Goal: Task Accomplishment & Management: Manage account settings

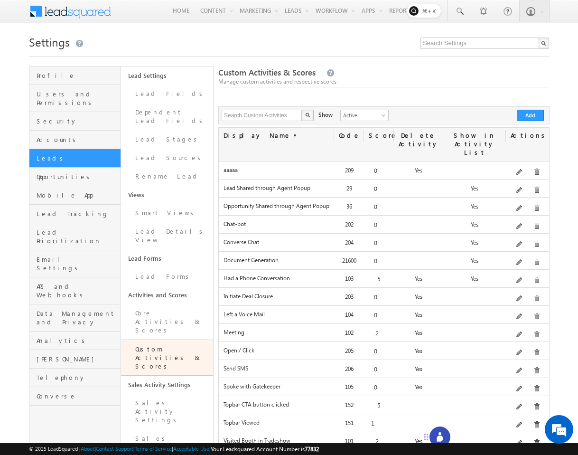
drag, startPoint x: 540, startPoint y: 438, endPoint x: 406, endPoint y: 438, distance: 134.9
click at [423, 438] on icon at bounding box center [427, 437] width 8 height 8
click at [416, 434] on icon at bounding box center [418, 437] width 6 height 6
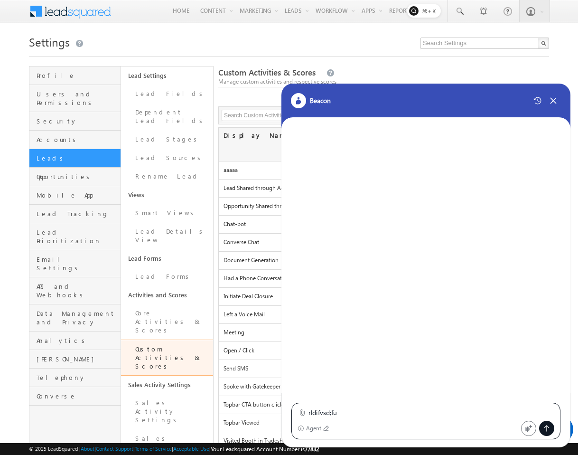
type textarea "rldifvsd;fub"
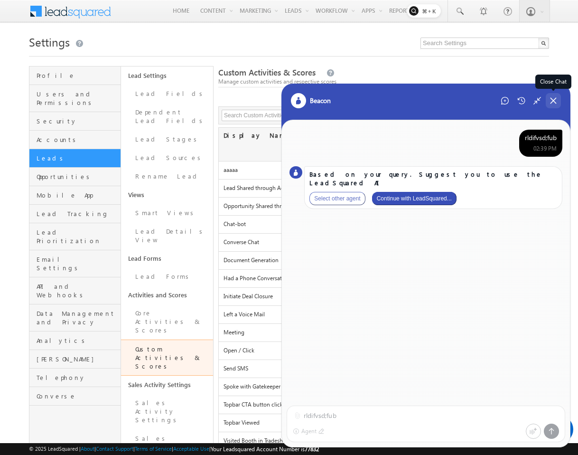
click at [553, 101] on icon at bounding box center [553, 100] width 5 height 5
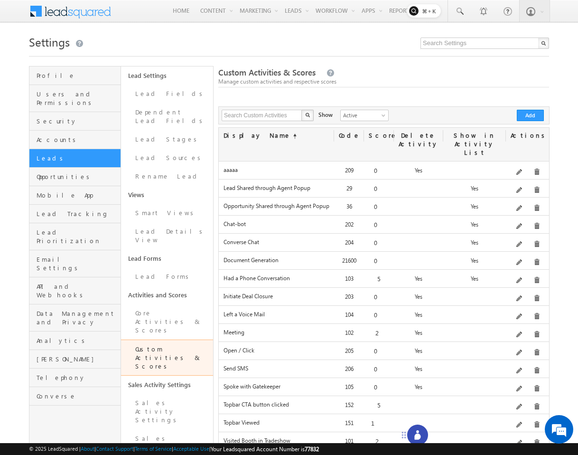
click at [401, 433] on icon at bounding box center [404, 435] width 8 height 8
click at [414, 437] on icon at bounding box center [417, 434] width 9 height 9
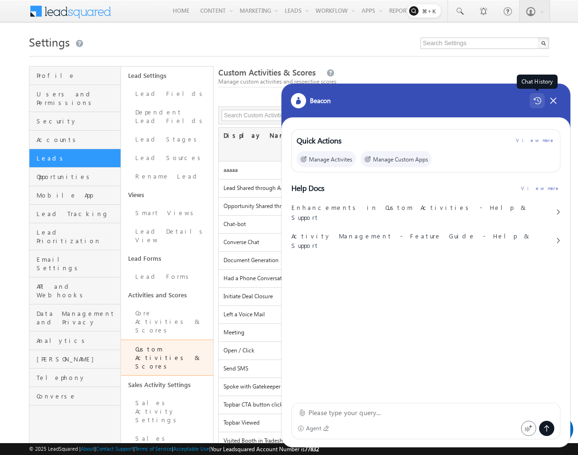
click at [541, 99] on icon at bounding box center [538, 101] width 8 height 8
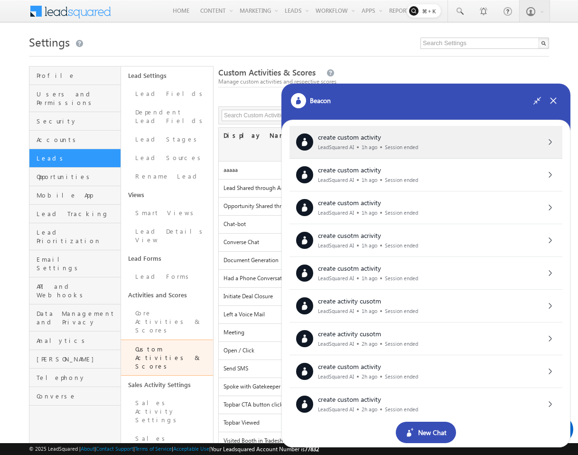
click at [452, 137] on div "create custom activity LeadSquared AI 1h ago Session ended" at bounding box center [426, 141] width 260 height 17
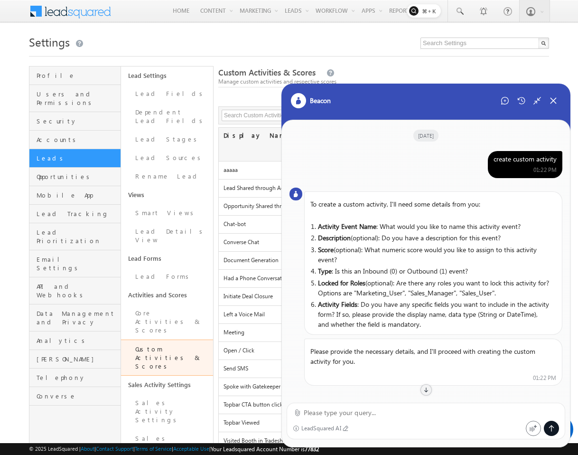
click at [502, 163] on div "create custom activity" at bounding box center [525, 159] width 63 height 9
click at [508, 100] on icon at bounding box center [505, 101] width 8 height 8
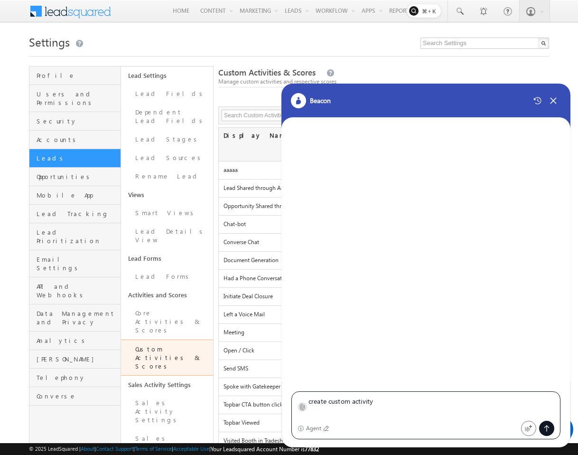
type textarea "create custom activity"
click at [301, 404] on icon at bounding box center [303, 407] width 4 height 6
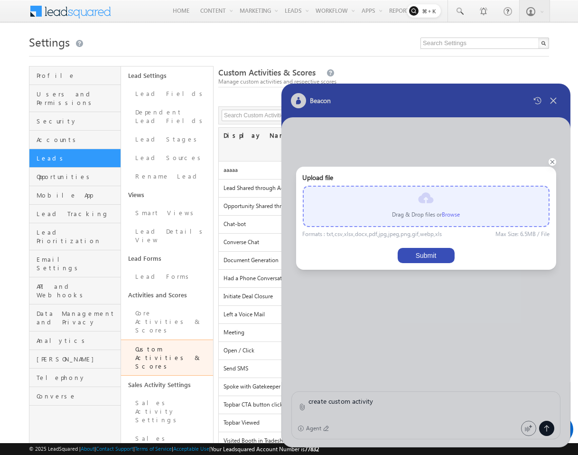
click at [453, 211] on label "Browse" at bounding box center [451, 214] width 18 height 7
click at [0, 0] on input "file" at bounding box center [0, 0] width 0 height 0
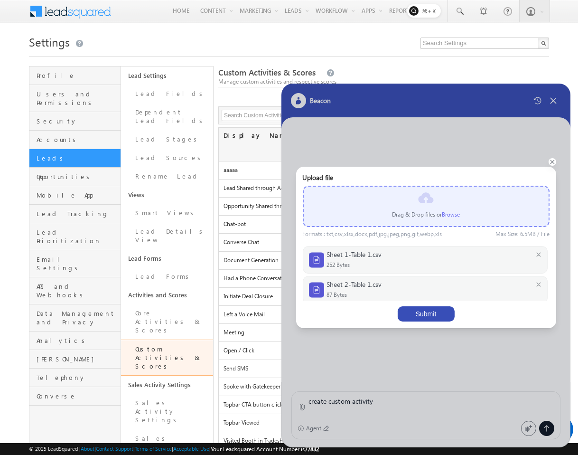
click at [428, 302] on div "Upload file Drag & Drop files or Browse Formats : txt,csv,xlsx,docx,pdf,jpg,jpe…" at bounding box center [425, 247] width 247 height 148
click at [428, 309] on button "Submit" at bounding box center [426, 313] width 57 height 15
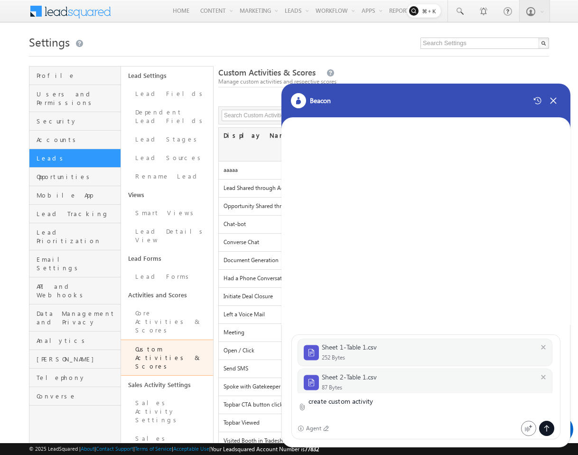
click at [546, 431] on icon at bounding box center [547, 429] width 8 height 8
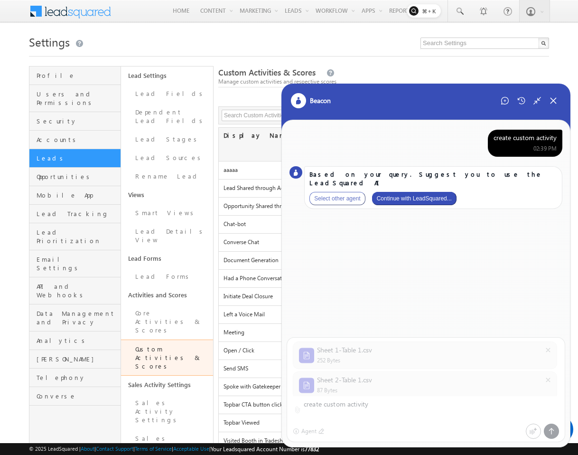
click at [444, 194] on button "Continue with LeadSquared..." at bounding box center [414, 198] width 85 height 13
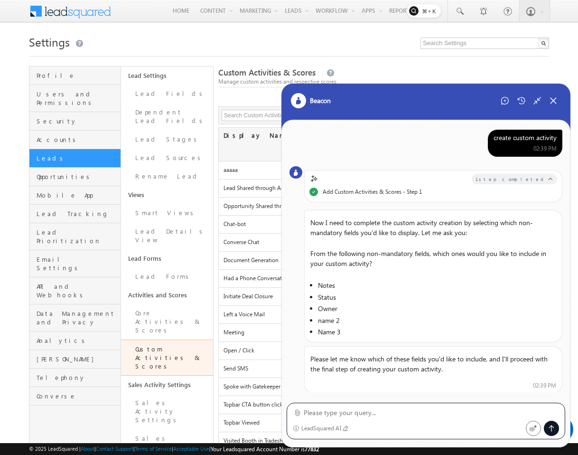
scroll to position [19, 0]
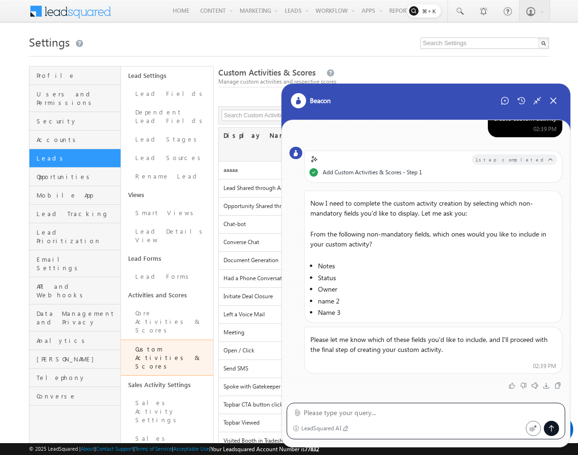
click at [417, 410] on textarea at bounding box center [431, 412] width 255 height 11
type textarea "notes, name 2"
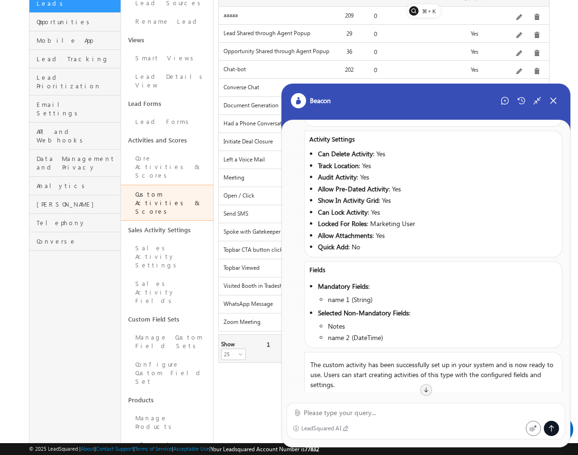
scroll to position [493, 0]
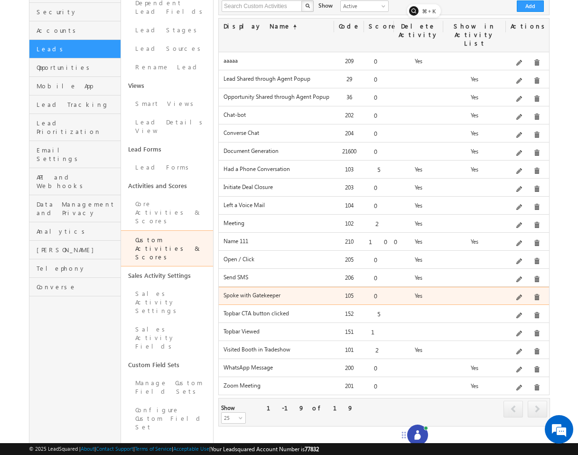
scroll to position [119, 0]
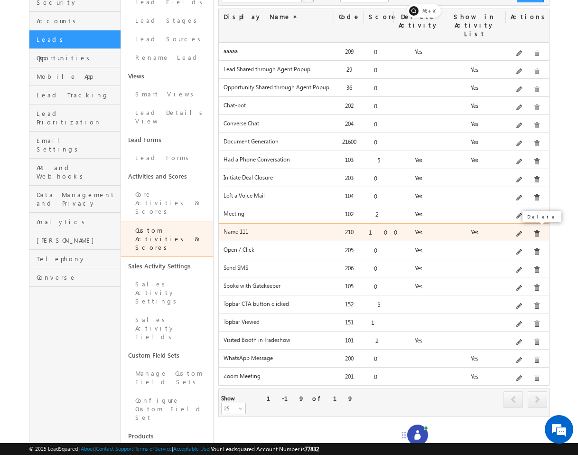
click at [535, 231] on span at bounding box center [537, 233] width 7 height 7
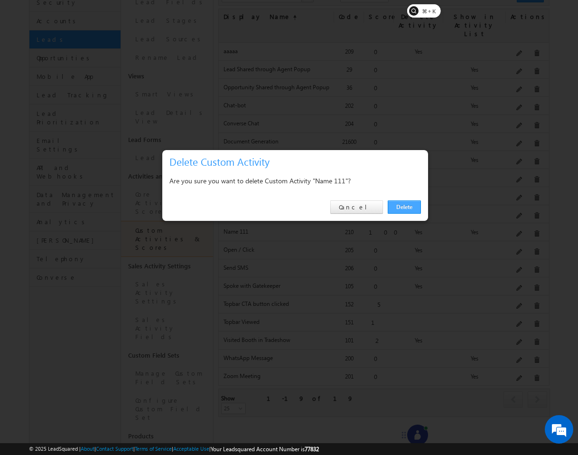
click at [411, 207] on link "Delete" at bounding box center [404, 206] width 33 height 13
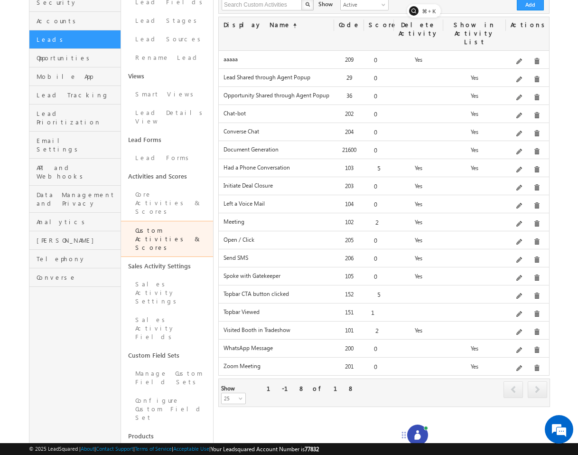
click at [423, 421] on div "Custom Activities & Scores Manage custom activities and respective scores Custo…" at bounding box center [383, 259] width 331 height 625
click at [423, 425] on div at bounding box center [417, 435] width 21 height 21
click at [421, 434] on icon at bounding box center [417, 434] width 9 height 9
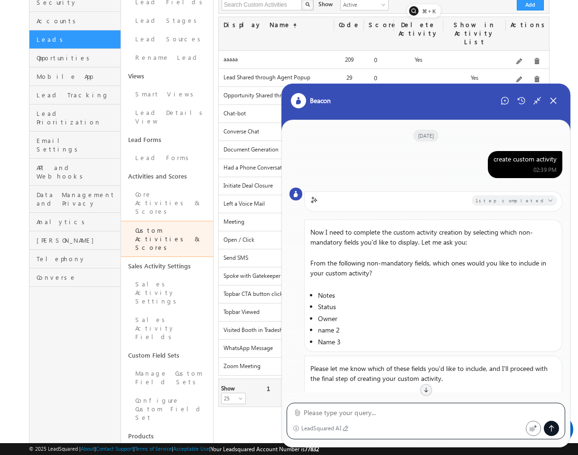
scroll to position [482, 0]
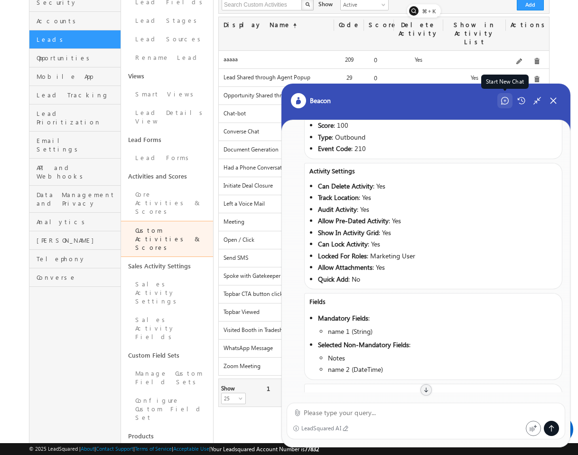
click at [505, 99] on icon at bounding box center [505, 101] width 8 height 8
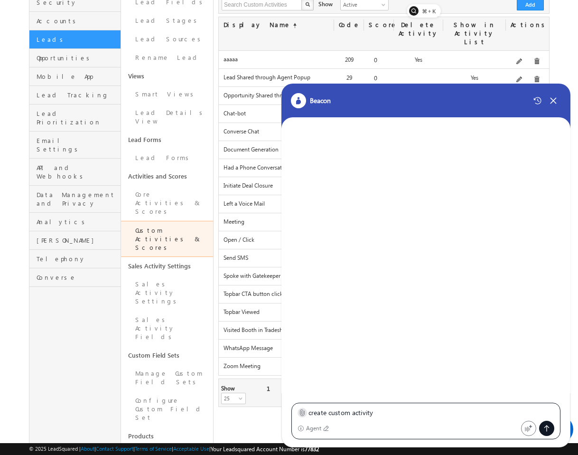
type textarea "create custom activity"
click at [299, 413] on icon at bounding box center [302, 412] width 7 height 7
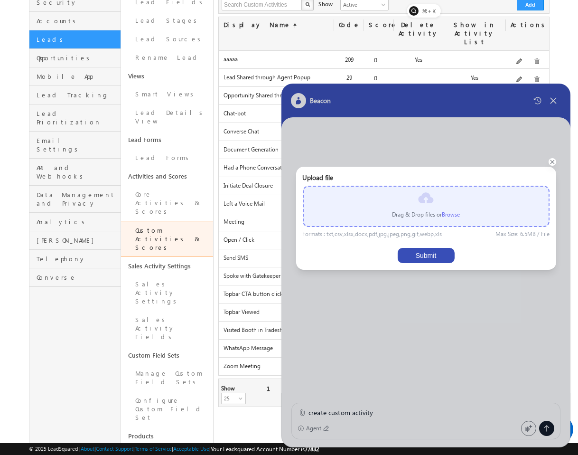
click at [453, 213] on label "Browse" at bounding box center [451, 214] width 18 height 7
click at [0, 0] on input "file" at bounding box center [0, 0] width 0 height 0
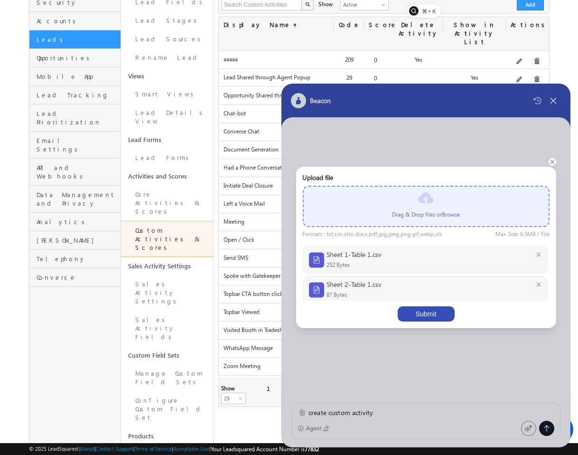
click at [426, 306] on button "Submit" at bounding box center [426, 313] width 57 height 15
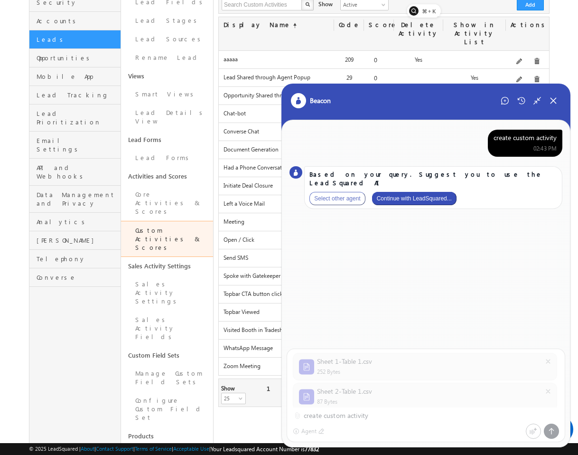
click at [423, 192] on button "Continue with LeadSquared..." at bounding box center [414, 198] width 85 height 13
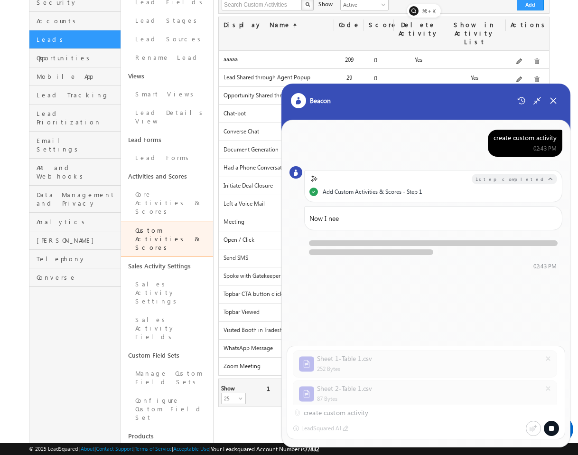
scroll to position [155, 0]
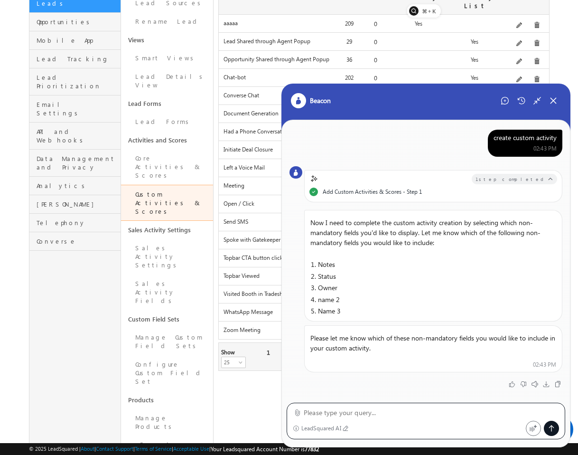
click at [378, 414] on textarea at bounding box center [431, 412] width 255 height 11
type textarea "n"
type textarea "notes, status, name 3"
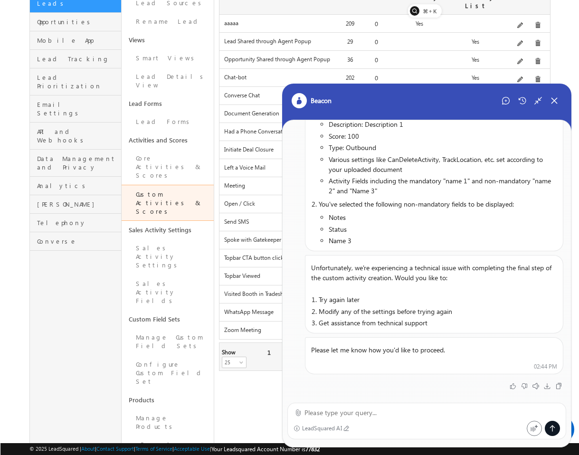
scroll to position [445, 0]
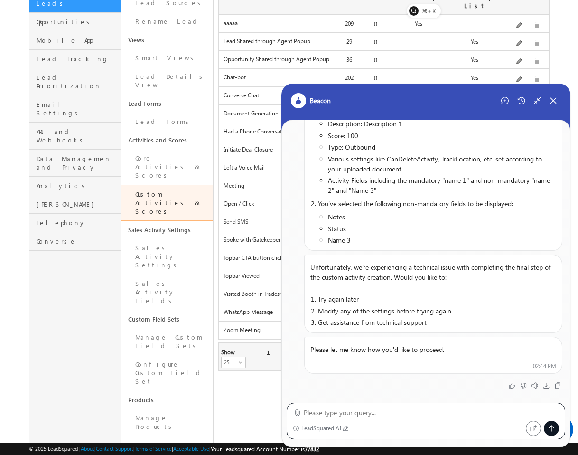
click at [427, 410] on textarea at bounding box center [431, 412] width 255 height 11
type textarea "try again the final step"
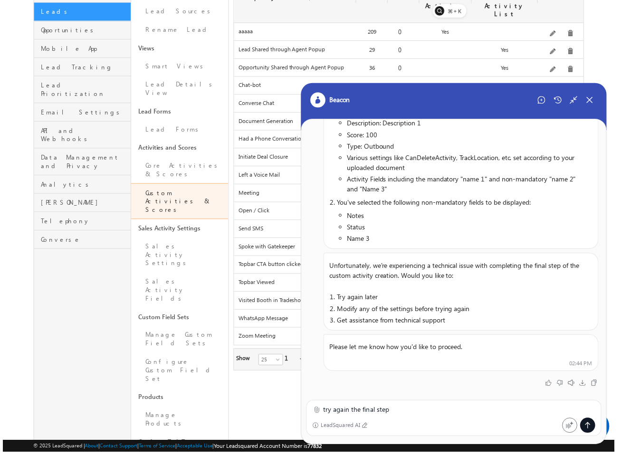
scroll to position [435, 0]
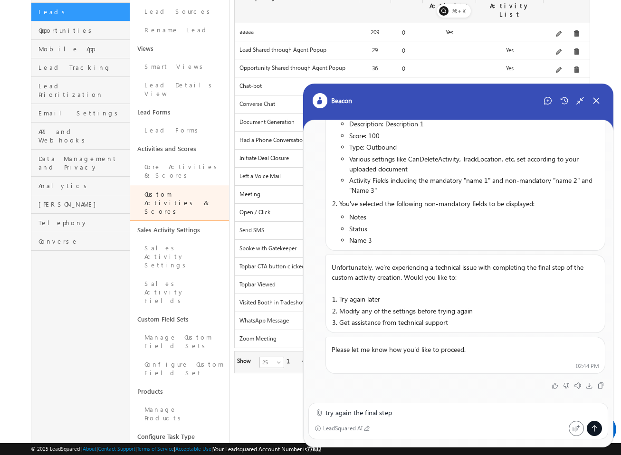
click at [468, 409] on textarea "try again the final step" at bounding box center [463, 412] width 277 height 11
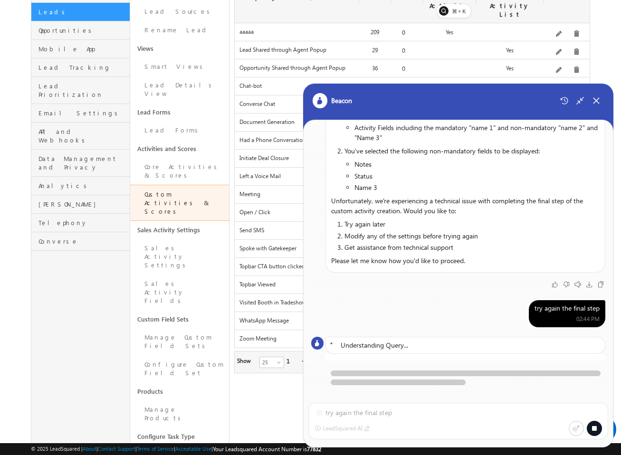
scroll to position [520, 0]
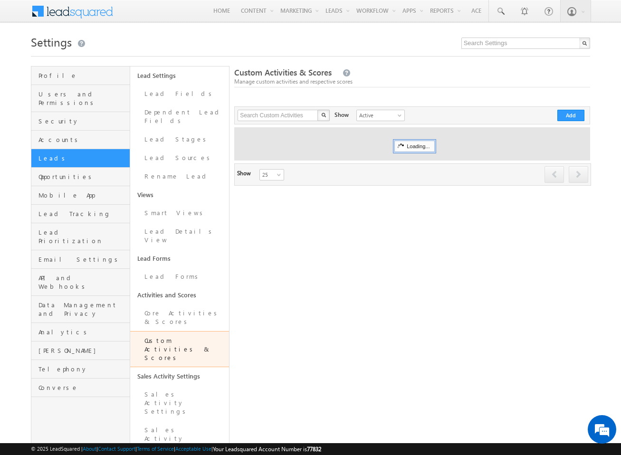
scroll to position [146, 0]
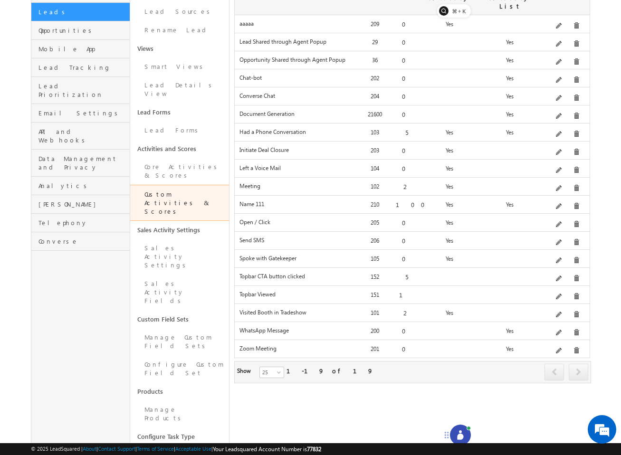
click at [573, 188] on div "Delete" at bounding box center [586, 180] width 44 height 16
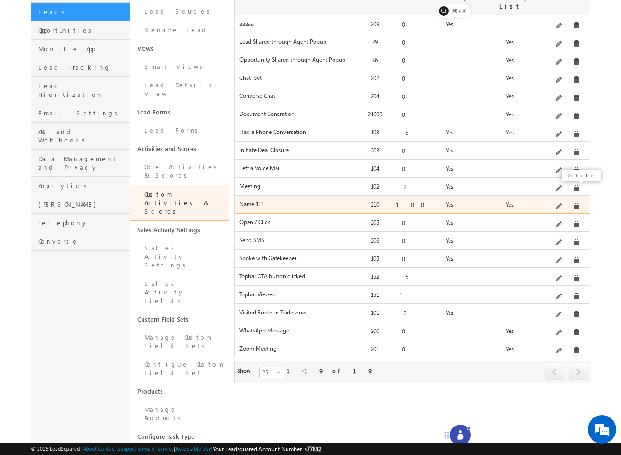
click at [573, 203] on span at bounding box center [576, 206] width 7 height 7
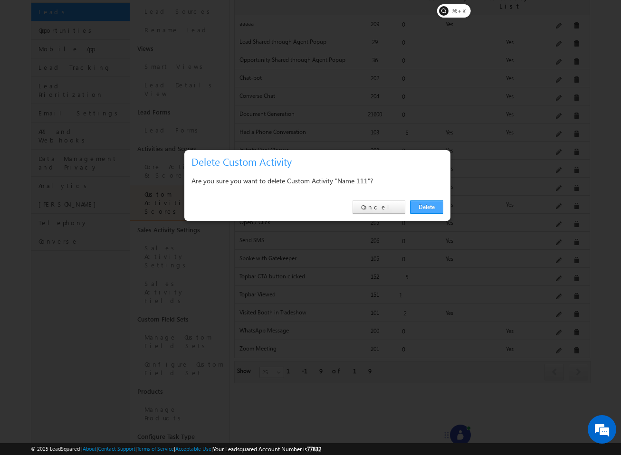
click at [438, 210] on link "Delete" at bounding box center [426, 206] width 33 height 13
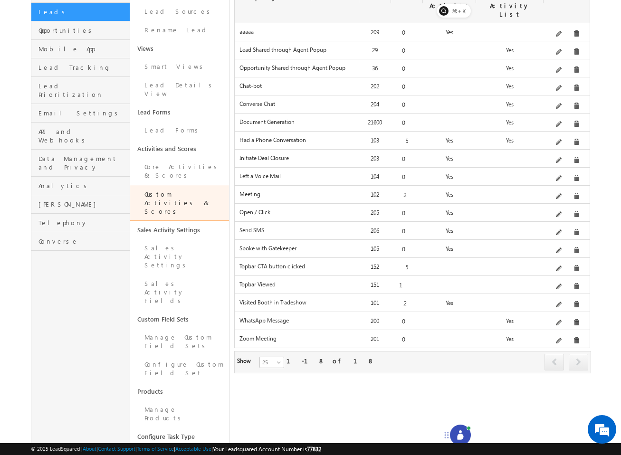
click at [466, 428] on div at bounding box center [468, 428] width 4 height 4
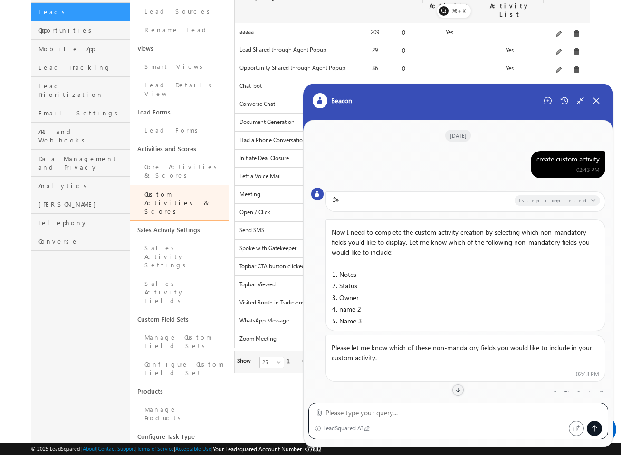
scroll to position [399, 0]
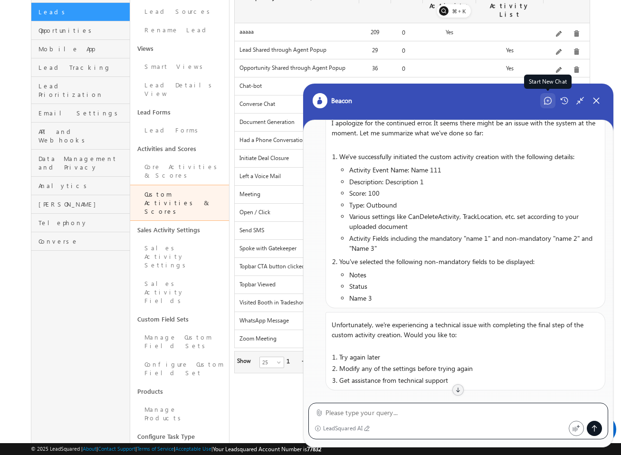
click at [547, 97] on icon at bounding box center [548, 101] width 8 height 8
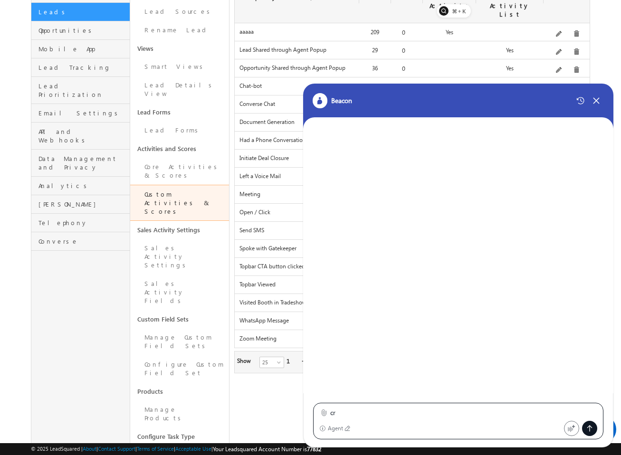
scroll to position [0, 0]
type textarea "create custom activity"
click at [323, 417] on label at bounding box center [323, 413] width 7 height 10
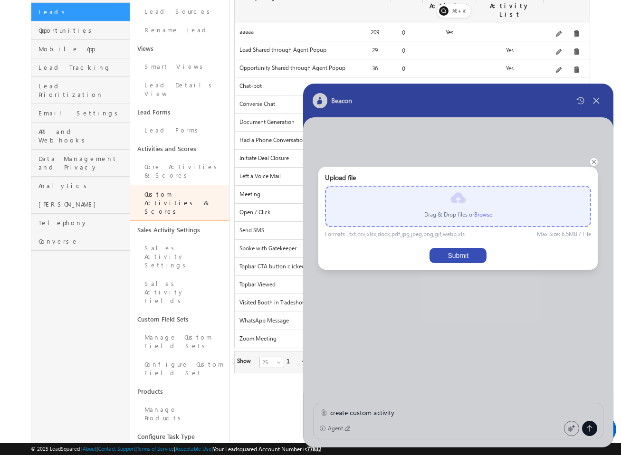
click at [486, 210] on p "Drag & Drop files or Browse" at bounding box center [458, 214] width 68 height 9
click at [484, 212] on label "Browse" at bounding box center [483, 214] width 18 height 7
click at [0, 0] on input "file" at bounding box center [0, 0] width 0 height 0
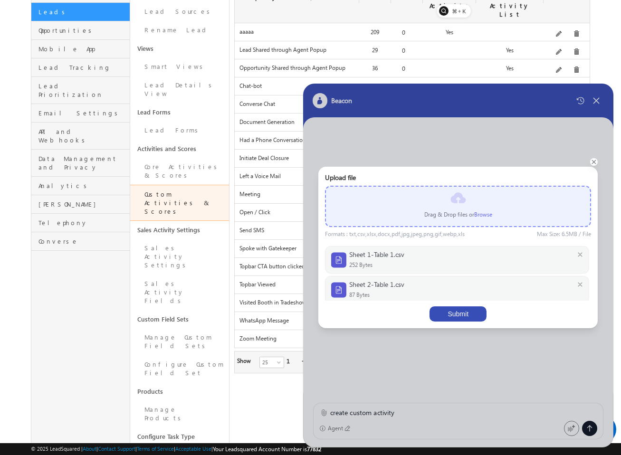
click at [454, 313] on button "Submit" at bounding box center [457, 313] width 57 height 15
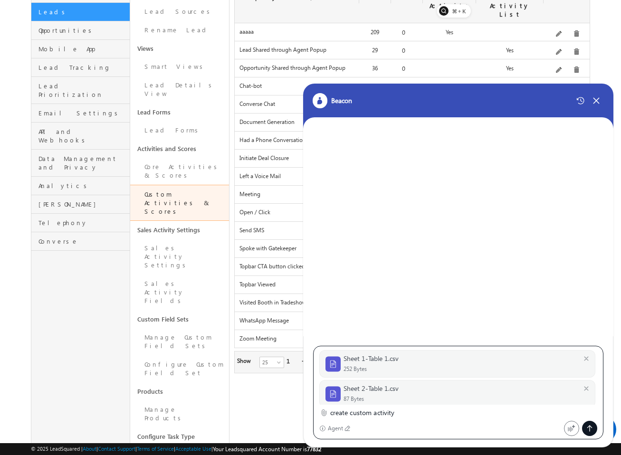
click at [587, 429] on icon at bounding box center [589, 429] width 8 height 8
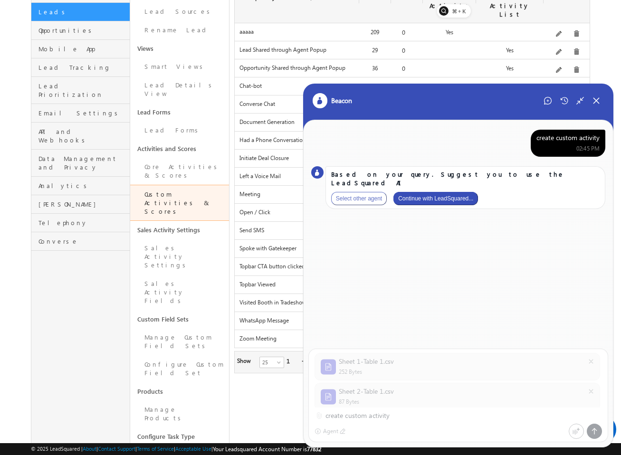
click at [440, 192] on button "Continue with LeadSquared..." at bounding box center [435, 198] width 85 height 13
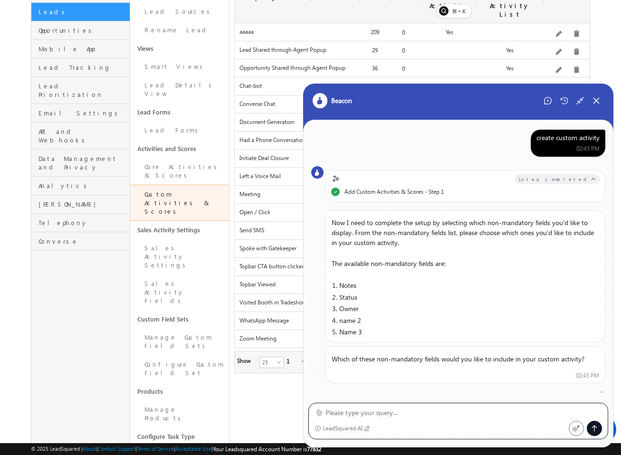
click at [399, 410] on textarea at bounding box center [463, 412] width 277 height 11
type textarea "notes, status, name 3"
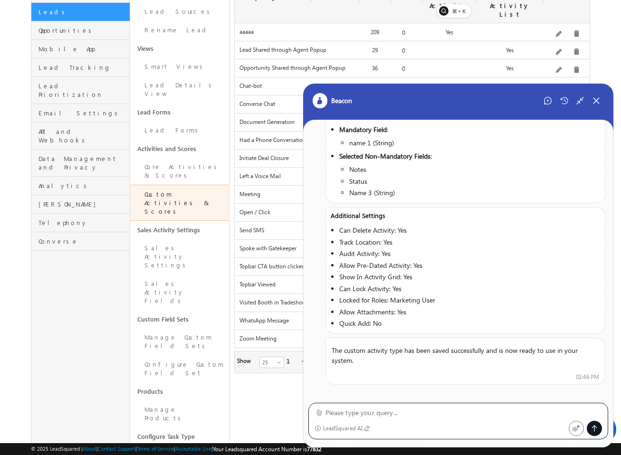
scroll to position [508, 0]
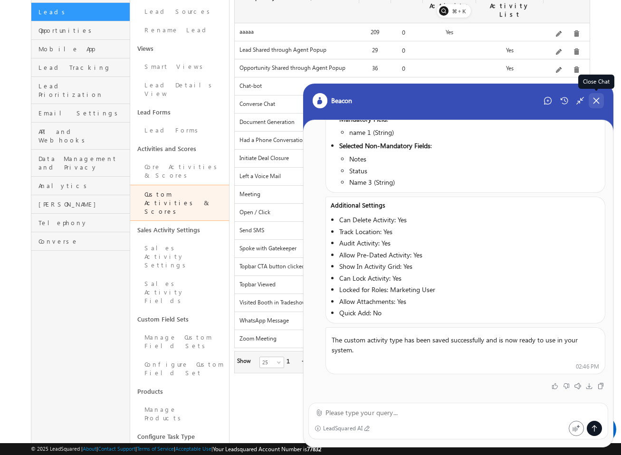
click at [598, 105] on div "Close Chat" at bounding box center [595, 100] width 15 height 15
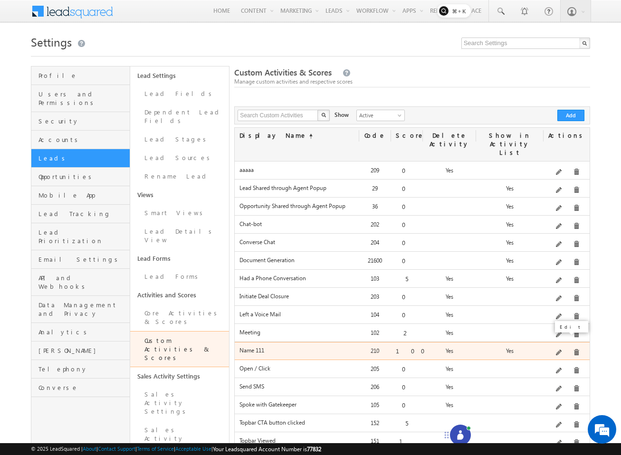
click at [563, 349] on span at bounding box center [559, 352] width 7 height 7
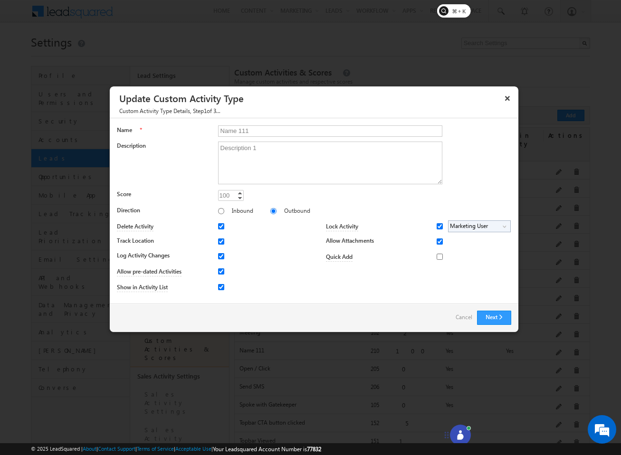
click at [508, 330] on div "Next Back Cancel" at bounding box center [314, 317] width 408 height 28
click at [502, 317] on button "Next" at bounding box center [494, 318] width 34 height 14
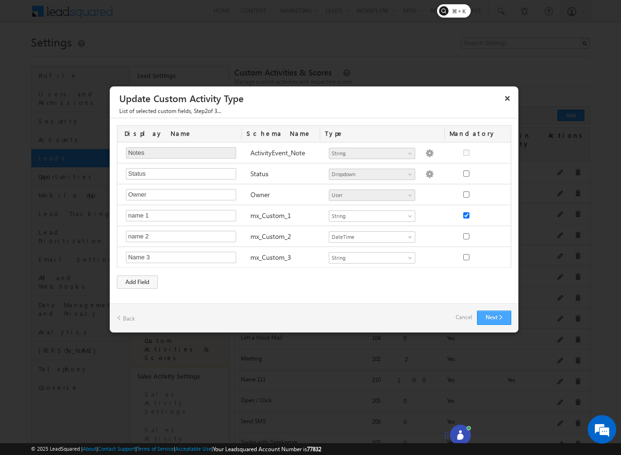
click at [485, 319] on button "Next" at bounding box center [494, 318] width 34 height 14
click at [504, 317] on button "Next" at bounding box center [494, 318] width 34 height 14
click at [489, 316] on button "Next" at bounding box center [494, 318] width 34 height 14
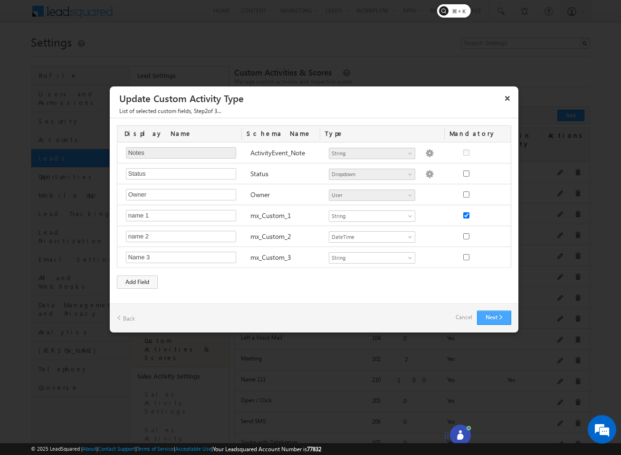
click at [489, 316] on button "Next" at bounding box center [494, 318] width 34 height 14
click at [479, 321] on button "Next" at bounding box center [494, 318] width 34 height 14
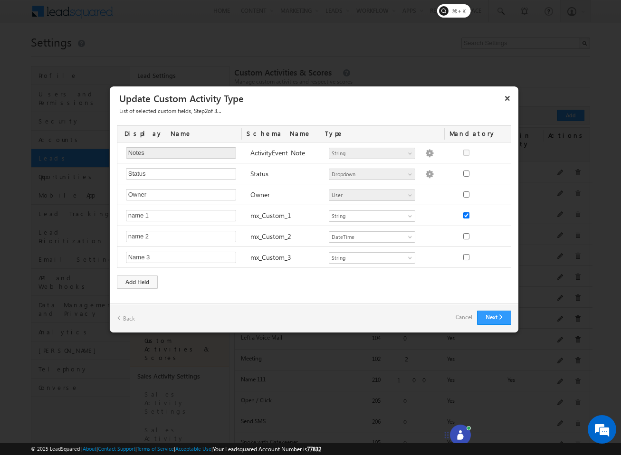
click at [118, 318] on link "Back" at bounding box center [126, 318] width 18 height 15
click at [133, 320] on link "Back" at bounding box center [126, 318] width 18 height 15
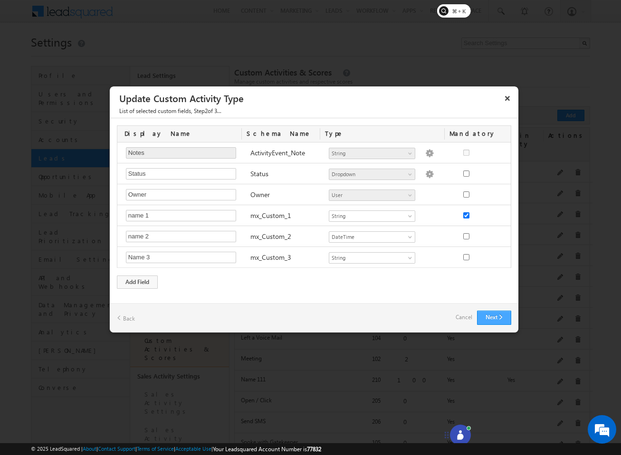
click at [492, 321] on button "Next" at bounding box center [494, 318] width 34 height 14
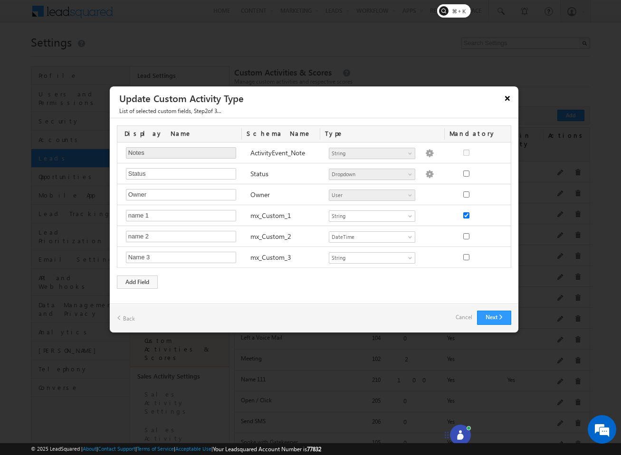
click at [508, 104] on button "×" at bounding box center [507, 98] width 15 height 17
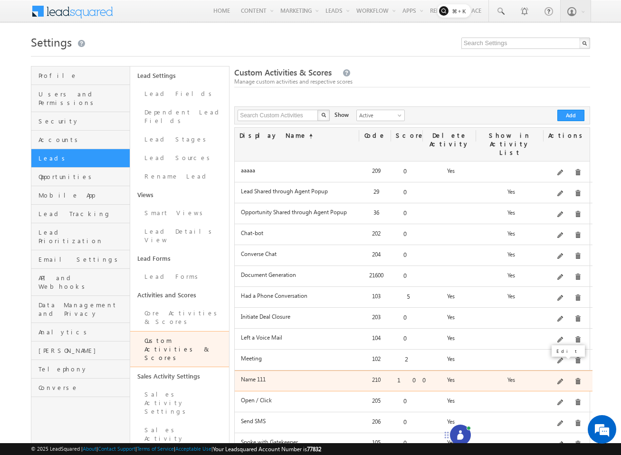
click at [562, 378] on span at bounding box center [560, 381] width 7 height 7
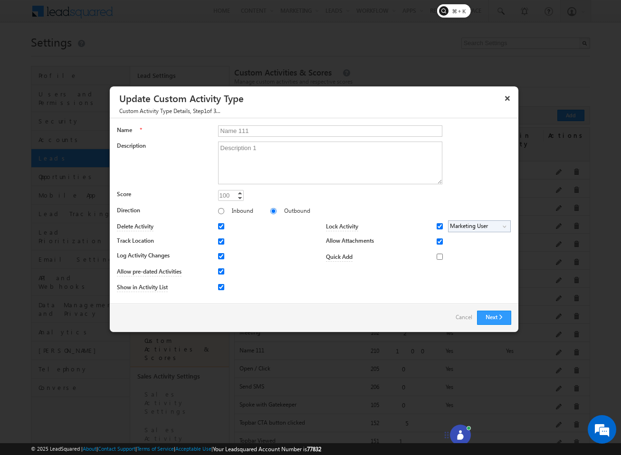
click at [490, 327] on div "Next Back Cancel" at bounding box center [314, 317] width 408 height 28
click at [490, 318] on button "Next" at bounding box center [494, 318] width 34 height 14
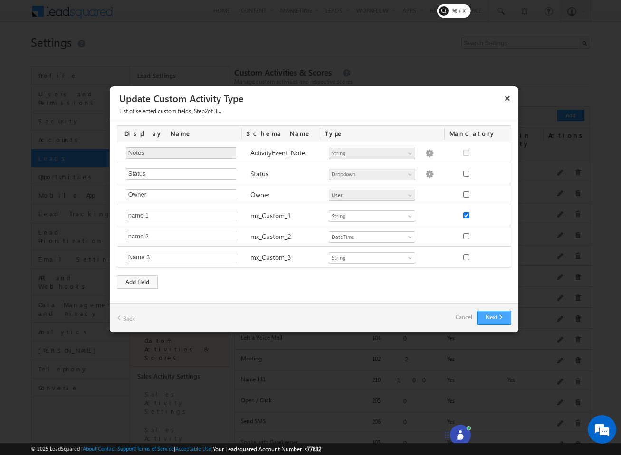
click at [490, 318] on button "Next" at bounding box center [494, 318] width 34 height 14
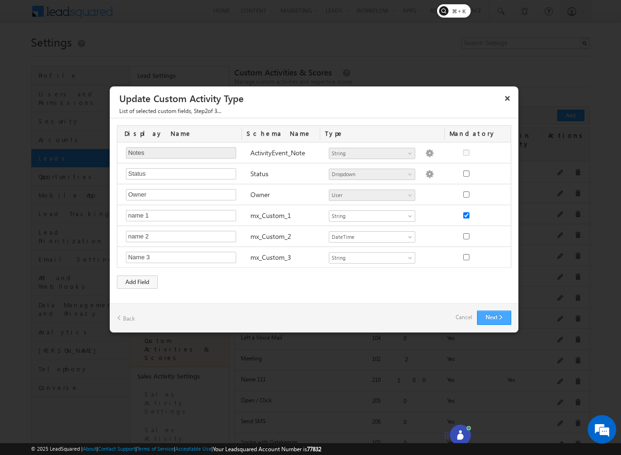
click at [490, 318] on button "Next" at bounding box center [494, 318] width 34 height 14
click at [494, 317] on button "Next" at bounding box center [494, 318] width 34 height 14
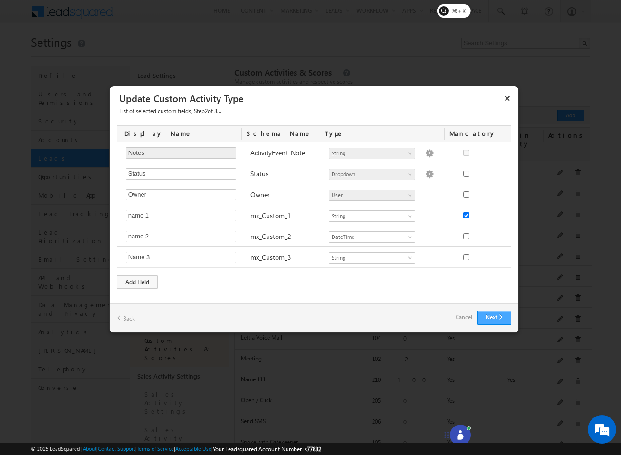
click at [494, 317] on button "Next" at bounding box center [494, 318] width 34 height 14
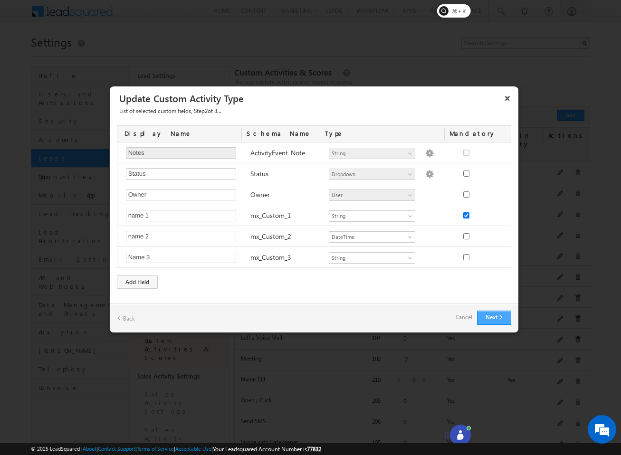
click at [494, 317] on button "Next" at bounding box center [494, 318] width 34 height 14
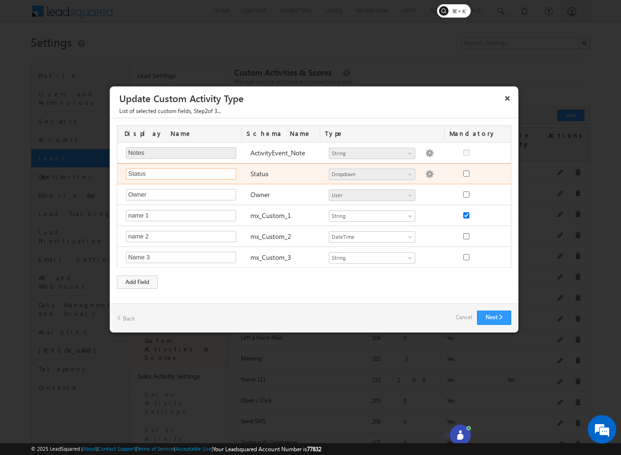
click at [203, 177] on input "Status" at bounding box center [181, 173] width 110 height 11
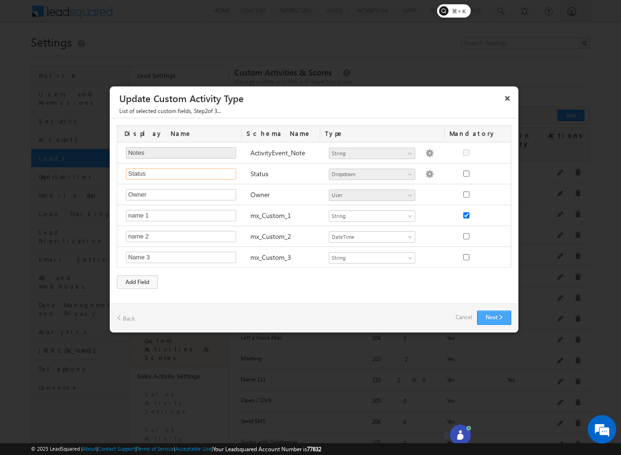
type input "Status"
click at [497, 313] on button "Next" at bounding box center [494, 318] width 34 height 14
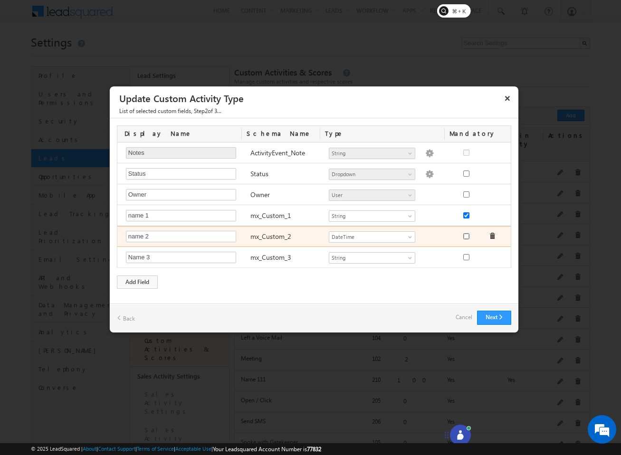
click at [463, 234] on input "checkbox" at bounding box center [466, 236] width 6 height 6
checkbox input "true"
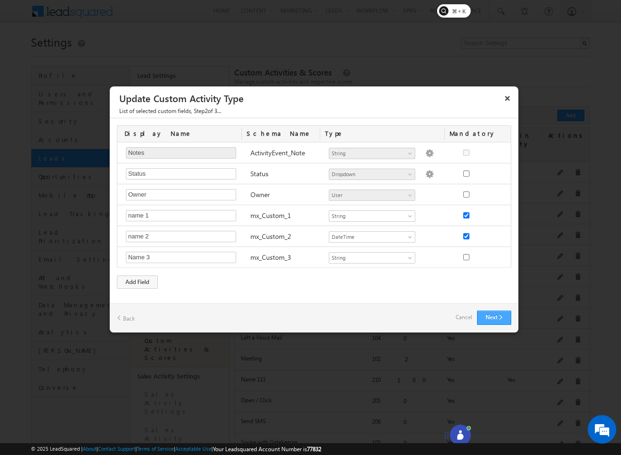
click at [486, 312] on button "Next" at bounding box center [494, 318] width 34 height 14
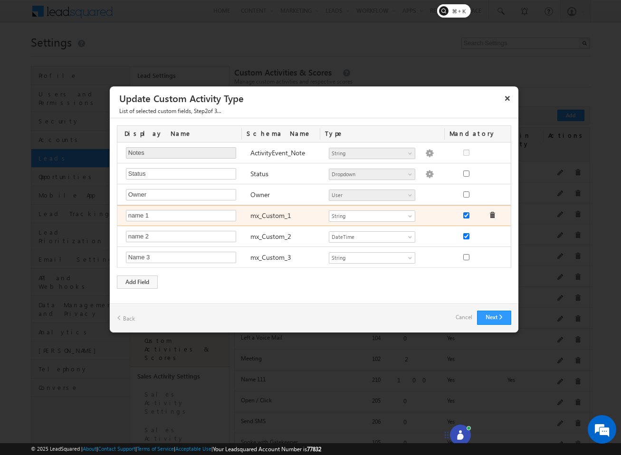
click at [463, 216] on input "checkbox" at bounding box center [466, 215] width 6 height 6
checkbox input "false"
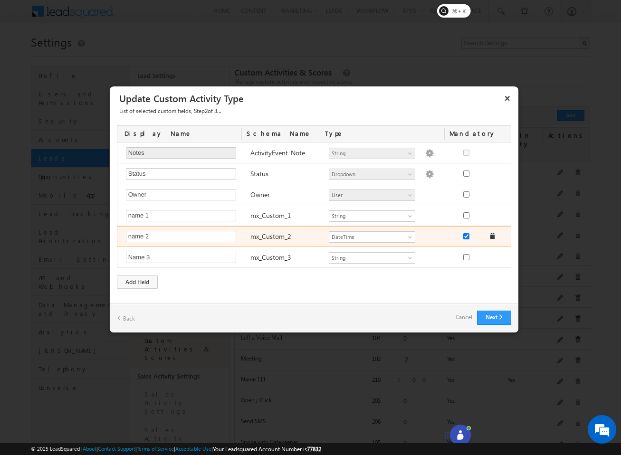
click at [464, 236] on input "checkbox" at bounding box center [466, 236] width 6 height 6
checkbox input "false"
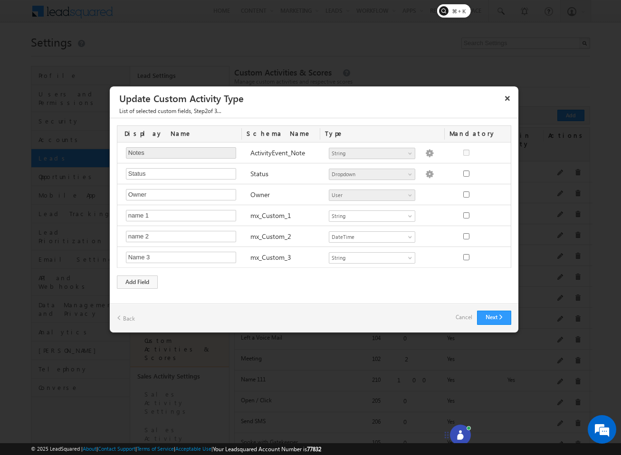
click at [482, 327] on div "Next Back Cancel" at bounding box center [314, 317] width 408 height 29
click at [486, 321] on button "Next" at bounding box center [494, 318] width 34 height 14
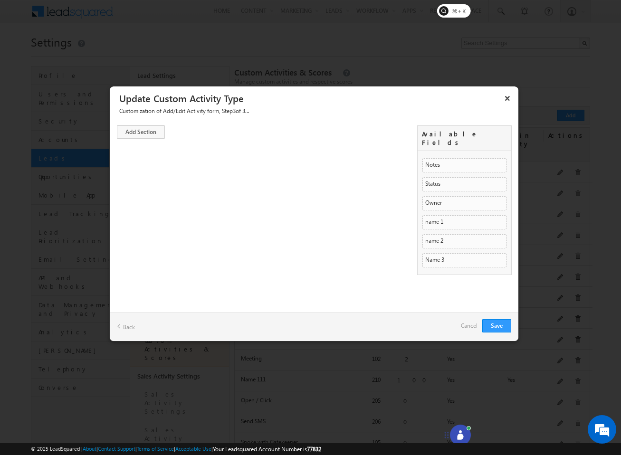
click at [140, 143] on div "Add Section" at bounding box center [263, 134] width 293 height 19
click at [143, 137] on link "Add Section" at bounding box center [141, 131] width 48 height 13
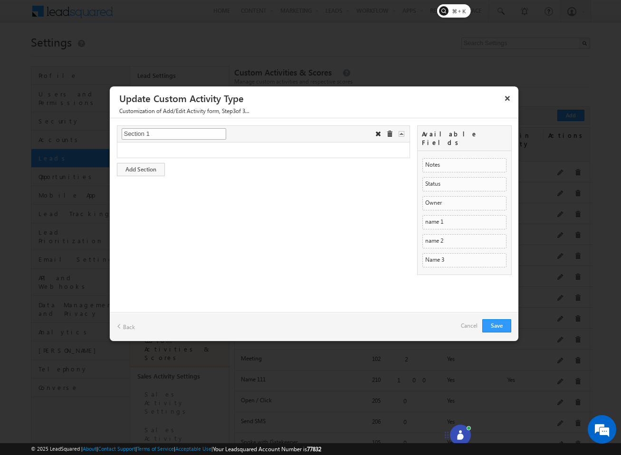
click at [155, 137] on input "Section 1" at bounding box center [174, 133] width 104 height 11
click at [505, 101] on button "×" at bounding box center [507, 98] width 15 height 17
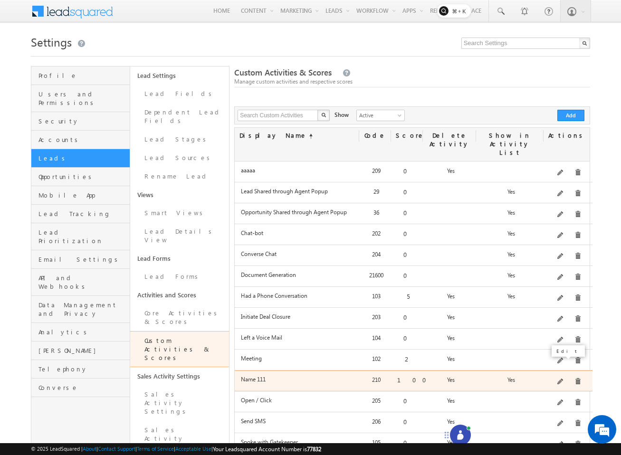
click at [561, 378] on span at bounding box center [560, 381] width 7 height 7
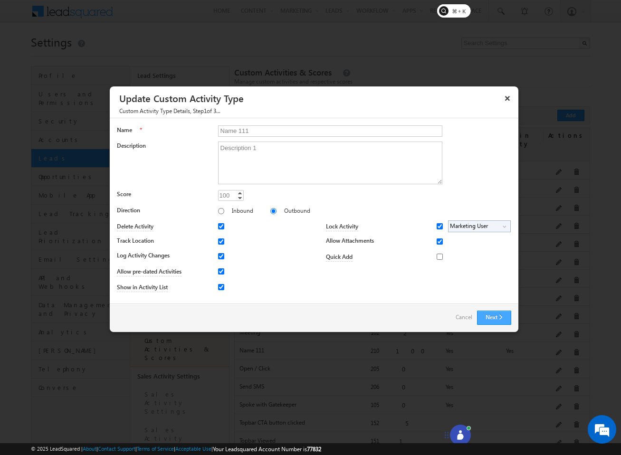
click at [491, 312] on button "Next" at bounding box center [494, 318] width 34 height 14
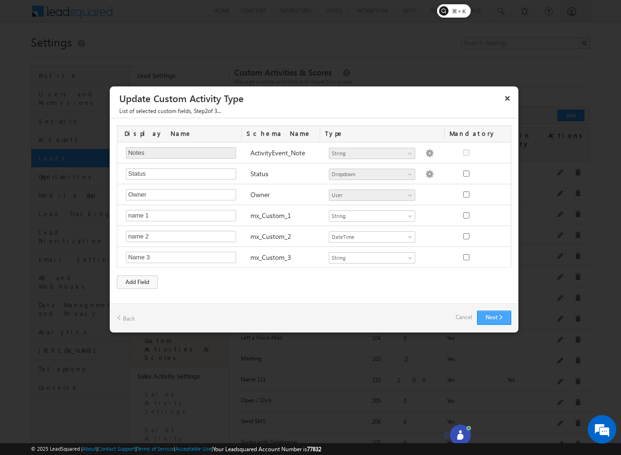
click at [492, 315] on button "Next" at bounding box center [494, 318] width 34 height 14
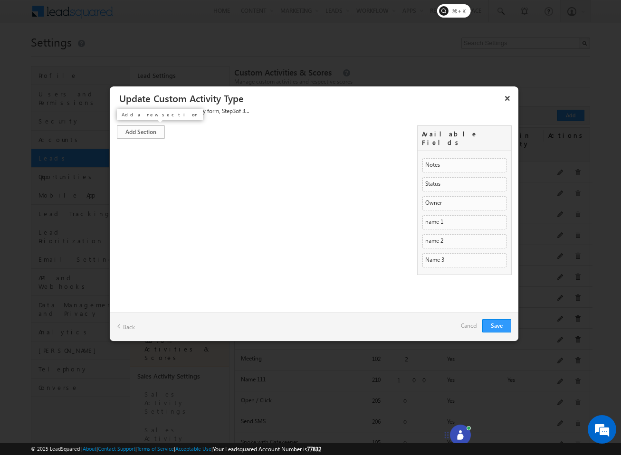
click at [152, 133] on link "Add Section" at bounding box center [141, 131] width 48 height 13
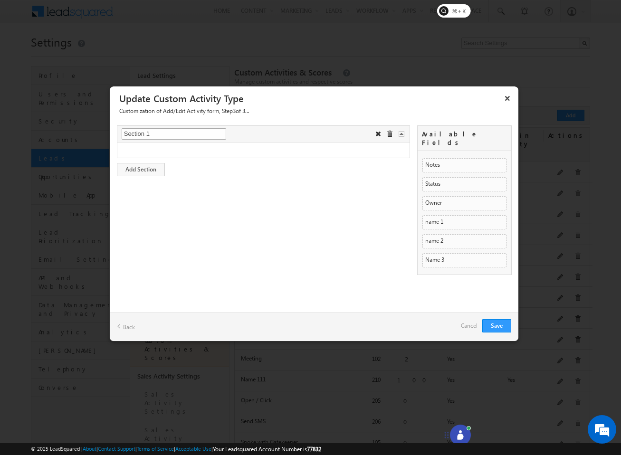
click at [172, 133] on input "Section 1" at bounding box center [174, 133] width 104 height 11
type input "activ"
click at [509, 97] on button "×" at bounding box center [507, 98] width 15 height 17
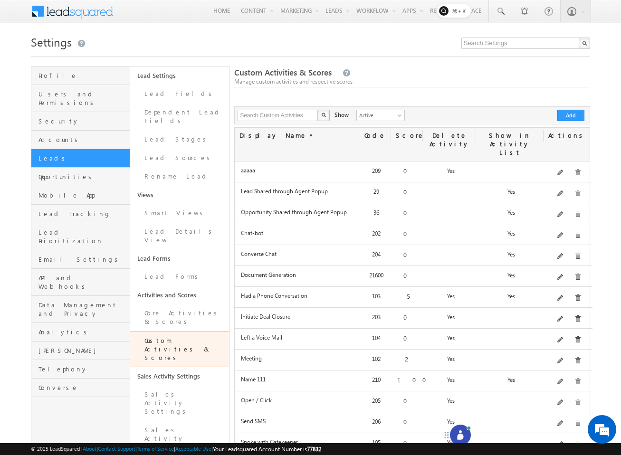
click at [460, 427] on div at bounding box center [460, 435] width 21 height 21
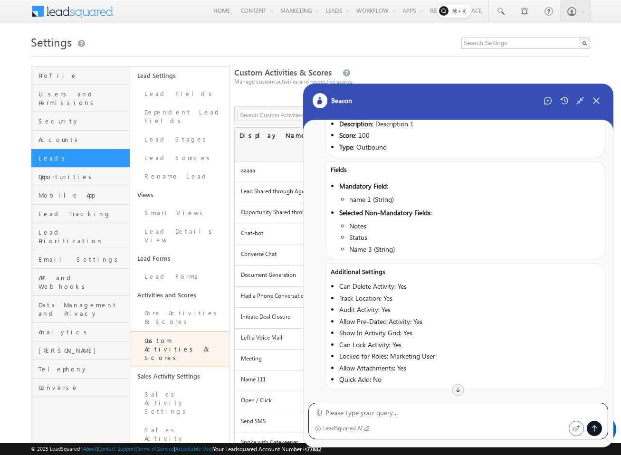
scroll to position [529, 0]
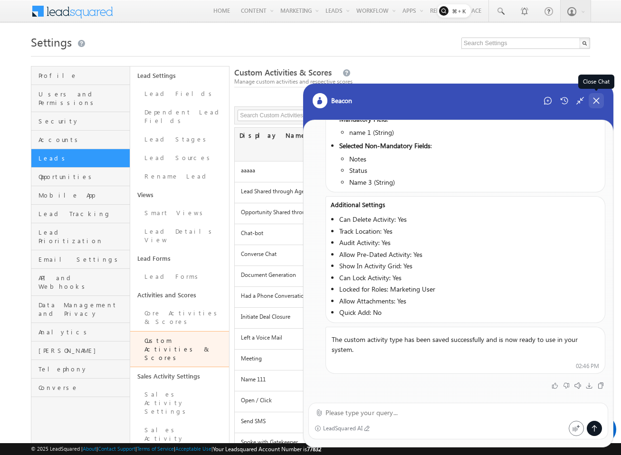
click at [599, 103] on icon at bounding box center [596, 100] width 9 height 9
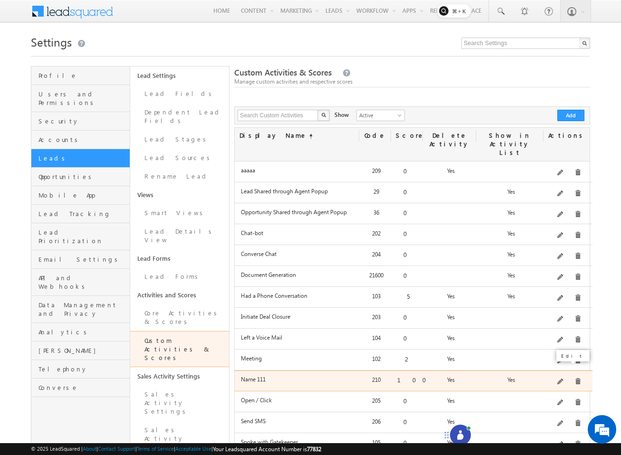
click at [563, 378] on span at bounding box center [560, 381] width 7 height 7
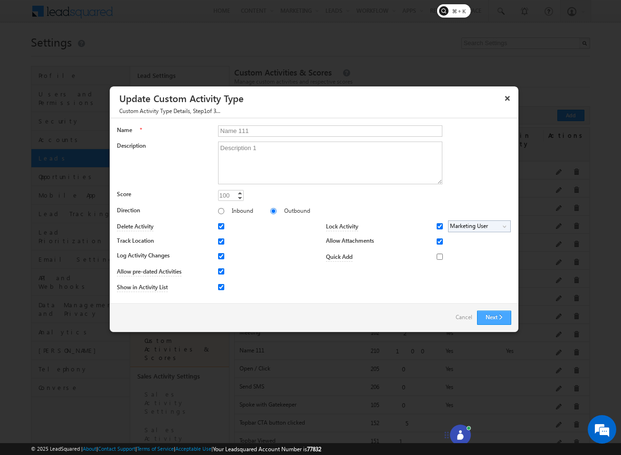
click at [491, 316] on button "Next" at bounding box center [494, 318] width 34 height 14
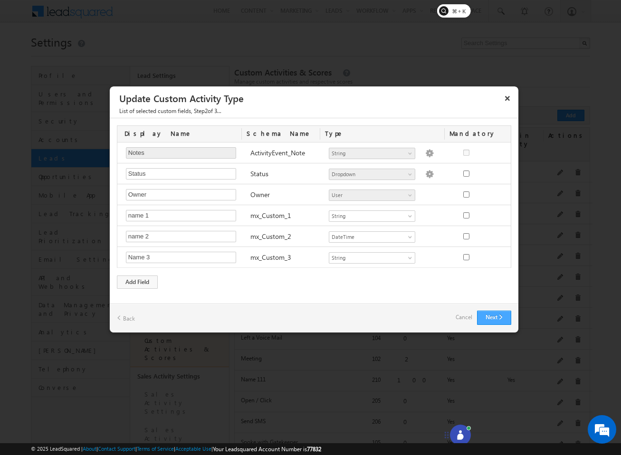
click at [492, 315] on button "Next" at bounding box center [494, 318] width 34 height 14
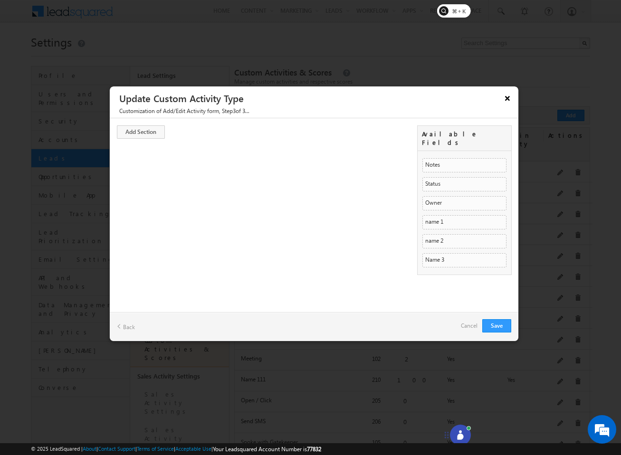
click at [501, 104] on button "×" at bounding box center [507, 98] width 15 height 17
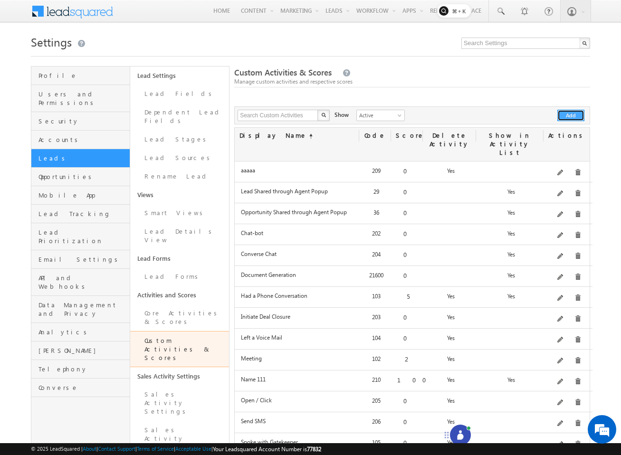
click at [576, 113] on button "Add" at bounding box center [570, 115] width 27 height 11
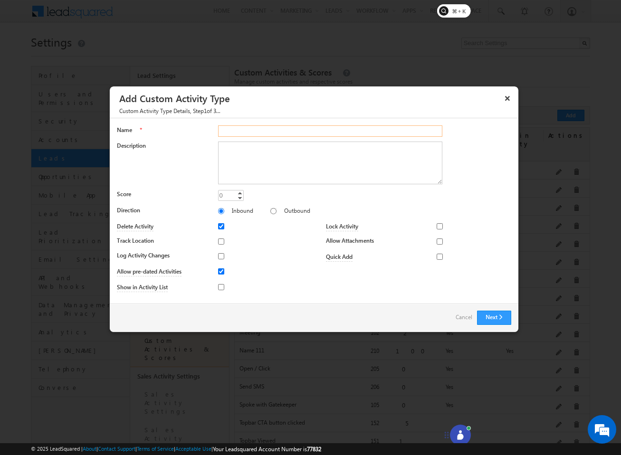
click at [276, 129] on input "Name" at bounding box center [330, 130] width 225 height 11
type input "123"
click at [504, 315] on button "Next" at bounding box center [494, 318] width 34 height 14
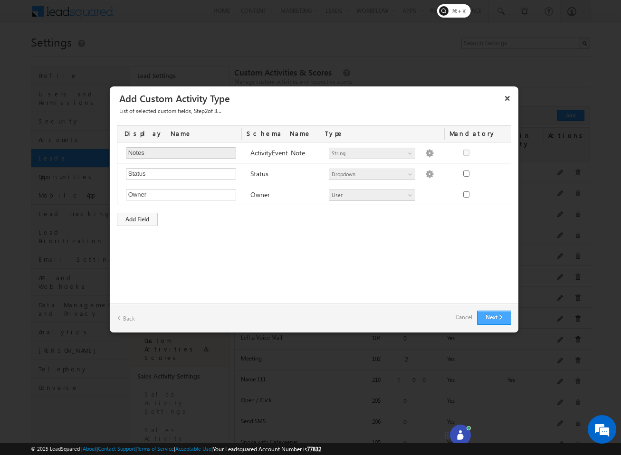
click at [486, 314] on button "Next" at bounding box center [494, 318] width 34 height 14
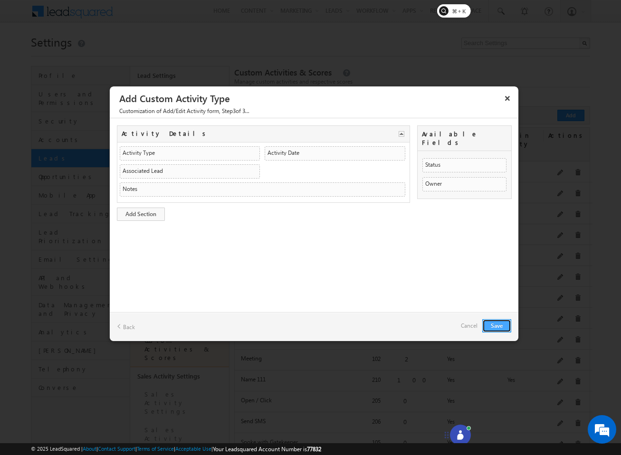
click at [493, 323] on button "Save" at bounding box center [496, 325] width 29 height 13
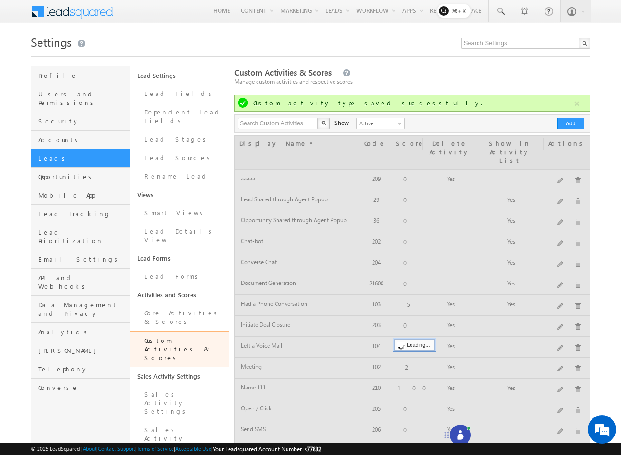
click at [371, 417] on div at bounding box center [412, 350] width 356 height 431
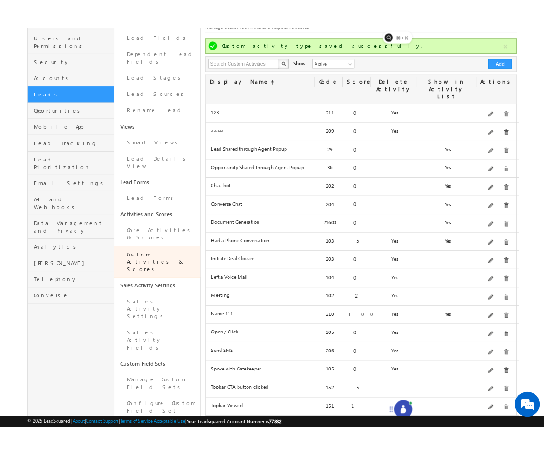
scroll to position [91, 0]
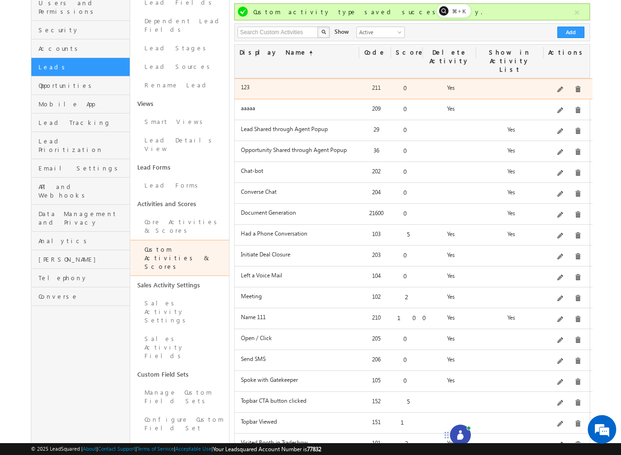
click at [562, 83] on div at bounding box center [568, 89] width 46 height 13
click at [562, 86] on span at bounding box center [560, 89] width 7 height 7
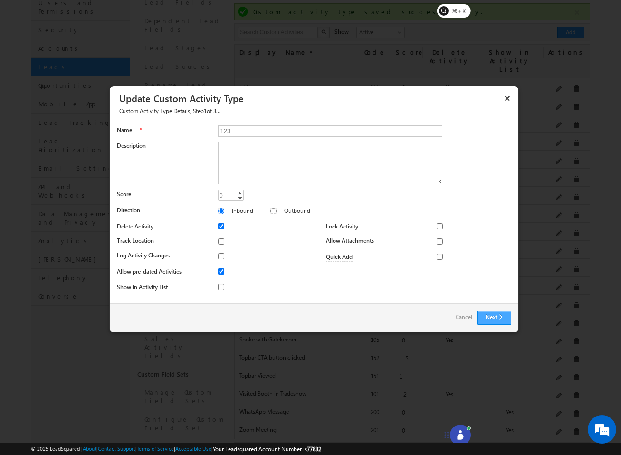
click at [491, 318] on button "Next" at bounding box center [494, 318] width 34 height 14
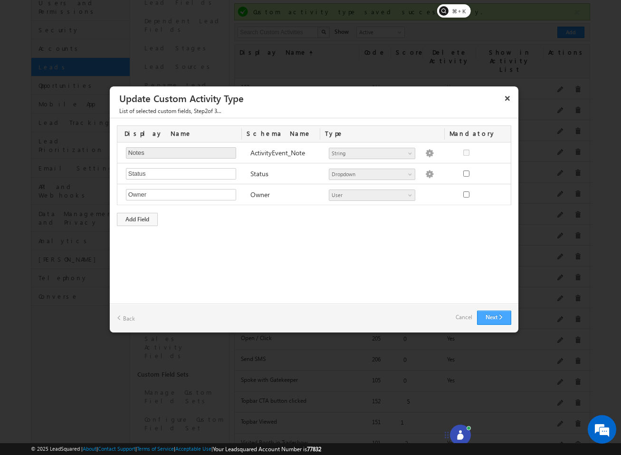
click at [495, 319] on button "Next" at bounding box center [494, 318] width 34 height 14
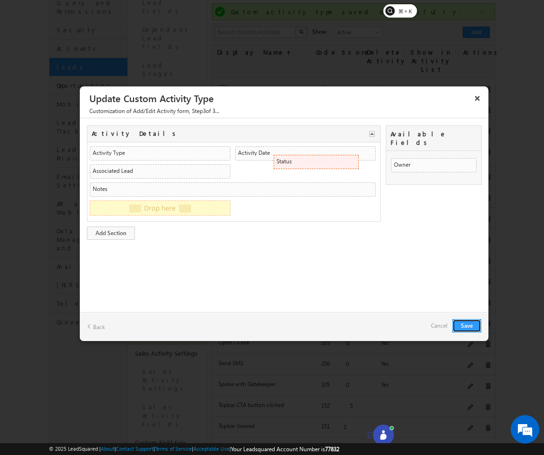
drag, startPoint x: 415, startPoint y: 156, endPoint x: 346, endPoint y: 164, distance: 69.9
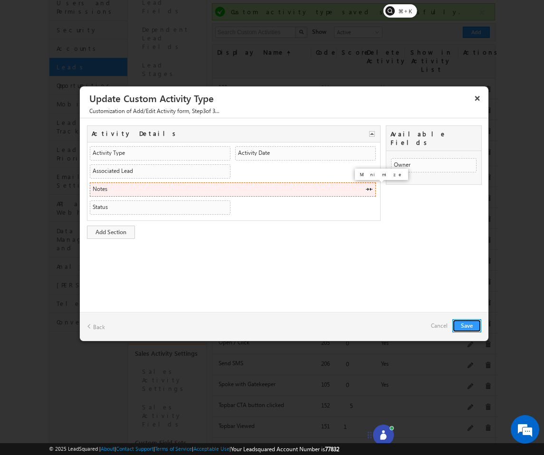
click at [368, 189] on span at bounding box center [369, 189] width 8 height 8
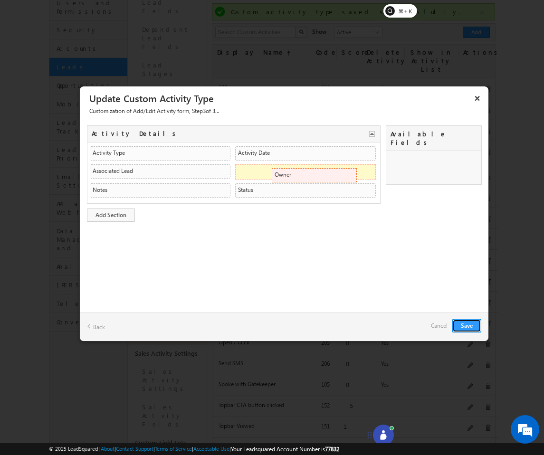
drag, startPoint x: 415, startPoint y: 151, endPoint x: 346, endPoint y: 174, distance: 71.9
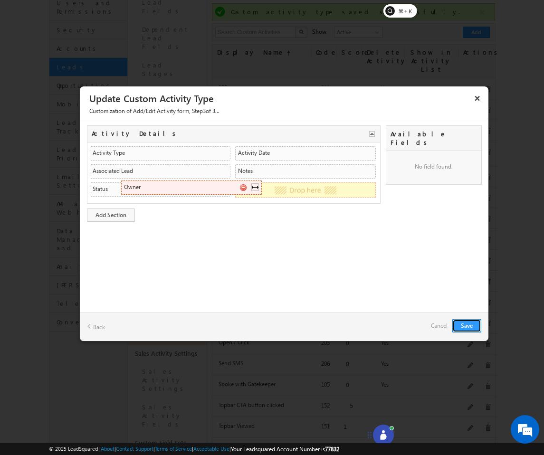
drag, startPoint x: 328, startPoint y: 173, endPoint x: 252, endPoint y: 189, distance: 77.7
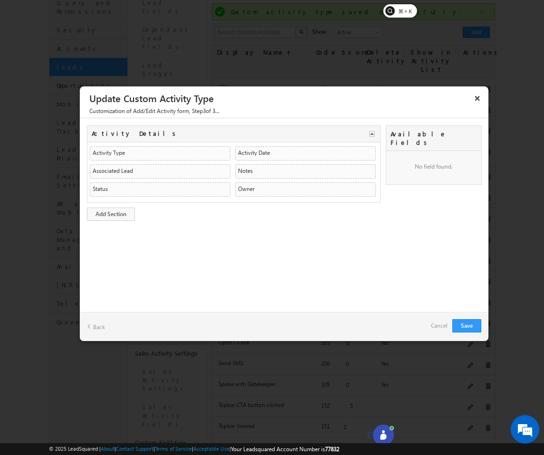
drag, startPoint x: 181, startPoint y: 198, endPoint x: 195, endPoint y: 197, distance: 13.8
click at [195, 197] on div "Activity Type ActivityEventName String String Activity Date CreatedOn DateTime …" at bounding box center [233, 170] width 293 height 57
click at [476, 98] on button "×" at bounding box center [477, 98] width 15 height 17
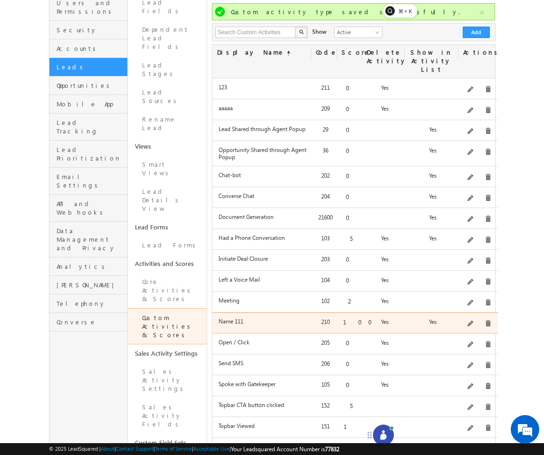
click at [480, 317] on div "Description 1" at bounding box center [478, 323] width 37 height 13
click at [486, 320] on span at bounding box center [487, 323] width 7 height 7
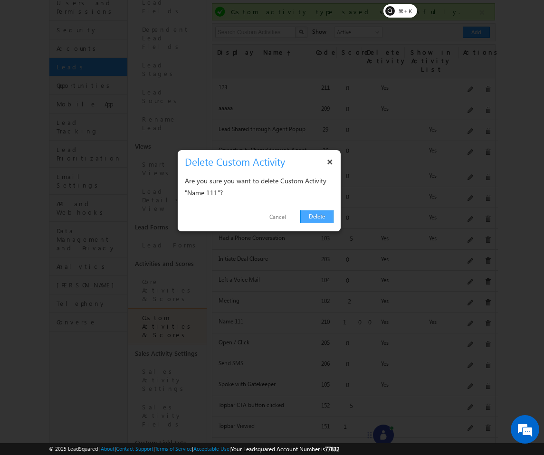
click at [323, 216] on link "Delete" at bounding box center [316, 216] width 33 height 13
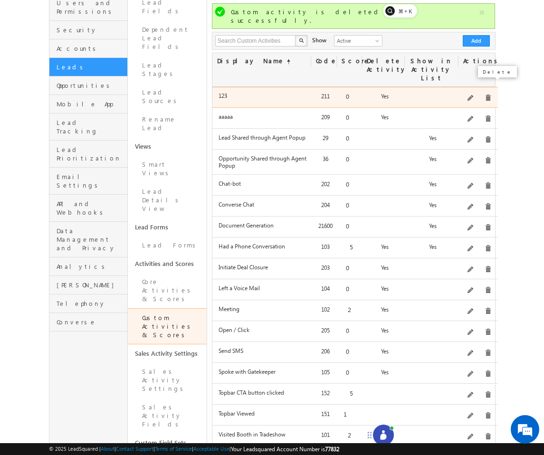
click at [485, 94] on span at bounding box center [487, 97] width 7 height 7
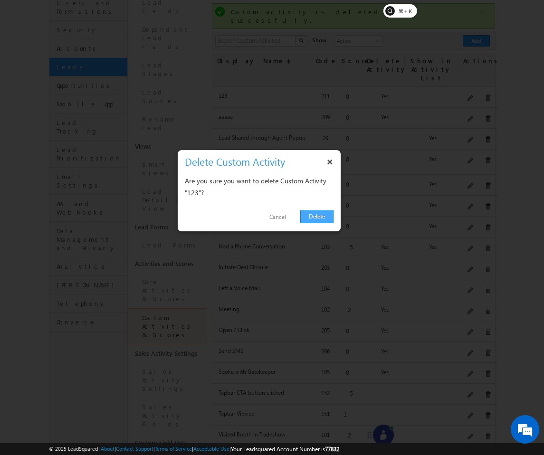
click at [320, 216] on link "Delete" at bounding box center [316, 216] width 33 height 13
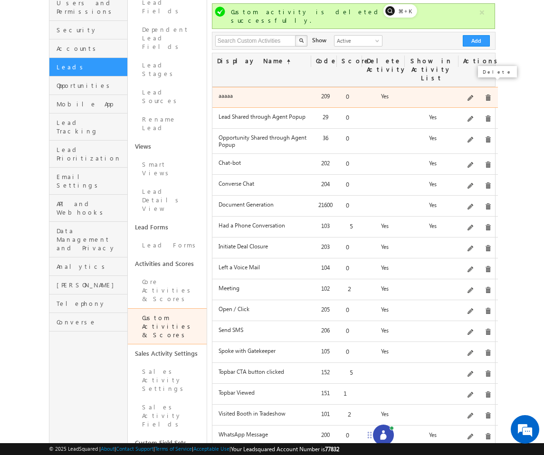
click at [484, 94] on span at bounding box center [487, 97] width 7 height 7
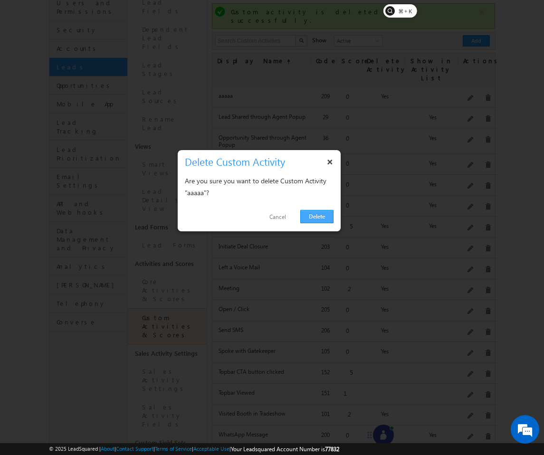
click at [320, 221] on link "Delete" at bounding box center [316, 216] width 33 height 13
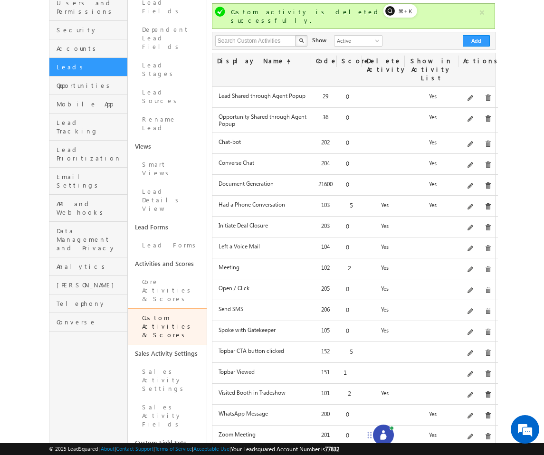
click at [395, 449] on div "Show 25 50 100 25 1-17 of 17" at bounding box center [354, 463] width 284 height 28
click at [385, 435] on icon at bounding box center [383, 437] width 6 height 6
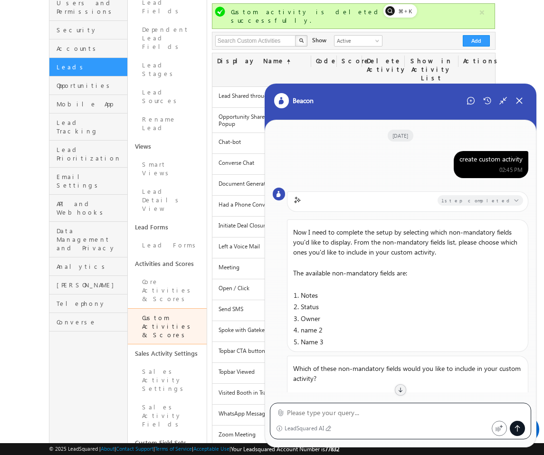
scroll to position [472, 0]
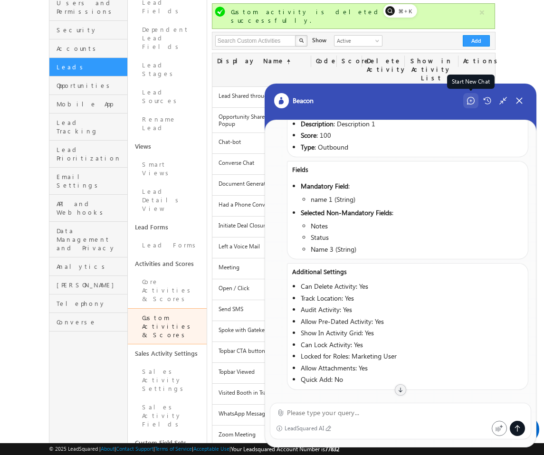
click at [472, 96] on div "Start New Chat" at bounding box center [470, 100] width 15 height 15
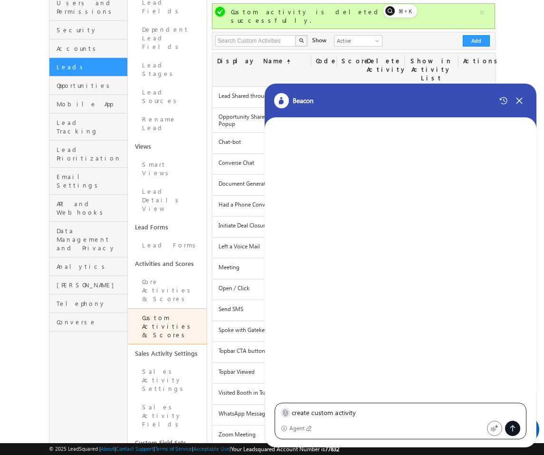
type textarea "create custom activity"
click at [283, 413] on icon at bounding box center [285, 412] width 7 height 7
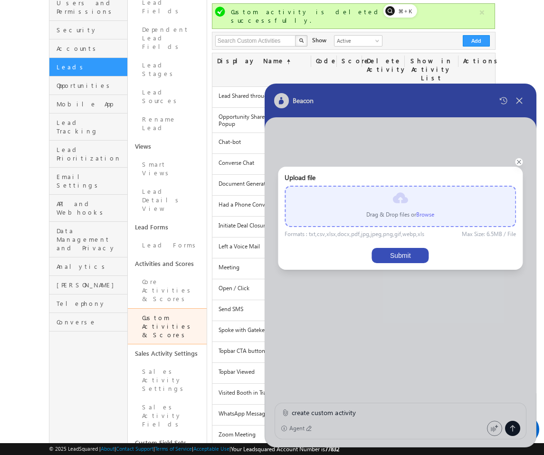
click at [432, 216] on label "Browse" at bounding box center [425, 214] width 18 height 7
click at [0, 0] on input "file" at bounding box center [0, 0] width 0 height 0
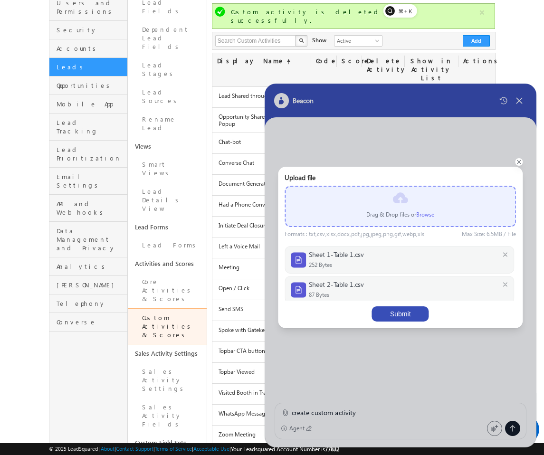
click at [416, 312] on button "Submit" at bounding box center [400, 313] width 57 height 15
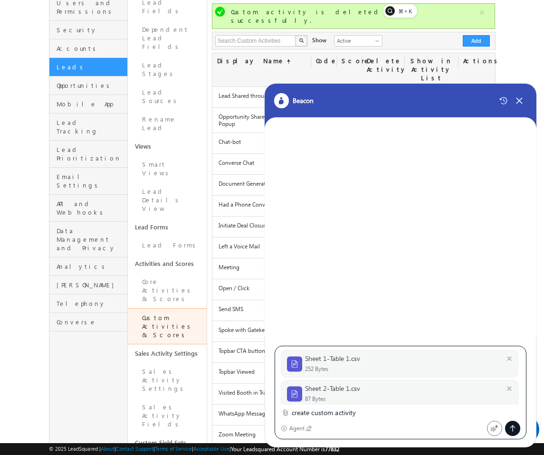
click at [514, 425] on icon at bounding box center [513, 429] width 8 height 8
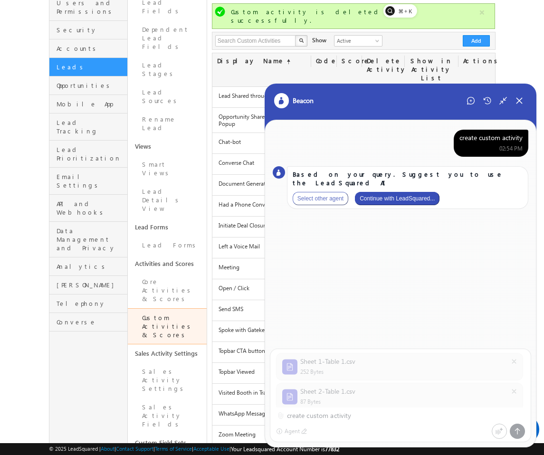
click at [431, 192] on button "Continue with LeadSquared..." at bounding box center [397, 198] width 85 height 13
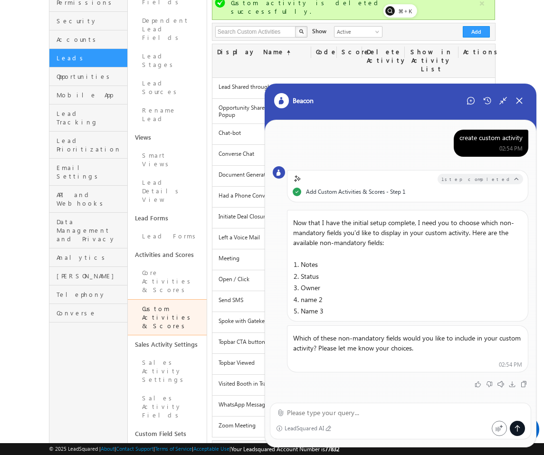
scroll to position [103, 0]
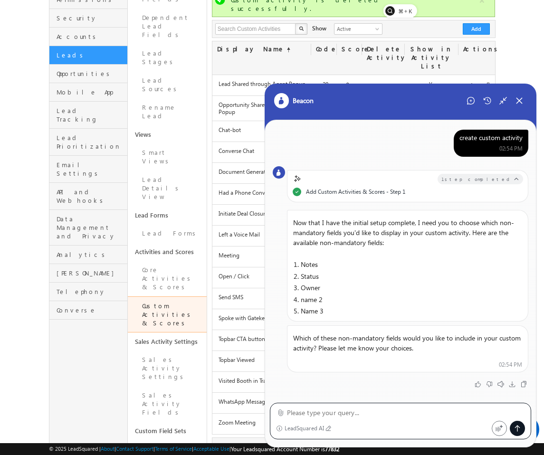
click at [455, 409] on textarea at bounding box center [406, 412] width 238 height 11
type textarea "notes"
click at [520, 431] on icon at bounding box center [517, 429] width 8 height 8
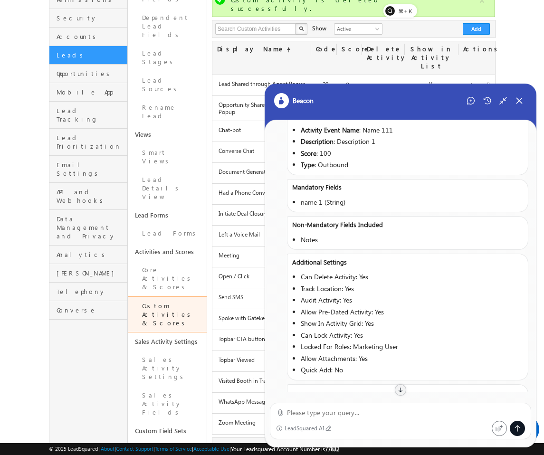
scroll to position [416, 0]
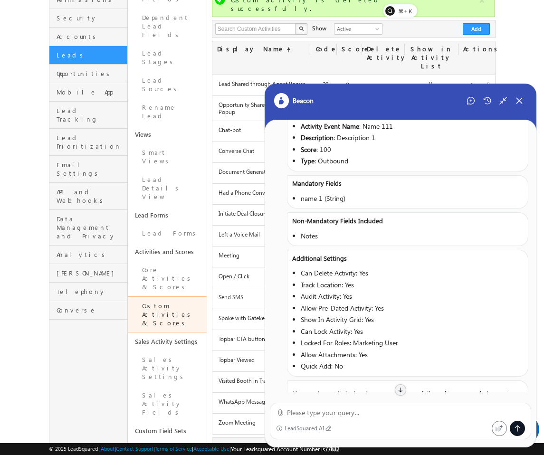
click at [510, 22] on body "Menu [PERSON_NAME] abhi@ beaco" at bounding box center [272, 300] width 544 height 806
click at [520, 89] on div "Beacon" at bounding box center [400, 107] width 272 height 47
click at [520, 97] on icon at bounding box center [519, 100] width 9 height 9
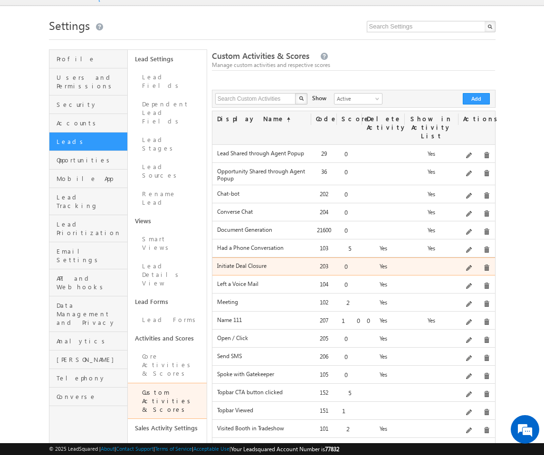
scroll to position [18, 0]
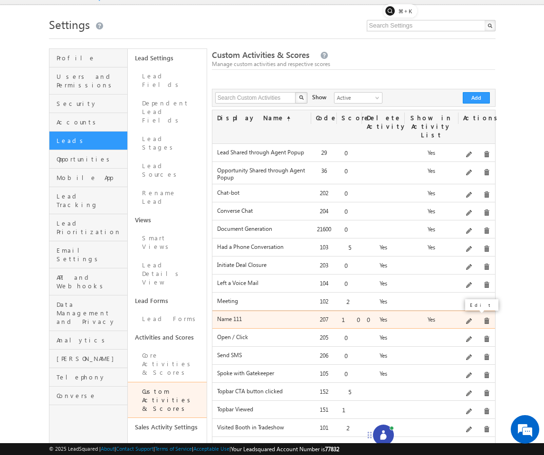
click at [472, 318] on span at bounding box center [469, 321] width 7 height 7
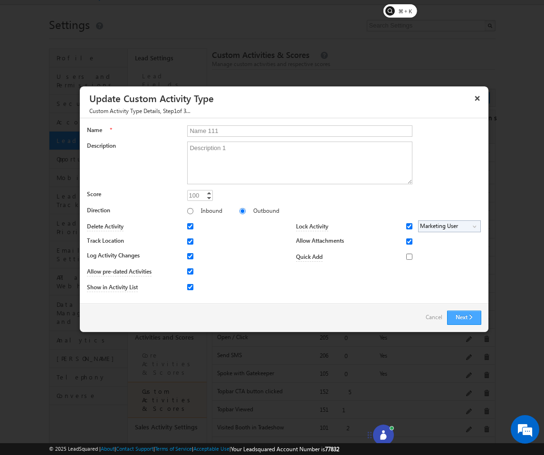
click at [451, 319] on button "Next" at bounding box center [464, 318] width 34 height 14
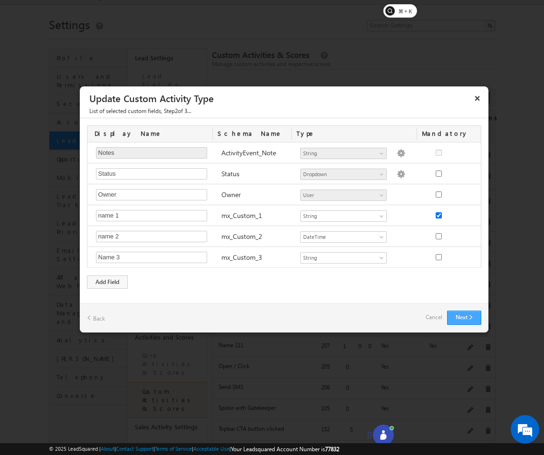
click at [451, 319] on button "Next" at bounding box center [464, 318] width 34 height 14
click at [460, 316] on button "Next" at bounding box center [464, 318] width 34 height 14
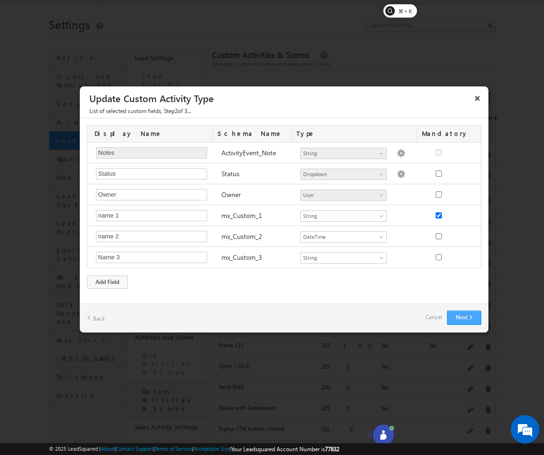
click at [460, 316] on button "Next" at bounding box center [464, 318] width 34 height 14
click at [102, 321] on link "Back" at bounding box center [96, 318] width 18 height 15
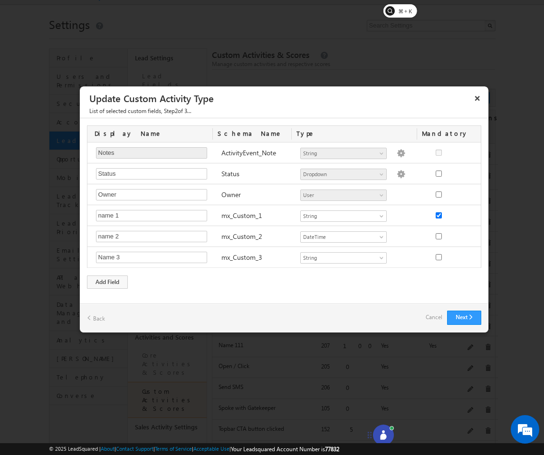
click at [96, 318] on link "Back" at bounding box center [96, 318] width 18 height 15
click at [90, 316] on link "Back" at bounding box center [96, 318] width 18 height 15
click at [457, 320] on button "Next" at bounding box center [464, 318] width 34 height 14
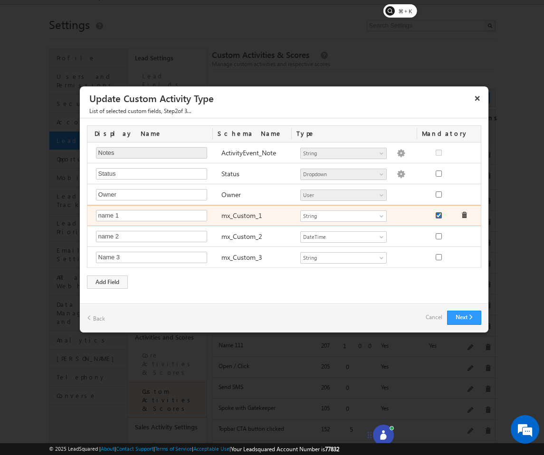
click at [438, 214] on input "checkbox" at bounding box center [438, 215] width 6 height 6
checkbox input "false"
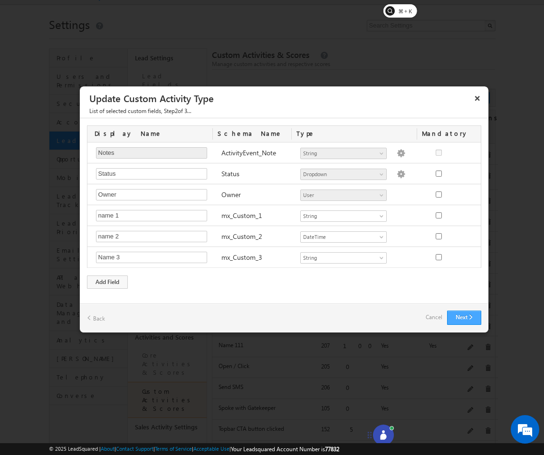
click at [472, 317] on button "Next" at bounding box center [464, 318] width 34 height 14
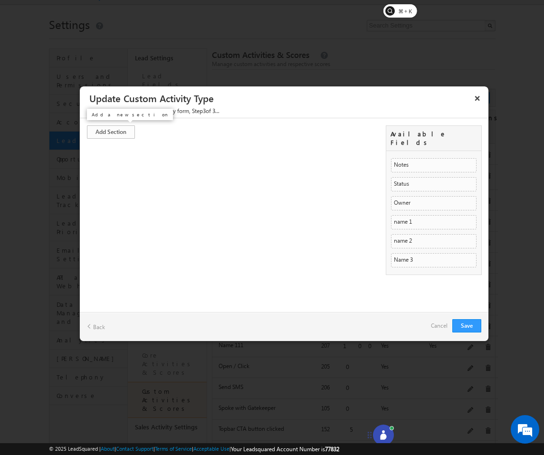
click at [114, 136] on link "Add Section" at bounding box center [111, 131] width 48 height 13
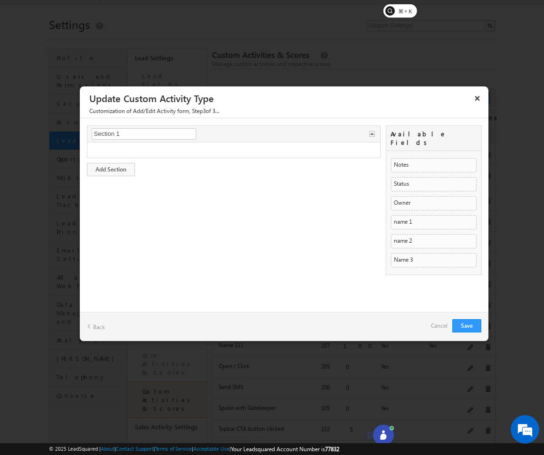
click at [98, 325] on link "Back" at bounding box center [96, 326] width 18 height 15
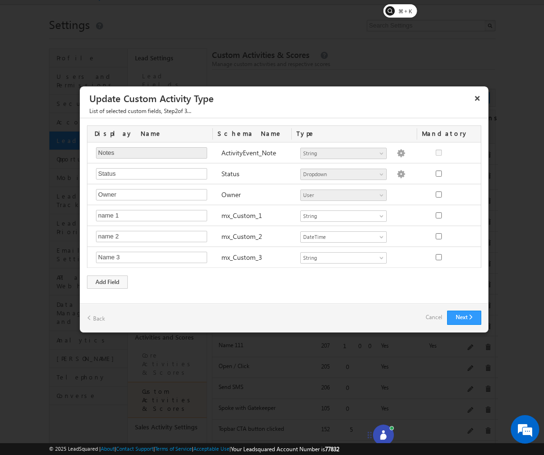
click at [98, 325] on div "Next Back Cancel" at bounding box center [284, 317] width 408 height 29
click at [88, 319] on link "Back" at bounding box center [96, 318] width 18 height 15
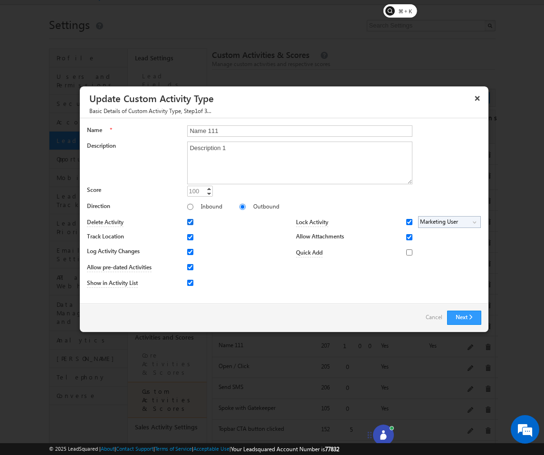
click at [192, 223] on input "Delete Activity" at bounding box center [190, 222] width 6 height 6
click at [191, 225] on div at bounding box center [201, 221] width 29 height 13
click at [190, 222] on input "Delete Activity" at bounding box center [190, 222] width 6 height 6
checkbox input "true"
click at [190, 234] on input "Track Location" at bounding box center [190, 237] width 6 height 6
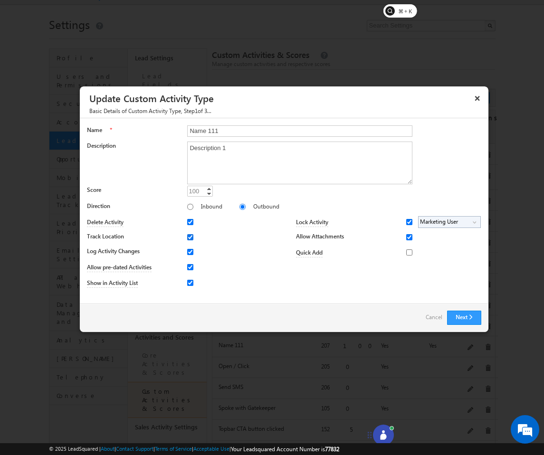
checkbox input "false"
click at [189, 255] on div at bounding box center [201, 253] width 29 height 13
click at [189, 266] on input "Allow pre-dated Activities" at bounding box center [190, 267] width 6 height 6
checkbox input "false"
click at [188, 282] on input "Show in Activity List" at bounding box center [190, 283] width 6 height 6
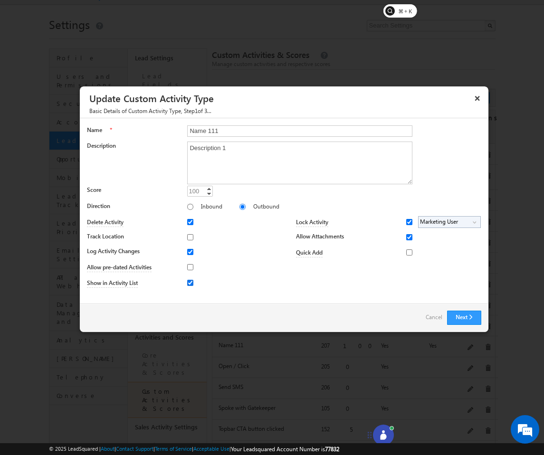
checkbox input "false"
click at [188, 247] on div at bounding box center [201, 253] width 29 height 13
click at [189, 250] on input "Log Activity Changes" at bounding box center [190, 252] width 6 height 6
checkbox input "false"
click at [405, 221] on div "Lock Activity Marketing User Sales Manager Sales User Marketing User select Mar…" at bounding box center [388, 223] width 185 height 16
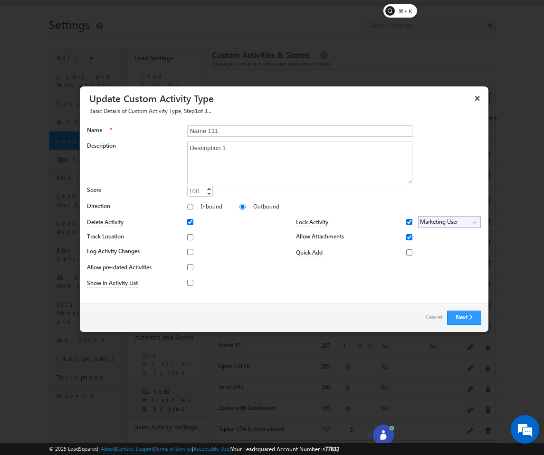
click at [406, 220] on input "Lock Activity" at bounding box center [409, 222] width 6 height 6
checkbox input "false"
click at [407, 240] on div at bounding box center [420, 238] width 28 height 13
click at [408, 239] on input "Allow Attachments" at bounding box center [409, 237] width 6 height 6
checkbox input "false"
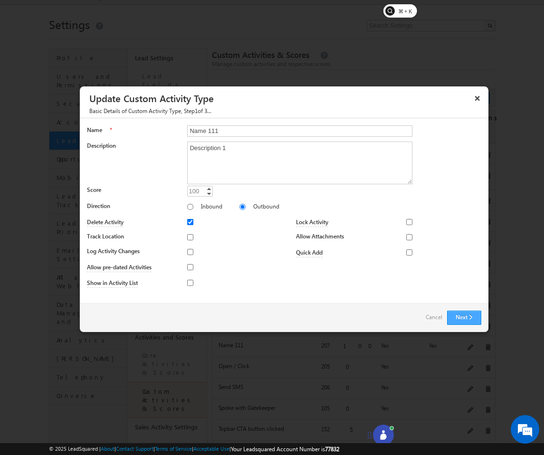
click at [468, 318] on button "Next" at bounding box center [464, 318] width 34 height 14
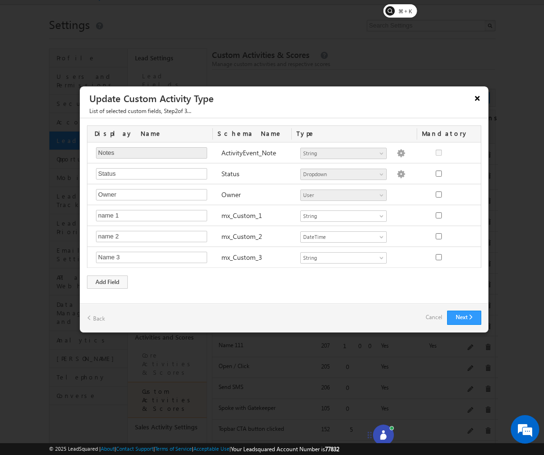
click at [481, 100] on button "×" at bounding box center [477, 98] width 15 height 17
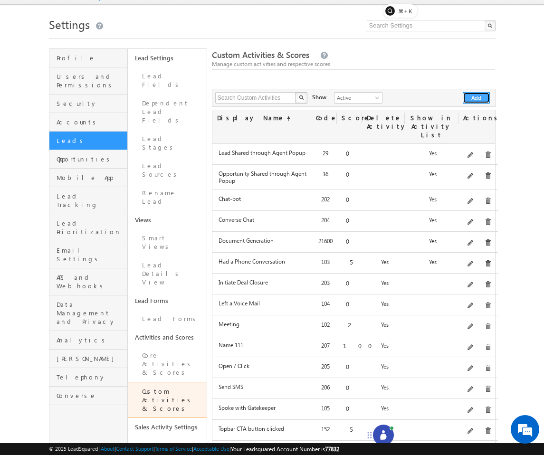
click at [482, 96] on button "Add" at bounding box center [476, 97] width 27 height 11
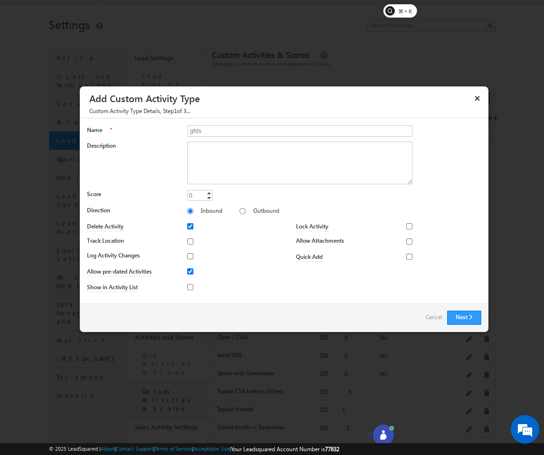
type input "gfds"
click at [192, 237] on div at bounding box center [201, 242] width 29 height 13
click at [190, 241] on input "Track Location" at bounding box center [190, 241] width 6 height 6
checkbox input "true"
click at [190, 256] on input "Log Activity Changes" at bounding box center [190, 256] width 6 height 6
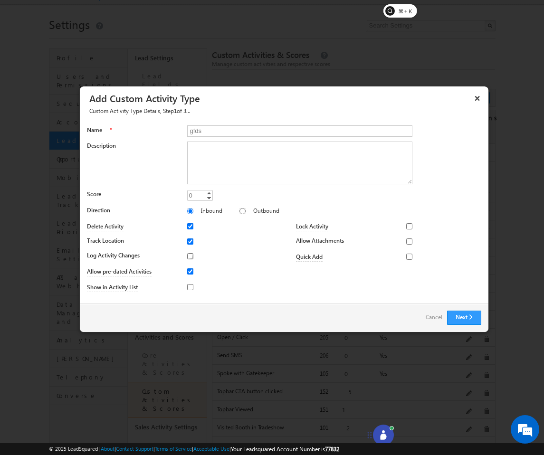
checkbox input "true"
click at [188, 284] on input "Show in Activity List" at bounding box center [190, 287] width 6 height 6
checkbox input "true"
click at [239, 210] on input "Outbound" at bounding box center [242, 211] width 6 height 6
radio input "true"
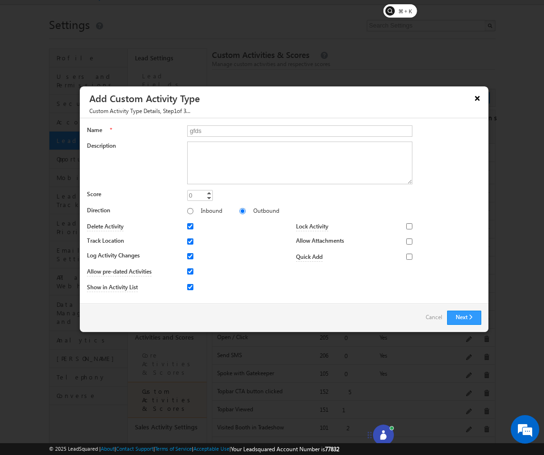
click at [475, 95] on button "×" at bounding box center [477, 98] width 15 height 17
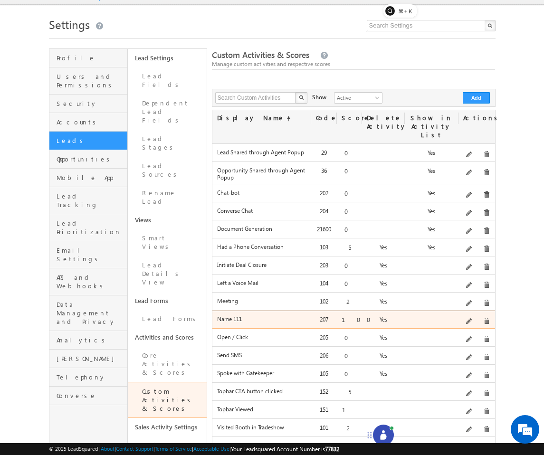
click at [469, 312] on div "Edit" at bounding box center [482, 305] width 38 height 16
click at [469, 318] on span at bounding box center [469, 321] width 7 height 7
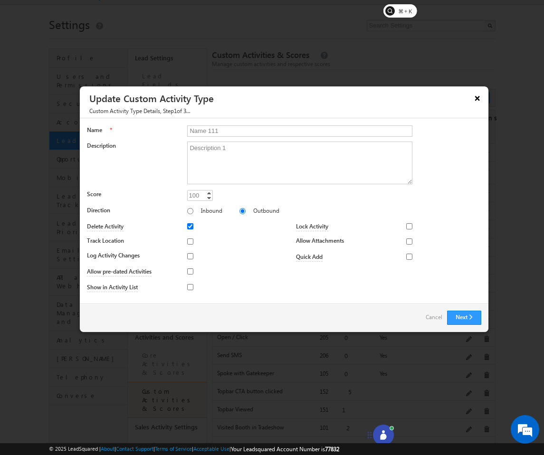
click at [479, 98] on button "×" at bounding box center [477, 98] width 15 height 17
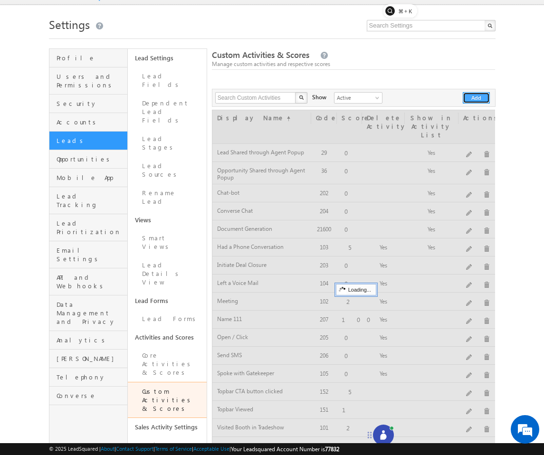
click at [472, 98] on button "Add" at bounding box center [476, 97] width 27 height 11
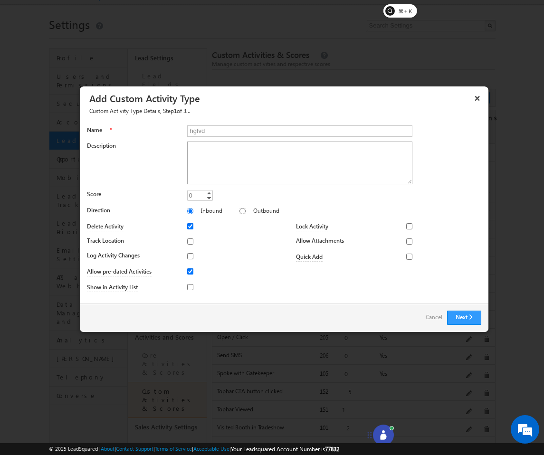
type input "hgfvd"
click at [227, 158] on textarea "Description" at bounding box center [299, 163] width 225 height 43
type textarea "iuygfd kujhgf"
click at [239, 211] on input "Outbound" at bounding box center [242, 211] width 6 height 6
radio input "true"
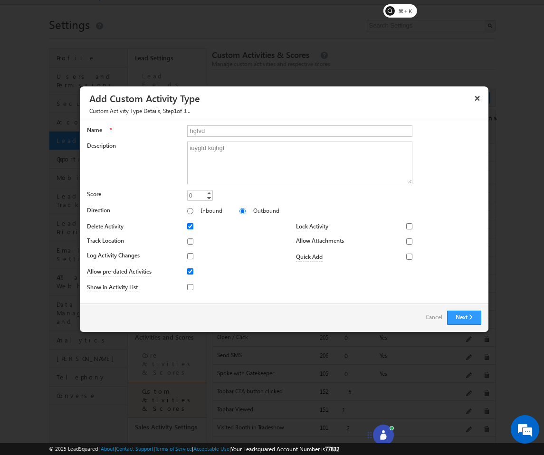
click at [193, 242] on input "Track Location" at bounding box center [190, 241] width 6 height 6
checkbox input "true"
click at [193, 254] on input "Log Activity Changes" at bounding box center [190, 256] width 6 height 6
checkbox input "true"
click at [193, 284] on input "Show in Activity List" at bounding box center [190, 287] width 6 height 6
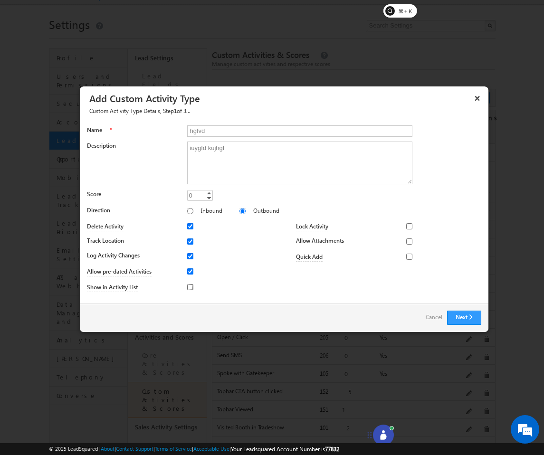
checkbox input "true"
click at [410, 231] on div at bounding box center [412, 225] width 12 height 13
click at [410, 224] on input "Lock Activity" at bounding box center [409, 226] width 6 height 6
checkbox input "true"
click at [429, 225] on span "None Selected" at bounding box center [445, 226] width 54 height 11
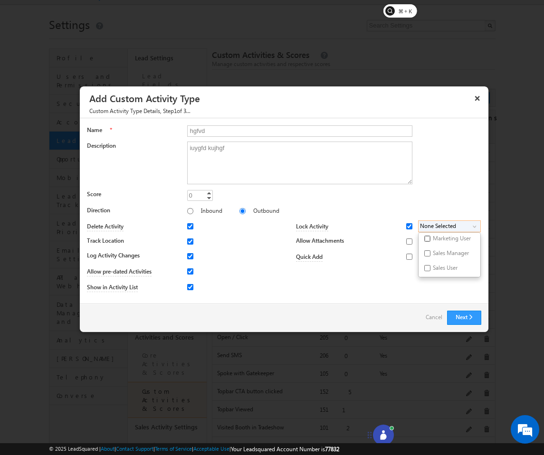
click at [429, 238] on input "Marketing User" at bounding box center [427, 239] width 6 height 6
checkbox input "true"
click at [409, 239] on input "Allow Attachments" at bounding box center [409, 241] width 6 height 6
checkbox input "true"
click at [458, 314] on button "Next" at bounding box center [464, 318] width 34 height 14
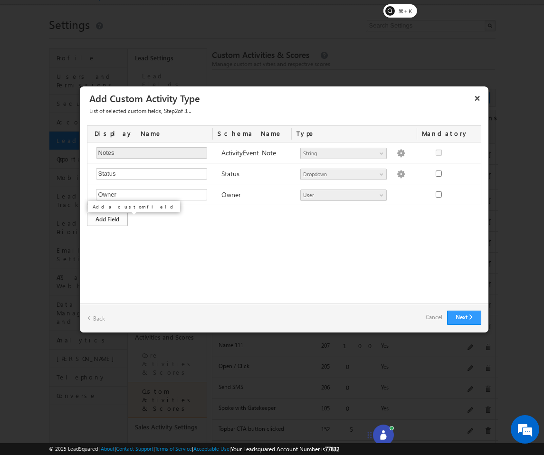
click at [113, 219] on div "Add Field" at bounding box center [107, 219] width 41 height 13
type input "c"
type input "anem 1"
click at [106, 243] on div "Add Field" at bounding box center [107, 240] width 41 height 13
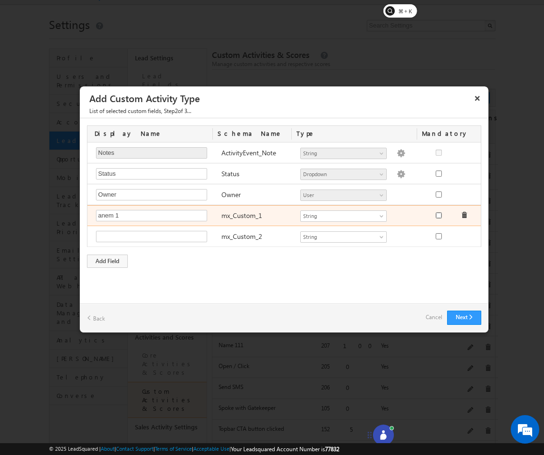
click at [438, 216] on input "checkbox" at bounding box center [438, 215] width 6 height 6
checkbox input "true"
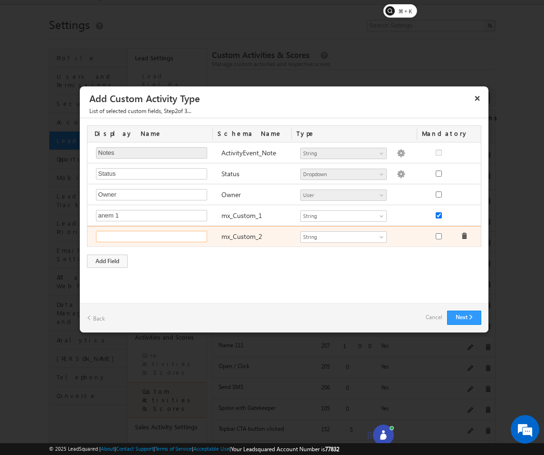
click at [164, 231] on input "text" at bounding box center [151, 236] width 111 height 11
click at [151, 239] on input "text" at bounding box center [151, 236] width 111 height 11
type input "name 2"
click at [346, 238] on span "String" at bounding box center [339, 237] width 77 height 9
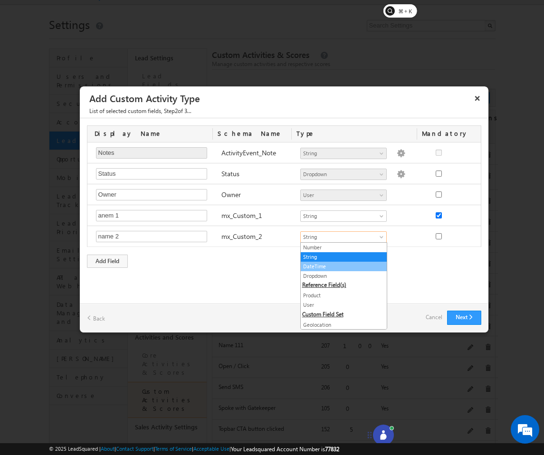
click at [332, 264] on link "DateTime" at bounding box center [344, 266] width 86 height 9
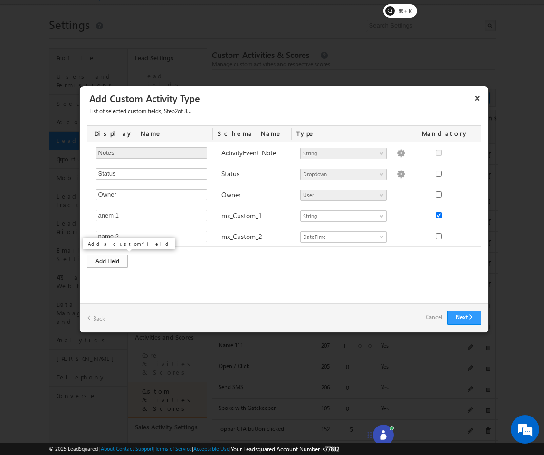
click at [104, 260] on div "Add Field" at bounding box center [107, 261] width 41 height 13
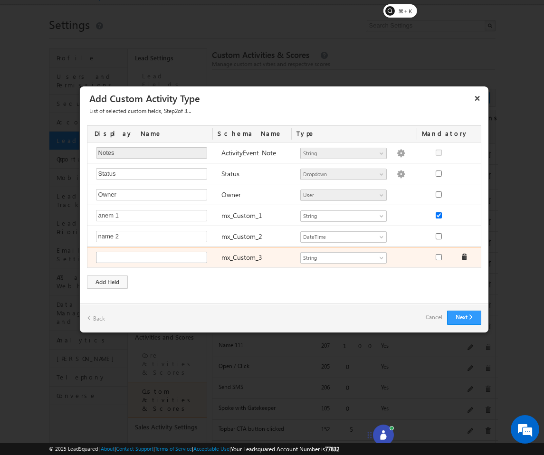
type input "c"
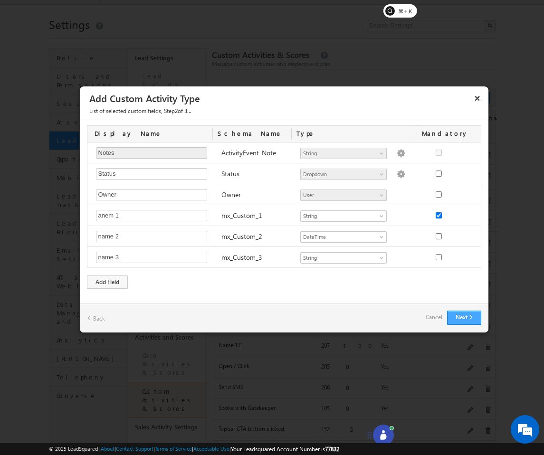
type input "name 3"
click at [471, 318] on button "Next" at bounding box center [464, 318] width 34 height 14
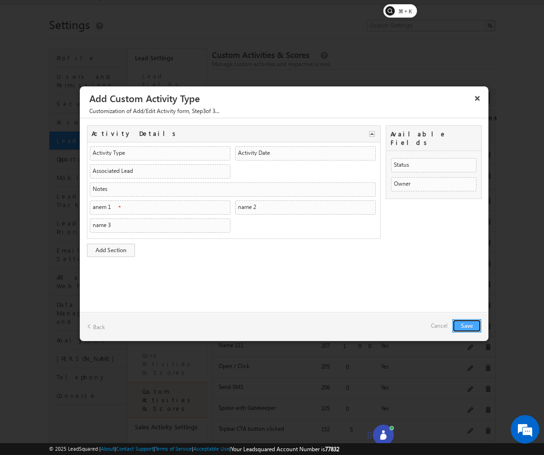
click at [471, 326] on button "Save" at bounding box center [466, 325] width 29 height 13
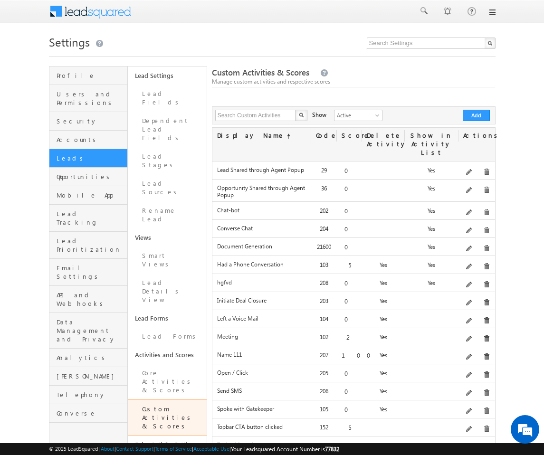
scroll to position [18, 0]
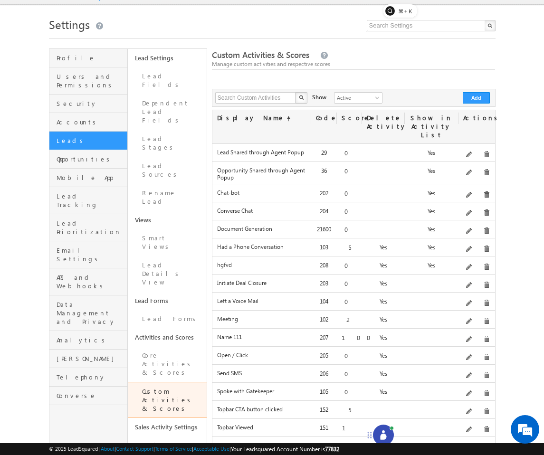
click at [380, 435] on icon at bounding box center [382, 434] width 9 height 9
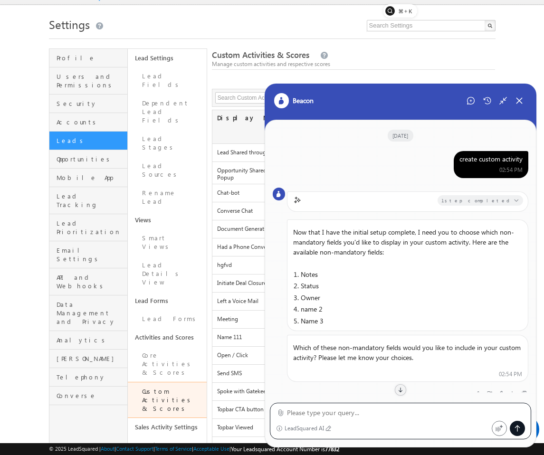
scroll to position [420, 0]
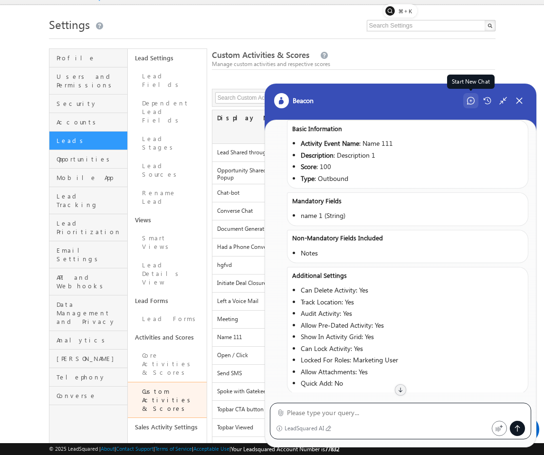
click at [472, 95] on div "Start New Chat" at bounding box center [470, 100] width 15 height 15
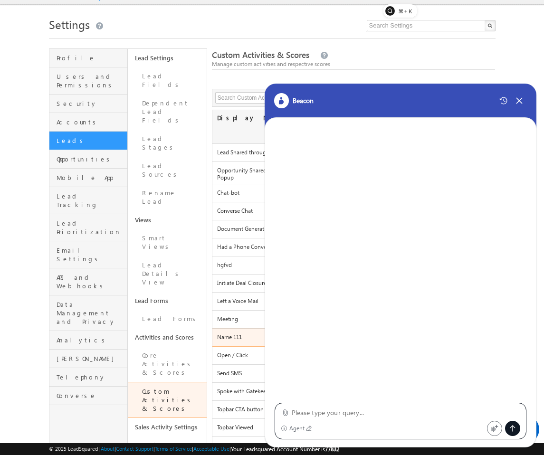
click at [236, 333] on label "Name 111" at bounding box center [261, 336] width 89 height 7
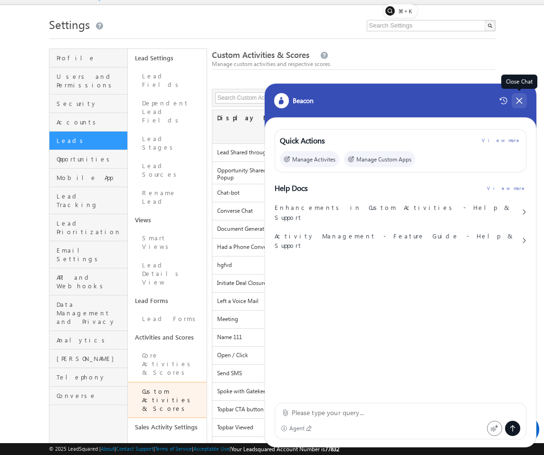
click at [521, 104] on icon at bounding box center [519, 100] width 9 height 9
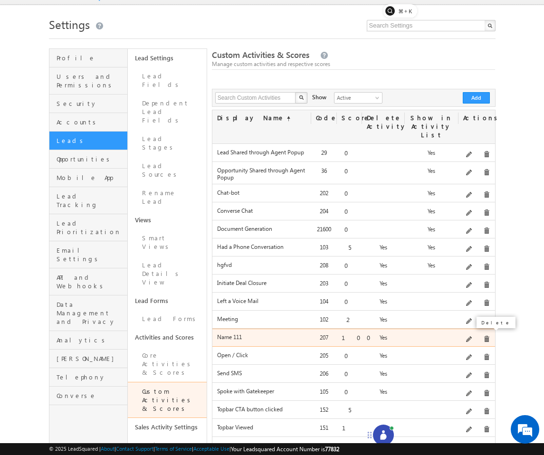
click at [483, 336] on span at bounding box center [486, 339] width 7 height 7
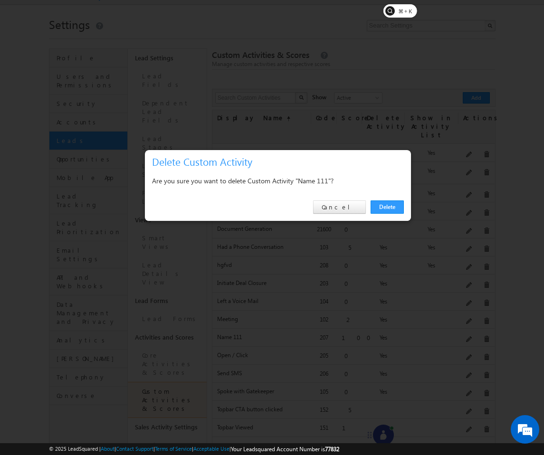
scroll to position [0, 0]
click at [387, 209] on link "Delete" at bounding box center [386, 206] width 33 height 13
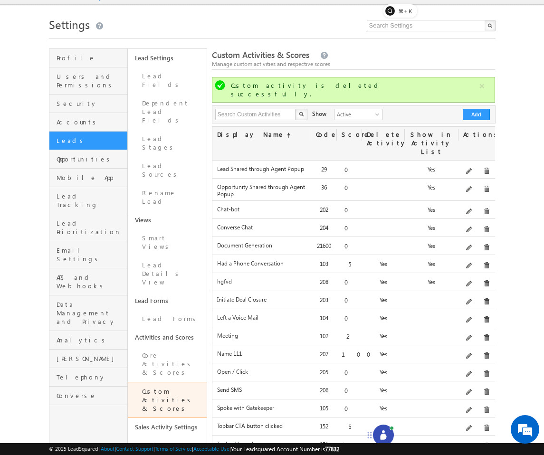
click at [381, 433] on icon at bounding box center [382, 434] width 9 height 9
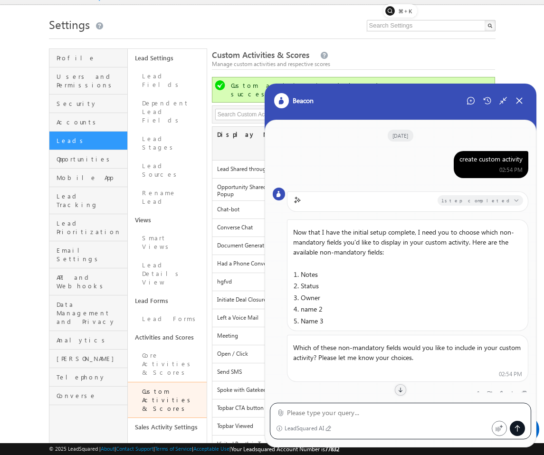
scroll to position [420, 0]
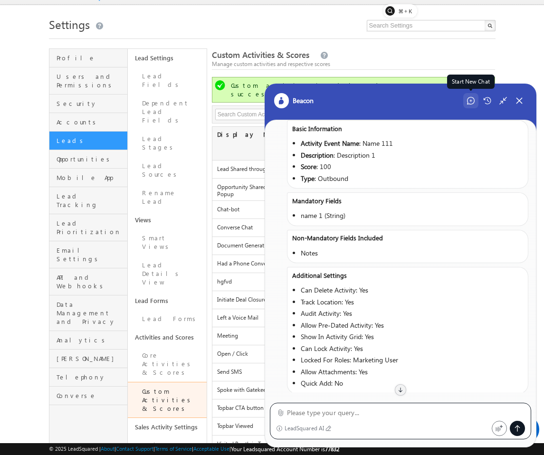
click at [467, 101] on icon at bounding box center [471, 101] width 8 height 8
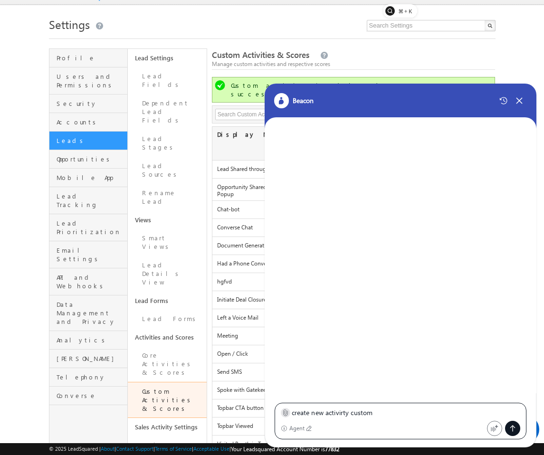
type textarea "create new activirty custom"
click at [282, 415] on icon at bounding box center [285, 412] width 7 height 7
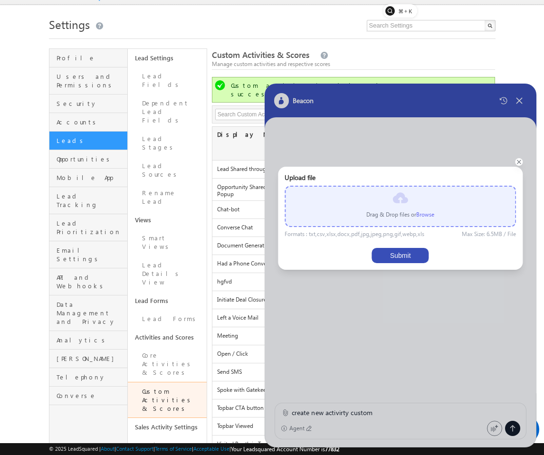
click at [431, 214] on label "Browse" at bounding box center [425, 214] width 18 height 7
click at [0, 0] on input "file" at bounding box center [0, 0] width 0 height 0
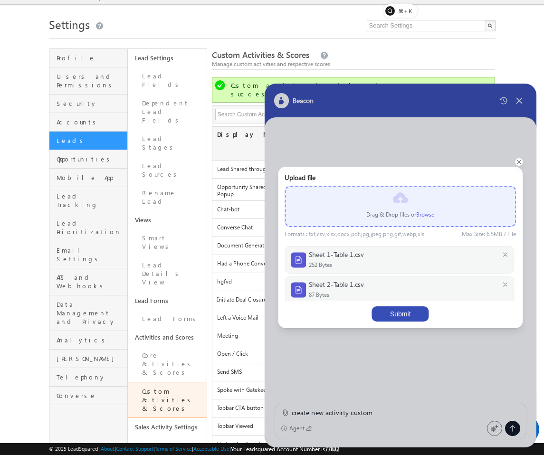
click at [407, 315] on button "Submit" at bounding box center [400, 313] width 57 height 15
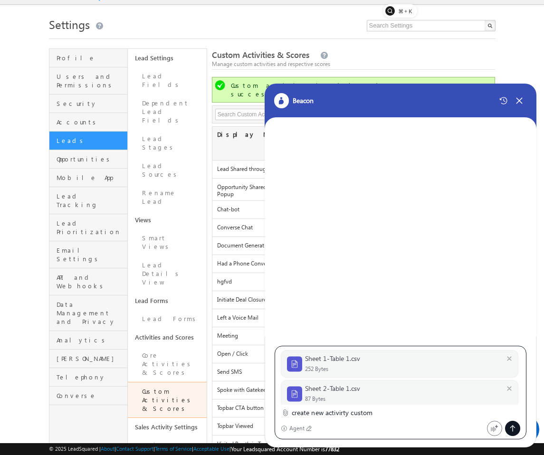
click at [511, 429] on icon at bounding box center [513, 429] width 8 height 8
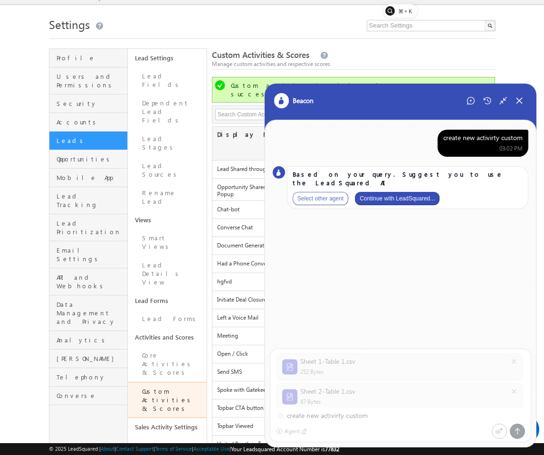
click at [413, 192] on button "Continue with LeadSquared..." at bounding box center [397, 198] width 85 height 13
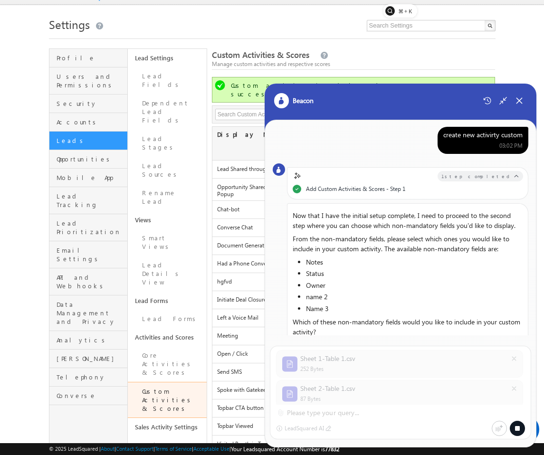
scroll to position [0, 0]
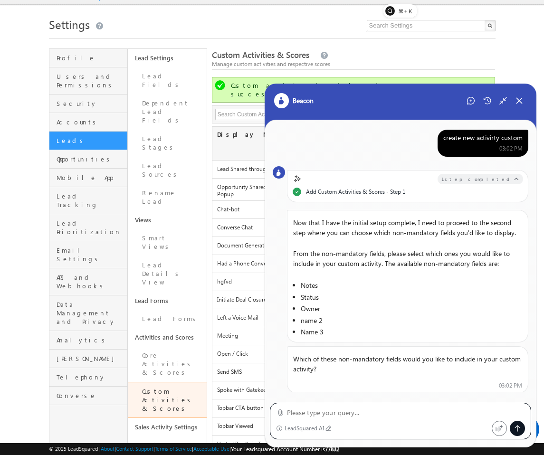
click at [338, 415] on textarea at bounding box center [406, 412] width 238 height 11
type textarea "Notes, Status"
click at [514, 428] on icon at bounding box center [517, 429] width 8 height 8
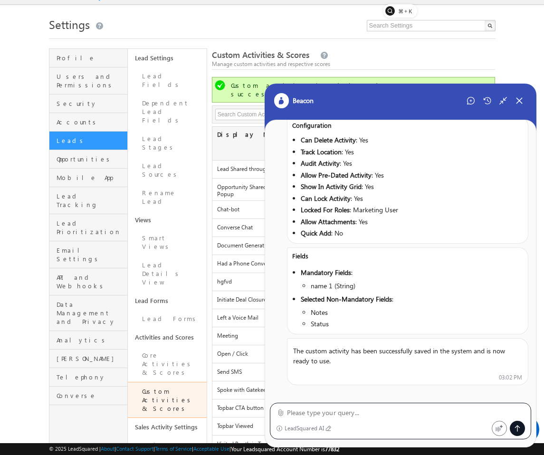
scroll to position [508, 0]
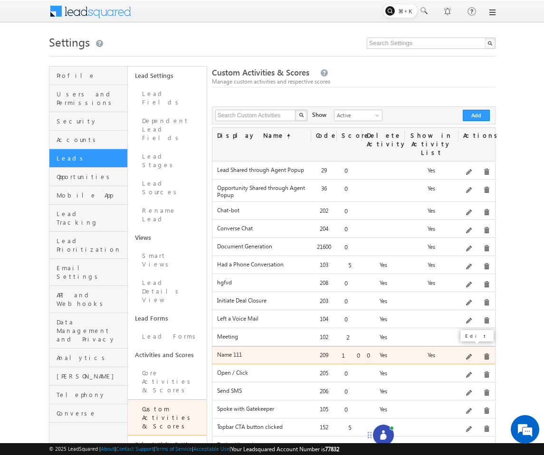
click at [469, 354] on span at bounding box center [469, 357] width 7 height 7
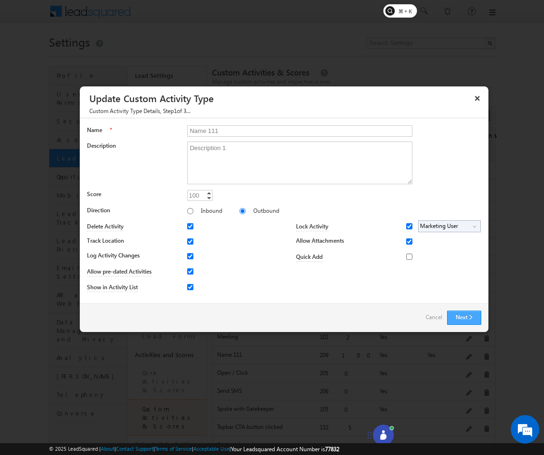
click at [451, 312] on button "Next" at bounding box center [464, 318] width 34 height 14
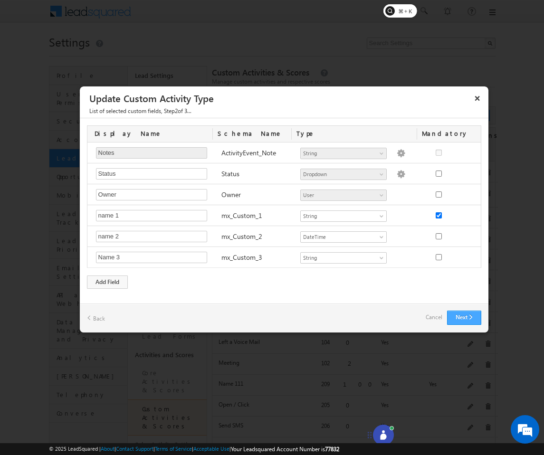
click at [460, 323] on button "Next" at bounding box center [464, 318] width 34 height 14
click at [462, 317] on button "Next" at bounding box center [464, 318] width 34 height 14
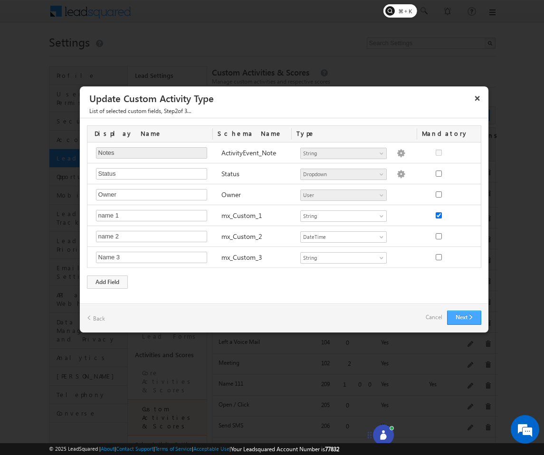
click at [462, 317] on button "Next" at bounding box center [464, 318] width 34 height 14
click at [96, 319] on link "Back" at bounding box center [96, 318] width 18 height 15
click at [97, 318] on link "Back" at bounding box center [96, 318] width 18 height 15
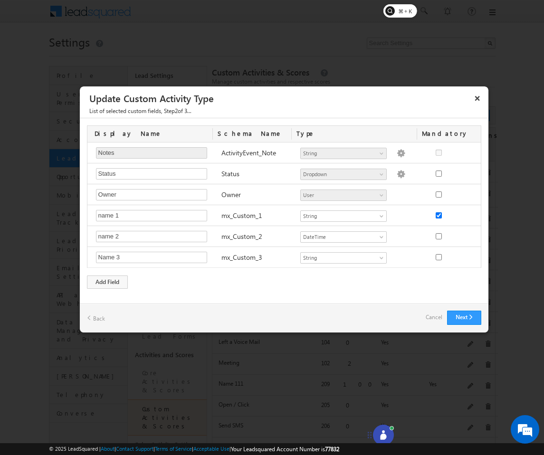
click at [97, 318] on link "Back" at bounding box center [96, 318] width 18 height 15
click at [200, 382] on div at bounding box center [272, 227] width 544 height 455
click at [87, 319] on link "Back" at bounding box center [96, 318] width 18 height 15
click at [89, 319] on link "Back" at bounding box center [96, 318] width 18 height 15
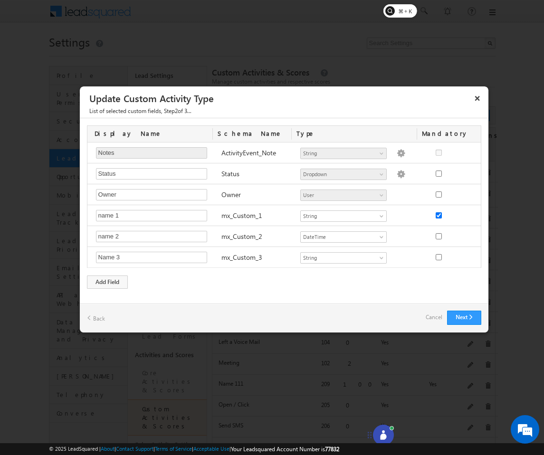
click at [89, 319] on link "Back" at bounding box center [96, 318] width 18 height 15
click at [104, 321] on link "Back" at bounding box center [96, 318] width 18 height 15
click at [431, 316] on link "Cancel" at bounding box center [433, 317] width 17 height 13
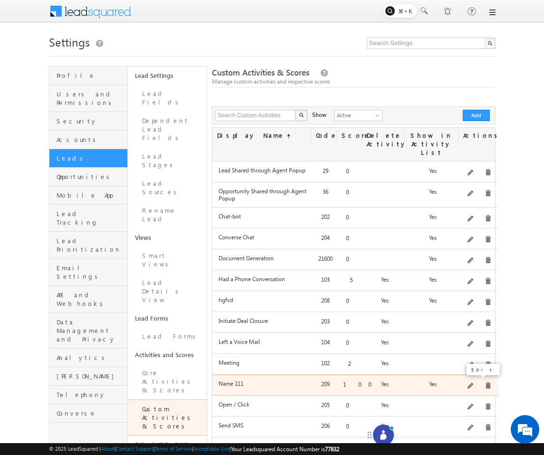
click at [470, 383] on span at bounding box center [470, 386] width 7 height 7
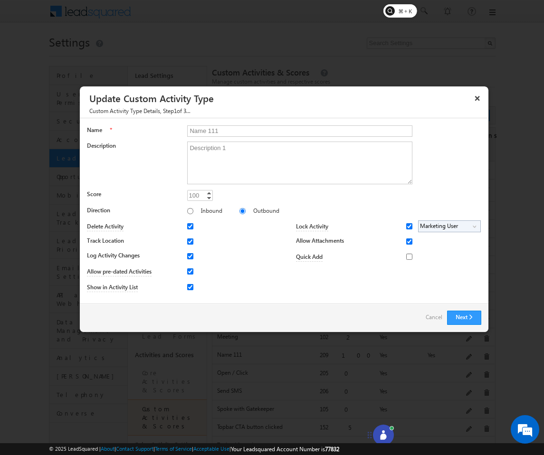
click at [461, 307] on div "Next Back Cancel" at bounding box center [284, 317] width 408 height 28
click at [461, 309] on div "Next Back Cancel" at bounding box center [284, 317] width 408 height 28
click at [459, 315] on button "Next" at bounding box center [464, 318] width 34 height 14
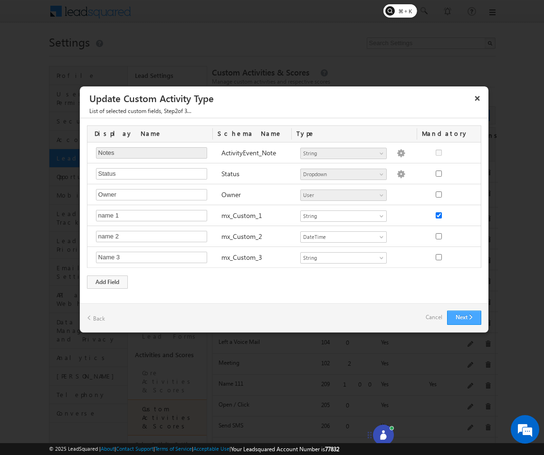
click at [472, 315] on button "Next" at bounding box center [464, 318] width 34 height 14
click at [460, 318] on button "Next" at bounding box center [464, 318] width 34 height 14
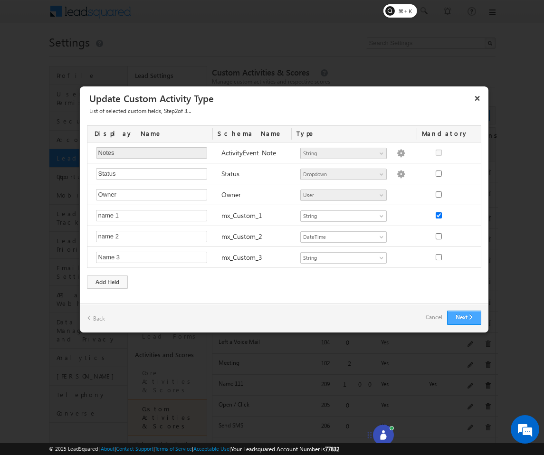
click at [460, 318] on button "Next" at bounding box center [464, 318] width 34 height 14
click at [436, 318] on link "Cancel" at bounding box center [433, 317] width 17 height 13
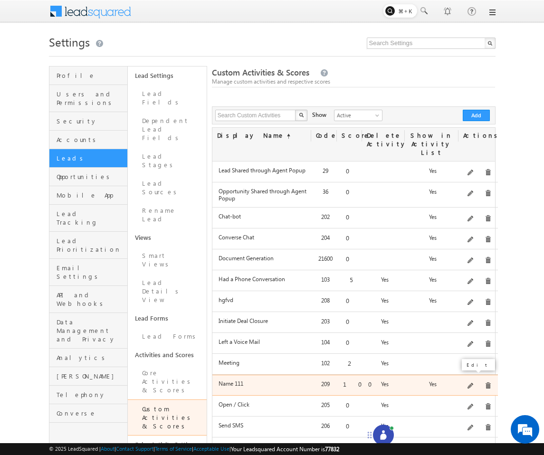
click at [471, 383] on span at bounding box center [470, 386] width 7 height 7
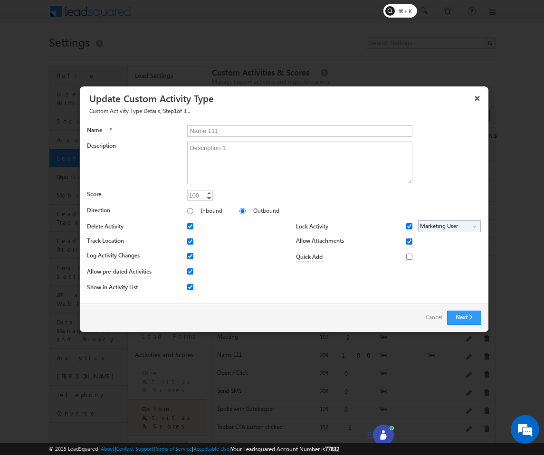
click at [394, 209] on div "Inbound Outbound" at bounding box center [333, 212] width 293 height 13
click at [373, 171] on textarea "Description 1" at bounding box center [299, 163] width 225 height 43
click at [461, 313] on button "Next" at bounding box center [464, 318] width 34 height 14
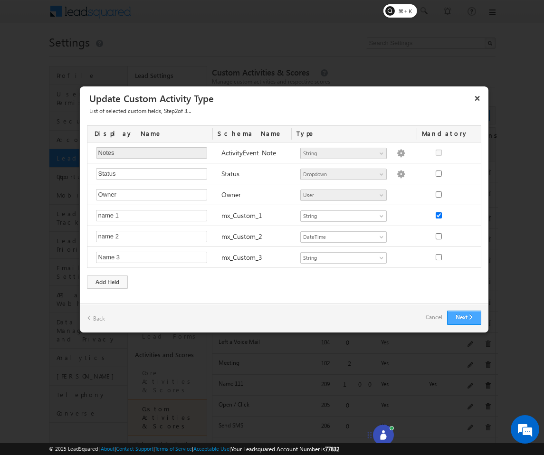
click at [461, 313] on button "Next" at bounding box center [464, 318] width 34 height 14
click at [475, 320] on button "Next" at bounding box center [464, 318] width 34 height 14
click at [434, 312] on link "Cancel" at bounding box center [433, 317] width 17 height 13
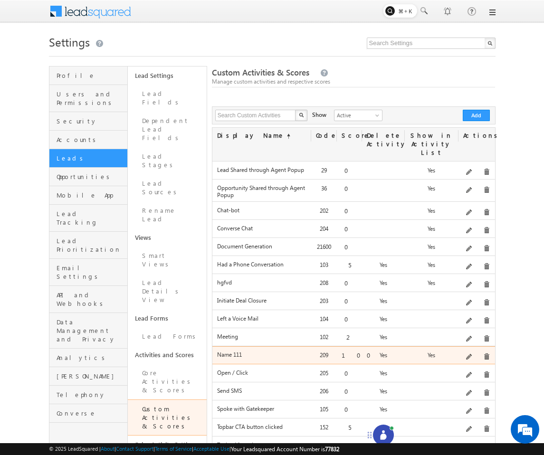
click at [483, 353] on span at bounding box center [486, 356] width 7 height 7
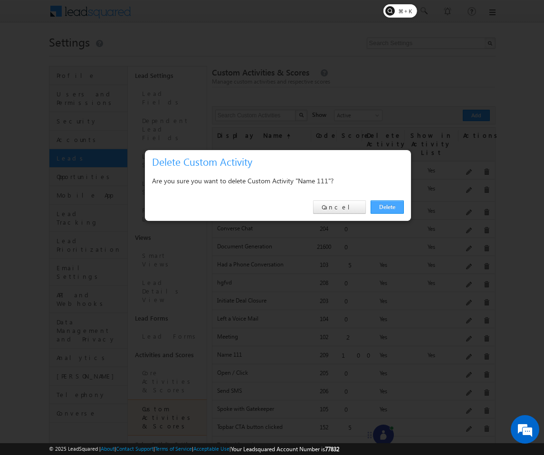
click at [392, 200] on link "Delete" at bounding box center [386, 206] width 33 height 13
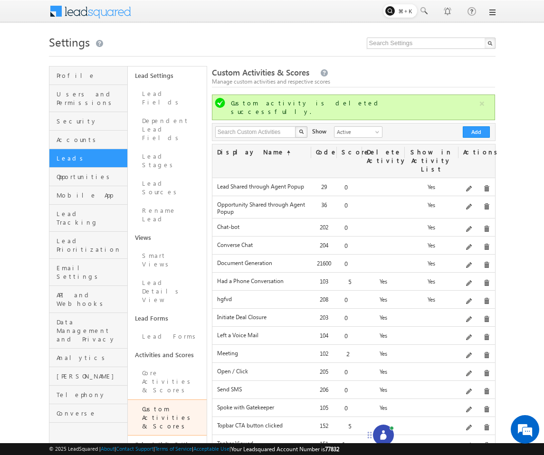
click at [386, 428] on div at bounding box center [383, 435] width 21 height 21
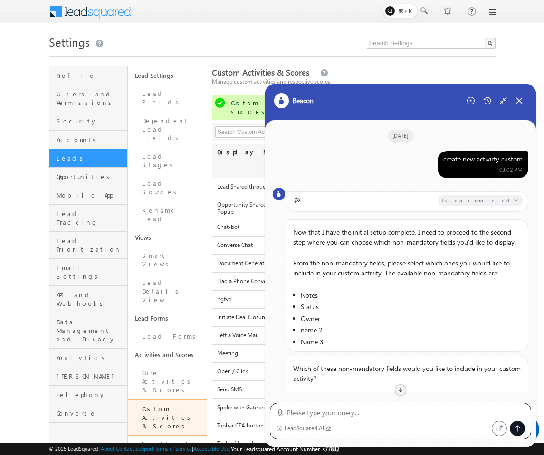
scroll to position [472, 0]
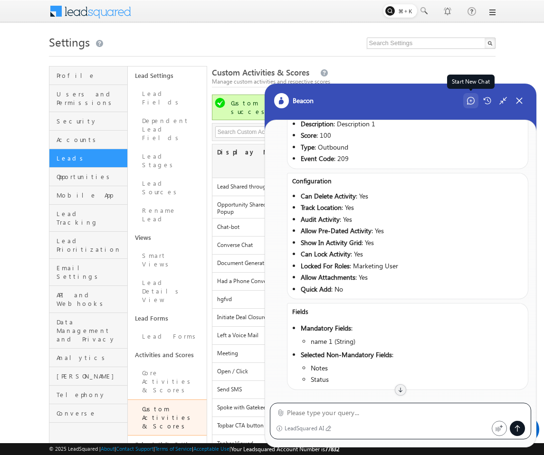
click at [472, 104] on div "Start New Chat" at bounding box center [470, 100] width 15 height 15
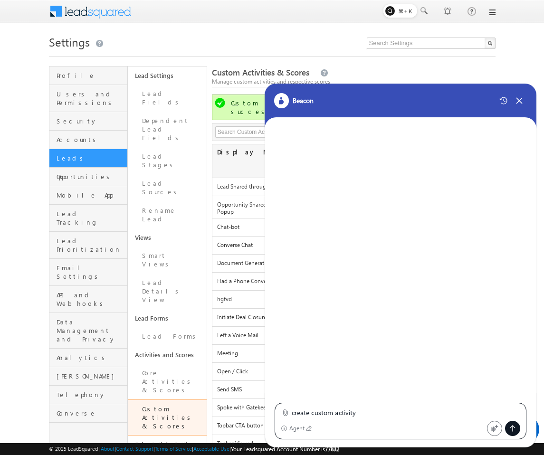
type textarea "create custom activity"
click at [283, 407] on div "create custom activity" at bounding box center [401, 412] width 240 height 11
click at [284, 410] on icon at bounding box center [285, 412] width 7 height 7
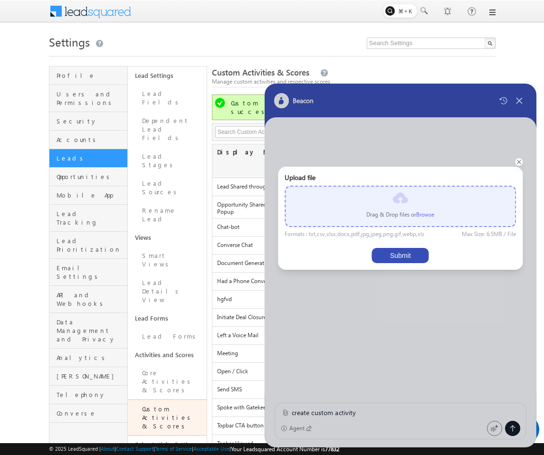
click at [415, 215] on p "Drag & Drop files or Browse" at bounding box center [400, 214] width 68 height 9
click at [421, 215] on label "Browse" at bounding box center [425, 214] width 18 height 7
click at [0, 0] on input "file" at bounding box center [0, 0] width 0 height 0
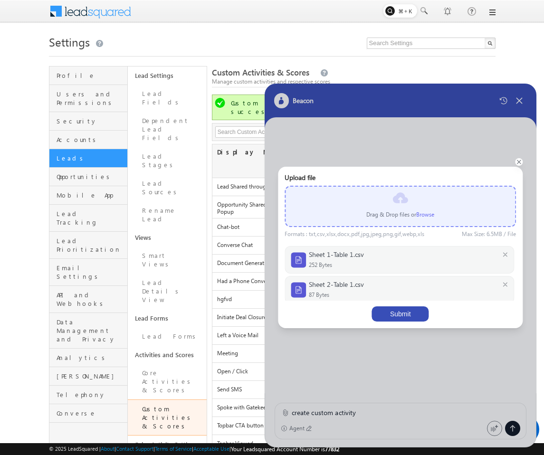
click at [416, 325] on div "Upload file Drag & Drop files or Browse Formats : txt,csv,xlsx,docx,pdf,jpg,jpe…" at bounding box center [400, 247] width 245 height 161
click at [416, 322] on div "Upload file Drag & Drop files or Browse Formats : txt,csv,xlsx,docx,pdf,jpg,jpe…" at bounding box center [400, 247] width 245 height 161
click at [417, 321] on div "Upload file Drag & Drop files or Browse Formats : txt,csv,xlsx,docx,pdf,jpg,jpe…" at bounding box center [400, 247] width 245 height 161
click at [418, 311] on button "Submit" at bounding box center [400, 313] width 57 height 15
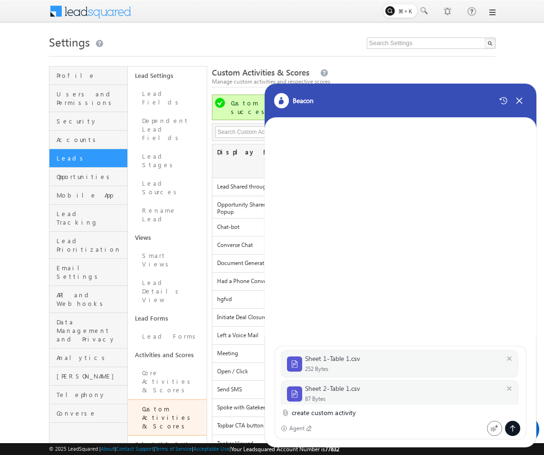
click at [516, 425] on div at bounding box center [512, 428] width 15 height 15
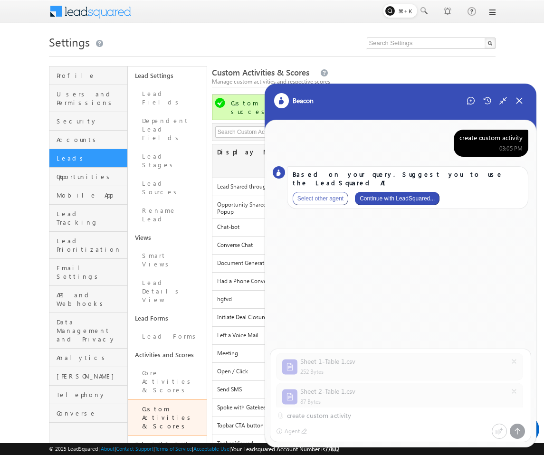
click at [388, 192] on button "Continue with LeadSquared..." at bounding box center [397, 198] width 85 height 13
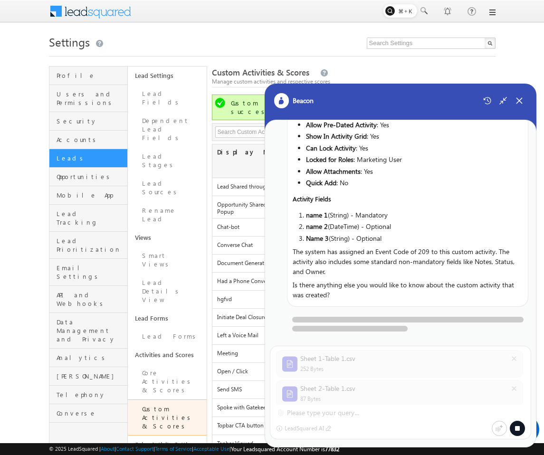
scroll to position [200, 0]
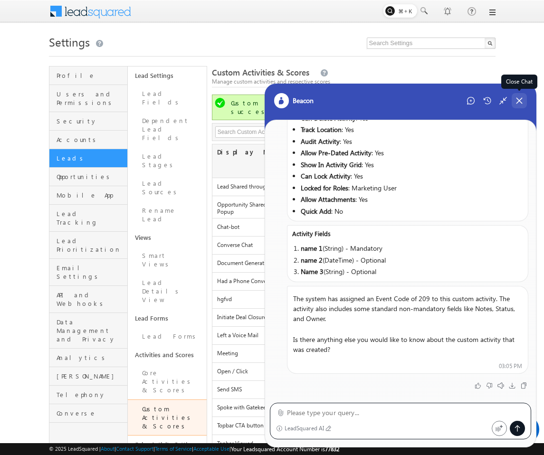
click at [517, 101] on icon at bounding box center [519, 100] width 9 height 9
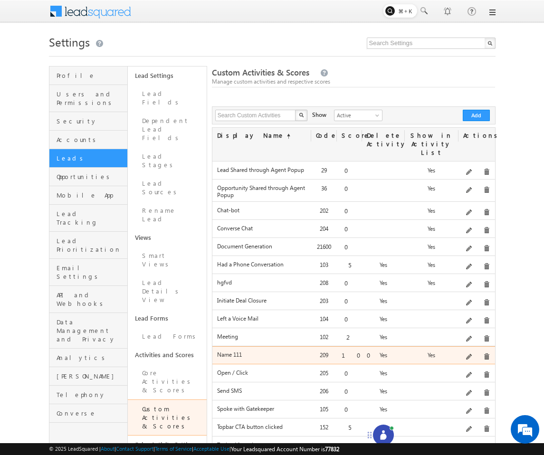
click at [472, 348] on div "Edit" at bounding box center [482, 340] width 38 height 16
click at [472, 354] on span at bounding box center [469, 357] width 7 height 7
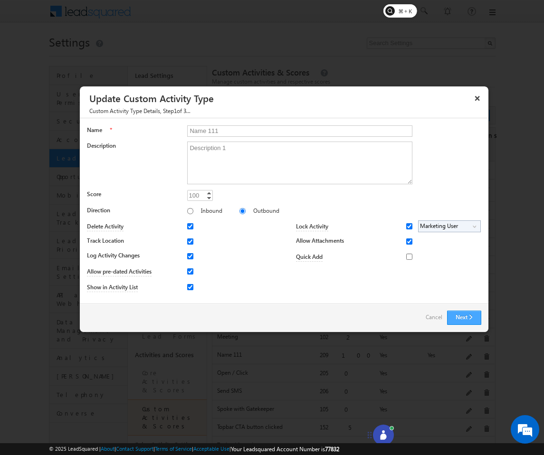
click at [462, 315] on button "Next" at bounding box center [464, 318] width 34 height 14
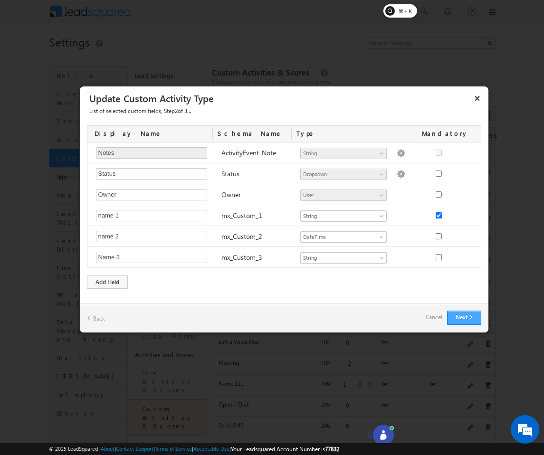
click at [461, 315] on button "Next" at bounding box center [464, 318] width 34 height 14
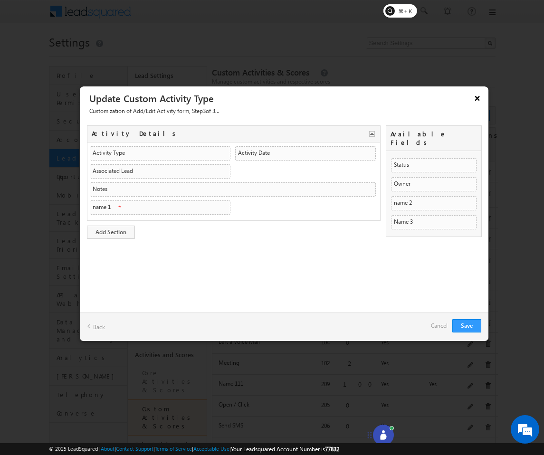
click at [475, 99] on button "×" at bounding box center [477, 98] width 15 height 17
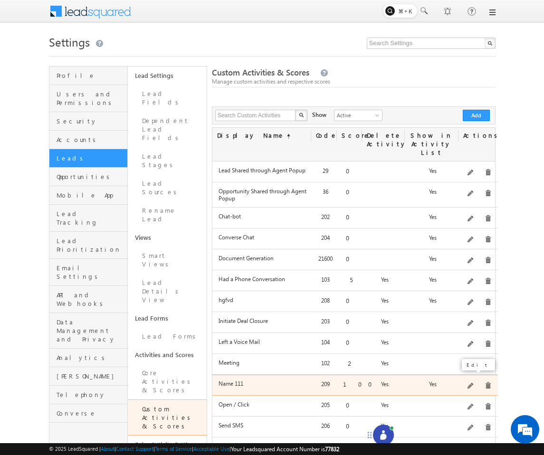
click at [473, 383] on span at bounding box center [470, 386] width 7 height 7
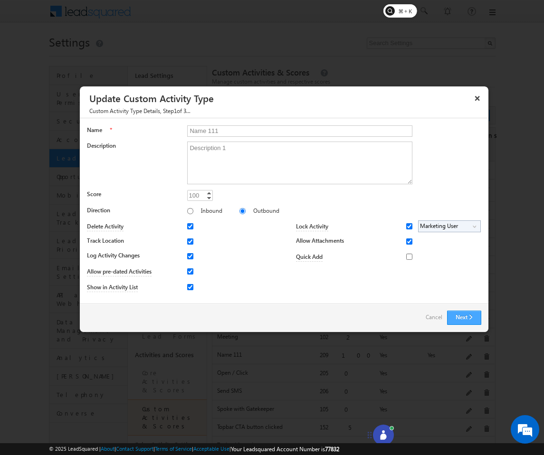
click at [463, 315] on button "Next" at bounding box center [464, 318] width 34 height 14
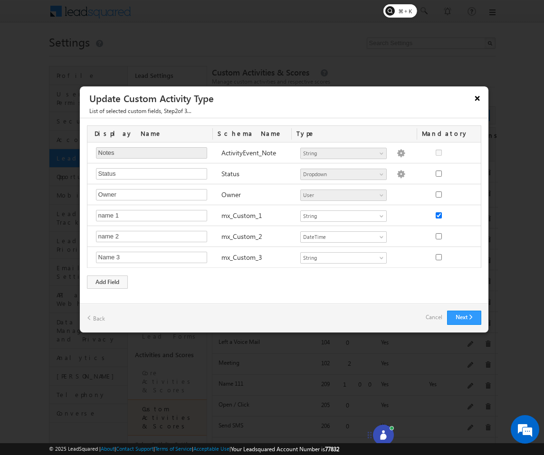
click at [477, 104] on button "×" at bounding box center [477, 98] width 15 height 17
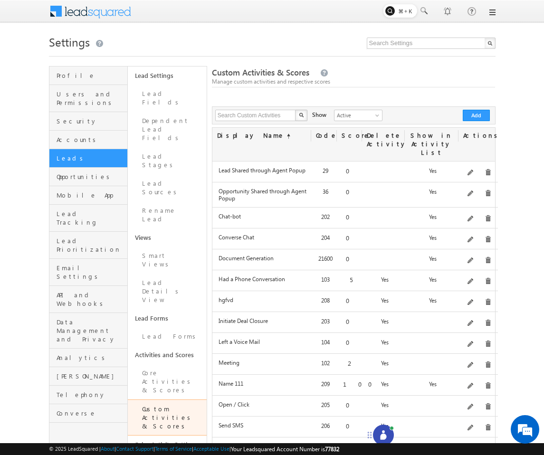
click at [380, 433] on icon at bounding box center [382, 434] width 9 height 9
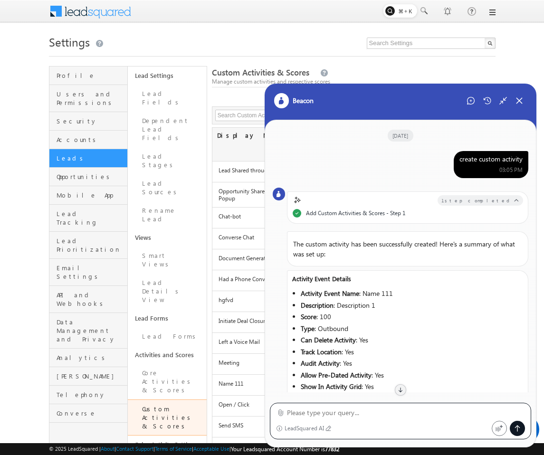
scroll to position [159, 0]
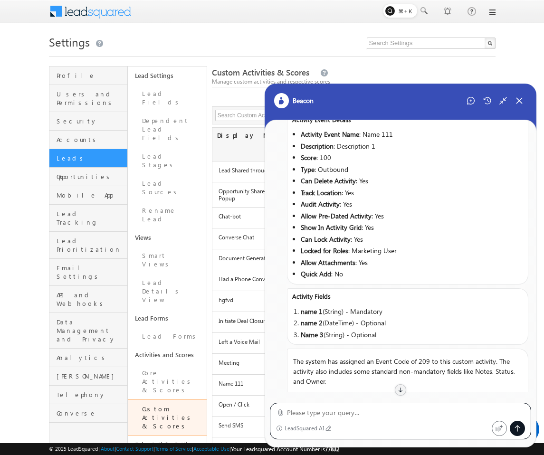
click at [397, 416] on textarea at bounding box center [406, 412] width 238 height 11
click at [470, 95] on div "Start New Chat" at bounding box center [470, 100] width 15 height 15
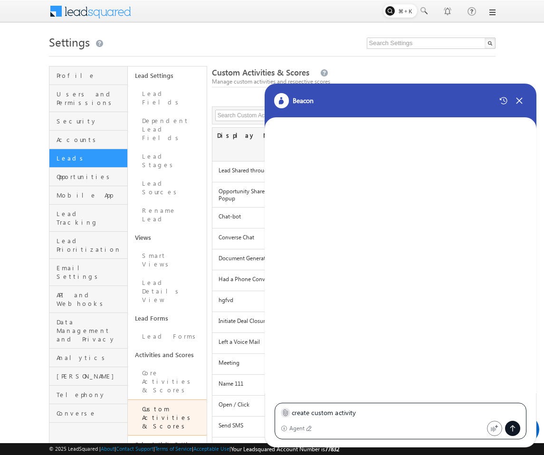
type textarea "create custom activity"
click at [286, 416] on label at bounding box center [285, 413] width 7 height 10
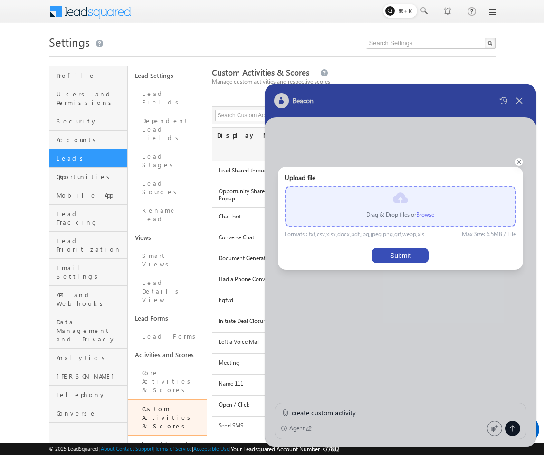
click at [423, 218] on p "Drag & Drop files or Browse" at bounding box center [400, 214] width 68 height 9
click at [424, 216] on label "Browse" at bounding box center [425, 214] width 18 height 7
click at [0, 0] on input "file" at bounding box center [0, 0] width 0 height 0
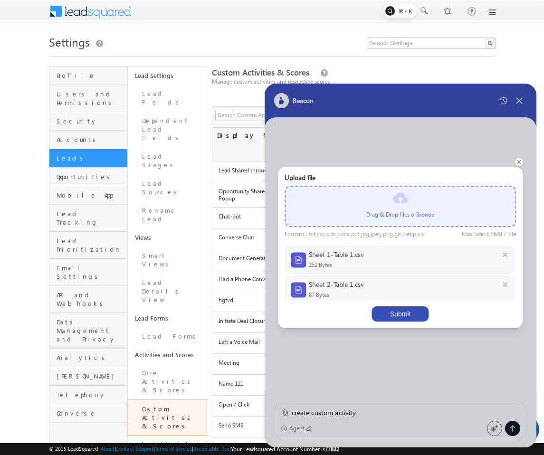
click at [388, 320] on button "Submit" at bounding box center [400, 313] width 57 height 15
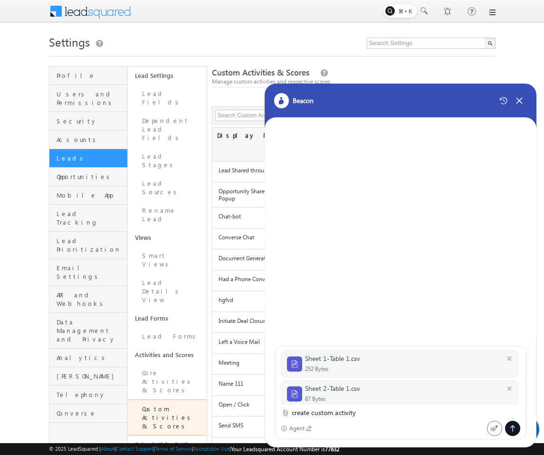
click at [514, 423] on div at bounding box center [512, 428] width 15 height 15
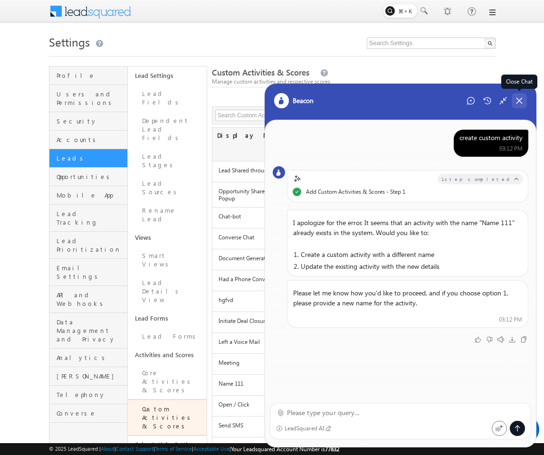
click at [523, 102] on div "Close Chat" at bounding box center [518, 100] width 15 height 15
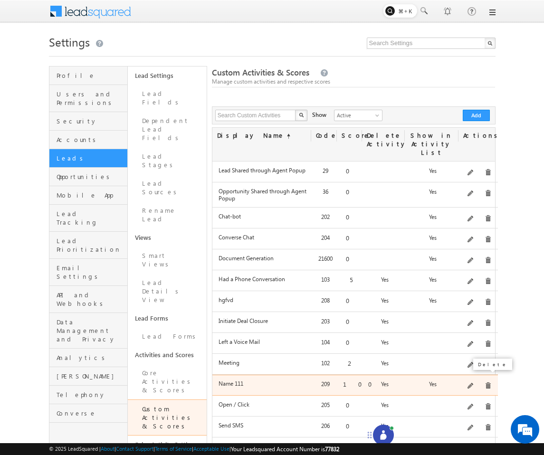
click at [484, 382] on span at bounding box center [487, 385] width 7 height 7
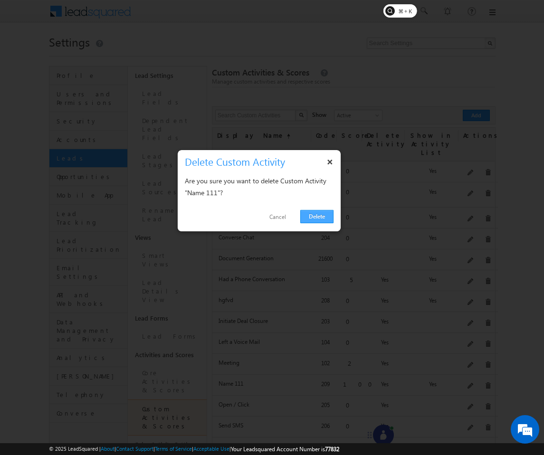
click at [317, 221] on link "Delete" at bounding box center [316, 216] width 33 height 13
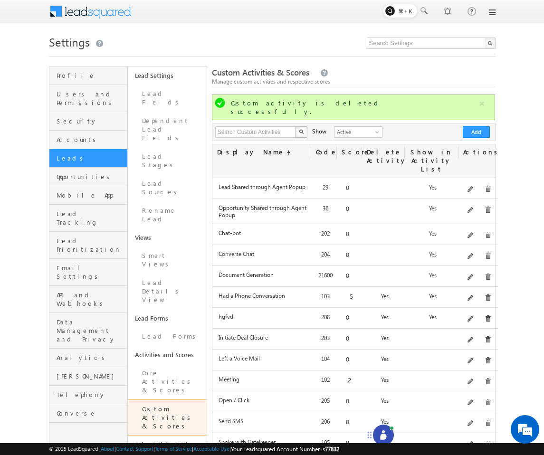
click at [384, 433] on icon at bounding box center [382, 434] width 9 height 9
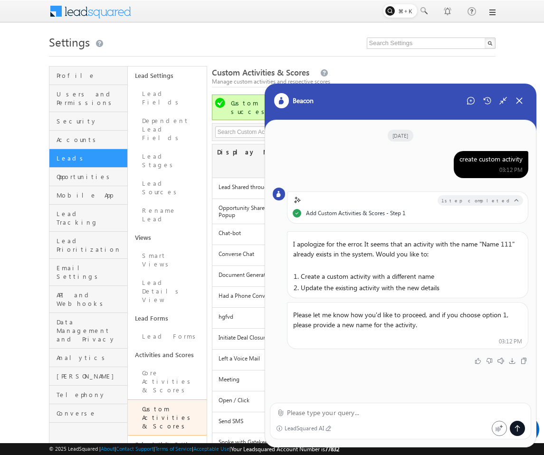
click at [392, 418] on div "LeadSquared AI" at bounding box center [401, 421] width 262 height 37
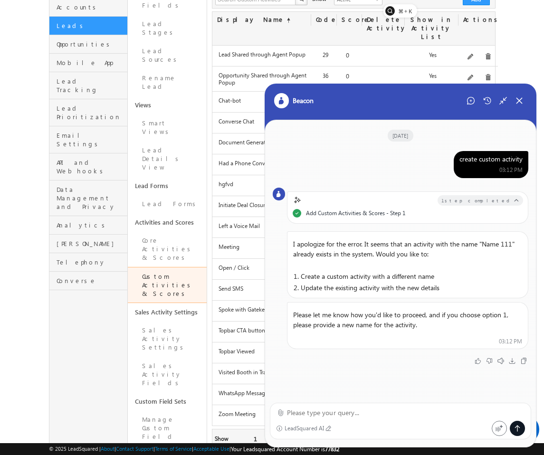
scroll to position [198, 0]
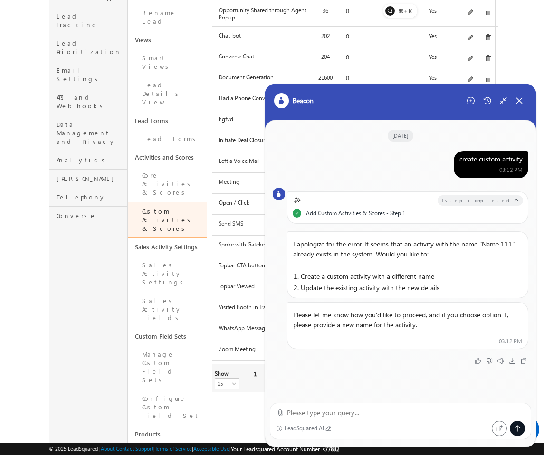
click at [388, 414] on textarea at bounding box center [406, 412] width 238 height 11
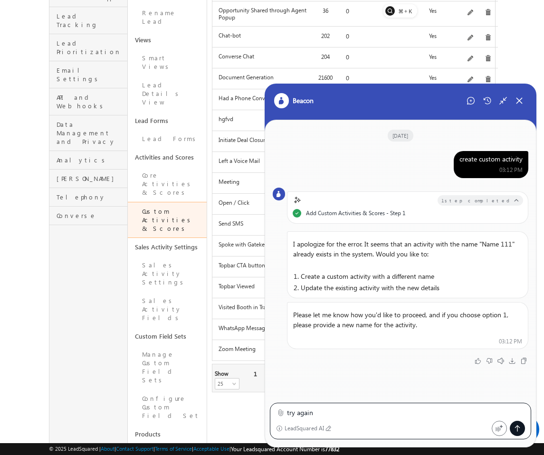
type textarea "try again"
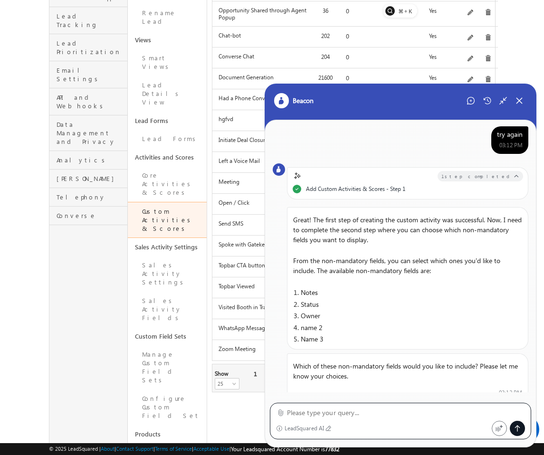
scroll to position [264, 0]
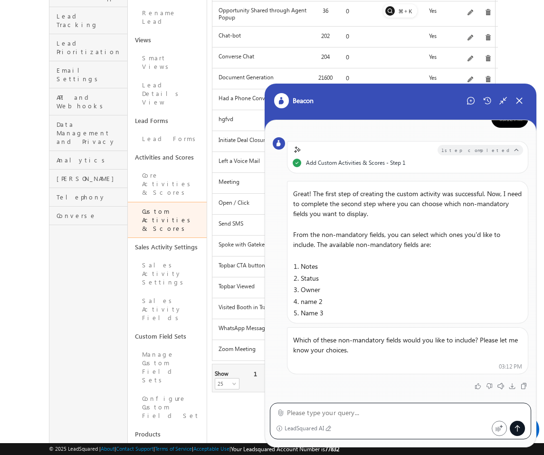
click at [338, 419] on div "LeadSquared AI" at bounding box center [401, 421] width 262 height 37
click at [349, 416] on textarea at bounding box center [406, 412] width 238 height 11
type textarea "notes"
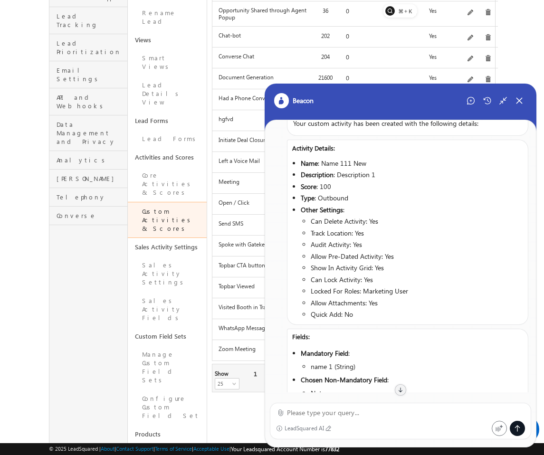
scroll to position [726, 0]
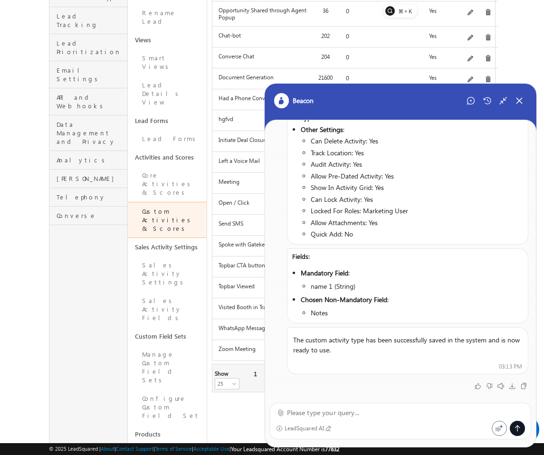
click at [266, 397] on div "LeadSquared AI" at bounding box center [400, 419] width 271 height 55
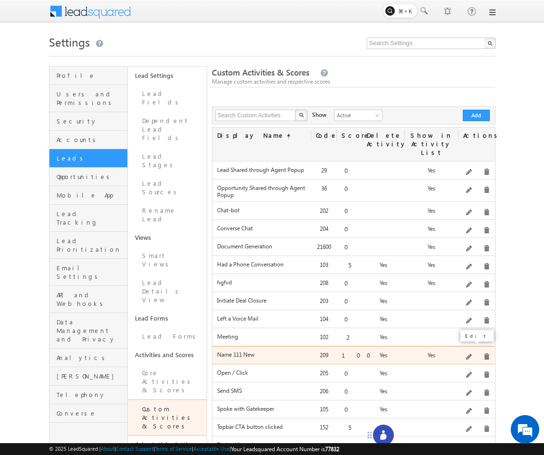
click at [472, 354] on span at bounding box center [469, 357] width 7 height 7
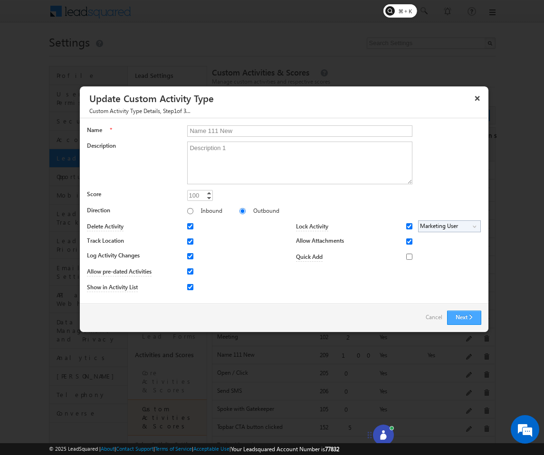
click at [460, 317] on button "Next" at bounding box center [464, 318] width 34 height 14
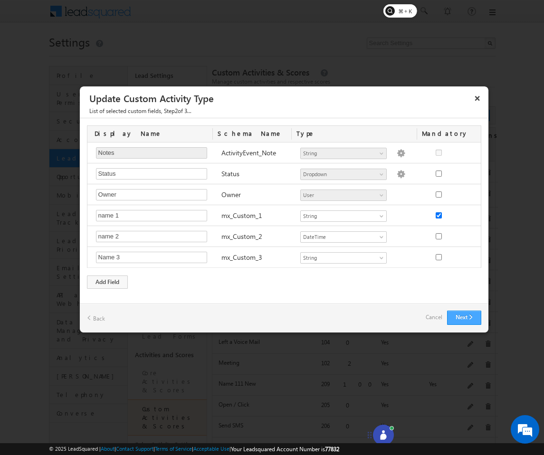
click at [460, 317] on button "Next" at bounding box center [464, 318] width 34 height 14
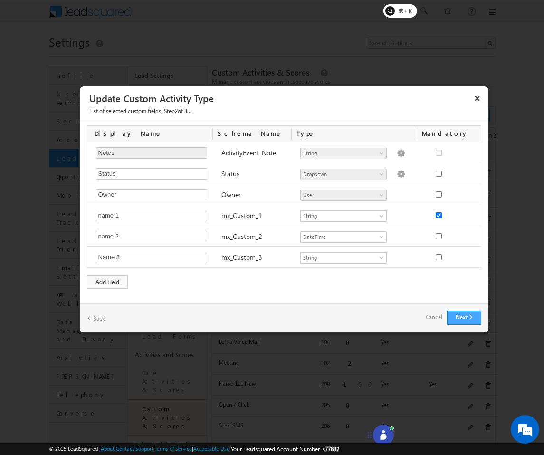
click at [460, 317] on button "Next" at bounding box center [464, 318] width 34 height 14
click at [459, 318] on button "Next" at bounding box center [464, 318] width 34 height 14
click at [484, 335] on div at bounding box center [272, 227] width 544 height 455
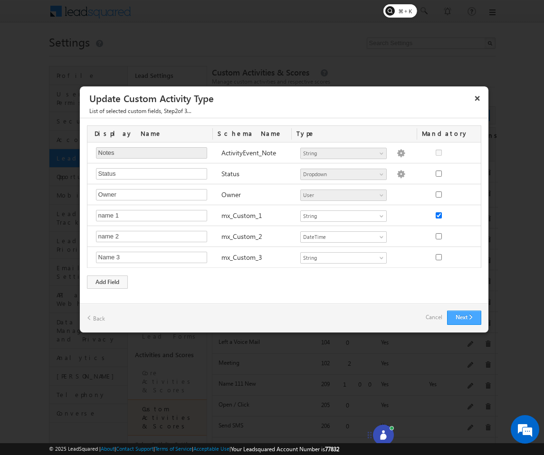
click at [477, 323] on button "Next" at bounding box center [464, 318] width 34 height 14
click at [476, 101] on button "×" at bounding box center [477, 98] width 15 height 17
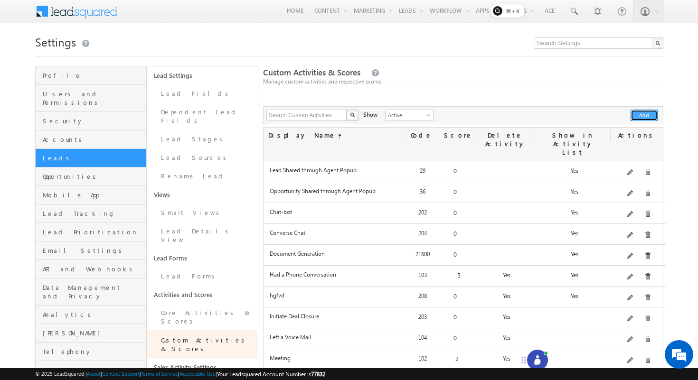
click at [543, 119] on button "Add" at bounding box center [644, 115] width 27 height 11
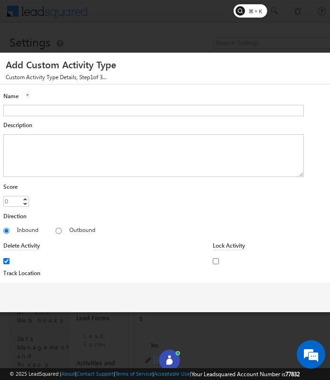
drag, startPoint x: 330, startPoint y: 168, endPoint x: 405, endPoint y: 166, distance: 75.0
click at [321, 182] on form "Name * Description Score 0 0 Increment Decrement Direction Inbound Outbound Ena…" at bounding box center [200, 237] width 394 height 290
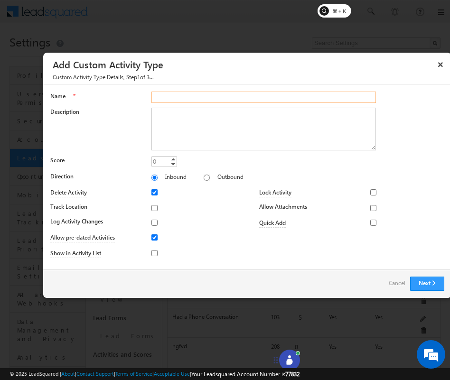
click at [293, 93] on input "Name" at bounding box center [263, 97] width 225 height 11
type input "jhtbgvfcd"
click at [432, 288] on button "Next" at bounding box center [427, 284] width 34 height 14
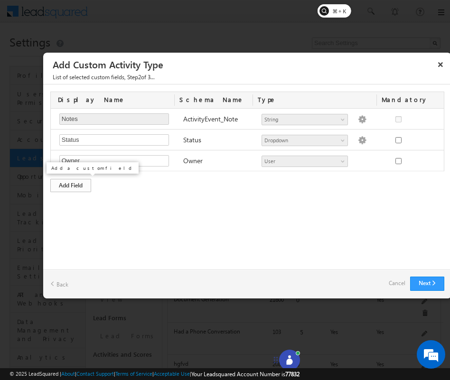
click at [81, 185] on div "Add Field" at bounding box center [70, 185] width 41 height 13
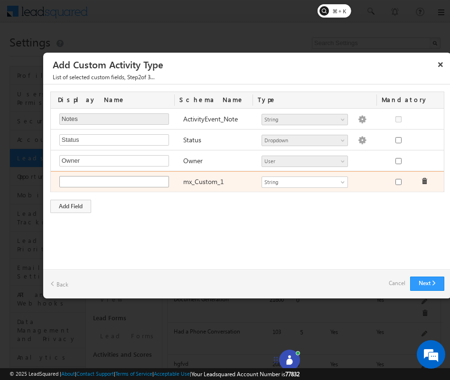
click at [102, 184] on input "text" at bounding box center [114, 181] width 110 height 11
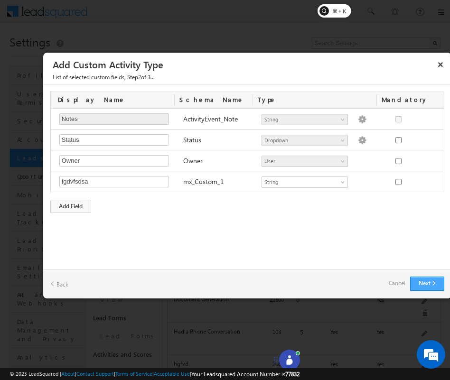
type input "fgdvfsdsa"
click at [434, 286] on button "Next" at bounding box center [427, 284] width 34 height 14
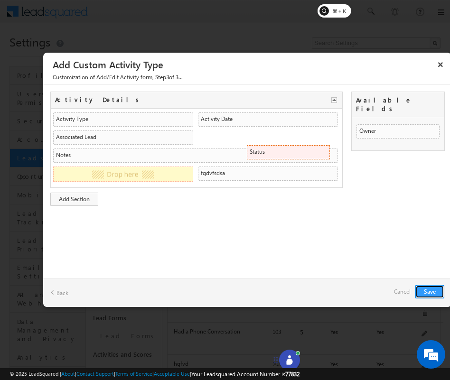
drag, startPoint x: 387, startPoint y: 123, endPoint x: 290, endPoint y: 173, distance: 109.4
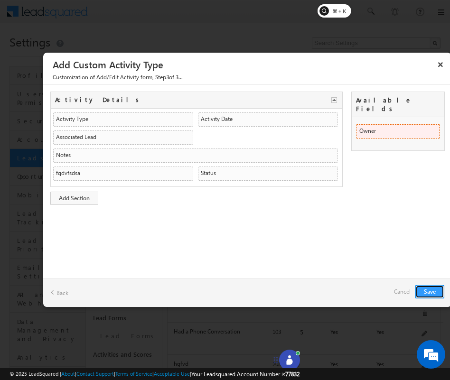
click at [394, 124] on li "Owner Owner ActiveUsers ActiveUsers" at bounding box center [398, 131] width 83 height 14
click at [431, 293] on button "Save" at bounding box center [429, 291] width 29 height 13
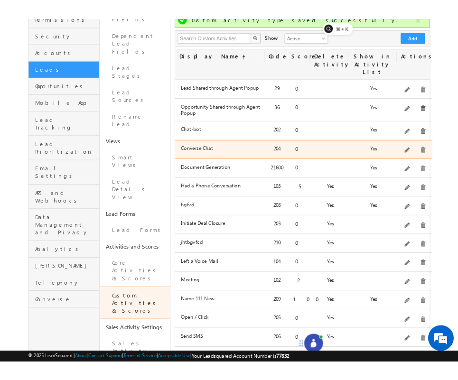
scroll to position [111, 0]
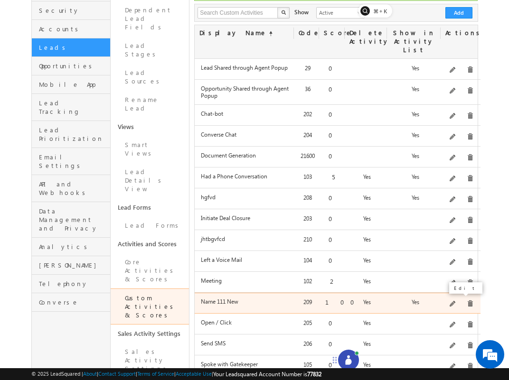
click at [453, 301] on span at bounding box center [453, 304] width 7 height 7
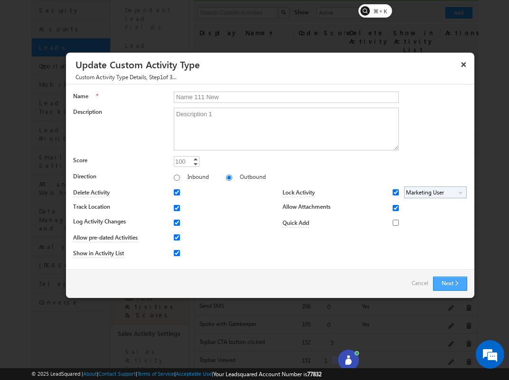
click at [458, 286] on button "Next" at bounding box center [450, 284] width 34 height 14
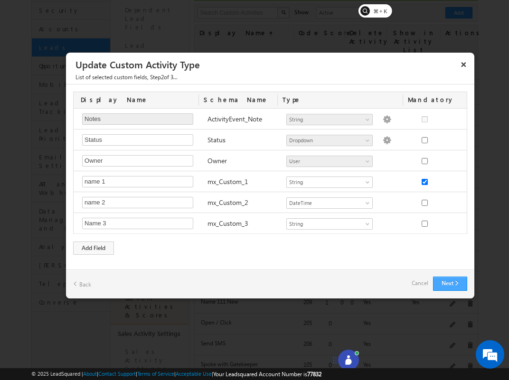
click at [458, 286] on button "Next" at bounding box center [450, 284] width 34 height 14
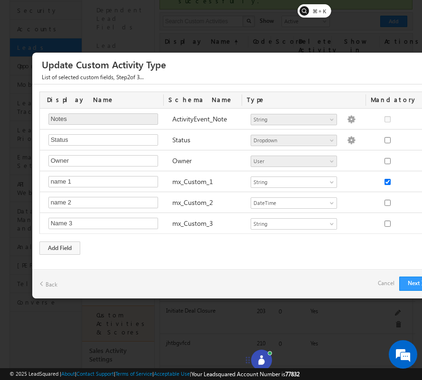
click at [346, 48] on div at bounding box center [211, 190] width 422 height 380
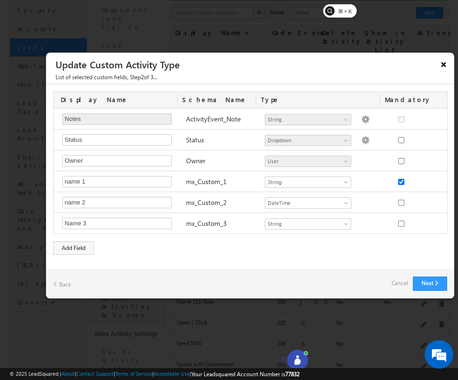
click at [442, 64] on button "×" at bounding box center [443, 64] width 15 height 17
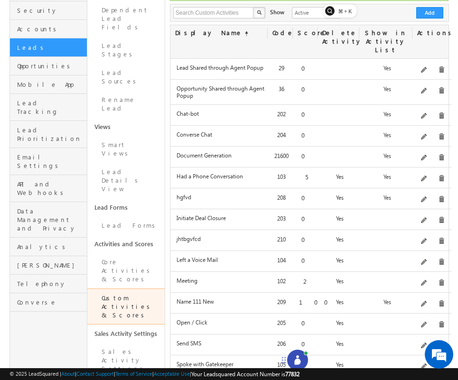
scroll to position [0, 0]
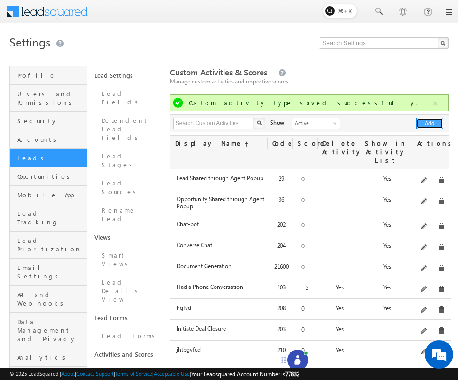
click at [425, 124] on button "Add" at bounding box center [429, 123] width 27 height 11
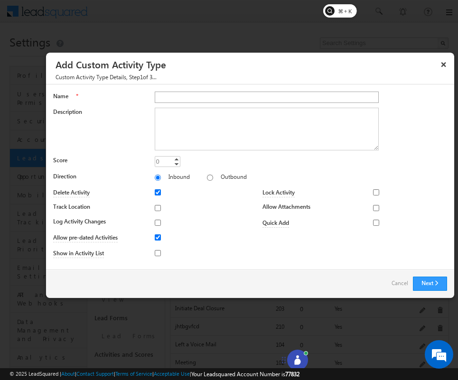
click at [340, 100] on input "Name" at bounding box center [267, 97] width 225 height 11
type input "Name 111"
click at [444, 65] on button "×" at bounding box center [443, 64] width 15 height 17
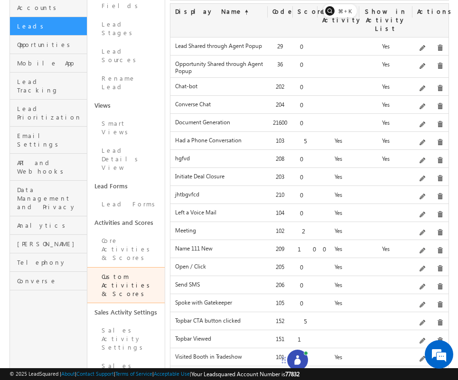
scroll to position [144, 0]
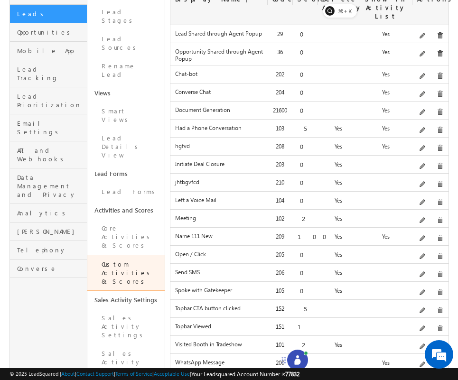
click at [436, 229] on div "Edit" at bounding box center [435, 223] width 38 height 16
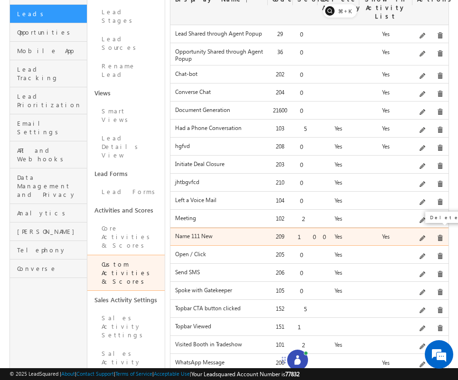
click at [437, 235] on span at bounding box center [440, 238] width 7 height 7
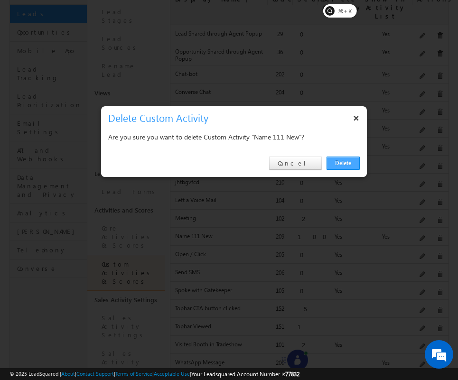
click at [343, 163] on link "Delete" at bounding box center [343, 163] width 33 height 13
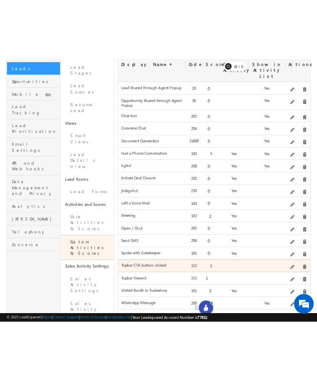
scroll to position [0, 0]
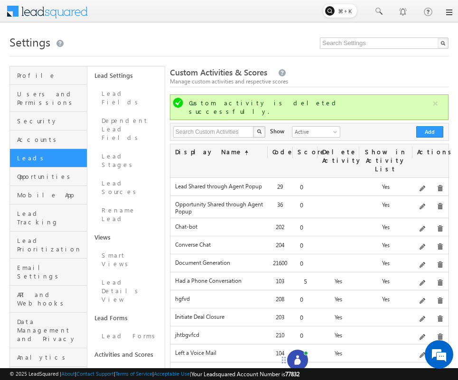
click at [436, 130] on div "Search Custom Activities X 19 results found Show Active Inactive Active Add" at bounding box center [309, 132] width 279 height 18
click at [427, 127] on button "Add" at bounding box center [429, 131] width 27 height 11
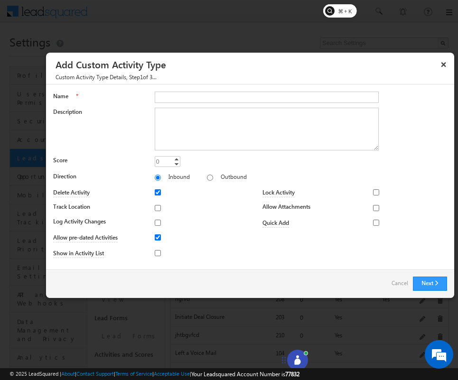
type input "N"
type input "Name 111"
click at [208, 137] on textarea "Description" at bounding box center [267, 129] width 225 height 43
click at [185, 113] on textarea "Description" at bounding box center [267, 129] width 225 height 43
paste textarea "Description 1"
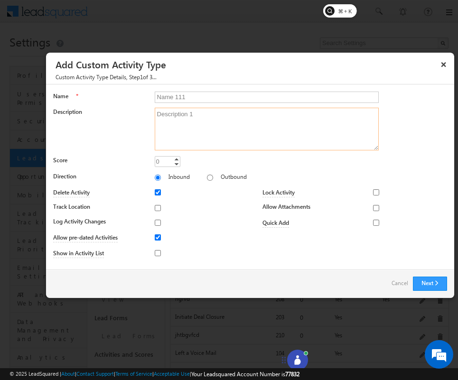
type textarea "Description 1"
click at [221, 179] on label "Outbound" at bounding box center [234, 176] width 26 height 7
click at [207, 179] on input "Outbound" at bounding box center [210, 178] width 6 height 6
radio input "true"
click at [170, 165] on input "0" at bounding box center [168, 161] width 26 height 11
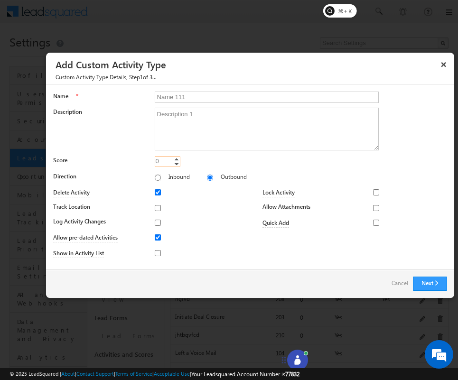
click at [170, 165] on input "0" at bounding box center [168, 161] width 26 height 11
click at [156, 168] on div "0 0 Increment Decrement" at bounding box center [301, 162] width 293 height 13
click at [170, 161] on input "0" at bounding box center [168, 161] width 26 height 11
type input "100"
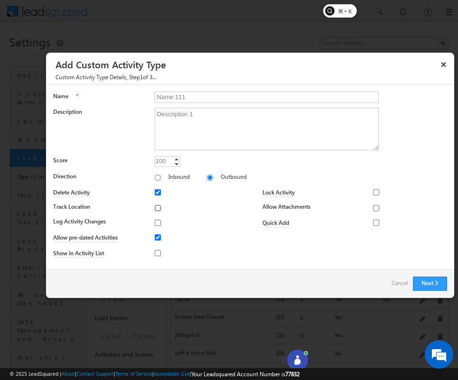
click at [156, 209] on input "Track Location" at bounding box center [158, 208] width 6 height 6
checkbox input "true"
click at [158, 225] on input "Log Activity Changes" at bounding box center [158, 223] width 6 height 6
checkbox input "true"
click at [157, 251] on input "Show in Activity List" at bounding box center [158, 253] width 6 height 6
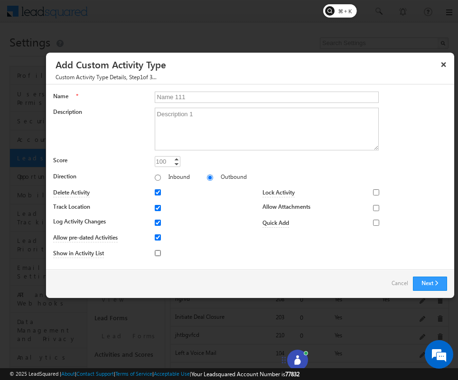
checkbox input "true"
click at [371, 191] on div "Lock Activity Marketing User Sales Manager Sales User None Selected select Mark…" at bounding box center [355, 194] width 185 height 16
click at [375, 193] on input "Lock Activity" at bounding box center [376, 192] width 6 height 6
checkbox input "true"
click at [399, 193] on span "None Selected" at bounding box center [412, 192] width 54 height 11
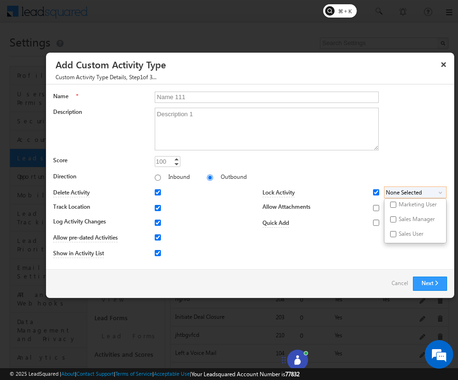
click at [399, 201] on label "Marketing User" at bounding box center [401, 206] width 33 height 15
click at [396, 202] on input "Marketing User" at bounding box center [393, 205] width 6 height 6
checkbox input "true"
click at [378, 206] on input "Allow Attachments" at bounding box center [376, 208] width 6 height 6
checkbox input "true"
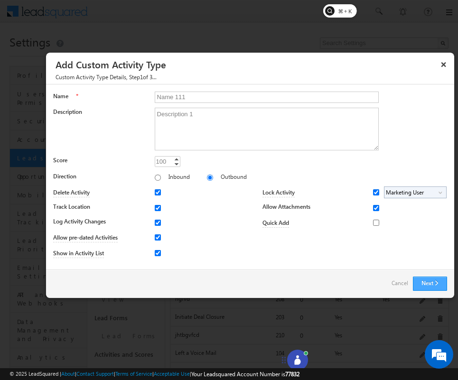
click at [441, 286] on button "Next" at bounding box center [430, 284] width 34 height 14
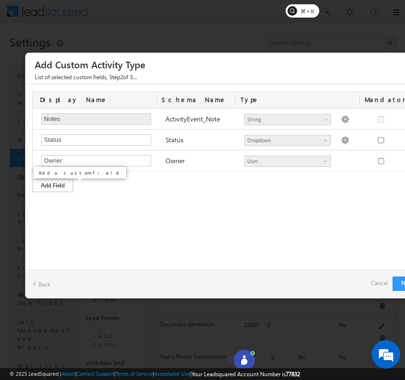
click at [52, 185] on div "Add Field" at bounding box center [52, 185] width 41 height 13
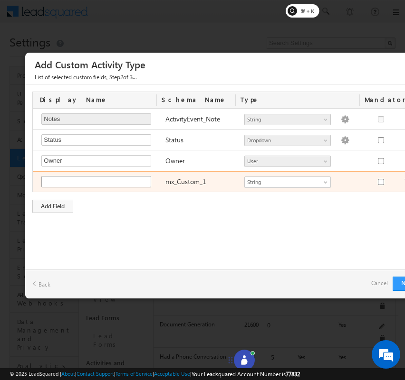
click at [70, 185] on input "text" at bounding box center [96, 181] width 110 height 11
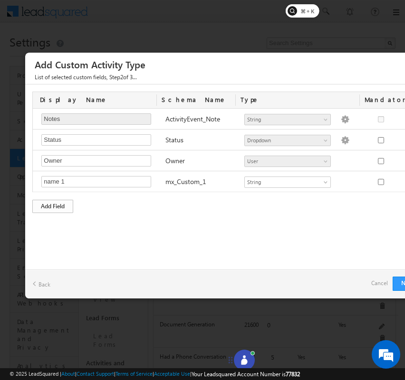
type input "name 1"
click at [60, 211] on div "Add Field" at bounding box center [52, 206] width 41 height 13
type input "name 2"
click at [60, 224] on div "Add Field" at bounding box center [52, 227] width 41 height 13
type input "M"
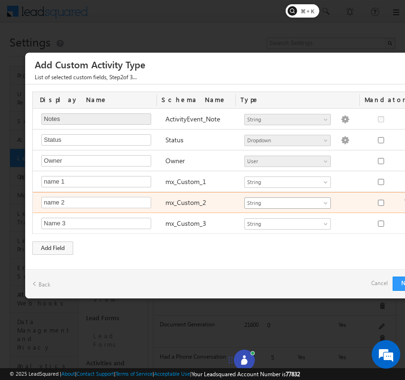
type input "Name 3"
click at [286, 209] on div "Number String DateTime Dropdown Product User Geolocation mx_Source mx_Status Te…" at bounding box center [301, 203] width 124 height 13
click at [286, 208] on div "Number String DateTime Dropdown Product User Geolocation mx_Source mx_Status Te…" at bounding box center [301, 203] width 124 height 13
click at [287, 206] on span "String" at bounding box center [283, 203] width 77 height 9
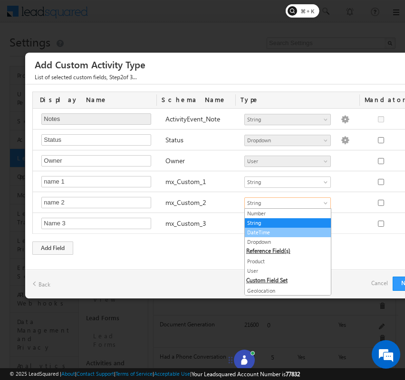
click at [272, 235] on link "DateTime" at bounding box center [288, 232] width 86 height 9
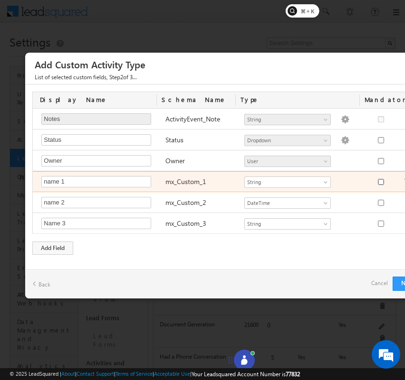
click at [380, 183] on input "checkbox" at bounding box center [381, 182] width 6 height 6
checkbox input "true"
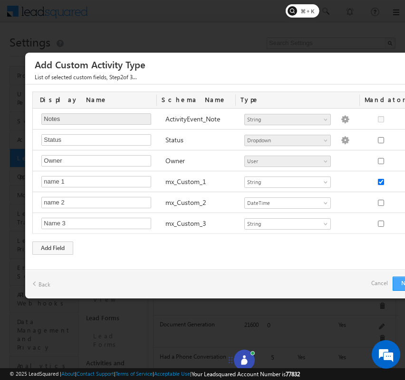
click at [402, 285] on button "Next" at bounding box center [409, 284] width 34 height 14
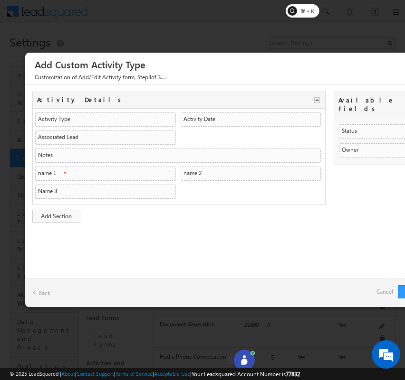
click at [377, 61] on h3 "Add Custom Activity Type" at bounding box center [233, 64] width 396 height 17
click at [368, 36] on div at bounding box center [202, 190] width 405 height 380
click at [378, 294] on link "Cancel" at bounding box center [384, 291] width 17 height 13
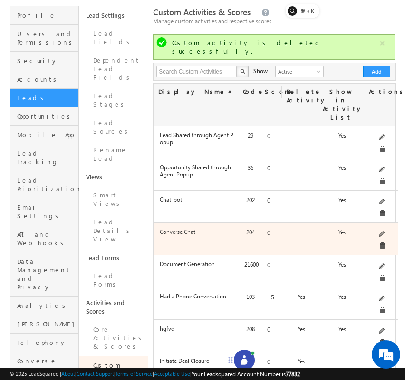
scroll to position [86, 0]
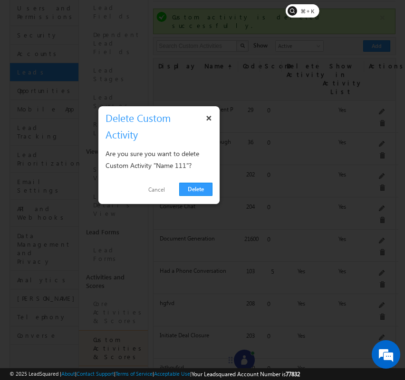
click at [160, 194] on link "Cancel" at bounding box center [157, 190] width 36 height 14
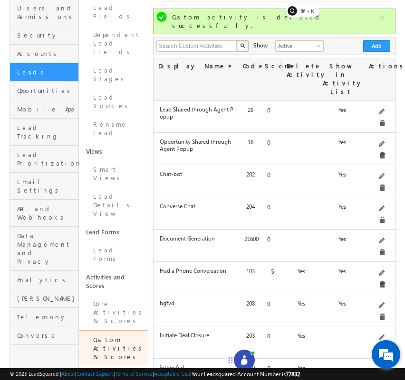
click at [391, 354] on em at bounding box center [386, 355] width 26 height 26
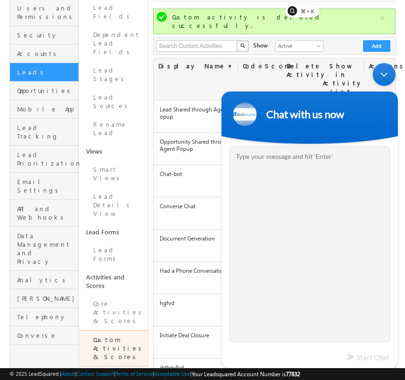
drag, startPoint x: 383, startPoint y: 81, endPoint x: 599, endPoint y: 140, distance: 224.4
click at [383, 81] on div "Minimize live chat window" at bounding box center [383, 74] width 23 height 23
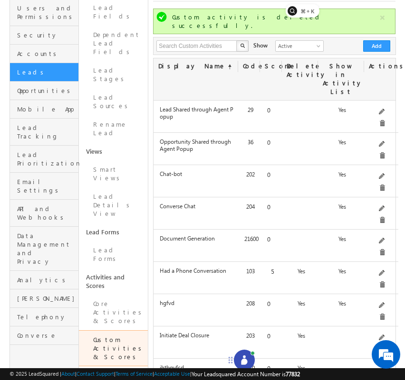
click at [242, 358] on icon at bounding box center [243, 360] width 9 height 9
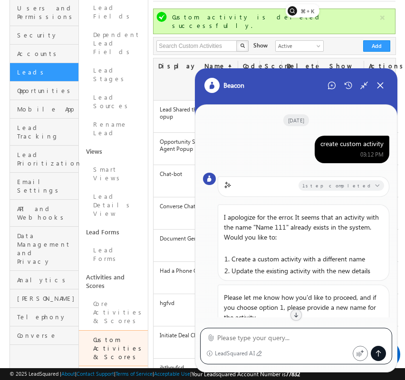
scroll to position [774, 0]
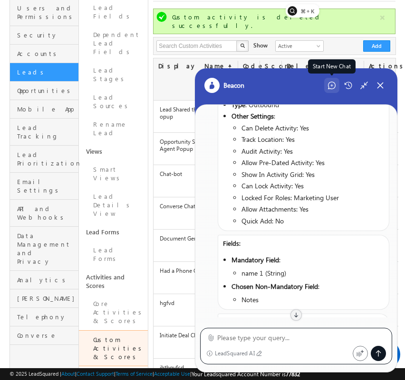
click at [334, 82] on icon at bounding box center [332, 86] width 8 height 8
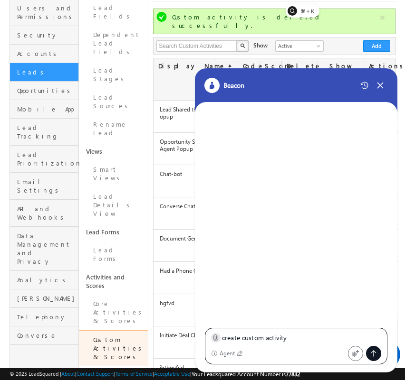
type textarea "create custom activity"
click at [214, 338] on icon at bounding box center [215, 337] width 7 height 7
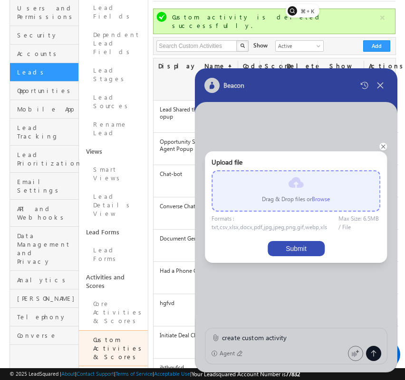
click at [331, 199] on div "Drag & Drop files or Browse" at bounding box center [295, 190] width 169 height 41
click at [327, 199] on label "Browse" at bounding box center [320, 199] width 18 height 7
click at [0, 0] on input "file" at bounding box center [0, 0] width 0 height 0
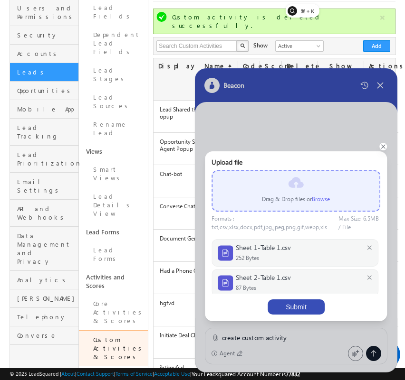
click at [292, 308] on button "Submit" at bounding box center [295, 307] width 57 height 15
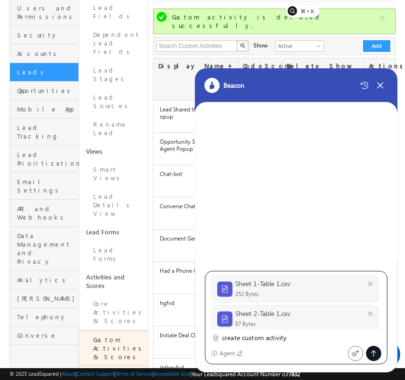
click at [371, 349] on div at bounding box center [373, 353] width 15 height 15
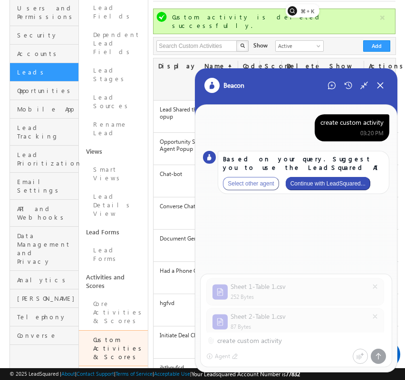
click at [334, 178] on button "Continue with LeadSquared..." at bounding box center [327, 183] width 85 height 13
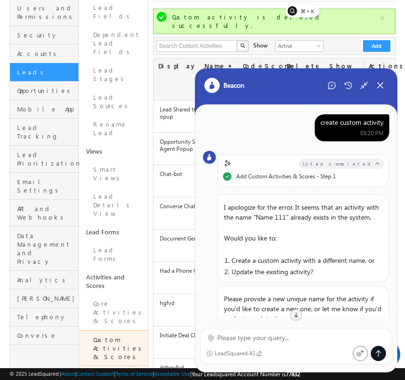
scroll to position [44, 0]
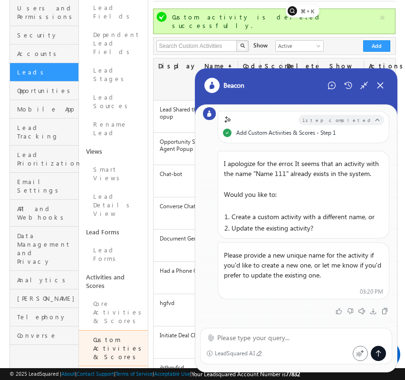
click at [299, 340] on textarea at bounding box center [301, 337] width 169 height 11
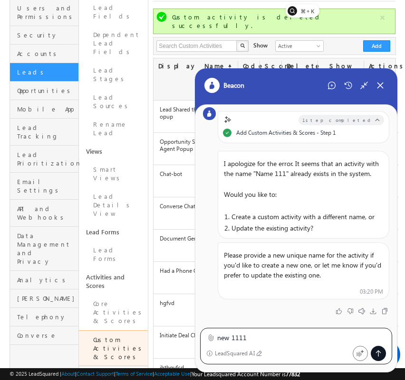
type textarea "new 1111"
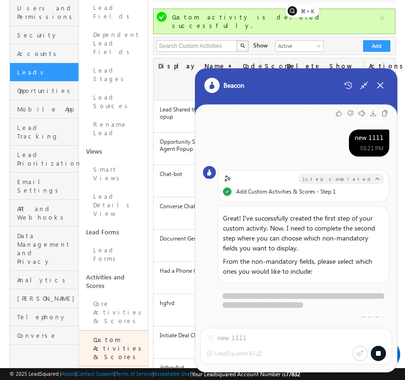
scroll to position [248, 0]
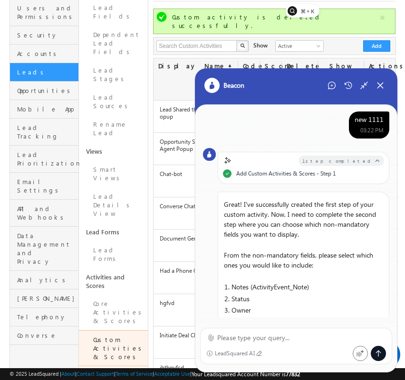
click at [383, 76] on div "Beacon" at bounding box center [296, 91] width 202 height 47
click at [374, 93] on div "Beacon" at bounding box center [296, 91] width 202 height 47
click at [378, 88] on icon at bounding box center [380, 85] width 9 height 9
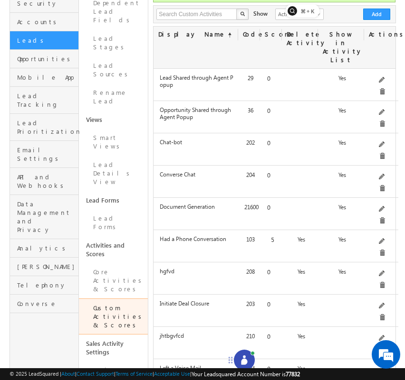
scroll to position [122, 0]
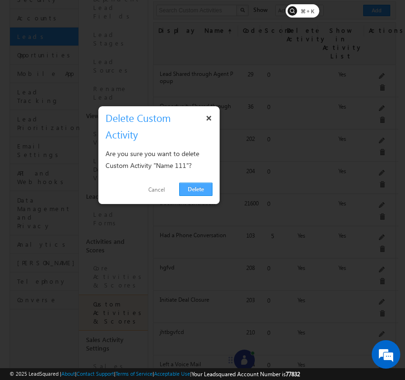
click at [198, 194] on link "Delete" at bounding box center [195, 189] width 33 height 13
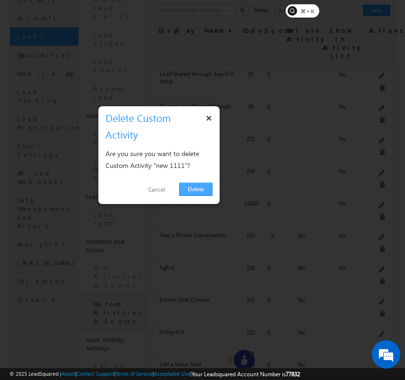
click at [205, 185] on link "Delete" at bounding box center [195, 189] width 33 height 13
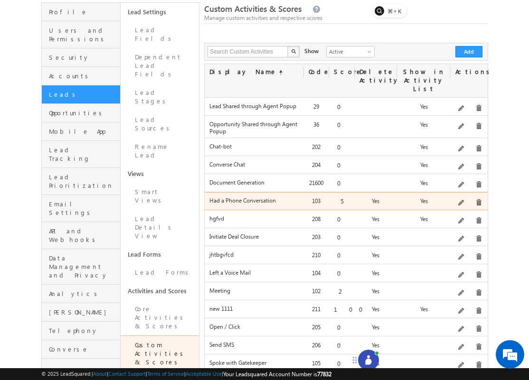
scroll to position [81, 0]
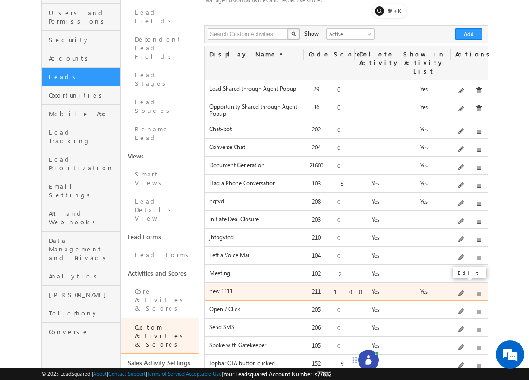
click at [404, 291] on span at bounding box center [461, 294] width 7 height 7
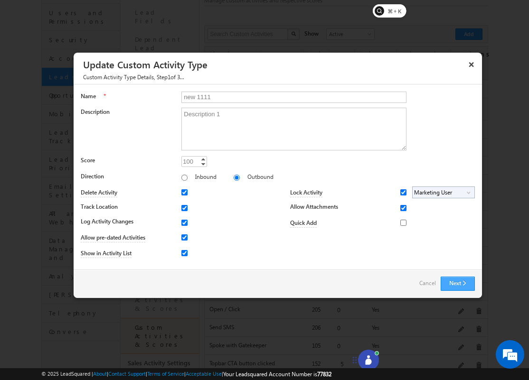
click at [404, 288] on button "Next" at bounding box center [458, 284] width 34 height 14
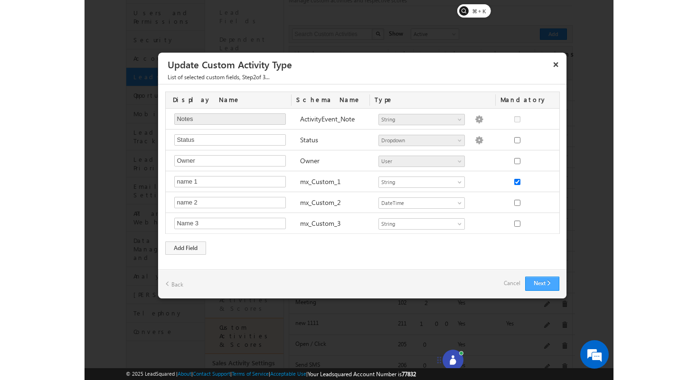
scroll to position [0, 0]
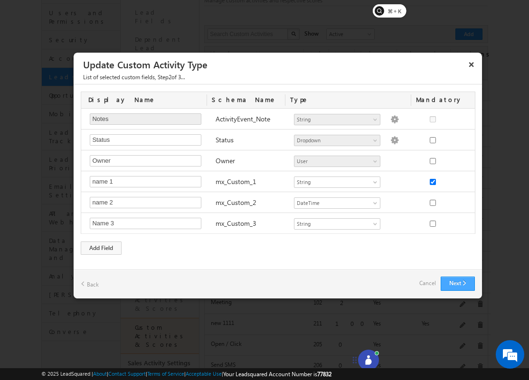
click at [404, 288] on button "Next" at bounding box center [458, 284] width 34 height 14
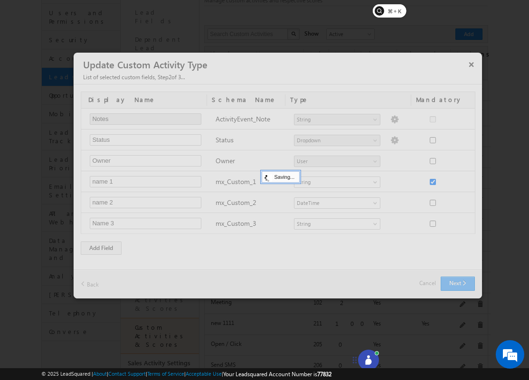
click at [404, 288] on div at bounding box center [278, 176] width 408 height 246
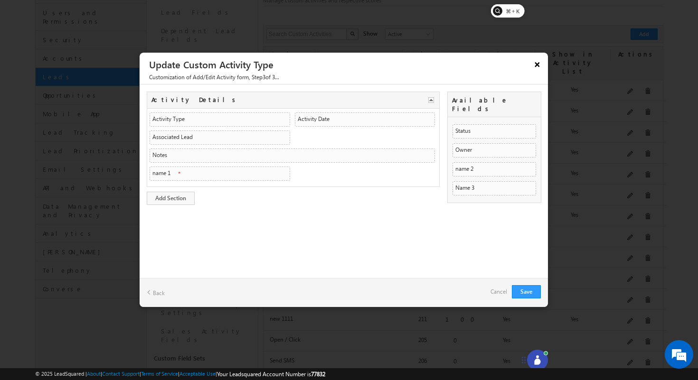
click at [404, 69] on button "×" at bounding box center [537, 64] width 15 height 17
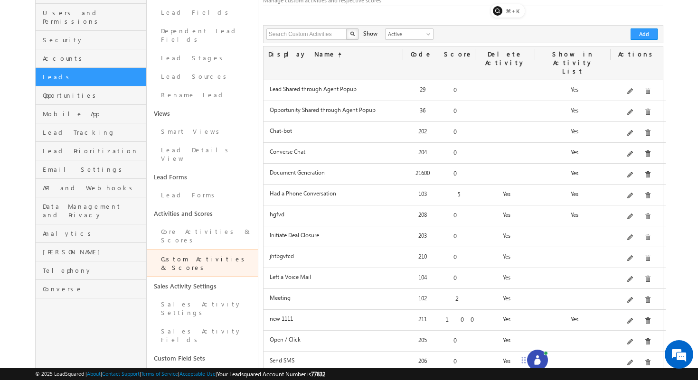
click at [404, 364] on icon at bounding box center [537, 362] width 6 height 6
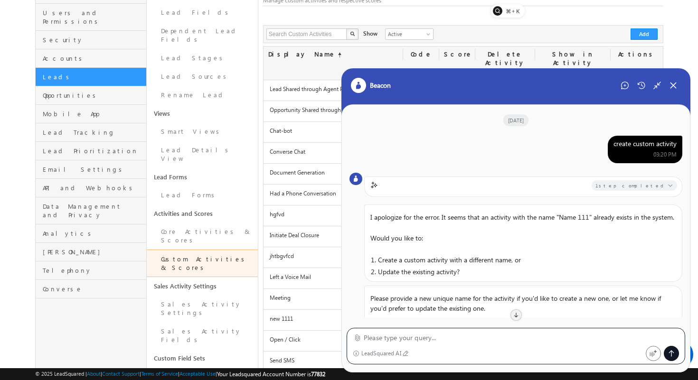
scroll to position [246, 0]
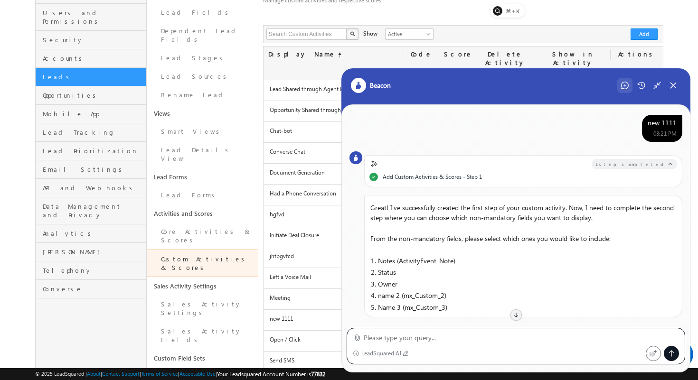
click at [404, 84] on icon at bounding box center [625, 86] width 8 height 8
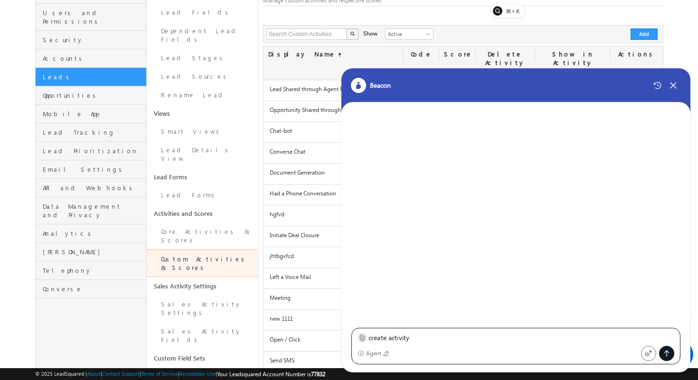
type textarea "create activity"
click at [360, 339] on icon at bounding box center [362, 337] width 7 height 7
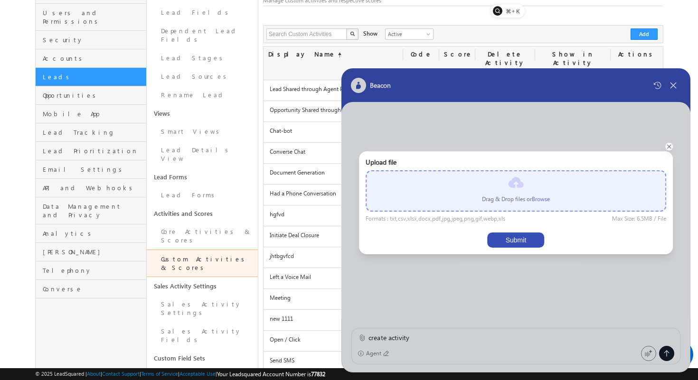
click at [404, 197] on label "Browse" at bounding box center [541, 199] width 18 height 7
click at [0, 0] on input "file" at bounding box center [0, 0] width 0 height 0
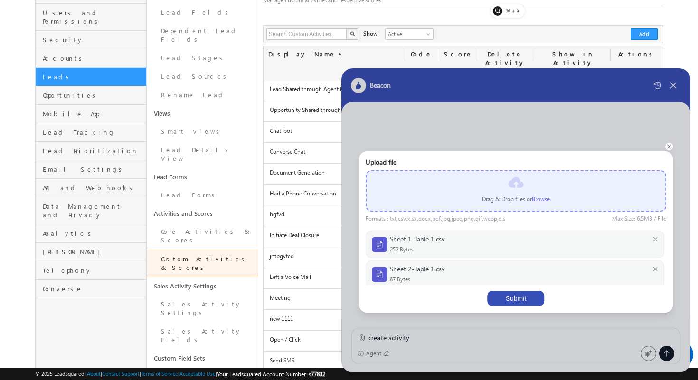
click at [404, 242] on div "Sheet 1-Table 1.csv 252 Bytes" at bounding box center [515, 244] width 287 height 19
click at [404, 304] on button "Submit" at bounding box center [516, 298] width 57 height 15
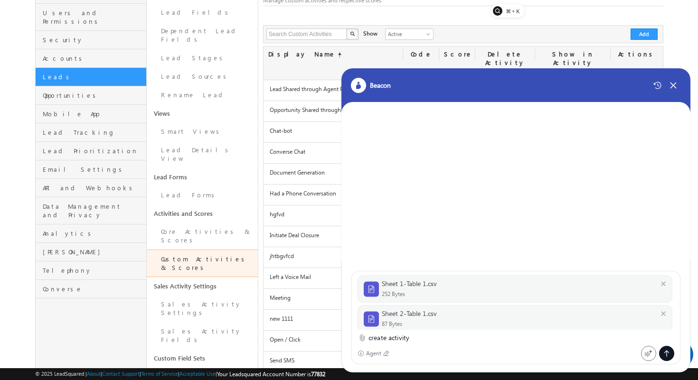
click at [404, 353] on icon at bounding box center [666, 353] width 5 height 6
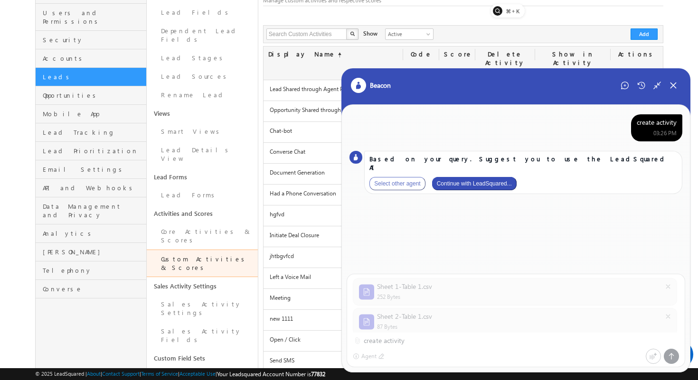
click at [404, 177] on button "Continue with LeadSquared..." at bounding box center [474, 183] width 85 height 13
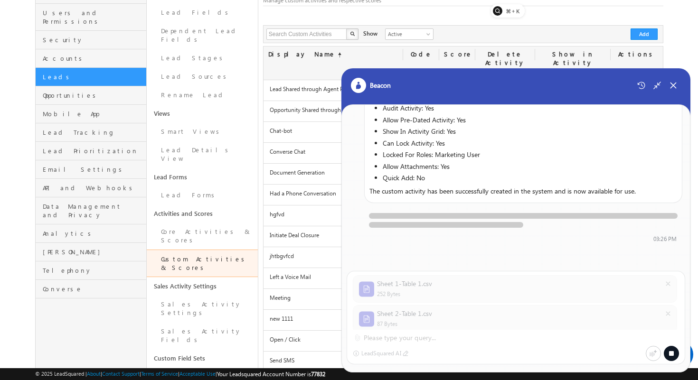
scroll to position [301, 0]
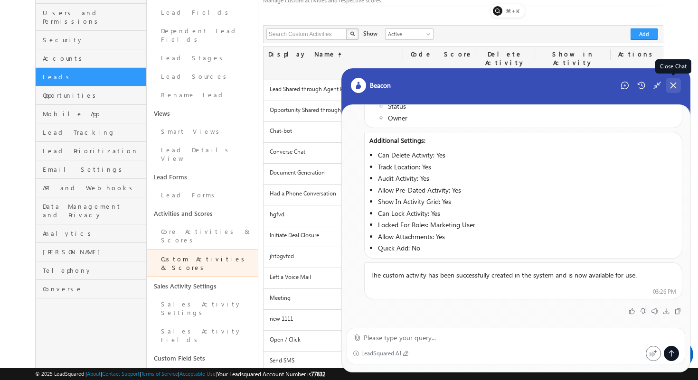
click at [404, 87] on icon at bounding box center [673, 85] width 9 height 9
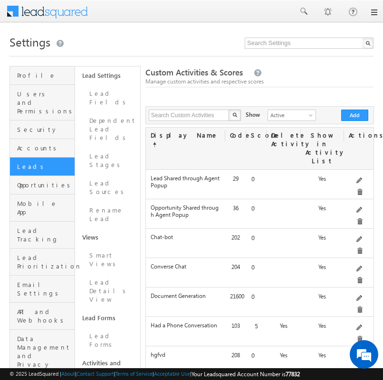
drag, startPoint x: 382, startPoint y: 185, endPoint x: 586, endPoint y: 189, distance: 204.2
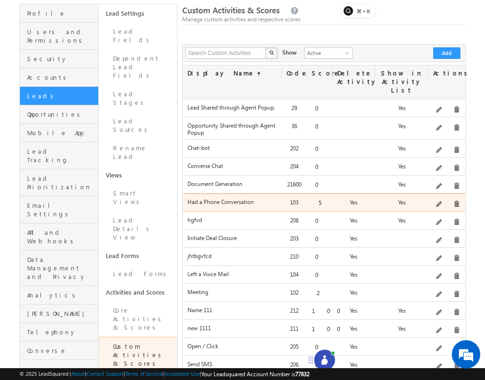
scroll to position [89, 0]
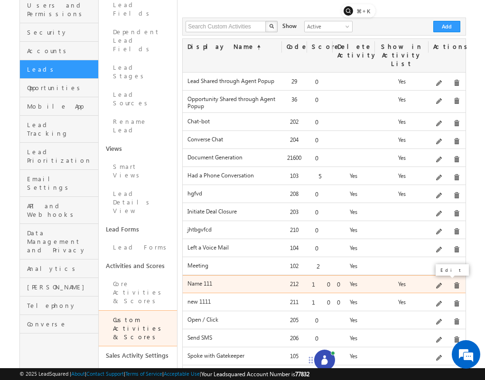
click at [441, 283] on span at bounding box center [439, 286] width 7 height 7
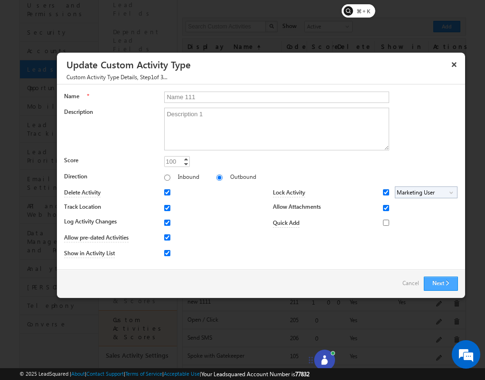
click at [441, 282] on button "Next" at bounding box center [441, 284] width 34 height 14
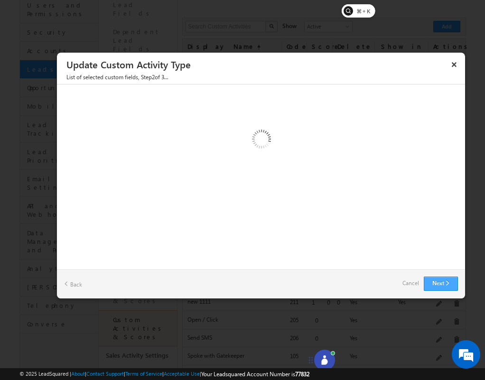
scroll to position [0, 0]
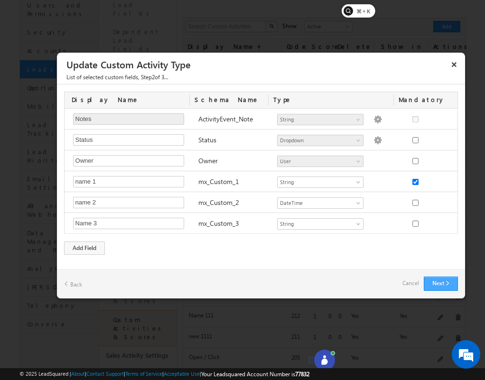
click at [441, 282] on button "Next" at bounding box center [441, 284] width 34 height 14
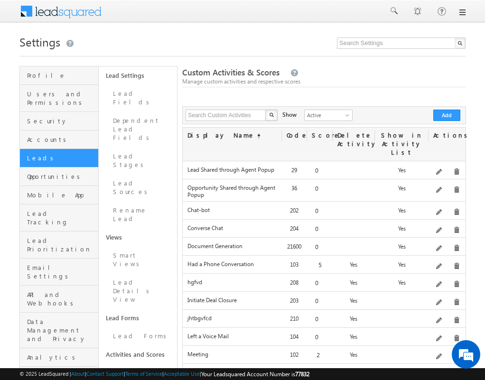
scroll to position [89, 0]
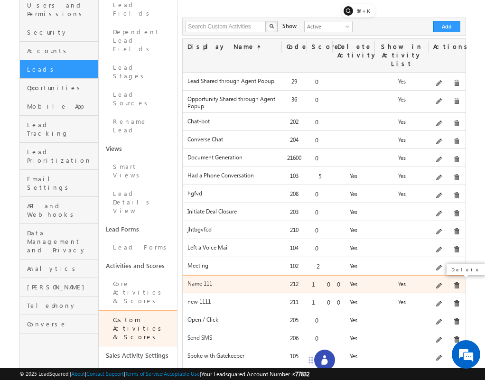
click at [456, 283] on span at bounding box center [456, 286] width 7 height 7
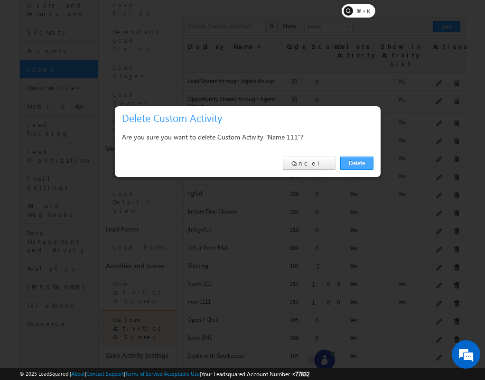
click at [350, 165] on link "Delete" at bounding box center [356, 163] width 33 height 13
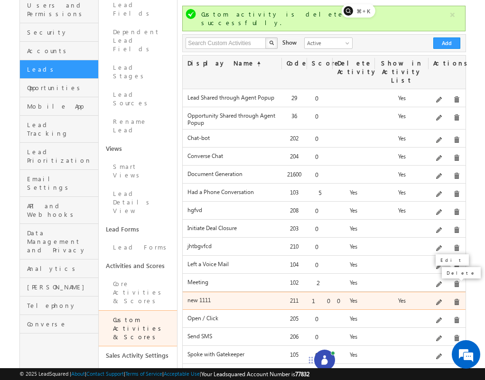
click at [453, 299] on span at bounding box center [456, 302] width 7 height 7
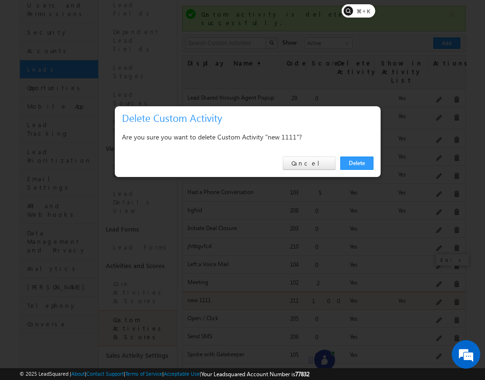
scroll to position [0, 0]
click at [356, 164] on link "Delete" at bounding box center [356, 163] width 33 height 13
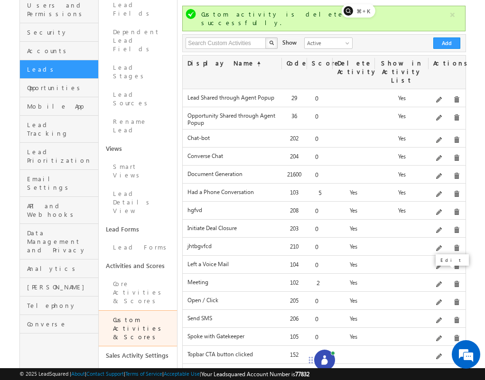
click at [319, 357] on div at bounding box center [324, 360] width 21 height 21
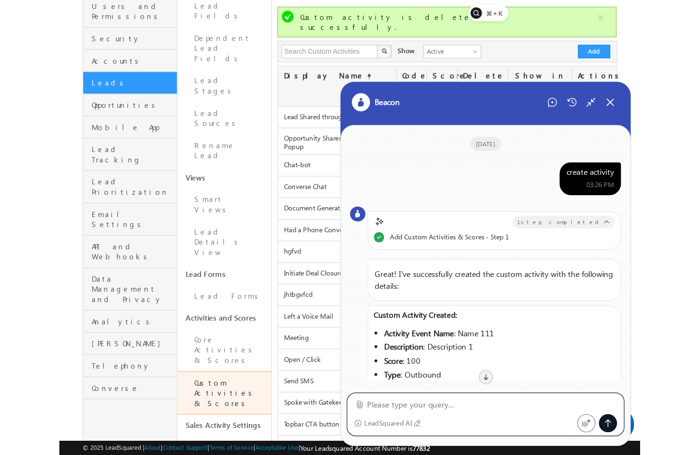
scroll to position [280, 0]
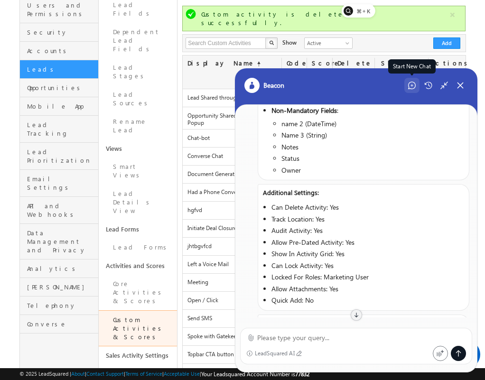
click at [416, 81] on div "Start New Chat" at bounding box center [412, 85] width 15 height 15
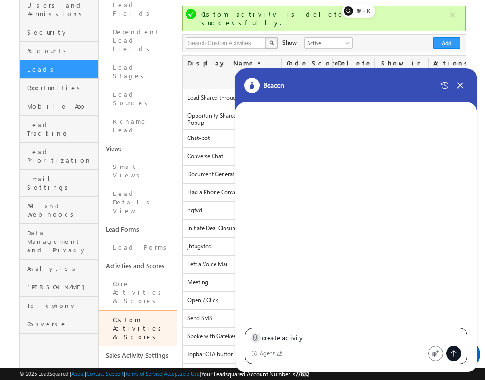
type textarea "create activity"
click at [254, 338] on icon at bounding box center [256, 338] width 4 height 6
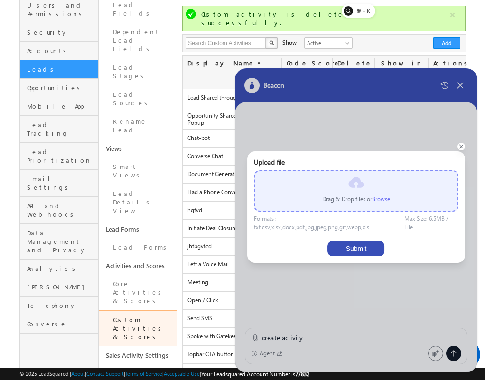
click at [390, 200] on label "Browse" at bounding box center [381, 199] width 18 height 7
click at [0, 0] on input "file" at bounding box center [0, 0] width 0 height 0
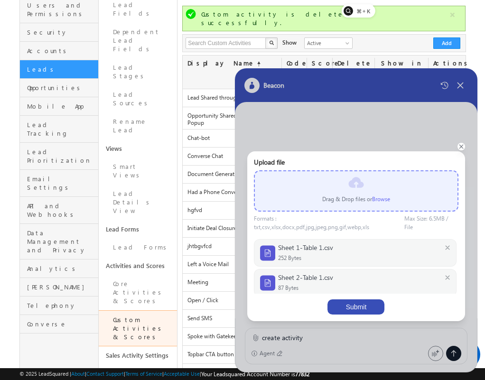
click at [350, 300] on button "Submit" at bounding box center [356, 307] width 57 height 15
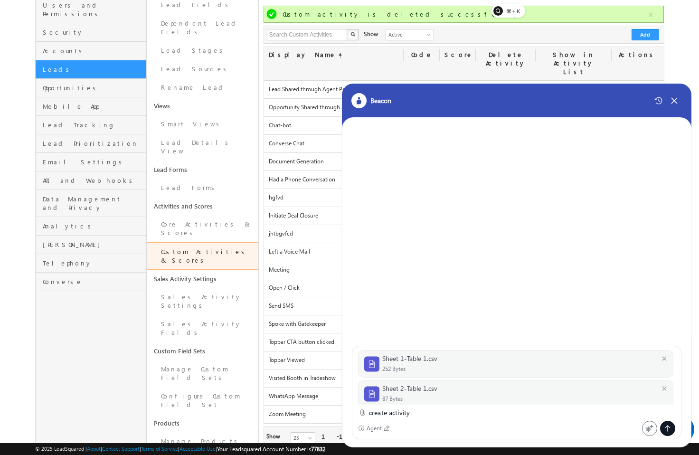
click at [485, 380] on div at bounding box center [667, 428] width 15 height 15
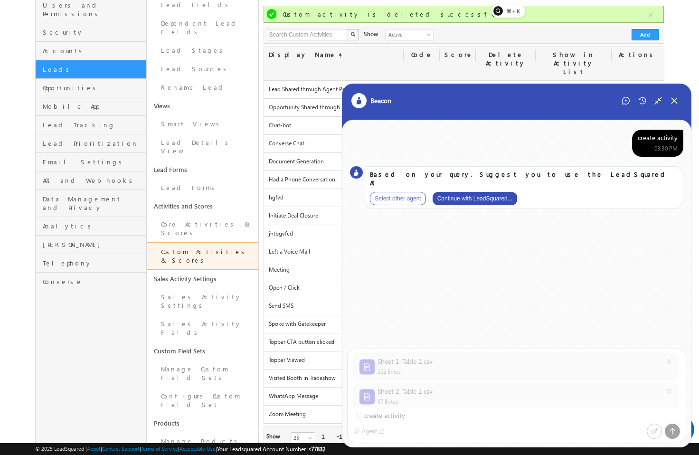
click at [468, 192] on button "Continue with LeadSquared..." at bounding box center [475, 198] width 85 height 13
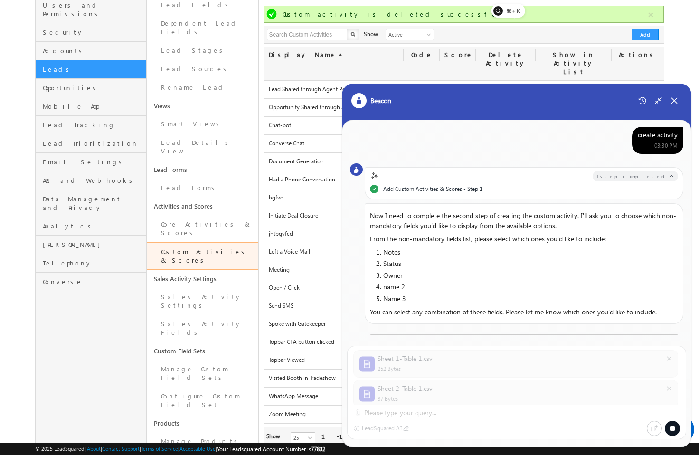
scroll to position [0, 0]
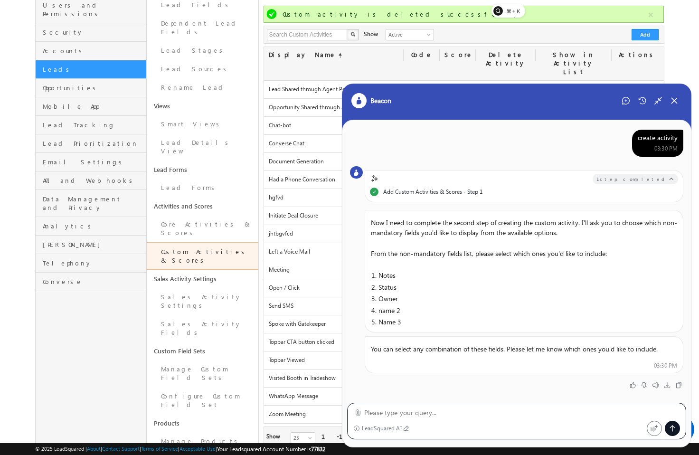
click at [485, 380] on div "LeadSquared AI" at bounding box center [516, 421] width 339 height 37
click at [485, 380] on textarea at bounding box center [522, 412] width 316 height 11
type textarea "notes"
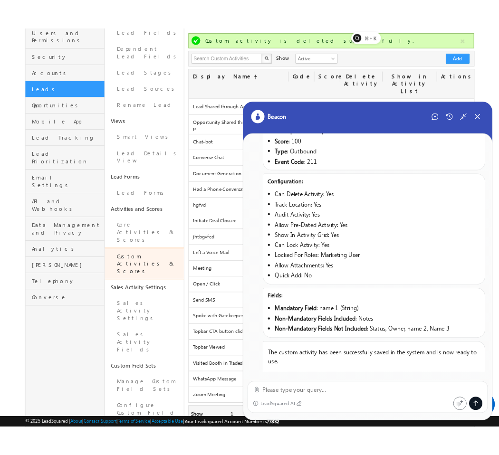
scroll to position [488, 0]
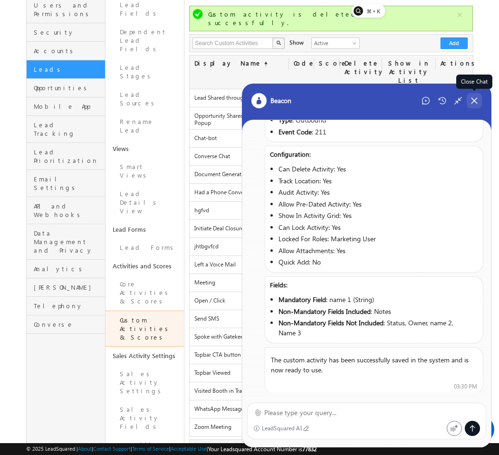
click at [470, 101] on icon at bounding box center [474, 100] width 9 height 9
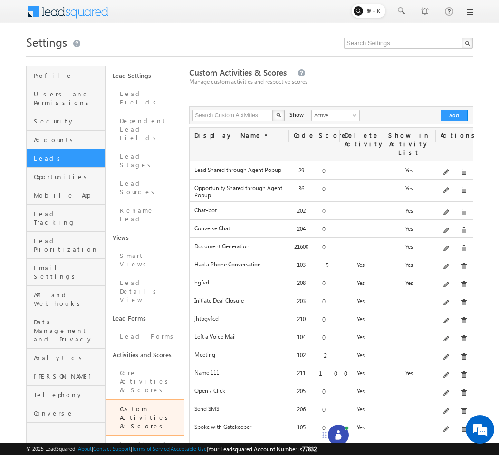
click at [450, 372] on span at bounding box center [446, 375] width 7 height 7
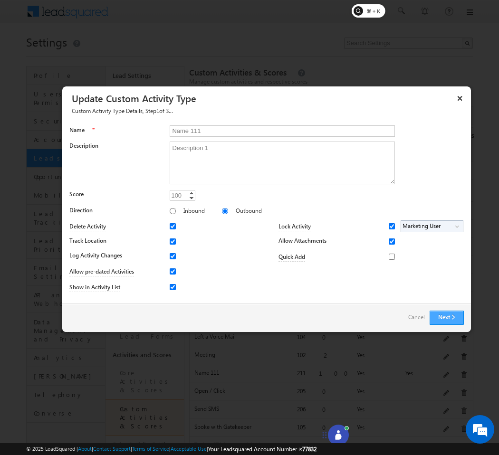
click at [438, 314] on button "Next" at bounding box center [446, 318] width 34 height 14
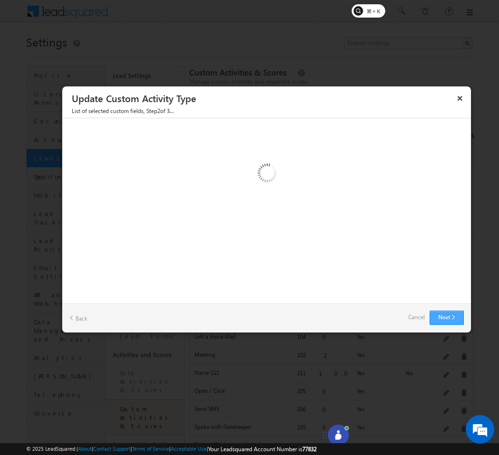
click at [438, 314] on button "Next" at bounding box center [446, 318] width 34 height 14
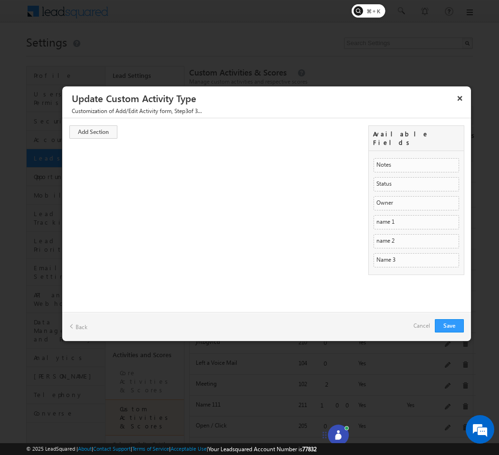
click at [426, 328] on link "Cancel" at bounding box center [421, 325] width 17 height 13
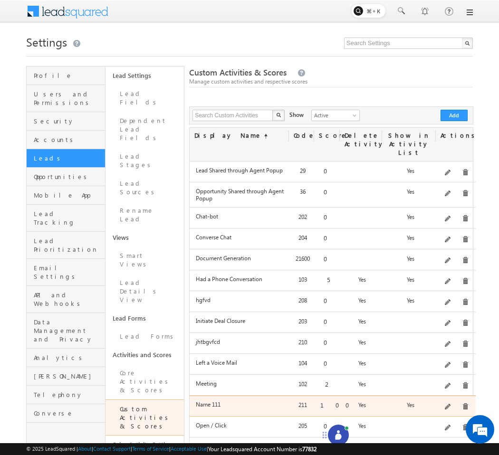
click at [455, 395] on div "Edit" at bounding box center [460, 390] width 33 height 11
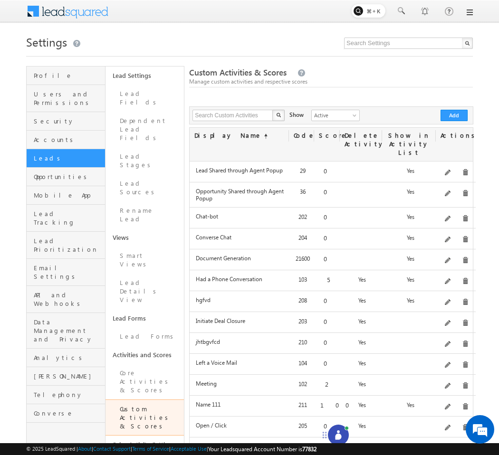
click at [453, 400] on div "Description 1" at bounding box center [455, 406] width 37 height 13
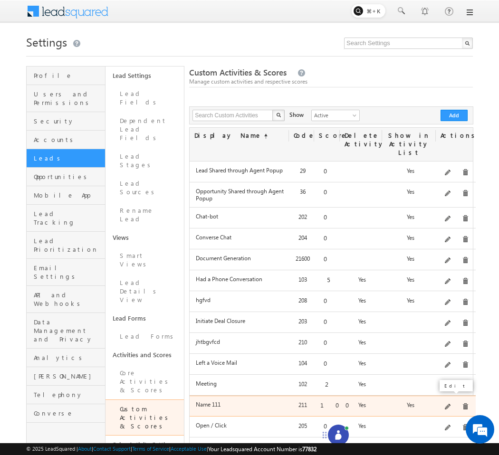
click at [451, 404] on span at bounding box center [447, 407] width 7 height 7
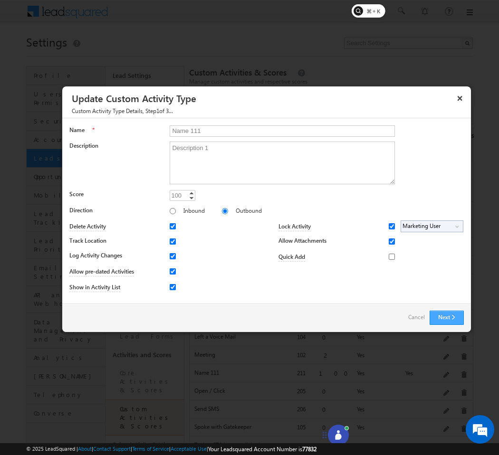
click at [439, 318] on button "Next" at bounding box center [446, 318] width 34 height 14
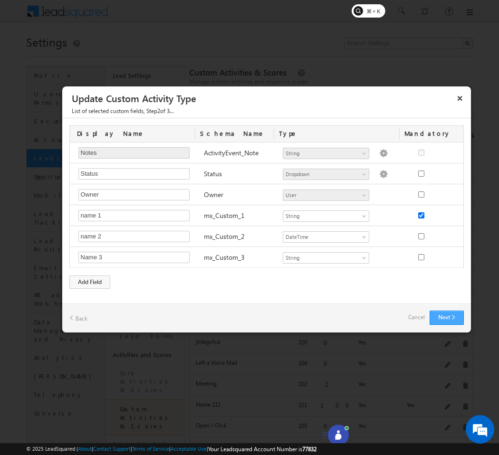
click at [439, 318] on button "Next" at bounding box center [446, 318] width 34 height 14
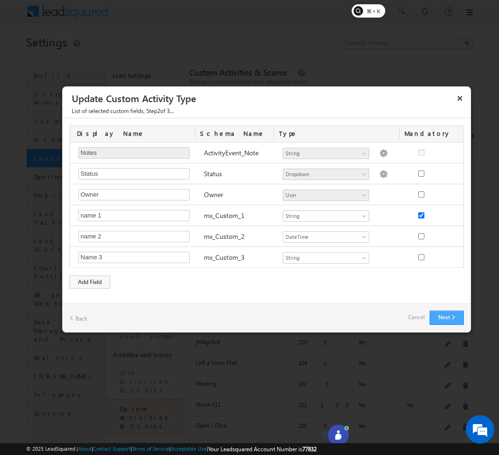
click at [439, 318] on button "Next" at bounding box center [446, 318] width 34 height 14
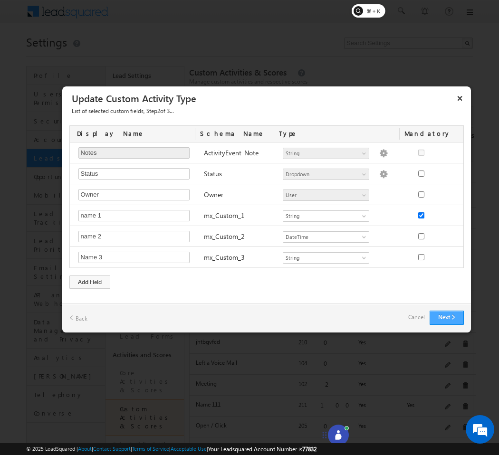
click at [439, 318] on button "Next" at bounding box center [446, 318] width 34 height 14
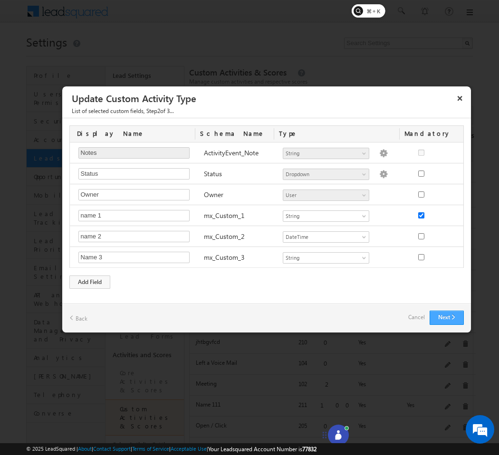
click at [439, 318] on button "Next" at bounding box center [446, 318] width 34 height 14
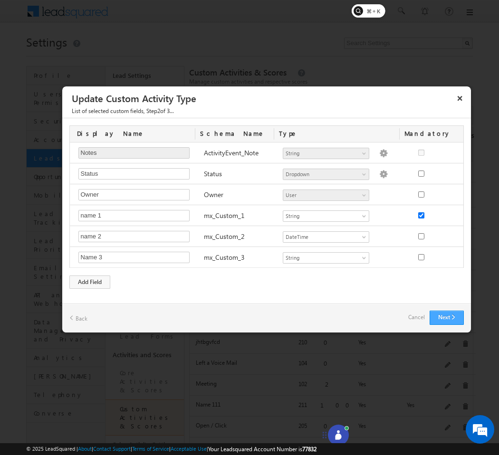
click at [439, 318] on button "Next" at bounding box center [446, 318] width 34 height 14
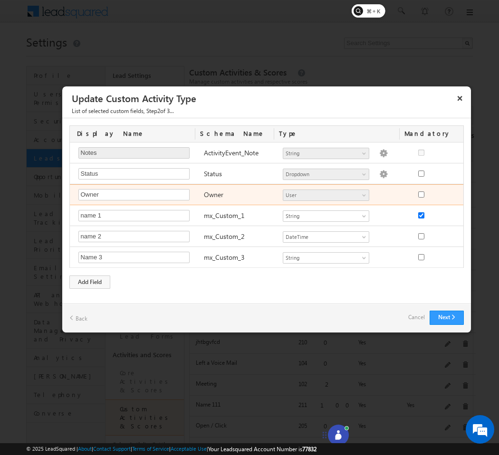
drag, startPoint x: 439, startPoint y: 318, endPoint x: 421, endPoint y: 183, distance: 136.1
click at [422, 184] on div "× Update Custom Activity Type List of selected custom fields , Step 2 of 3... C…" at bounding box center [266, 209] width 409 height 247
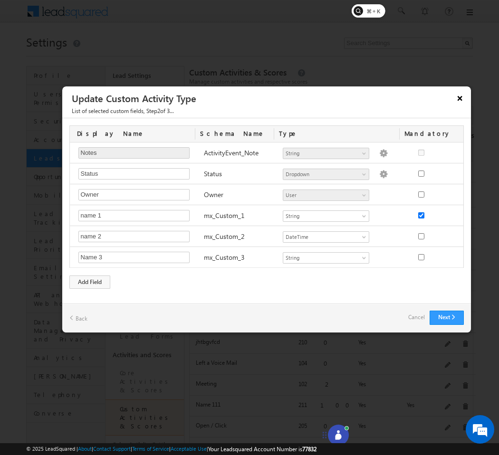
click at [460, 103] on button "×" at bounding box center [459, 98] width 15 height 17
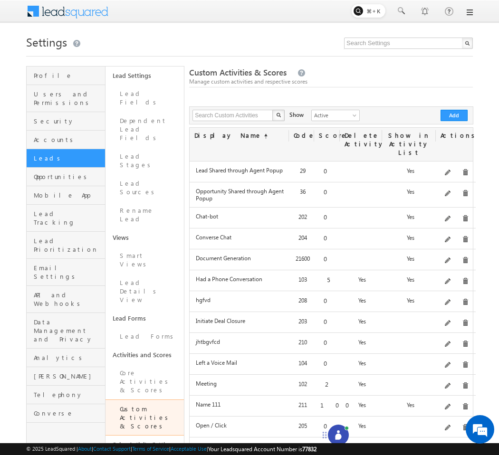
click at [461, 396] on div "Delete" at bounding box center [475, 390] width 44 height 16
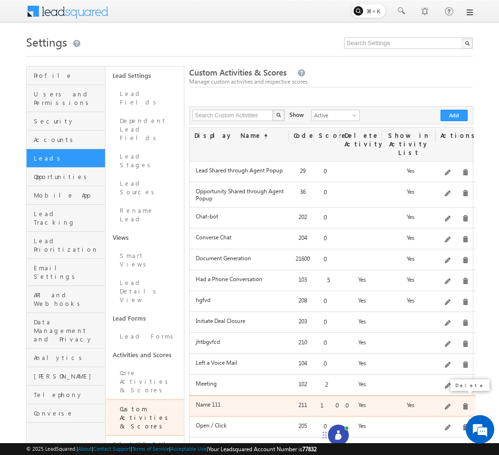
click at [462, 403] on span at bounding box center [465, 406] width 7 height 7
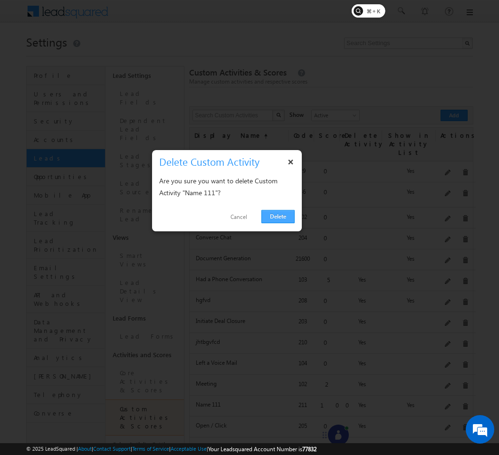
click at [285, 213] on link "Delete" at bounding box center [277, 216] width 33 height 13
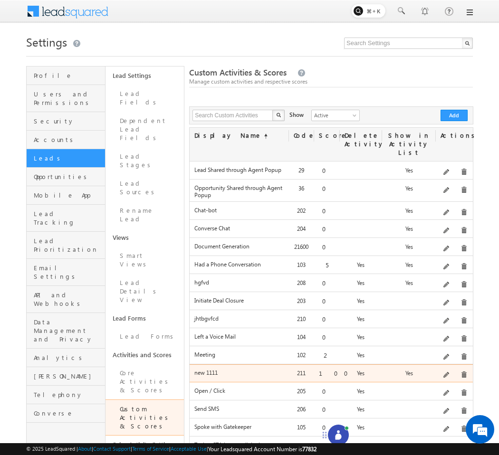
click at [449, 372] on span at bounding box center [446, 375] width 7 height 7
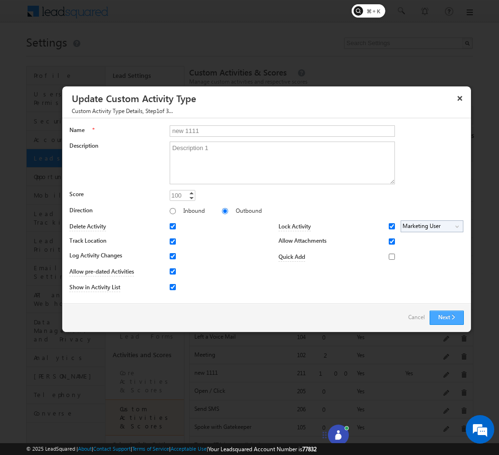
click at [444, 318] on button "Next" at bounding box center [446, 318] width 34 height 14
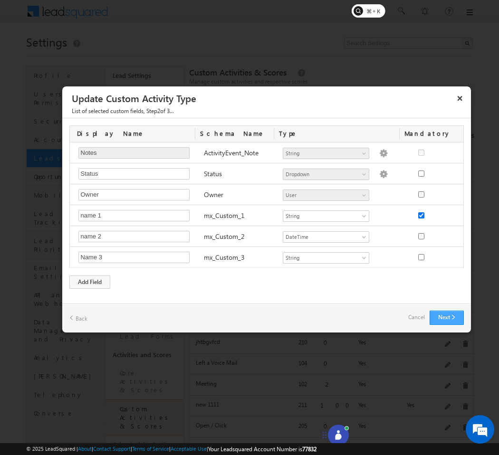
click at [444, 318] on button "Next" at bounding box center [446, 318] width 34 height 14
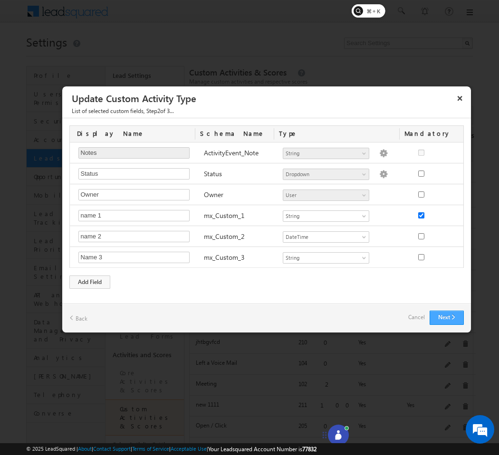
click at [444, 318] on button "Next" at bounding box center [446, 318] width 34 height 14
drag, startPoint x: 444, startPoint y: 318, endPoint x: 433, endPoint y: 313, distance: 11.9
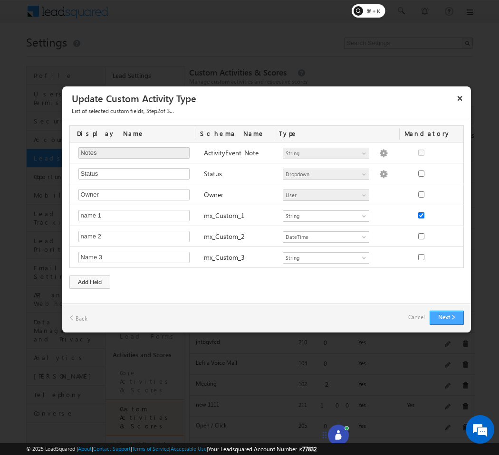
click at [443, 318] on button "Next" at bounding box center [446, 318] width 34 height 14
click at [463, 98] on button "×" at bounding box center [459, 98] width 15 height 17
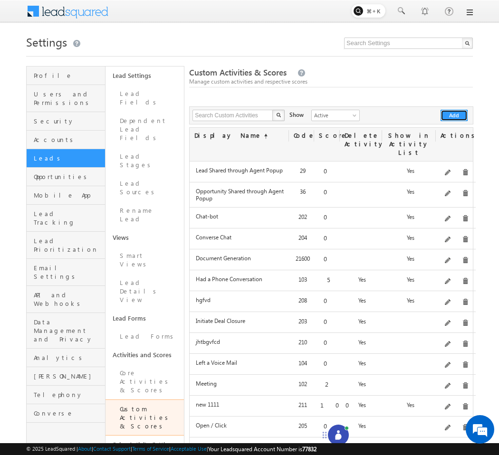
click at [458, 112] on button "Add" at bounding box center [453, 115] width 27 height 11
click at [444, 114] on button "Add" at bounding box center [453, 115] width 27 height 11
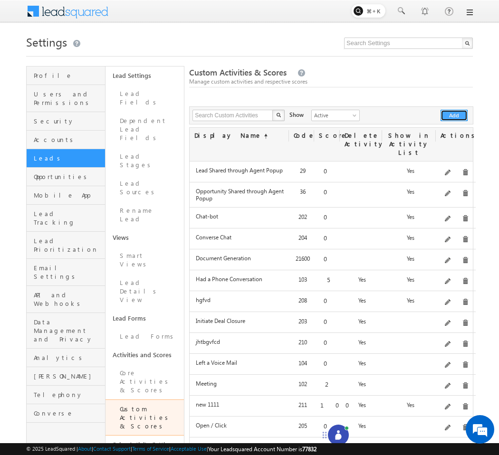
click at [451, 114] on button "Add" at bounding box center [453, 115] width 27 height 11
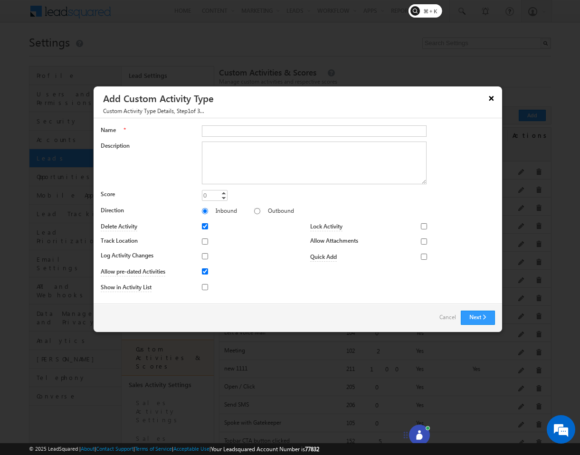
click at [491, 103] on button "×" at bounding box center [491, 98] width 15 height 17
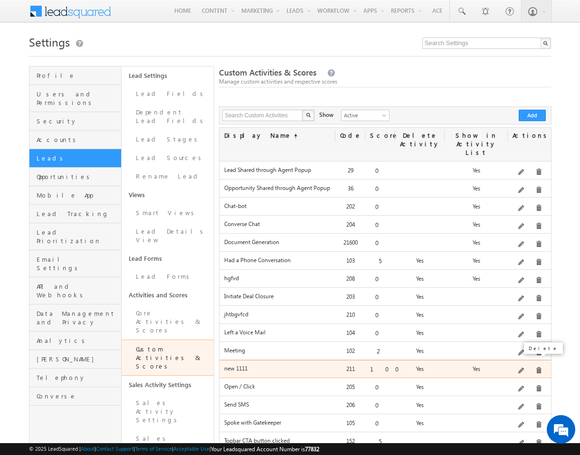
click at [537, 367] on span at bounding box center [538, 370] width 7 height 7
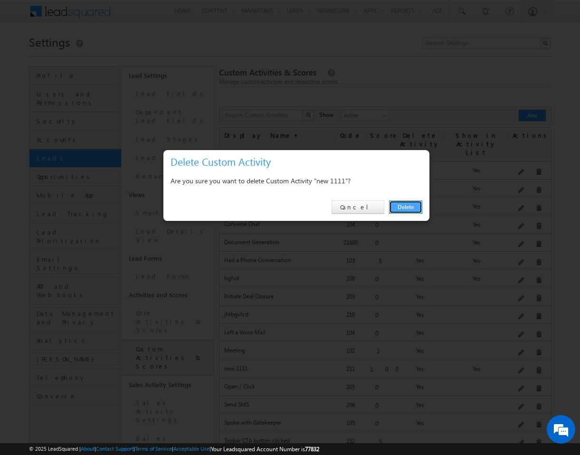
click at [404, 213] on link "Delete" at bounding box center [405, 206] width 33 height 13
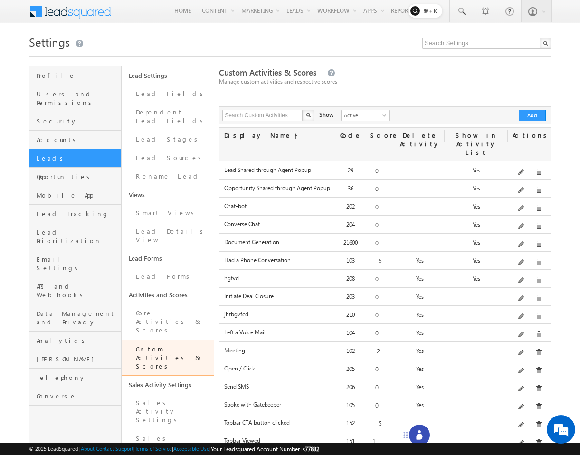
click at [412, 432] on div at bounding box center [419, 435] width 21 height 21
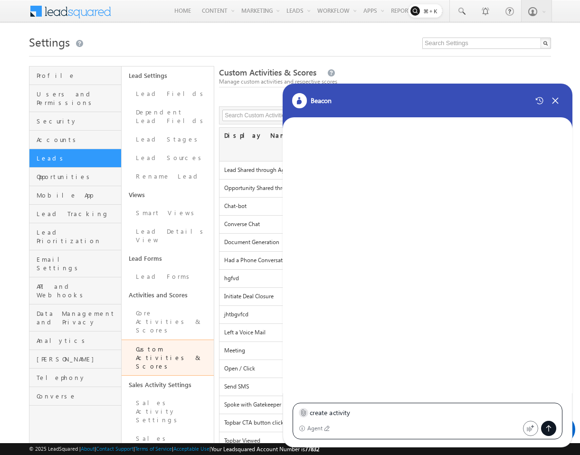
type textarea "create activity"
click at [301, 414] on icon at bounding box center [303, 413] width 4 height 6
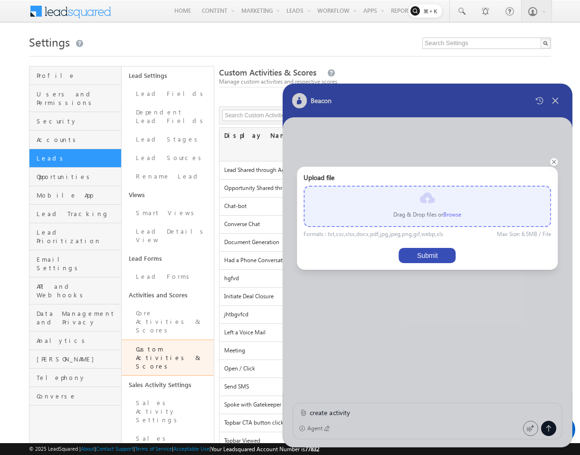
click at [442, 212] on p "Drag & Drop files or Browse" at bounding box center [427, 214] width 68 height 9
click at [447, 212] on label "Browse" at bounding box center [452, 214] width 18 height 7
click at [0, 0] on input "file" at bounding box center [0, 0] width 0 height 0
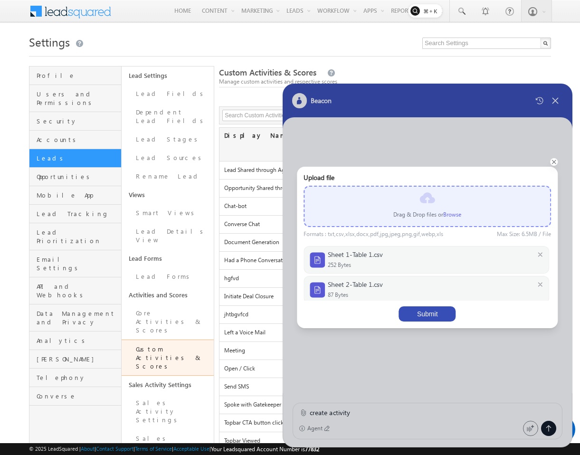
click at [429, 312] on button "Submit" at bounding box center [427, 313] width 57 height 15
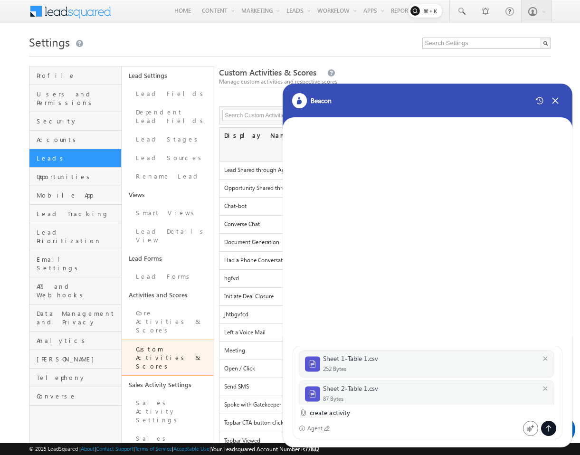
click at [547, 425] on icon at bounding box center [549, 429] width 8 height 8
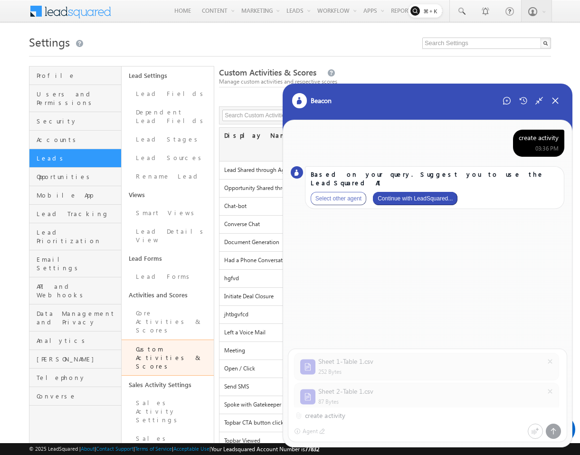
click at [402, 192] on button "Continue with LeadSquared..." at bounding box center [415, 198] width 85 height 13
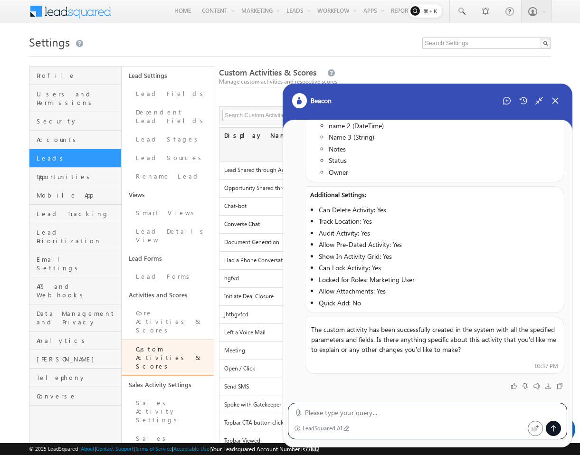
scroll to position [272, 0]
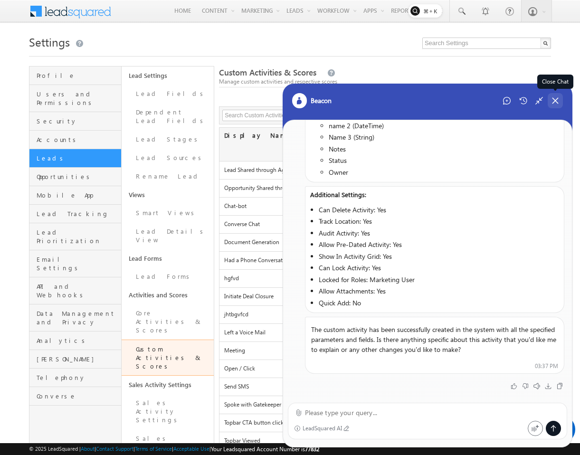
click at [557, 103] on icon at bounding box center [555, 100] width 9 height 9
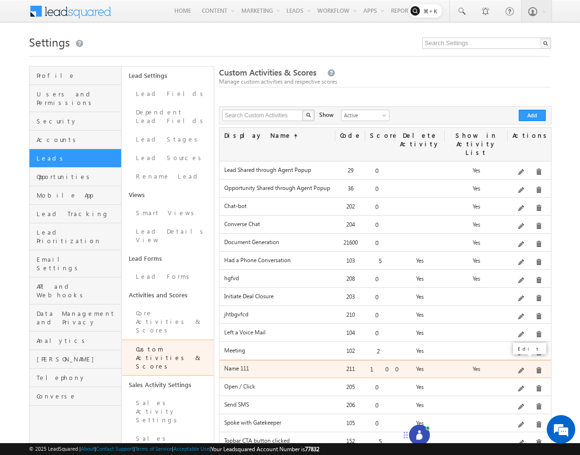
click at [523, 368] on span at bounding box center [521, 371] width 7 height 7
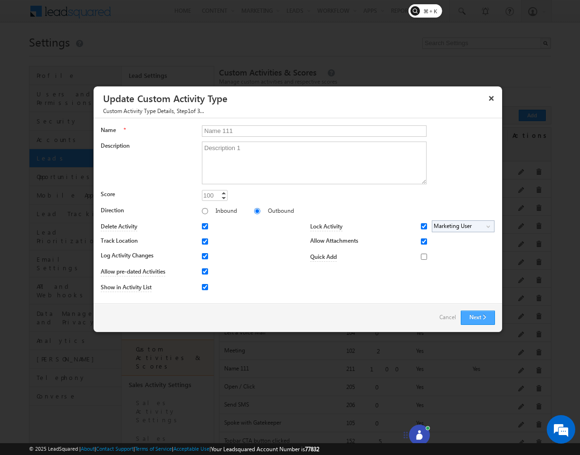
click at [481, 313] on button "Next" at bounding box center [478, 318] width 34 height 14
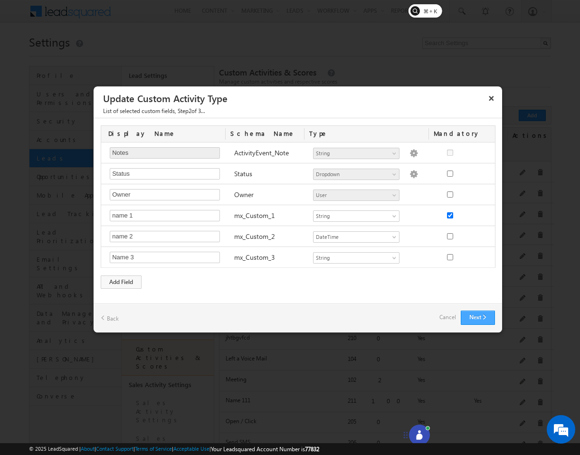
click at [469, 314] on button "Next" at bounding box center [478, 318] width 34 height 14
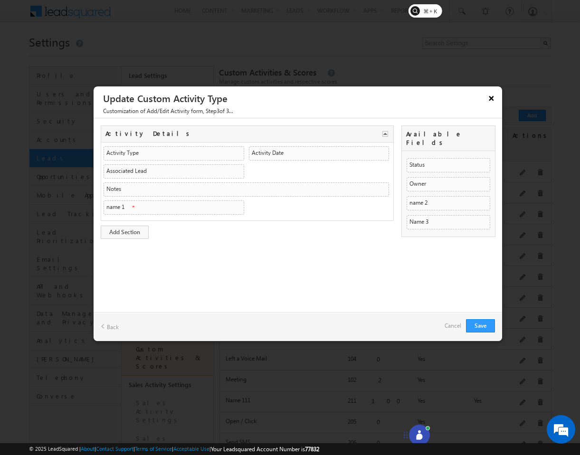
click at [490, 104] on button "×" at bounding box center [491, 98] width 15 height 17
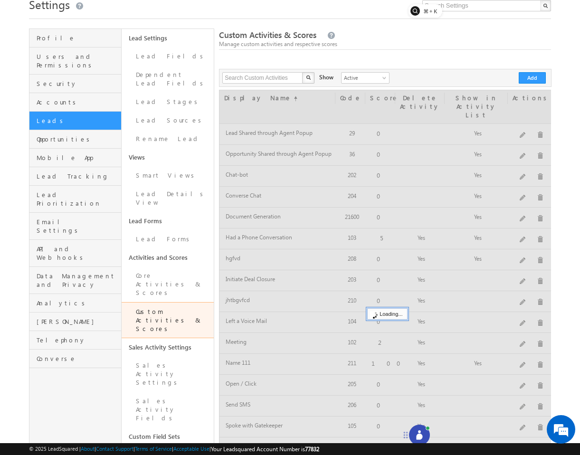
scroll to position [45, 0]
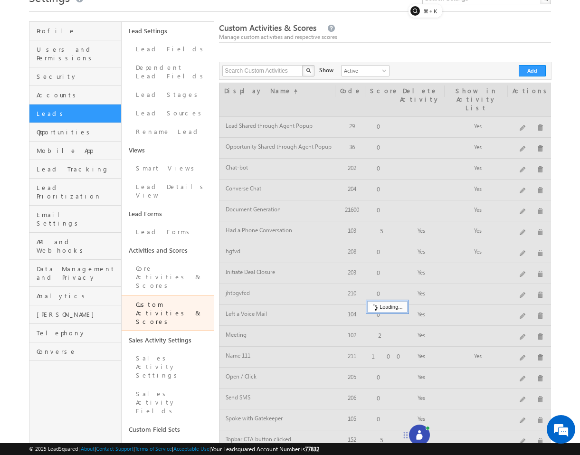
click at [535, 347] on div at bounding box center [385, 309] width 332 height 452
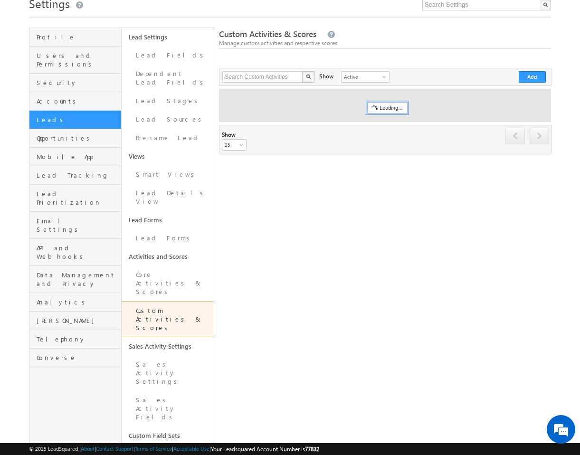
scroll to position [39, 0]
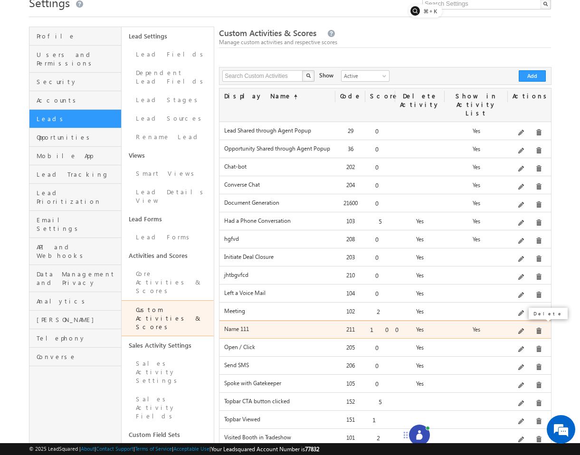
click at [536, 328] on span at bounding box center [538, 331] width 7 height 7
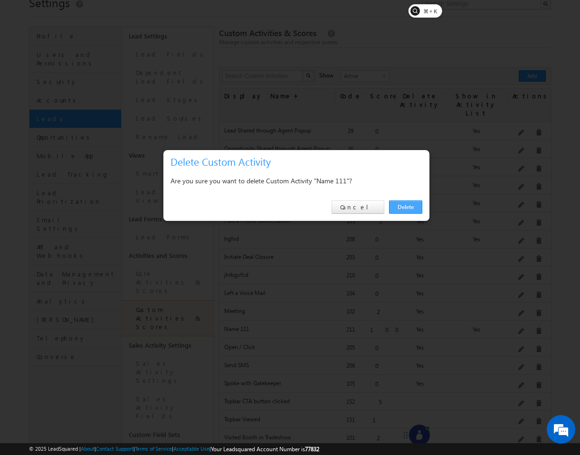
click at [419, 208] on link "Delete" at bounding box center [405, 206] width 33 height 13
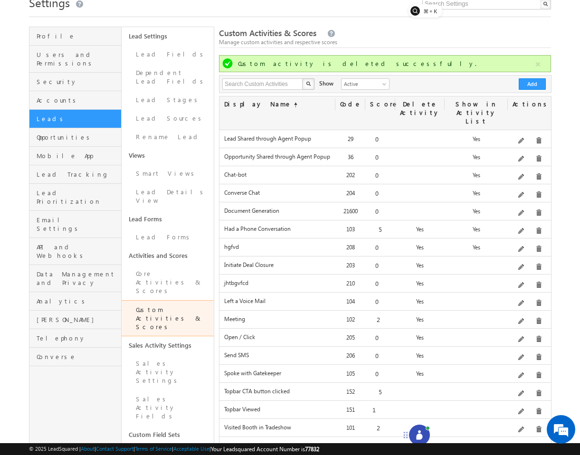
scroll to position [0, 0]
click at [415, 434] on icon at bounding box center [419, 434] width 9 height 9
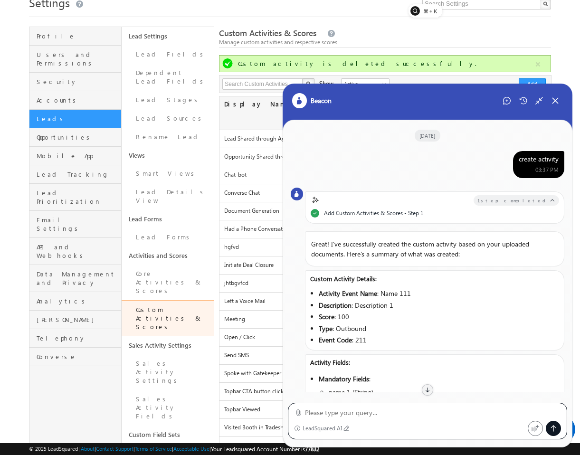
scroll to position [231, 0]
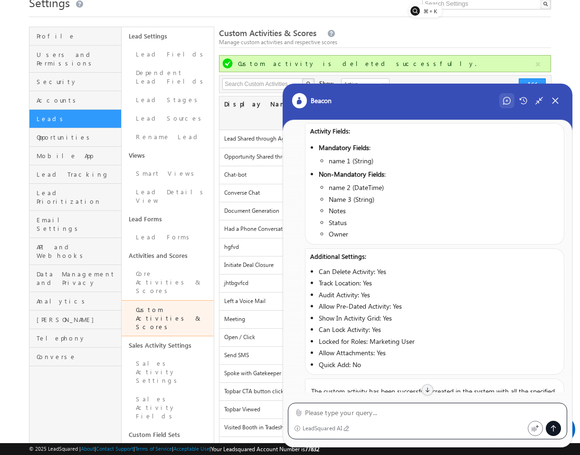
click at [503, 97] on icon at bounding box center [507, 101] width 8 height 8
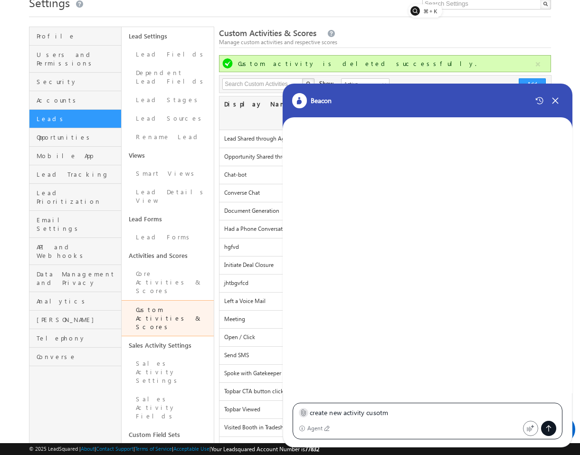
type textarea "create new activity cusotm"
click at [301, 412] on icon at bounding box center [303, 412] width 7 height 7
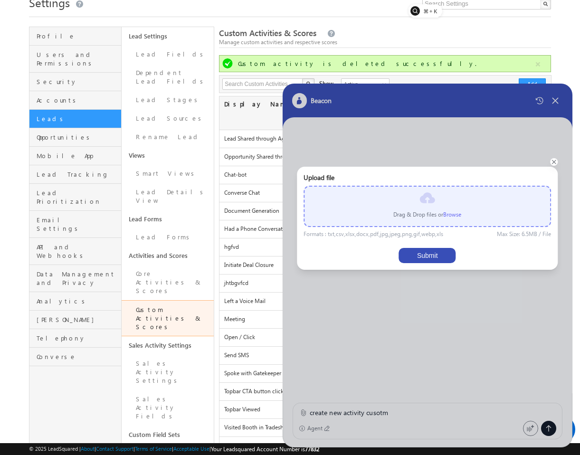
click at [454, 217] on label "Browse" at bounding box center [452, 214] width 18 height 7
click at [0, 0] on input "file" at bounding box center [0, 0] width 0 height 0
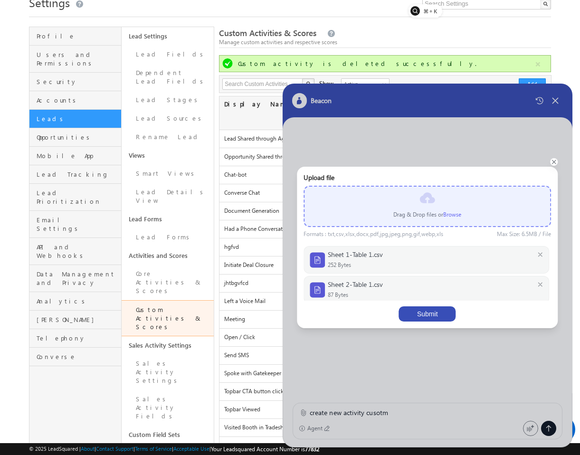
click at [447, 319] on button "Submit" at bounding box center [427, 313] width 57 height 15
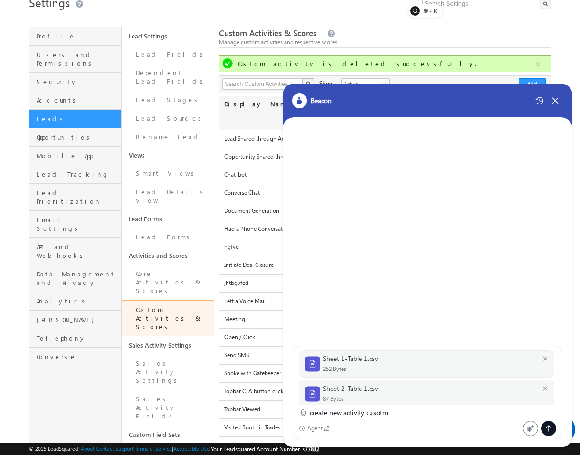
click at [553, 427] on div at bounding box center [548, 428] width 15 height 15
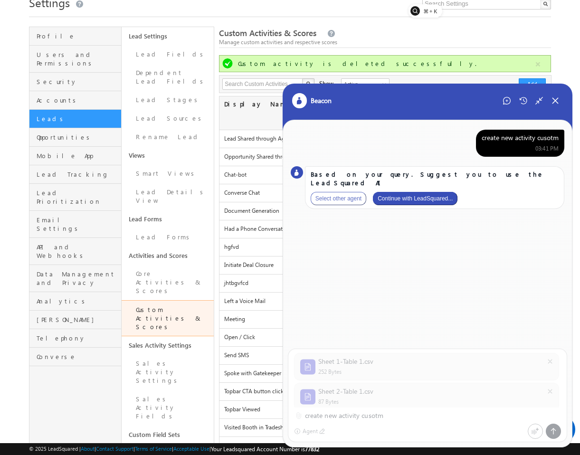
click at [409, 192] on button "Continue with LeadSquared..." at bounding box center [415, 198] width 85 height 13
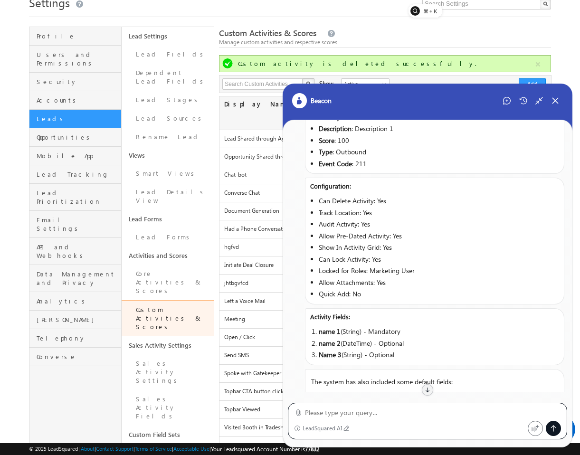
scroll to position [259, 0]
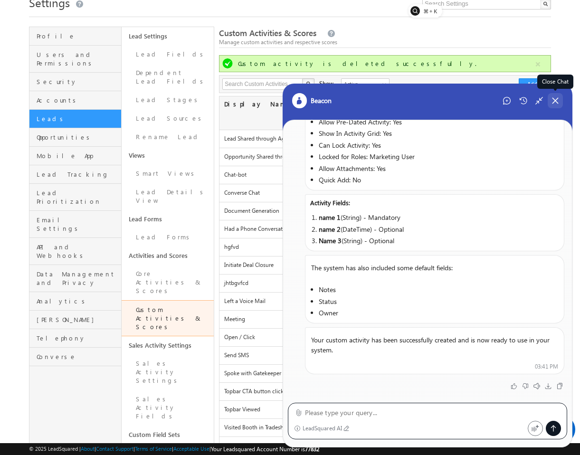
click at [548, 103] on div "Close Chat" at bounding box center [554, 100] width 15 height 15
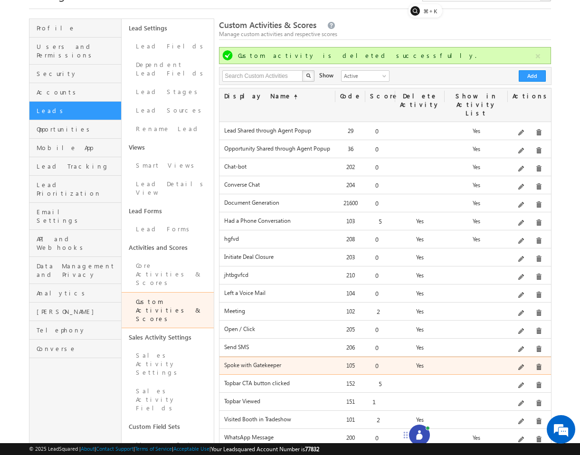
scroll to position [43, 0]
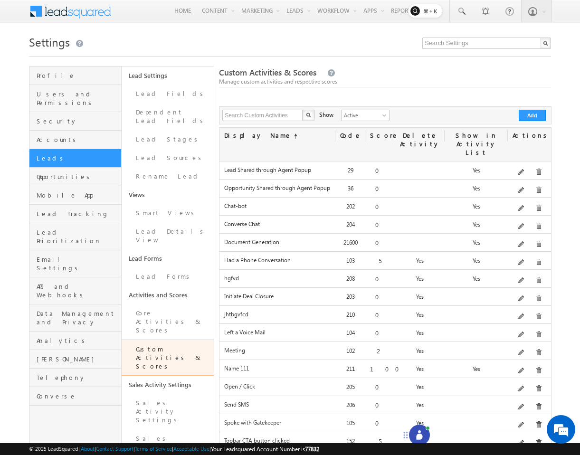
click at [521, 359] on div "Edit" at bounding box center [534, 353] width 38 height 16
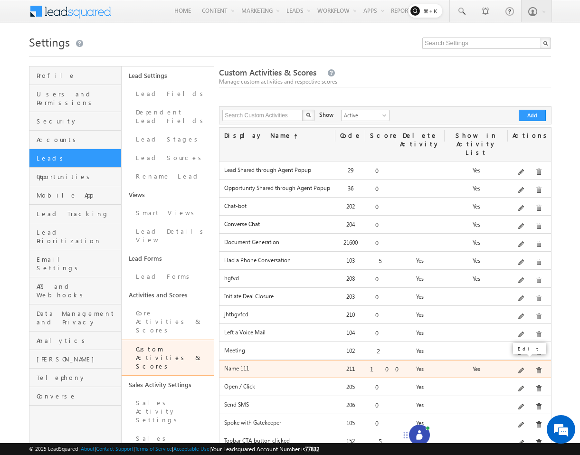
click at [524, 368] on span at bounding box center [521, 371] width 7 height 7
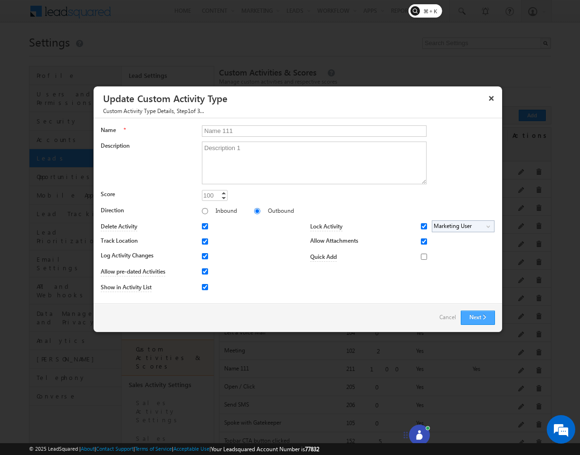
click at [490, 318] on button "Next" at bounding box center [478, 318] width 34 height 14
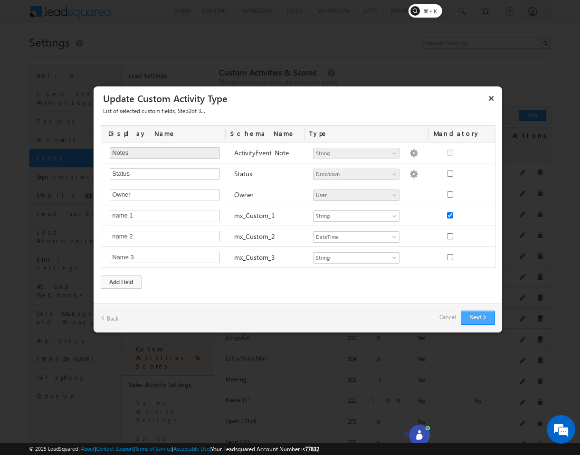
click at [490, 318] on button "Next" at bounding box center [478, 318] width 34 height 14
click at [489, 318] on button "Next" at bounding box center [478, 318] width 34 height 14
click at [483, 320] on button "Next" at bounding box center [478, 318] width 34 height 14
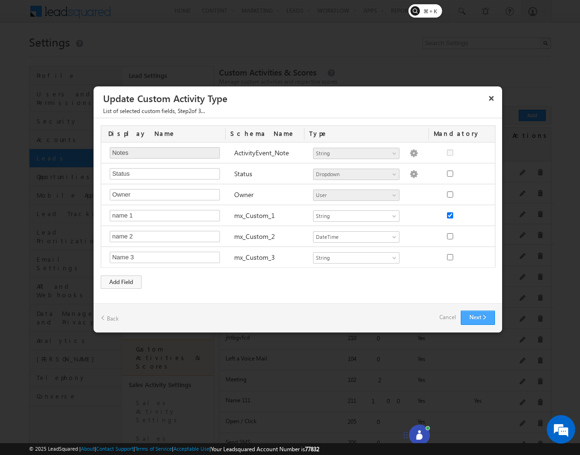
click at [483, 320] on button "Next" at bounding box center [478, 318] width 34 height 14
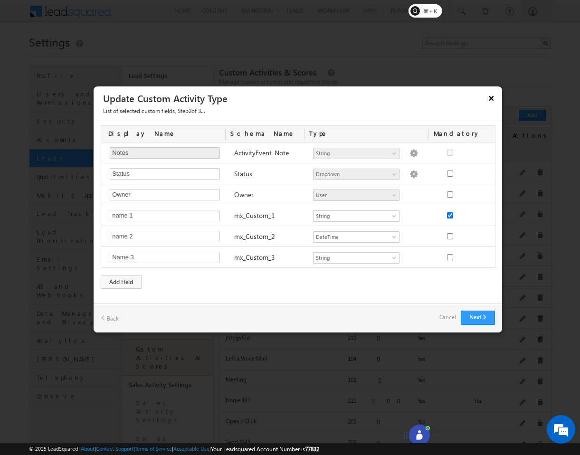
click at [489, 104] on button "×" at bounding box center [491, 98] width 15 height 17
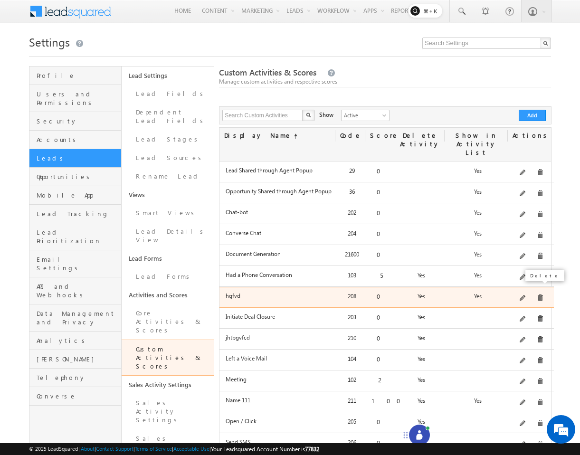
click at [538, 294] on span at bounding box center [540, 297] width 7 height 7
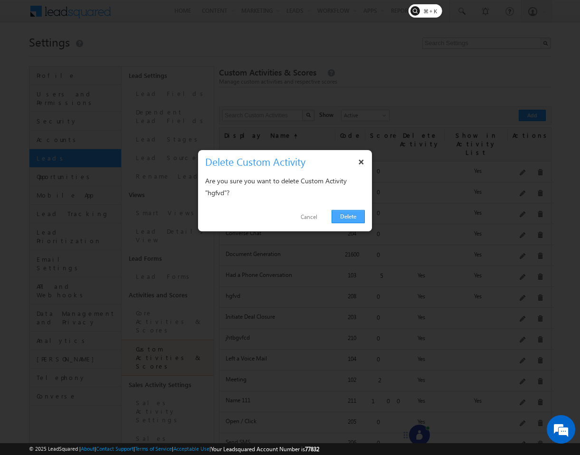
click at [351, 223] on link "Delete" at bounding box center [347, 216] width 33 height 13
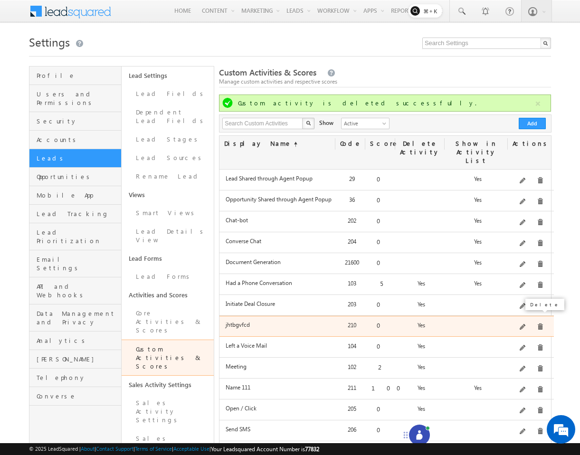
click at [539, 323] on span at bounding box center [540, 326] width 7 height 7
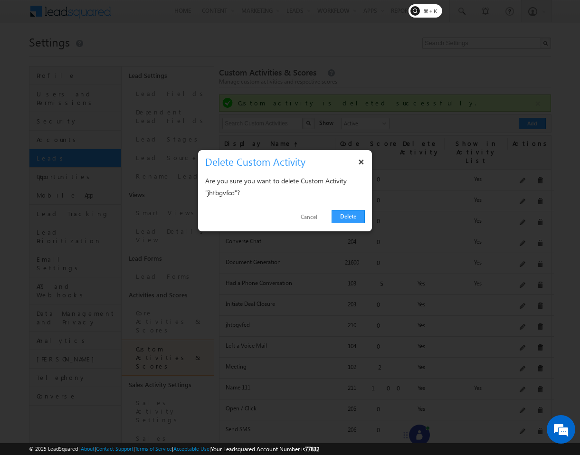
click at [356, 206] on div "Delete Cancel" at bounding box center [285, 217] width 174 height 28
click at [356, 208] on div "Delete Cancel" at bounding box center [285, 217] width 174 height 28
click at [351, 214] on link "Delete" at bounding box center [347, 216] width 33 height 13
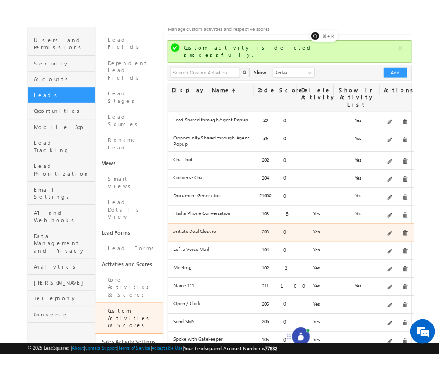
scroll to position [82, 0]
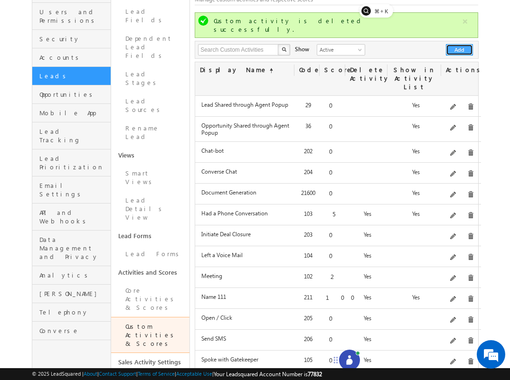
click at [462, 44] on button "Add" at bounding box center [459, 49] width 27 height 11
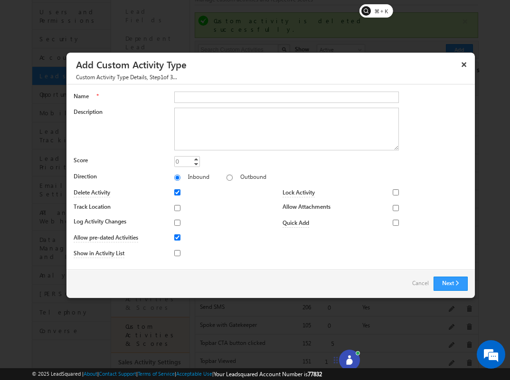
click at [262, 104] on div at bounding box center [320, 98] width 293 height 13
click at [260, 103] on div at bounding box center [320, 98] width 293 height 13
click at [250, 94] on input "sa" at bounding box center [286, 97] width 225 height 11
type input "sadfsd"
click at [447, 277] on button "Next" at bounding box center [451, 284] width 34 height 14
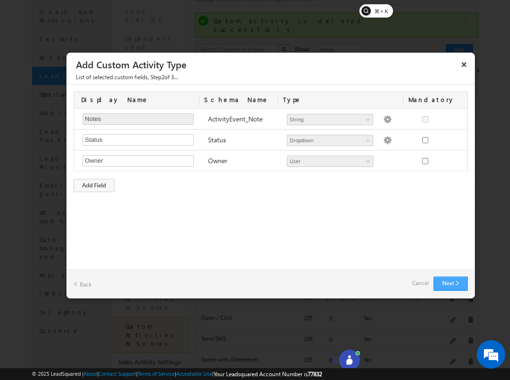
click at [454, 285] on button "Next" at bounding box center [451, 284] width 34 height 14
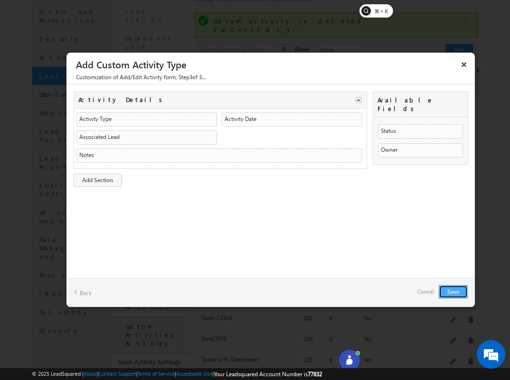
click at [454, 291] on button "Save" at bounding box center [453, 291] width 29 height 13
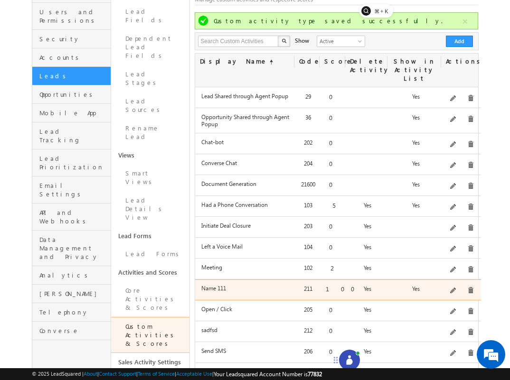
click at [455, 288] on span at bounding box center [453, 291] width 7 height 7
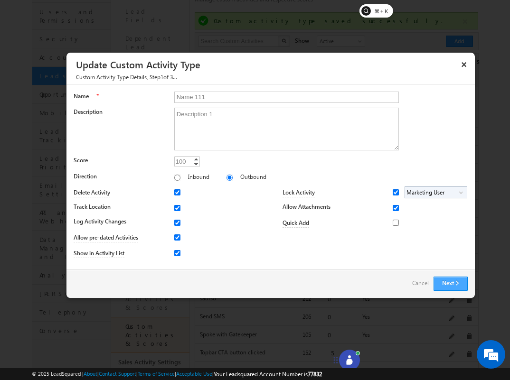
click at [449, 279] on button "Next" at bounding box center [451, 284] width 34 height 14
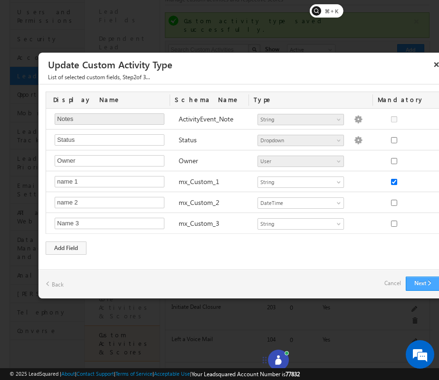
click at [423, 283] on button "Next" at bounding box center [423, 284] width 34 height 14
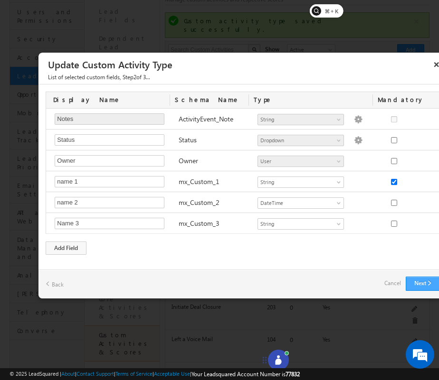
click at [423, 283] on button "Next" at bounding box center [423, 284] width 34 height 14
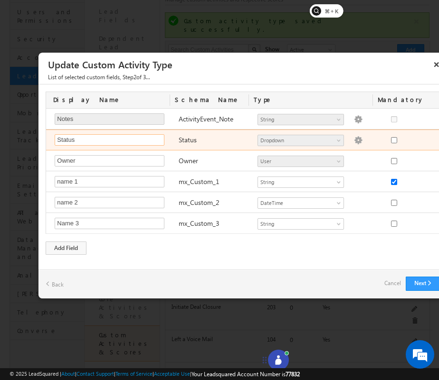
click at [91, 137] on input "Status" at bounding box center [110, 139] width 110 height 11
click at [132, 139] on input "Status" at bounding box center [110, 139] width 110 height 11
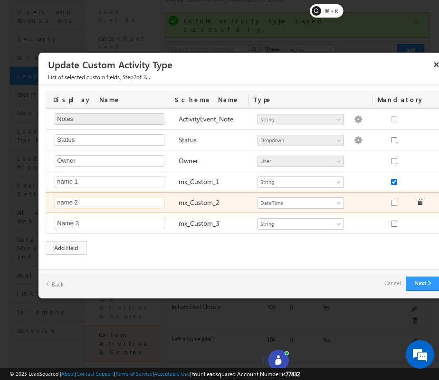
click at [95, 204] on input "name 2" at bounding box center [110, 202] width 110 height 11
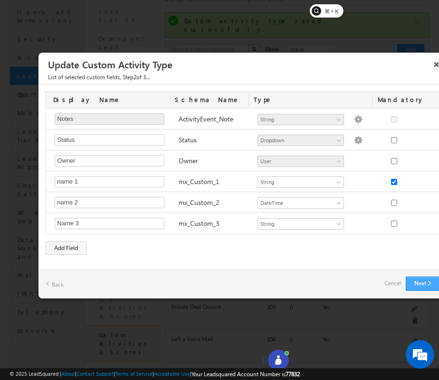
click at [421, 278] on button "Next" at bounding box center [423, 284] width 34 height 14
click at [417, 280] on button "Next" at bounding box center [423, 284] width 34 height 14
click at [435, 65] on button "×" at bounding box center [436, 64] width 15 height 17
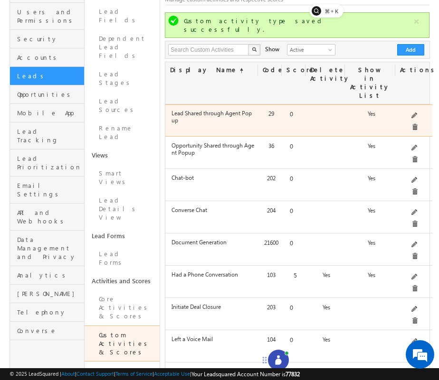
click at [405, 109] on div "Lead has been shared through Agent Popup" at bounding box center [413, 121] width 34 height 25
click at [411, 113] on span at bounding box center [414, 116] width 7 height 7
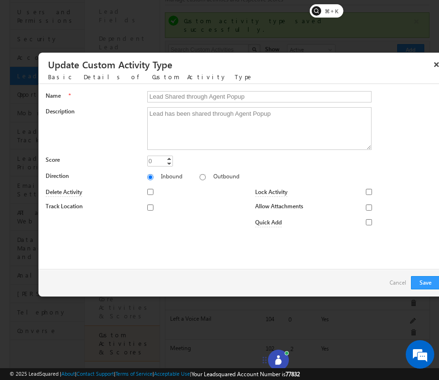
drag, startPoint x: 438, startPoint y: 175, endPoint x: 488, endPoint y: 175, distance: 49.4
click at [439, 175] on html "Menu Abhinav Reddy abhi@ beaco" at bounding box center [219, 338] width 439 height 840
click at [434, 66] on button "×" at bounding box center [436, 64] width 15 height 17
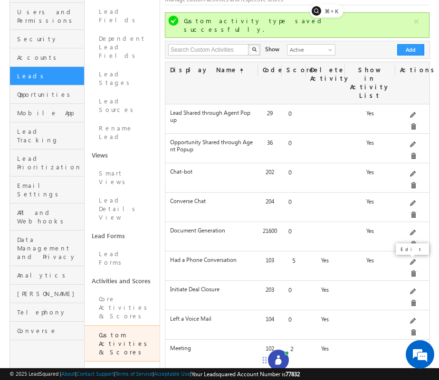
click at [410, 377] on span at bounding box center [413, 380] width 7 height 7
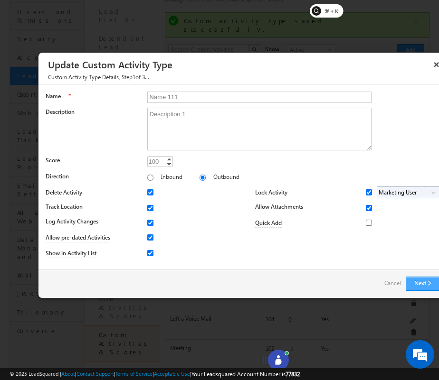
click at [418, 283] on button "Next" at bounding box center [423, 284] width 34 height 14
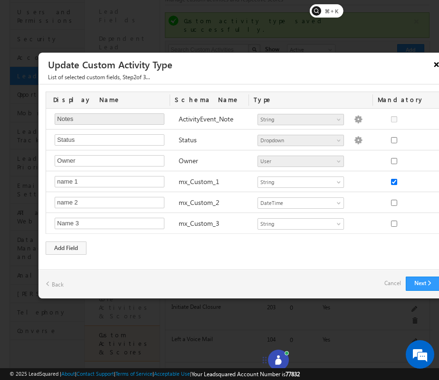
click at [436, 65] on button "×" at bounding box center [436, 64] width 15 height 17
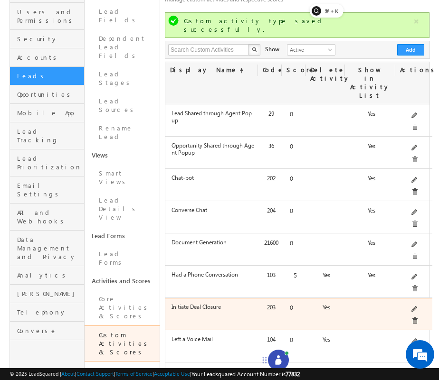
scroll to position [109, 0]
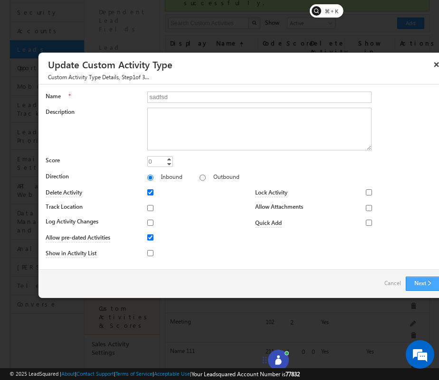
click at [416, 282] on button "Next" at bounding box center [423, 284] width 34 height 14
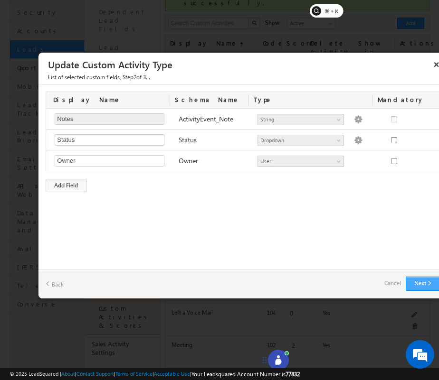
click at [418, 283] on button "Next" at bounding box center [423, 284] width 34 height 14
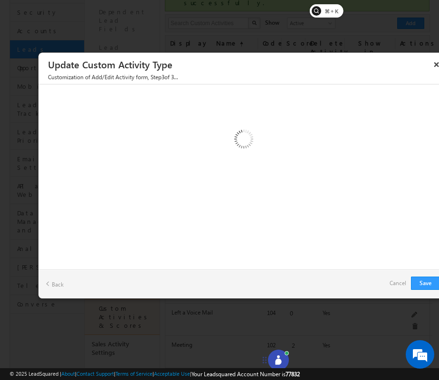
click at [55, 285] on link "Back" at bounding box center [55, 284] width 18 height 15
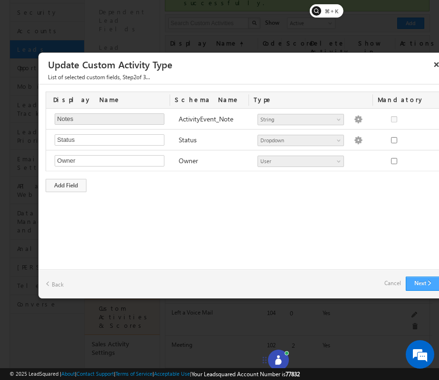
click at [421, 281] on button "Next" at bounding box center [423, 284] width 34 height 14
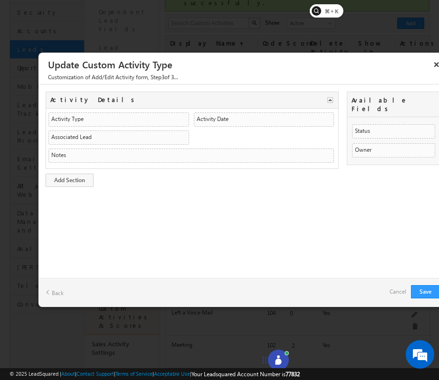
click at [57, 293] on link "Back" at bounding box center [55, 292] width 18 height 15
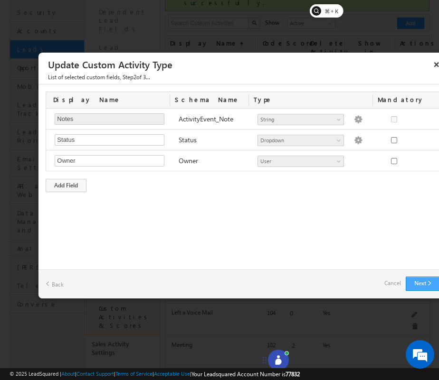
click at [411, 279] on button "Next" at bounding box center [423, 284] width 34 height 14
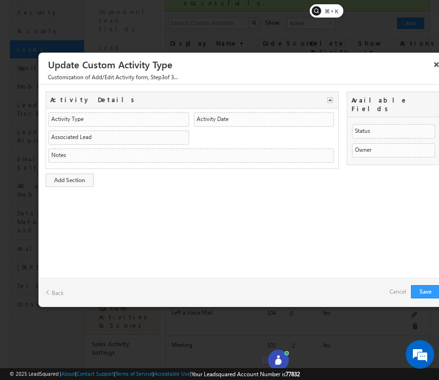
click at [50, 289] on link "Back" at bounding box center [55, 292] width 18 height 15
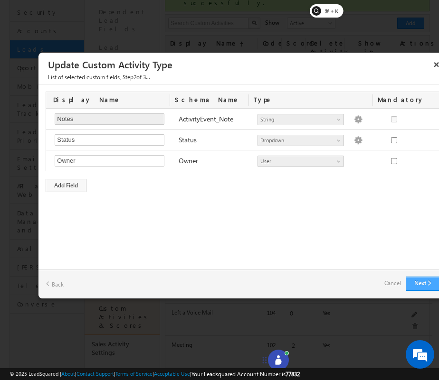
click at [430, 284] on button "Next" at bounding box center [423, 284] width 34 height 14
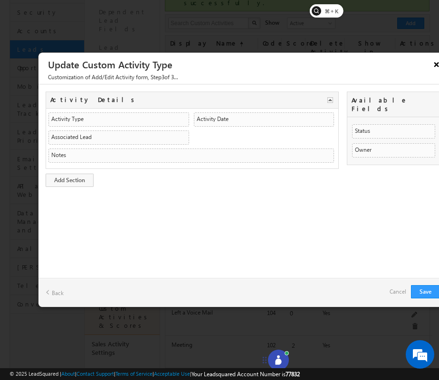
click at [433, 66] on button "×" at bounding box center [436, 64] width 15 height 17
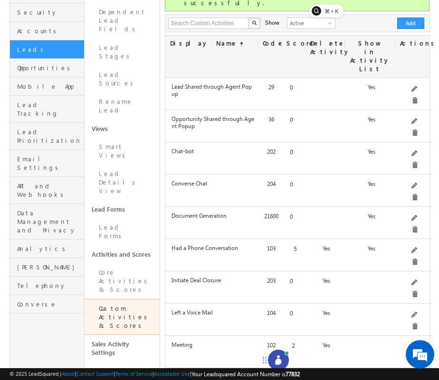
click at [406, 303] on div "Edit" at bounding box center [418, 295] width 38 height 16
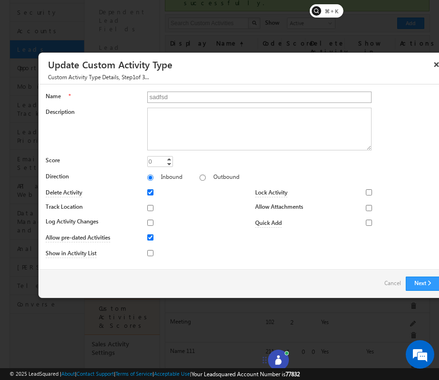
click at [198, 101] on input "sadfsd" at bounding box center [259, 97] width 225 height 11
click at [423, 282] on button "Next" at bounding box center [423, 284] width 34 height 14
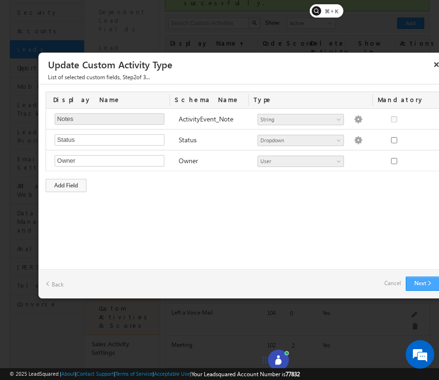
click at [423, 282] on button "Next" at bounding box center [423, 284] width 34 height 14
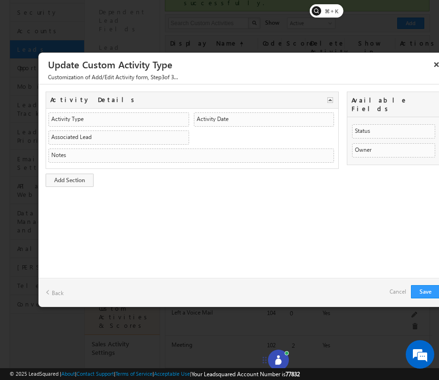
click at [49, 294] on link "Back" at bounding box center [55, 292] width 18 height 15
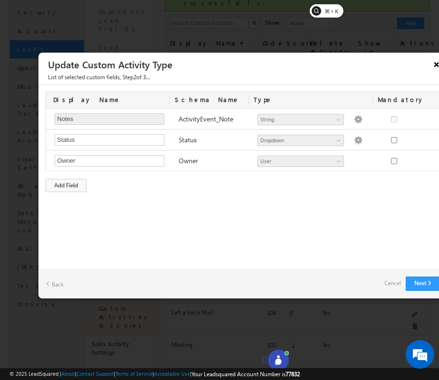
click at [434, 65] on button "×" at bounding box center [436, 64] width 15 height 17
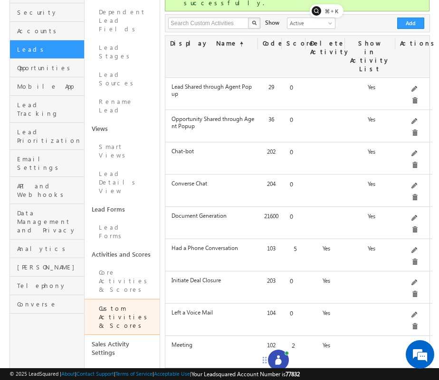
click at [411, 377] on span at bounding box center [414, 380] width 7 height 7
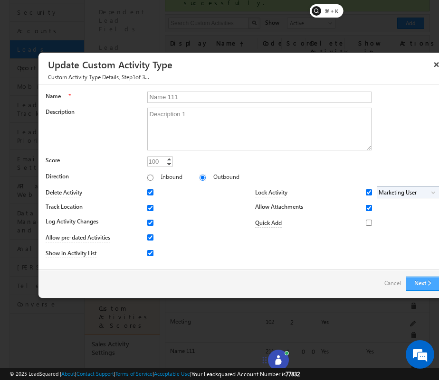
click at [417, 283] on button "Next" at bounding box center [423, 284] width 34 height 14
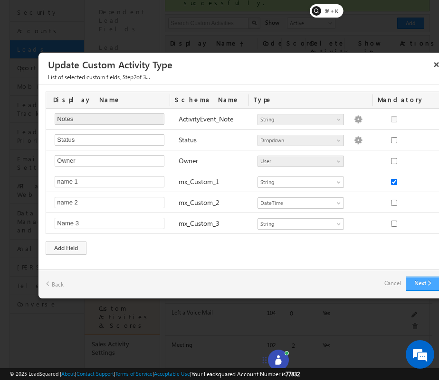
click at [413, 282] on button "Next" at bounding box center [423, 284] width 34 height 14
click at [58, 280] on link "Back" at bounding box center [55, 284] width 18 height 15
click at [399, 283] on link "Cancel" at bounding box center [392, 283] width 17 height 13
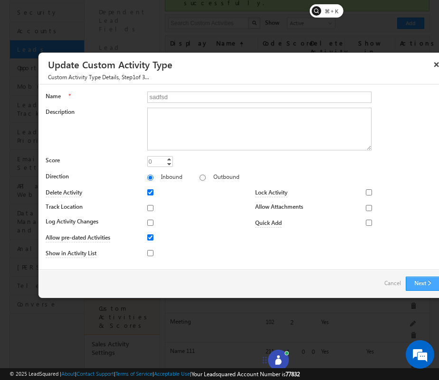
click at [418, 284] on button "Next" at bounding box center [423, 284] width 34 height 14
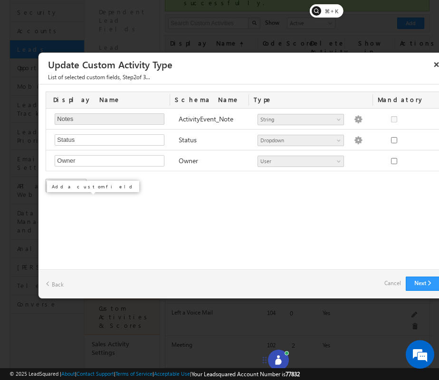
click at [80, 189] on div "Add Field" at bounding box center [66, 185] width 41 height 13
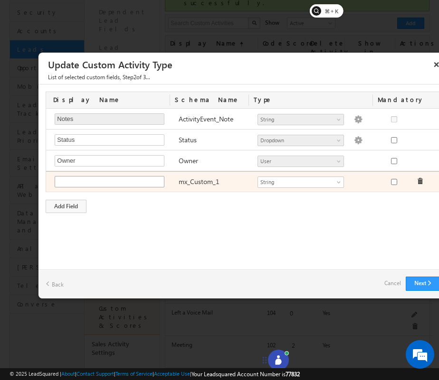
click at [85, 182] on input "text" at bounding box center [110, 181] width 110 height 11
type input "jhgf"
click at [396, 185] on div at bounding box center [395, 182] width 36 height 13
click at [392, 181] on input "checkbox" at bounding box center [394, 182] width 6 height 6
checkbox input "true"
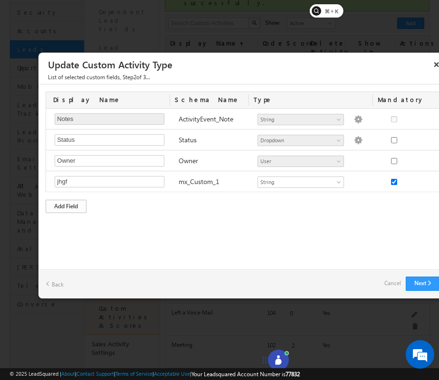
click at [71, 206] on div "Add Field" at bounding box center [66, 206] width 41 height 13
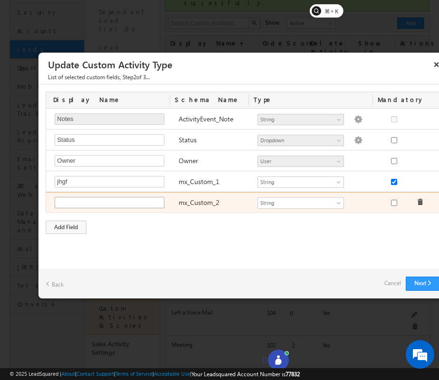
click at [111, 206] on input "text" at bounding box center [110, 202] width 110 height 11
type input "kiujhgfv"
click at [327, 204] on span "String" at bounding box center [296, 203] width 77 height 9
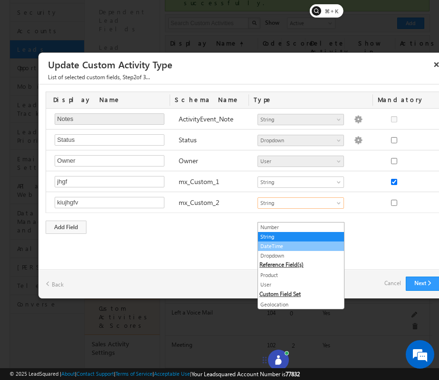
click at [324, 242] on link "DateTime" at bounding box center [301, 246] width 86 height 9
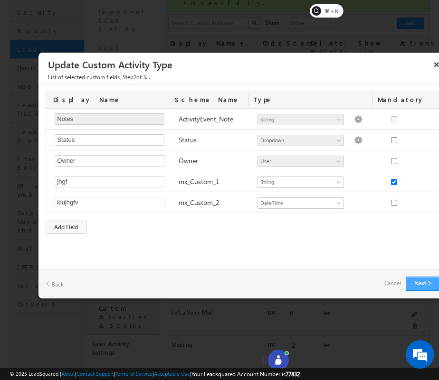
click at [425, 288] on button "Next" at bounding box center [423, 284] width 34 height 14
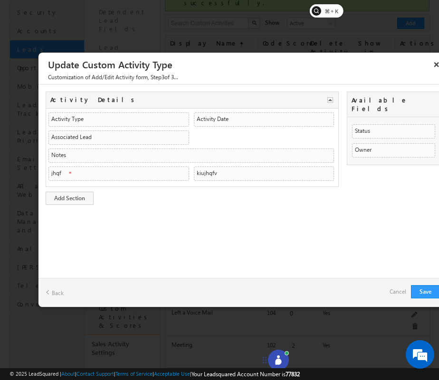
click at [393, 292] on link "Cancel" at bounding box center [397, 291] width 17 height 13
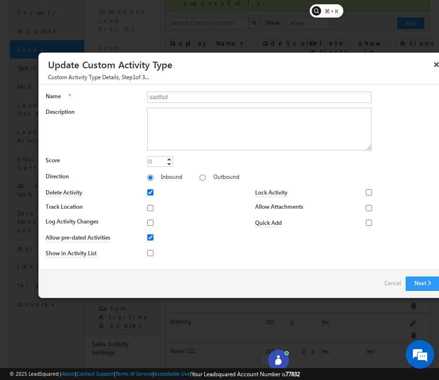
click at [386, 282] on link "Cancel" at bounding box center [392, 283] width 17 height 13
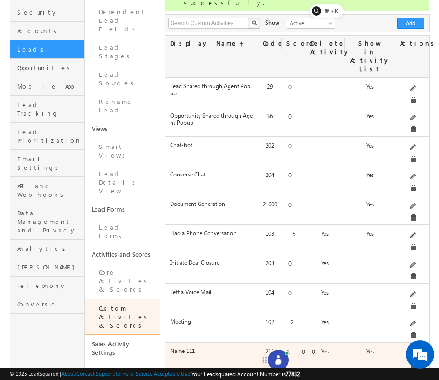
click at [403, 347] on div "Description 1" at bounding box center [412, 359] width 34 height 25
click at [410, 350] on span at bounding box center [413, 353] width 7 height 7
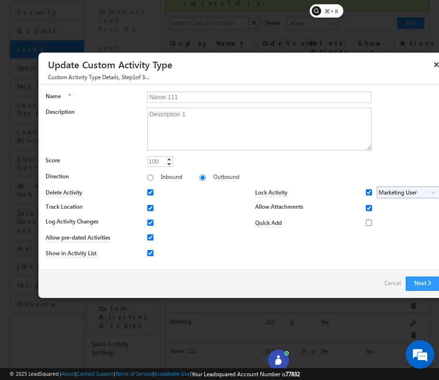
click at [397, 281] on link "Cancel" at bounding box center [392, 283] width 17 height 13
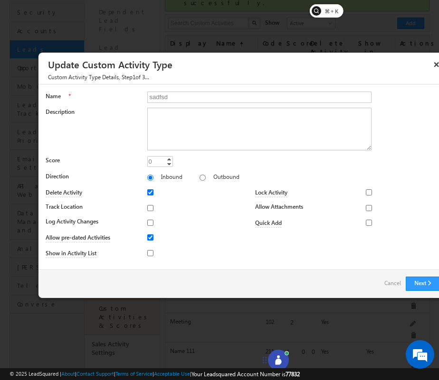
click at [165, 154] on div at bounding box center [293, 131] width 293 height 47
click at [161, 161] on input "0" at bounding box center [160, 161] width 26 height 11
type input "100"
click at [213, 174] on label "Outbound" at bounding box center [226, 176] width 26 height 7
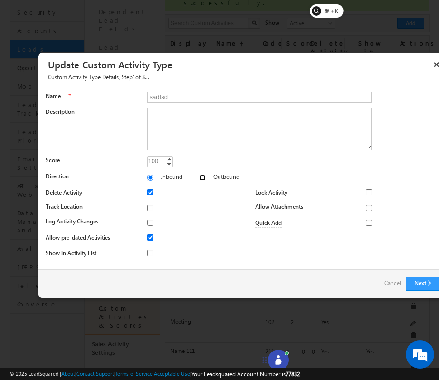
click at [199, 175] on input "Outbound" at bounding box center [202, 178] width 6 height 6
radio input "true"
click at [149, 208] on input "Track Location" at bounding box center [150, 208] width 6 height 6
checkbox input "true"
click at [150, 222] on input "Log Activity Changes" at bounding box center [150, 223] width 6 height 6
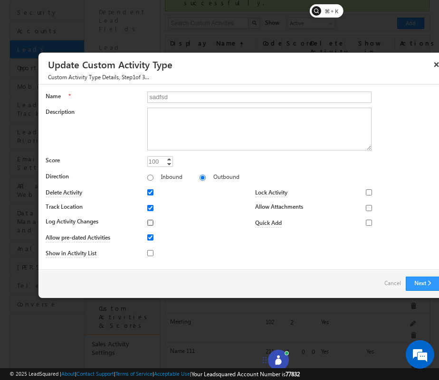
checkbox input "true"
click at [153, 251] on div at bounding box center [161, 252] width 28 height 13
click at [151, 252] on input "Show in Activity List" at bounding box center [150, 253] width 6 height 6
checkbox input "true"
click at [369, 192] on input "Lock Activity" at bounding box center [369, 192] width 6 height 6
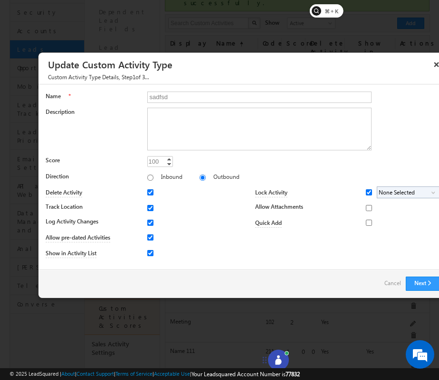
click at [401, 189] on span "None Selected" at bounding box center [404, 192] width 54 height 11
click at [401, 205] on label "Marketing User" at bounding box center [393, 206] width 33 height 15
click at [389, 205] on input "Marketing User" at bounding box center [386, 205] width 6 height 6
click at [369, 208] on input "Allow Attachments" at bounding box center [369, 208] width 6 height 6
click at [419, 285] on button "Next" at bounding box center [423, 284] width 34 height 14
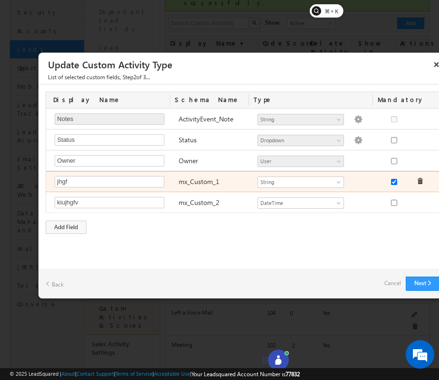
click at [93, 174] on div "jhgf Required Field mx_Custom_1 Number String DateTime Dropdown Product User Ge…" at bounding box center [244, 181] width 396 height 21
click at [93, 181] on input "jhgf" at bounding box center [110, 181] width 110 height 11
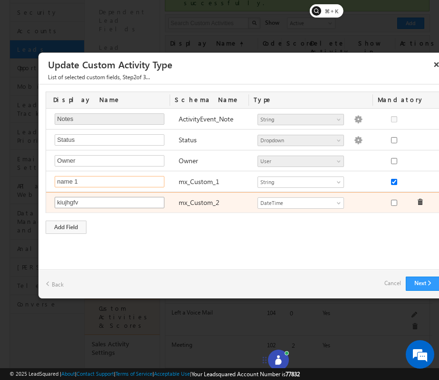
type input "name 1"
click at [75, 202] on input "kiujhgfv" at bounding box center [110, 202] width 110 height 11
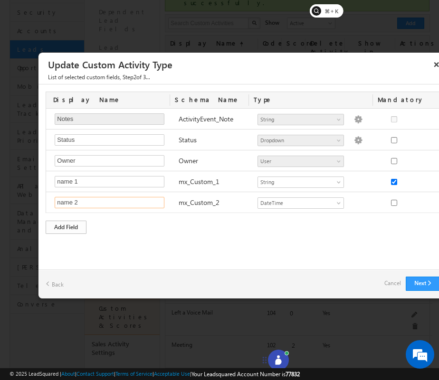
type input "name 2"
click at [68, 225] on div "Add Field" at bounding box center [66, 227] width 41 height 13
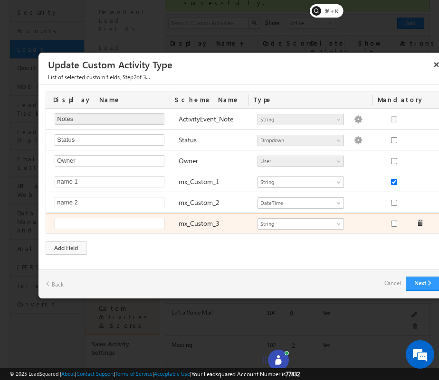
click at [70, 217] on div "Required Field mx_Custom_3 Number String DateTime Dropdown Product User Geoloca…" at bounding box center [244, 223] width 396 height 20
click at [72, 222] on input "text" at bounding box center [110, 223] width 110 height 11
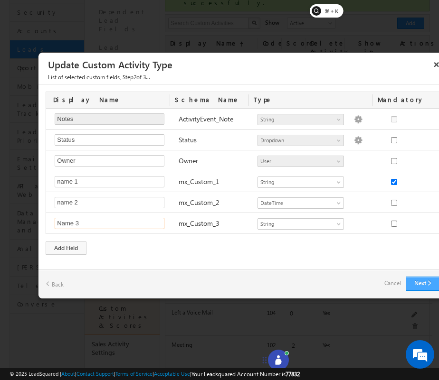
type input "Name 3"
click at [416, 281] on button "Next" at bounding box center [423, 284] width 34 height 14
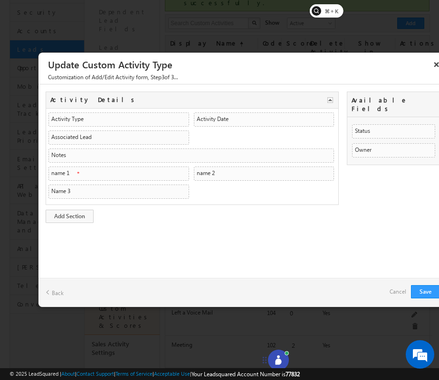
click at [393, 295] on link "Cancel" at bounding box center [397, 291] width 17 height 13
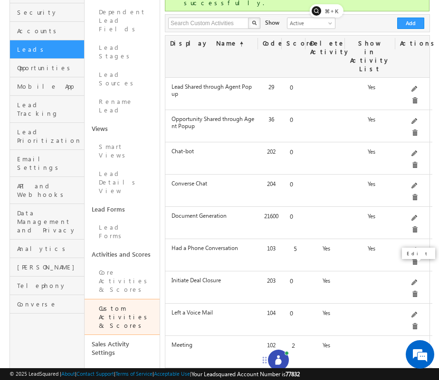
click at [411, 377] on span at bounding box center [414, 380] width 7 height 7
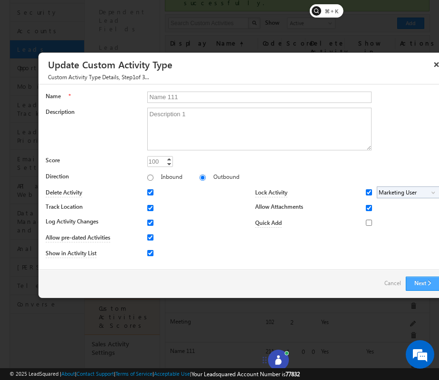
click at [425, 285] on button "Next" at bounding box center [423, 284] width 34 height 14
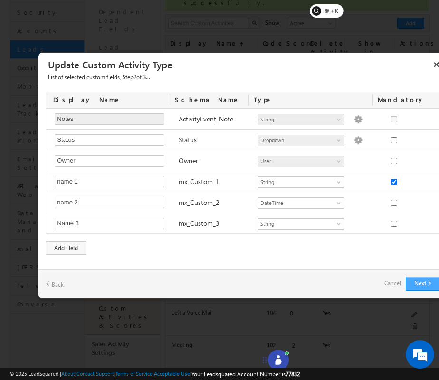
click at [425, 285] on button "Next" at bounding box center [423, 284] width 34 height 14
click at [422, 281] on button "Next" at bounding box center [423, 284] width 34 height 14
click at [421, 282] on button "Next" at bounding box center [423, 284] width 34 height 14
click at [434, 66] on button "×" at bounding box center [436, 64] width 15 height 17
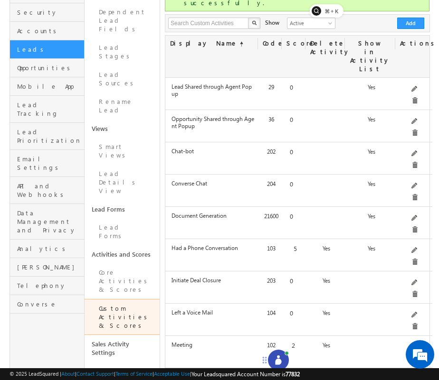
click at [406, 289] on div "Edit" at bounding box center [418, 295] width 38 height 16
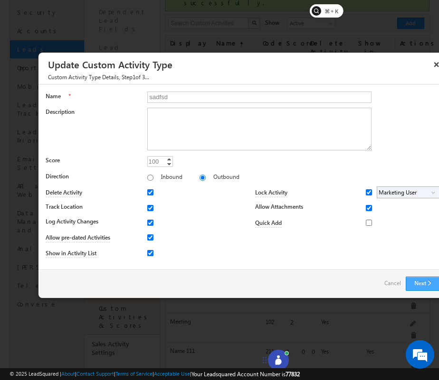
click at [417, 285] on button "Next" at bounding box center [423, 284] width 34 height 14
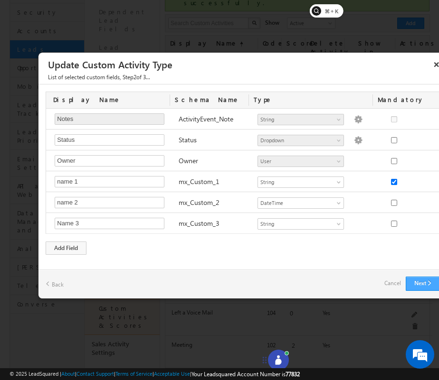
click at [419, 281] on button "Next" at bounding box center [423, 284] width 34 height 14
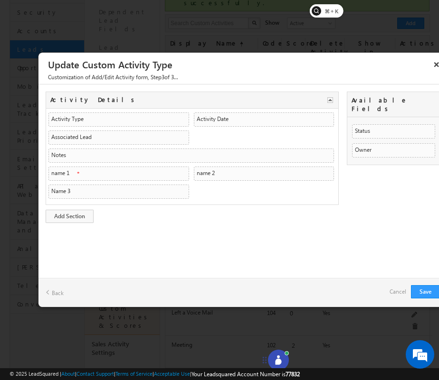
click at [52, 294] on link "Back" at bounding box center [55, 292] width 18 height 15
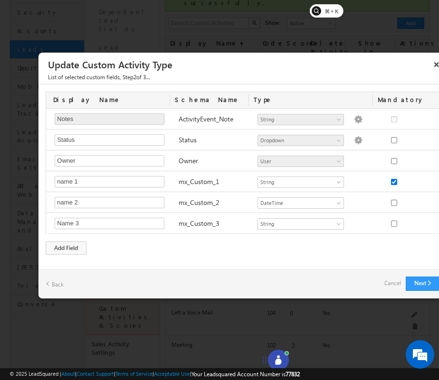
click at [59, 282] on link "Back" at bounding box center [55, 284] width 18 height 15
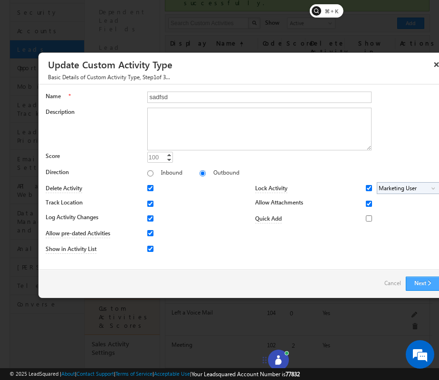
click at [415, 284] on button "Next" at bounding box center [423, 284] width 34 height 14
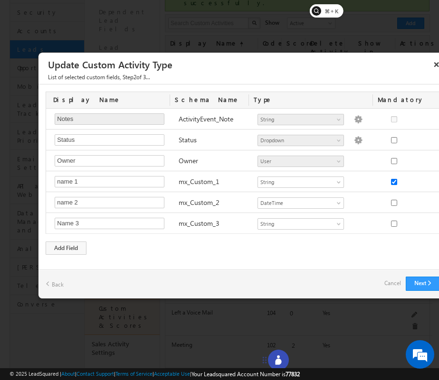
click at [48, 283] on link "Back" at bounding box center [55, 284] width 18 height 15
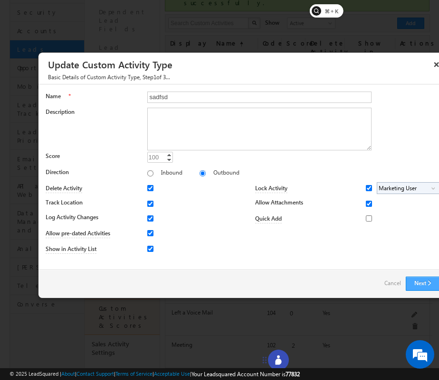
click at [416, 282] on button "Next" at bounding box center [423, 284] width 34 height 14
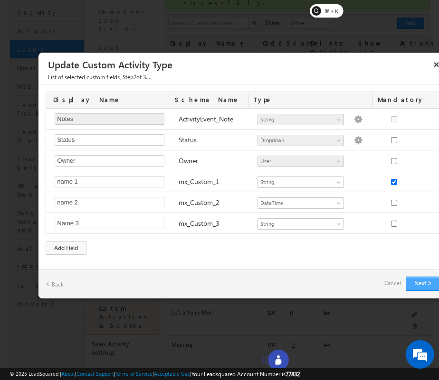
click at [416, 282] on button "Next" at bounding box center [423, 284] width 34 height 14
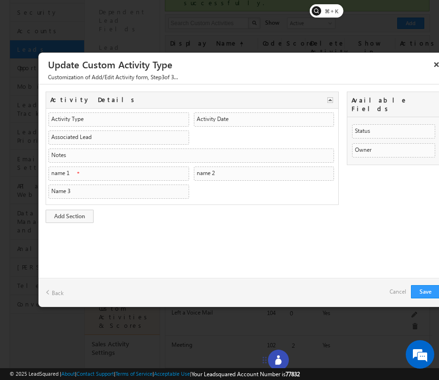
click at [58, 291] on link "Back" at bounding box center [55, 292] width 18 height 15
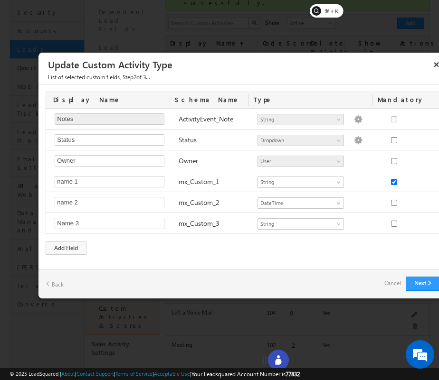
click at [49, 284] on link "Back" at bounding box center [55, 284] width 18 height 15
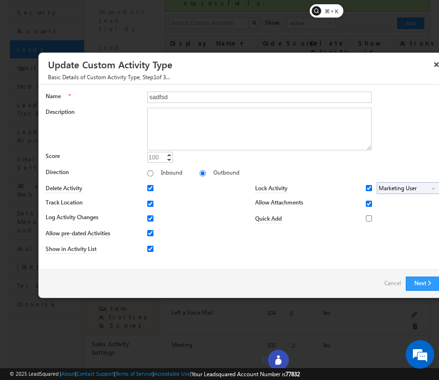
drag, startPoint x: 49, startPoint y: 79, endPoint x: 117, endPoint y: 81, distance: 67.9
click at [118, 81] on div "Basic Details of Custom Activity Type , Step 1 of 3..." at bounding box center [242, 79] width 408 height 12
click at [419, 282] on button "Next" at bounding box center [423, 284] width 34 height 14
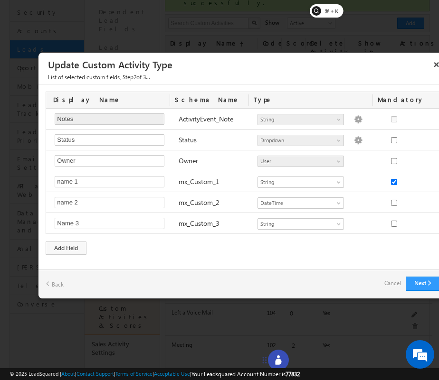
click at [57, 283] on link "Back" at bounding box center [55, 284] width 18 height 15
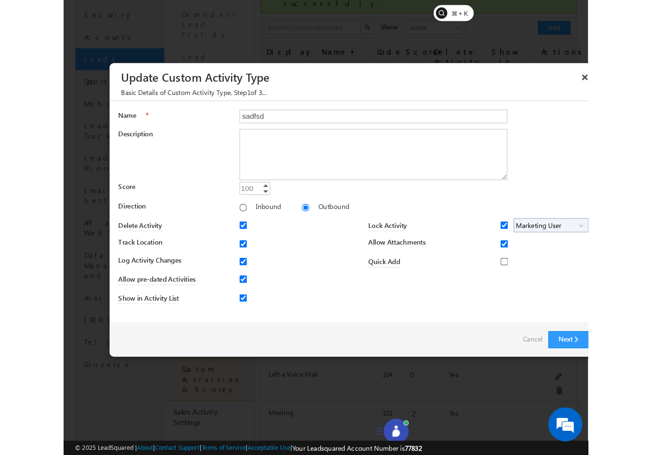
scroll to position [123, 0]
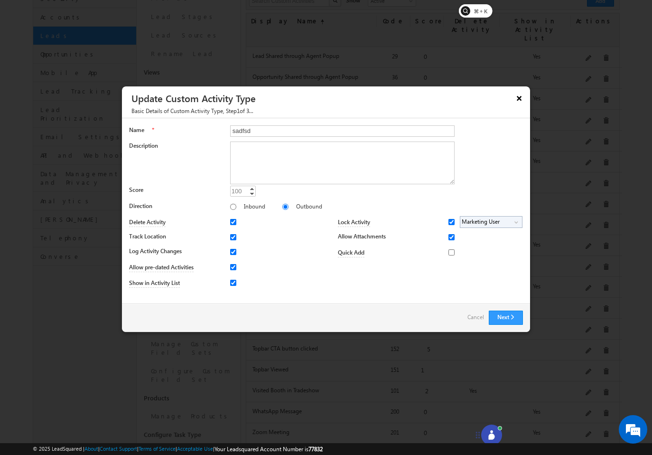
click at [521, 99] on button "×" at bounding box center [519, 98] width 15 height 17
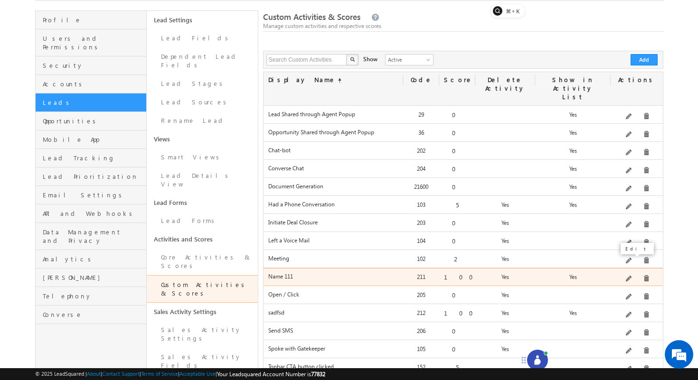
click at [630, 276] on span at bounding box center [629, 279] width 7 height 7
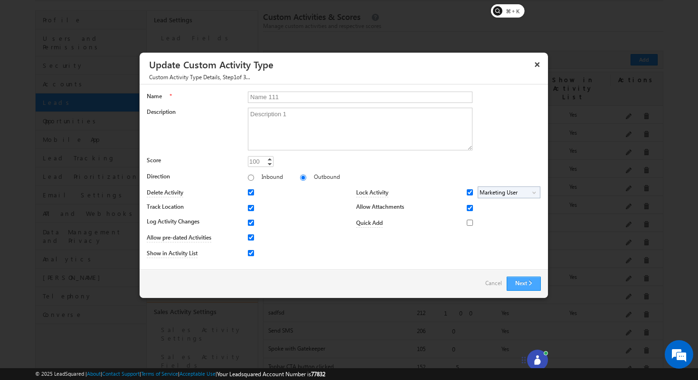
click at [527, 280] on button "Next" at bounding box center [524, 284] width 34 height 14
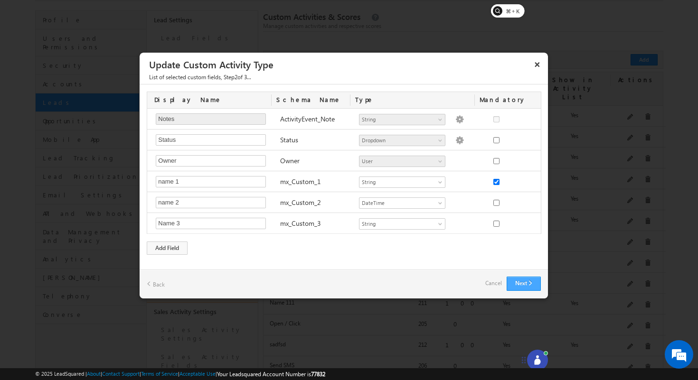
click at [528, 287] on button "Next" at bounding box center [524, 284] width 34 height 14
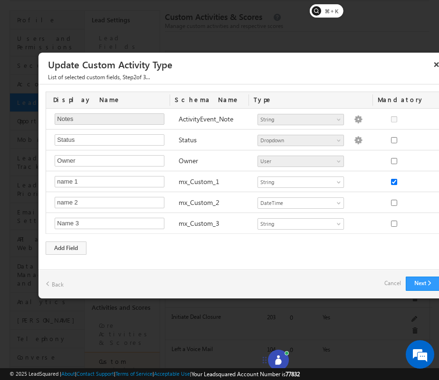
click at [50, 285] on link "Back" at bounding box center [55, 284] width 18 height 15
click at [52, 283] on link "Back" at bounding box center [55, 284] width 18 height 15
click at [55, 282] on link "Back" at bounding box center [55, 284] width 18 height 15
click at [47, 281] on link "Back" at bounding box center [55, 284] width 18 height 15
click at [387, 278] on link "Cancel" at bounding box center [392, 283] width 17 height 13
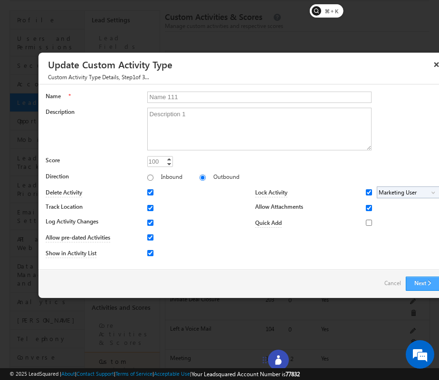
click at [424, 287] on button "Next" at bounding box center [423, 284] width 34 height 14
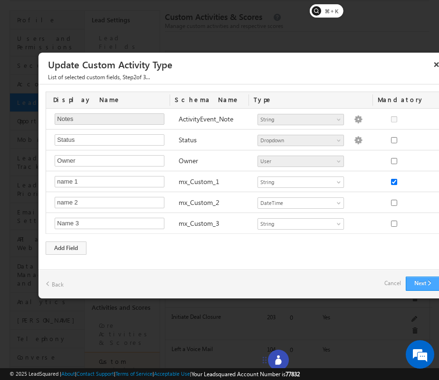
click at [424, 285] on button "Next" at bounding box center [423, 284] width 34 height 14
click at [420, 283] on button "Next" at bounding box center [423, 284] width 34 height 14
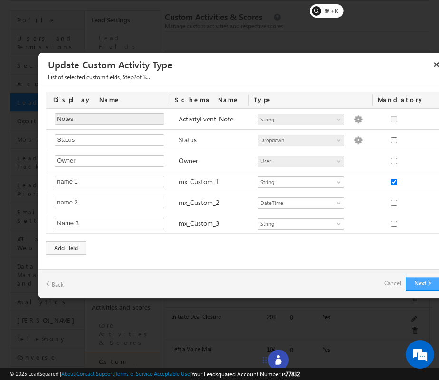
click at [420, 283] on button "Next" at bounding box center [423, 284] width 34 height 14
click at [65, 278] on div "Next Back Cancel" at bounding box center [242, 284] width 408 height 29
click at [57, 279] on link "Back" at bounding box center [55, 284] width 18 height 15
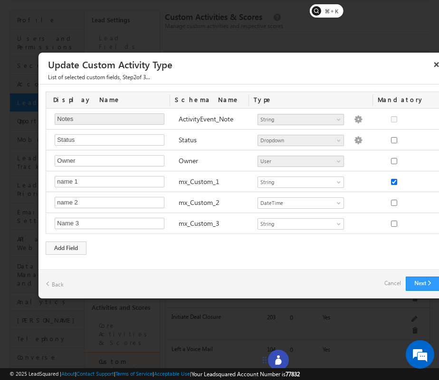
click at [390, 286] on link "Cancel" at bounding box center [392, 283] width 17 height 13
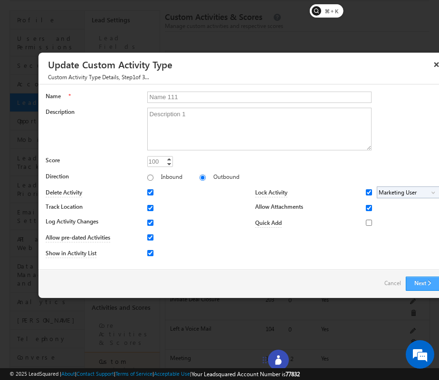
click at [413, 281] on button "Next" at bounding box center [423, 284] width 34 height 14
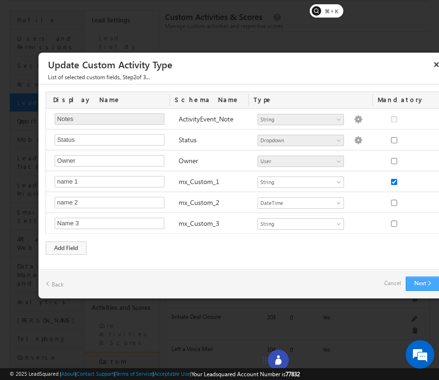
click at [413, 281] on button "Next" at bounding box center [423, 284] width 34 height 14
click at [61, 285] on link "Back" at bounding box center [55, 284] width 18 height 15
click at [60, 285] on link "Back" at bounding box center [55, 284] width 18 height 15
click at [387, 281] on link "Cancel" at bounding box center [392, 283] width 17 height 13
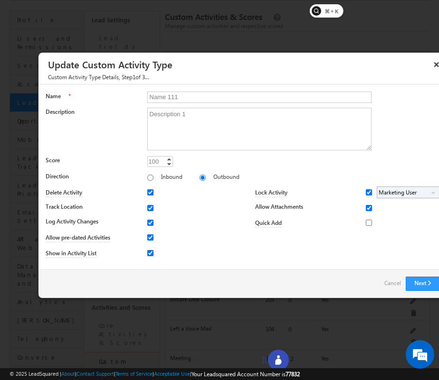
drag, startPoint x: 47, startPoint y: 77, endPoint x: 154, endPoint y: 77, distance: 107.8
click at [154, 77] on div "Custom Activity Type Details , Step 1 of 3..." at bounding box center [242, 79] width 408 height 12
click at [424, 285] on button "Next" at bounding box center [423, 284] width 34 height 14
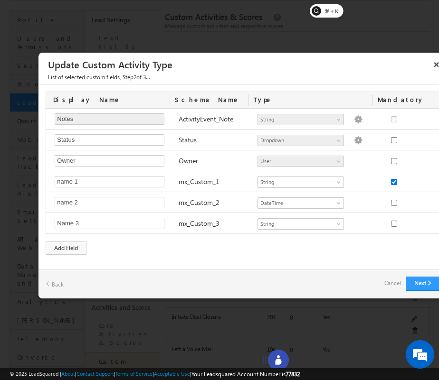
click at [52, 282] on link "Back" at bounding box center [55, 284] width 18 height 15
click at [245, 33] on div at bounding box center [219, 190] width 439 height 380
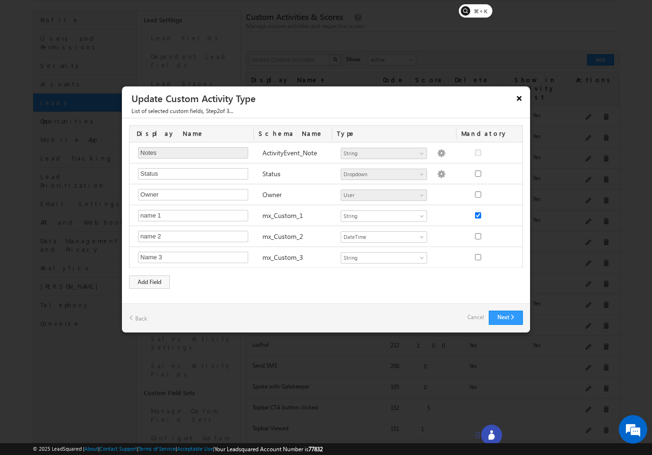
click at [518, 104] on button "×" at bounding box center [519, 98] width 15 height 17
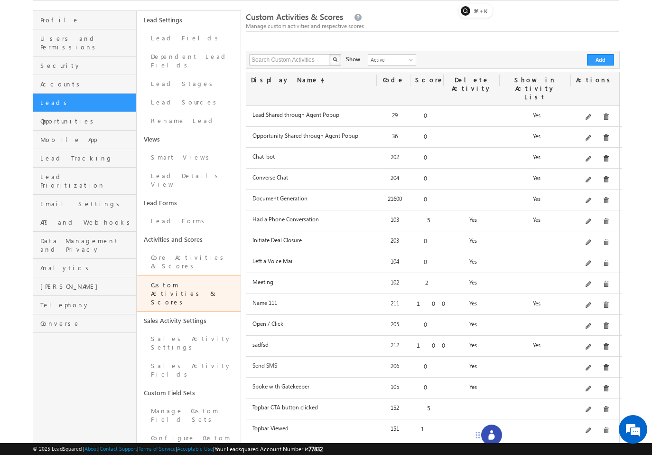
click at [493, 380] on icon at bounding box center [491, 434] width 9 height 9
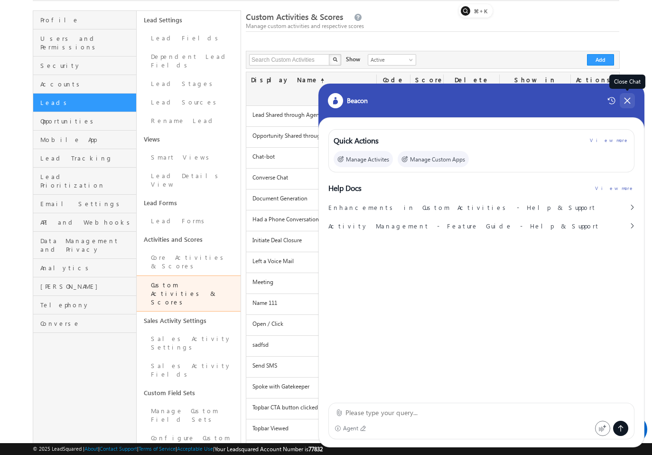
click at [632, 104] on div "Close Chat" at bounding box center [627, 100] width 15 height 15
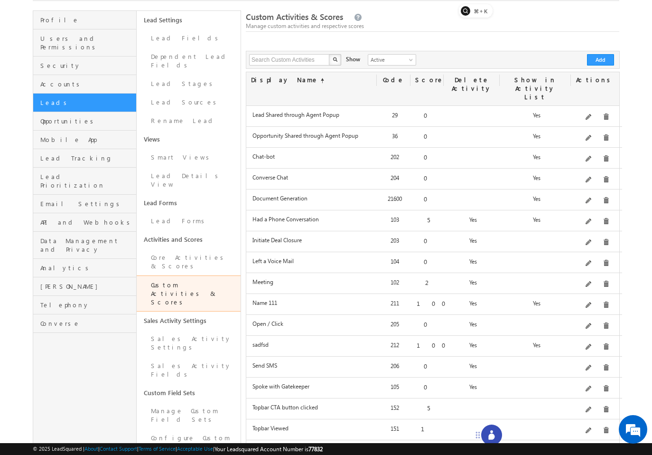
click at [604, 285] on div "Edit" at bounding box center [601, 279] width 33 height 11
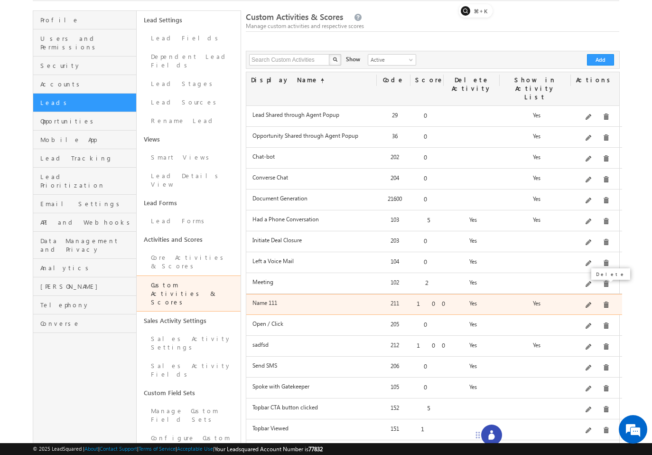
click at [604, 302] on span at bounding box center [606, 305] width 7 height 7
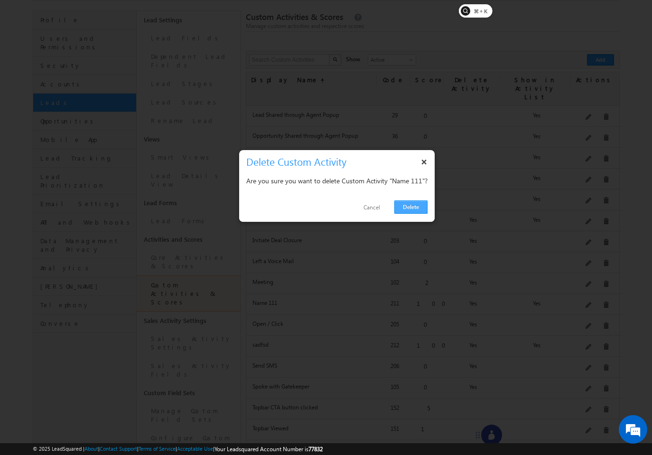
click at [407, 202] on link "Delete" at bounding box center [411, 206] width 33 height 13
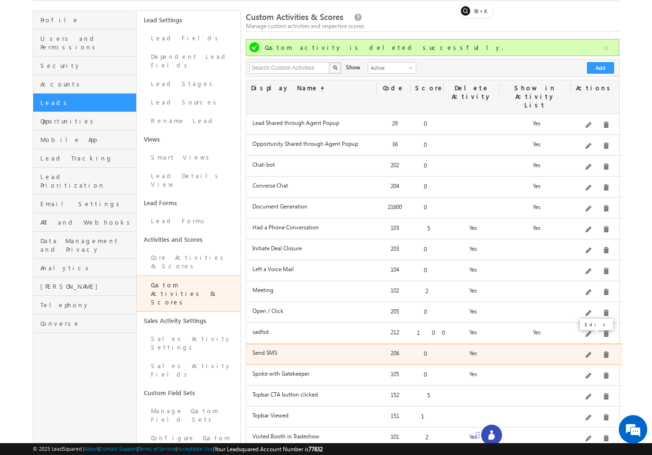
click at [608, 349] on div at bounding box center [597, 355] width 48 height 13
click at [606, 351] on span at bounding box center [606, 354] width 7 height 7
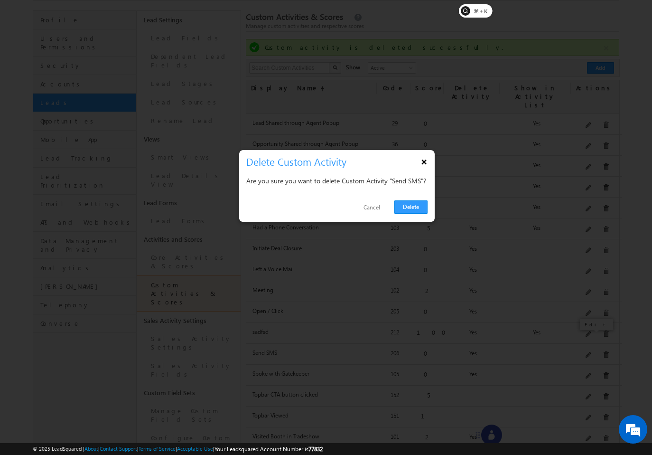
click at [419, 162] on button "×" at bounding box center [424, 161] width 15 height 17
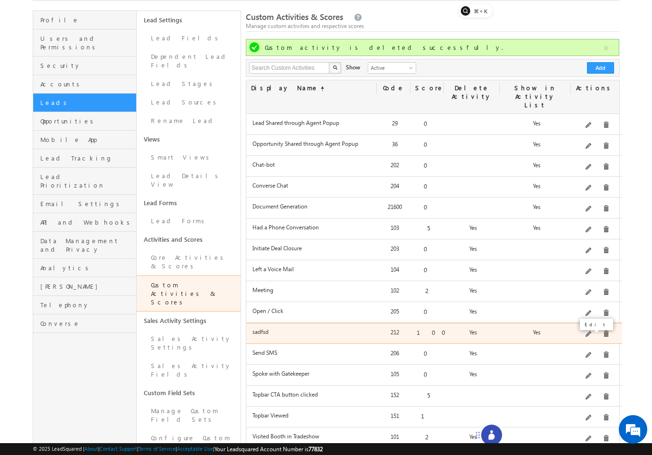
click at [613, 328] on div at bounding box center [597, 334] width 48 height 13
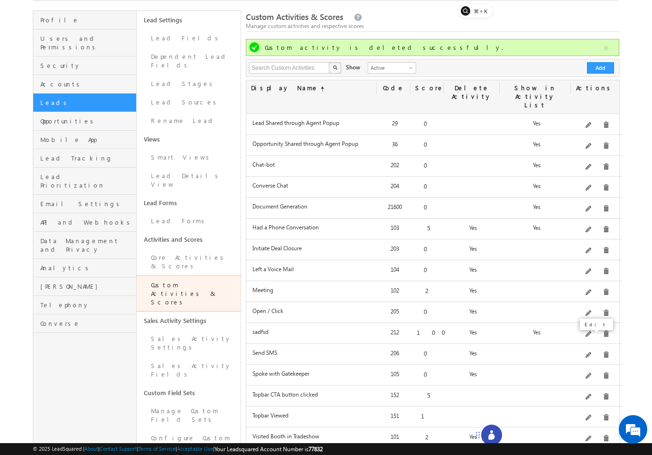
click at [605, 318] on div "Edit" at bounding box center [597, 324] width 38 height 16
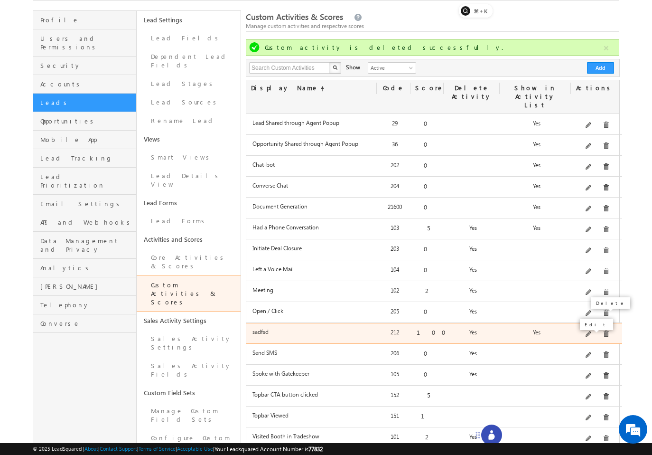
click at [605, 330] on span at bounding box center [606, 333] width 7 height 7
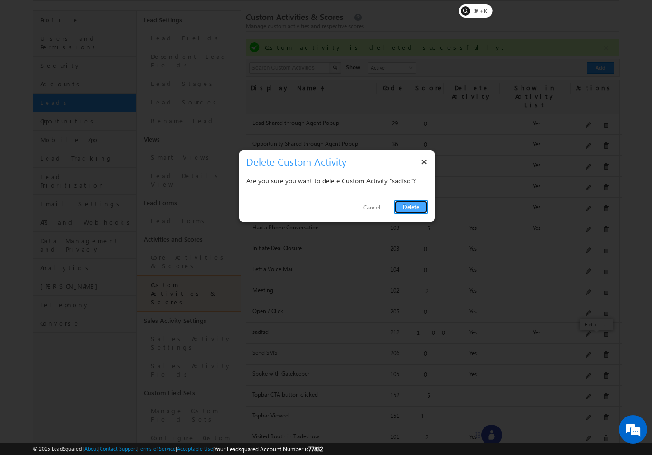
click at [418, 211] on link "Delete" at bounding box center [411, 206] width 33 height 13
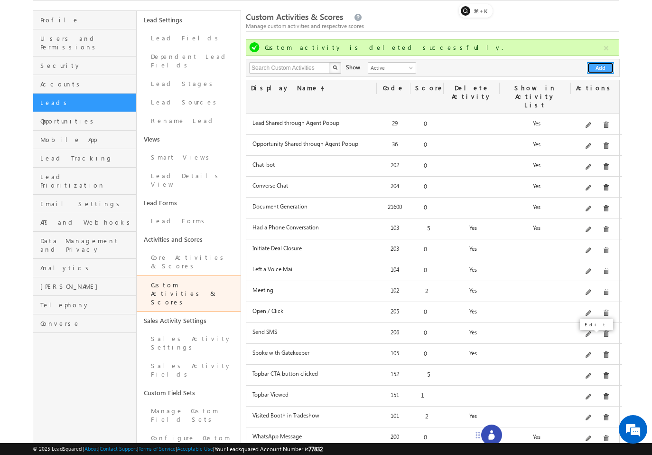
click at [594, 66] on button "Add" at bounding box center [600, 67] width 27 height 11
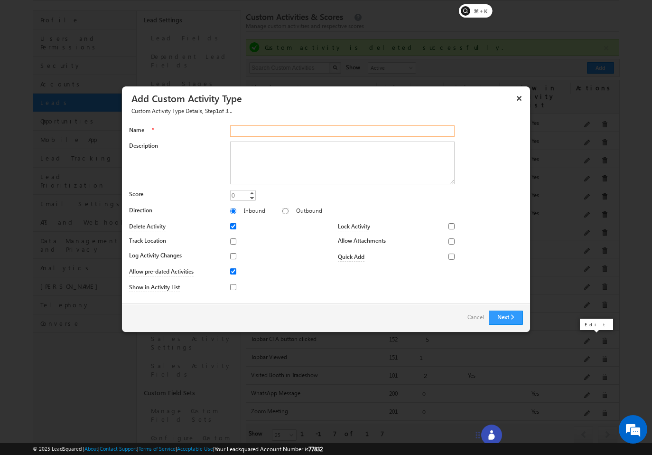
click at [310, 127] on input "Name" at bounding box center [342, 130] width 225 height 11
type input "Name 111"
click at [314, 164] on textarea "Description" at bounding box center [342, 163] width 225 height 43
paste textarea "https://in21.leadsquared.com/Settings/CustomNotableActivity"
type textarea "https://in21.leadsquared.com/Settings/CustomNotableActivity"
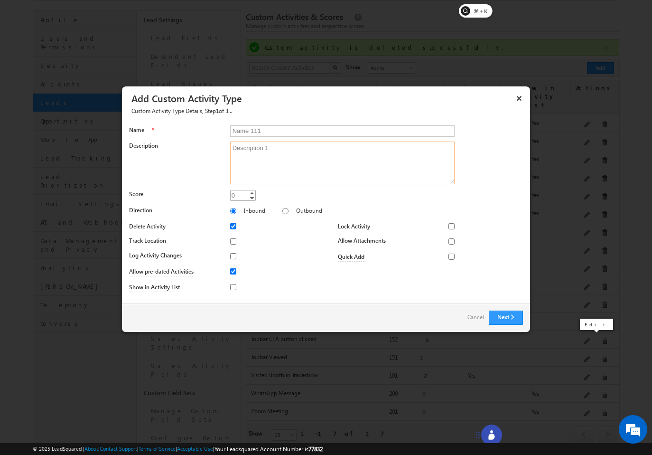
type textarea "Description 1"
click at [238, 199] on input "0" at bounding box center [243, 195] width 26 height 11
type input "100"
click at [265, 214] on div "Inbound Outbound" at bounding box center [376, 212] width 293 height 13
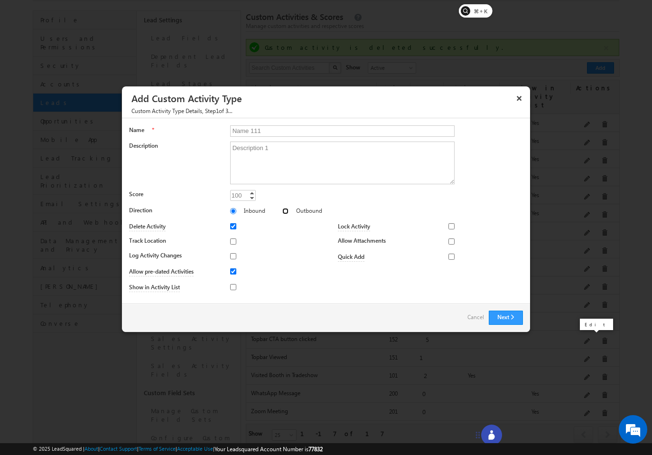
click at [283, 213] on input "Outbound" at bounding box center [286, 211] width 6 height 6
radio input "true"
click at [232, 242] on input "Track Location" at bounding box center [233, 241] width 6 height 6
checkbox input "true"
click at [232, 253] on input "Log Activity Changes" at bounding box center [233, 256] width 6 height 6
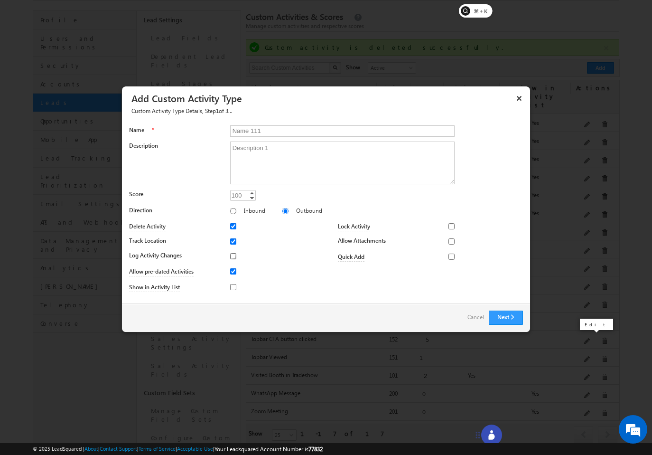
checkbox input "true"
click at [235, 284] on input "Show in Activity List" at bounding box center [233, 287] width 6 height 6
checkbox input "true"
click at [451, 224] on input "Lock Activity" at bounding box center [452, 226] width 6 height 6
checkbox input "true"
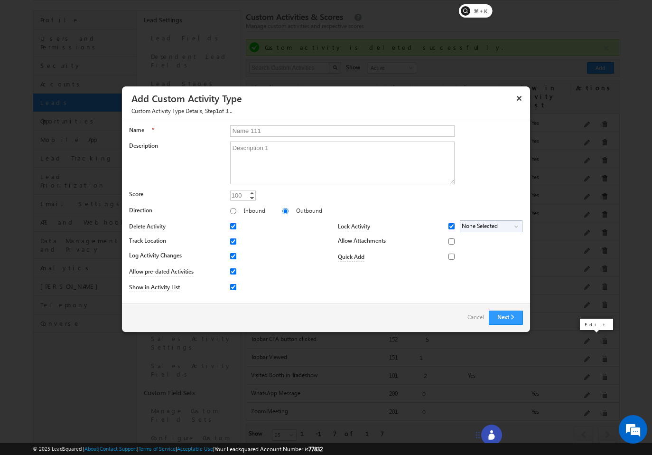
click at [453, 245] on div at bounding box center [462, 242] width 27 height 13
click at [449, 239] on input "Allow Attachments" at bounding box center [452, 241] width 6 height 6
checkbox input "true"
click at [481, 229] on span "None Selected" at bounding box center [488, 226] width 54 height 11
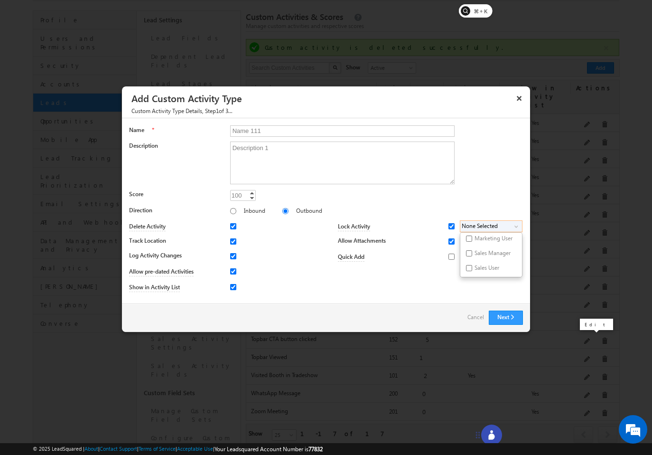
click at [481, 239] on label "Marketing User" at bounding box center [477, 240] width 33 height 15
click at [472, 239] on input "Marketing User" at bounding box center [469, 239] width 6 height 6
checkbox input "true"
click at [438, 300] on div "Name * Name 111 Description Description 1 Score 100 100 Increment Decrement Dir…" at bounding box center [326, 210] width 408 height 185
click at [509, 319] on button "Next" at bounding box center [506, 318] width 34 height 14
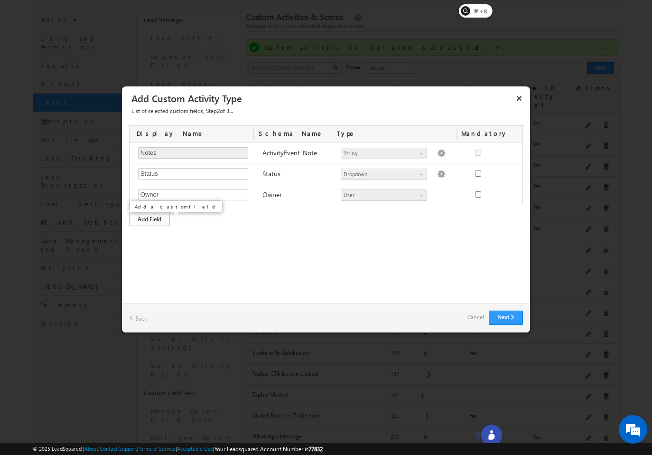
click at [155, 218] on div "Add Field" at bounding box center [149, 219] width 41 height 13
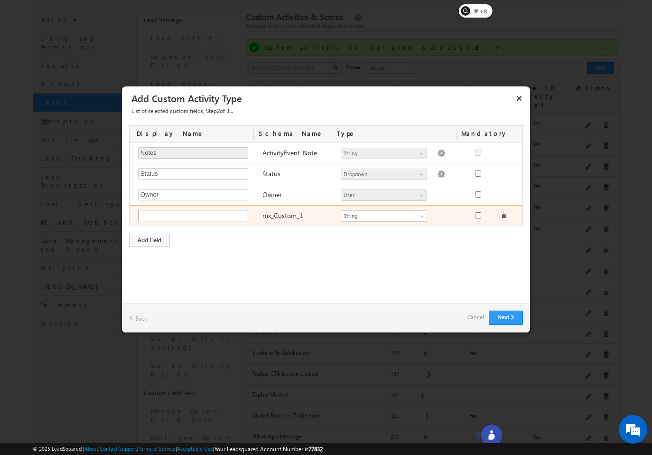
click at [188, 214] on input "text" at bounding box center [193, 215] width 110 height 11
click at [143, 217] on input "Name 1" at bounding box center [193, 215] width 110 height 11
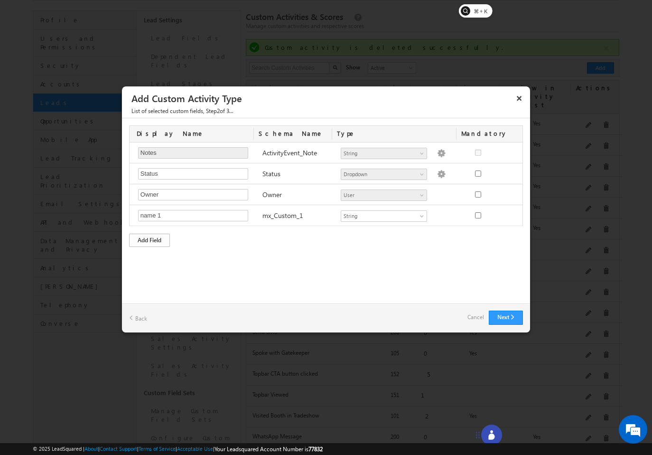
type input "name 1"
click at [143, 237] on div "Add Field" at bounding box center [149, 240] width 41 height 13
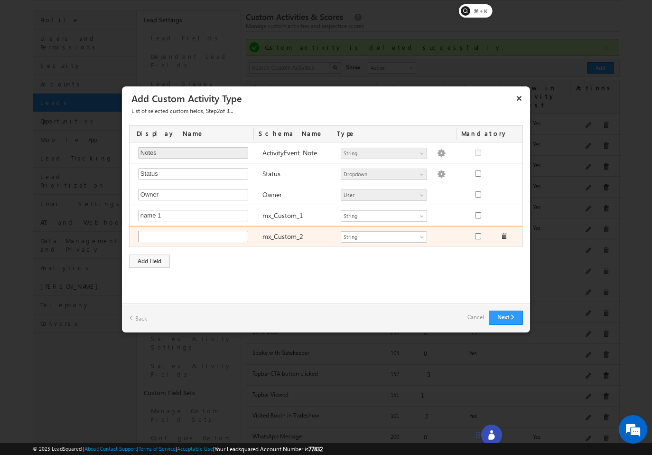
click at [165, 232] on input "text" at bounding box center [193, 236] width 110 height 11
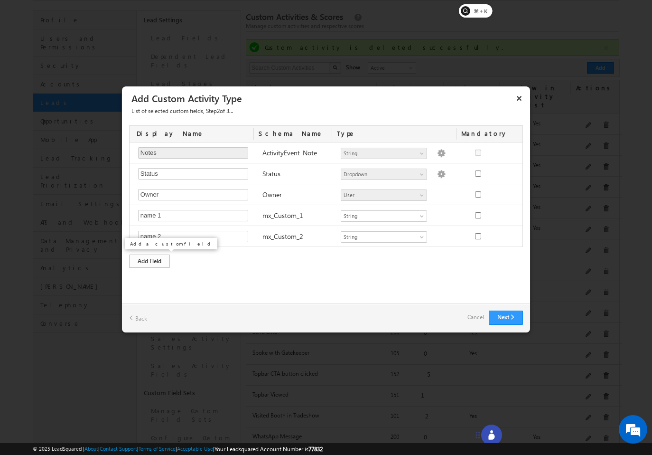
type input "name 2"
click at [159, 261] on div "Add Field" at bounding box center [149, 261] width 41 height 13
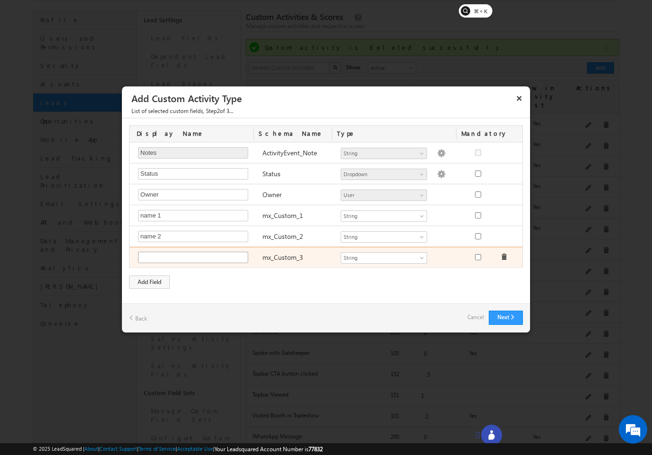
click at [163, 260] on input "text" at bounding box center [193, 257] width 110 height 11
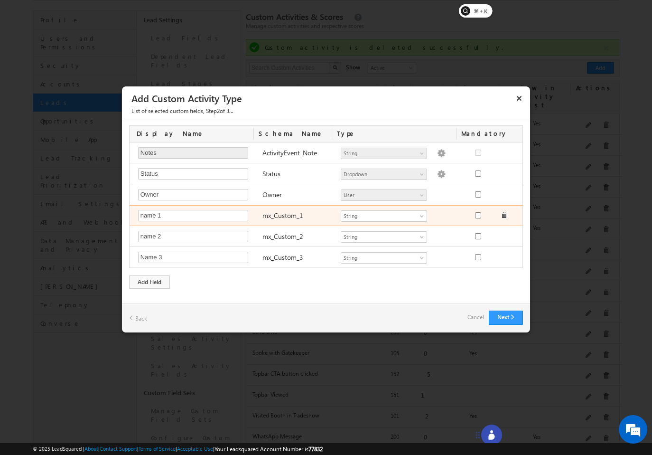
type input "Name 3"
click at [479, 215] on input "checkbox" at bounding box center [478, 215] width 6 height 6
checkbox input "true"
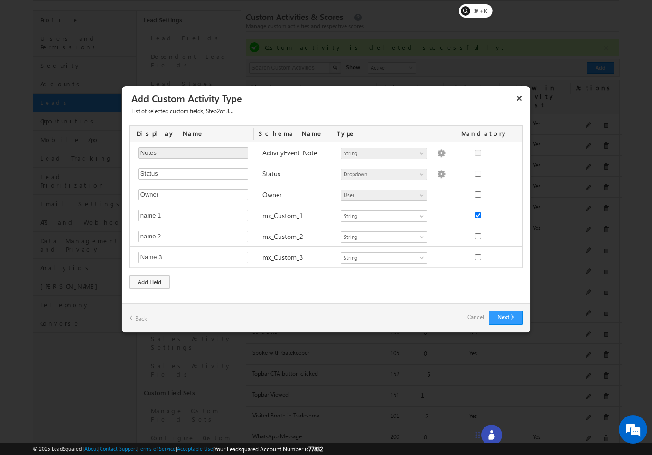
click at [410, 236] on span "String" at bounding box center [379, 237] width 77 height 9
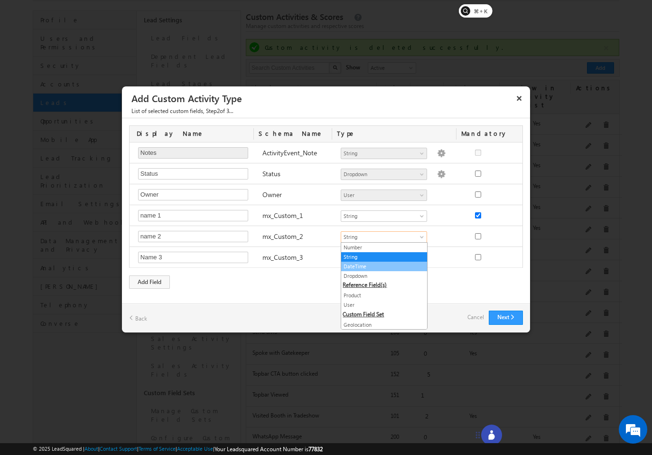
click at [383, 264] on link "DateTime" at bounding box center [384, 266] width 86 height 9
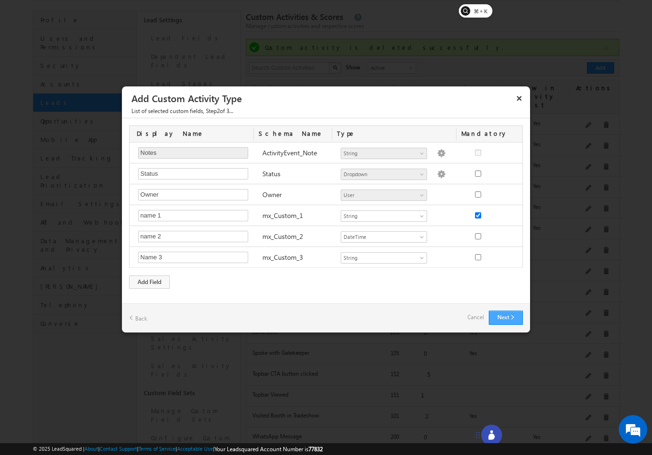
click at [518, 319] on button "Next" at bounding box center [506, 318] width 34 height 14
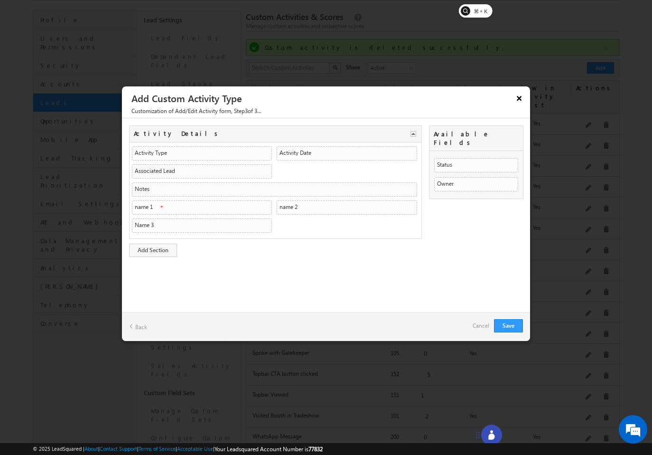
click at [519, 101] on button "×" at bounding box center [519, 98] width 15 height 17
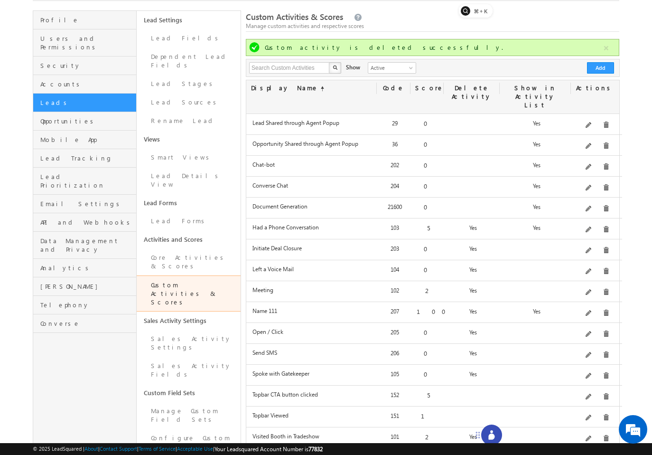
click at [488, 380] on icon at bounding box center [491, 434] width 9 height 9
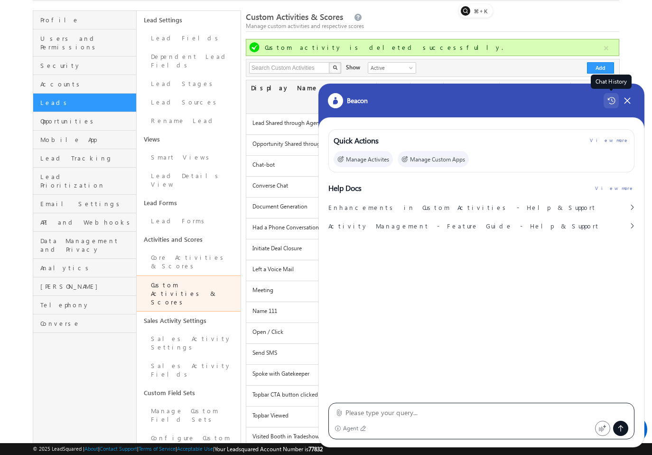
click at [613, 99] on icon at bounding box center [612, 101] width 8 height 8
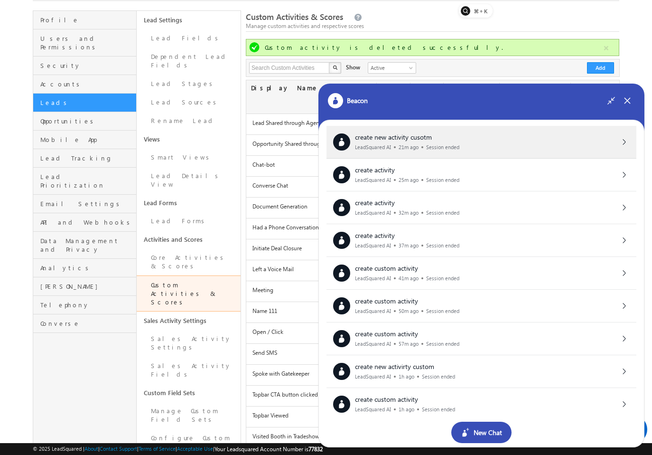
click at [427, 135] on span "create new activity cusotm" at bounding box center [393, 136] width 77 height 9
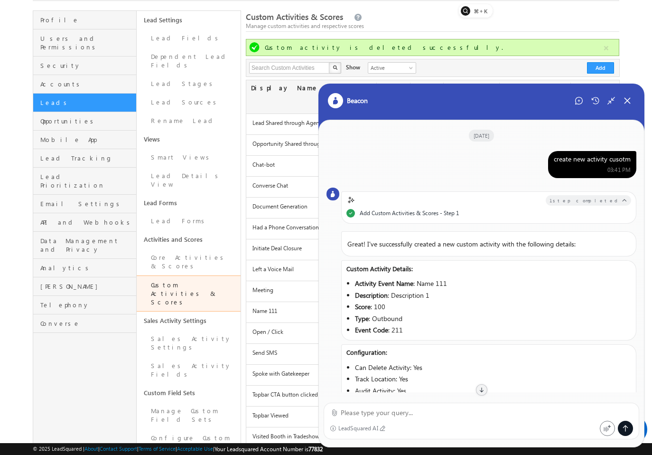
click at [600, 161] on div "create new activity cusotm" at bounding box center [592, 159] width 77 height 9
click at [573, 97] on div "Start New Chat" at bounding box center [579, 100] width 15 height 15
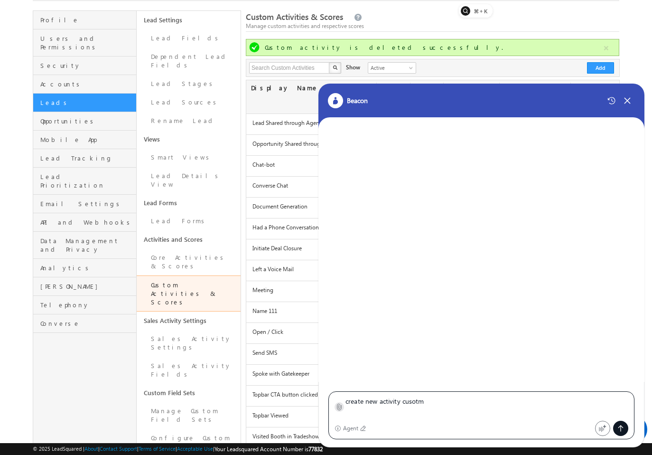
type textarea "create new activity cusotm"
click at [338, 380] on icon at bounding box center [339, 406] width 7 height 7
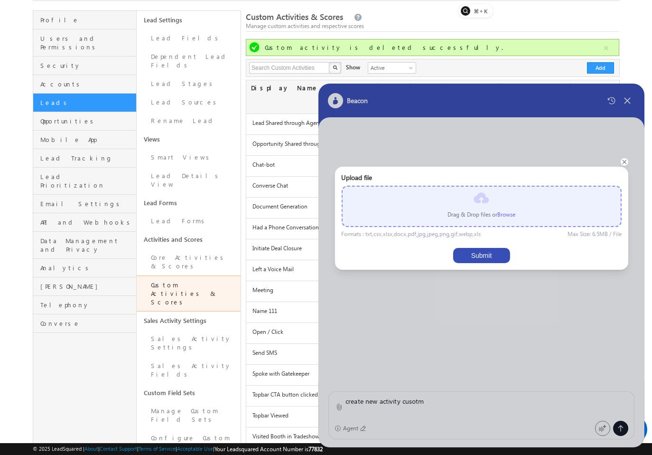
click at [510, 217] on label "Browse" at bounding box center [507, 214] width 18 height 7
click at [0, 0] on input "file" at bounding box center [0, 0] width 0 height 0
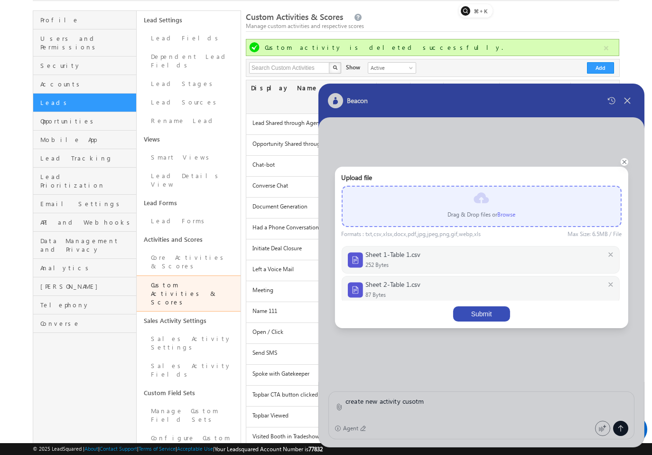
click at [494, 311] on button "Submit" at bounding box center [481, 313] width 57 height 15
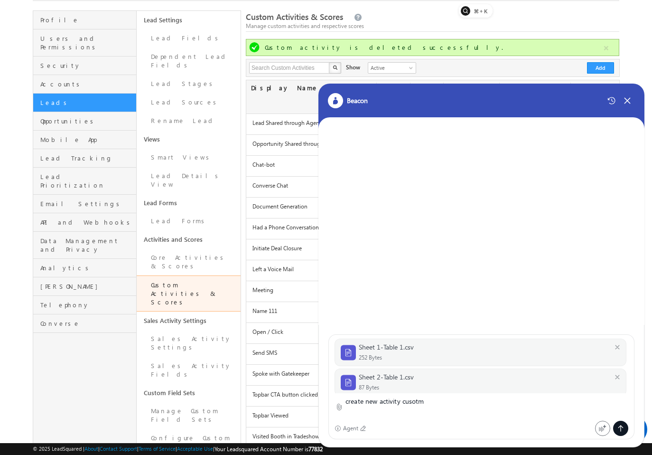
click at [623, 380] on icon at bounding box center [621, 429] width 8 height 8
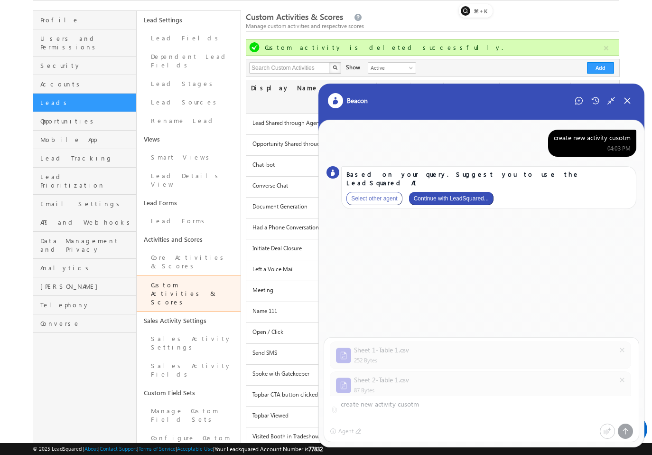
click at [449, 195] on button "Continue with LeadSquared..." at bounding box center [451, 198] width 85 height 13
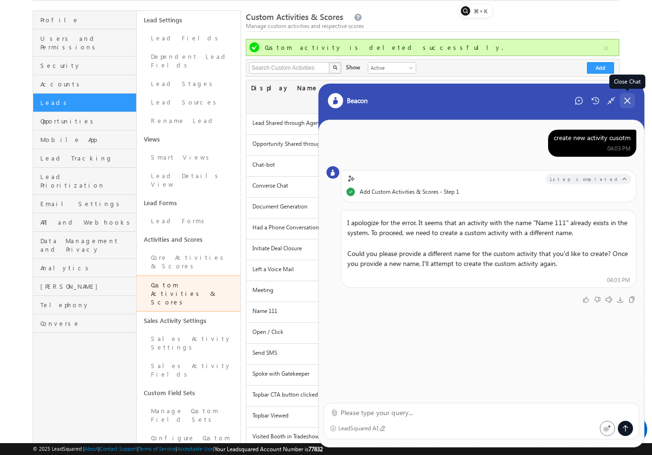
click at [632, 103] on icon at bounding box center [627, 100] width 9 height 9
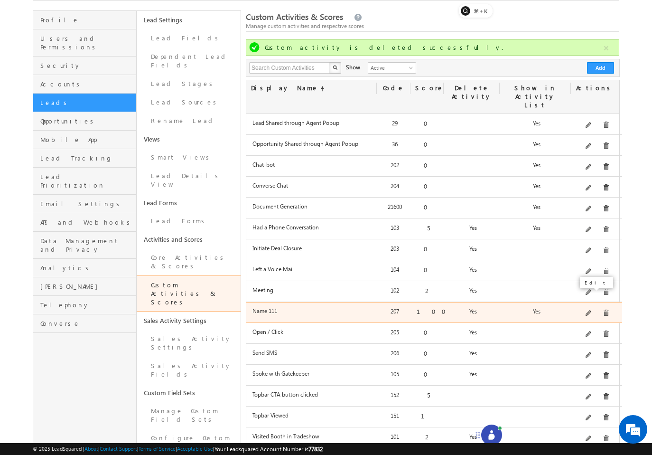
click at [592, 310] on span at bounding box center [589, 313] width 7 height 7
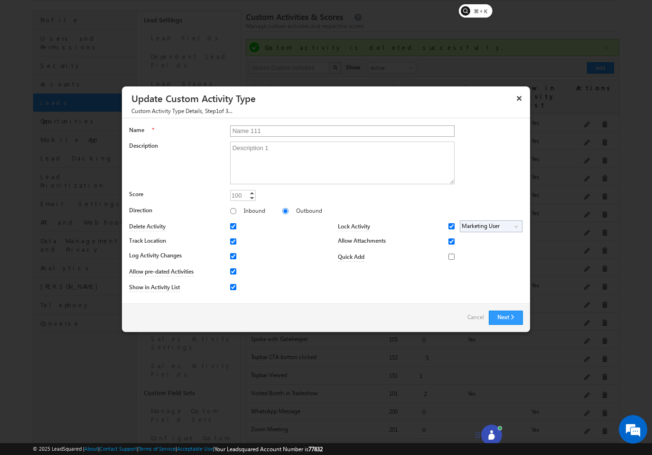
click at [322, 126] on input "Name 111" at bounding box center [342, 130] width 225 height 11
click at [264, 134] on input "Name 111" at bounding box center [342, 130] width 225 height 11
type input "Name 1111"
click at [516, 313] on button "Next" at bounding box center [506, 318] width 34 height 14
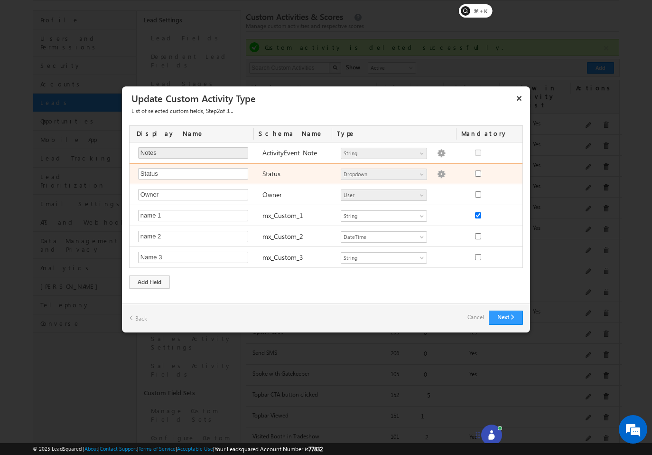
click at [501, 166] on div "Status Required Field Status Number String DateTime Dropdown Product User Geolo…" at bounding box center [328, 173] width 396 height 21
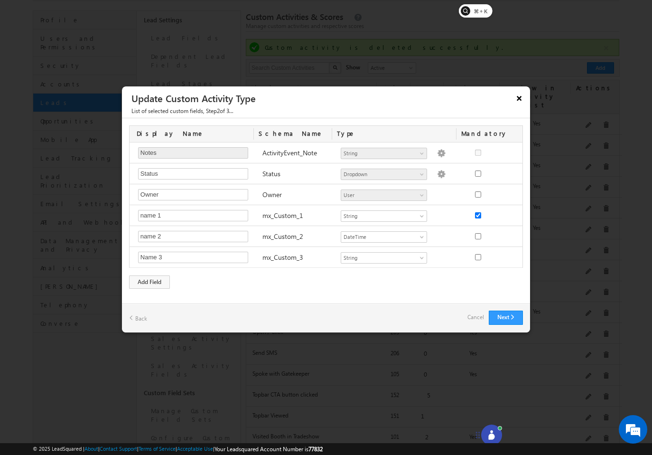
click at [517, 101] on button "×" at bounding box center [519, 98] width 15 height 17
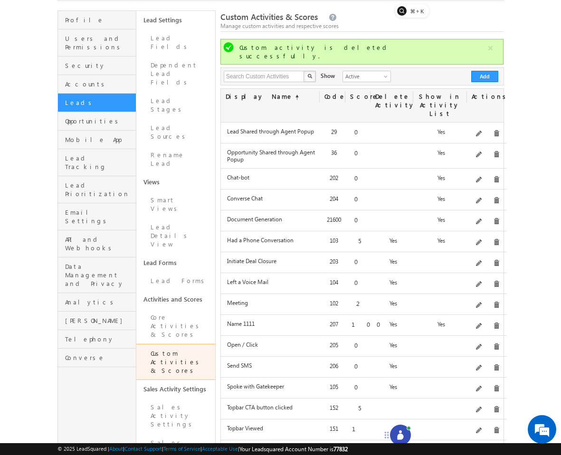
click at [405, 380] on div at bounding box center [400, 435] width 21 height 21
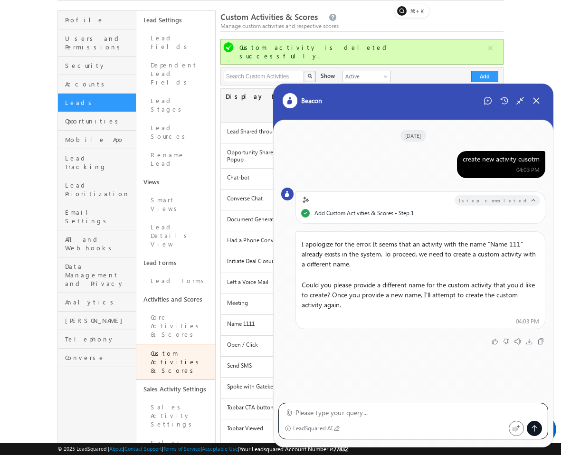
click at [341, 380] on textarea at bounding box center [418, 412] width 247 height 11
type textarea "try again"
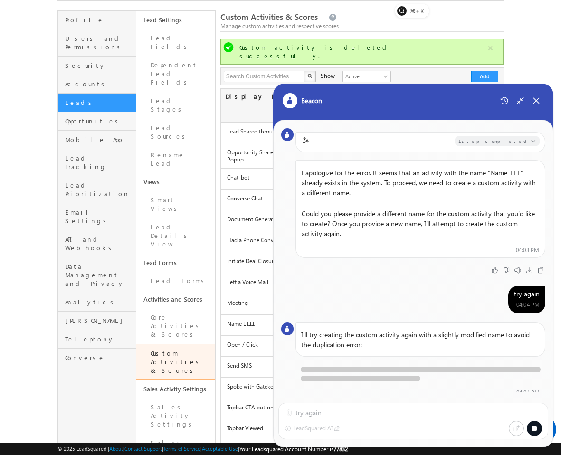
scroll to position [82, 0]
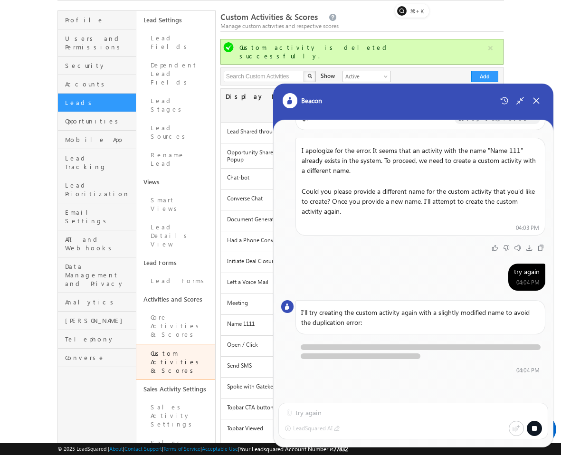
click at [539, 380] on div at bounding box center [534, 428] width 15 height 15
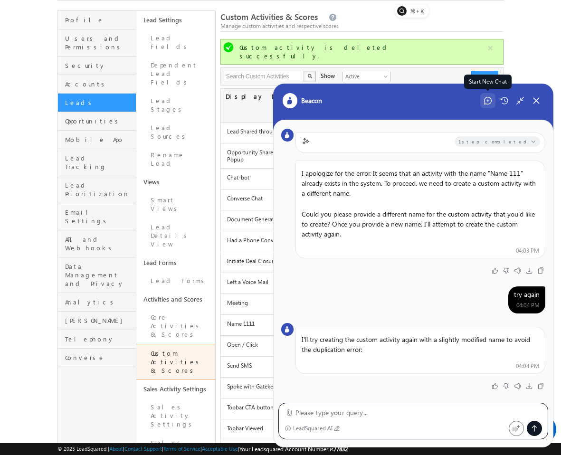
click at [492, 103] on div "Start New Chat" at bounding box center [487, 100] width 15 height 15
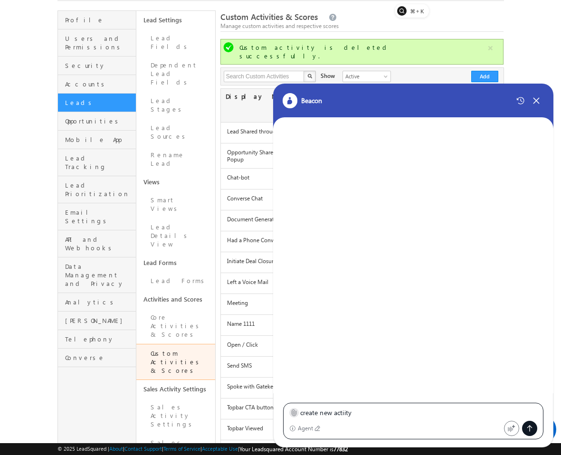
type textarea "create new actiity"
click at [292, 380] on icon at bounding box center [293, 412] width 7 height 7
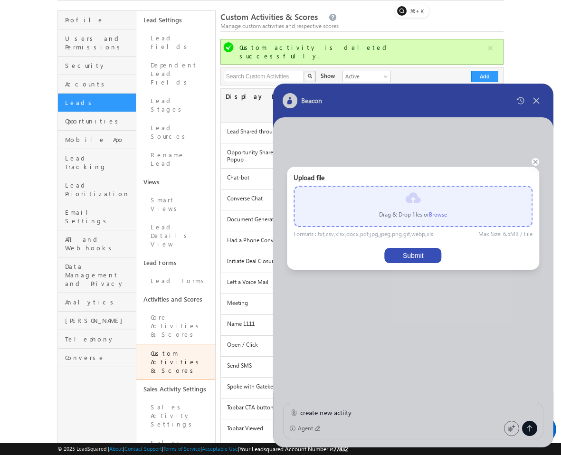
click at [442, 214] on label "Browse" at bounding box center [438, 214] width 18 height 7
click at [0, 0] on input "file" at bounding box center [0, 0] width 0 height 0
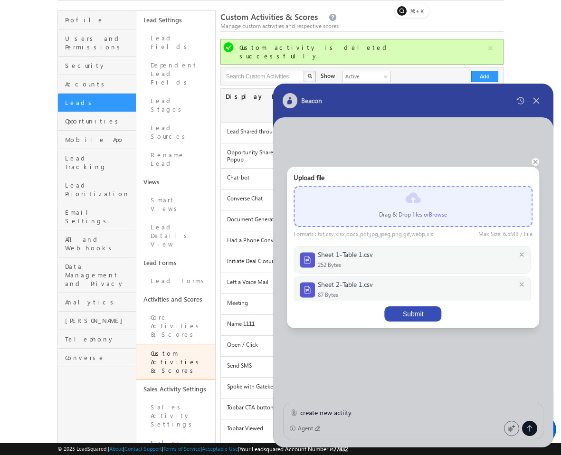
click at [422, 312] on button "Submit" at bounding box center [413, 313] width 57 height 15
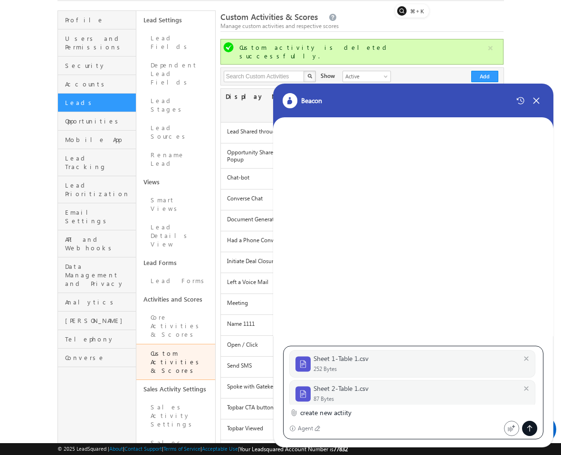
click at [528, 380] on icon at bounding box center [530, 429] width 8 height 8
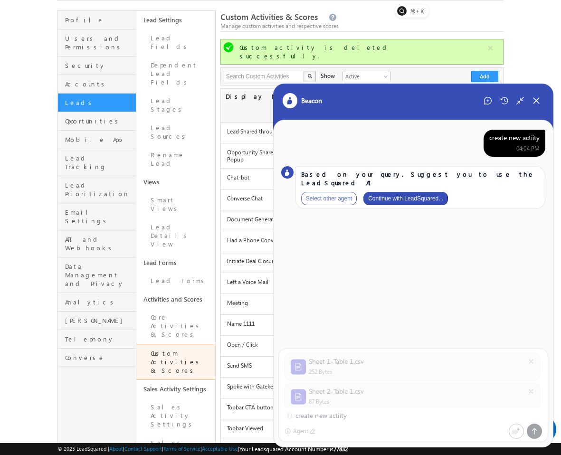
click at [419, 192] on button "Continue with LeadSquared..." at bounding box center [405, 198] width 85 height 13
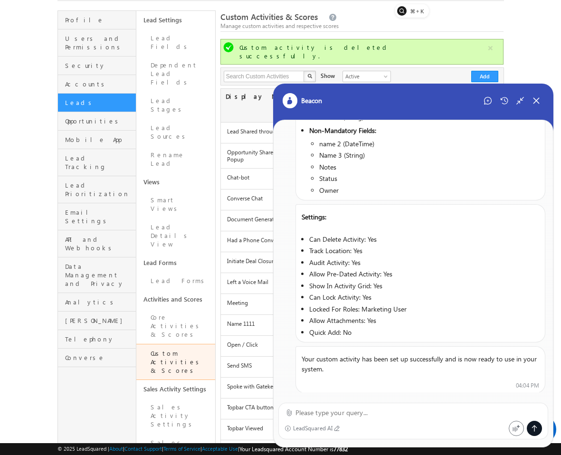
scroll to position [289, 0]
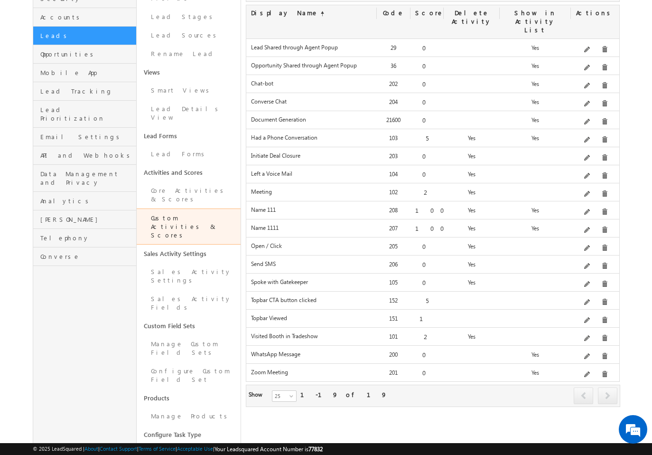
scroll to position [91, 0]
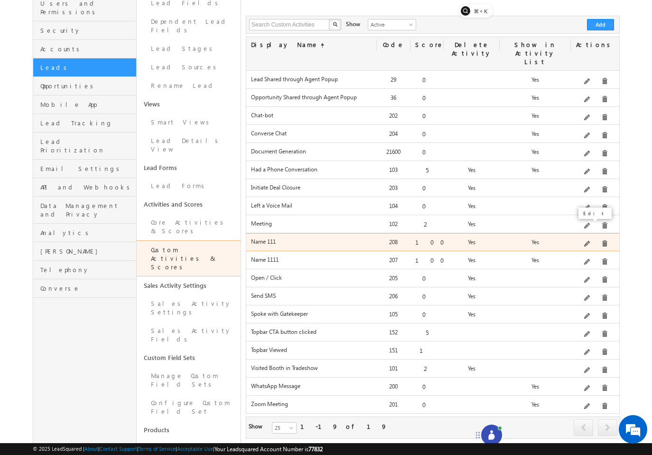
click at [588, 241] on span at bounding box center [588, 244] width 7 height 7
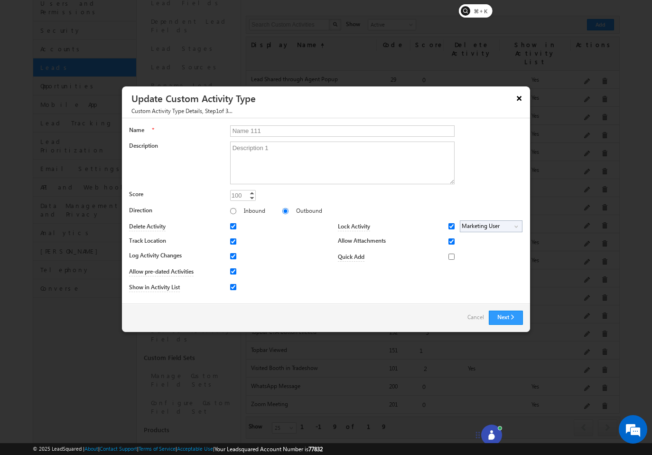
click at [525, 96] on button "×" at bounding box center [519, 98] width 15 height 17
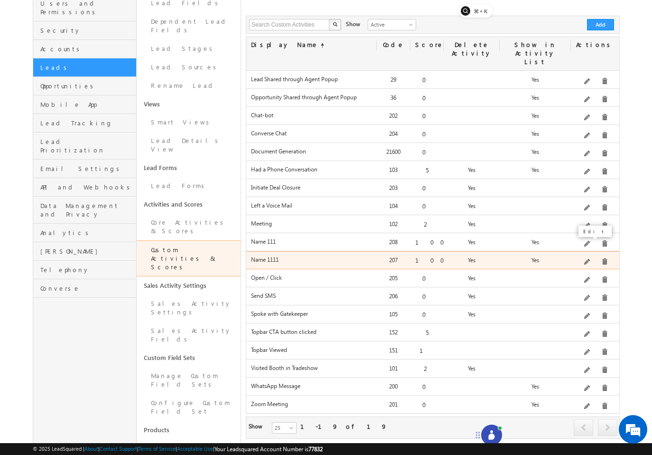
click at [590, 259] on span at bounding box center [588, 262] width 7 height 7
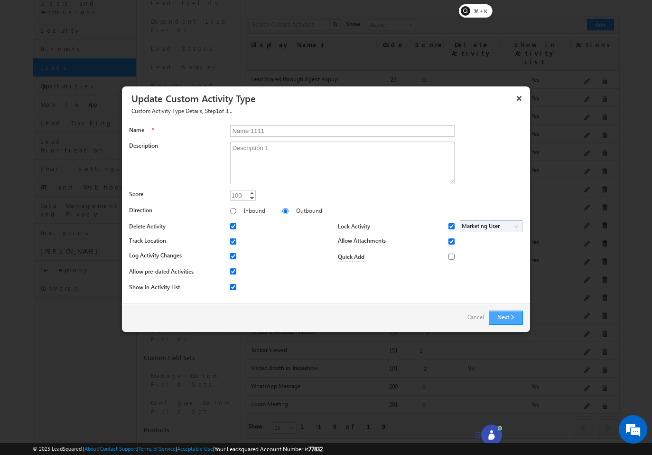
scroll to position [0, 0]
click at [510, 323] on button "Next" at bounding box center [506, 318] width 34 height 14
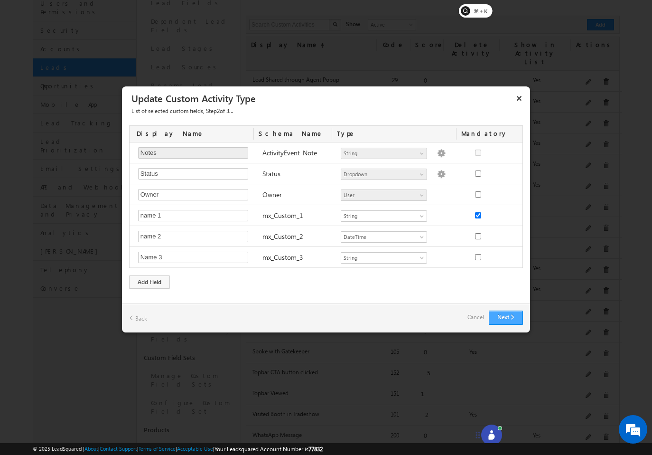
click at [510, 323] on button "Next" at bounding box center [506, 318] width 34 height 14
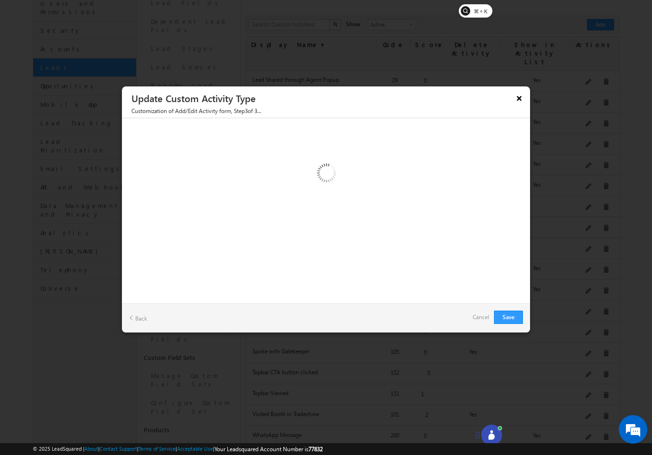
click at [520, 98] on button "×" at bounding box center [519, 98] width 15 height 17
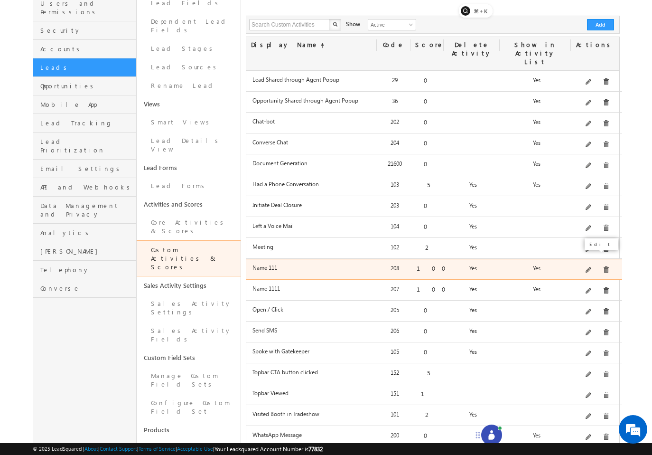
click at [590, 267] on span at bounding box center [589, 270] width 7 height 7
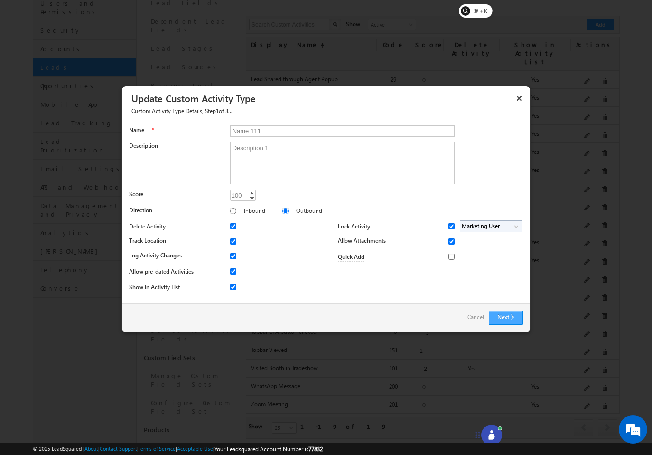
click at [496, 317] on button "Next" at bounding box center [506, 318] width 34 height 14
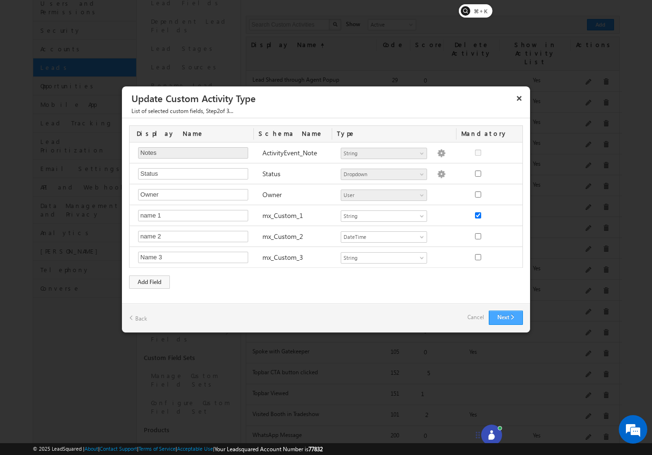
click at [496, 317] on button "Next" at bounding box center [506, 318] width 34 height 14
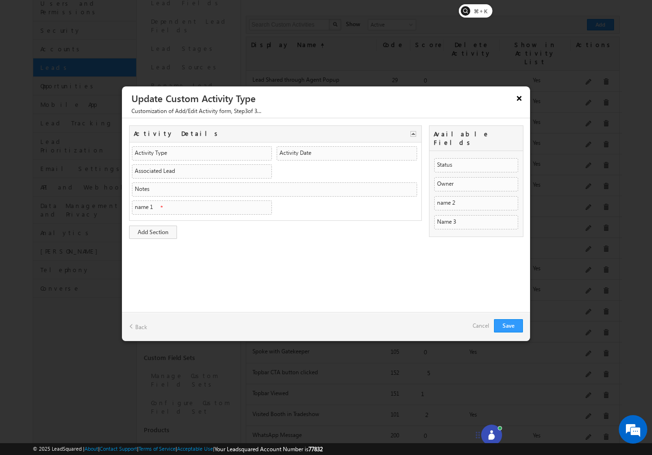
click at [519, 101] on button "×" at bounding box center [519, 98] width 15 height 17
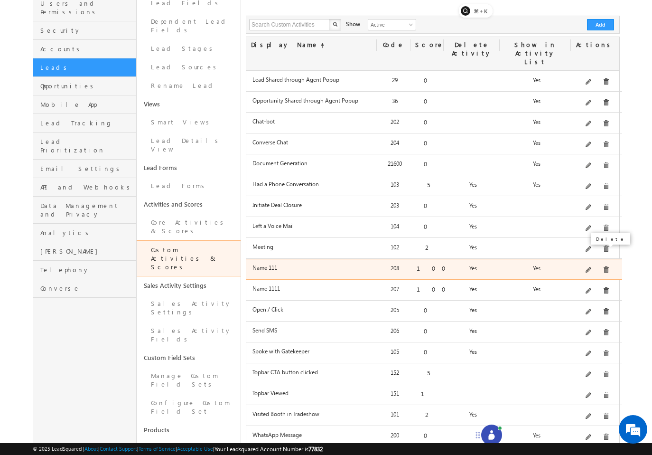
click at [603, 266] on span at bounding box center [606, 269] width 7 height 7
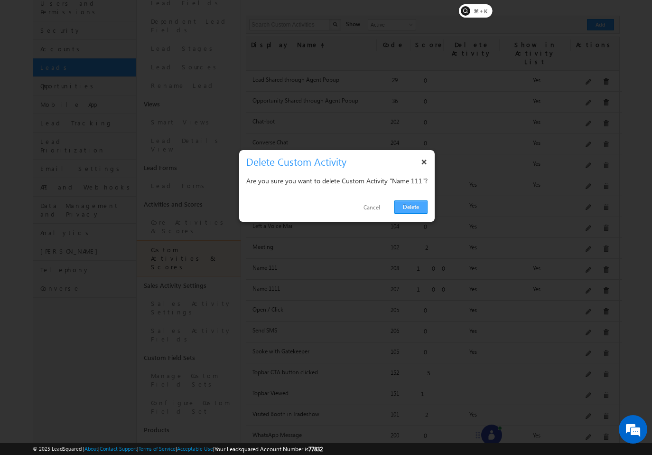
click at [418, 205] on link "Delete" at bounding box center [411, 206] width 33 height 13
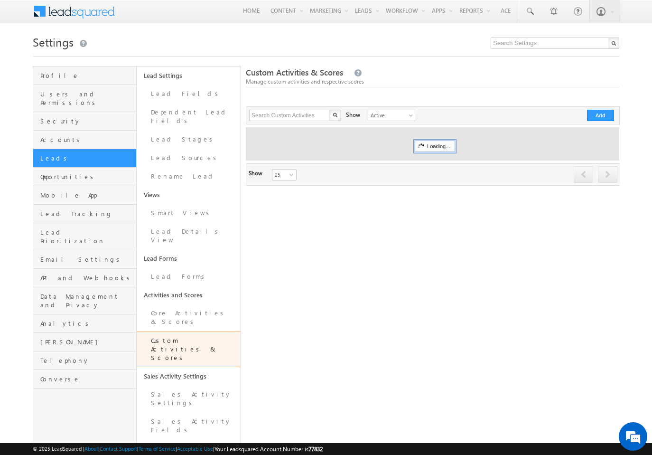
scroll to position [91, 0]
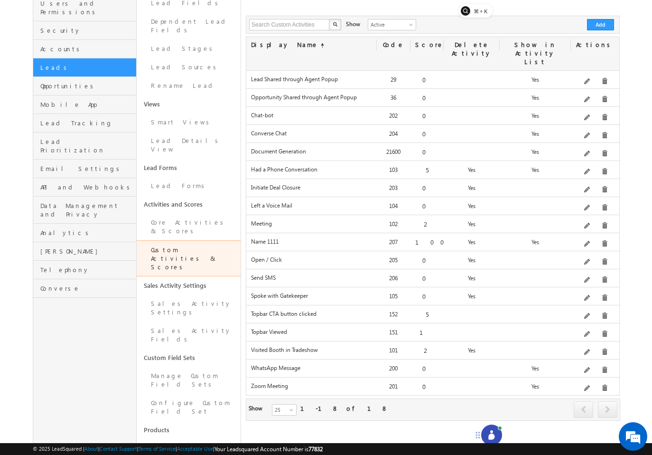
click at [493, 436] on icon at bounding box center [492, 437] width 6 height 6
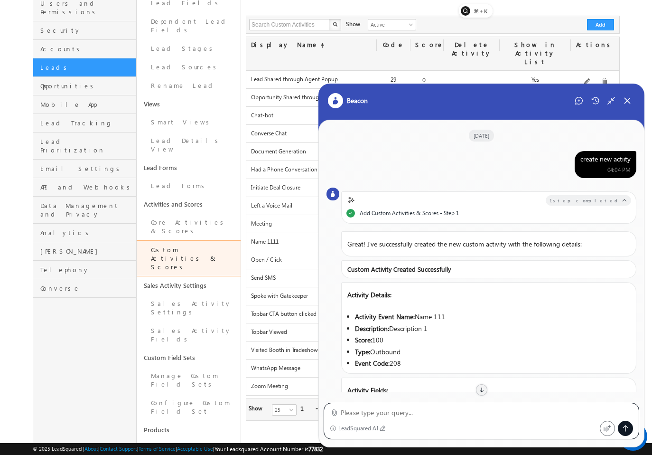
scroll to position [201, 0]
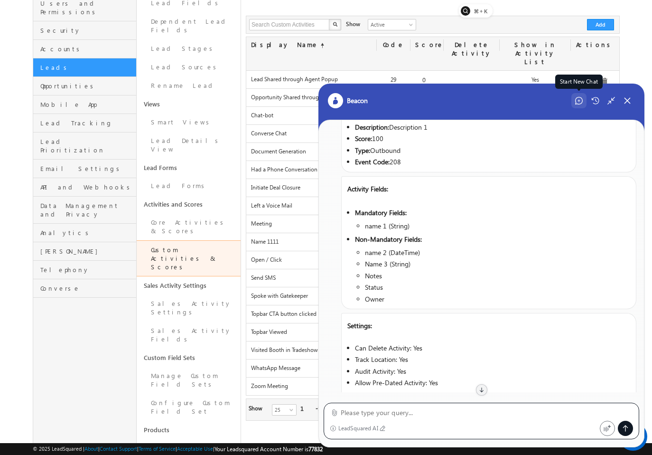
click at [576, 103] on icon at bounding box center [580, 101] width 8 height 8
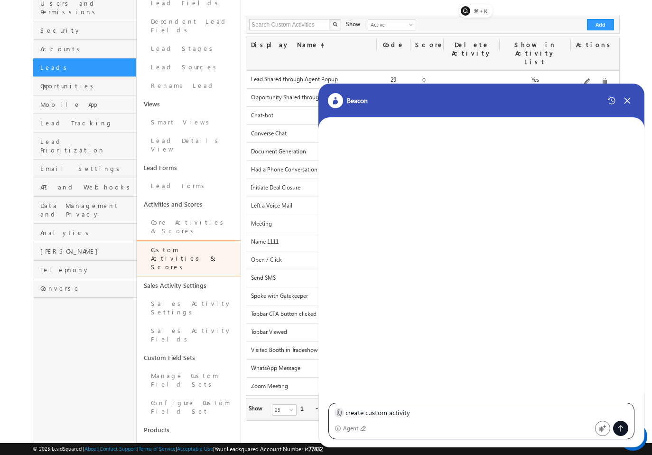
type textarea "create custom activity"
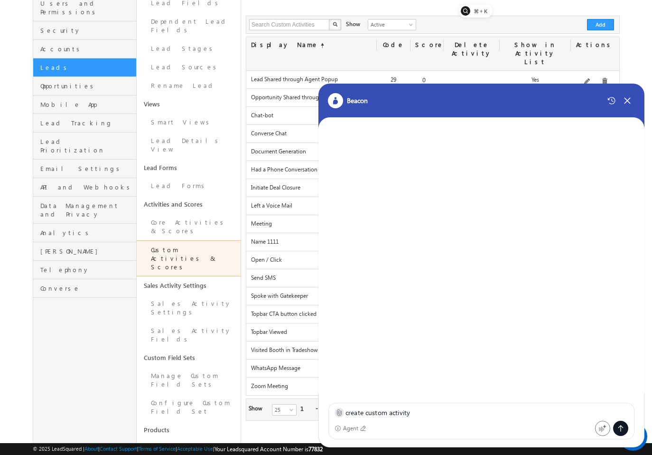
click at [337, 415] on icon at bounding box center [339, 412] width 7 height 7
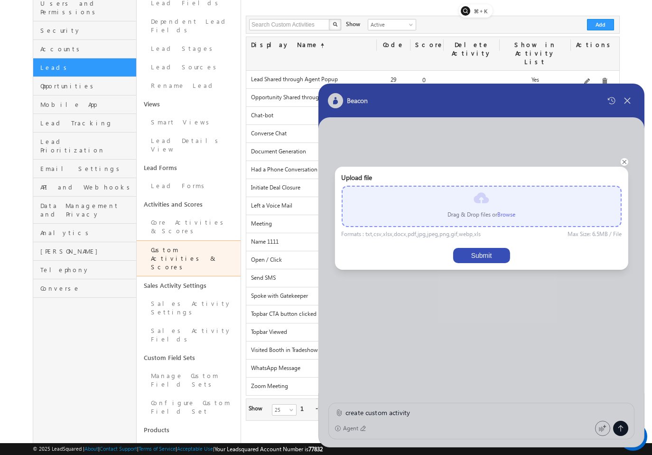
click at [497, 215] on p "Drag & Drop files or Browse" at bounding box center [482, 214] width 68 height 9
click at [505, 215] on label "Browse" at bounding box center [507, 214] width 18 height 7
click at [0, 0] on input "file" at bounding box center [0, 0] width 0 height 0
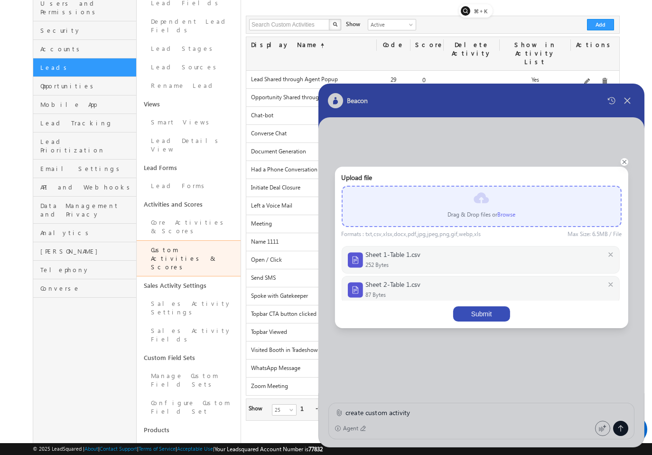
click at [471, 308] on button "Submit" at bounding box center [481, 313] width 57 height 15
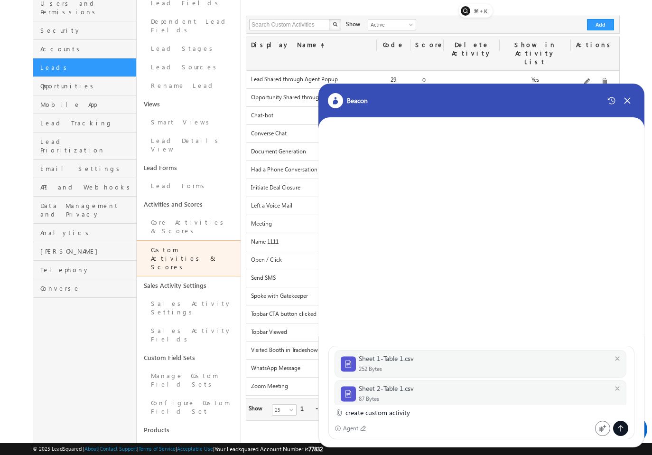
click at [622, 431] on icon at bounding box center [621, 429] width 8 height 8
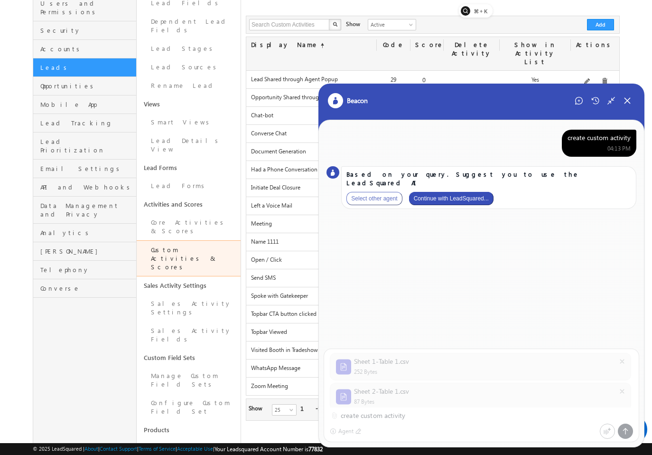
click at [470, 193] on button "Continue with LeadSquared..." at bounding box center [451, 198] width 85 height 13
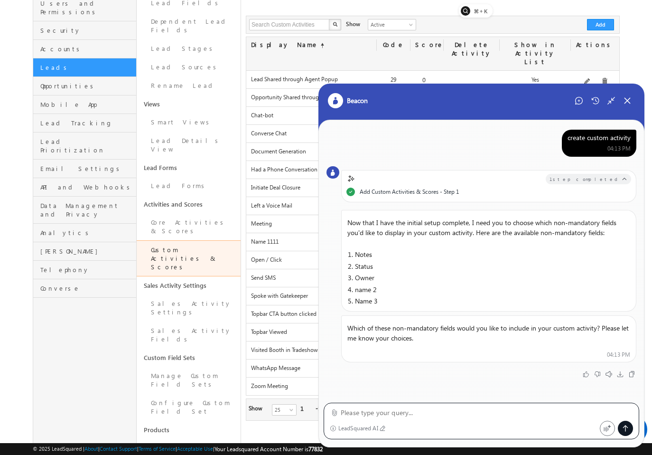
type textarea "o"
type textarea "notes"
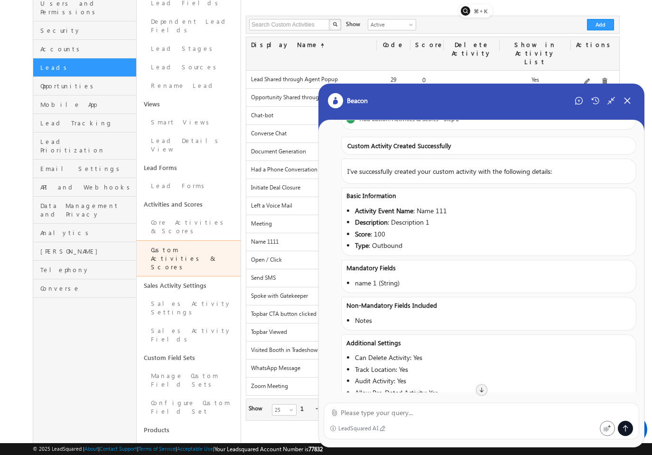
scroll to position [449, 0]
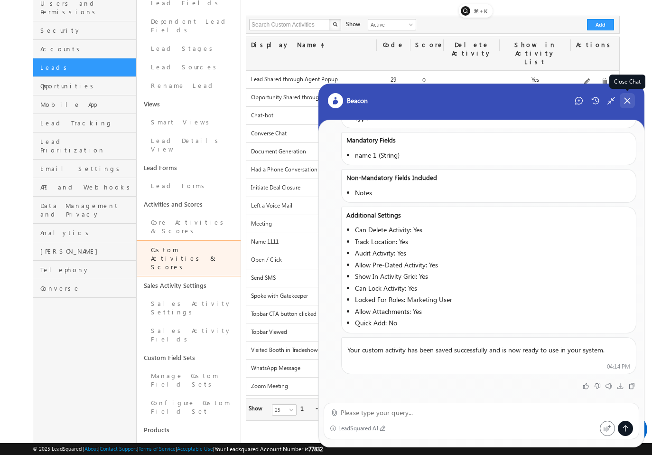
click at [628, 98] on icon at bounding box center [627, 100] width 9 height 9
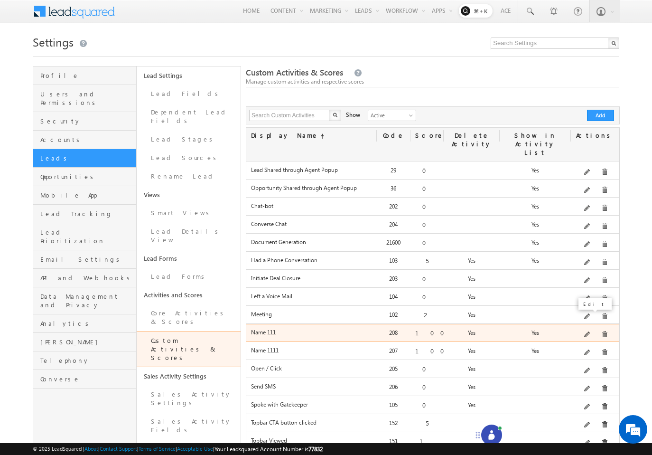
click at [592, 331] on span at bounding box center [588, 334] width 7 height 7
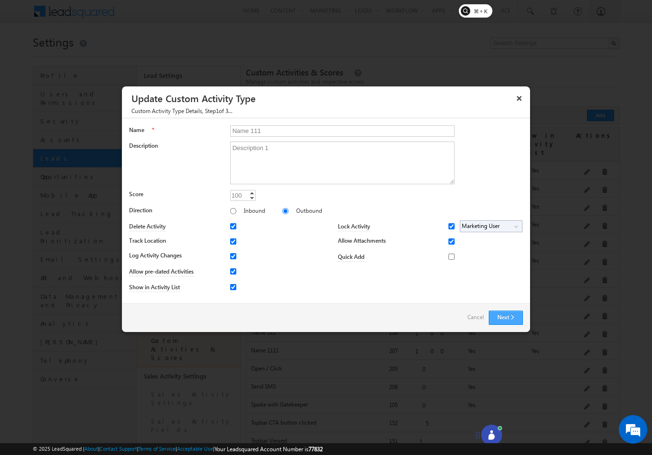
click at [502, 322] on button "Next" at bounding box center [506, 318] width 34 height 14
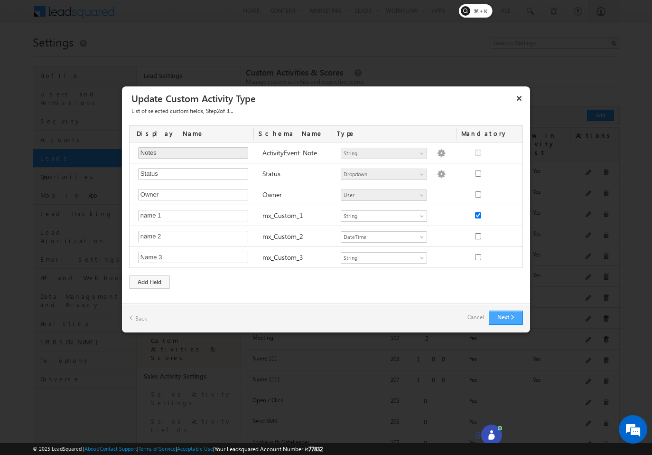
click at [502, 322] on button "Next" at bounding box center [506, 318] width 34 height 14
click at [513, 319] on button "Next" at bounding box center [506, 318] width 34 height 14
click at [508, 318] on button "Next" at bounding box center [506, 318] width 34 height 14
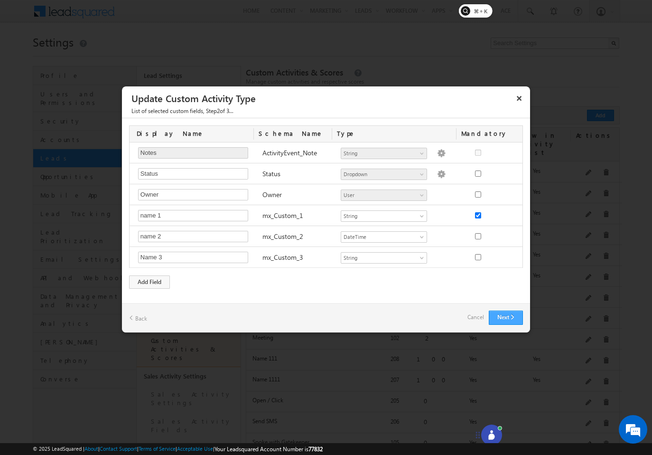
click at [349, 10] on div at bounding box center [326, 227] width 652 height 455
click at [508, 323] on button "Next" at bounding box center [506, 318] width 34 height 14
click at [351, 12] on div at bounding box center [326, 227] width 652 height 455
click at [503, 321] on button "Next" at bounding box center [506, 318] width 34 height 14
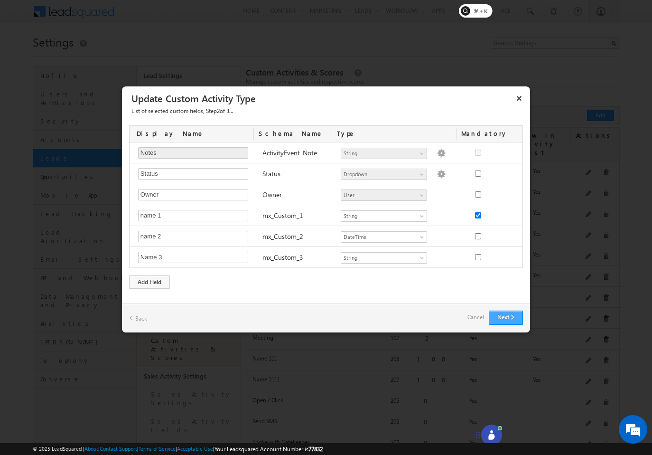
click at [510, 314] on button "Next" at bounding box center [506, 318] width 34 height 14
click at [517, 98] on button "×" at bounding box center [519, 98] width 15 height 17
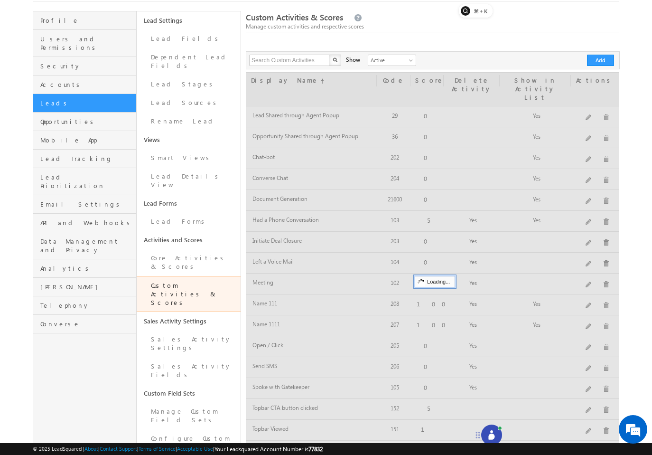
scroll to position [75, 0]
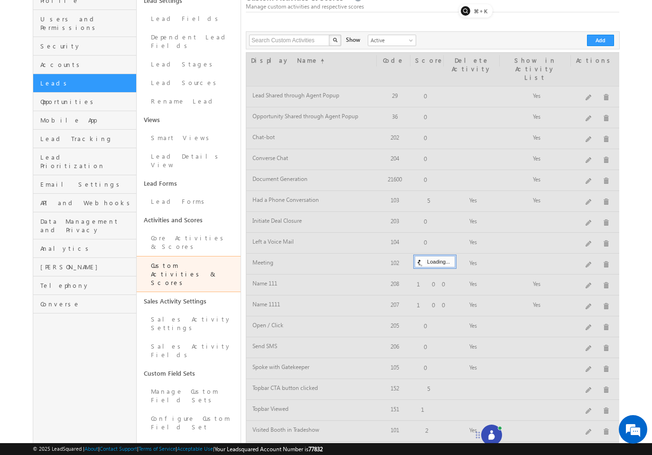
click at [604, 272] on div at bounding box center [433, 267] width 374 height 431
click at [604, 270] on div at bounding box center [433, 267] width 374 height 431
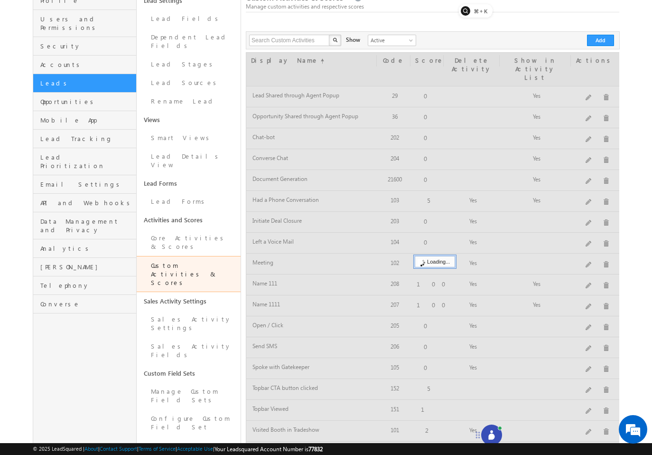
click at [604, 270] on div at bounding box center [433, 267] width 374 height 431
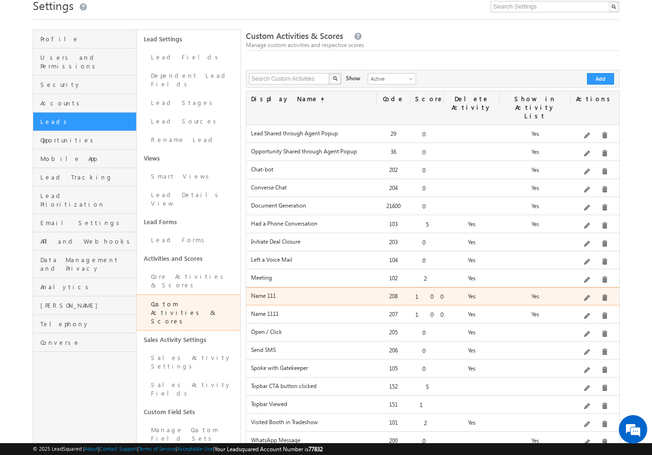
scroll to position [47, 0]
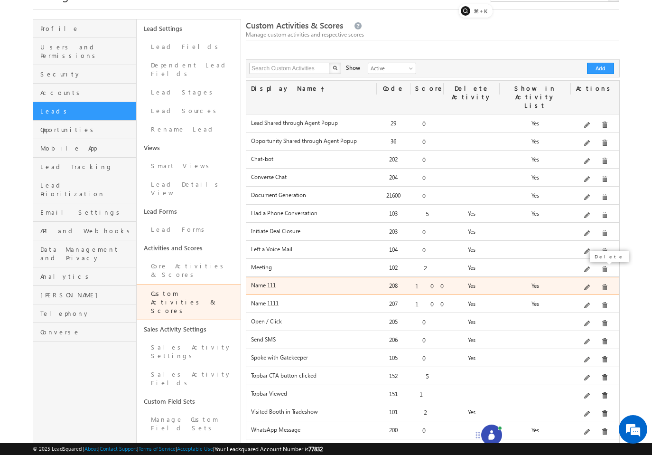
click at [596, 281] on div "Description 1" at bounding box center [595, 287] width 48 height 13
click at [602, 284] on span at bounding box center [605, 287] width 7 height 7
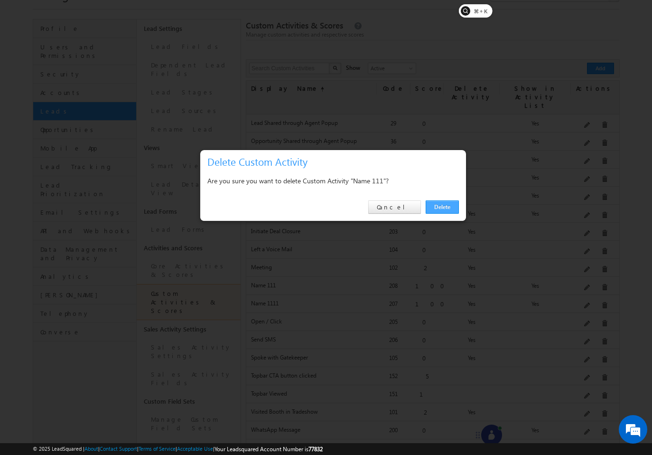
click at [444, 207] on link "Delete" at bounding box center [442, 206] width 33 height 13
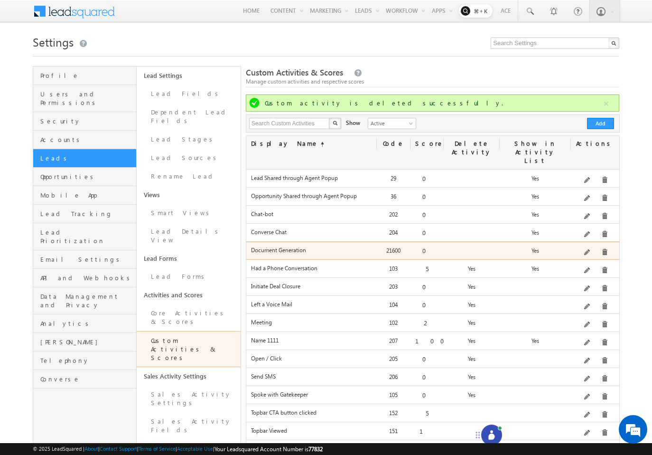
scroll to position [0, 0]
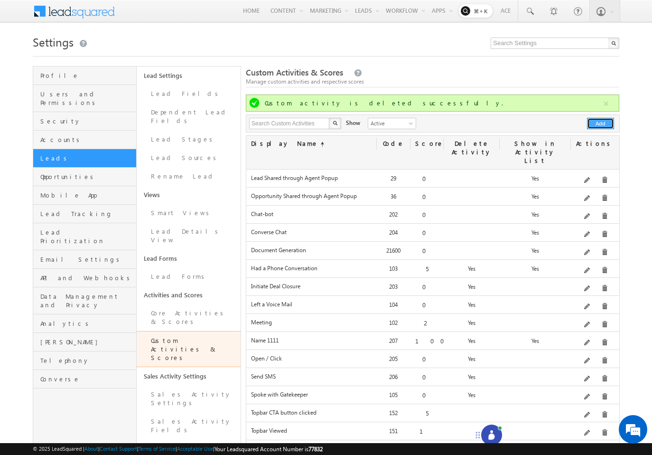
click at [591, 127] on button "Add" at bounding box center [600, 123] width 27 height 11
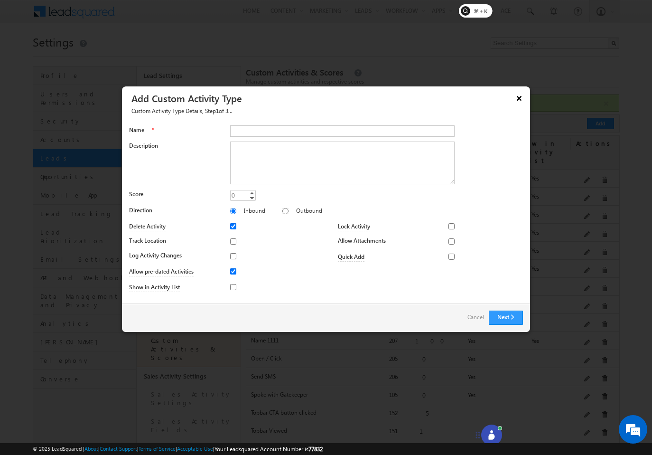
click at [517, 101] on button "×" at bounding box center [519, 98] width 15 height 17
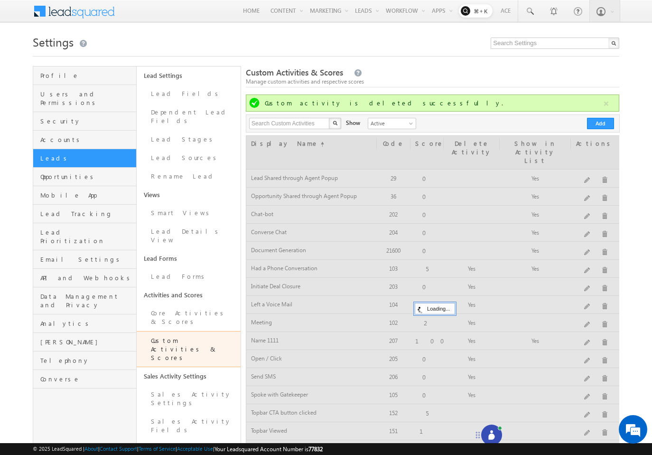
click at [492, 437] on icon at bounding box center [492, 437] width 6 height 6
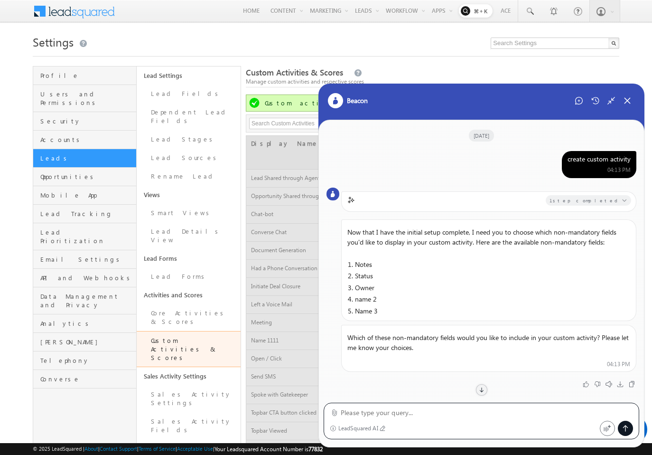
scroll to position [400, 0]
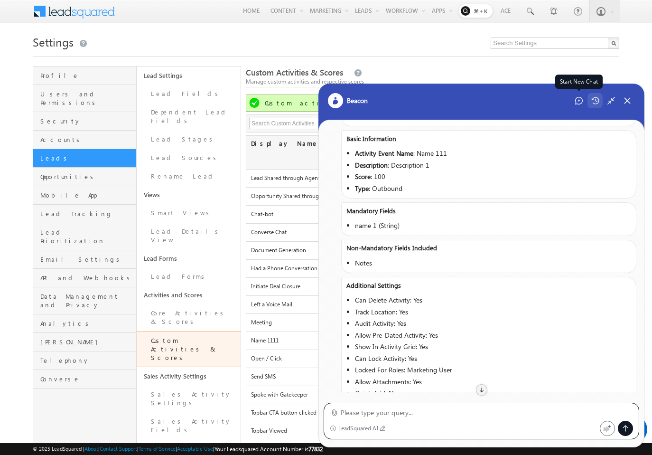
click at [588, 102] on div at bounding box center [595, 100] width 15 height 15
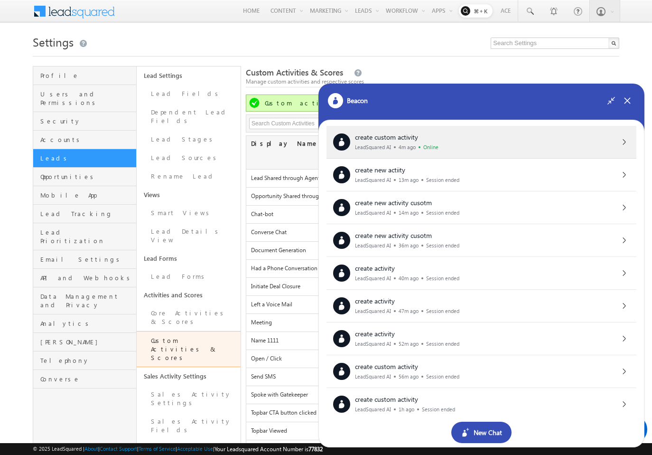
click at [467, 152] on div "create custom activity LeadSquared AI 4m ago Online" at bounding box center [482, 142] width 310 height 33
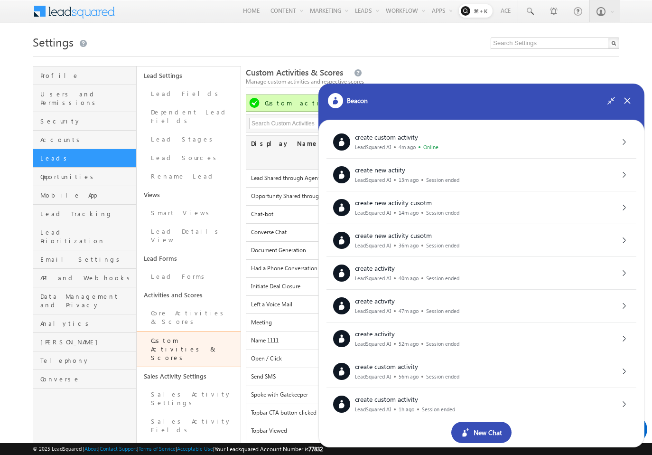
click at [489, 428] on div "New Chat" at bounding box center [482, 432] width 60 height 21
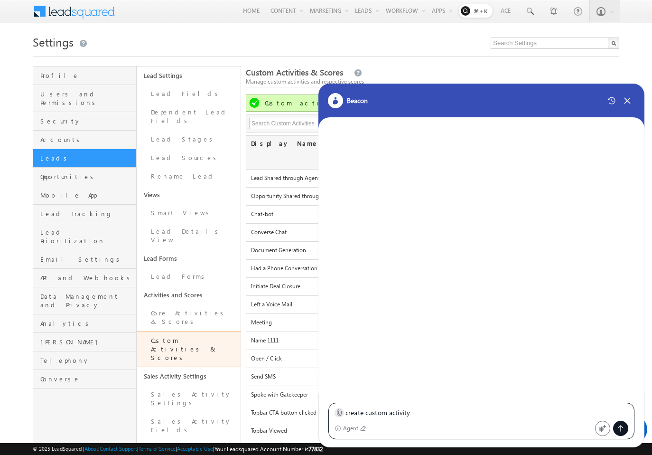
type textarea "create custom activity"
click at [338, 414] on icon at bounding box center [339, 412] width 7 height 7
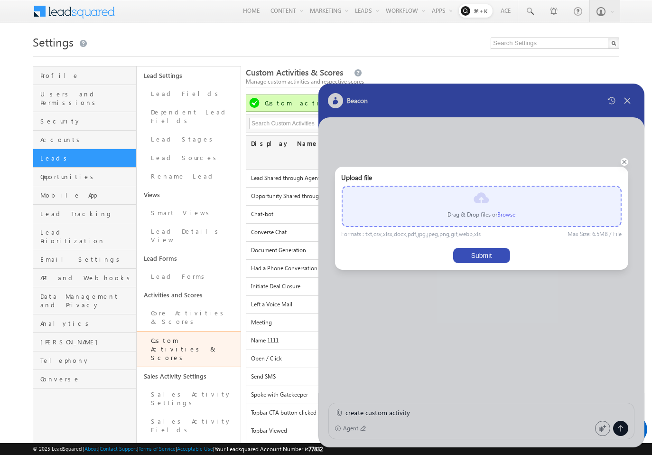
click at [512, 211] on label "Browse" at bounding box center [507, 214] width 18 height 7
click at [0, 0] on input "file" at bounding box center [0, 0] width 0 height 0
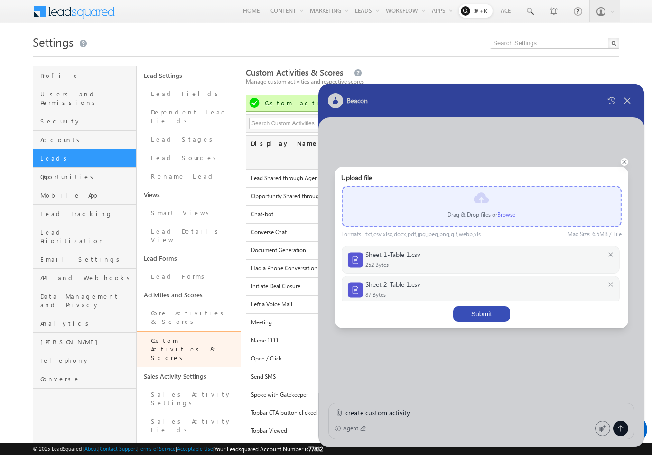
click at [491, 318] on button "Submit" at bounding box center [481, 313] width 57 height 15
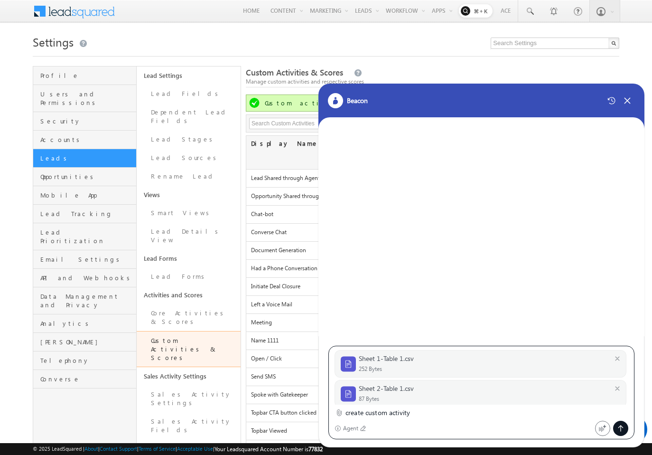
click at [619, 430] on icon at bounding box center [621, 429] width 8 height 8
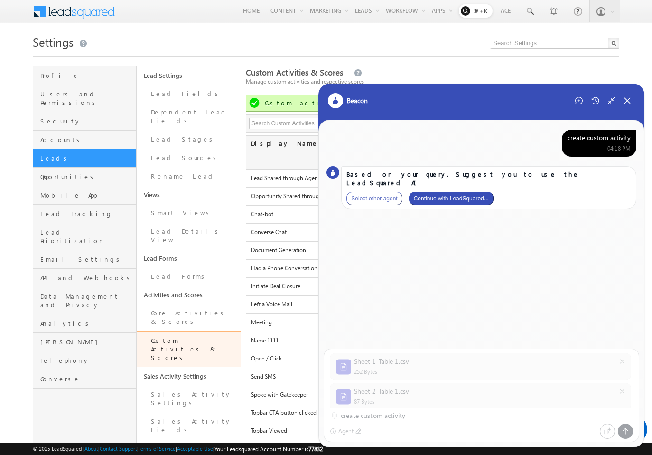
click at [464, 192] on button "Continue with LeadSquared..." at bounding box center [451, 198] width 85 height 13
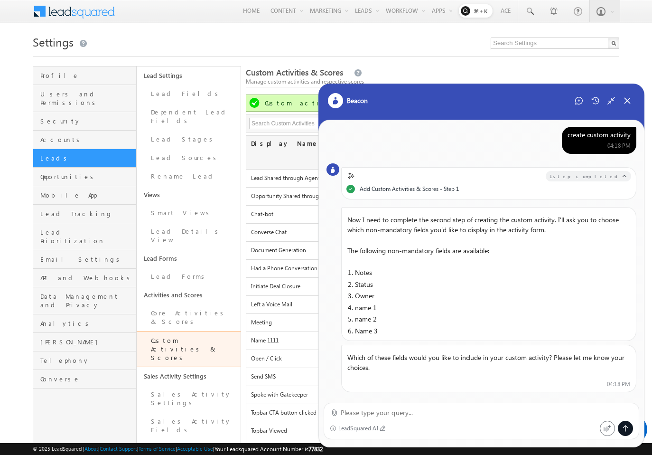
scroll to position [0, 0]
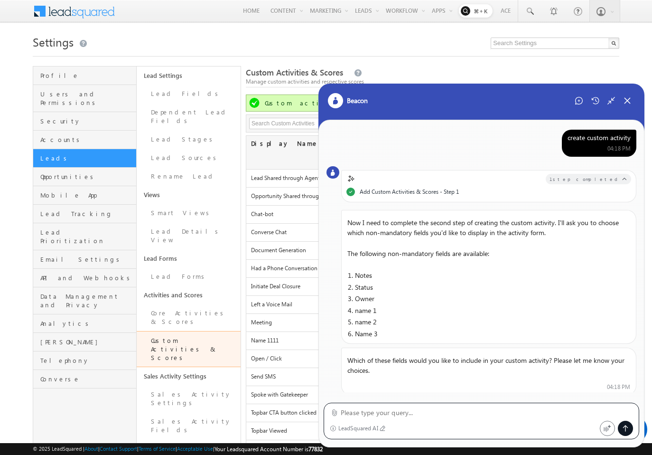
click at [478, 407] on textarea at bounding box center [487, 412] width 293 height 11
type textarea "notes"
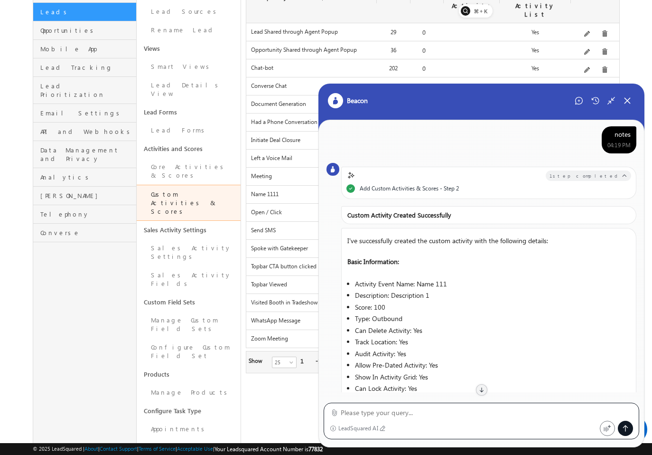
scroll to position [444, 0]
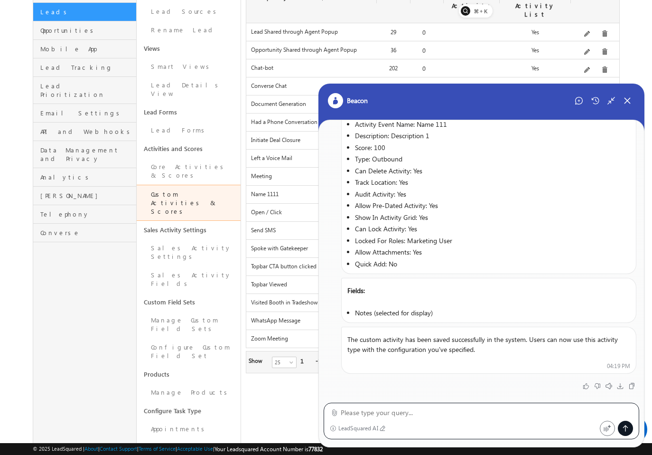
click at [298, 401] on div "Custom Activities & Scores Manage custom activities and respective scores Custo…" at bounding box center [433, 211] width 374 height 583
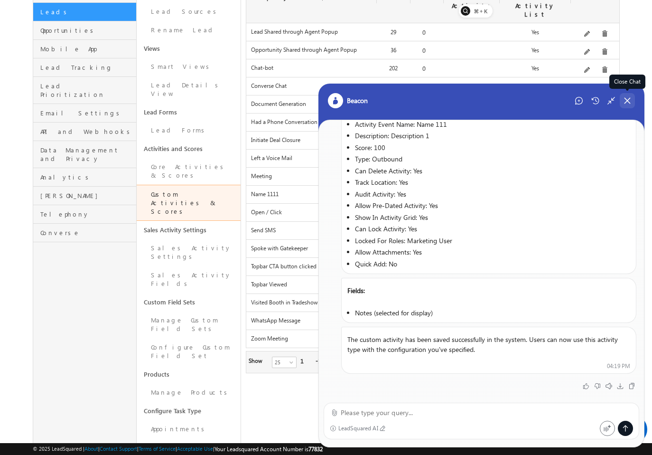
click at [630, 105] on div "Close Chat" at bounding box center [627, 100] width 15 height 15
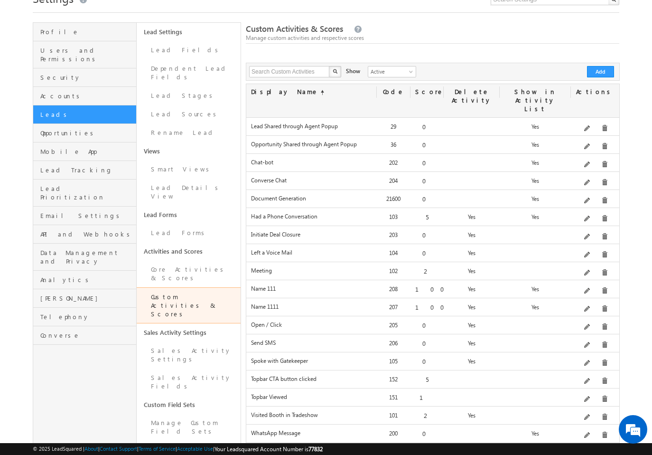
scroll to position [55, 0]
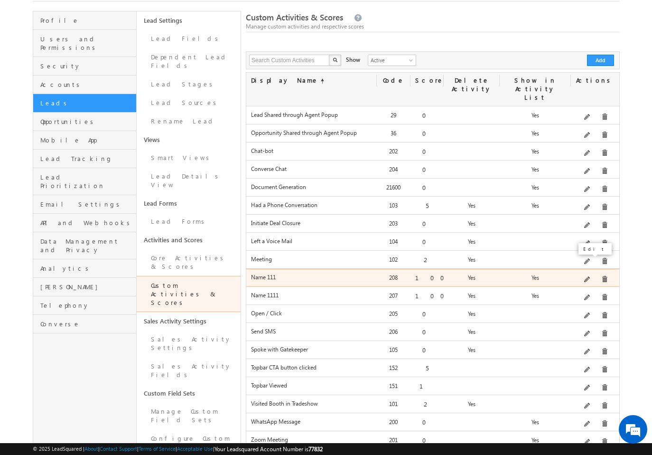
click at [590, 276] on span at bounding box center [588, 279] width 7 height 7
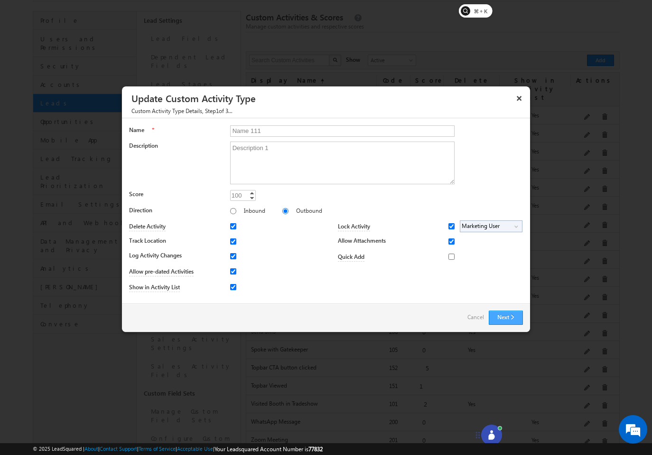
click at [502, 314] on button "Next" at bounding box center [506, 318] width 34 height 14
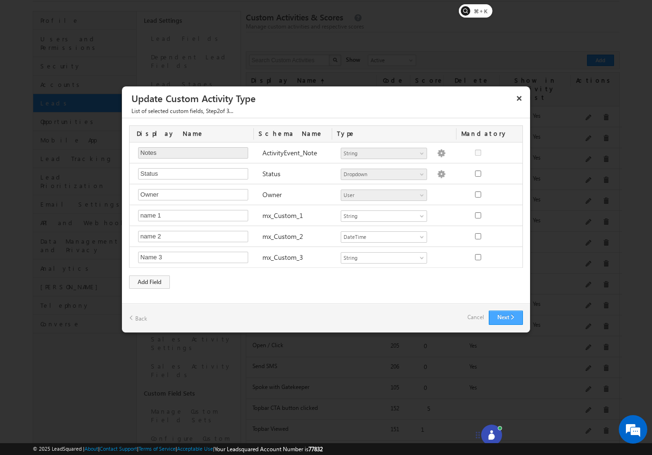
click at [502, 314] on button "Next" at bounding box center [506, 318] width 34 height 14
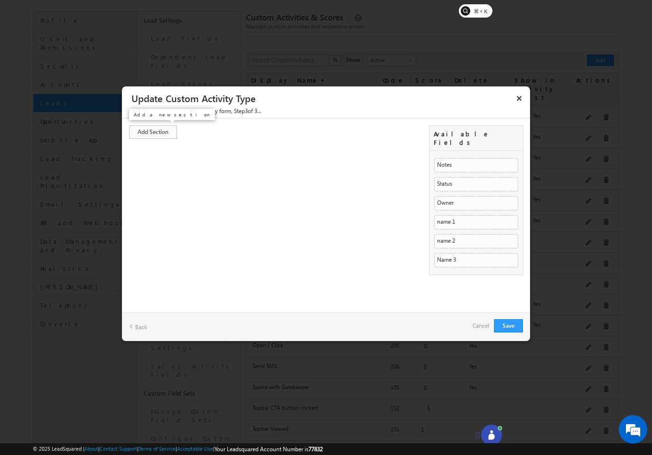
click at [159, 130] on link "Add Section" at bounding box center [153, 131] width 48 height 13
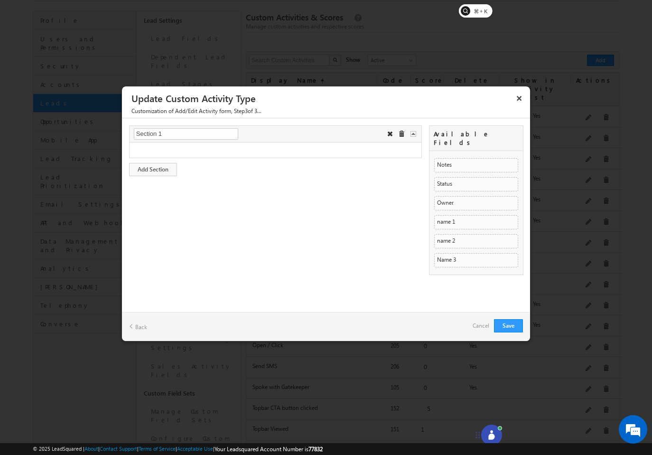
scroll to position [0, 0]
click at [400, 134] on span at bounding box center [401, 134] width 7 height 7
click at [521, 98] on button "×" at bounding box center [519, 98] width 15 height 17
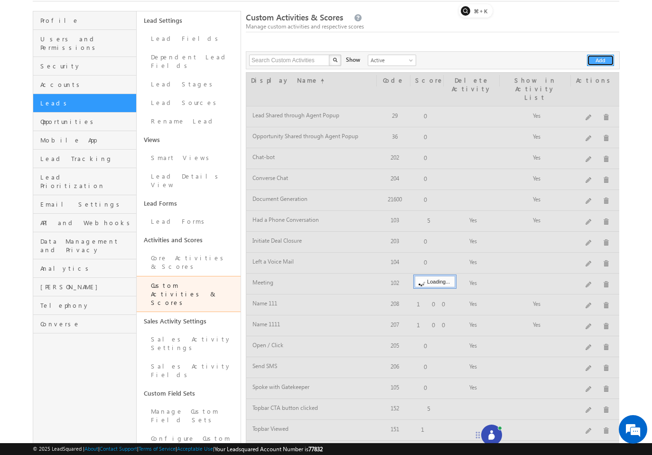
click at [600, 60] on button "Add" at bounding box center [600, 60] width 27 height 11
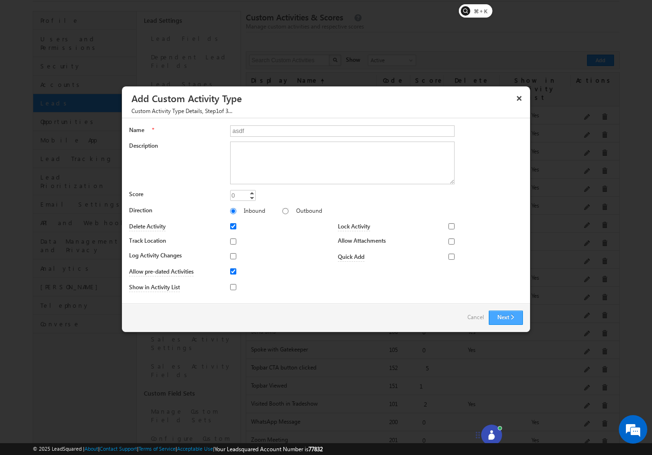
type input "asdf"
click at [512, 320] on button "Next" at bounding box center [506, 318] width 34 height 14
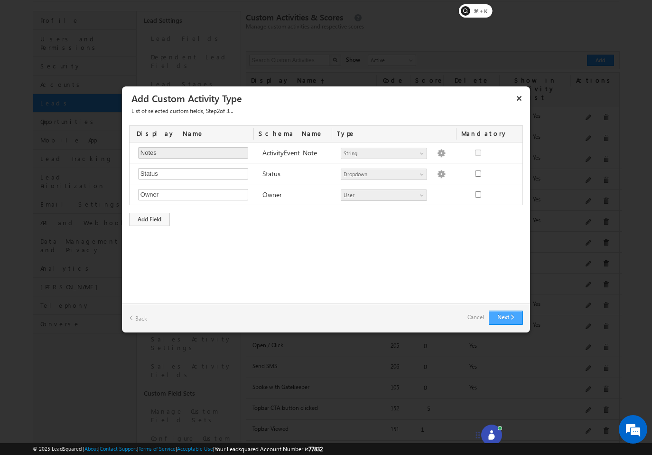
click at [512, 320] on button "Next" at bounding box center [506, 318] width 34 height 14
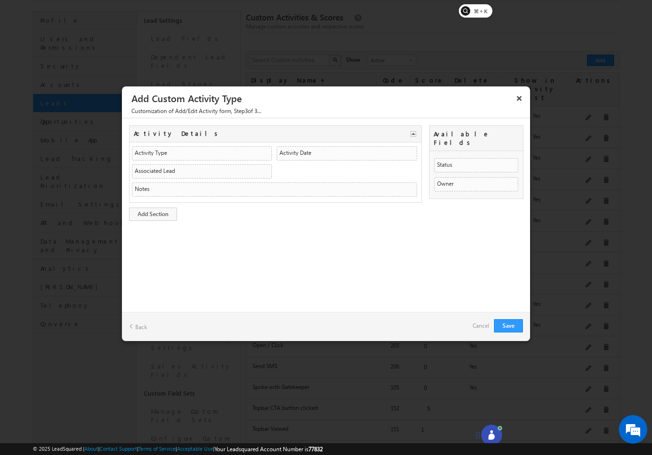
click at [135, 320] on link "Back" at bounding box center [138, 326] width 18 height 15
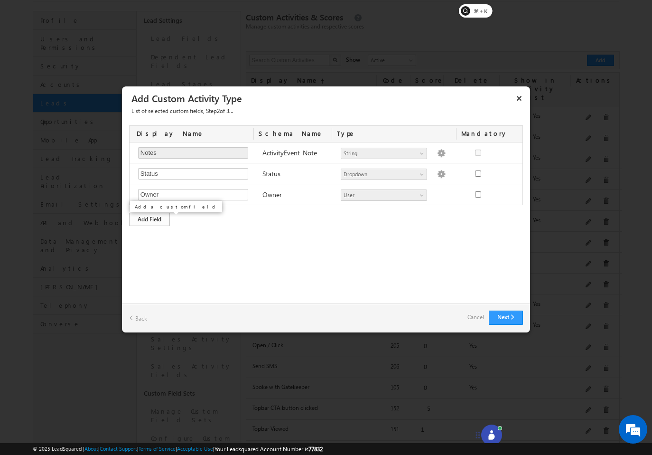
click at [155, 220] on div "Add Field" at bounding box center [149, 219] width 41 height 13
click at [152, 244] on div "Add Field" at bounding box center [149, 240] width 41 height 13
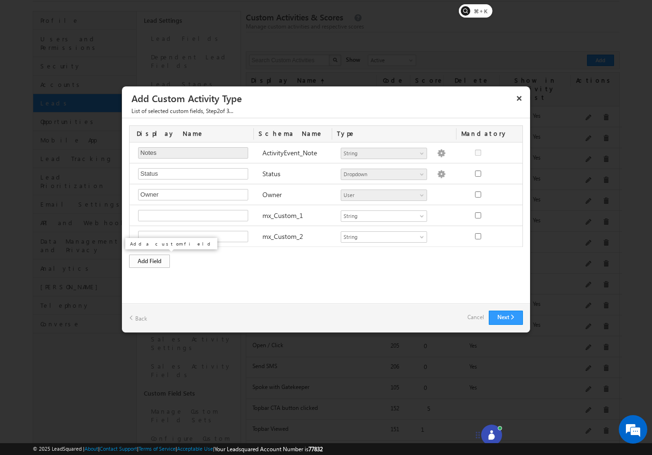
click at [153, 256] on div "Add Field" at bounding box center [149, 261] width 41 height 13
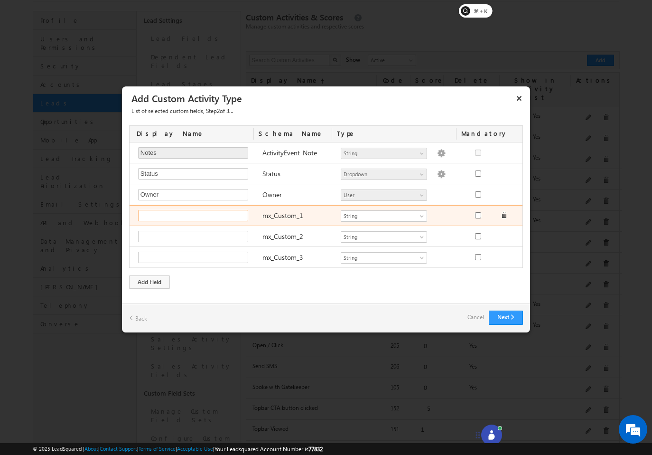
click at [165, 213] on input "text" at bounding box center [193, 215] width 110 height 11
type input "N"
type input "name 1"
type input "name 2"
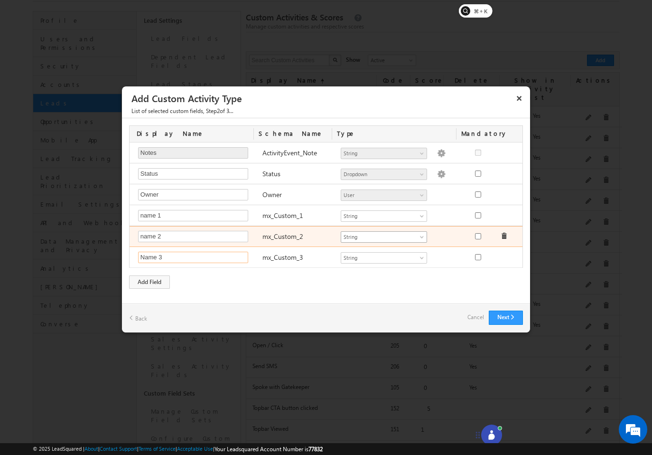
type input "Name 3"
click at [400, 236] on span "String" at bounding box center [379, 237] width 77 height 9
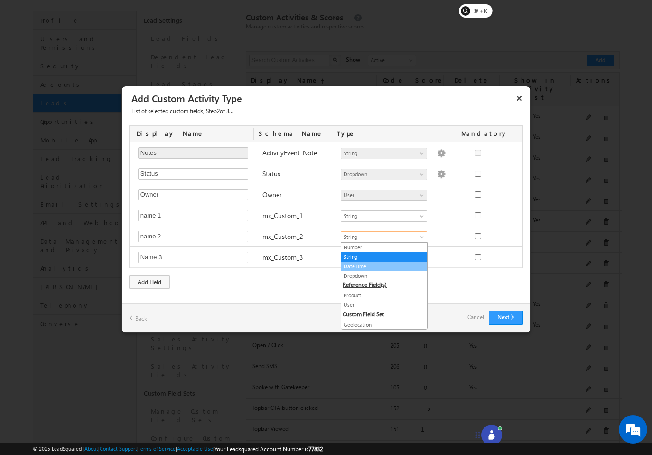
click at [391, 266] on link "DateTime" at bounding box center [384, 266] width 86 height 9
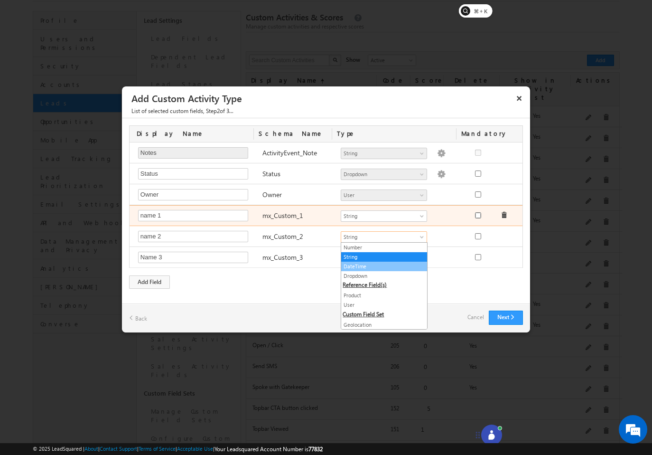
click at [477, 215] on input "checkbox" at bounding box center [478, 215] width 6 height 6
checkbox input "true"
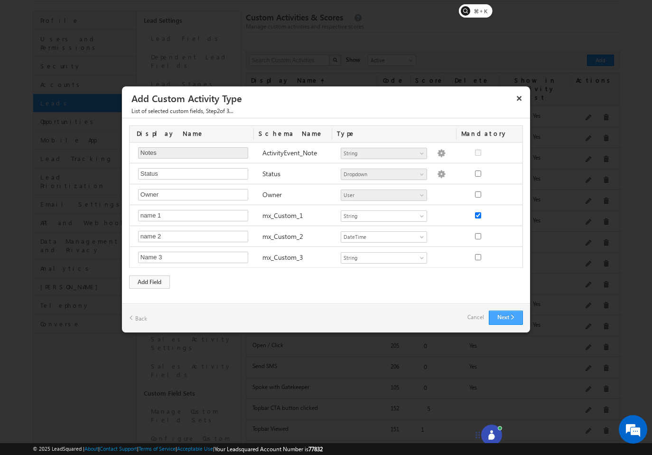
click at [511, 314] on button "Next" at bounding box center [506, 318] width 34 height 14
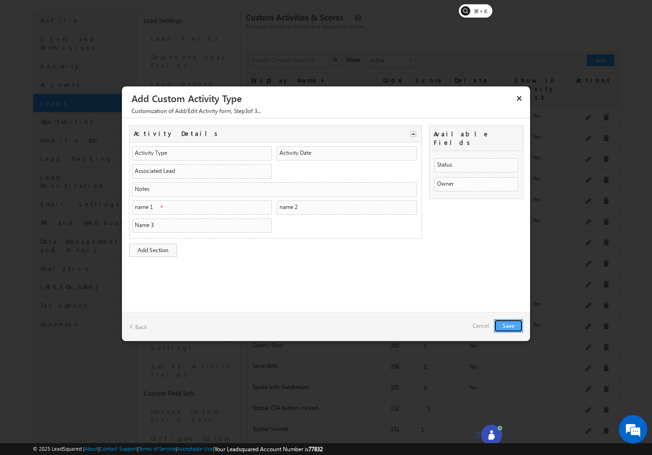
click at [519, 323] on button "Save" at bounding box center [508, 325] width 29 height 13
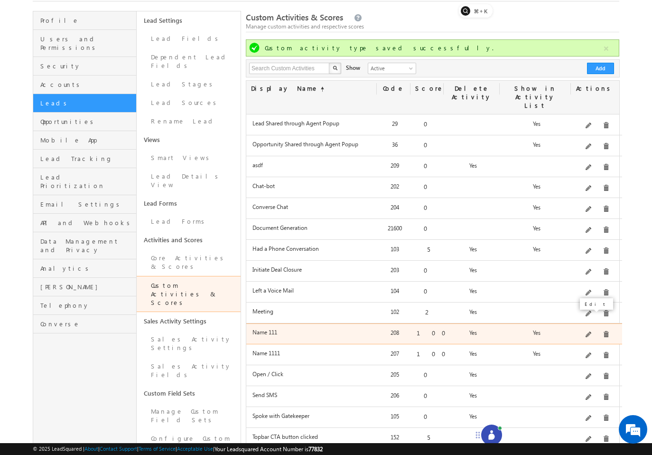
click at [593, 331] on span at bounding box center [589, 334] width 7 height 7
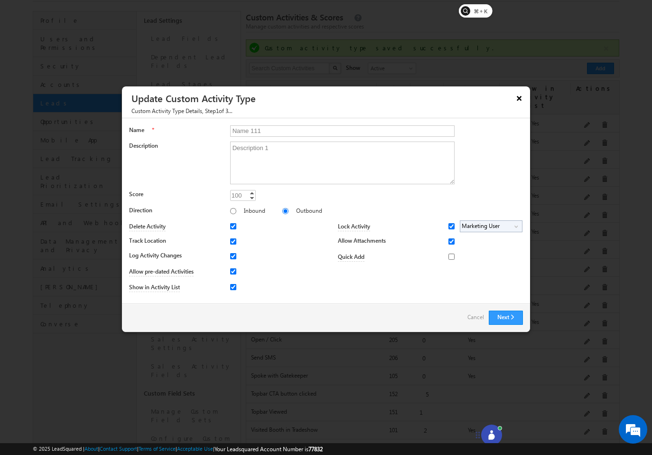
click at [525, 99] on button "×" at bounding box center [519, 98] width 15 height 17
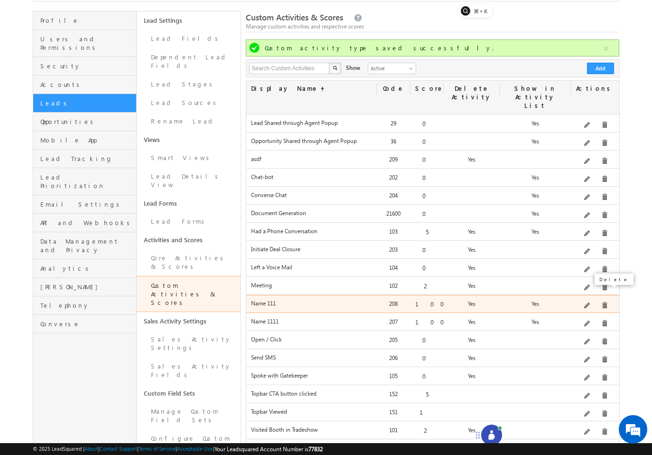
click at [602, 302] on span at bounding box center [605, 305] width 7 height 7
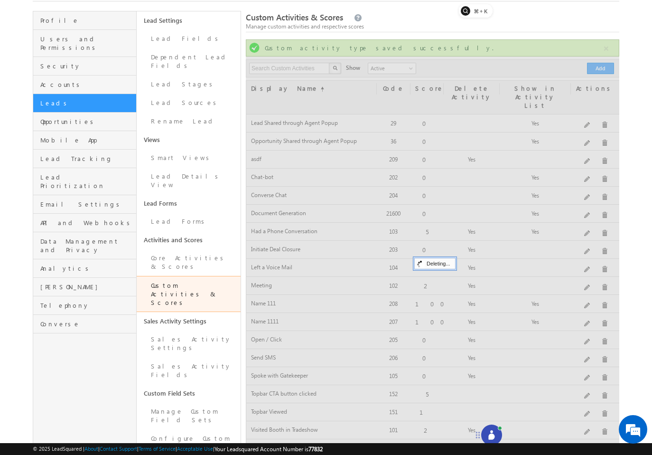
click at [491, 432] on icon at bounding box center [491, 434] width 9 height 9
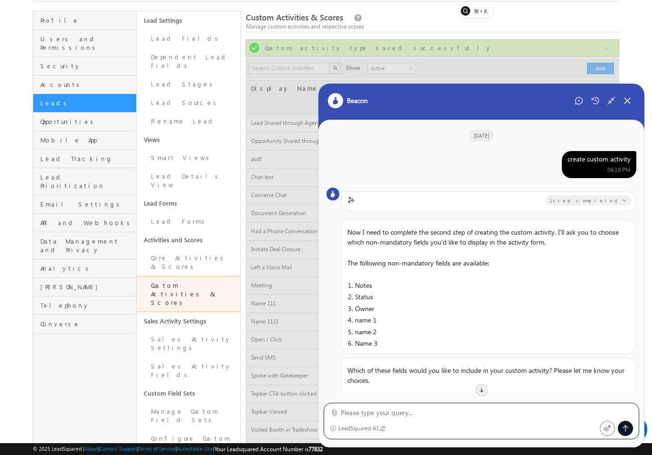
scroll to position [379, 0]
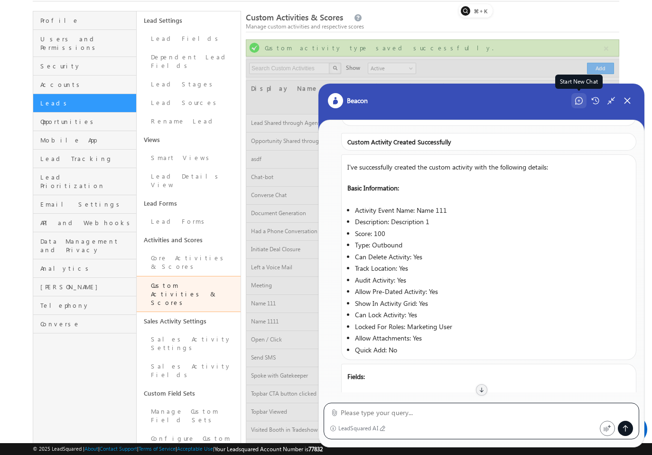
click at [576, 101] on icon at bounding box center [580, 101] width 8 height 8
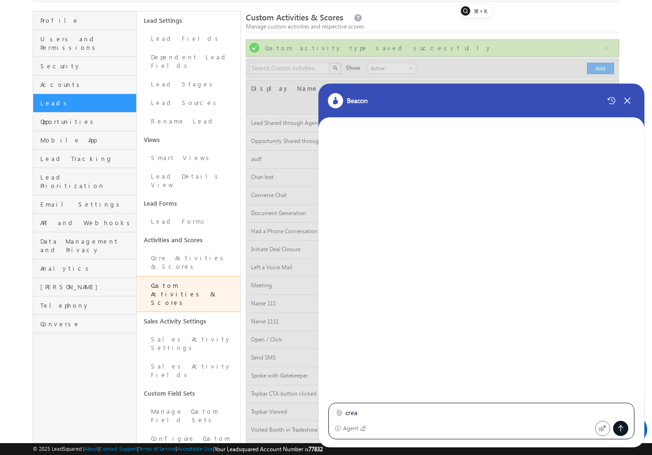
type textarea "crea"
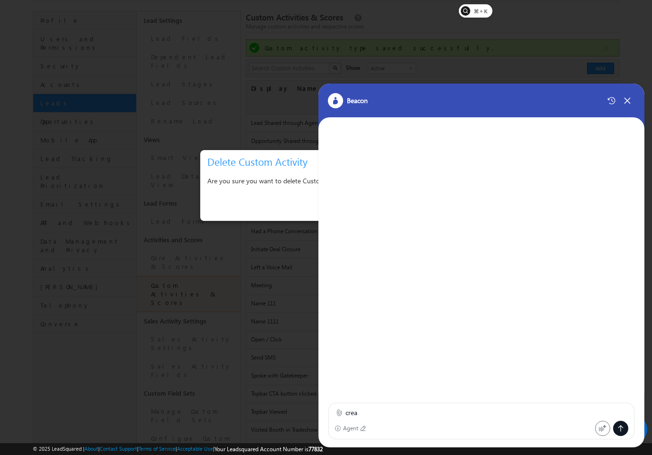
click at [631, 102] on icon at bounding box center [627, 100] width 9 height 9
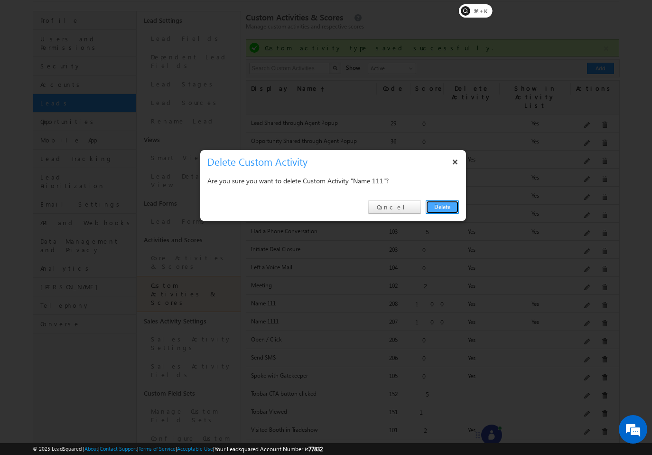
click at [455, 213] on link "Delete" at bounding box center [442, 206] width 33 height 13
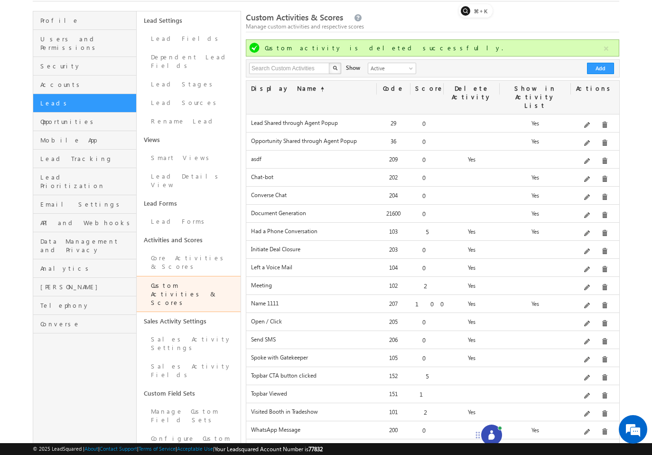
click at [494, 434] on icon at bounding box center [492, 437] width 6 height 6
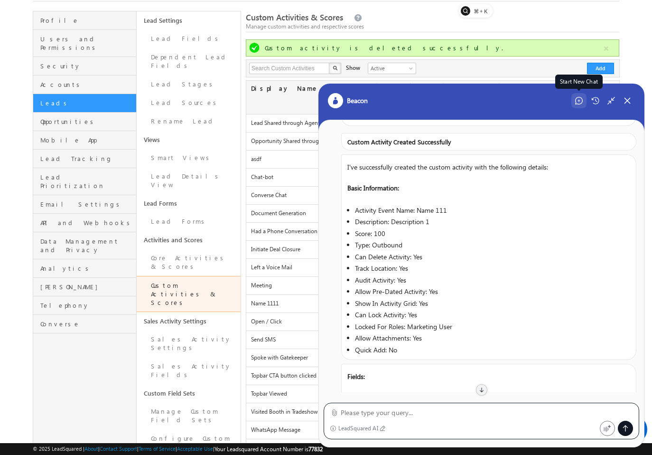
click at [580, 105] on div "Start New Chat" at bounding box center [579, 100] width 15 height 15
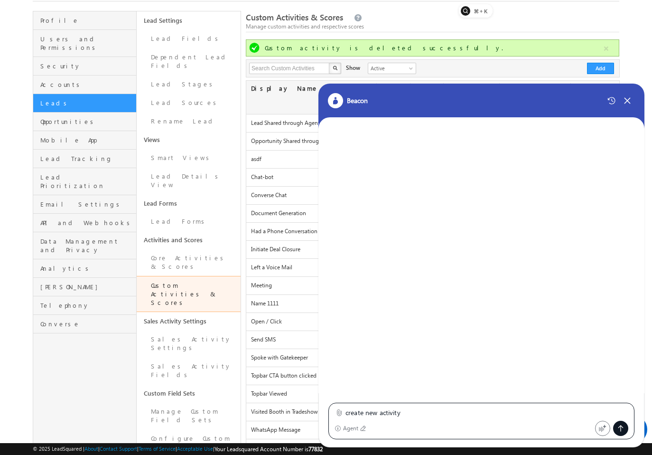
type textarea "create new activity"
click at [344, 415] on div at bounding box center [339, 412] width 9 height 9
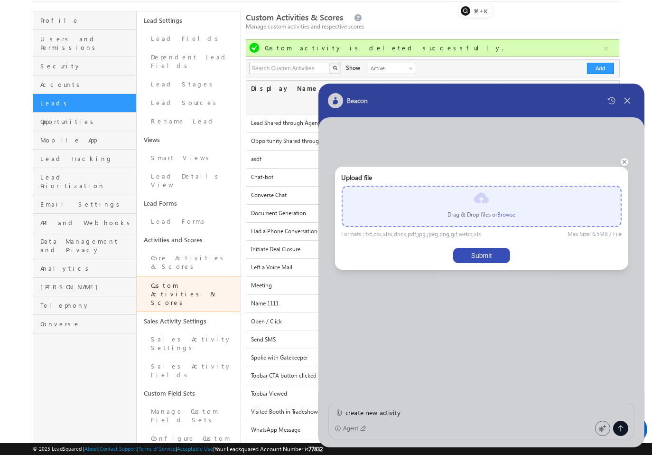
click at [512, 217] on label "Browse" at bounding box center [507, 214] width 18 height 7
click at [0, 0] on input "file" at bounding box center [0, 0] width 0 height 0
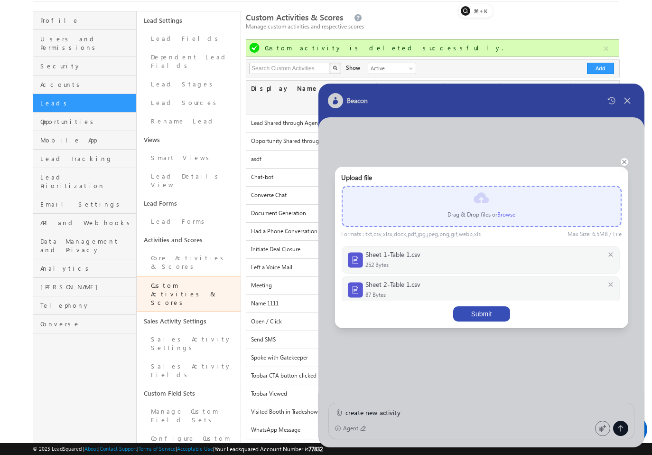
click at [485, 305] on div "Upload file Drag & Drop files or Browse Formats : txt,csv,xlsx,docx,pdf,jpg,jpe…" at bounding box center [481, 247] width 280 height 148
click at [485, 308] on button "Submit" at bounding box center [481, 313] width 57 height 15
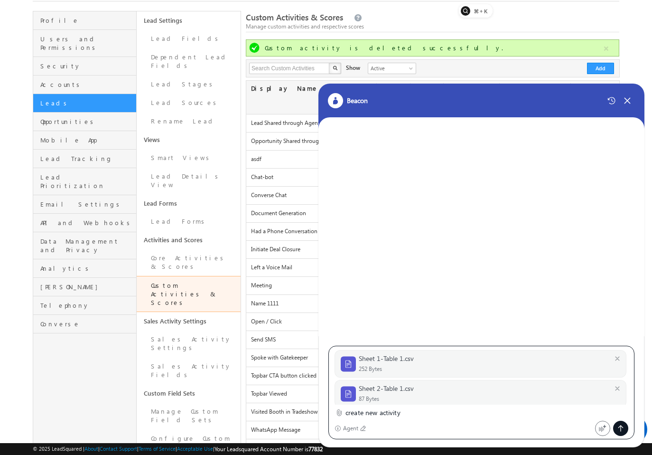
click at [625, 426] on div at bounding box center [621, 428] width 15 height 15
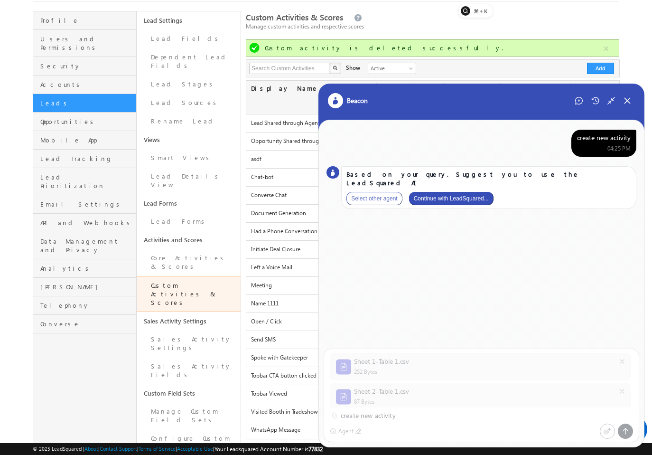
click at [461, 193] on button "Continue with LeadSquared..." at bounding box center [451, 198] width 85 height 13
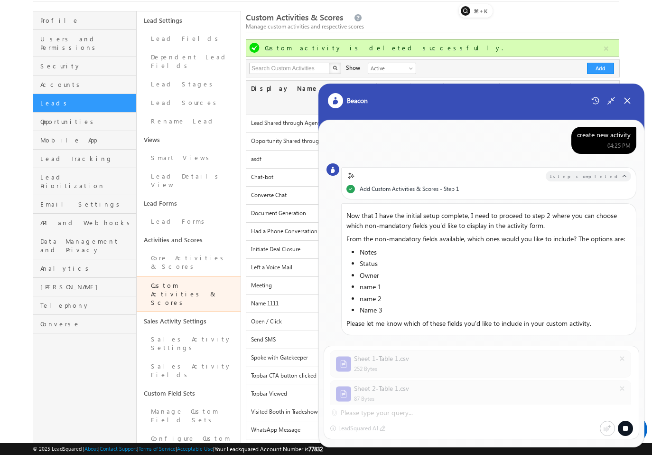
scroll to position [0, 0]
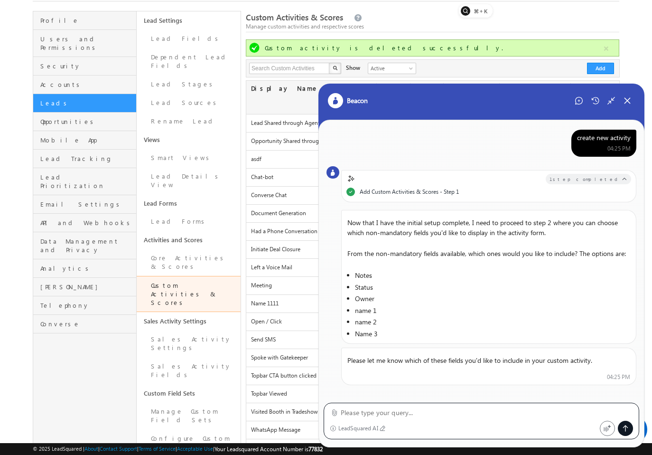
click at [491, 410] on textarea at bounding box center [487, 412] width 293 height 11
type textarea "notes, name 1, name 2, Name 3"
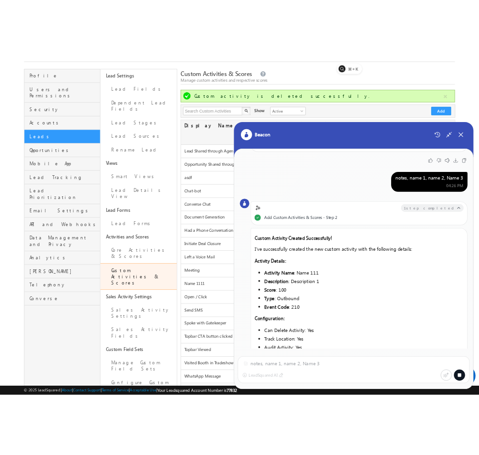
scroll to position [274, 0]
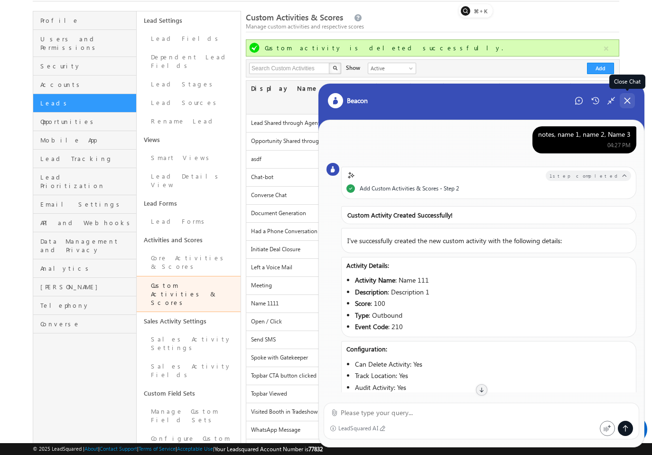
click at [629, 104] on icon at bounding box center [627, 100] width 9 height 9
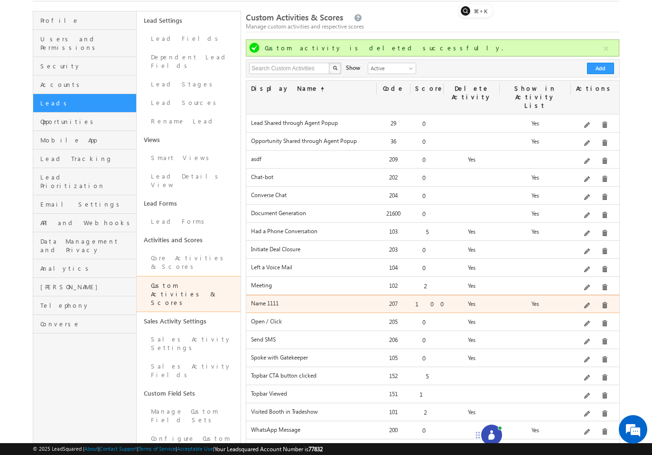
click at [590, 286] on div "Edit" at bounding box center [600, 280] width 38 height 16
click at [589, 302] on span at bounding box center [588, 305] width 7 height 7
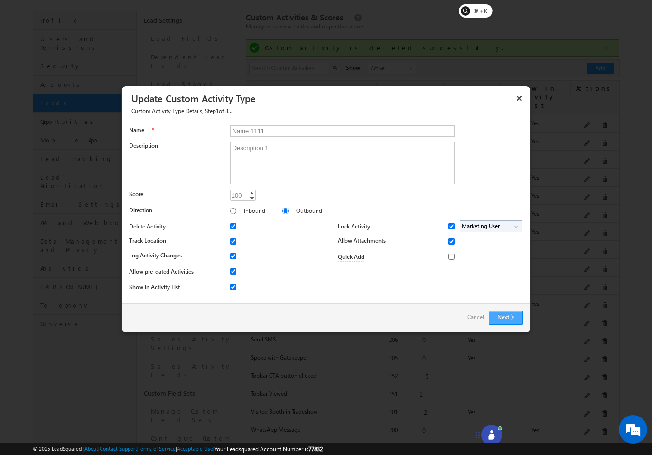
click at [517, 313] on button "Next" at bounding box center [506, 318] width 34 height 14
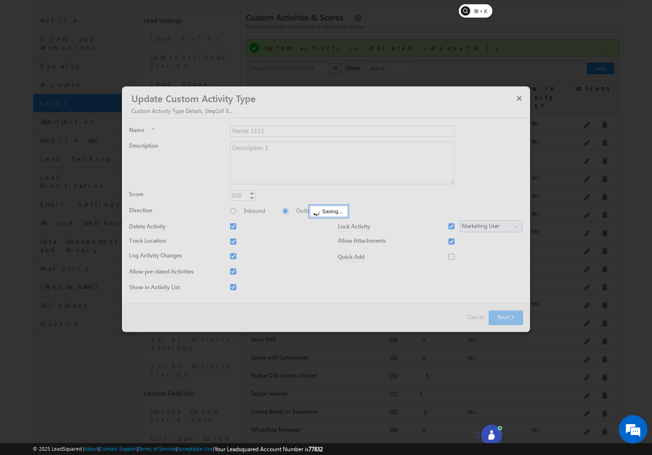
click at [517, 313] on div at bounding box center [326, 208] width 408 height 245
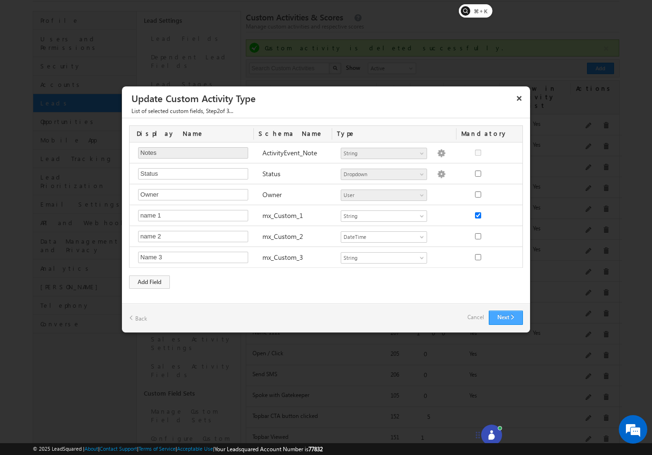
click at [517, 313] on button "Next" at bounding box center [506, 318] width 34 height 14
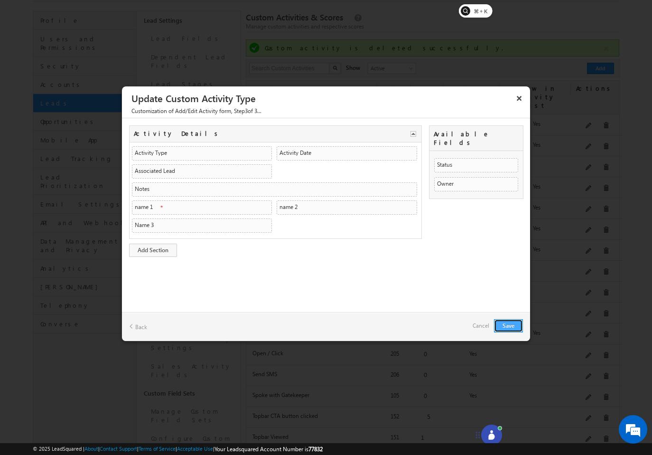
click at [512, 327] on button "Save" at bounding box center [508, 325] width 29 height 13
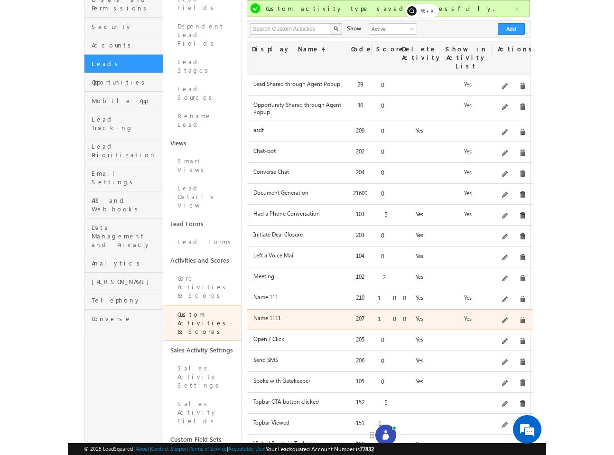
scroll to position [95, 0]
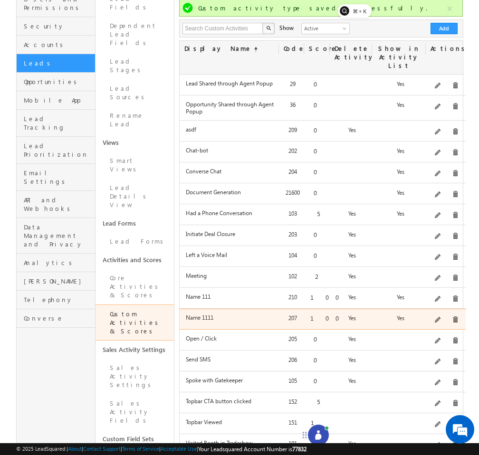
click at [436, 314] on div "Description 1" at bounding box center [445, 319] width 37 height 13
click at [439, 317] on span at bounding box center [437, 320] width 7 height 7
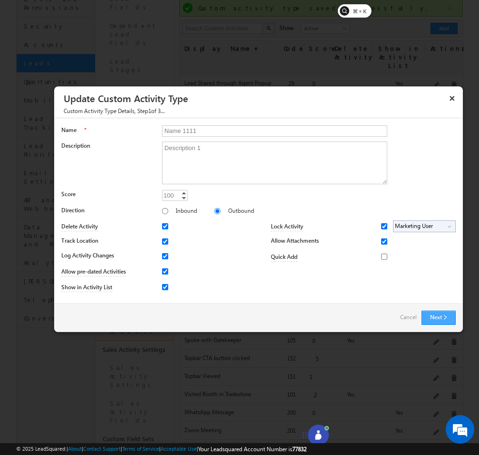
click at [439, 313] on button "Next" at bounding box center [438, 318] width 34 height 14
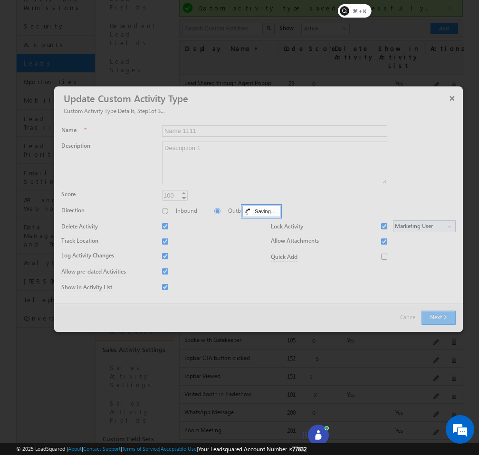
click at [439, 313] on div at bounding box center [258, 208] width 408 height 245
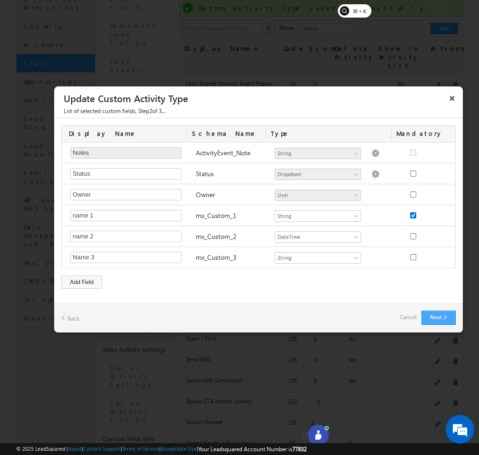
click at [439, 313] on button "Next" at bounding box center [438, 318] width 34 height 14
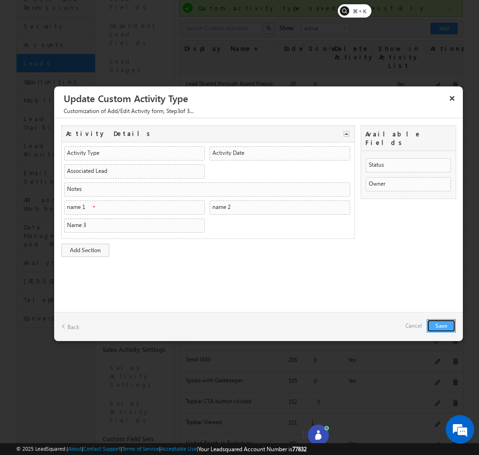
click at [432, 328] on button "Save" at bounding box center [440, 325] width 29 height 13
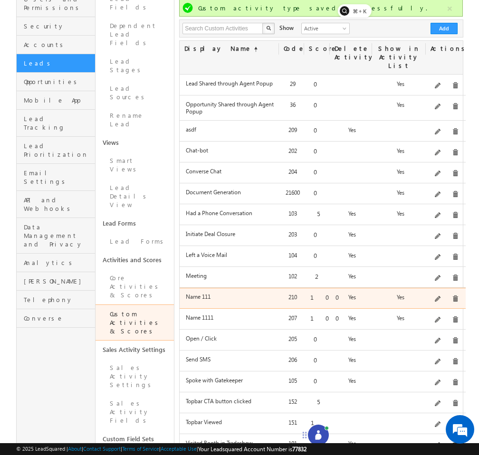
click at [453, 288] on div "Delete" at bounding box center [465, 282] width 44 height 16
click at [452, 295] on span at bounding box center [455, 298] width 7 height 7
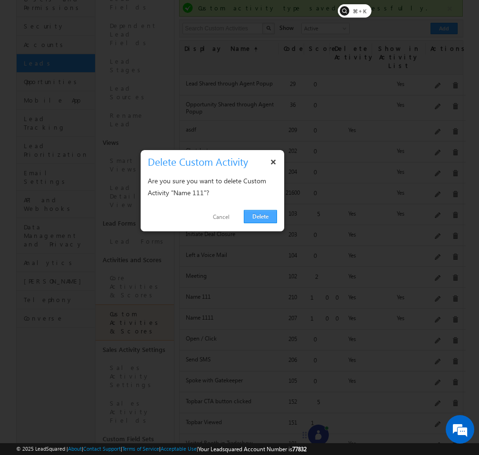
click at [271, 216] on link "Delete" at bounding box center [260, 216] width 33 height 13
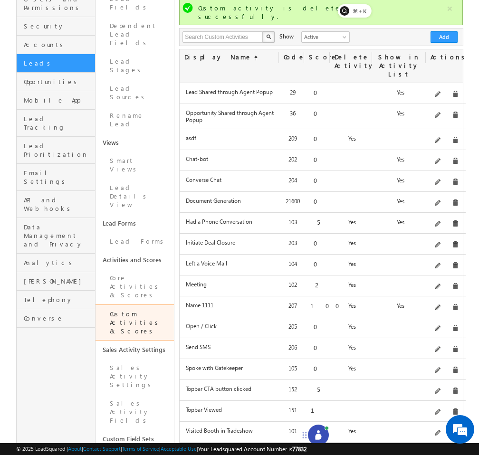
drag, startPoint x: 478, startPoint y: 82, endPoint x: 501, endPoint y: 82, distance: 22.8
click at [479, 82] on html "Menu Abhinav Reddy abhi@ beaco" at bounding box center [239, 308] width 479 height 806
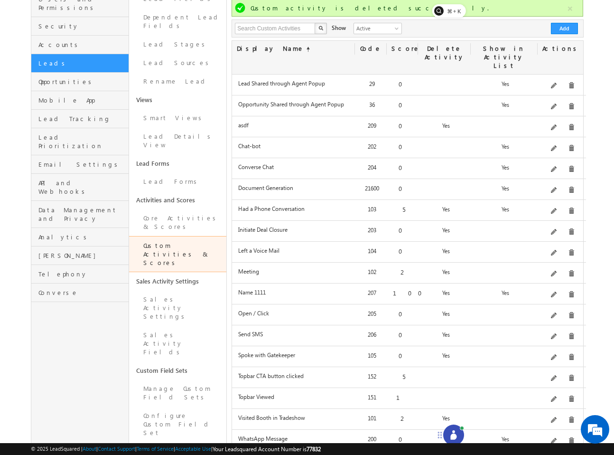
click at [446, 431] on div at bounding box center [454, 435] width 21 height 21
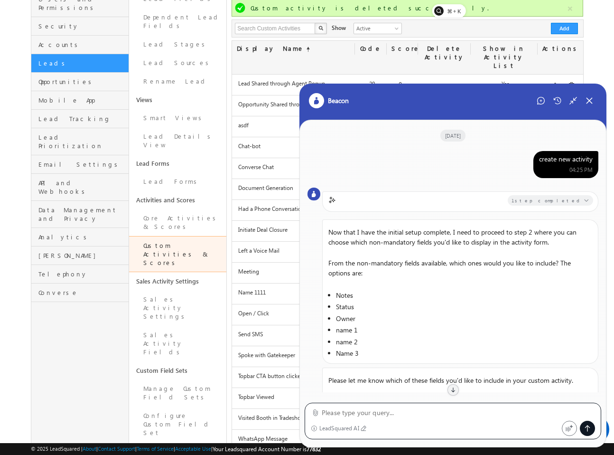
scroll to position [447, 0]
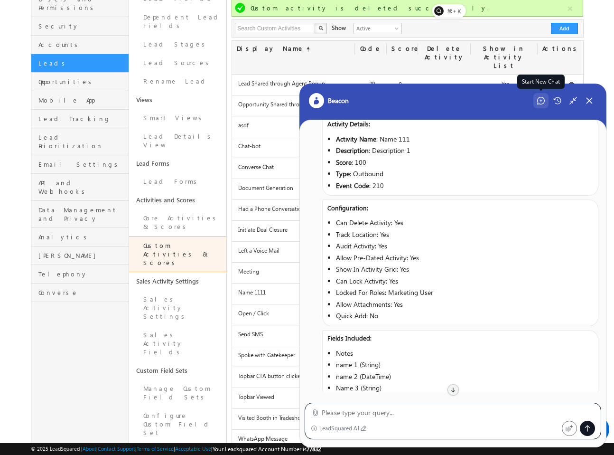
click at [538, 103] on icon at bounding box center [542, 101] width 8 height 8
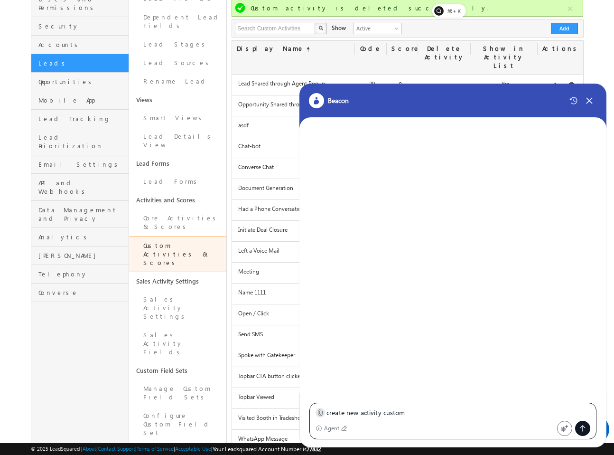
type textarea "create new activity custom"
click at [318, 414] on icon at bounding box center [320, 412] width 7 height 7
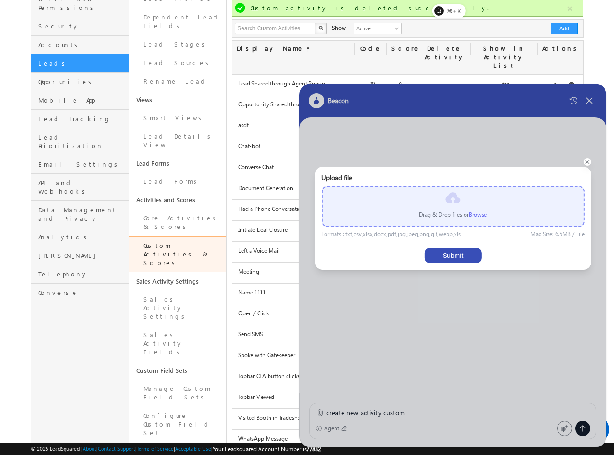
click at [477, 219] on div "Drag & Drop files or Browse" at bounding box center [452, 206] width 263 height 41
click at [481, 217] on label "Browse" at bounding box center [478, 214] width 18 height 7
click at [0, 0] on input "file" at bounding box center [0, 0] width 0 height 0
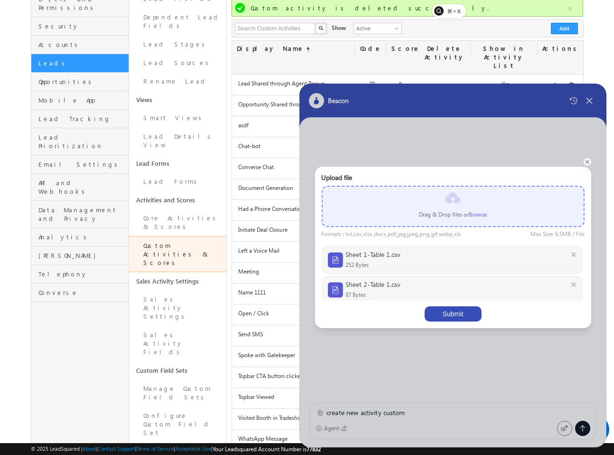
click at [473, 317] on button "Submit" at bounding box center [453, 313] width 57 height 15
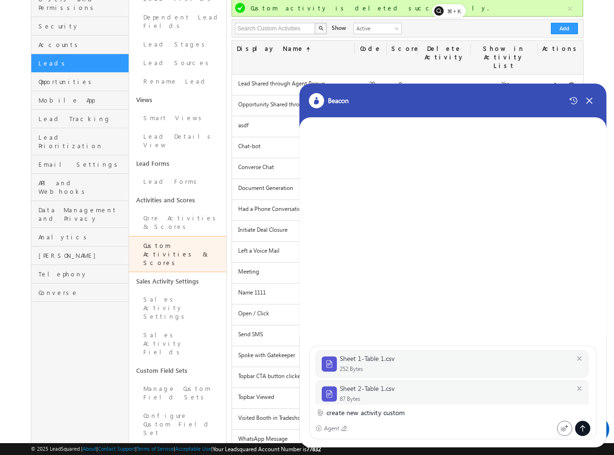
click at [585, 430] on icon at bounding box center [583, 429] width 8 height 8
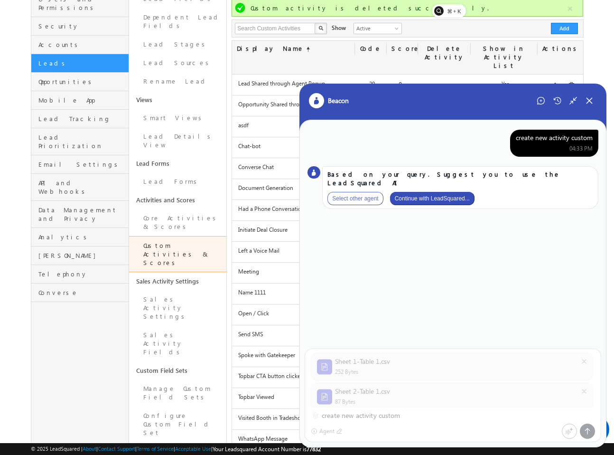
click at [432, 192] on button "Continue with LeadSquared..." at bounding box center [432, 198] width 85 height 13
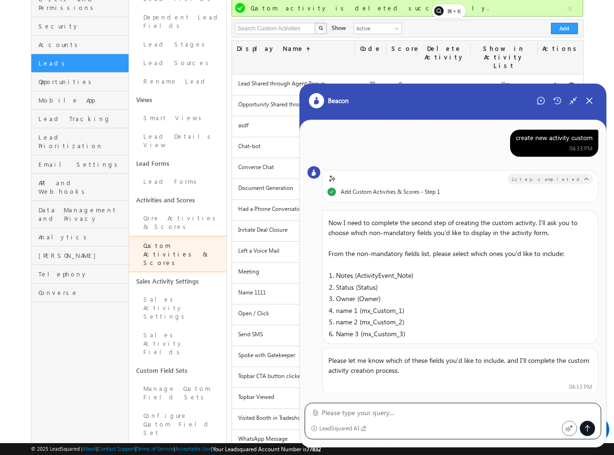
scroll to position [21, 0]
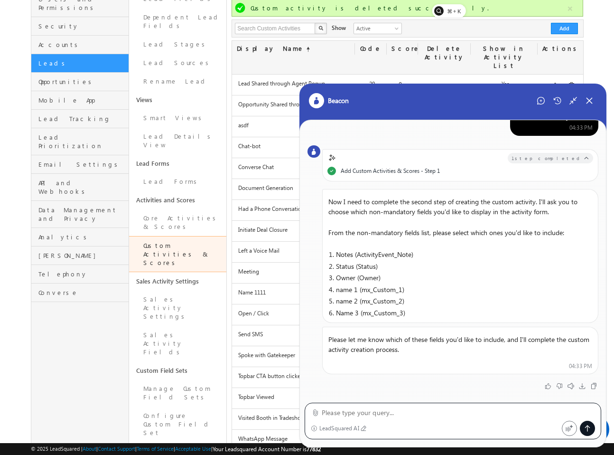
click at [380, 408] on textarea at bounding box center [459, 412] width 274 height 11
type textarea "notes, name 1, name 2, Name 3"
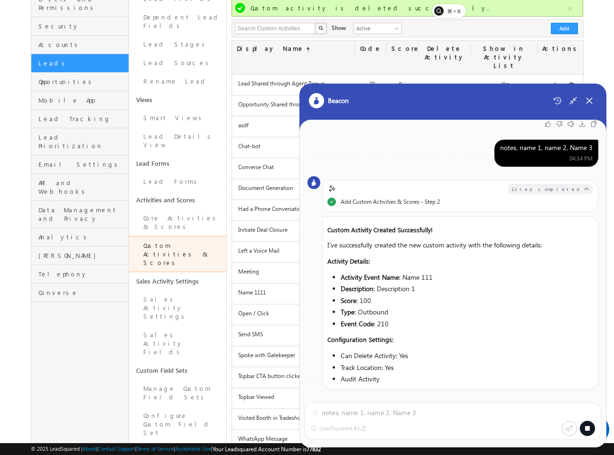
scroll to position [284, 0]
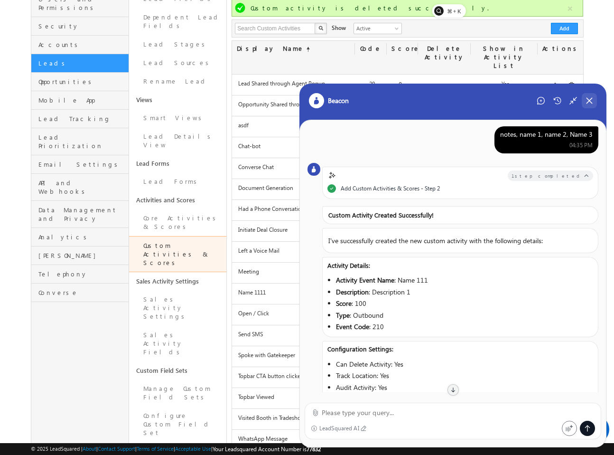
click at [593, 104] on icon at bounding box center [589, 100] width 9 height 9
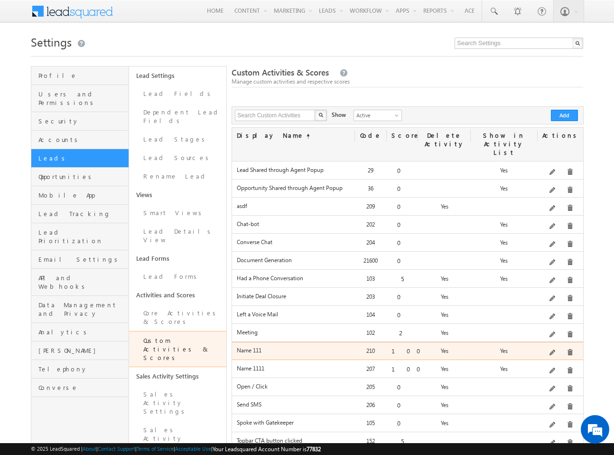
click at [551, 346] on div "Description 1" at bounding box center [561, 352] width 46 height 13
click at [553, 349] on span at bounding box center [553, 352] width 7 height 7
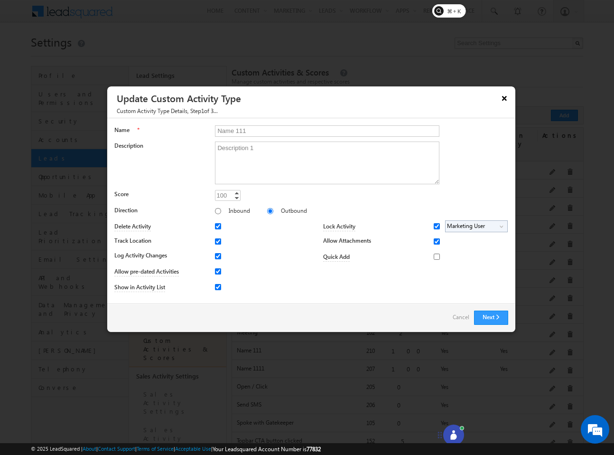
click at [505, 99] on button "×" at bounding box center [504, 98] width 15 height 17
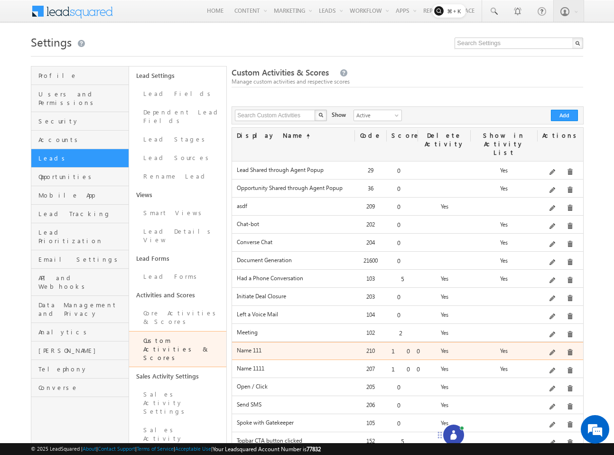
click at [569, 349] on span at bounding box center [570, 352] width 7 height 7
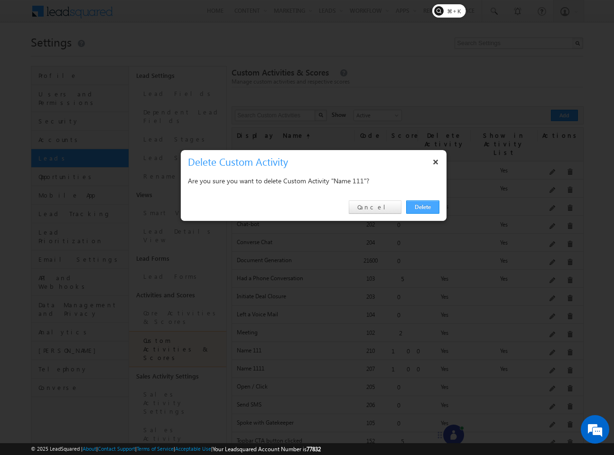
click at [436, 202] on link "Delete" at bounding box center [422, 206] width 33 height 13
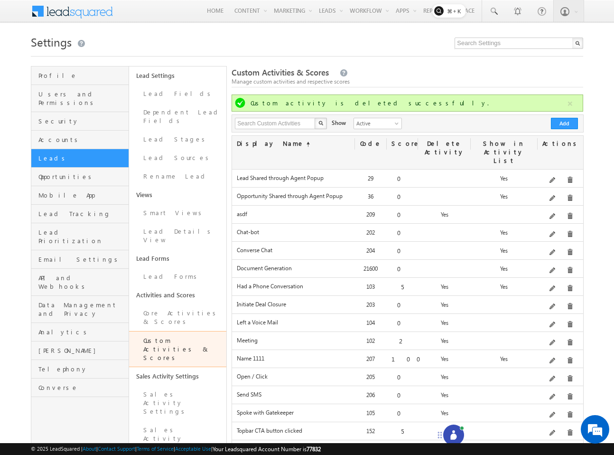
click at [460, 432] on div at bounding box center [454, 435] width 21 height 21
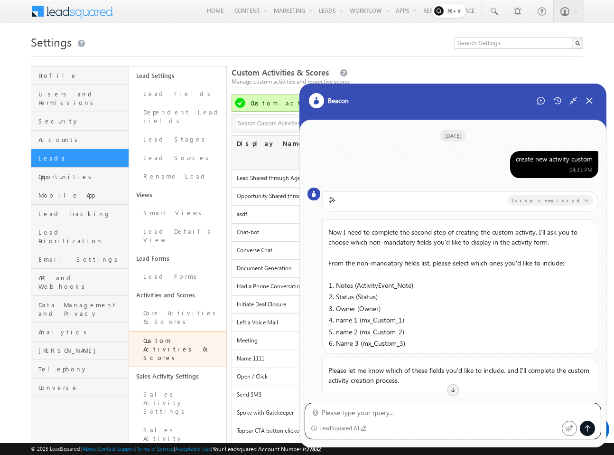
scroll to position [447, 0]
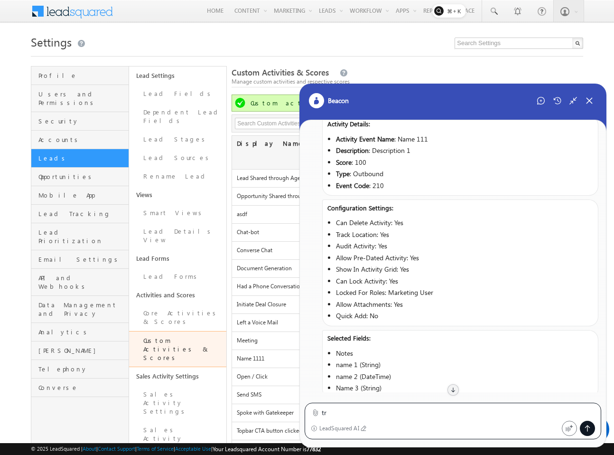
type textarea "t"
type textarea "do it again"
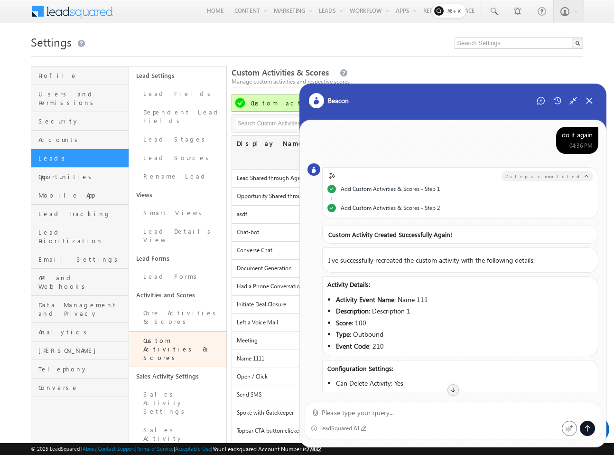
scroll to position [776, 0]
click at [454, 414] on textarea at bounding box center [459, 412] width 274 height 11
click at [591, 98] on icon at bounding box center [589, 100] width 9 height 9
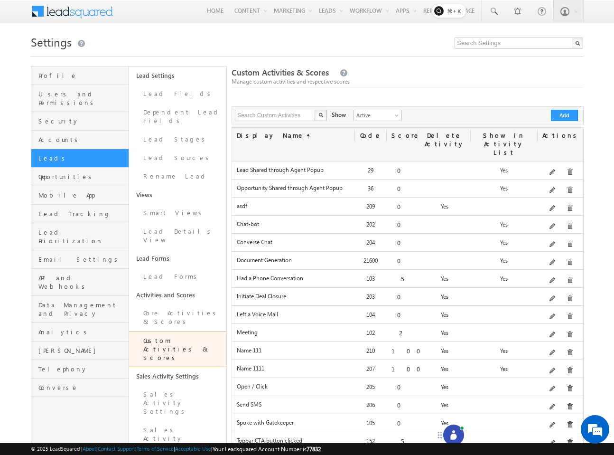
click at [567, 331] on div "Delete" at bounding box center [579, 326] width 39 height 11
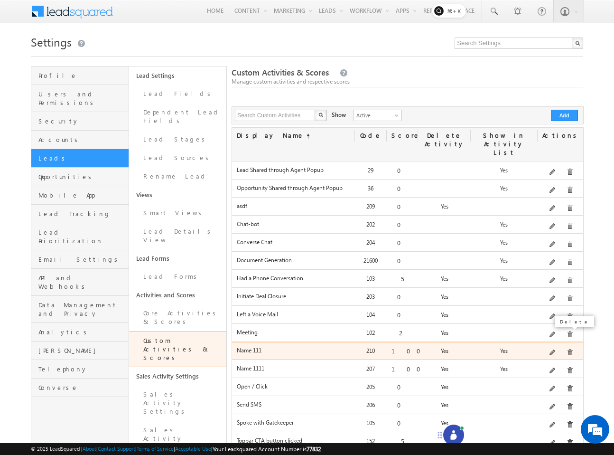
click at [567, 349] on span at bounding box center [570, 352] width 7 height 7
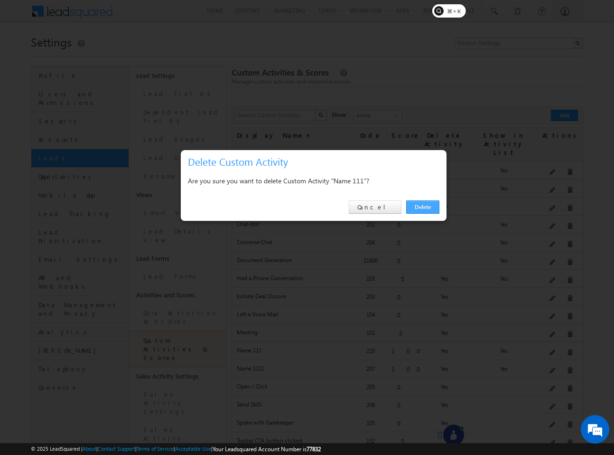
click at [420, 202] on link "Delete" at bounding box center [422, 206] width 33 height 13
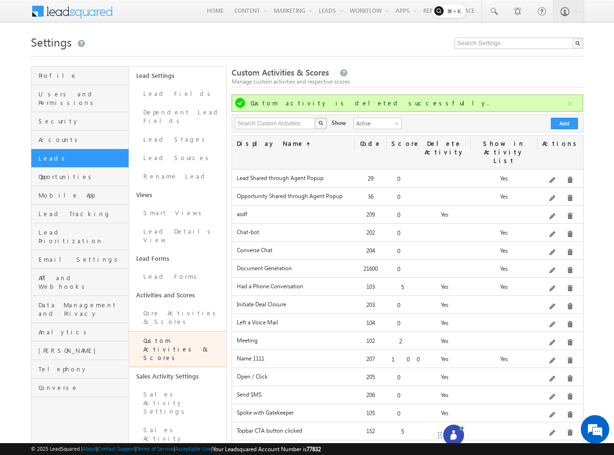
click at [459, 430] on div at bounding box center [454, 435] width 21 height 21
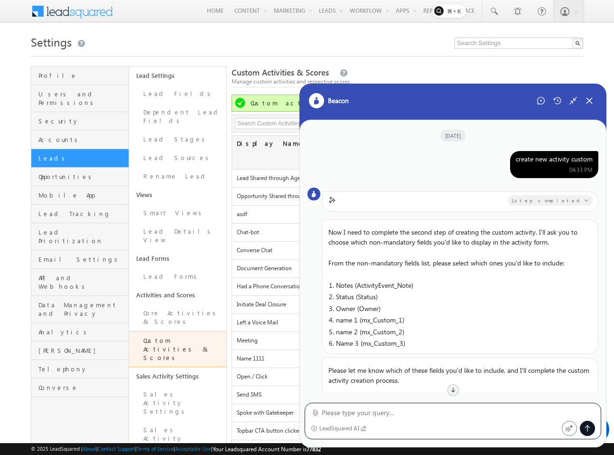
scroll to position [917, 0]
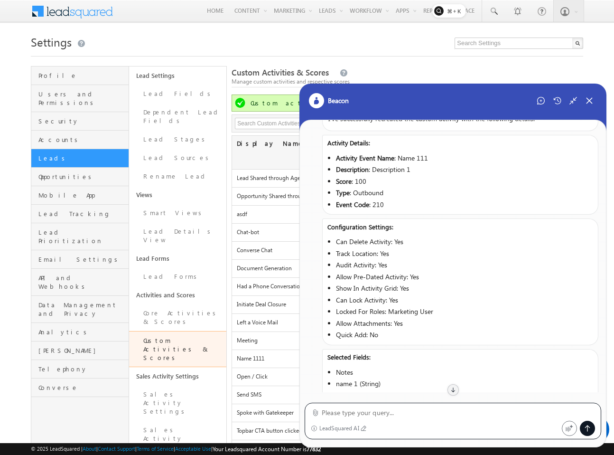
click at [476, 415] on textarea at bounding box center [459, 412] width 274 height 11
type textarea "do it again"
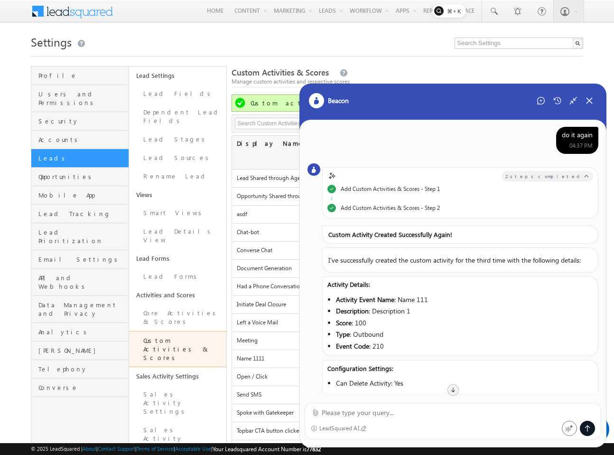
scroll to position [1246, 0]
click at [592, 106] on div "Close Chat" at bounding box center [589, 100] width 15 height 15
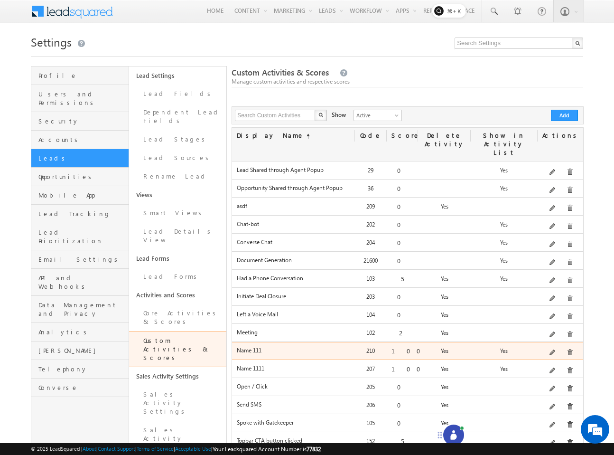
click at [563, 346] on div "Description 1" at bounding box center [561, 352] width 46 height 13
click at [567, 349] on span at bounding box center [570, 352] width 7 height 7
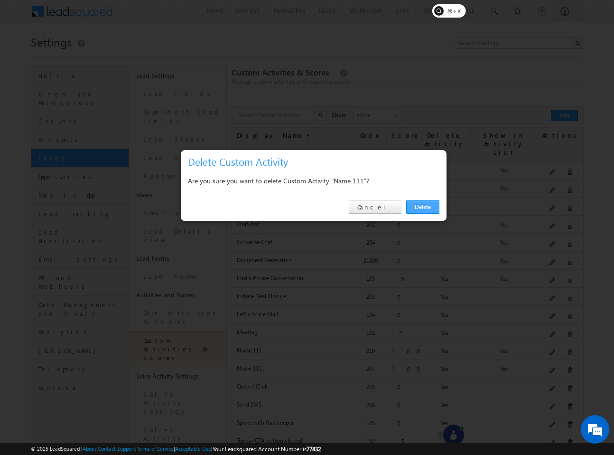
click at [422, 206] on link "Delete" at bounding box center [422, 206] width 33 height 13
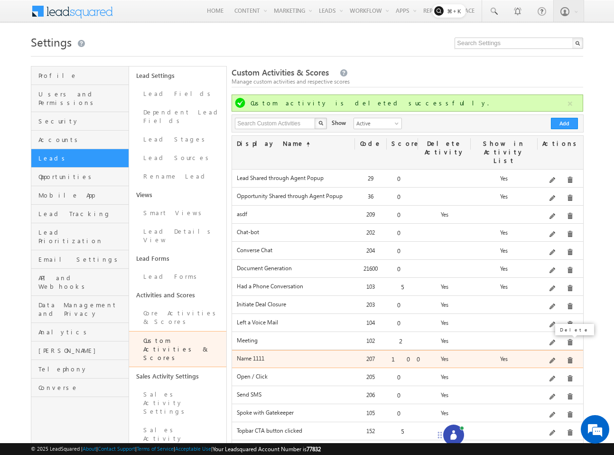
click at [567, 357] on span at bounding box center [570, 360] width 7 height 7
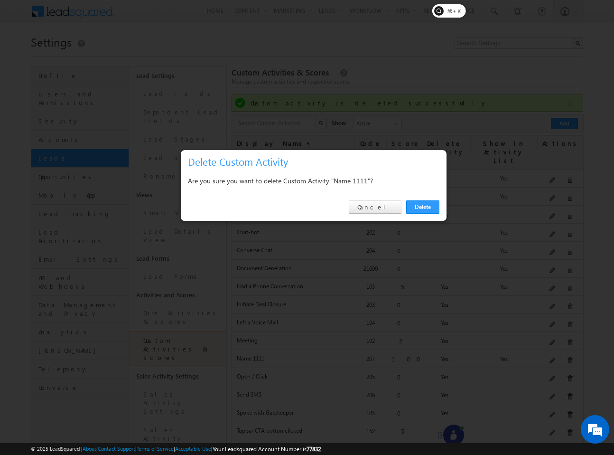
click at [433, 198] on div "Delete Cancel" at bounding box center [314, 207] width 266 height 27
click at [427, 203] on link "Delete" at bounding box center [422, 206] width 33 height 13
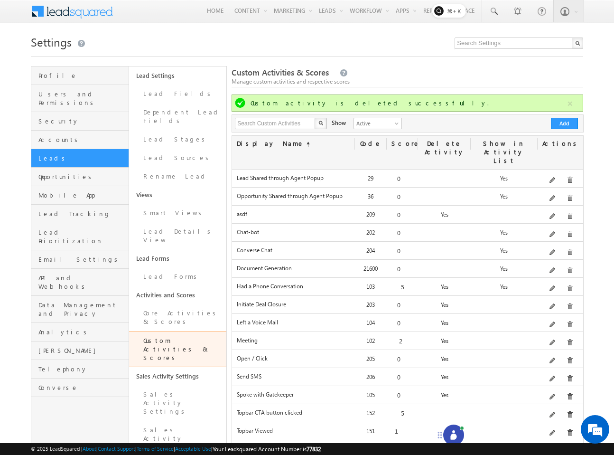
click at [455, 433] on icon at bounding box center [453, 434] width 9 height 9
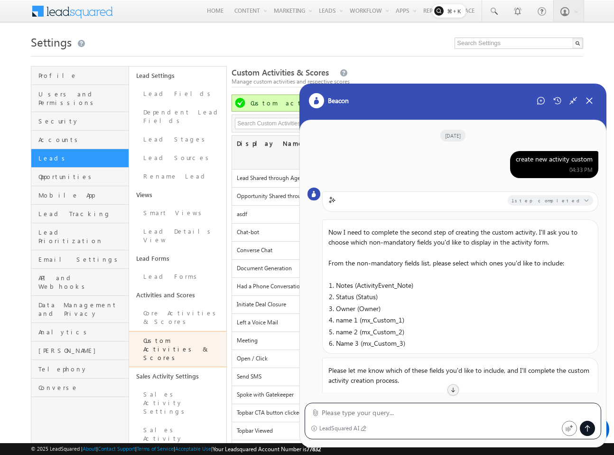
scroll to position [1388, 0]
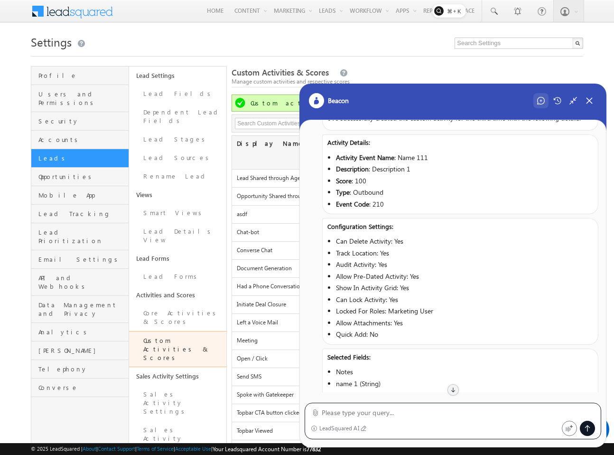
click at [544, 98] on icon at bounding box center [542, 101] width 8 height 8
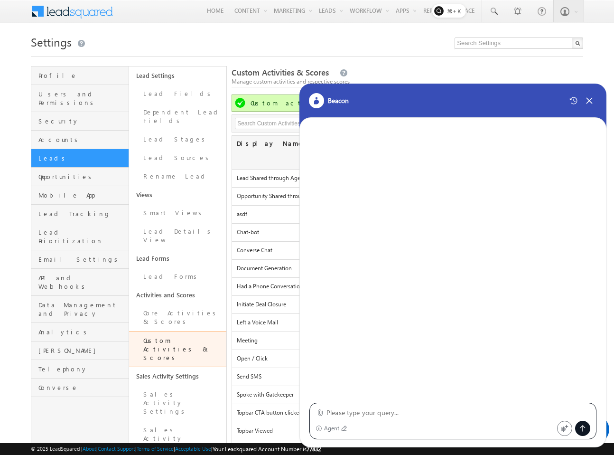
type textarea "x"
type textarea "create"
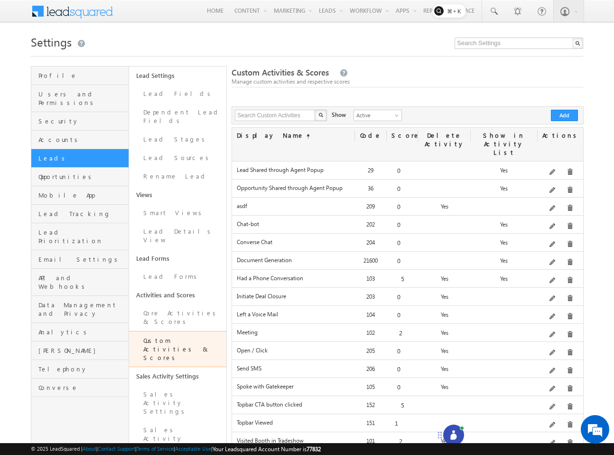
click at [461, 434] on div at bounding box center [454, 435] width 21 height 21
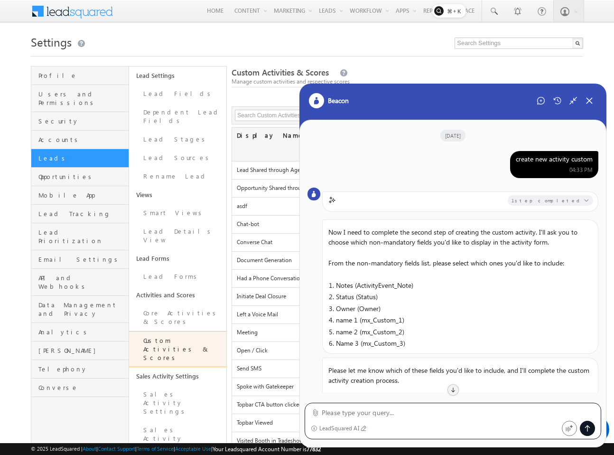
scroll to position [1388, 0]
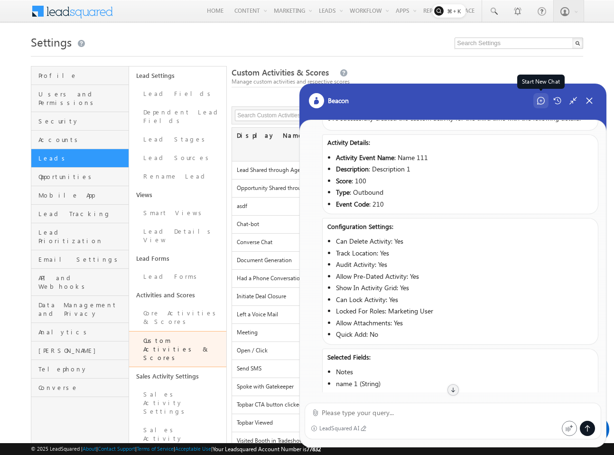
click at [543, 102] on icon at bounding box center [542, 101] width 8 height 8
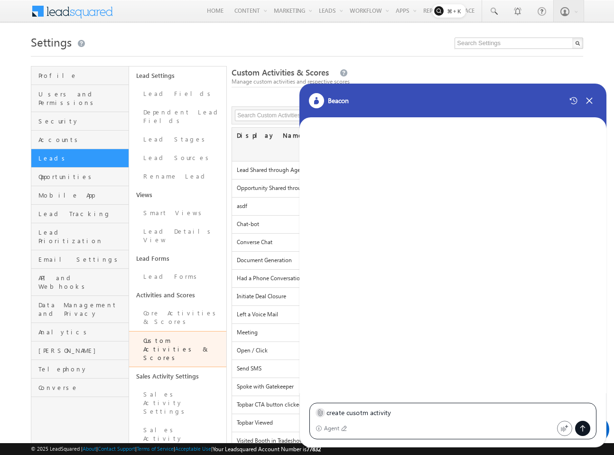
type textarea "create cusotm activity"
click at [324, 411] on div at bounding box center [320, 412] width 9 height 9
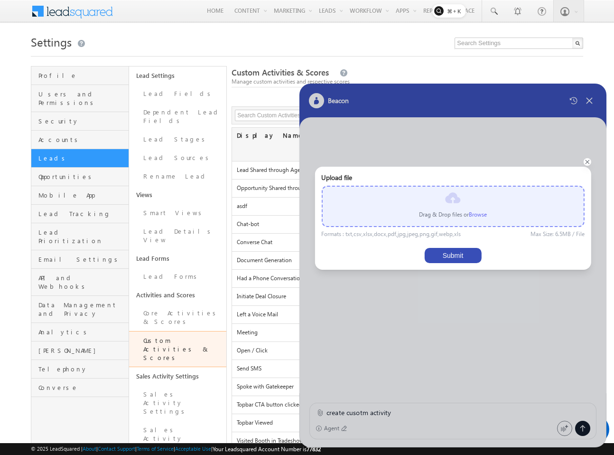
click at [489, 210] on div "Drag & Drop files or Browse" at bounding box center [452, 206] width 263 height 41
click at [487, 210] on p "Drag & Drop files or Browse" at bounding box center [453, 214] width 68 height 9
click at [482, 215] on label "Browse" at bounding box center [478, 214] width 18 height 7
click at [0, 0] on input "file" at bounding box center [0, 0] width 0 height 0
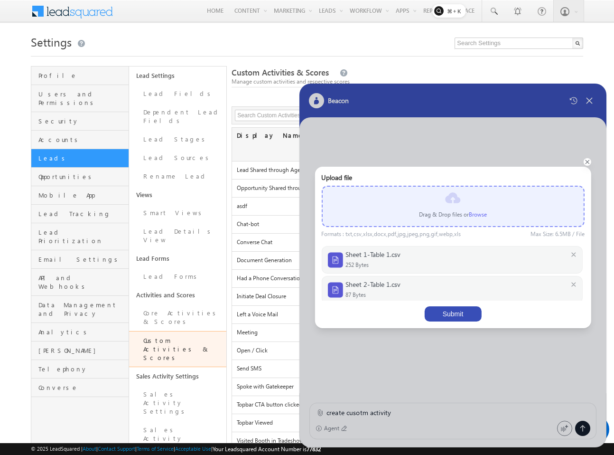
click at [465, 314] on button "Submit" at bounding box center [453, 313] width 57 height 15
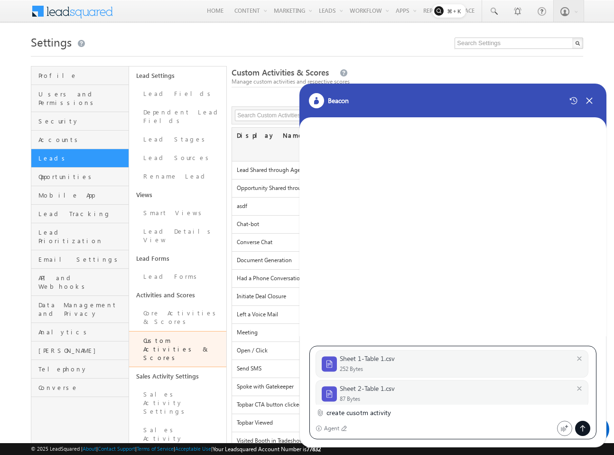
click at [573, 425] on div at bounding box center [573, 428] width 33 height 15
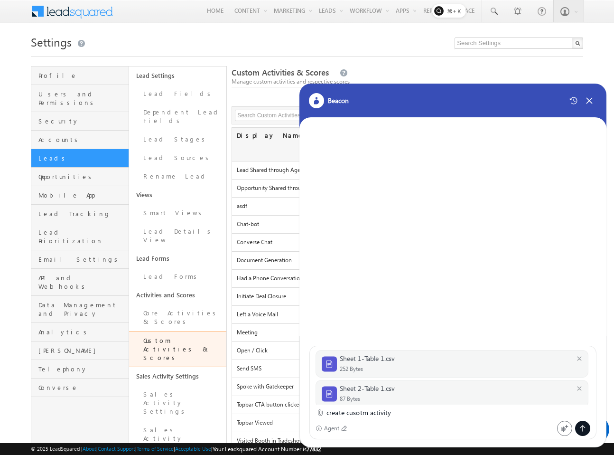
click at [579, 425] on icon at bounding box center [583, 429] width 8 height 8
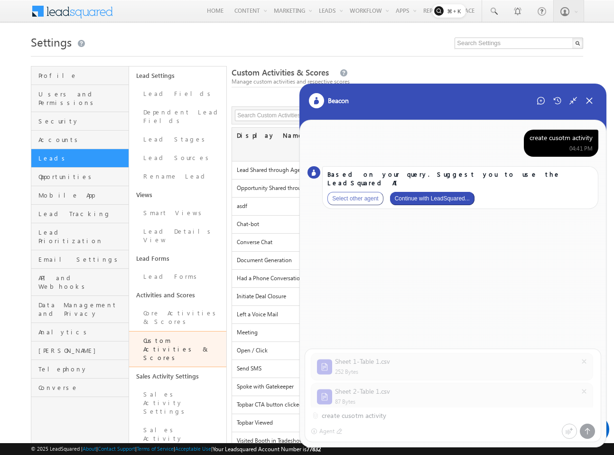
click at [441, 192] on button "Continue with LeadSquared..." at bounding box center [432, 198] width 85 height 13
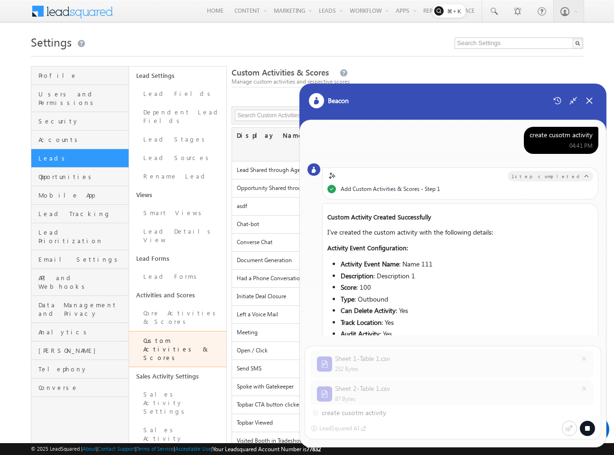
scroll to position [171, 0]
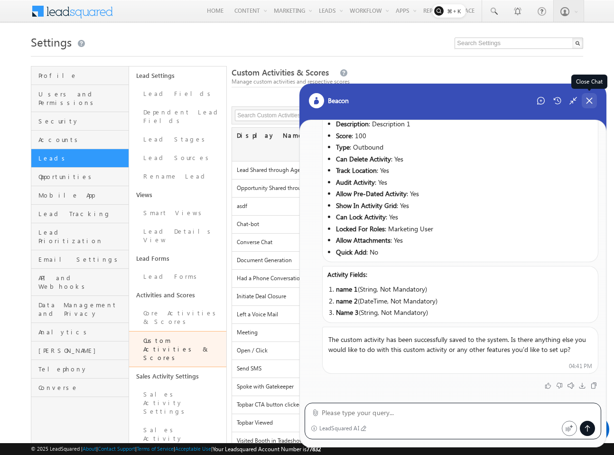
click at [591, 102] on icon at bounding box center [589, 100] width 5 height 5
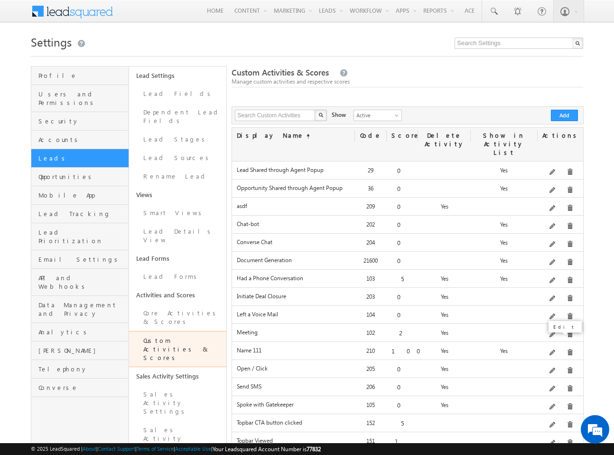
click at [556, 334] on div "Edit" at bounding box center [566, 327] width 38 height 16
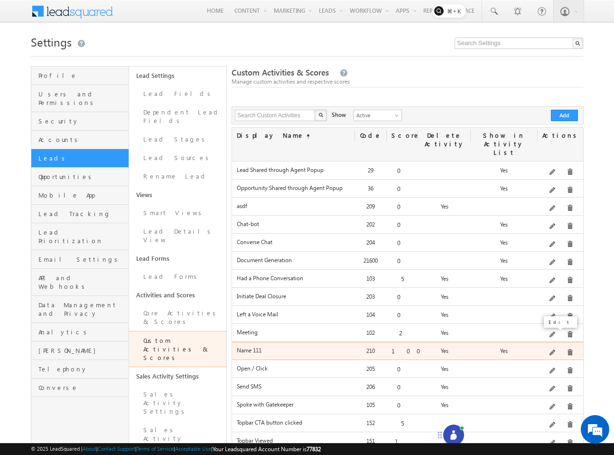
click at [555, 349] on span at bounding box center [553, 352] width 7 height 7
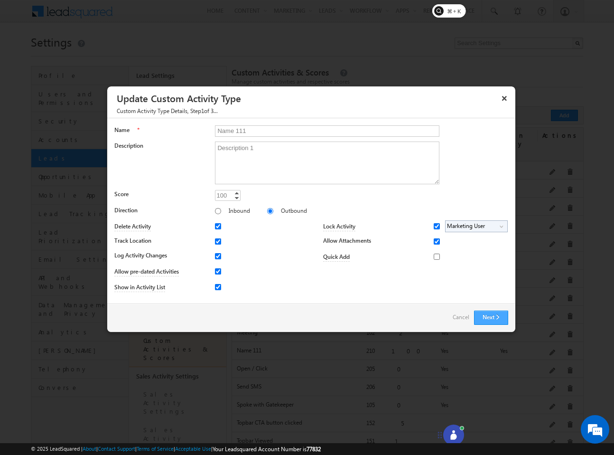
click at [485, 313] on button "Next" at bounding box center [491, 318] width 34 height 14
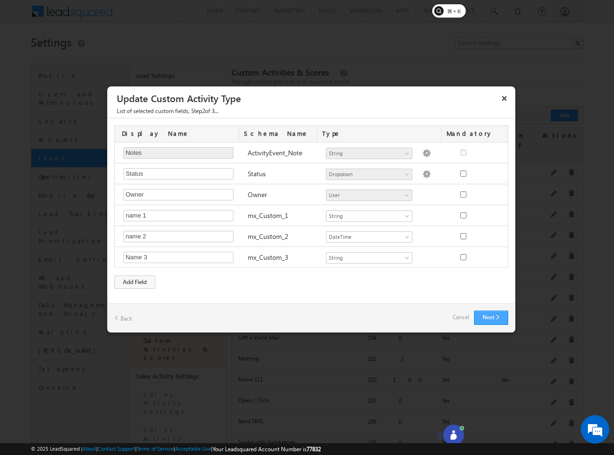
click at [485, 313] on button "Next" at bounding box center [491, 318] width 34 height 14
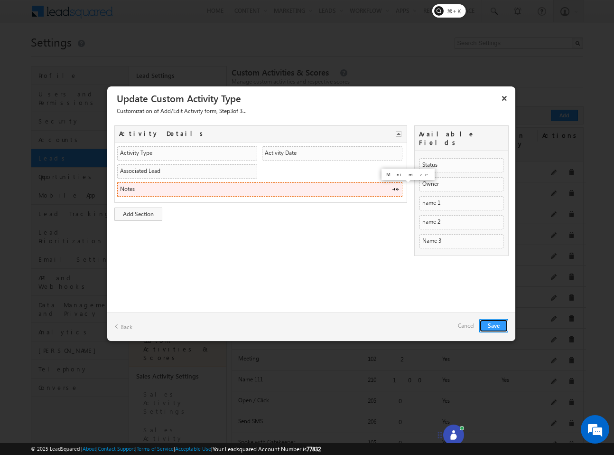
click at [396, 189] on span at bounding box center [396, 189] width 8 height 8
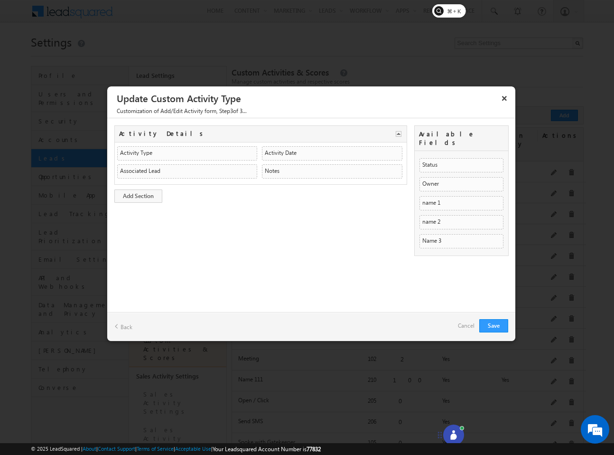
click at [124, 329] on link "Back" at bounding box center [123, 326] width 18 height 15
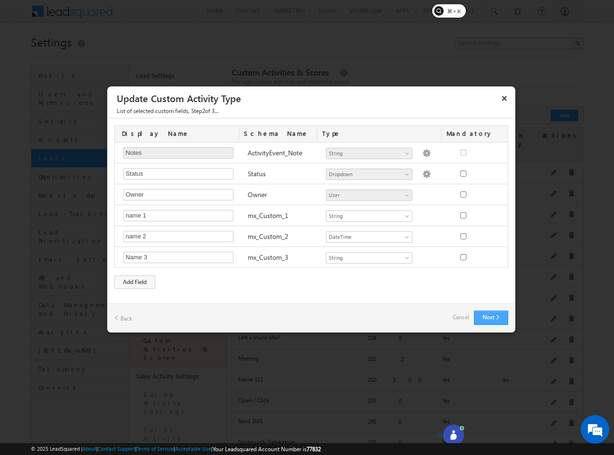
click at [484, 322] on button "Next" at bounding box center [491, 318] width 34 height 14
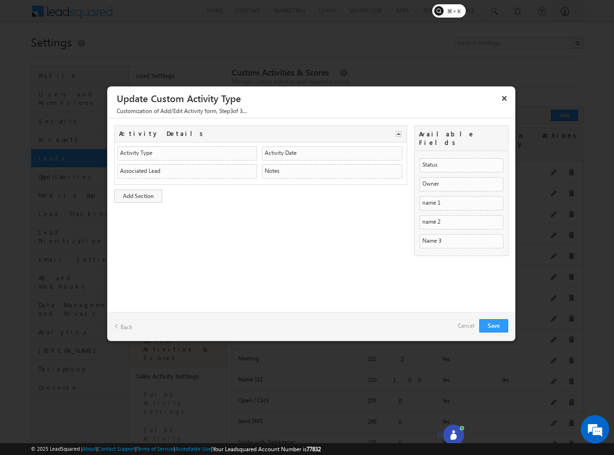
click at [121, 327] on link "Back" at bounding box center [123, 326] width 18 height 15
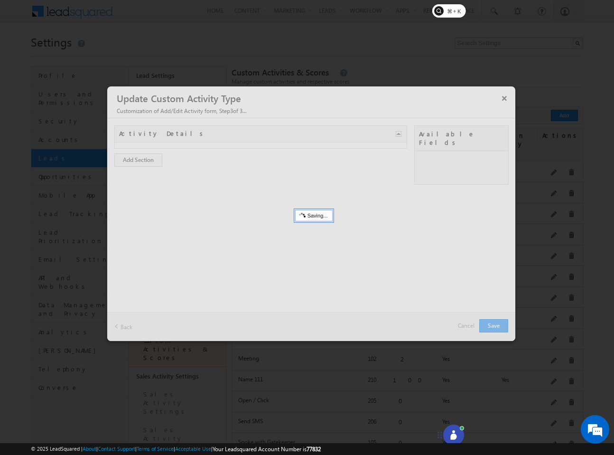
click at [304, 214] on div "Saving..." at bounding box center [314, 215] width 38 height 11
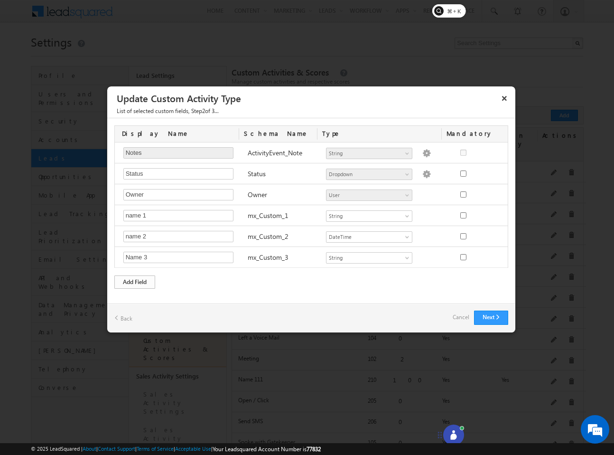
click at [144, 283] on div "Add Field" at bounding box center [134, 281] width 41 height 13
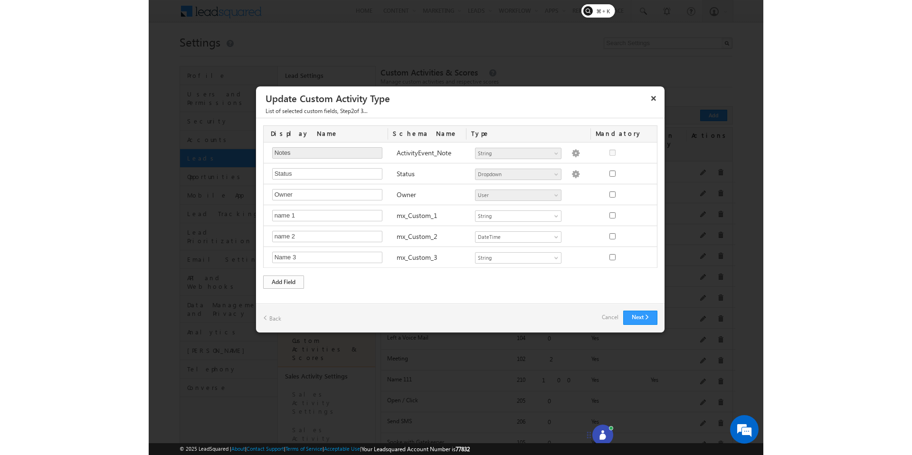
scroll to position [0, 0]
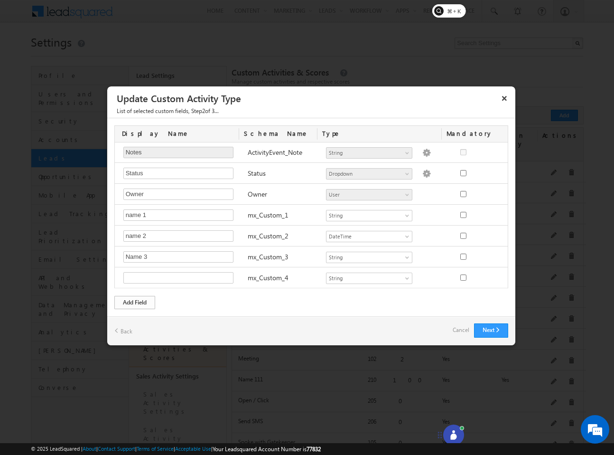
click at [159, 281] on input "text" at bounding box center [178, 277] width 110 height 11
type input "dtfhj"
click at [493, 334] on button "Next" at bounding box center [491, 330] width 34 height 14
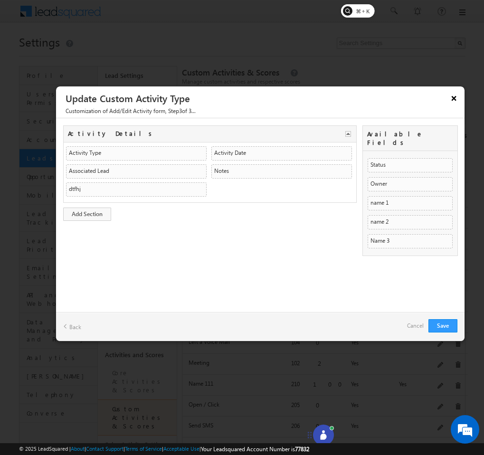
click at [456, 101] on button "×" at bounding box center [453, 98] width 15 height 17
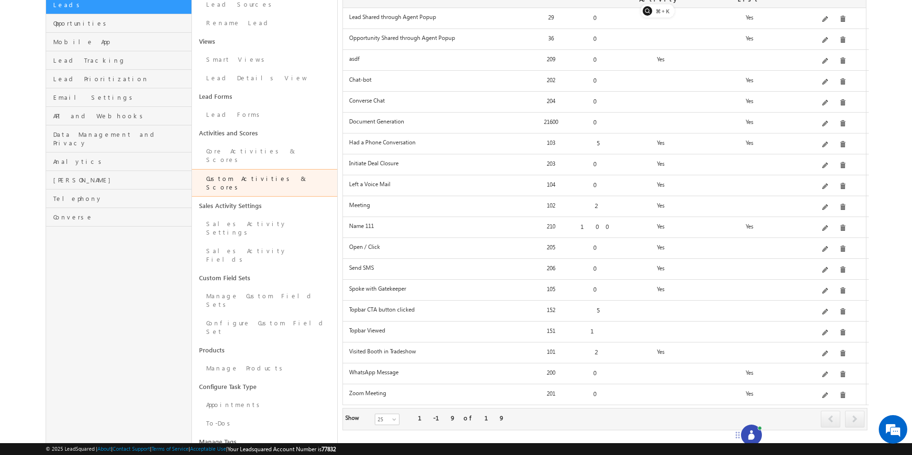
scroll to position [150, 0]
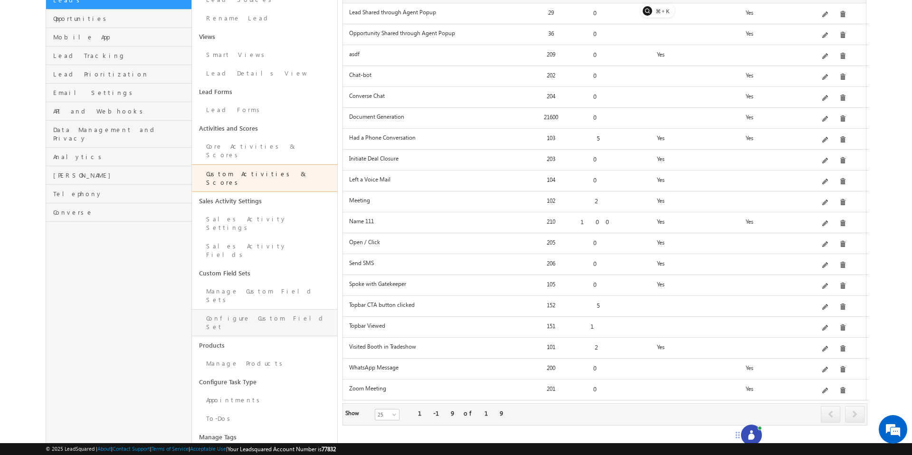
click at [228, 309] on link "Configure Custom Field Set" at bounding box center [265, 322] width 146 height 27
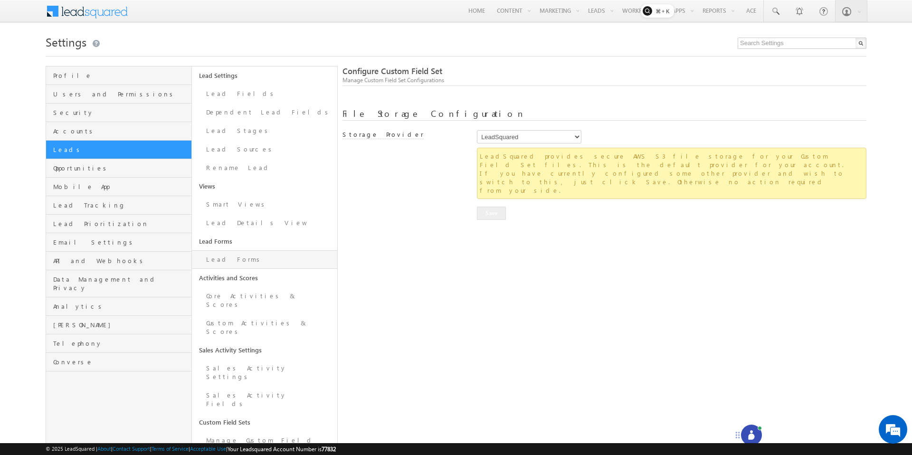
click at [229, 262] on link "Lead Forms" at bounding box center [265, 259] width 146 height 19
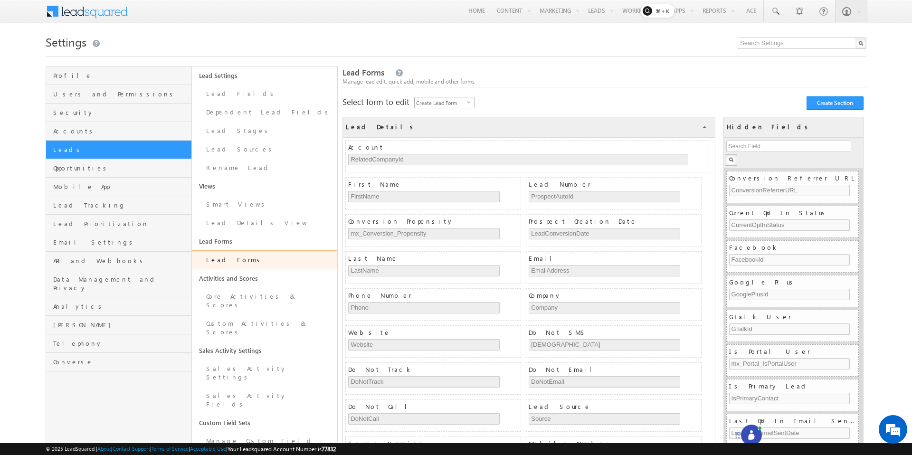
click at [471, 104] on span "select" at bounding box center [471, 102] width 8 height 4
click at [490, 103] on div "Select form to edit Create Lead Form select LeadManipulation Create Section Sel…" at bounding box center [604, 102] width 524 height 10
click at [702, 160] on div at bounding box center [704, 160] width 6 height 9
click at [702, 159] on div at bounding box center [704, 160] width 6 height 9
click at [681, 105] on div "Select form to edit Create Lead Form select LeadManipulation Create Section Sel…" at bounding box center [604, 102] width 524 height 10
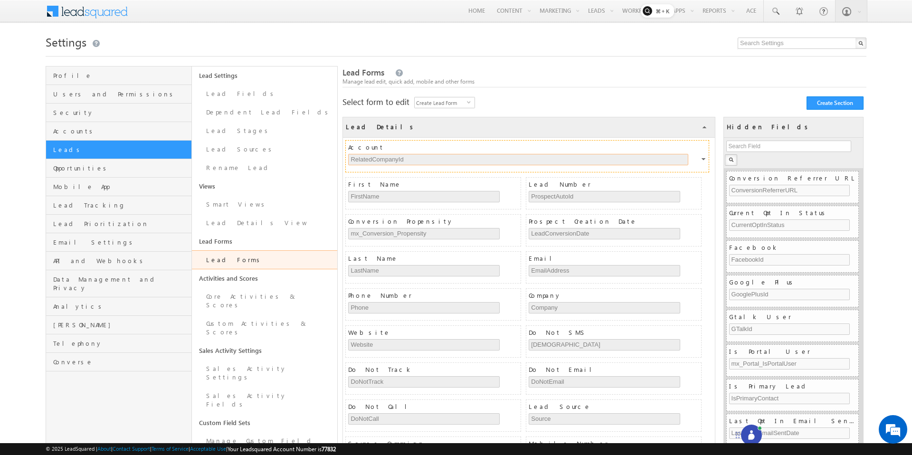
click at [500, 158] on input "RelatedCompanyId" at bounding box center [518, 159] width 340 height 11
click at [500, 160] on input "RelatedCompanyId" at bounding box center [518, 159] width 340 height 11
click at [535, 148] on span "Account" at bounding box center [528, 147] width 360 height 9
click at [702, 159] on div at bounding box center [704, 160] width 6 height 9
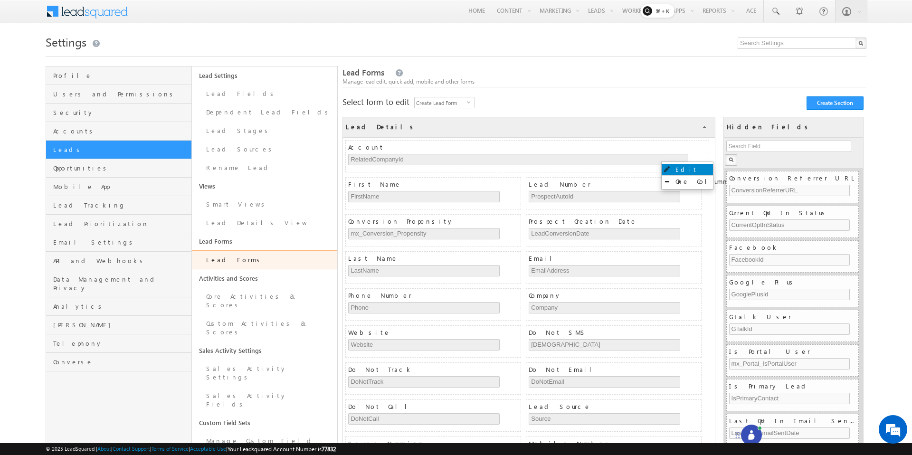
click at [691, 168] on link "Edit" at bounding box center [686, 169] width 51 height 11
click at [257, 314] on link "Custom Activities & Scores" at bounding box center [265, 327] width 146 height 27
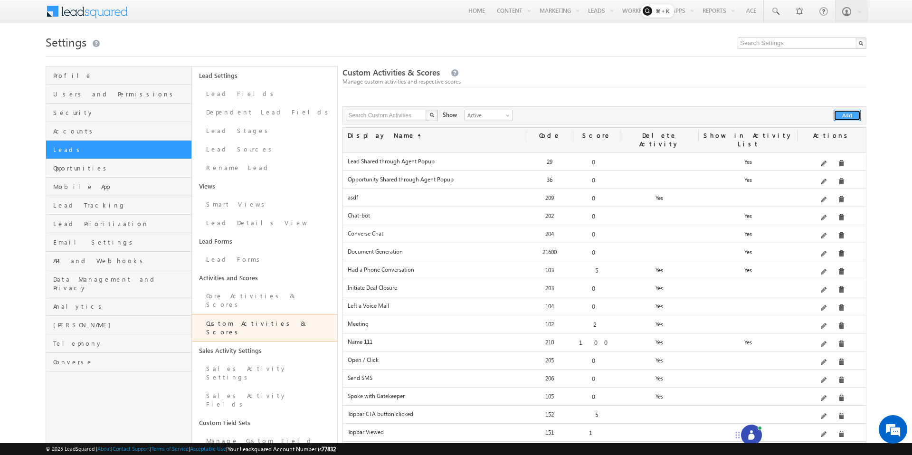
click at [848, 117] on button "Add" at bounding box center [846, 115] width 27 height 11
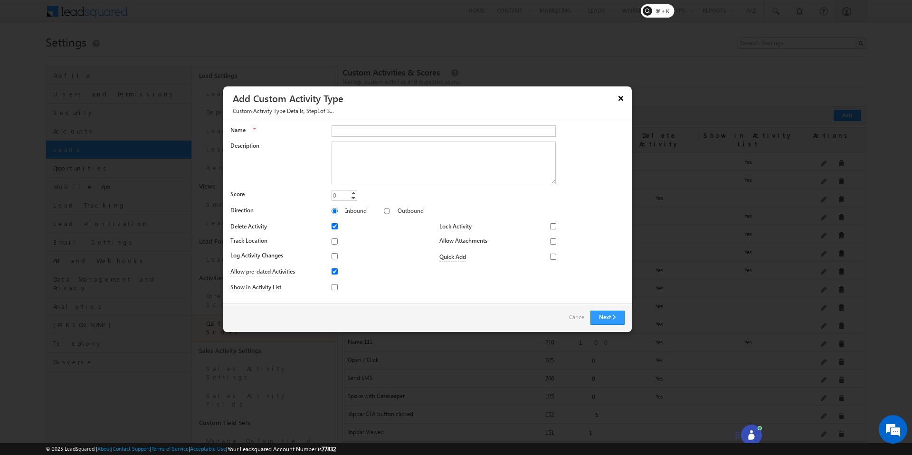
click at [620, 100] on button "×" at bounding box center [620, 98] width 15 height 17
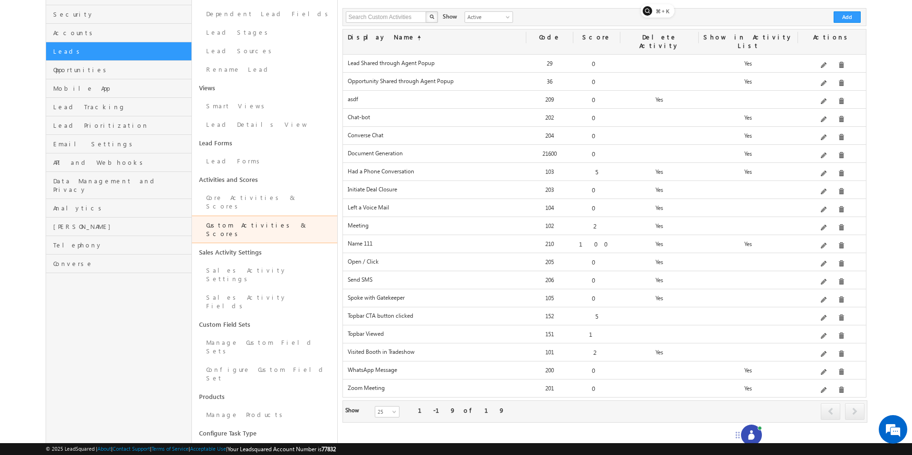
scroll to position [122, 0]
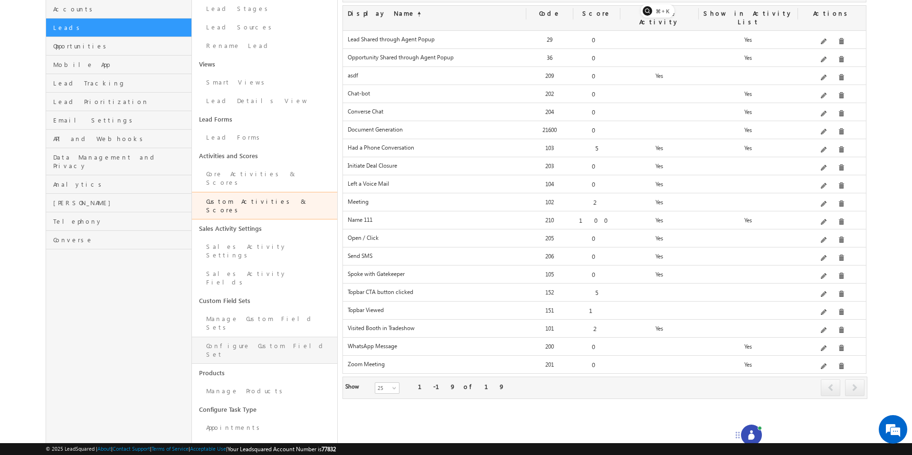
click at [248, 337] on link "Configure Custom Field Set" at bounding box center [265, 350] width 146 height 27
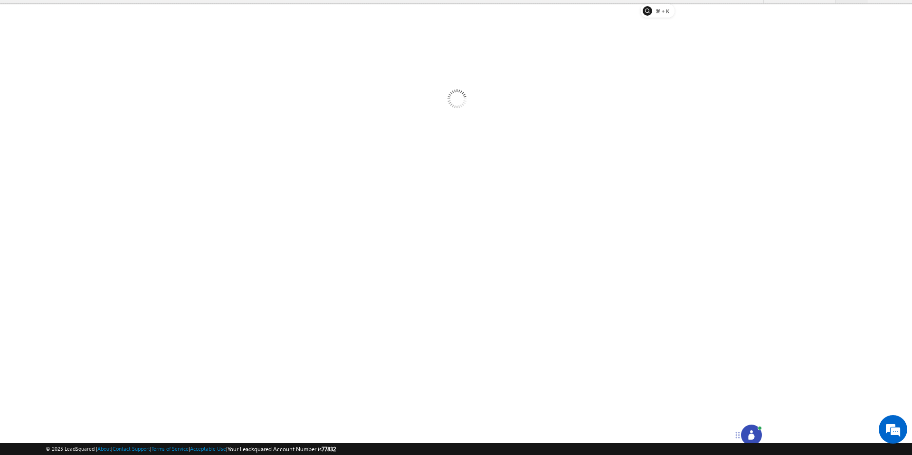
scroll to position [19, 0]
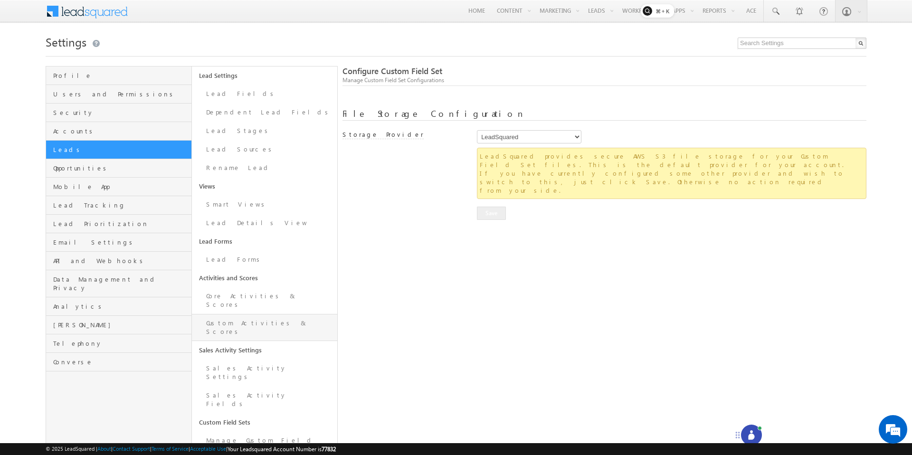
click at [244, 314] on link "Custom Activities & Scores" at bounding box center [265, 327] width 146 height 27
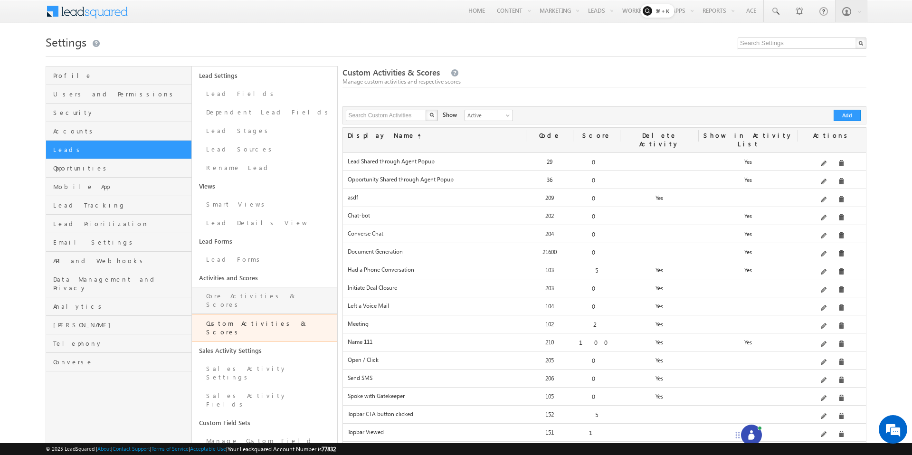
click at [249, 294] on link "Core Activities & Scores" at bounding box center [265, 300] width 146 height 27
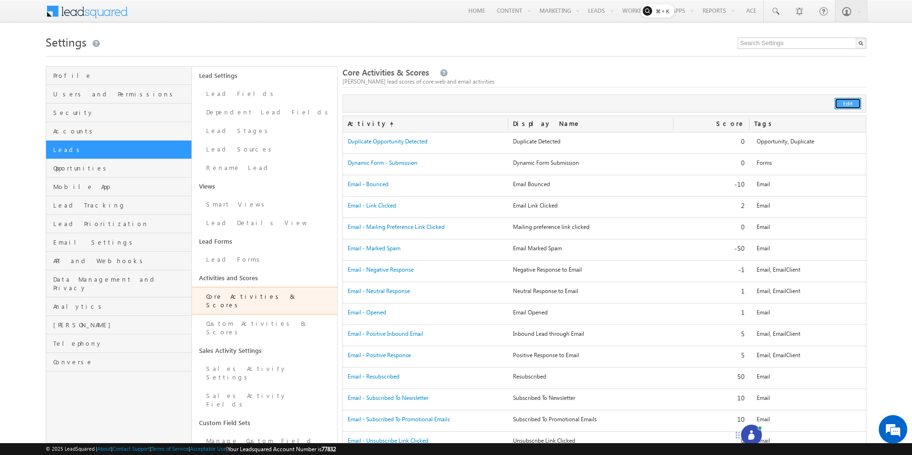
click at [850, 104] on button "Edit" at bounding box center [847, 103] width 27 height 11
click at [237, 314] on link "Custom Activities & Scores" at bounding box center [265, 327] width 146 height 27
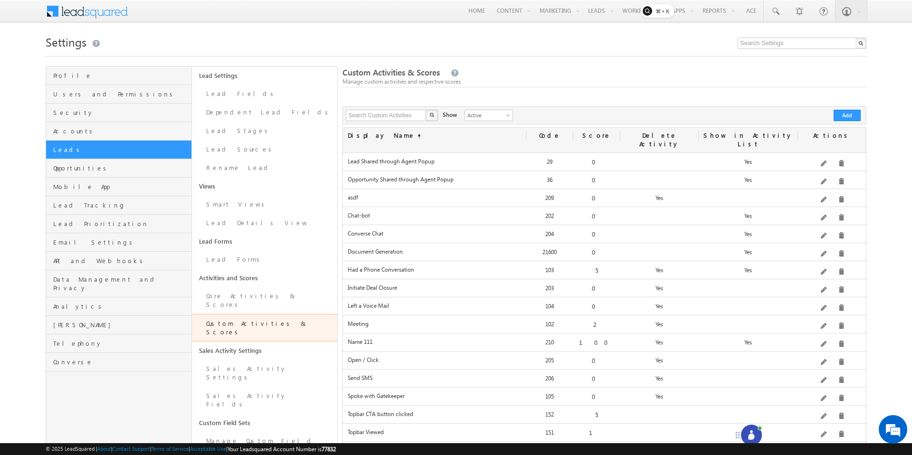
click at [238, 314] on link "Custom Activities & Scores" at bounding box center [265, 328] width 146 height 28
click at [852, 117] on button "Add" at bounding box center [846, 115] width 27 height 11
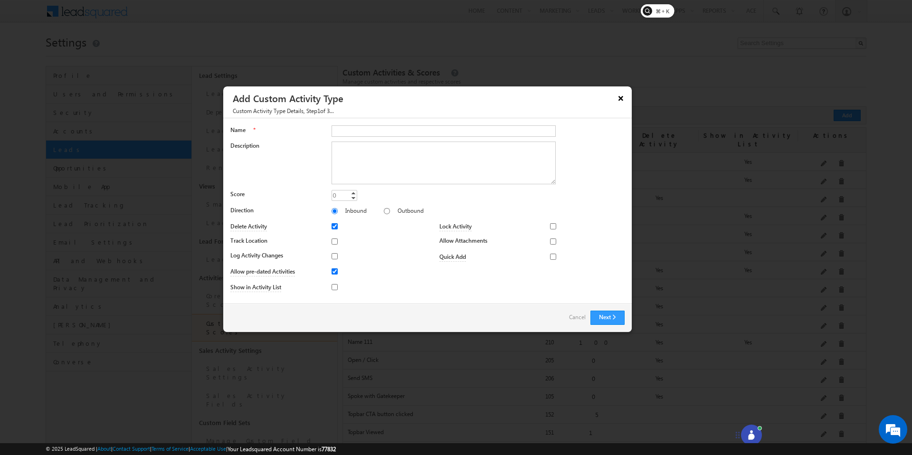
click at [620, 98] on button "×" at bounding box center [620, 98] width 15 height 17
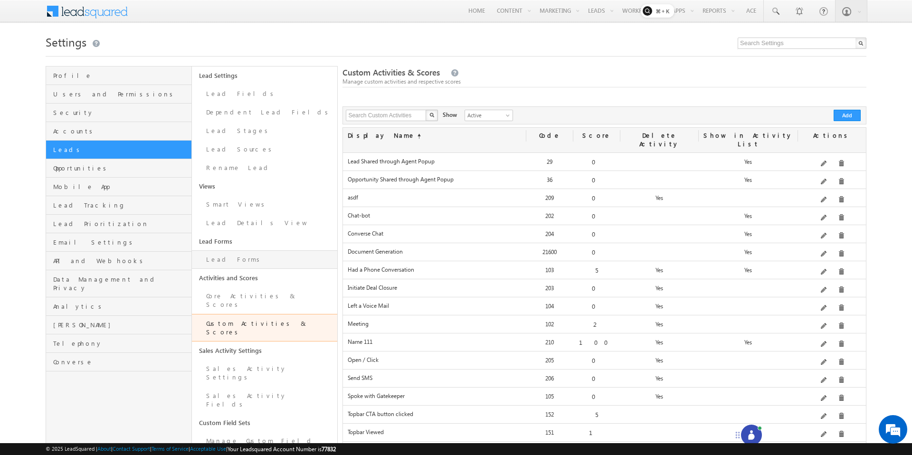
click at [228, 267] on link "Lead Forms" at bounding box center [265, 259] width 146 height 19
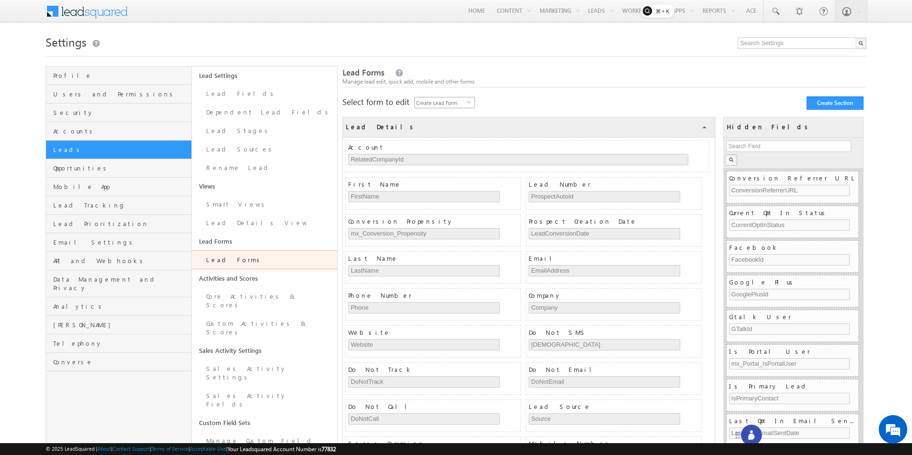
click at [471, 102] on span "select" at bounding box center [471, 102] width 8 height 4
click at [829, 101] on button "Create Section" at bounding box center [834, 102] width 57 height 13
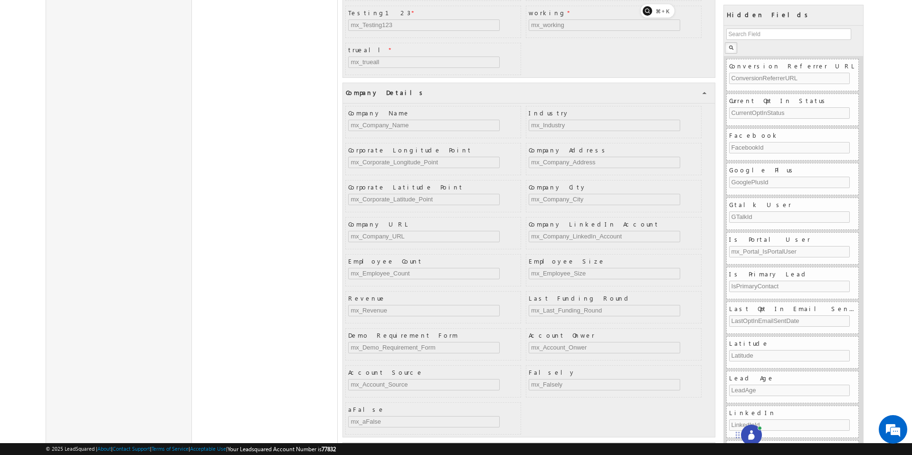
scroll to position [1649, 0]
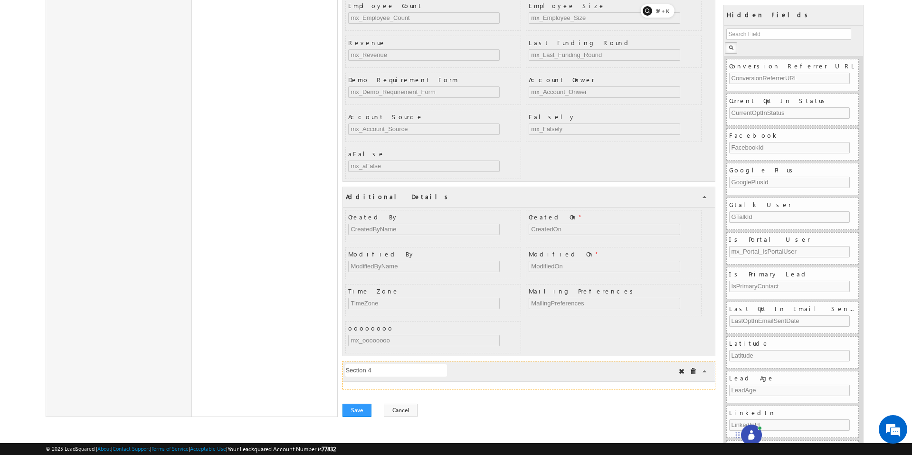
click at [396, 368] on input "txt" at bounding box center [396, 370] width 102 height 12
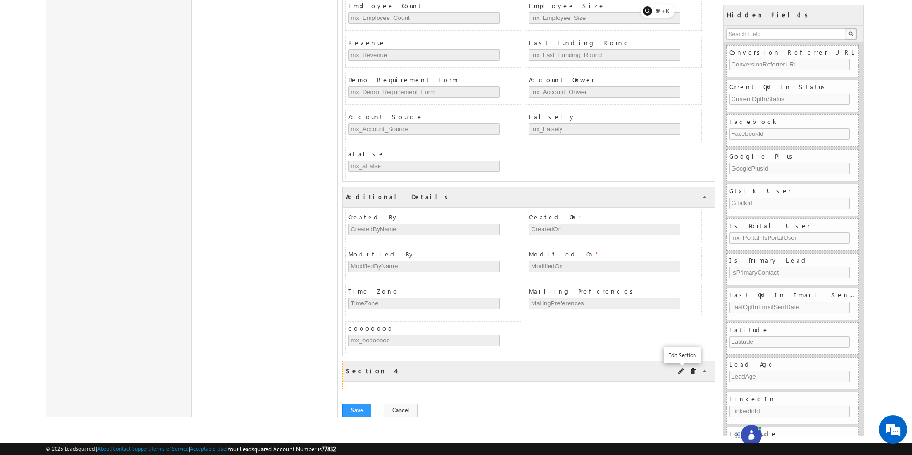
click at [681, 372] on span at bounding box center [681, 371] width 7 height 7
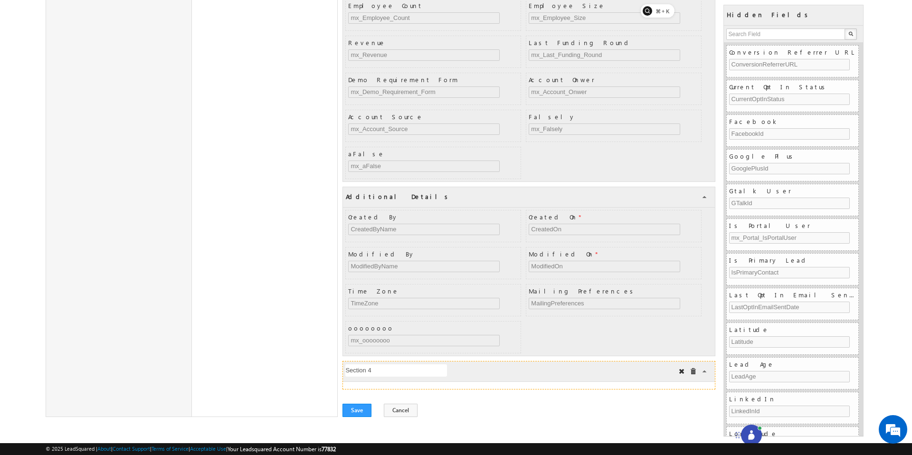
click at [434, 370] on input "txt" at bounding box center [396, 370] width 102 height 12
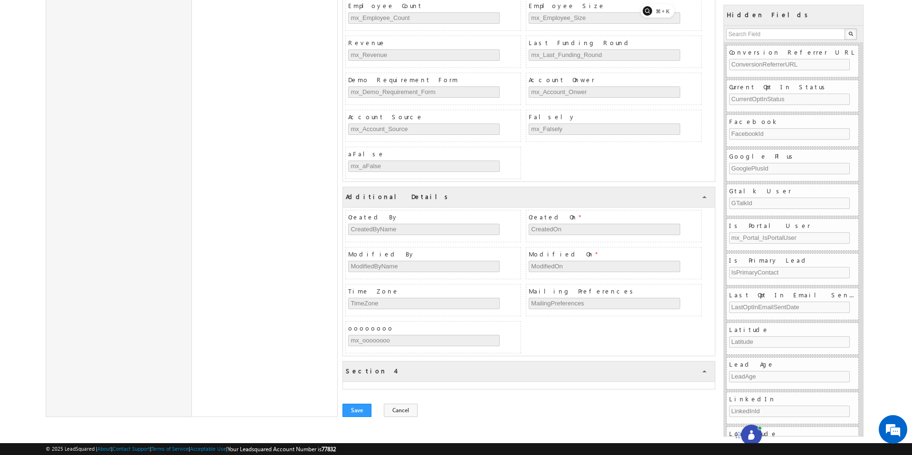
drag, startPoint x: 741, startPoint y: 373, endPoint x: 638, endPoint y: 382, distance: 103.4
click at [785, 365] on span "Lead Age" at bounding box center [793, 364] width 129 height 9
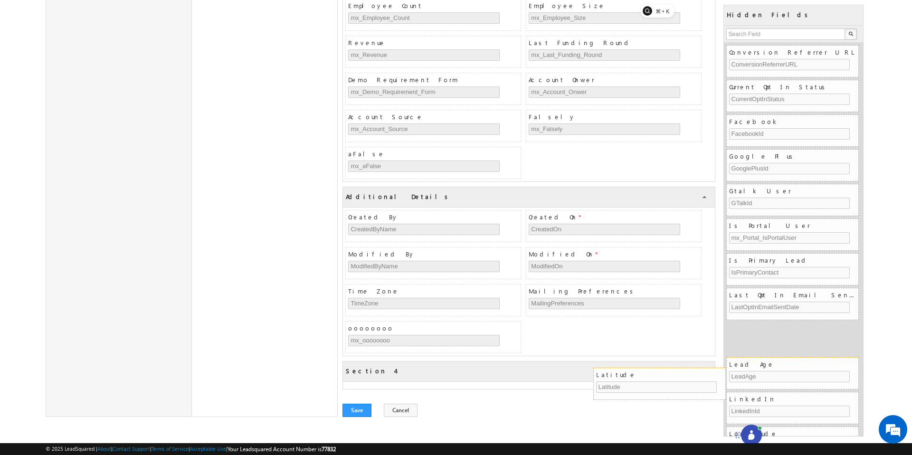
drag, startPoint x: 785, startPoint y: 335, endPoint x: 646, endPoint y: 382, distance: 146.9
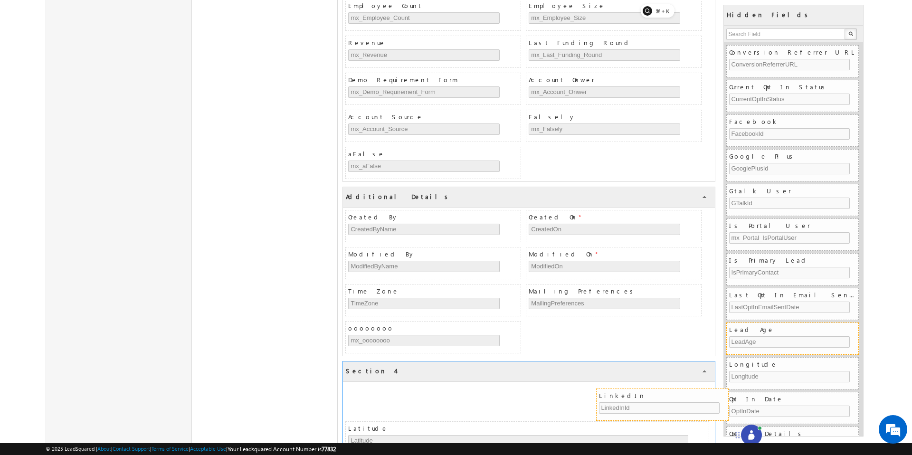
drag, startPoint x: 754, startPoint y: 369, endPoint x: 624, endPoint y: 401, distance: 133.8
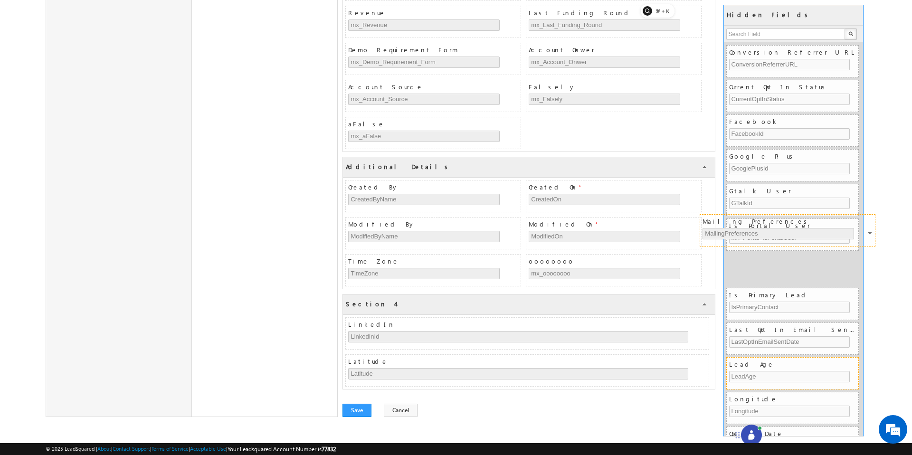
scroll to position [1685, 0]
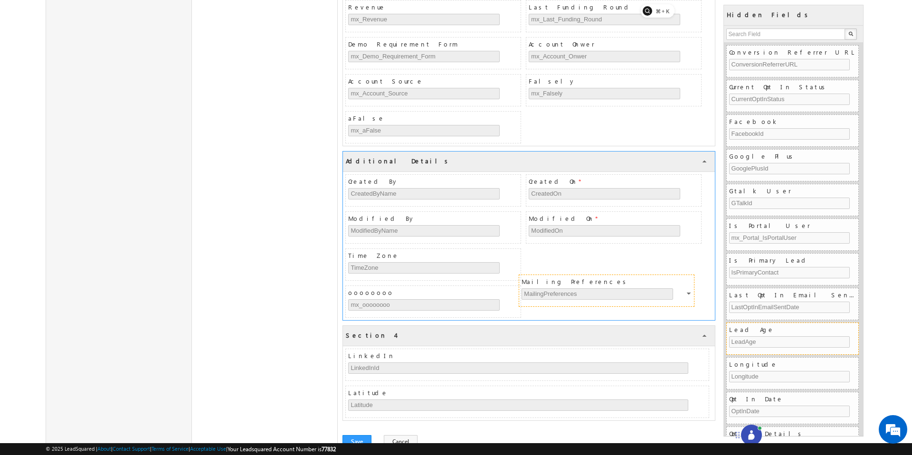
drag, startPoint x: 620, startPoint y: 225, endPoint x: 613, endPoint y: 282, distance: 57.9
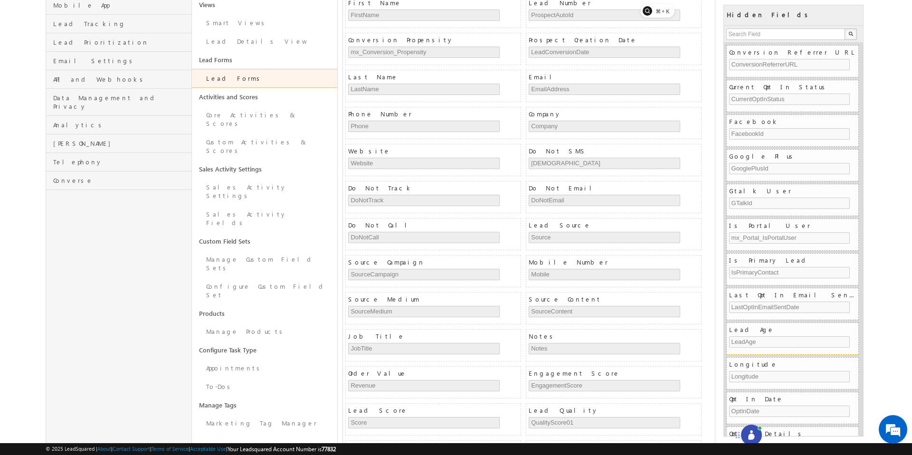
scroll to position [204, 0]
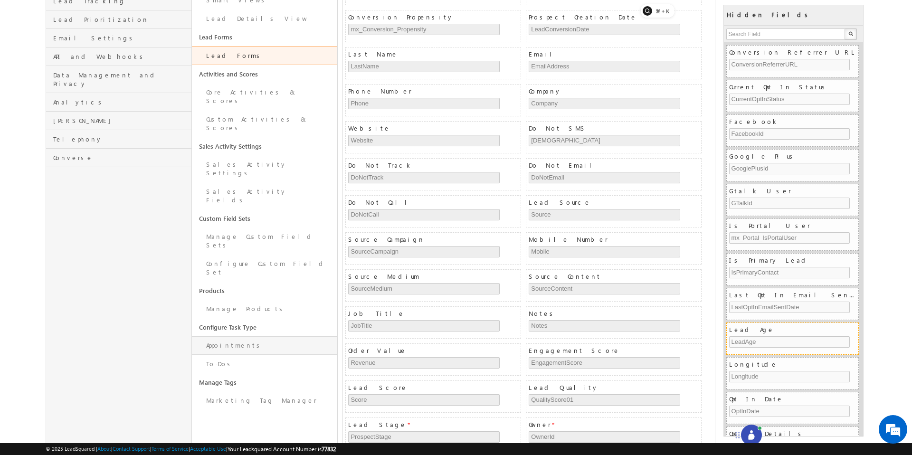
click at [233, 336] on link "Appointments" at bounding box center [265, 345] width 146 height 19
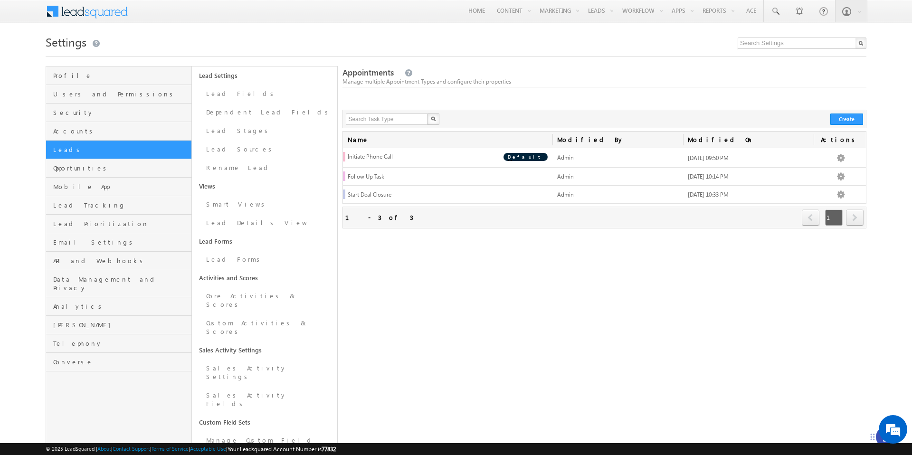
scroll to position [146, 0]
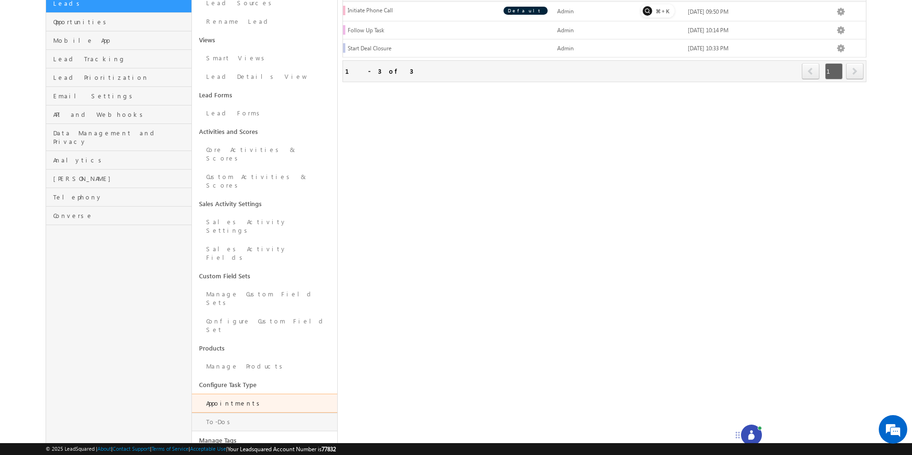
click at [219, 413] on link "To-Dos" at bounding box center [265, 422] width 146 height 19
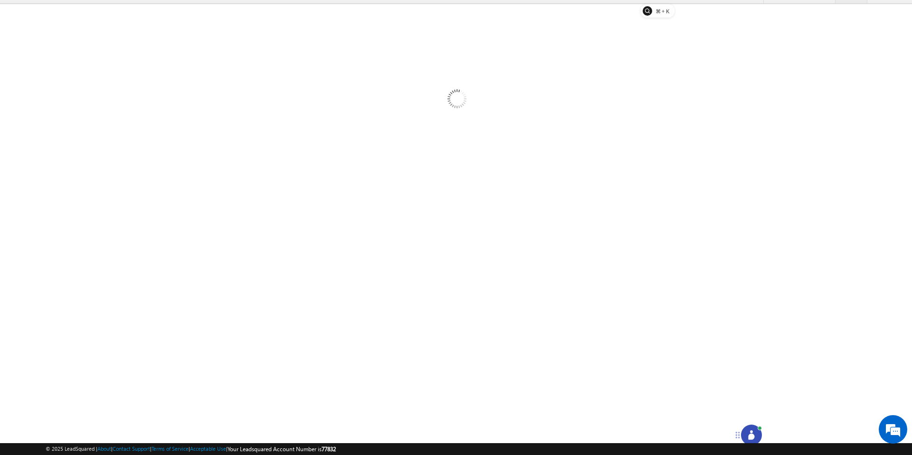
scroll to position [19, 0]
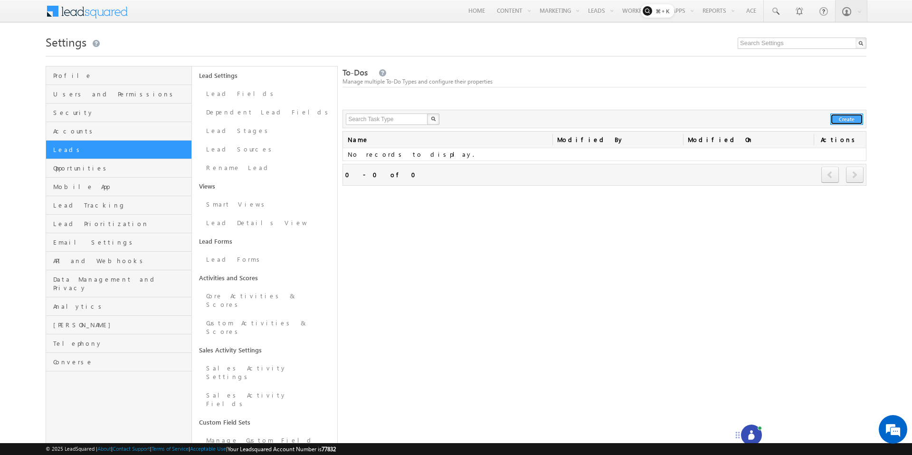
click at [855, 115] on button "Create" at bounding box center [846, 118] width 33 height 11
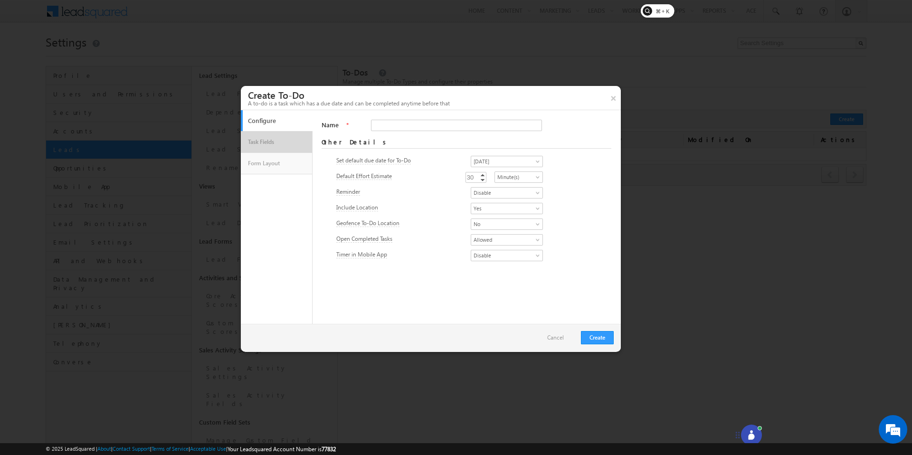
click at [296, 141] on link "Task Fields" at bounding box center [276, 142] width 62 height 16
click at [405, 125] on input "Name" at bounding box center [456, 125] width 170 height 11
type input "kugyuh"
click at [595, 335] on button "Create" at bounding box center [597, 337] width 33 height 13
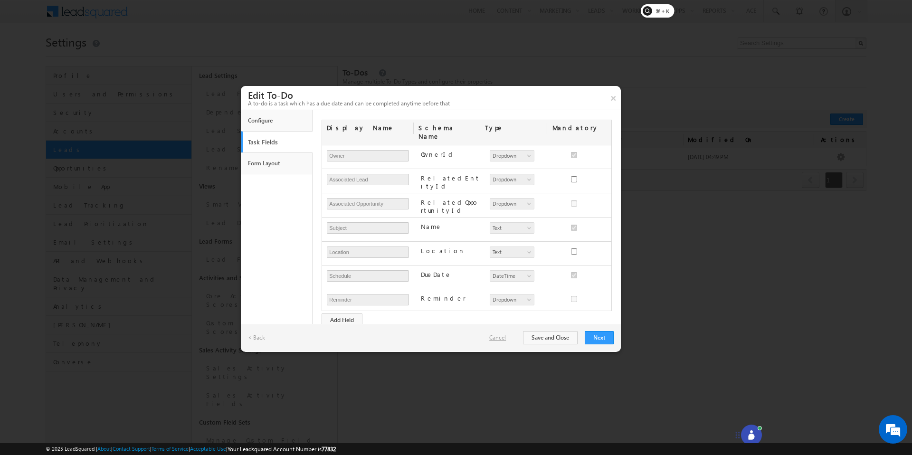
click at [504, 341] on link "Cancel" at bounding box center [502, 337] width 26 height 9
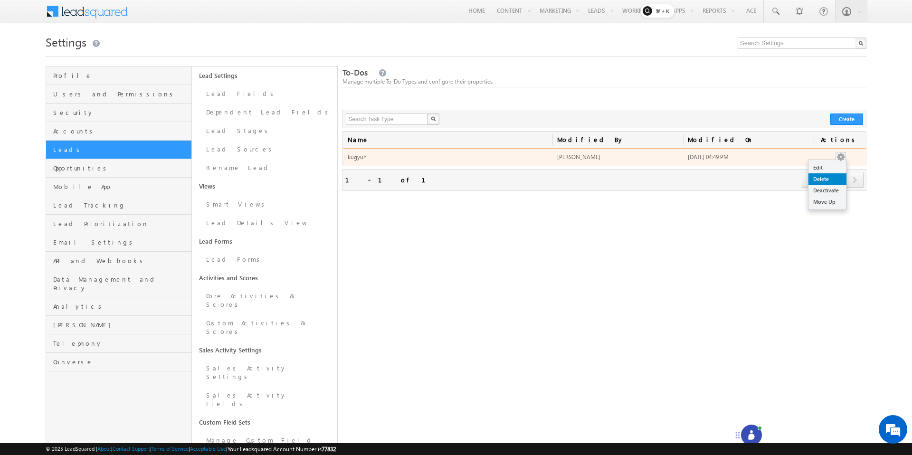
click at [823, 177] on link "Delete" at bounding box center [827, 178] width 38 height 11
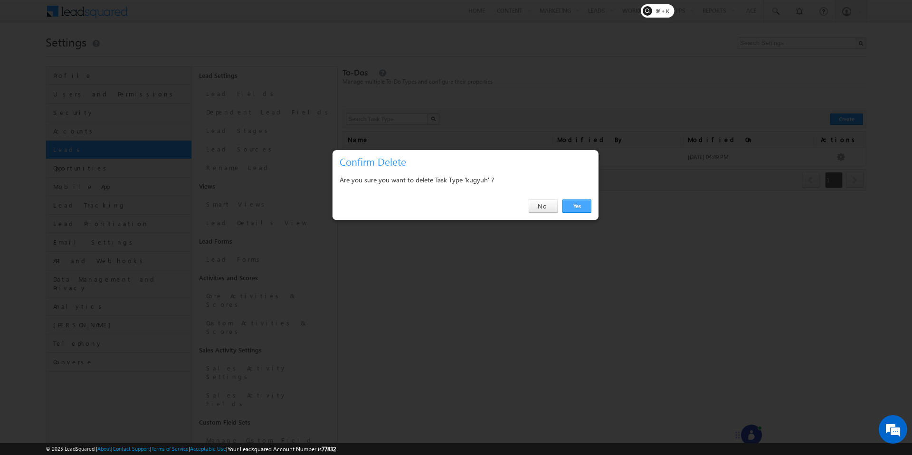
click at [568, 208] on link "Yes" at bounding box center [576, 205] width 29 height 13
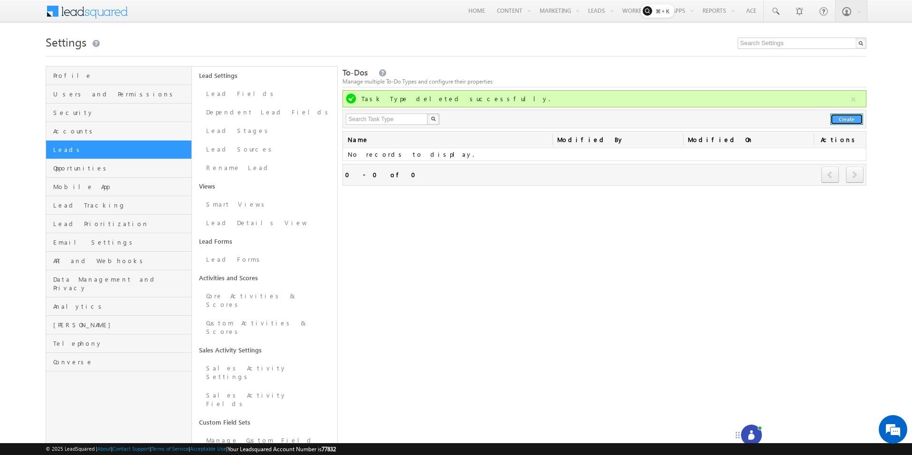
click at [848, 122] on button "Create" at bounding box center [846, 118] width 33 height 11
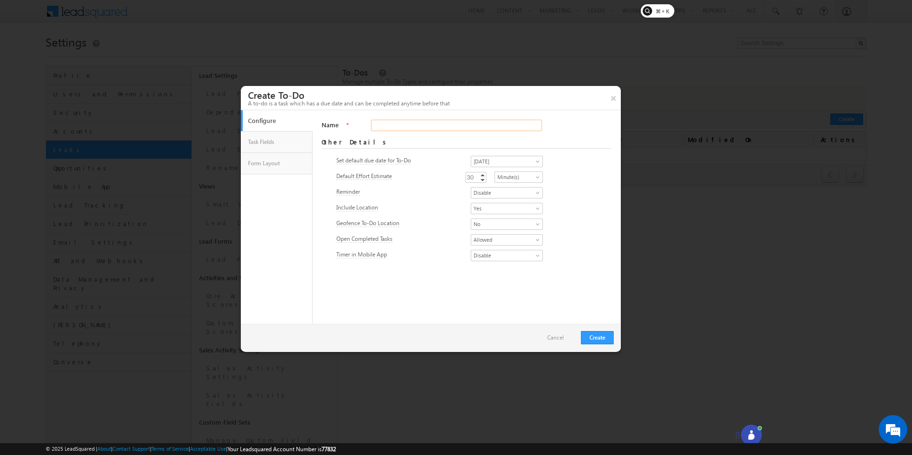
click at [394, 123] on input "Name" at bounding box center [456, 125] width 170 height 11
click at [283, 136] on link "Task Fields" at bounding box center [276, 142] width 62 height 16
click at [397, 128] on input "Name" at bounding box center [456, 125] width 170 height 11
type input "1231"
click at [594, 341] on button "Create" at bounding box center [597, 337] width 33 height 13
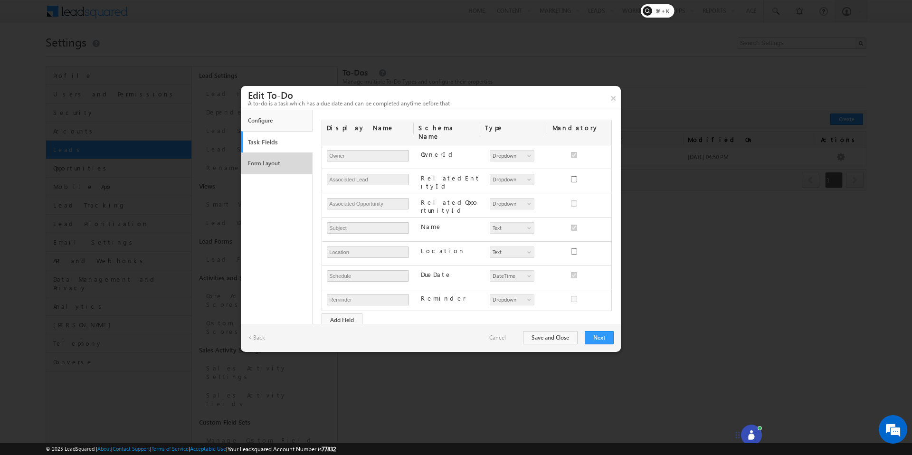
click at [274, 160] on link "Form Layout" at bounding box center [276, 163] width 62 height 16
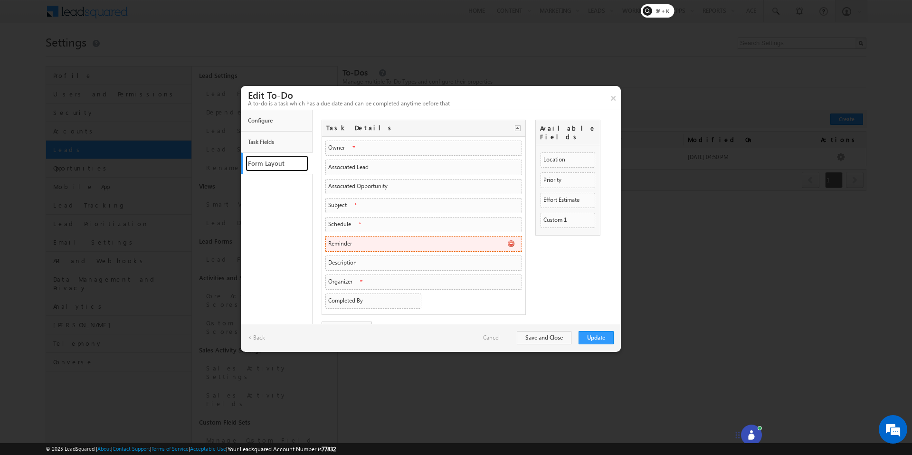
scroll to position [17, 0]
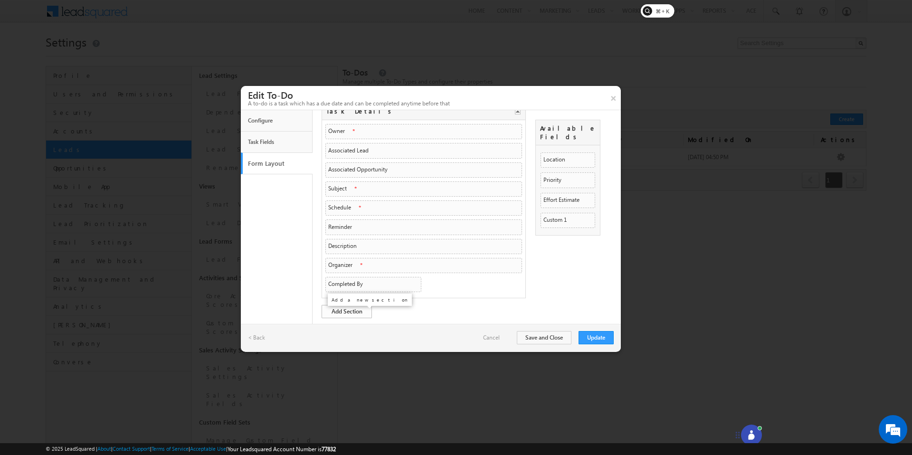
click at [343, 311] on link "Add Section" at bounding box center [346, 311] width 50 height 13
click at [351, 311] on input "Section 2" at bounding box center [378, 311] width 104 height 11
click at [358, 274] on input "Section 2" at bounding box center [378, 273] width 104 height 11
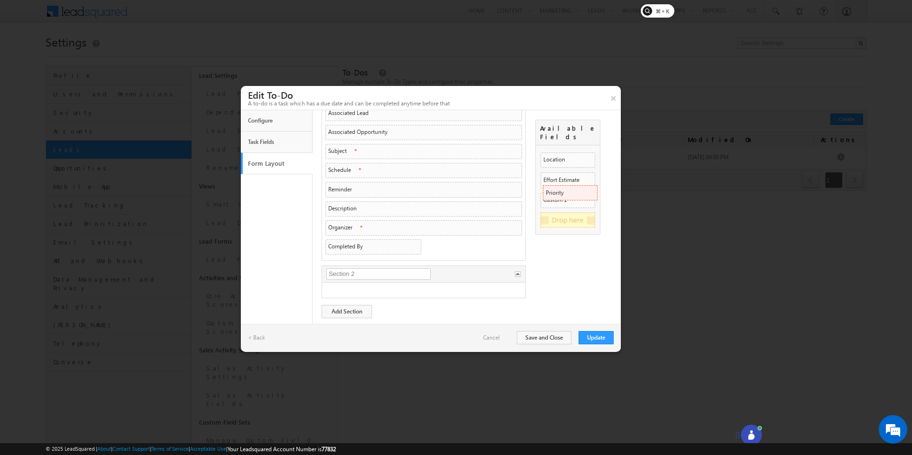
drag, startPoint x: 552, startPoint y: 174, endPoint x: 595, endPoint y: 195, distance: 48.2
click at [357, 275] on input "Section 2" at bounding box center [378, 273] width 104 height 11
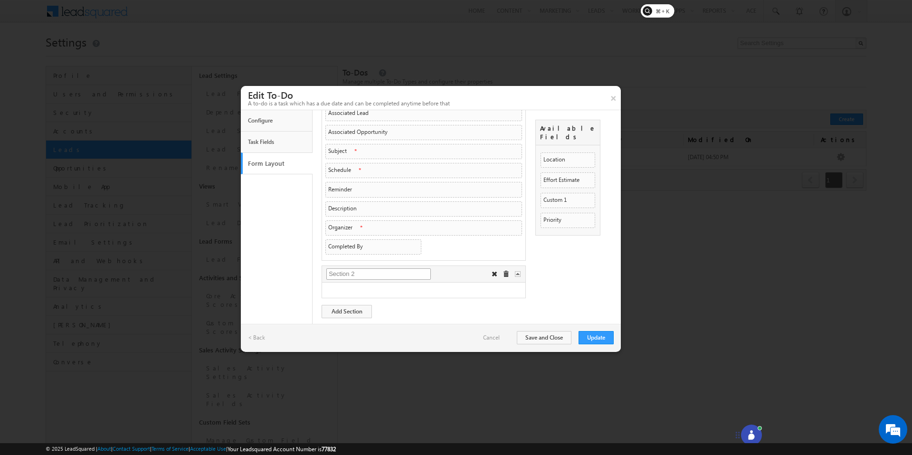
click at [404, 276] on input "Section 2" at bounding box center [378, 273] width 104 height 11
click at [616, 98] on button "×" at bounding box center [613, 98] width 16 height 24
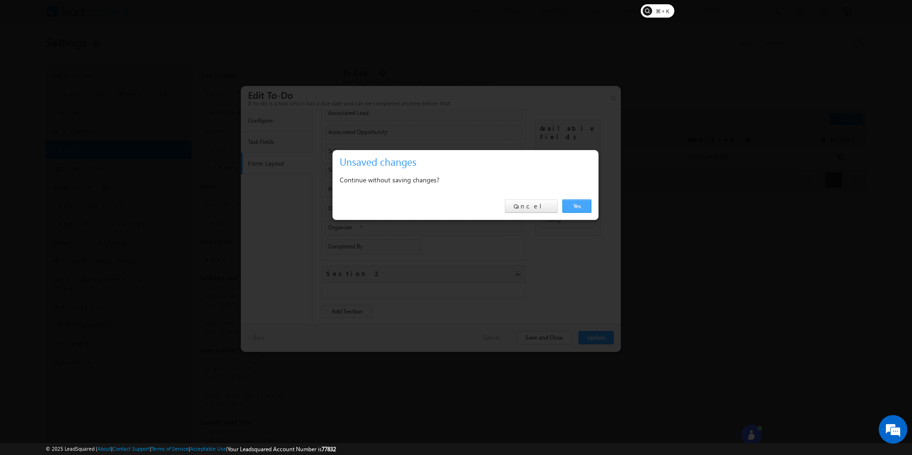
click at [581, 205] on link "Yes" at bounding box center [576, 205] width 29 height 13
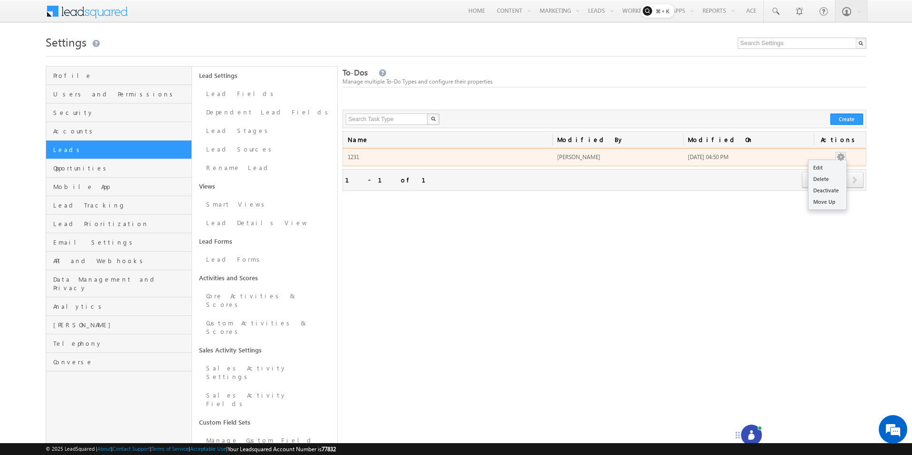
click at [839, 158] on button at bounding box center [840, 156] width 9 height 9
click at [819, 175] on link "Delete" at bounding box center [827, 178] width 38 height 11
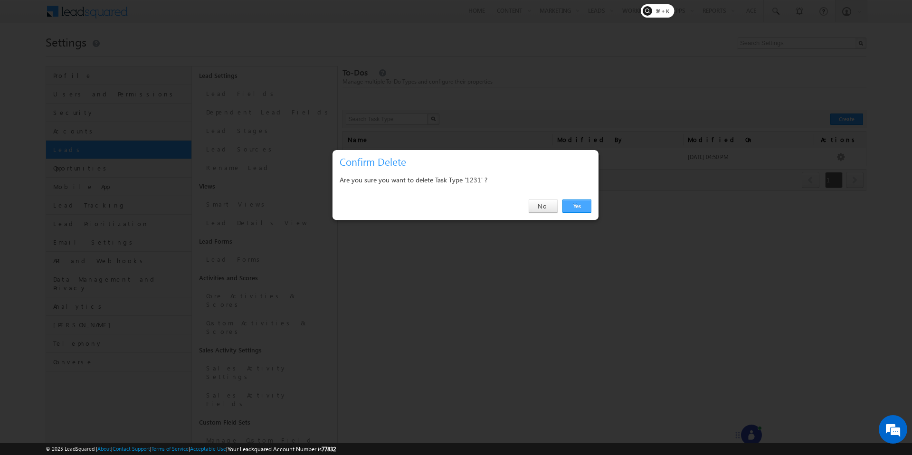
click at [582, 209] on link "Yes" at bounding box center [576, 205] width 29 height 13
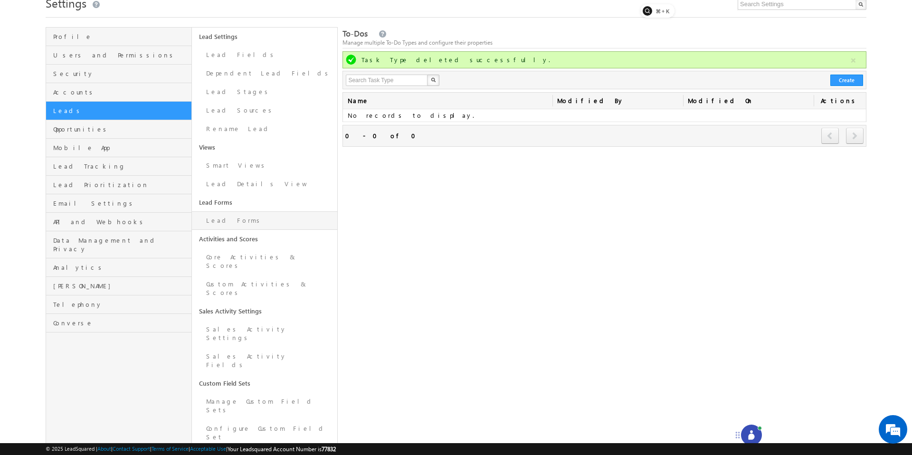
scroll to position [146, 0]
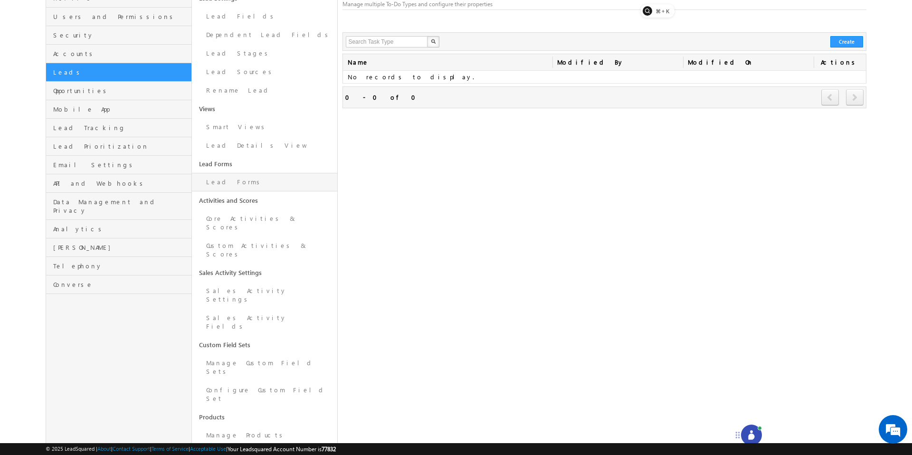
click at [258, 179] on link "Lead Forms" at bounding box center [265, 182] width 146 height 19
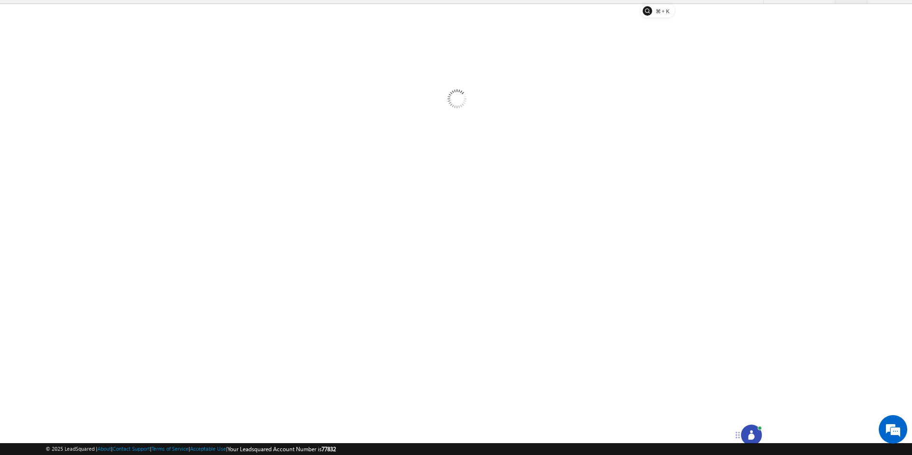
scroll to position [19, 0]
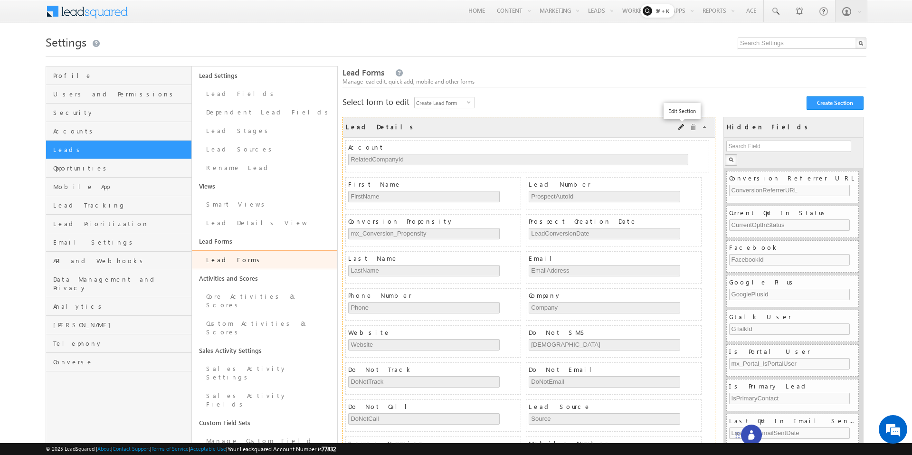
click at [682, 126] on span at bounding box center [681, 127] width 7 height 7
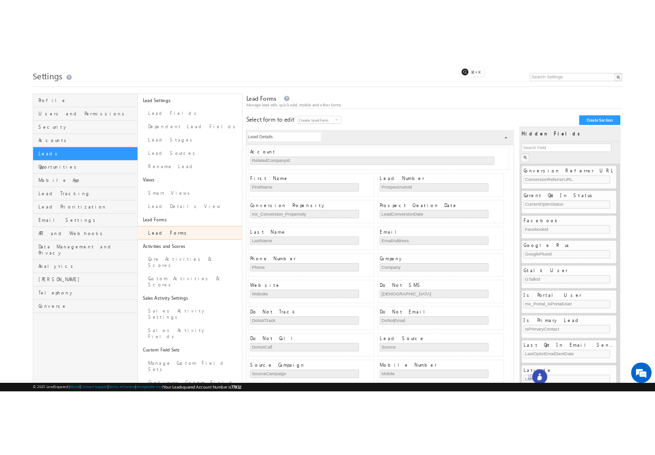
scroll to position [30, 0]
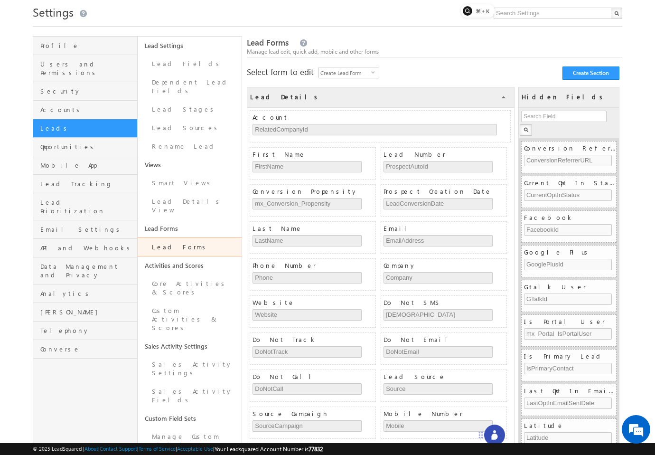
click at [169, 237] on link "Lead Forms" at bounding box center [190, 246] width 104 height 19
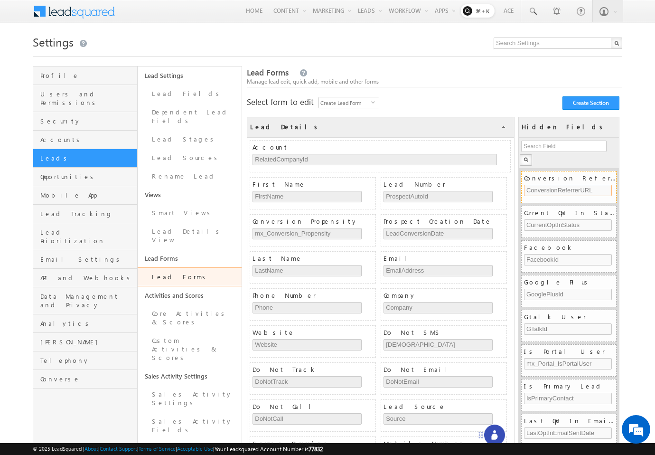
drag, startPoint x: 546, startPoint y: 185, endPoint x: 526, endPoint y: 185, distance: 19.5
click at [526, 185] on input "ConversionReferrerURL" at bounding box center [568, 190] width 88 height 11
click at [552, 197] on div "Conversion Referrer URL ConversionReferrerURL" at bounding box center [570, 186] width 92 height 31
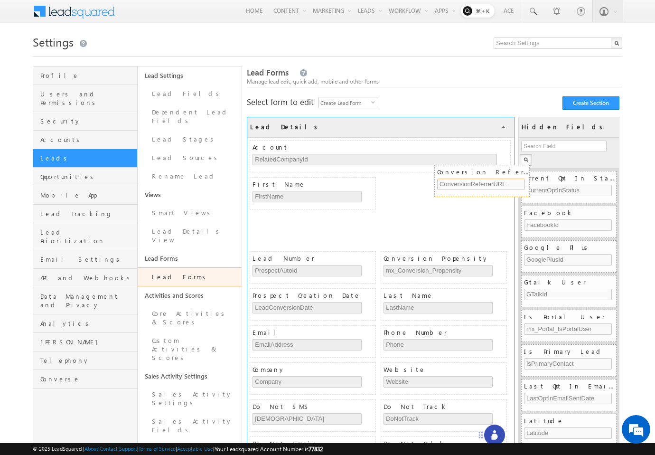
drag, startPoint x: 552, startPoint y: 197, endPoint x: 465, endPoint y: 191, distance: 87.1
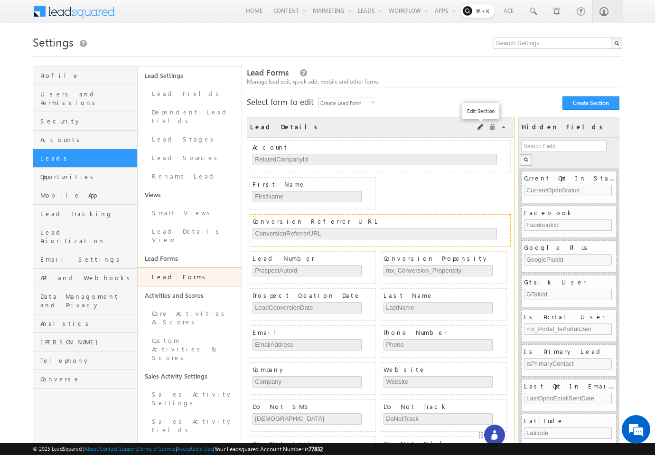
click at [482, 128] on span at bounding box center [481, 127] width 7 height 7
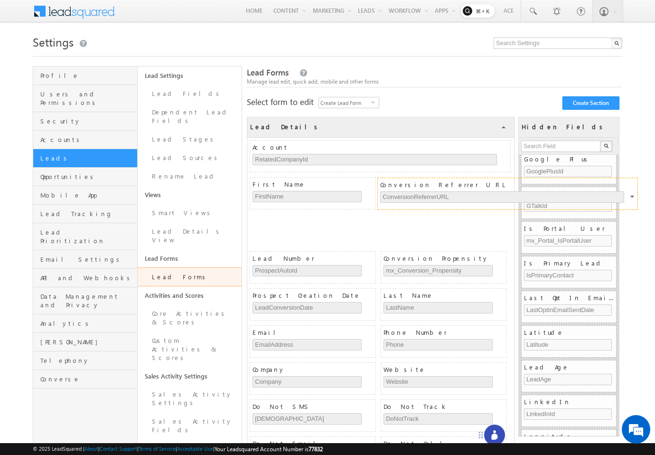
drag, startPoint x: 444, startPoint y: 222, endPoint x: 572, endPoint y: 185, distance: 132.9
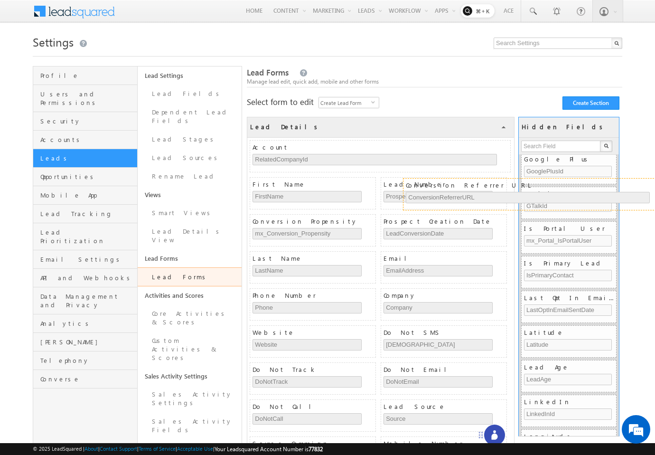
scroll to position [109, 0]
drag, startPoint x: 411, startPoint y: 218, endPoint x: 564, endPoint y: 182, distance: 157.1
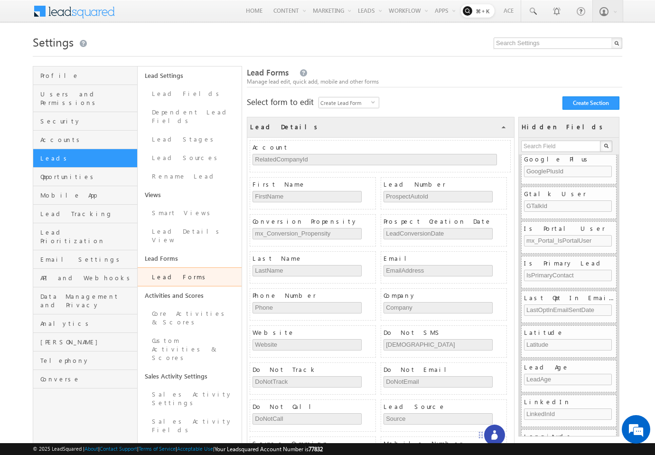
click at [172, 267] on link "Lead Forms" at bounding box center [190, 276] width 104 height 19
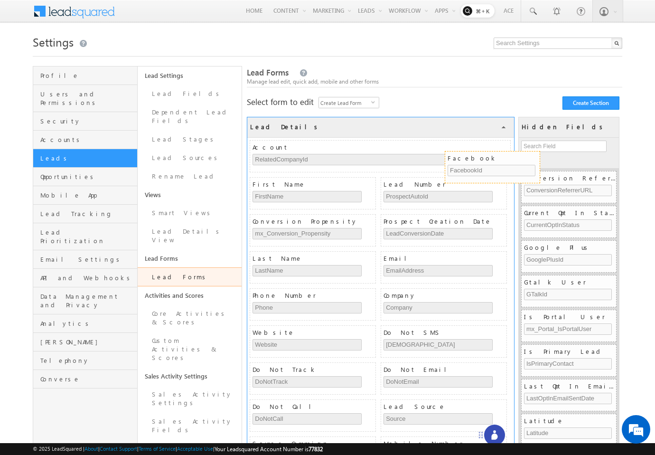
drag, startPoint x: 538, startPoint y: 245, endPoint x: 462, endPoint y: 156, distance: 117.5
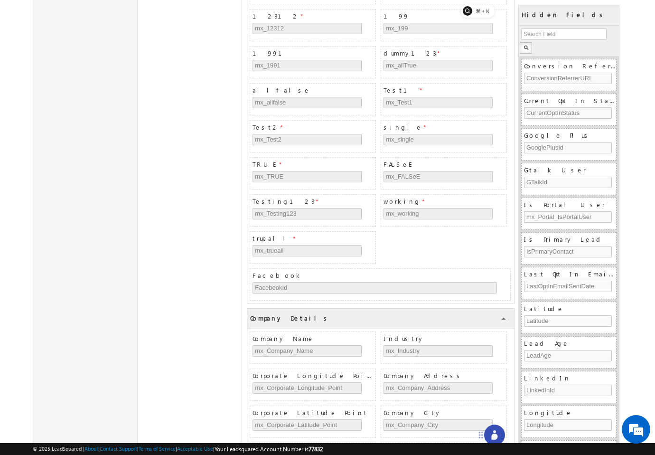
scroll to position [1233, 0]
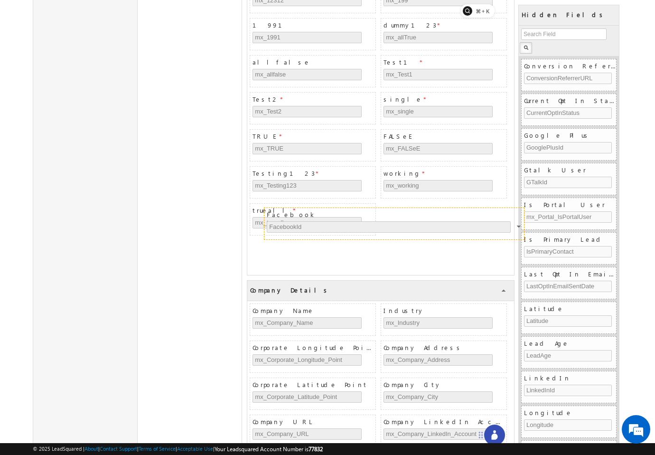
drag, startPoint x: 429, startPoint y: 251, endPoint x: 443, endPoint y: 218, distance: 35.7
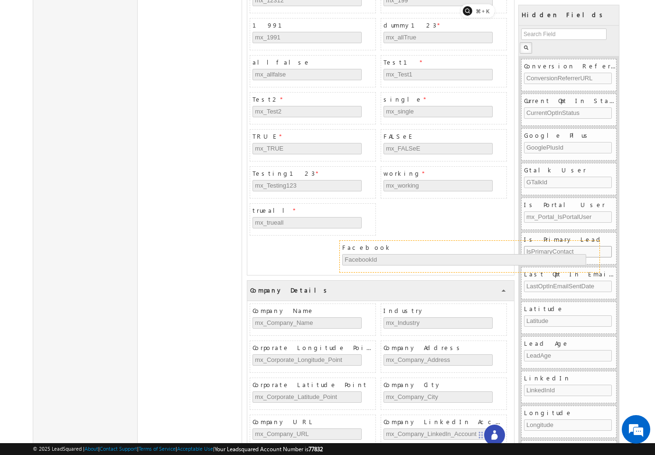
drag, startPoint x: 476, startPoint y: 250, endPoint x: 566, endPoint y: 249, distance: 89.8
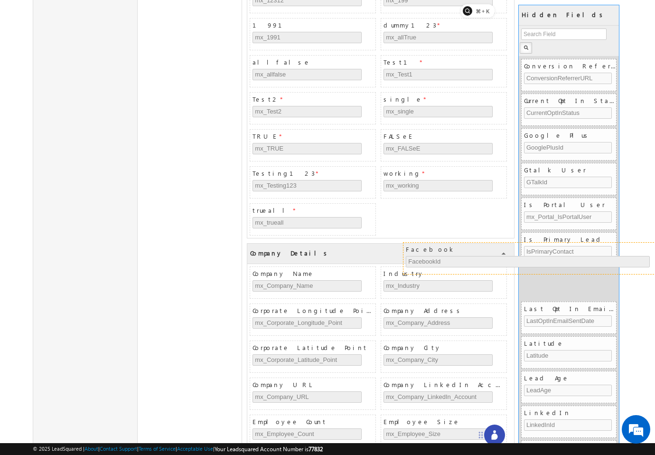
drag, startPoint x: 420, startPoint y: 253, endPoint x: 573, endPoint y: 254, distance: 153.4
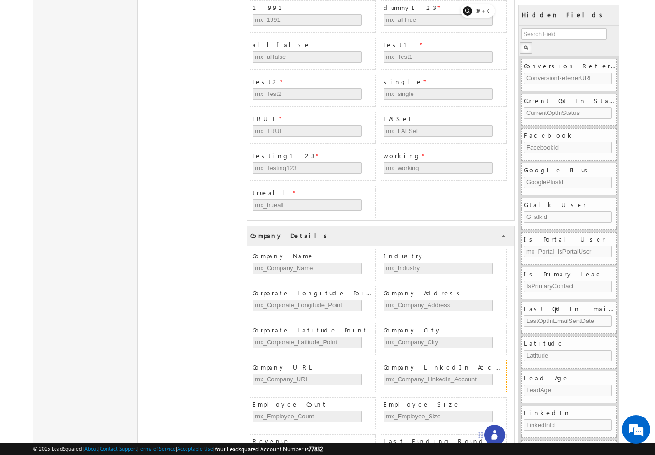
scroll to position [1248, 0]
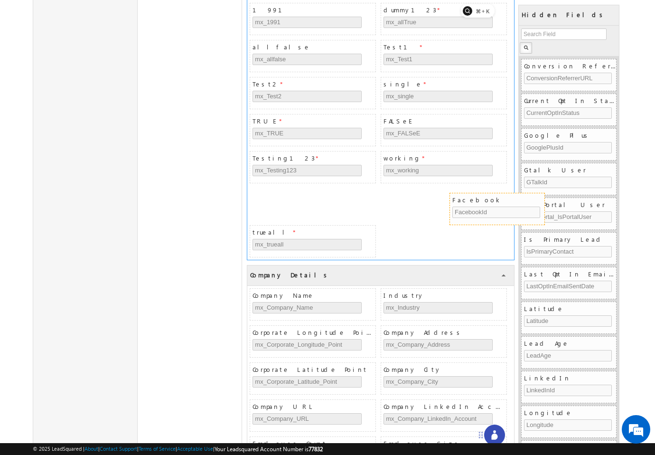
drag, startPoint x: 554, startPoint y: 132, endPoint x: 482, endPoint y: 200, distance: 98.8
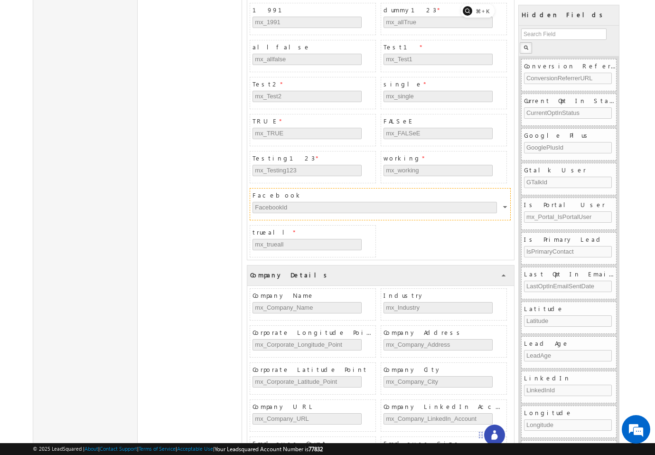
click at [505, 208] on div at bounding box center [506, 208] width 6 height 9
click at [505, 194] on span "Facebook" at bounding box center [381, 195] width 257 height 9
click at [505, 210] on div at bounding box center [506, 208] width 6 height 9
click at [504, 227] on link "One Column" at bounding box center [488, 229] width 51 height 11
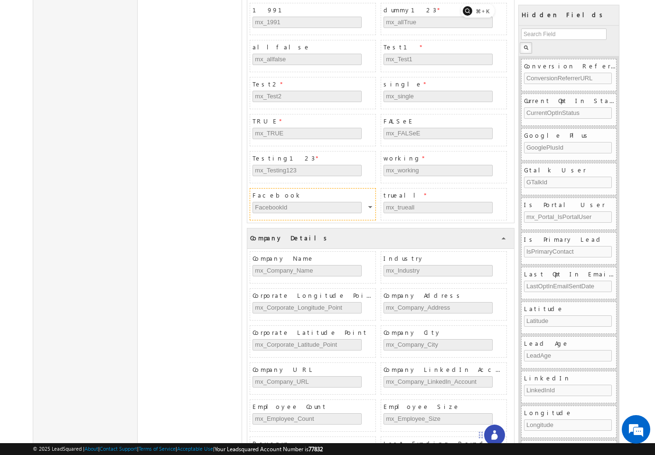
click at [343, 192] on span "Facebook" at bounding box center [314, 195] width 123 height 9
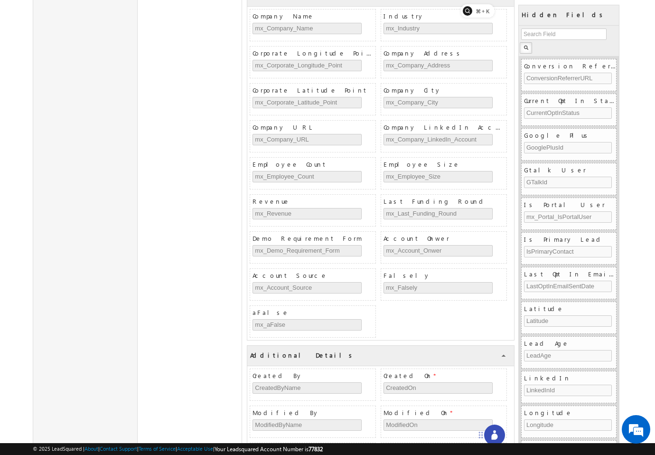
scroll to position [1616, 0]
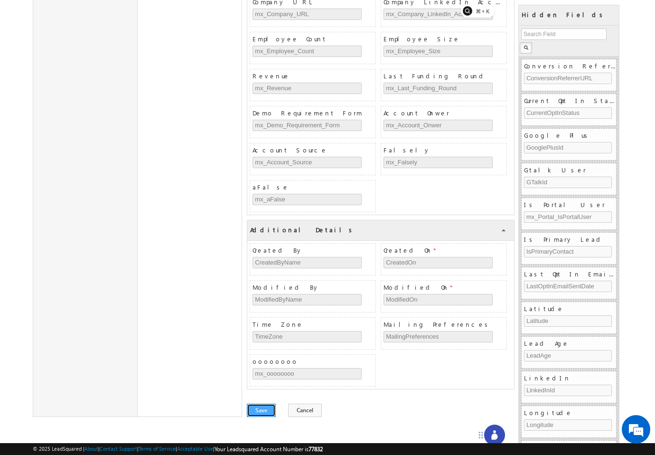
click at [270, 411] on button "Save" at bounding box center [261, 410] width 29 height 13
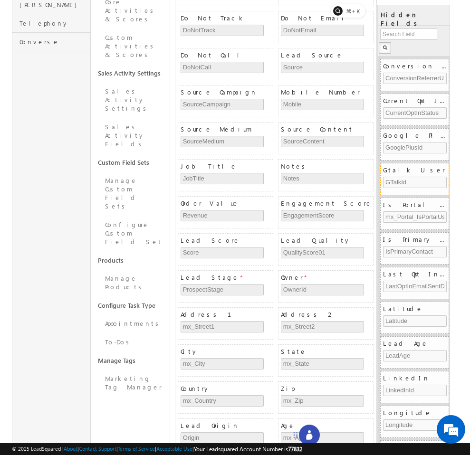
scroll to position [0, 0]
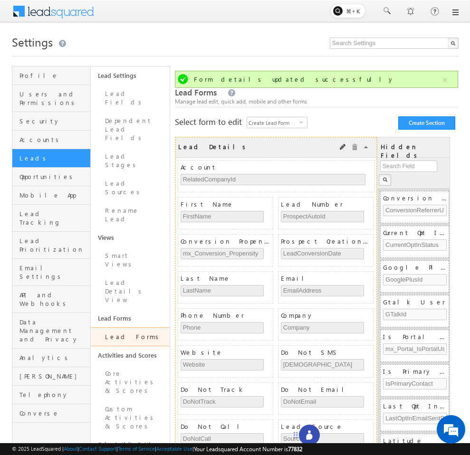
click at [319, 148] on div "Lead Details COLLAPSE" at bounding box center [275, 147] width 201 height 20
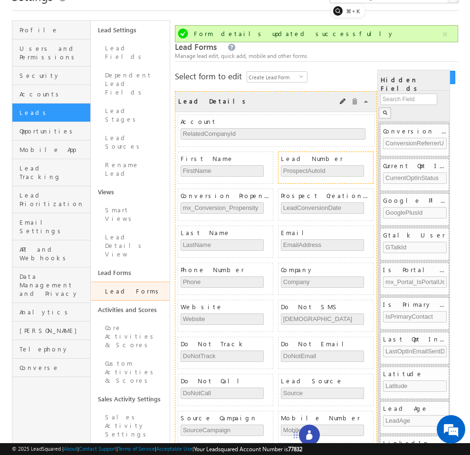
scroll to position [68, 0]
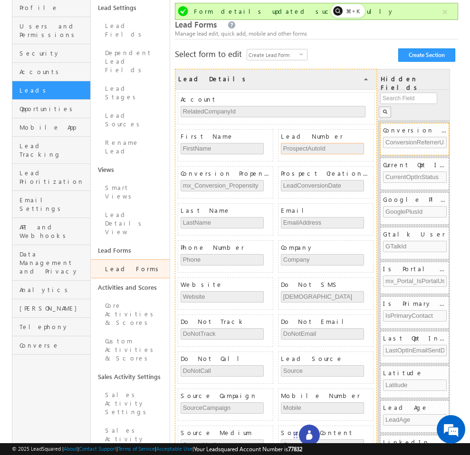
drag, startPoint x: 331, startPoint y: 147, endPoint x: 406, endPoint y: 135, distance: 75.9
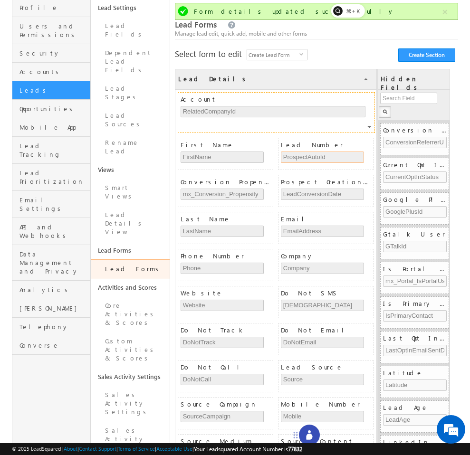
click at [364, 123] on div "Account RelatedCompanyId" at bounding box center [277, 108] width 194 height 31
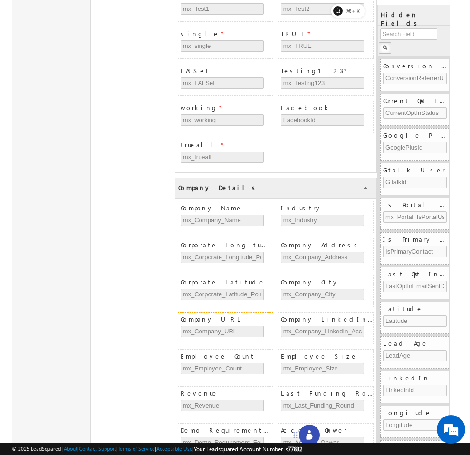
scroll to position [1354, 0]
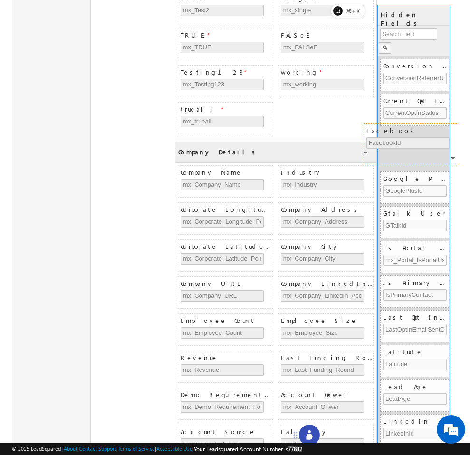
drag, startPoint x: 232, startPoint y: 114, endPoint x: 413, endPoint y: 146, distance: 184.1
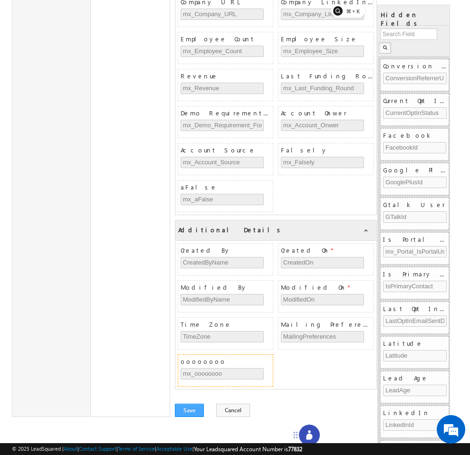
scroll to position [1636, 0]
click at [194, 413] on button "Save" at bounding box center [189, 410] width 29 height 13
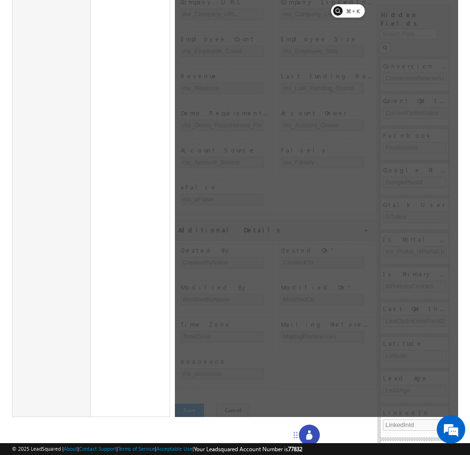
scroll to position [0, 0]
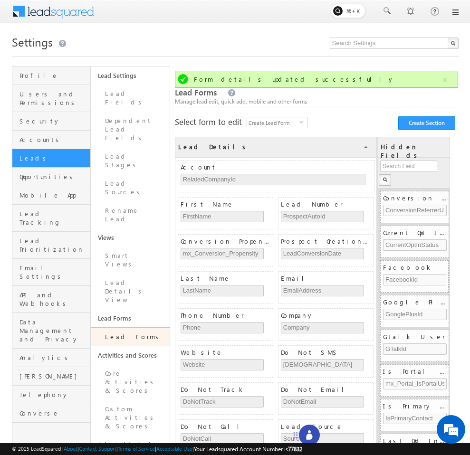
click at [131, 327] on link "Lead Forms" at bounding box center [130, 336] width 79 height 19
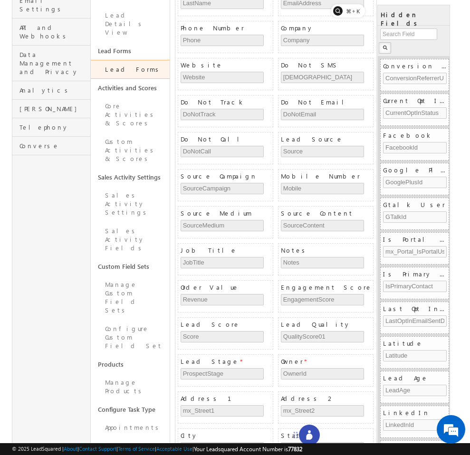
scroll to position [117, 0]
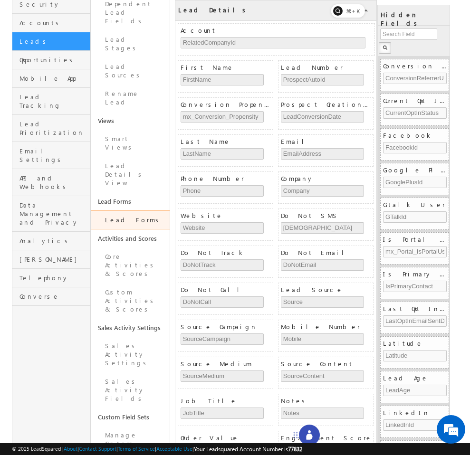
click at [131, 210] on link "Lead Forms" at bounding box center [130, 219] width 79 height 19
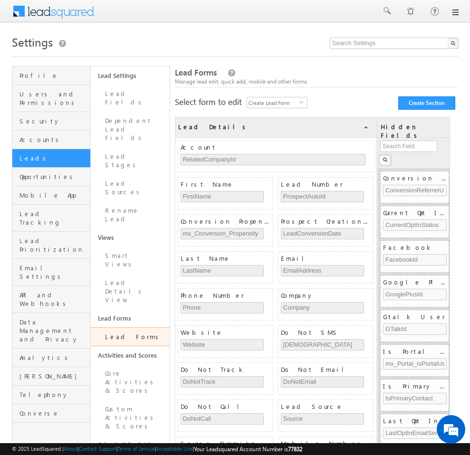
click at [66, 154] on link "Leads" at bounding box center [51, 158] width 78 height 19
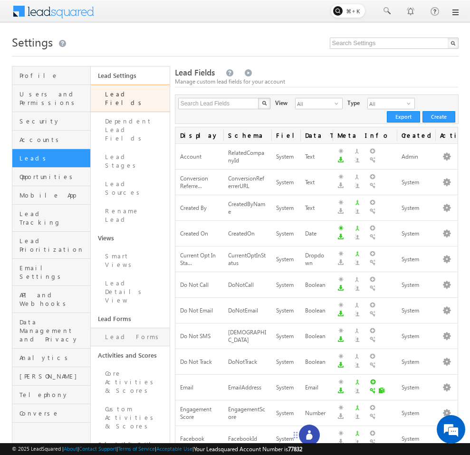
click at [127, 328] on link "Lead Forms" at bounding box center [130, 337] width 79 height 19
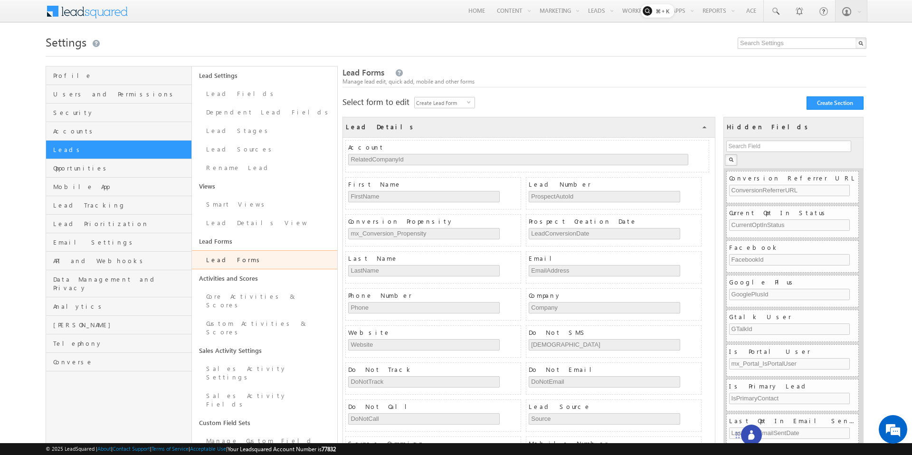
click at [380, 105] on div "Select form to edit Create Lead Form select LeadManipulation" at bounding box center [408, 101] width 132 height 9
copy div "Select form to edit"
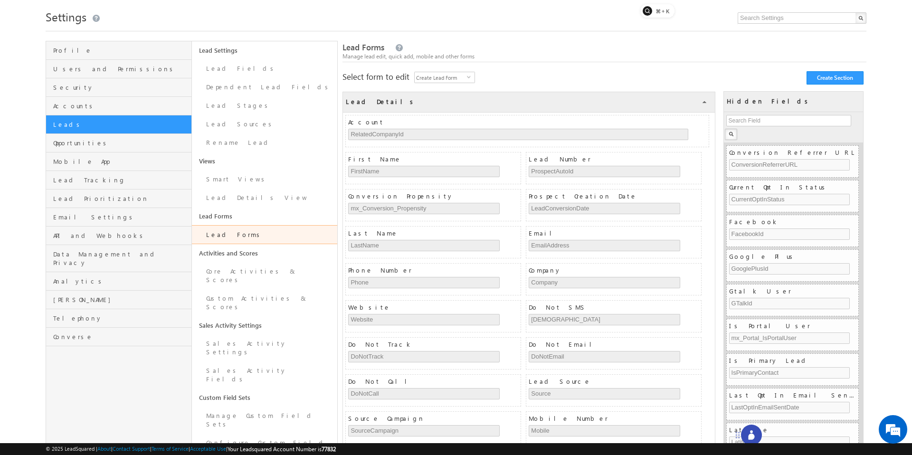
scroll to position [26, 0]
click at [232, 232] on link "Lead Forms" at bounding box center [265, 234] width 146 height 19
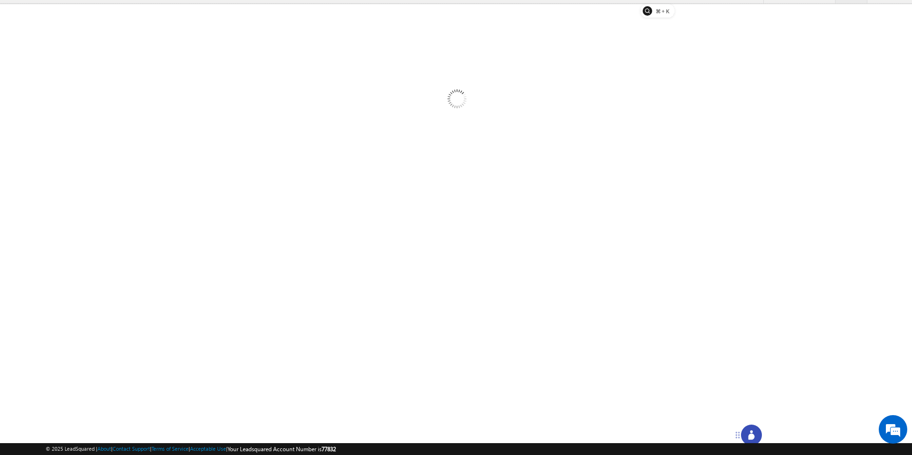
scroll to position [19, 0]
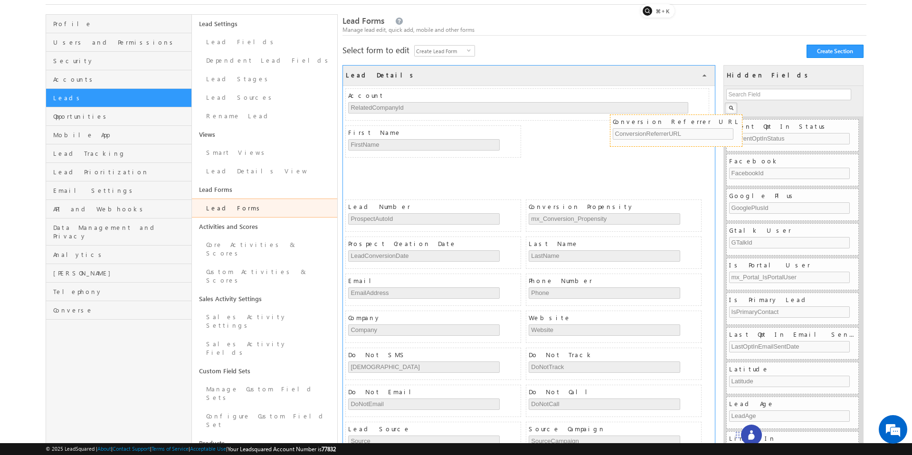
drag, startPoint x: 766, startPoint y: 131, endPoint x: 650, endPoint y: 126, distance: 116.4
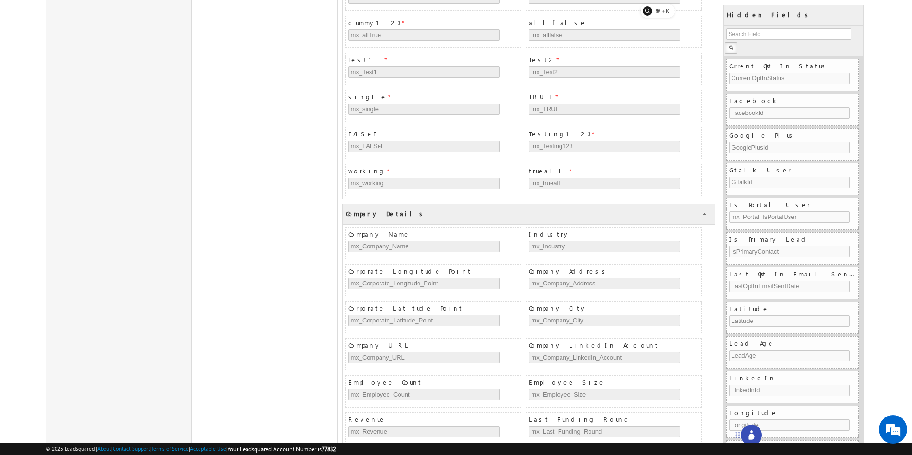
scroll to position [1653, 0]
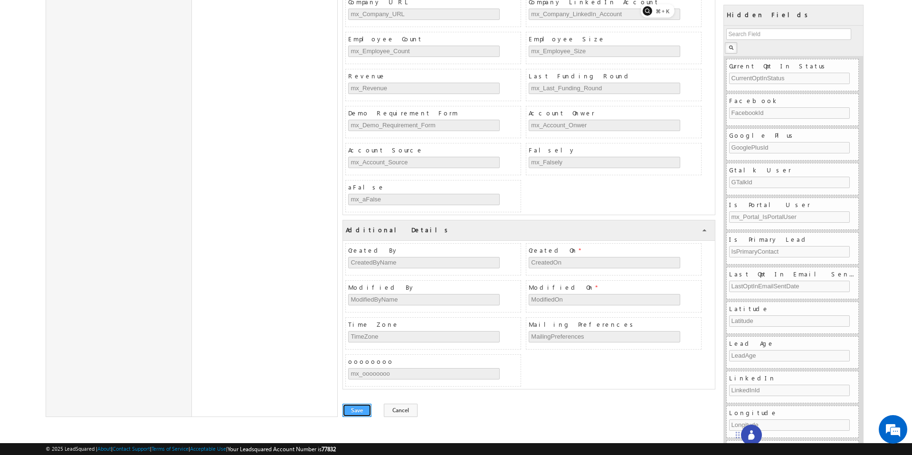
click at [359, 412] on button "Save" at bounding box center [356, 410] width 29 height 13
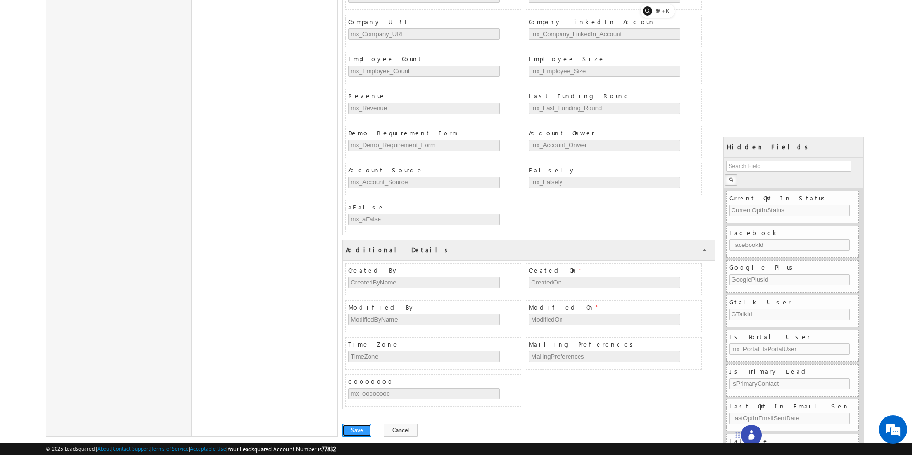
scroll to position [0, 0]
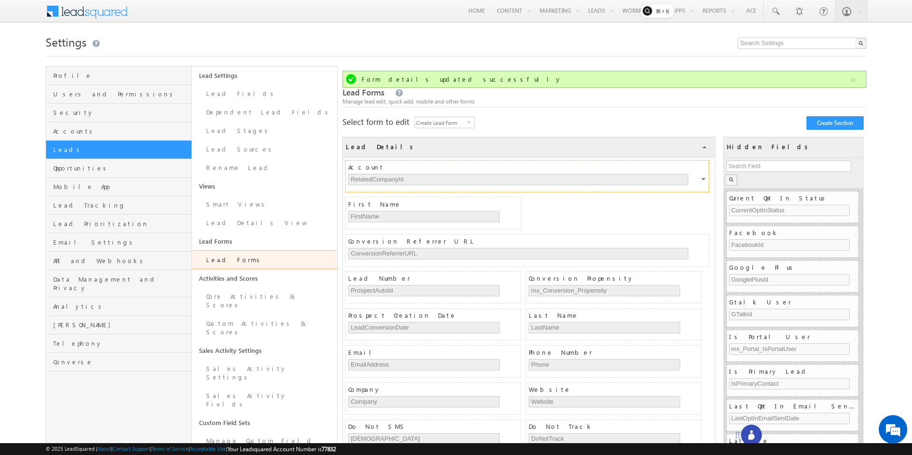
click at [655, 164] on span "Account" at bounding box center [528, 167] width 360 height 9
click at [701, 178] on div at bounding box center [704, 180] width 6 height 9
click at [698, 202] on link "One Column" at bounding box center [686, 201] width 51 height 11
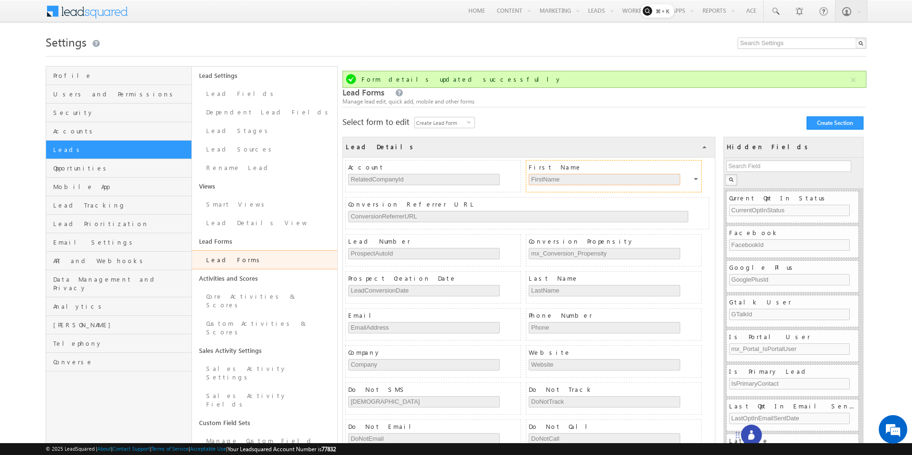
click at [569, 179] on input "FirstName" at bounding box center [604, 179] width 151 height 11
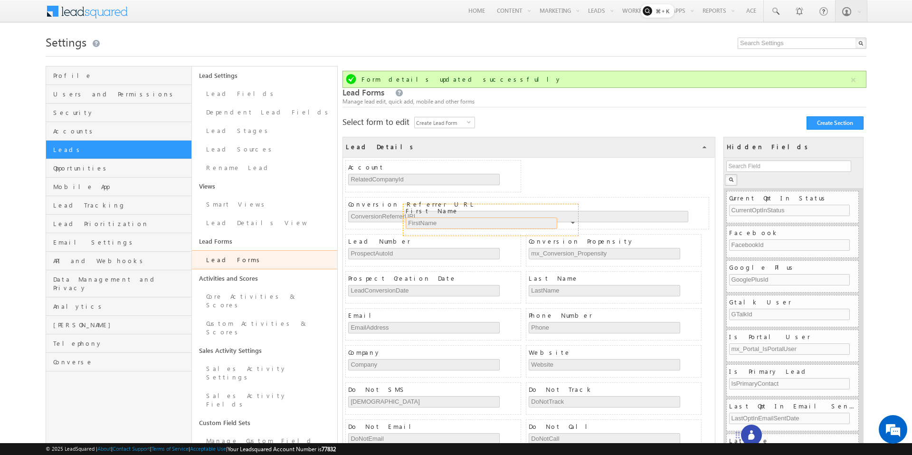
drag, startPoint x: 693, startPoint y: 179, endPoint x: 570, endPoint y: 222, distance: 130.5
drag, startPoint x: 556, startPoint y: 164, endPoint x: 377, endPoint y: 194, distance: 181.1
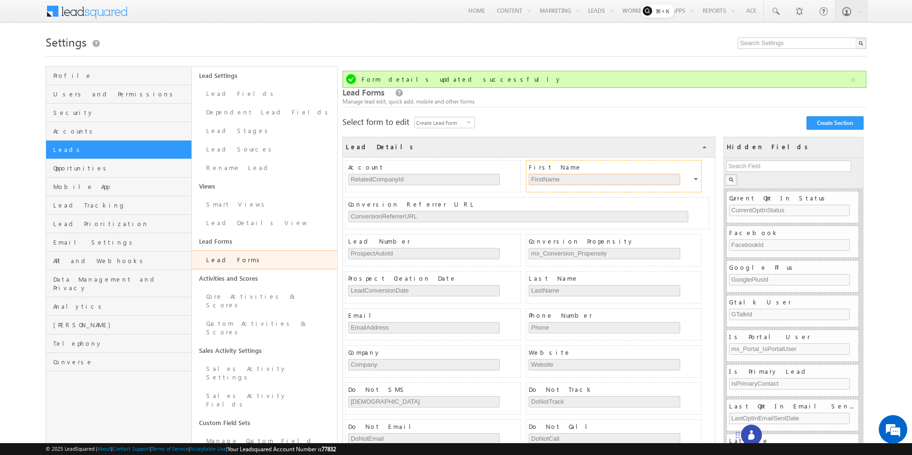
click at [579, 175] on input "FirstName" at bounding box center [604, 179] width 151 height 11
drag, startPoint x: 576, startPoint y: 166, endPoint x: 420, endPoint y: 196, distance: 158.6
drag, startPoint x: 559, startPoint y: 165, endPoint x: 476, endPoint y: 198, distance: 89.1
drag, startPoint x: 619, startPoint y: 168, endPoint x: 541, endPoint y: 204, distance: 85.8
drag, startPoint x: 549, startPoint y: 165, endPoint x: 463, endPoint y: 164, distance: 86.0
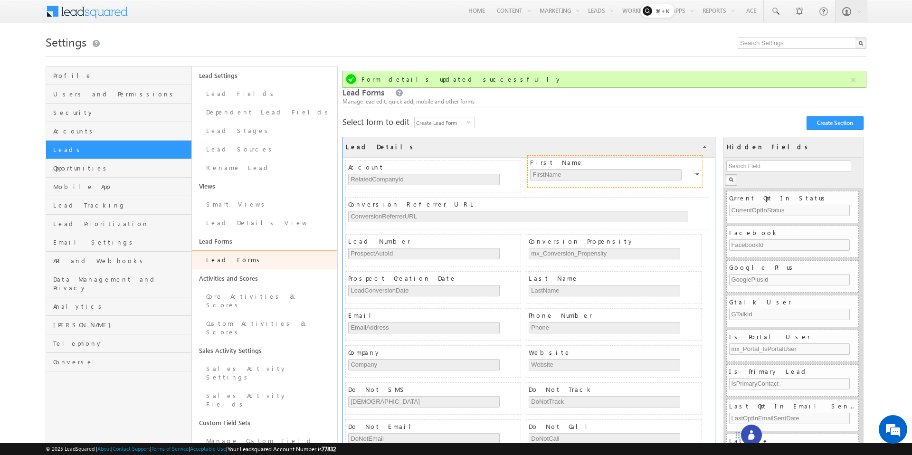
drag, startPoint x: 463, startPoint y: 169, endPoint x: 644, endPoint y: 163, distance: 181.5
click at [224, 259] on link "Lead Forms" at bounding box center [265, 259] width 146 height 19
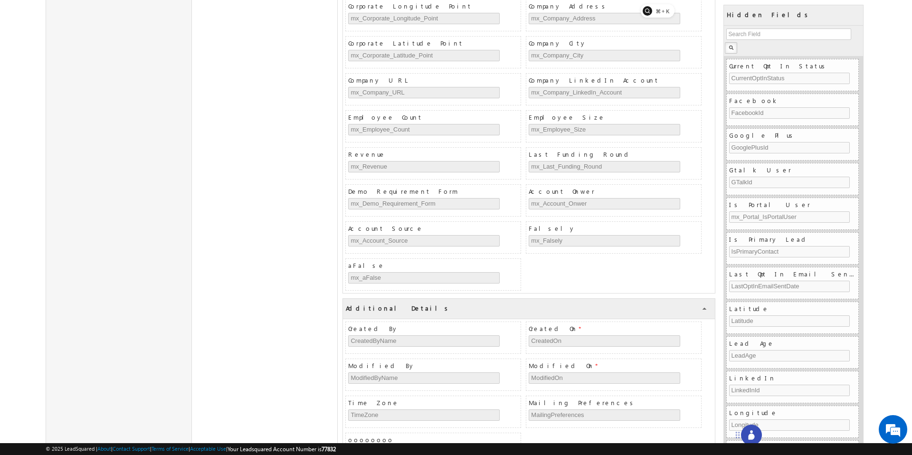
scroll to position [1653, 0]
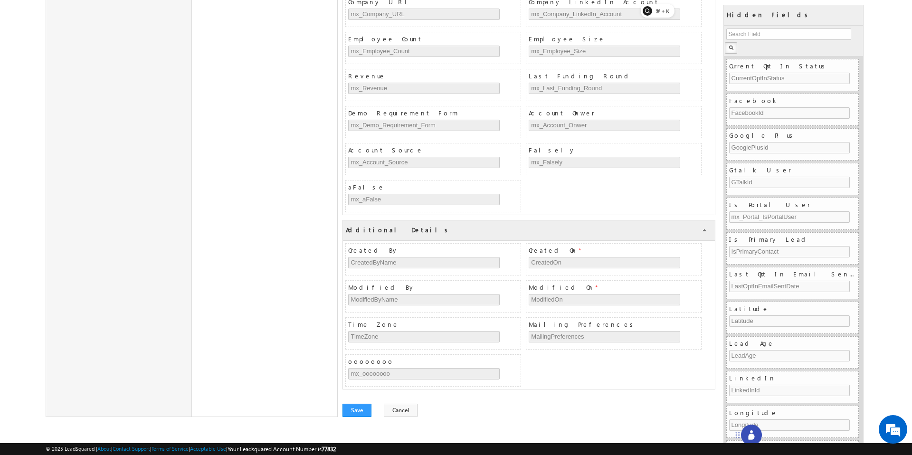
click at [609, 378] on div "Created By CreatedByName Created On * CreatedOn Modified By ModifiedByName Modi…" at bounding box center [529, 315] width 372 height 148
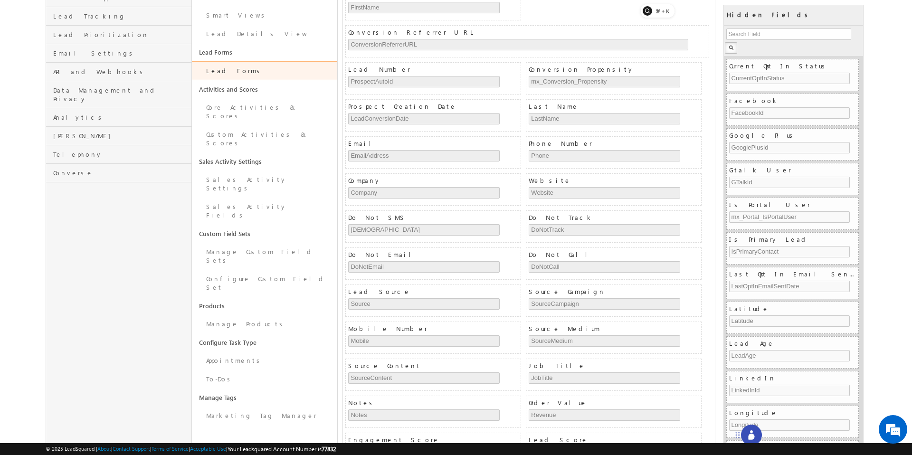
scroll to position [189, 0]
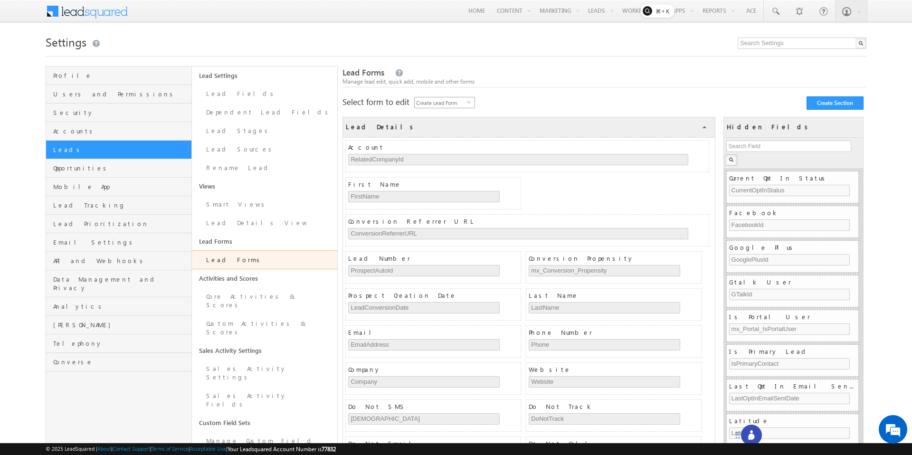
click at [451, 104] on span "Create Lead Form" at bounding box center [441, 102] width 52 height 10
click at [513, 83] on div "Manage lead edit, quick add, mobile and other forms" at bounding box center [604, 81] width 524 height 9
click at [220, 261] on link "Lead Forms" at bounding box center [265, 259] width 146 height 19
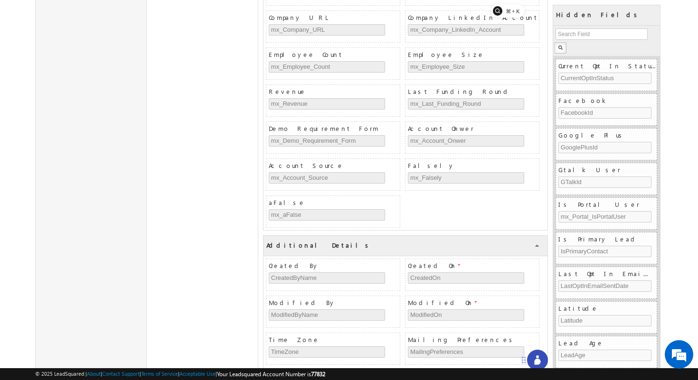
scroll to position [1615, 0]
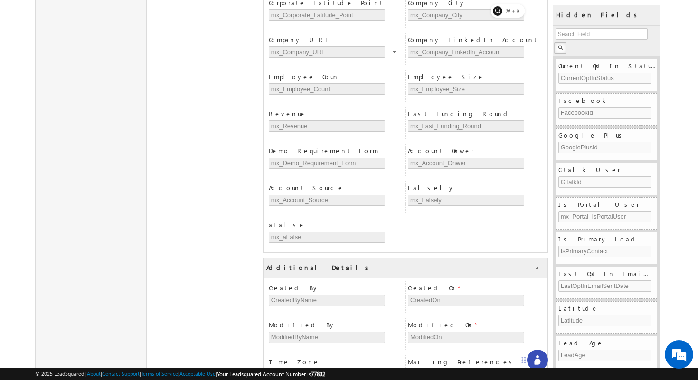
click at [303, 44] on span "Company URL" at bounding box center [334, 40] width 131 height 9
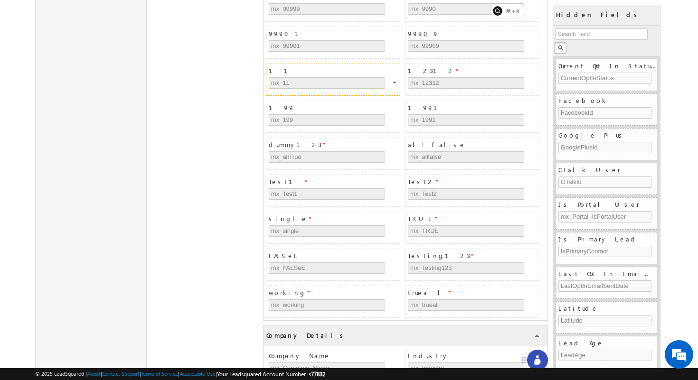
scroll to position [1144, 0]
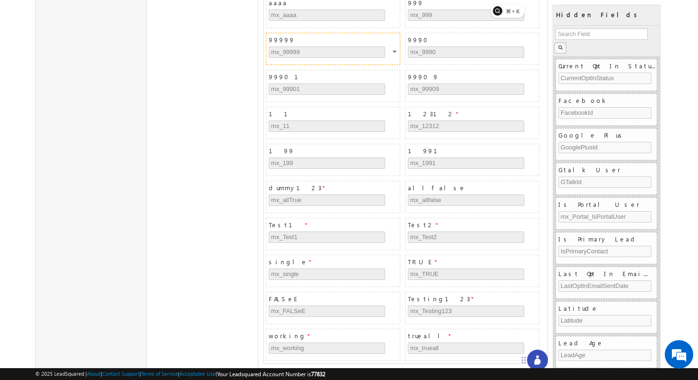
click at [281, 45] on div "99999 mx_99999" at bounding box center [334, 48] width 131 height 31
click at [278, 41] on span "99999" at bounding box center [334, 40] width 131 height 9
click at [283, 53] on input "mx_99999" at bounding box center [327, 52] width 116 height 11
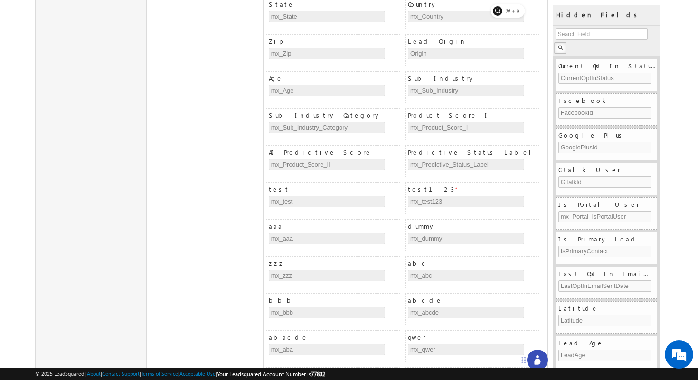
scroll to position [794, 0]
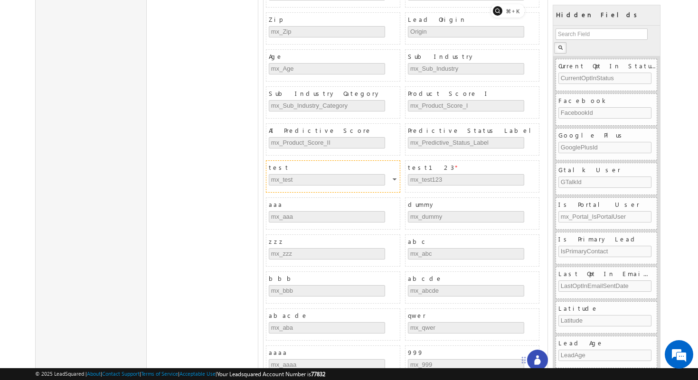
click at [280, 168] on span "test" at bounding box center [334, 167] width 131 height 9
click at [296, 176] on input "mx_test" at bounding box center [327, 179] width 116 height 11
click at [393, 179] on div at bounding box center [396, 181] width 6 height 9
click at [274, 170] on span "test" at bounding box center [334, 167] width 131 height 9
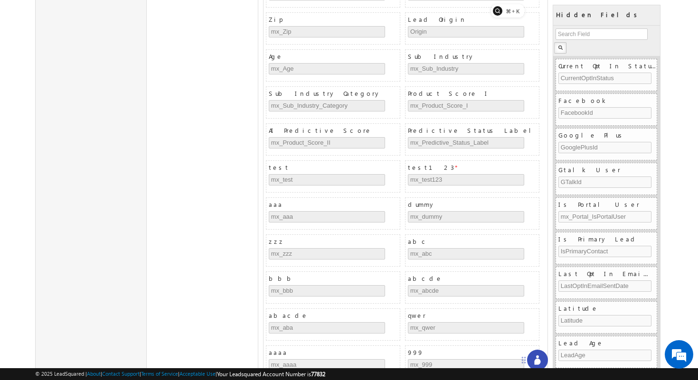
click at [241, 170] on div "Lead Settings Lead Fields Dependent Lead Fields Lead Stages Lead Sources Rename…" at bounding box center [203, 274] width 112 height 2004
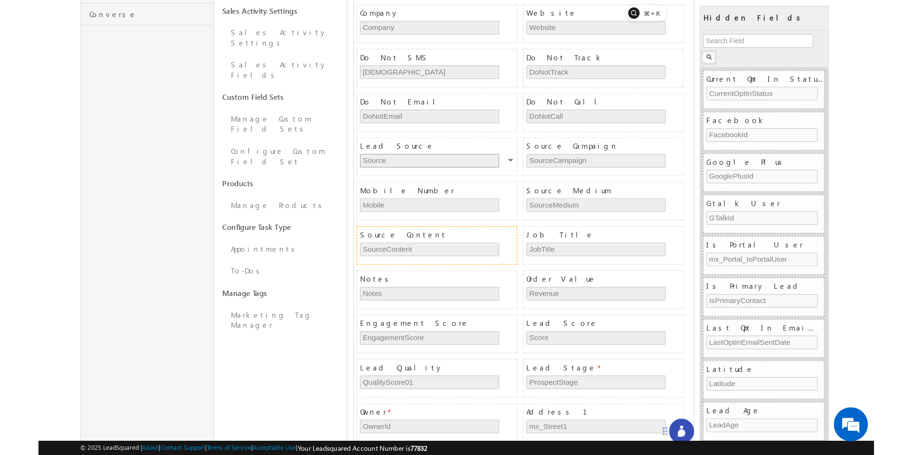
scroll to position [359, 0]
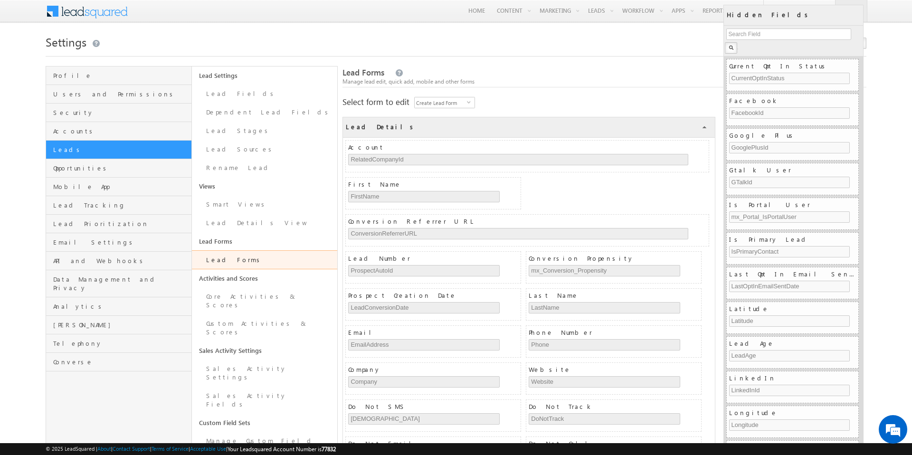
scroll to position [359, 0]
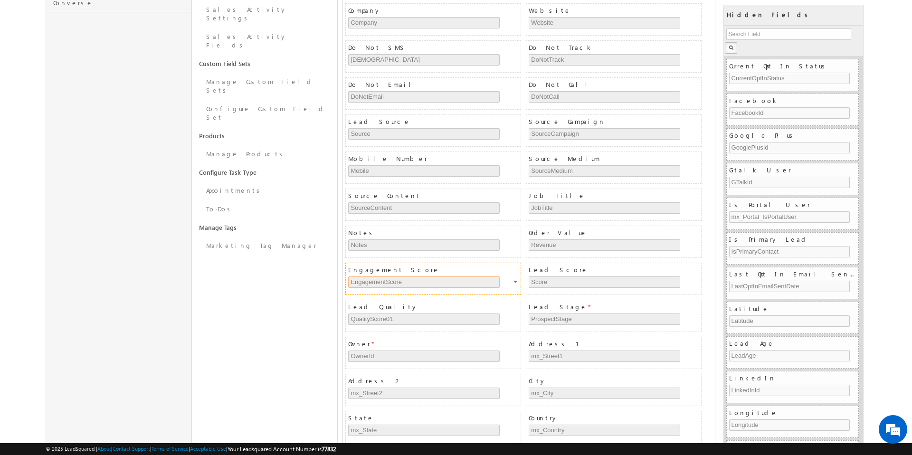
click at [372, 276] on input "EngagementScore" at bounding box center [423, 281] width 151 height 11
click at [372, 274] on div "Engagement Score EngagementScore" at bounding box center [434, 278] width 172 height 31
click at [370, 271] on span "Engagement Score" at bounding box center [434, 269] width 172 height 9
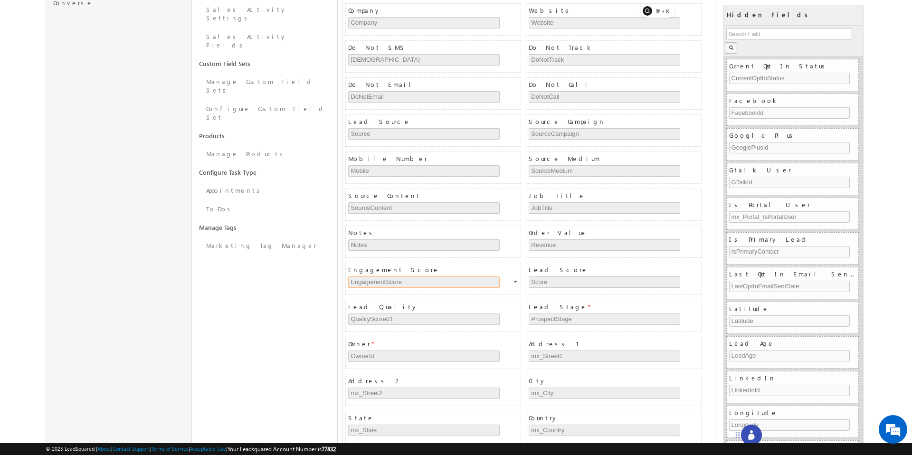
click at [409, 271] on span "Engagement Score" at bounding box center [434, 269] width 172 height 9
click at [383, 271] on span "Engagement Score" at bounding box center [434, 269] width 172 height 9
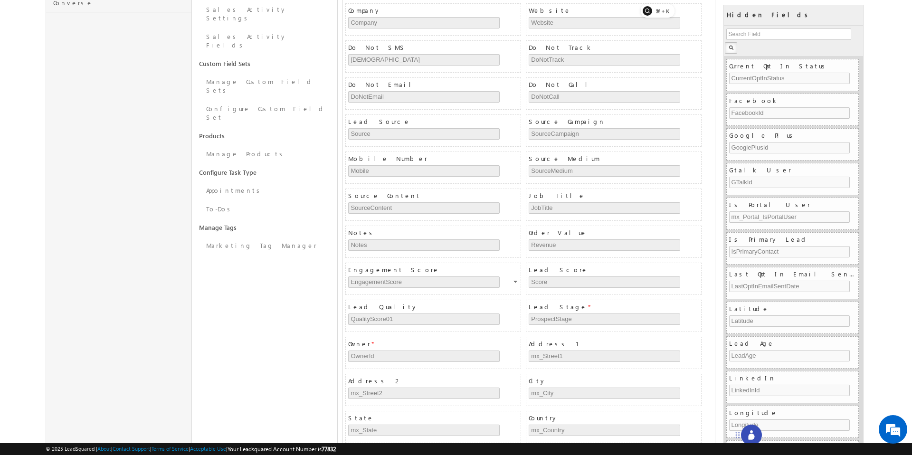
click at [383, 271] on span "Engagement Score" at bounding box center [434, 269] width 172 height 9
drag, startPoint x: 404, startPoint y: 270, endPoint x: 350, endPoint y: 270, distance: 53.7
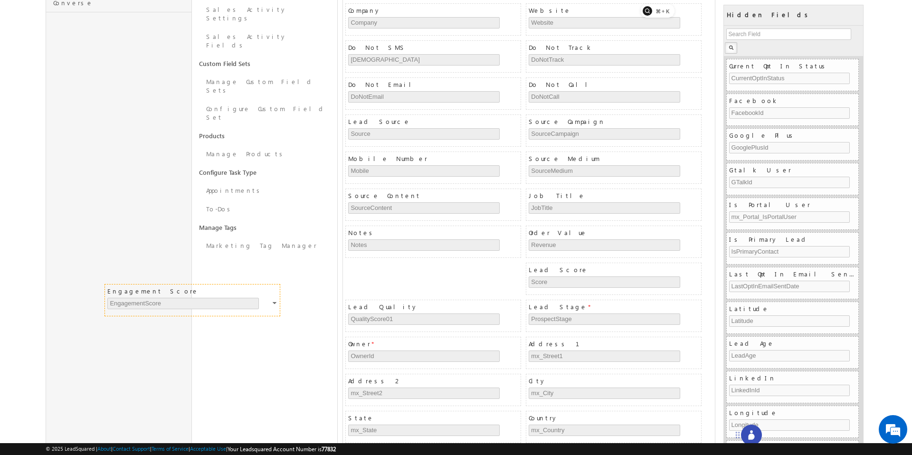
drag, startPoint x: 405, startPoint y: 270, endPoint x: 156, endPoint y: 290, distance: 249.6
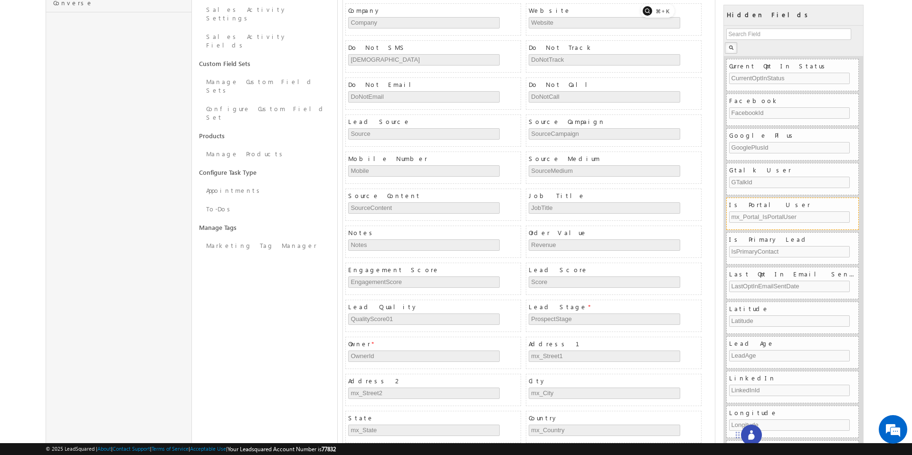
click at [762, 203] on span "Is Portal User" at bounding box center [793, 204] width 129 height 9
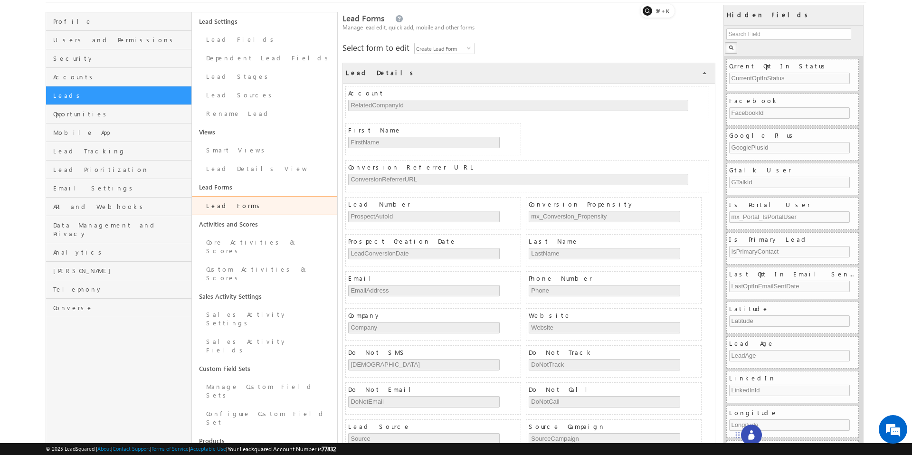
scroll to position [0, 0]
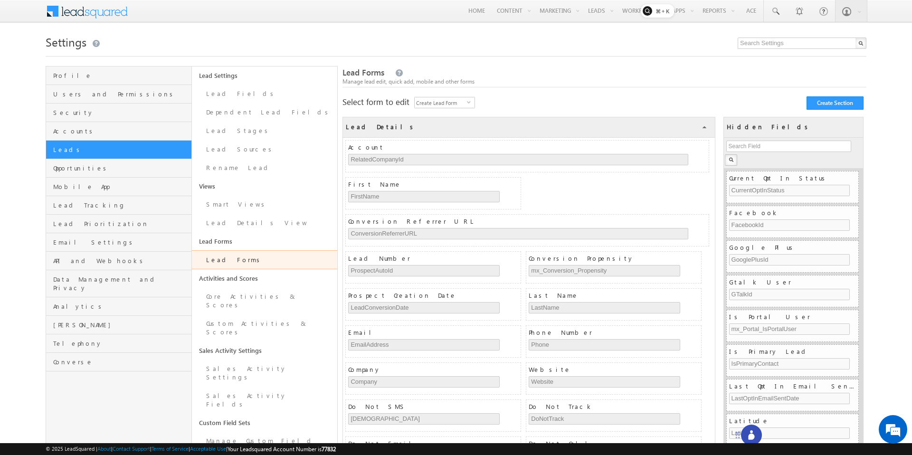
click at [750, 433] on icon at bounding box center [750, 434] width 9 height 9
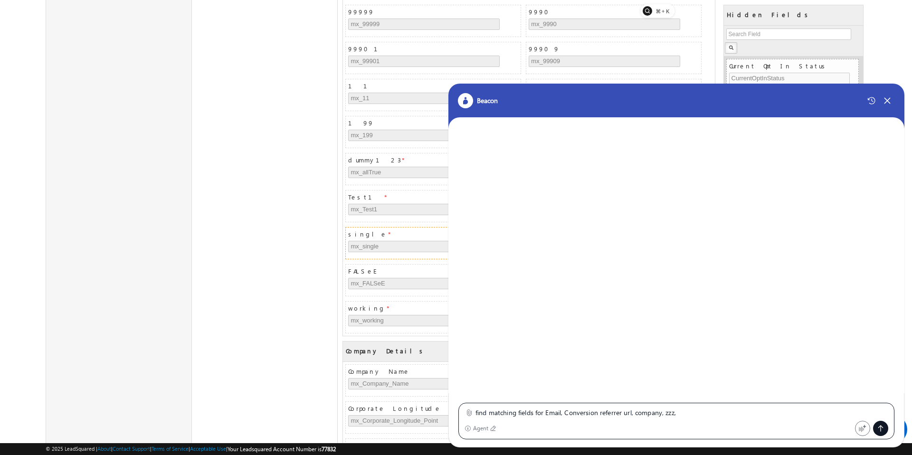
scroll to position [1174, 0]
type textarea "find matching fields for Email, Conversion referrer url, company, zzz, working"
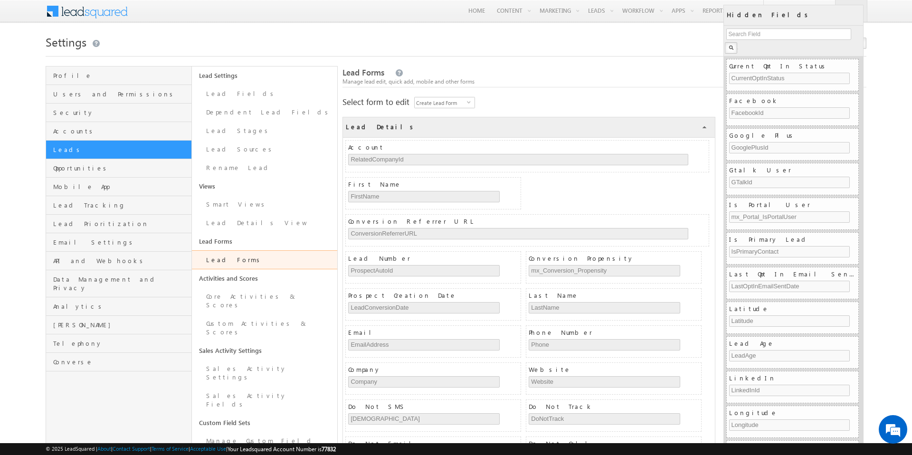
scroll to position [1174, 0]
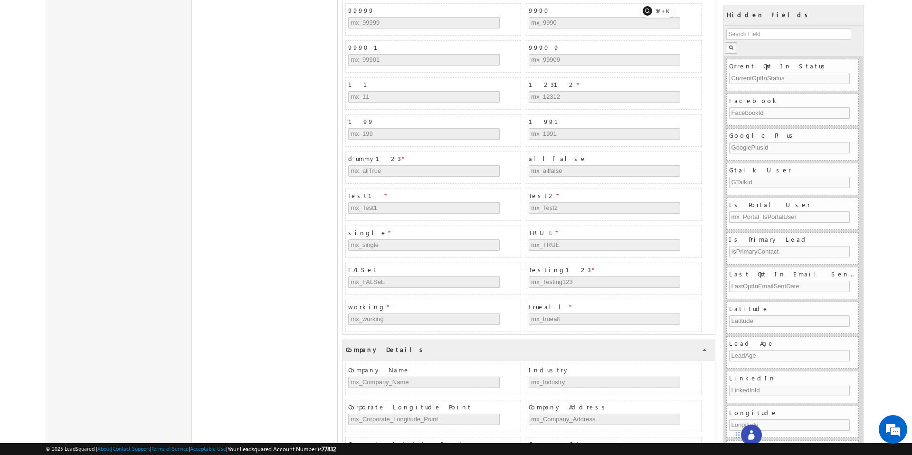
click at [751, 432] on circle at bounding box center [751, 431] width 3 height 3
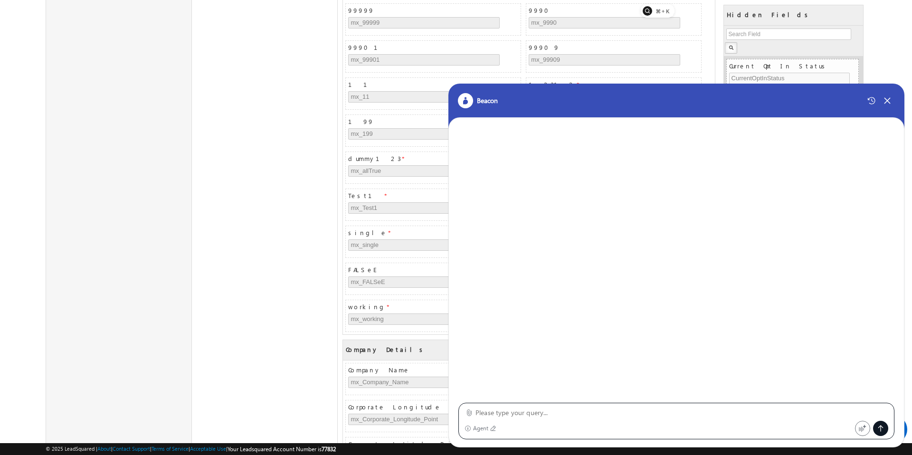
type textarea "find matching fields for Email, Conversion referrer url, company, zzz, working"
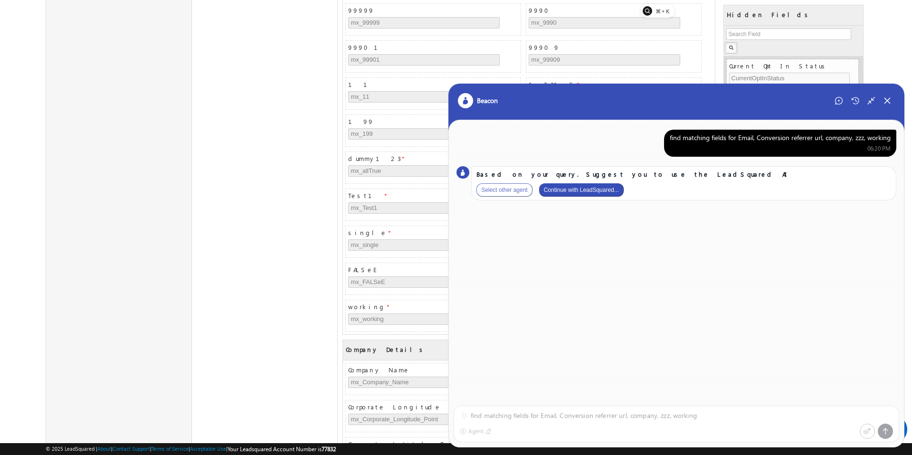
click at [597, 186] on button "Continue with LeadSquared..." at bounding box center [581, 189] width 85 height 13
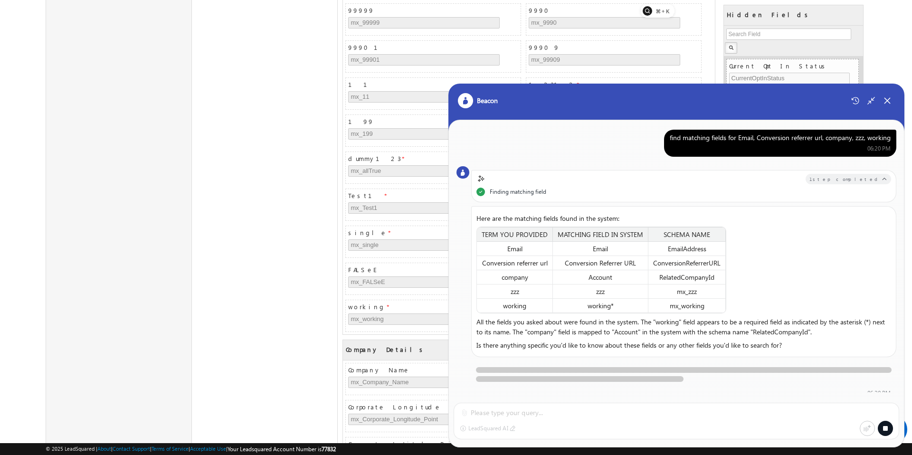
scroll to position [0, 0]
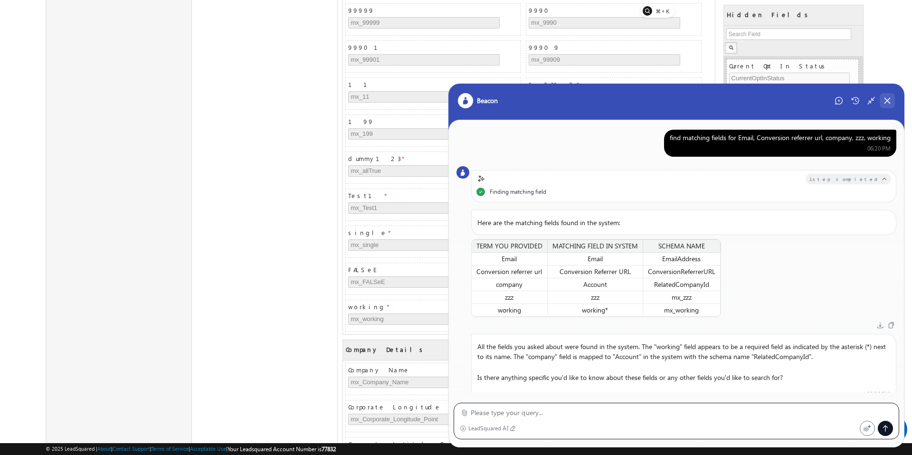
click at [887, 103] on icon at bounding box center [887, 100] width 9 height 9
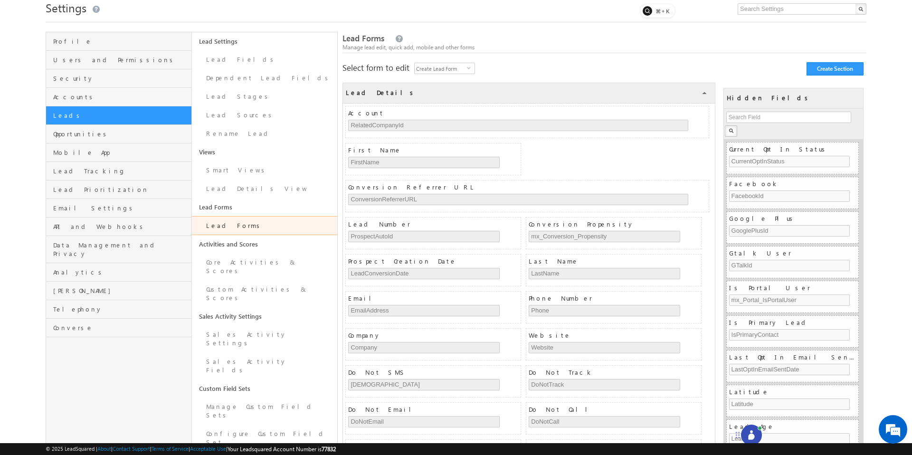
scroll to position [29, 0]
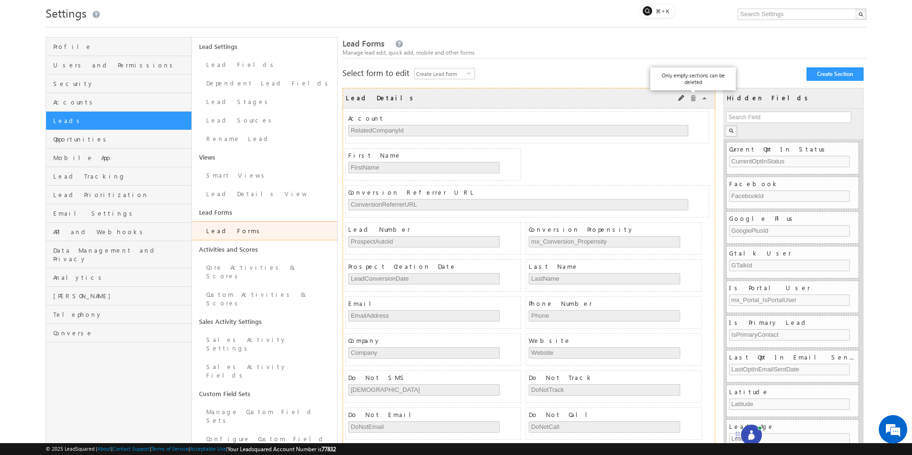
click at [694, 99] on span at bounding box center [692, 98] width 7 height 7
click at [704, 99] on link "COLLAPSE" at bounding box center [705, 98] width 6 height 6
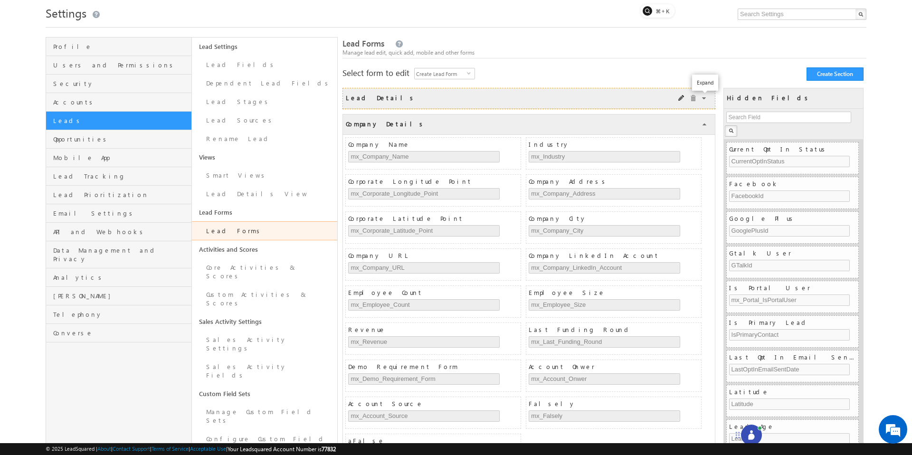
click at [704, 99] on link "COLLAPSE" at bounding box center [705, 98] width 6 height 6
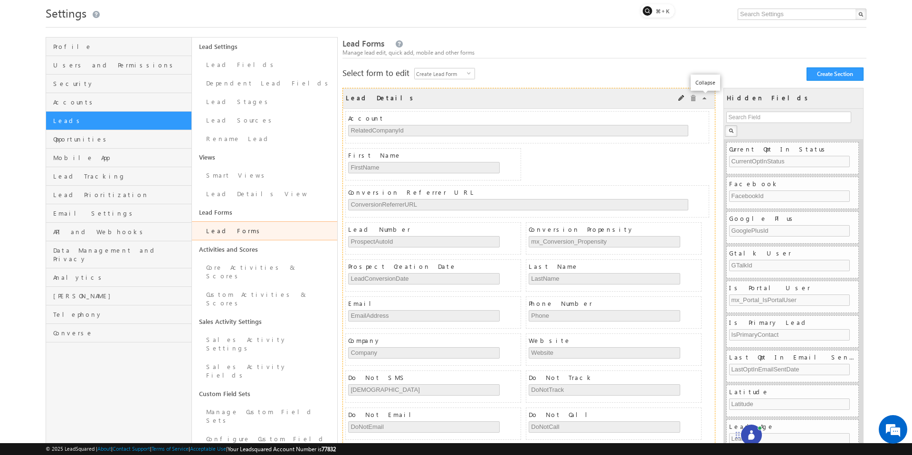
click at [704, 99] on link "COLLAPSE" at bounding box center [705, 98] width 6 height 6
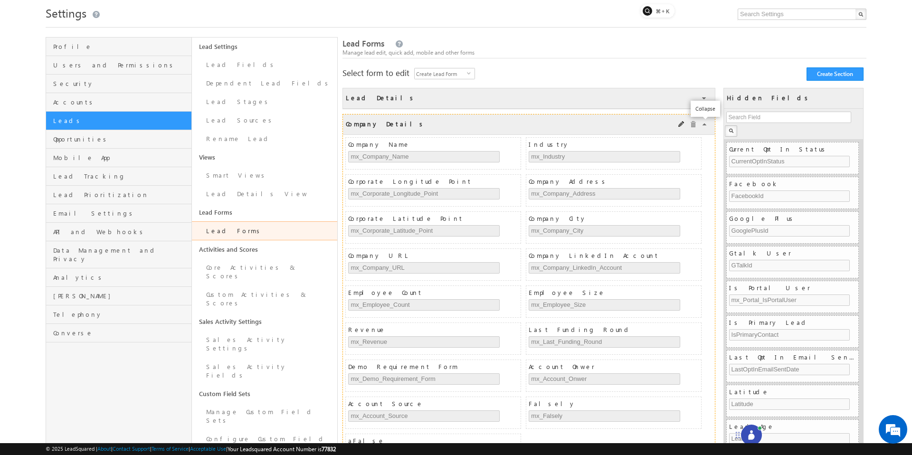
click at [705, 124] on link "COLLAPSE" at bounding box center [705, 125] width 6 height 6
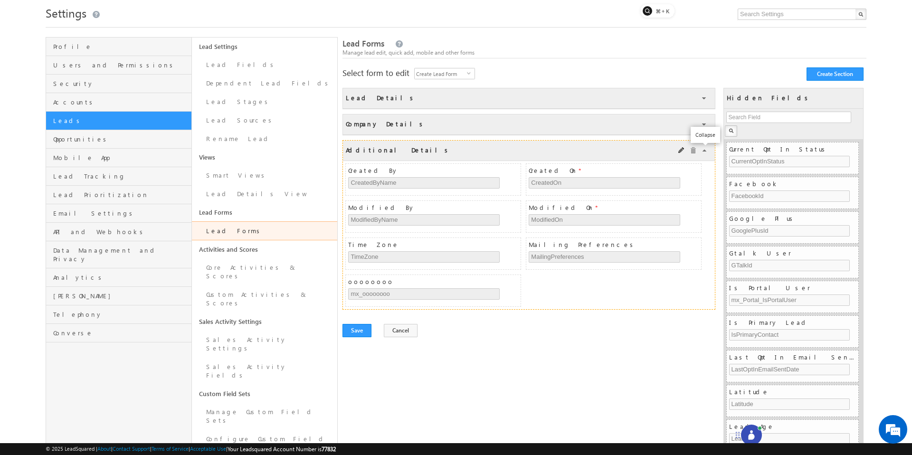
click at [704, 149] on link "COLLAPSE" at bounding box center [705, 151] width 6 height 6
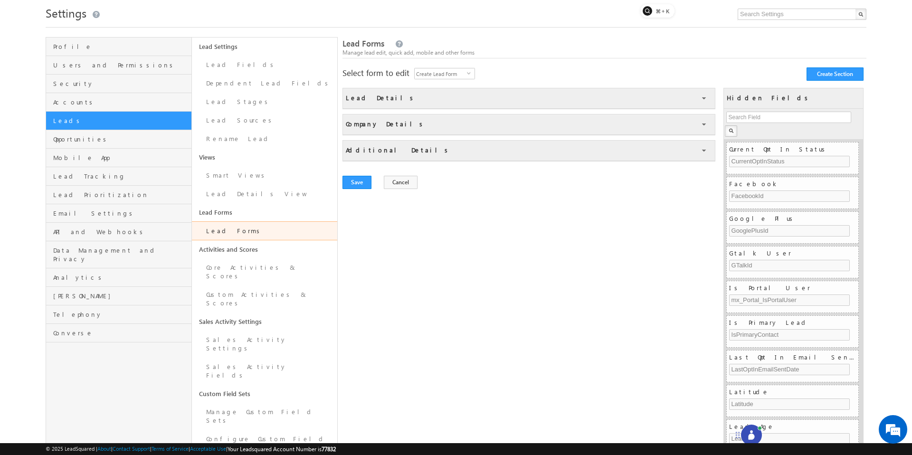
click at [232, 229] on link "Lead Forms" at bounding box center [265, 230] width 146 height 19
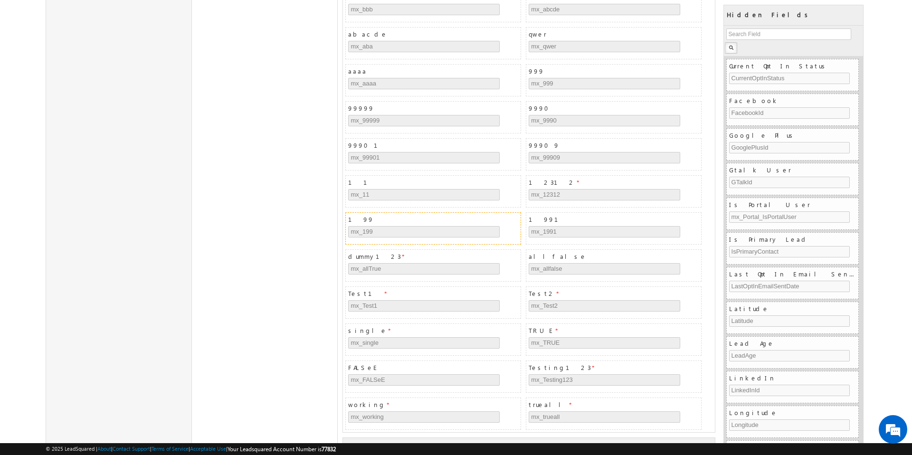
scroll to position [1653, 0]
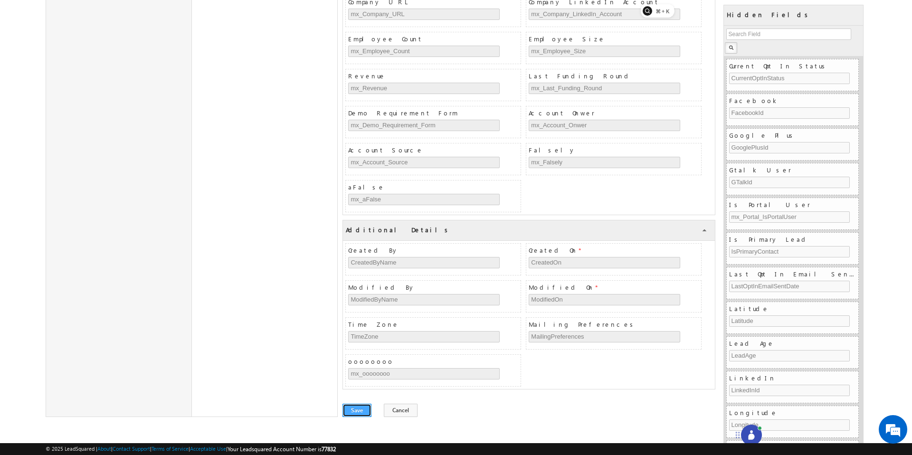
click at [359, 406] on button "Save" at bounding box center [356, 410] width 29 height 13
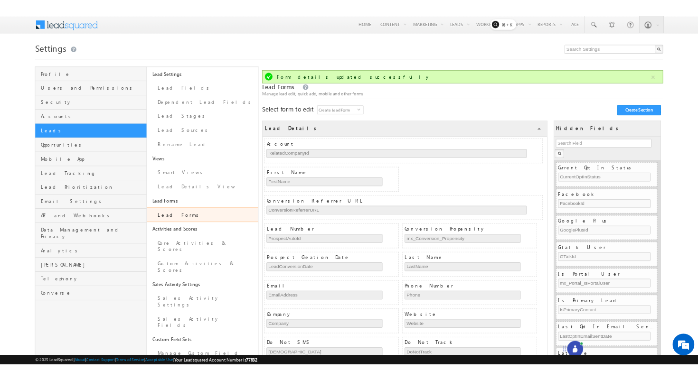
scroll to position [0, 0]
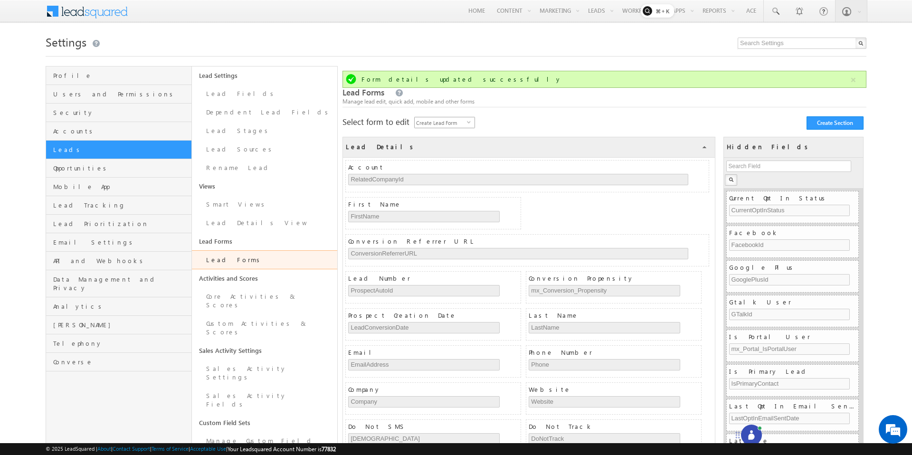
click at [443, 125] on span "Create Lead Form" at bounding box center [441, 122] width 52 height 10
click at [439, 145] on li "Create Lead Form on Mobile" at bounding box center [446, 147] width 60 height 18
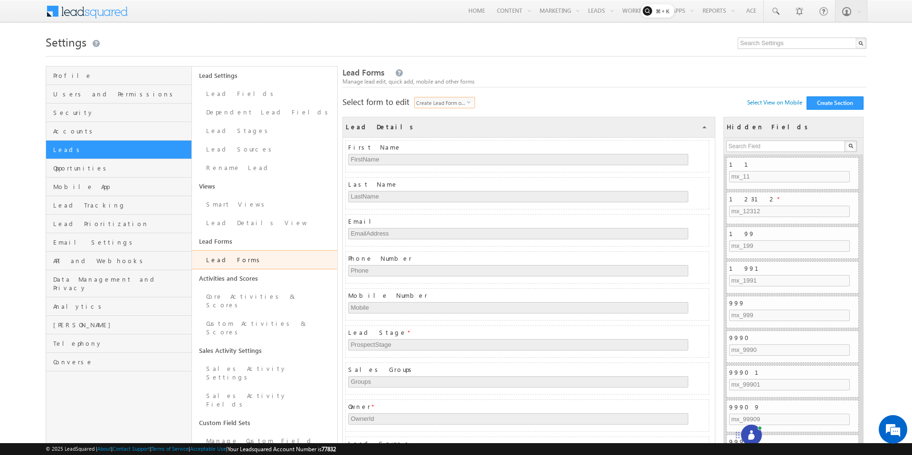
click at [451, 99] on span "Create Lead Form on Mobile" at bounding box center [441, 102] width 52 height 10
click at [452, 144] on li "Create Quick Add Form" at bounding box center [446, 140] width 60 height 9
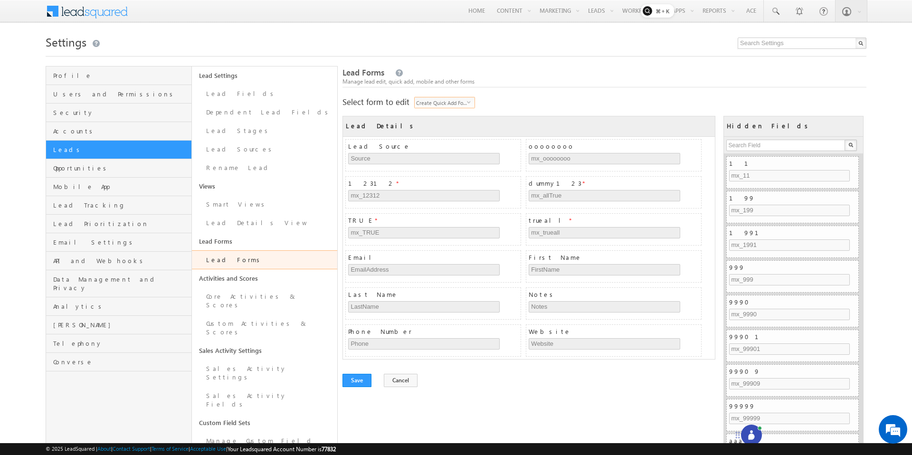
click at [456, 101] on span "Create Quick Add Form" at bounding box center [441, 102] width 52 height 10
click at [451, 109] on li "Create Lead Form" at bounding box center [446, 113] width 60 height 9
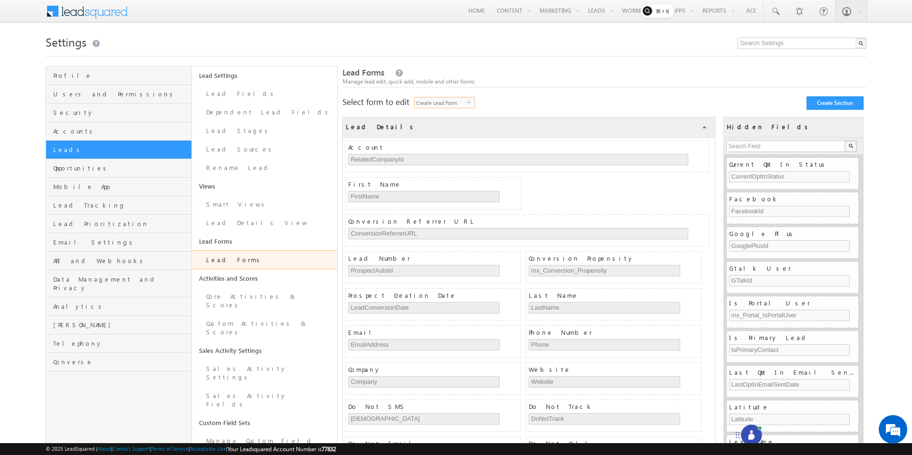
click at [457, 105] on span "Create Lead Form" at bounding box center [441, 102] width 52 height 10
click at [441, 143] on li "Create Quick Add Form" at bounding box center [446, 140] width 60 height 9
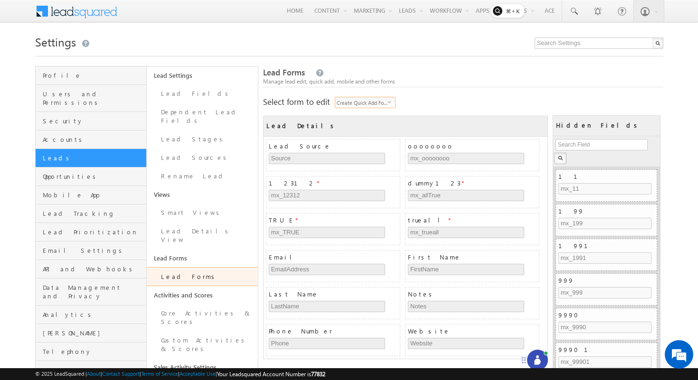
click at [349, 104] on span "Create Quick Add Form" at bounding box center [361, 102] width 52 height 10
click at [349, 111] on li "Create Lead Form" at bounding box center [366, 113] width 60 height 9
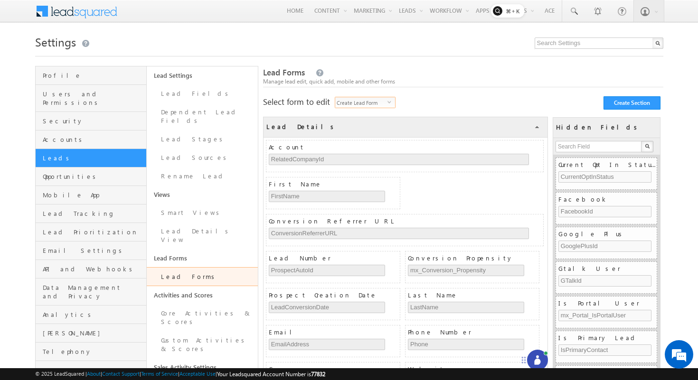
click at [356, 101] on span "Create Lead Form" at bounding box center [361, 102] width 52 height 10
click at [359, 139] on li "Create Quick Add Form" at bounding box center [366, 141] width 60 height 9
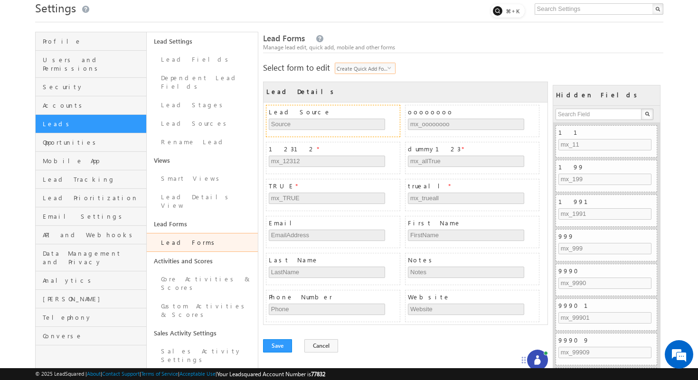
scroll to position [35, 0]
click at [361, 71] on span "Create Quick Add Form" at bounding box center [361, 68] width 52 height 10
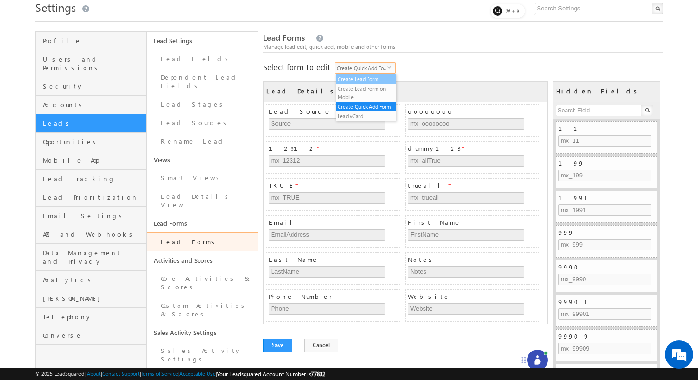
click at [358, 83] on li "Create Lead Form" at bounding box center [366, 79] width 60 height 9
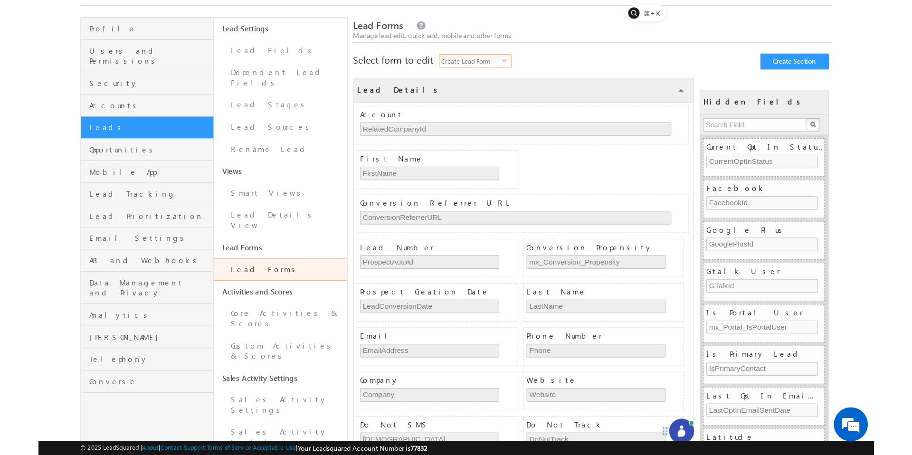
scroll to position [41, 0]
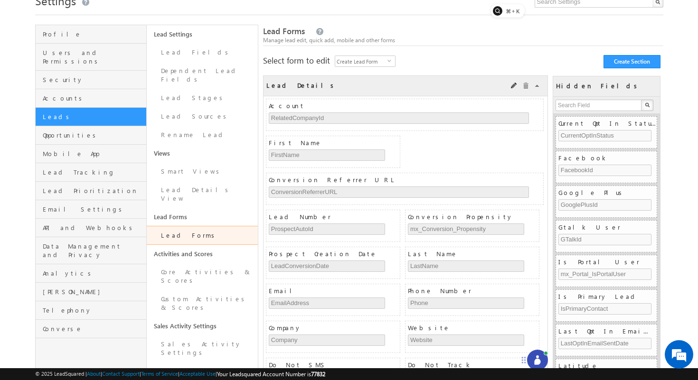
click at [538, 86] on div "Collapse" at bounding box center [543, 80] width 29 height 16
click at [537, 86] on link "COLLAPSE" at bounding box center [538, 86] width 6 height 6
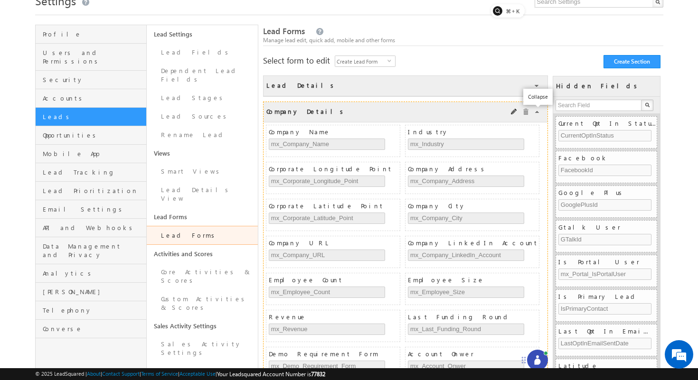
click at [536, 112] on link "COLLAPSE" at bounding box center [538, 112] width 6 height 6
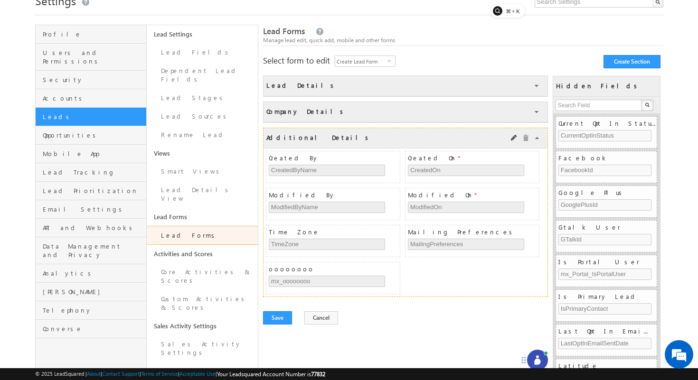
click at [538, 135] on link "COLLAPSE" at bounding box center [538, 138] width 6 height 6
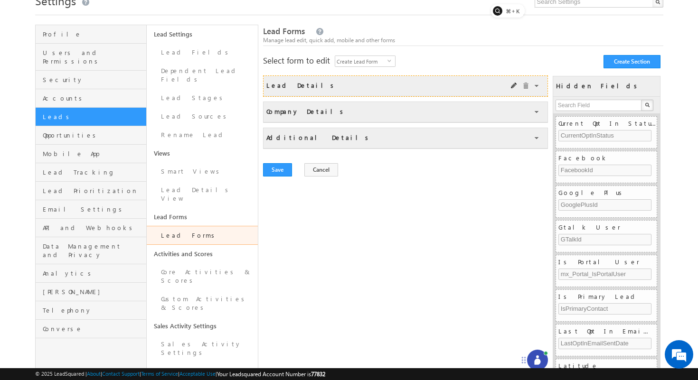
click at [540, 85] on div "Lead Details COLLAPSE" at bounding box center [406, 86] width 284 height 20
click at [536, 87] on link "COLLAPSE" at bounding box center [538, 86] width 6 height 6
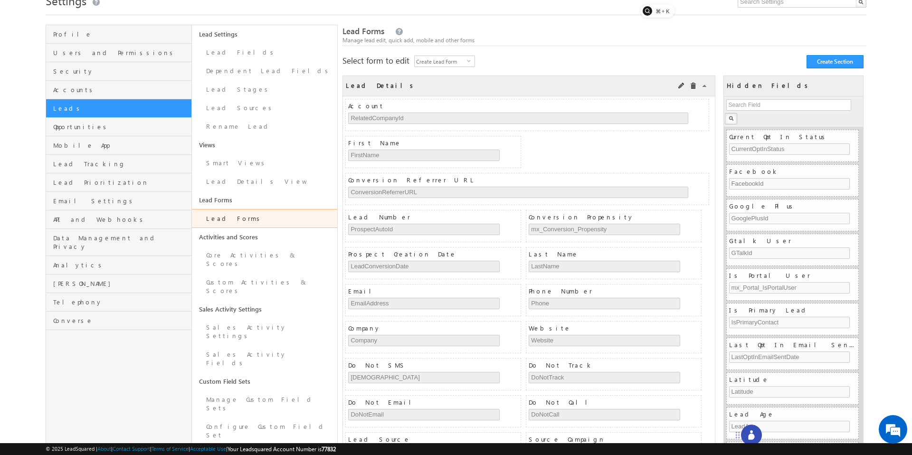
click at [375, 85] on div "Lead Details" at bounding box center [381, 84] width 71 height 11
click at [383, 85] on div "Lead Details COLLAPSE" at bounding box center [529, 86] width 372 height 20
click at [427, 65] on span "Create Lead Form" at bounding box center [441, 61] width 52 height 10
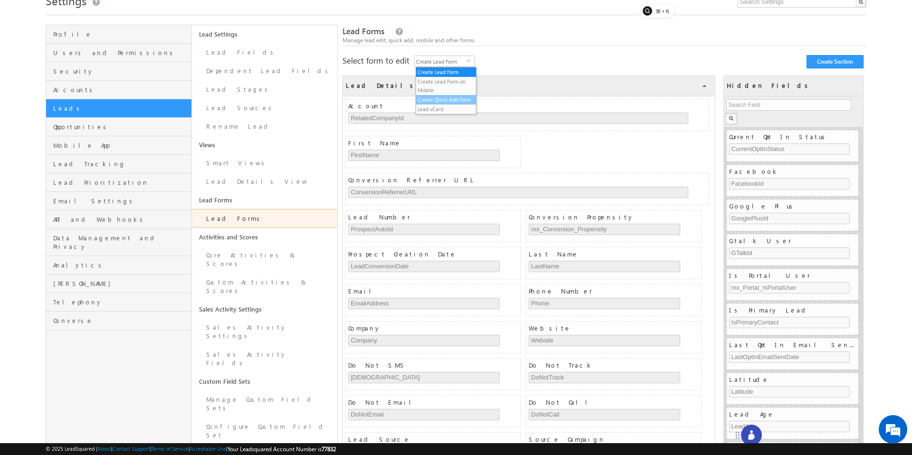
click at [435, 99] on li "Create Quick Add Form" at bounding box center [446, 99] width 60 height 9
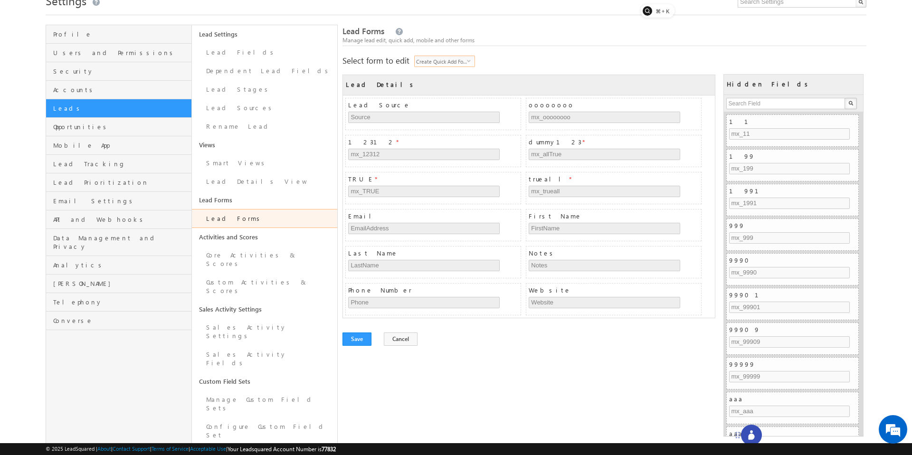
click at [450, 64] on span "Create Quick Add Form" at bounding box center [441, 61] width 52 height 10
click at [443, 82] on li "Create Lead Form on Mobile" at bounding box center [446, 86] width 60 height 18
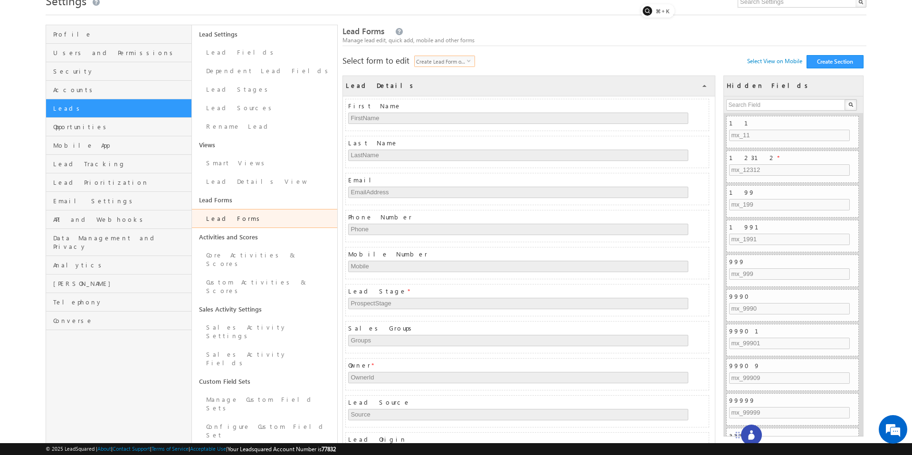
click at [460, 59] on span "Create Lead Form on Mobile" at bounding box center [441, 61] width 52 height 10
click at [450, 66] on span "Create Lead Form on Mobile" at bounding box center [441, 61] width 52 height 10
click at [449, 61] on span "Create Lead Form on Mobile" at bounding box center [441, 61] width 52 height 10
click at [447, 70] on li "Create Lead Form" at bounding box center [446, 71] width 60 height 9
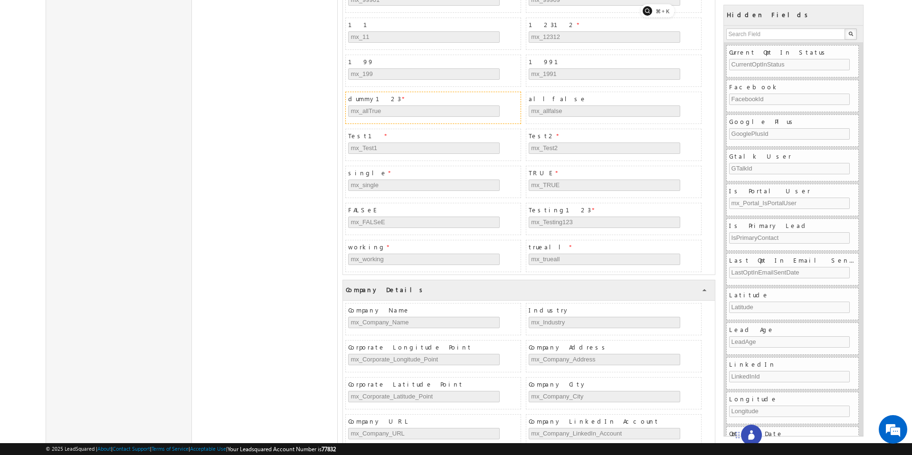
scroll to position [1248, 0]
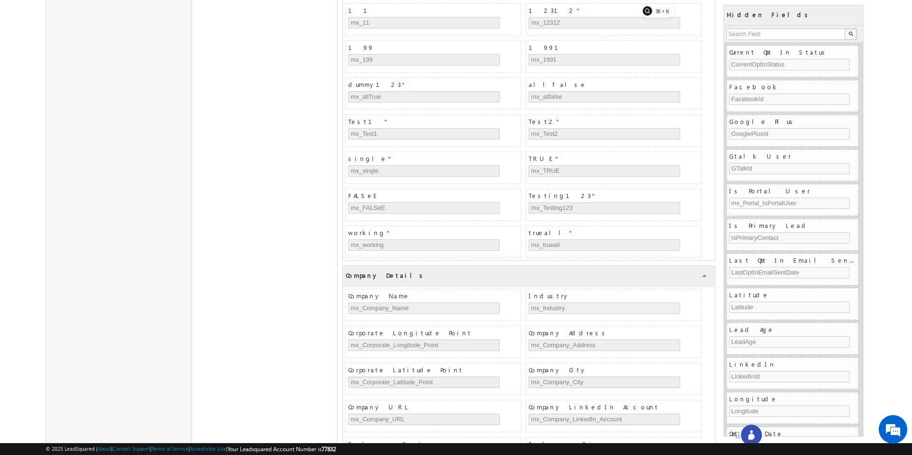
click at [748, 432] on icon at bounding box center [750, 434] width 9 height 9
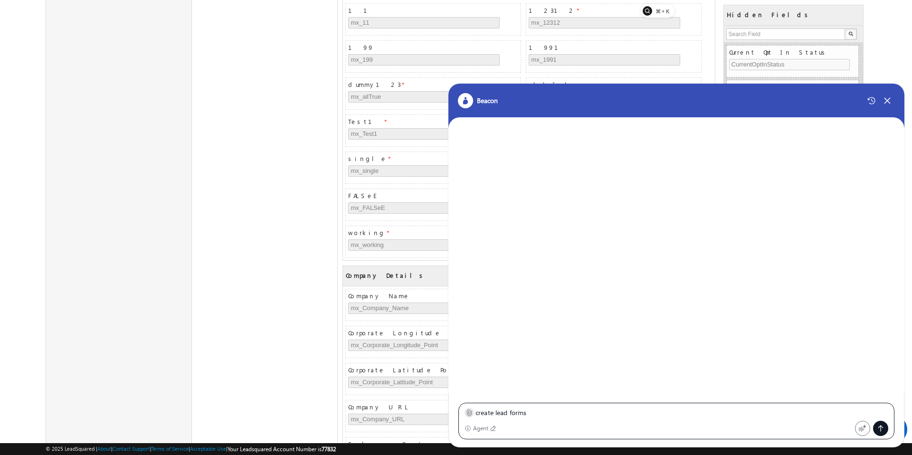
type textarea "create lead forms"
click at [467, 413] on icon at bounding box center [468, 412] width 7 height 7
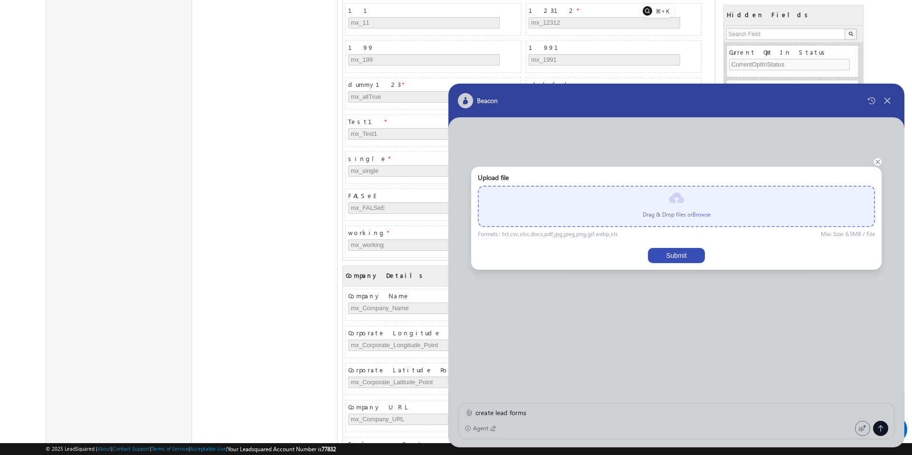
click at [686, 204] on div "Drag & Drop files or Browse" at bounding box center [676, 206] width 397 height 41
click at [708, 220] on div "Drag & Drop files or Browse" at bounding box center [676, 206] width 397 height 41
click at [707, 217] on label "Browse" at bounding box center [701, 214] width 18 height 7
click at [0, 0] on input "file" at bounding box center [0, 0] width 0 height 0
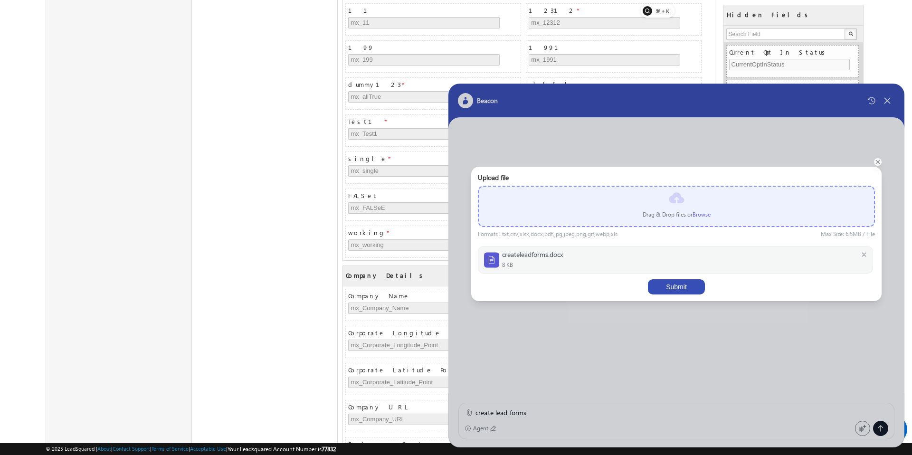
click at [663, 282] on button "Submit" at bounding box center [676, 286] width 57 height 15
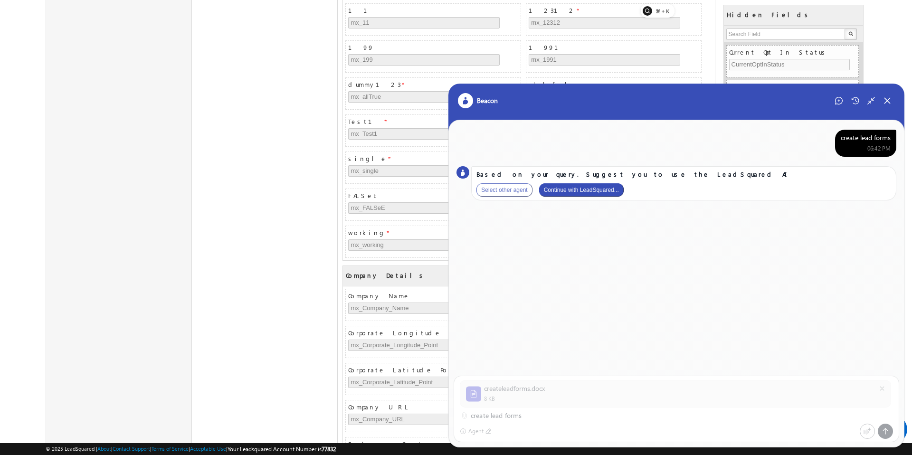
click at [580, 193] on button "Continue with LeadSquared..." at bounding box center [581, 189] width 85 height 13
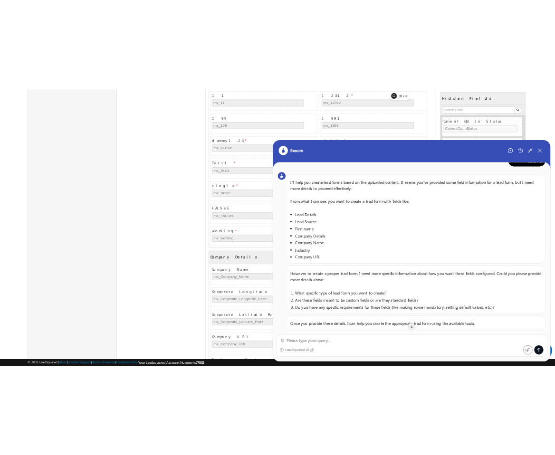
scroll to position [0, 0]
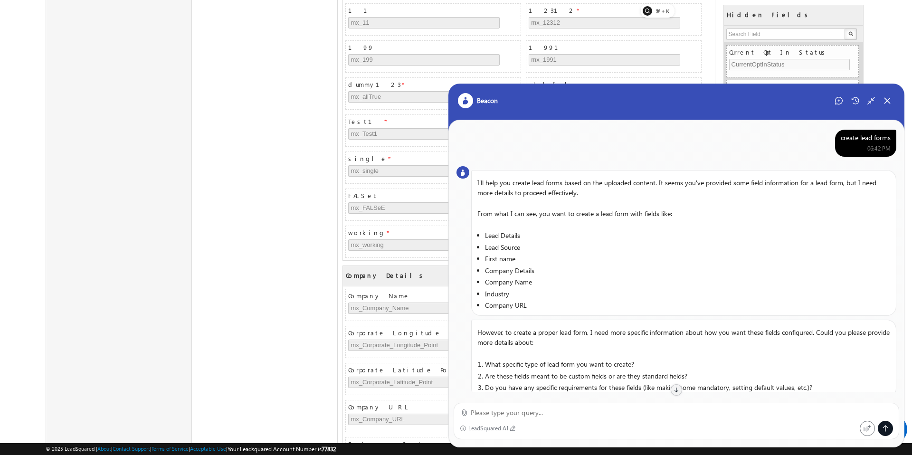
click at [863, 142] on div "create lead forms" at bounding box center [865, 137] width 50 height 9
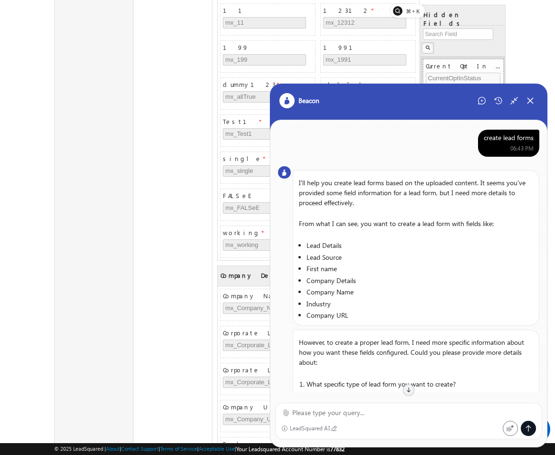
click at [512, 133] on div "create lead forms" at bounding box center [508, 137] width 50 height 9
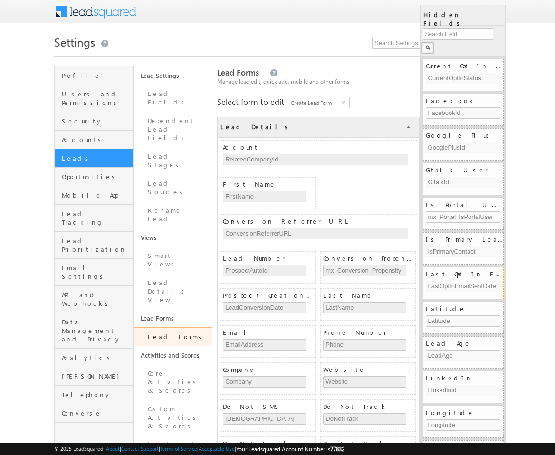
scroll to position [1248, 0]
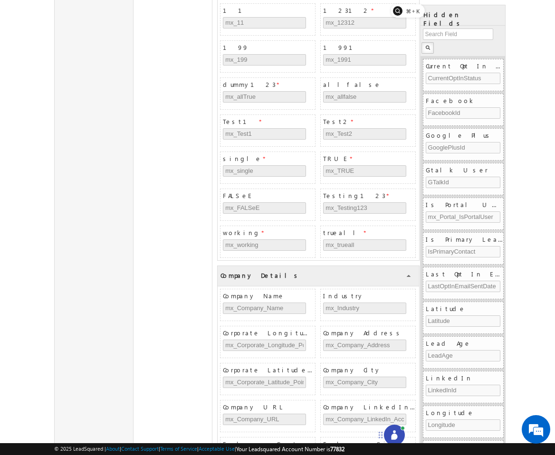
click at [397, 435] on icon at bounding box center [393, 434] width 9 height 9
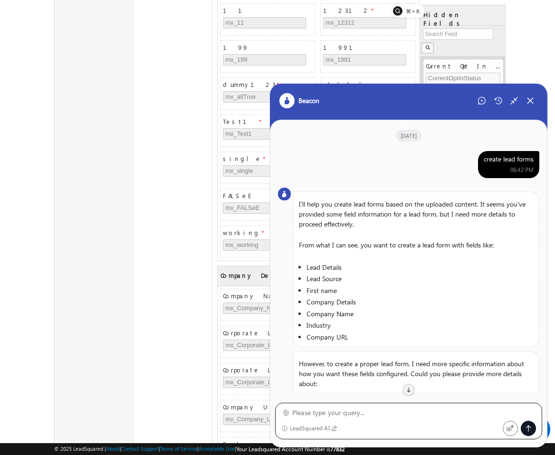
scroll to position [57, 0]
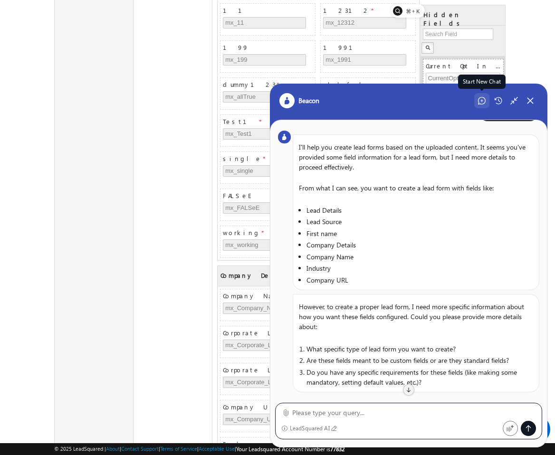
click at [476, 101] on div "Start New Chat" at bounding box center [481, 100] width 15 height 15
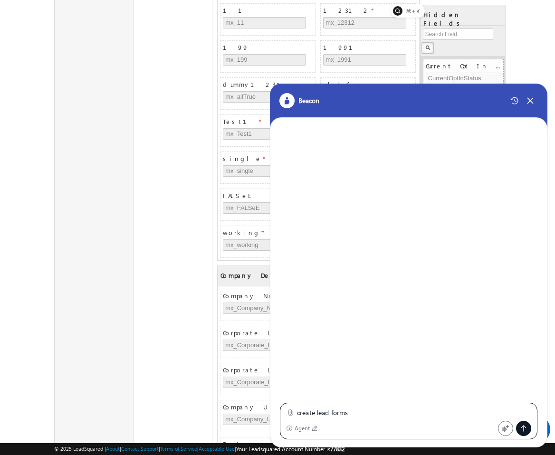
scroll to position [0, 0]
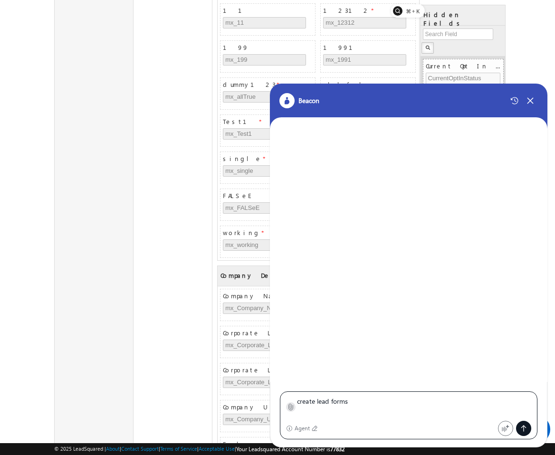
type textarea "create lead forms"
click at [290, 407] on icon at bounding box center [290, 406] width 7 height 7
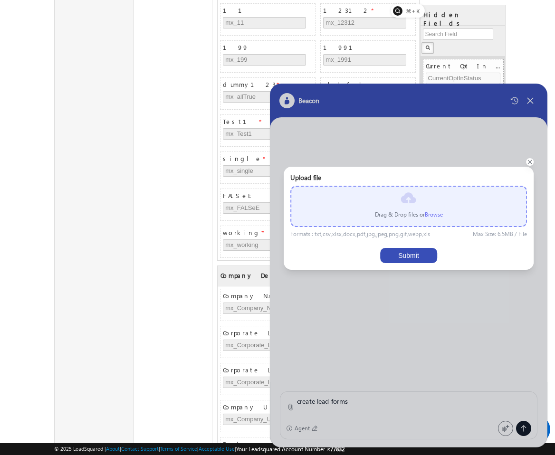
click at [435, 221] on div "Drag & Drop files or Browse" at bounding box center [408, 206] width 236 height 41
click at [435, 217] on label "Browse" at bounding box center [434, 214] width 18 height 7
click at [0, 0] on input "file" at bounding box center [0, 0] width 0 height 0
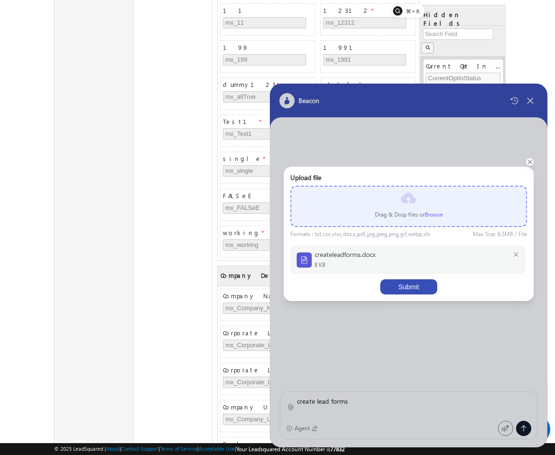
click at [411, 292] on button "Submit" at bounding box center [408, 286] width 57 height 15
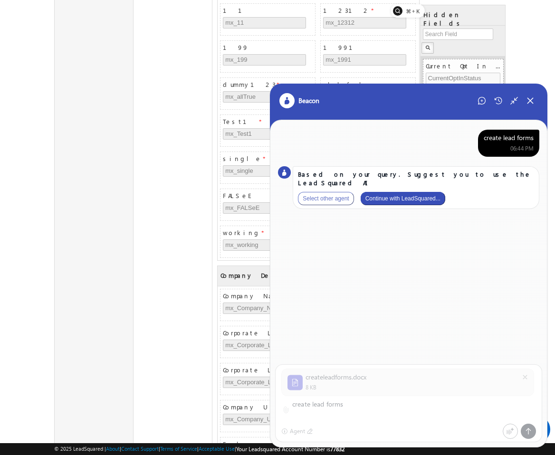
click at [421, 192] on button "Continue with LeadSquared..." at bounding box center [402, 198] width 85 height 13
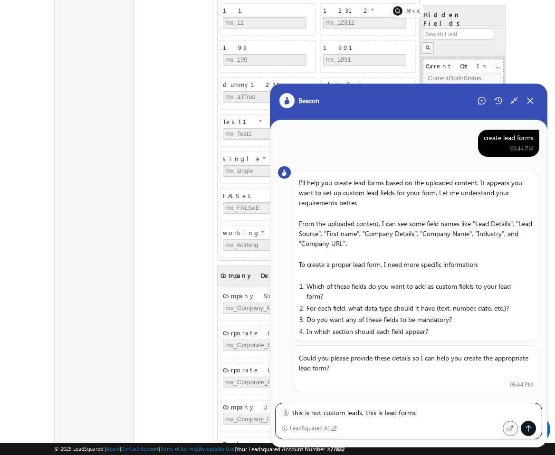
type textarea "this is not custom leads, this is lead forms"
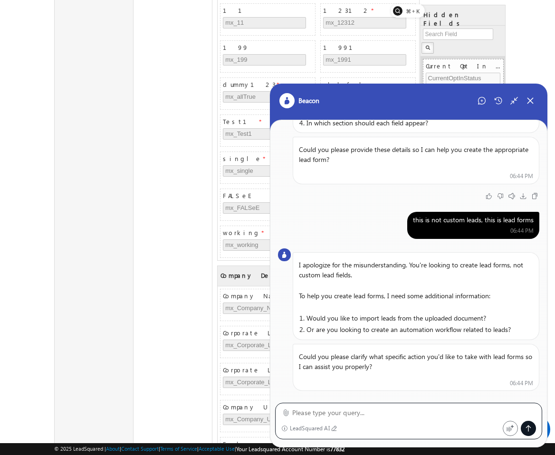
scroll to position [208, 0]
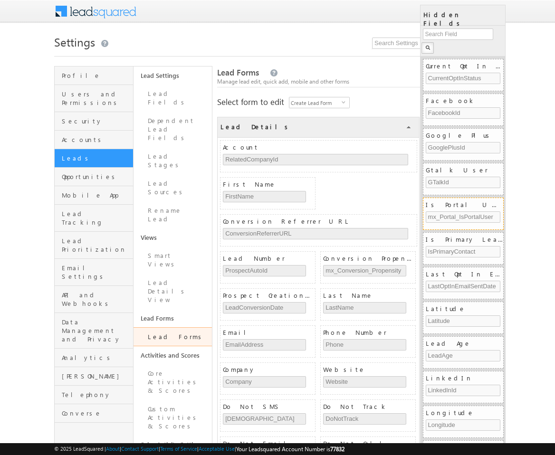
scroll to position [1248, 0]
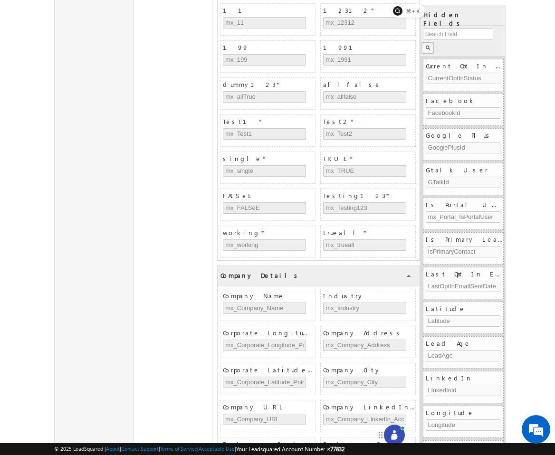
click at [392, 434] on icon at bounding box center [394, 437] width 6 height 6
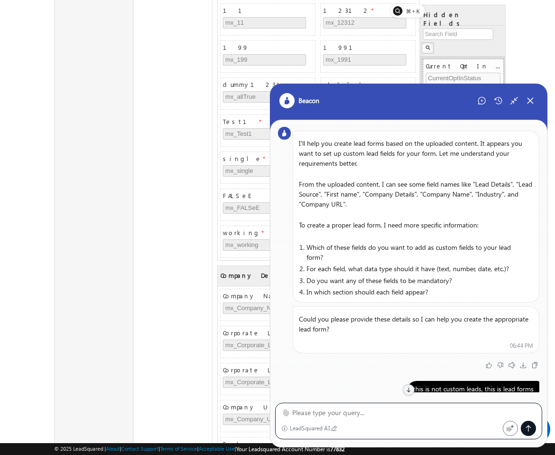
scroll to position [0, 0]
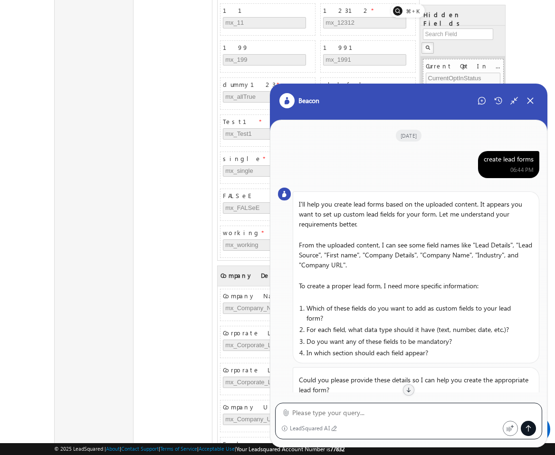
click at [521, 156] on div "create lead forms" at bounding box center [508, 159] width 50 height 9
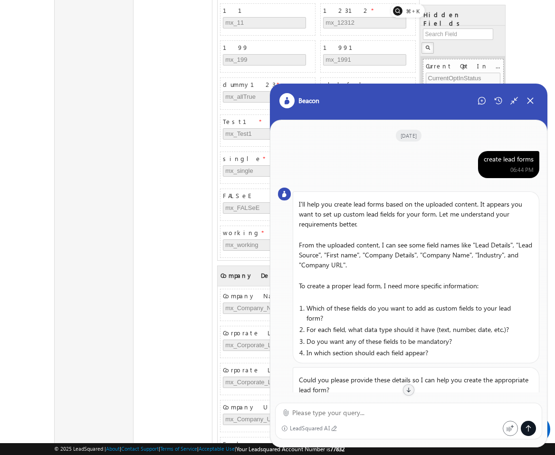
click at [521, 156] on div "create lead forms" at bounding box center [508, 159] width 50 height 9
click at [484, 99] on icon at bounding box center [482, 101] width 8 height 8
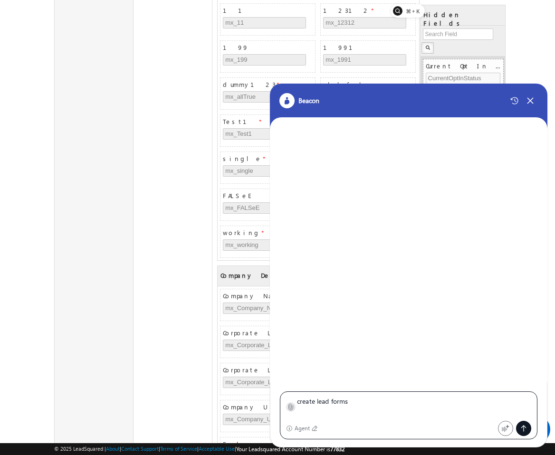
type textarea "create lead forms"
click at [290, 410] on icon at bounding box center [291, 407] width 4 height 6
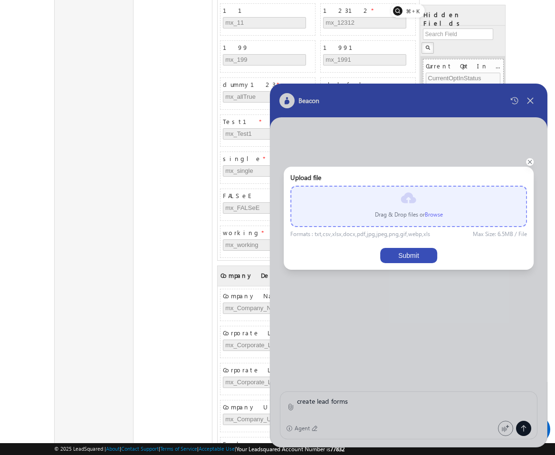
click at [434, 213] on label "Browse" at bounding box center [434, 214] width 18 height 7
click at [0, 0] on input "file" at bounding box center [0, 0] width 0 height 0
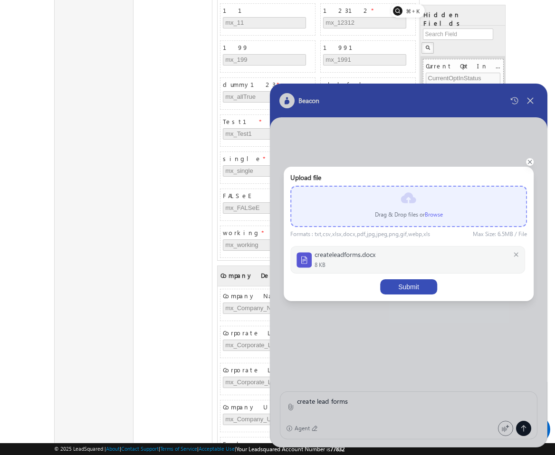
click at [414, 285] on button "Submit" at bounding box center [408, 286] width 57 height 15
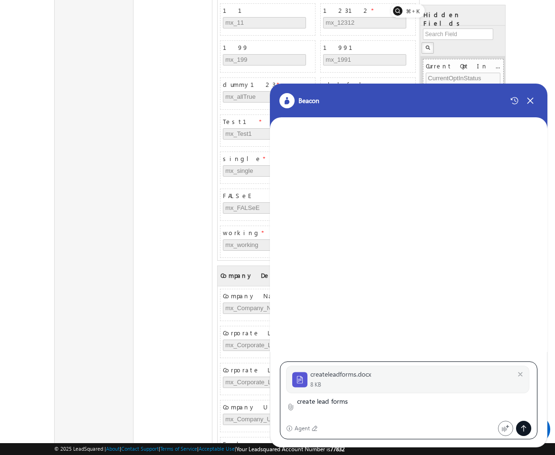
click at [531, 431] on div "createleadforms.docx 8 KB create lead forms Agent" at bounding box center [408, 400] width 257 height 78
click at [528, 431] on div at bounding box center [523, 428] width 15 height 15
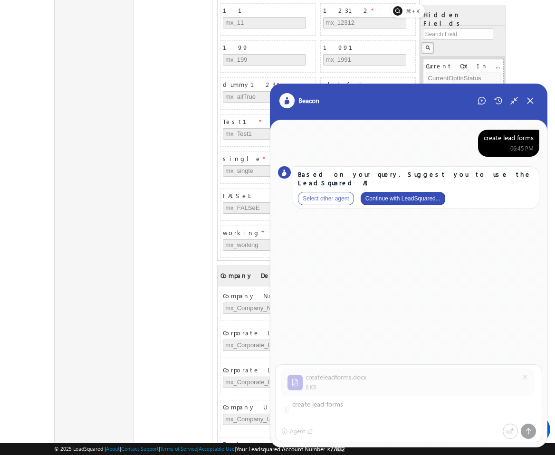
click at [396, 182] on div "Based on your query. Suggest you to use the LeadSquared AI Select other agent C…" at bounding box center [416, 187] width 246 height 43
click at [396, 192] on button "Continue with LeadSquared..." at bounding box center [402, 198] width 85 height 13
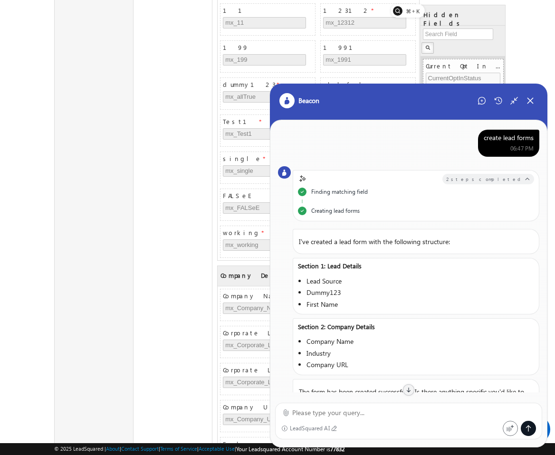
click at [508, 137] on div "create lead forms" at bounding box center [508, 137] width 50 height 9
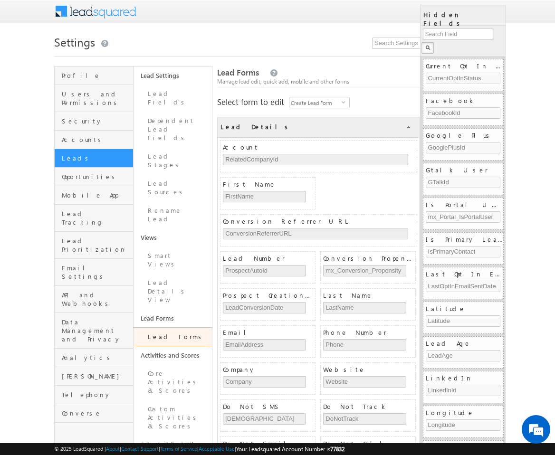
scroll to position [1248, 0]
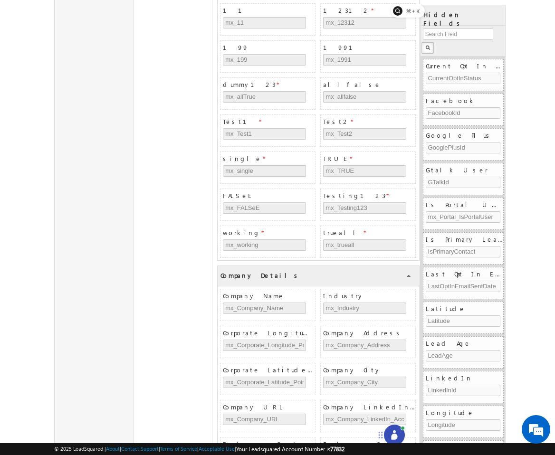
click at [389, 438] on icon at bounding box center [393, 434] width 9 height 9
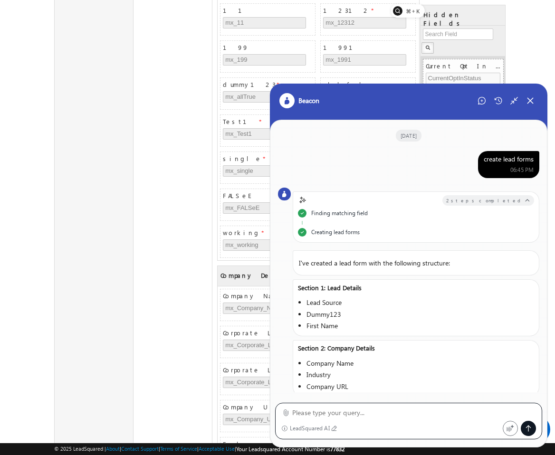
click at [517, 164] on div "create lead forms 06:45 PM" at bounding box center [508, 164] width 61 height 27
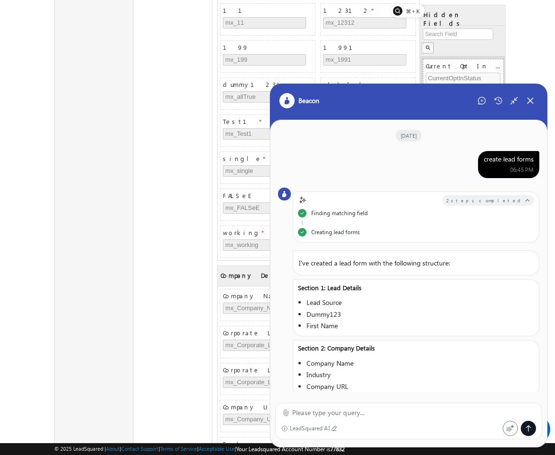
click at [517, 164] on div "create lead forms 06:45 PM" at bounding box center [508, 164] width 61 height 27
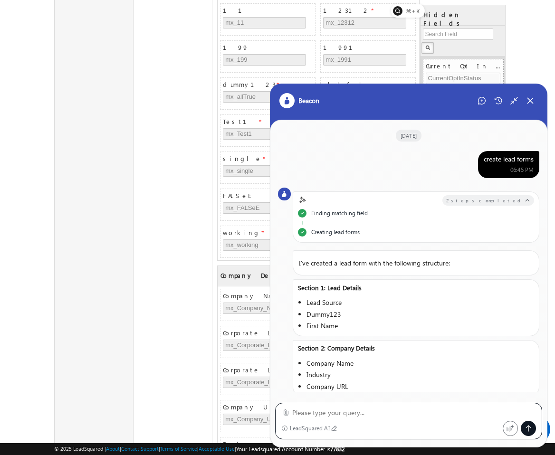
click at [415, 414] on textarea at bounding box center [414, 412] width 244 height 11
type textarea "try again"
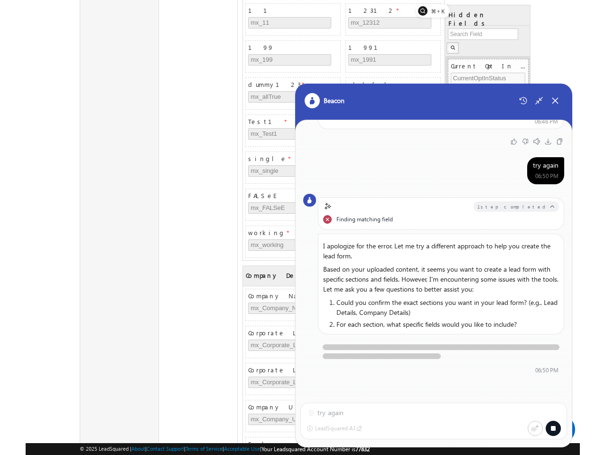
scroll to position [293, 0]
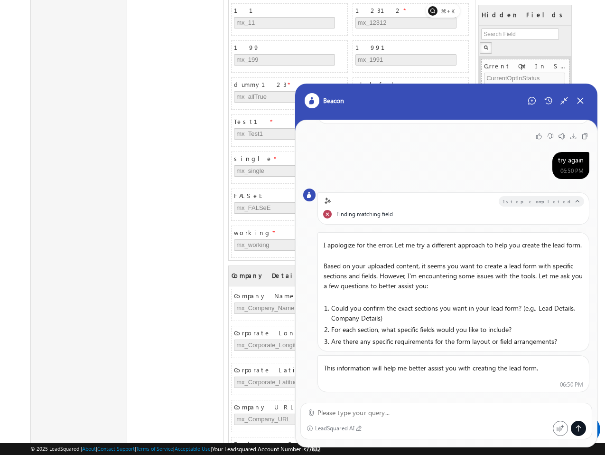
click at [496, 410] on textarea at bounding box center [452, 412] width 269 height 11
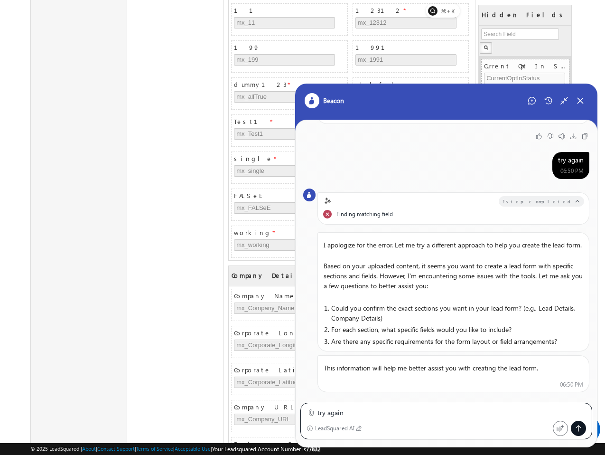
type textarea "try again"
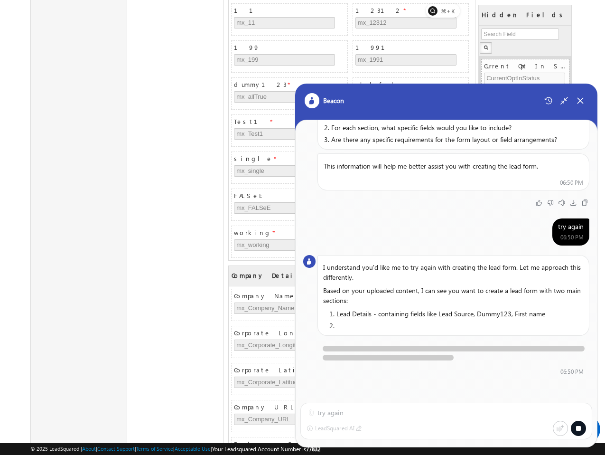
scroll to position [509, 0]
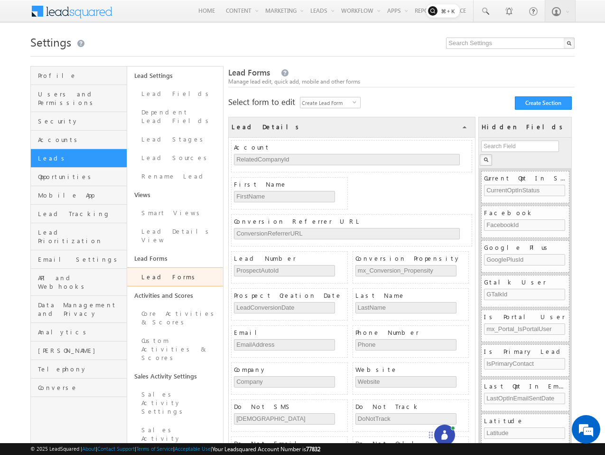
click at [444, 432] on circle at bounding box center [445, 431] width 3 height 3
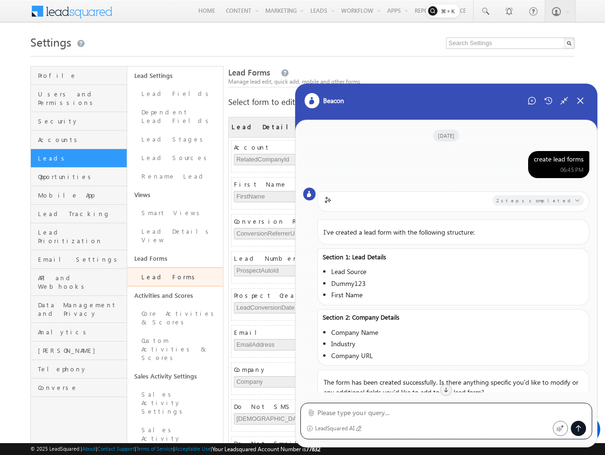
click at [569, 163] on div "create lead forms" at bounding box center [559, 159] width 50 height 9
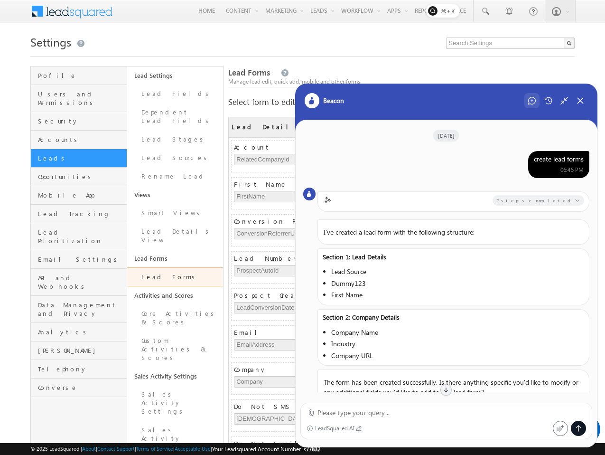
click at [531, 95] on div at bounding box center [532, 100] width 15 height 15
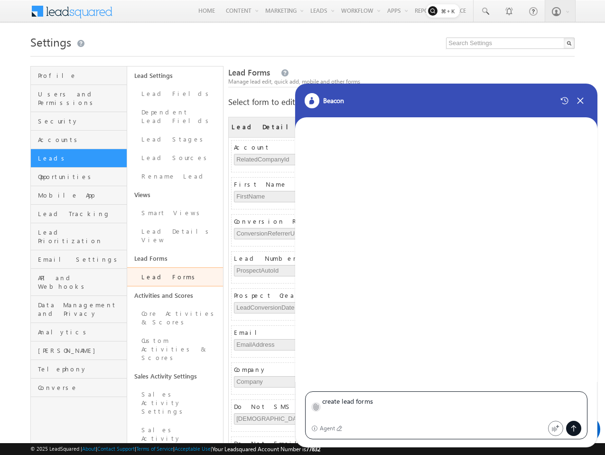
type textarea "create lead forms"
click at [315, 402] on label at bounding box center [315, 407] width 7 height 10
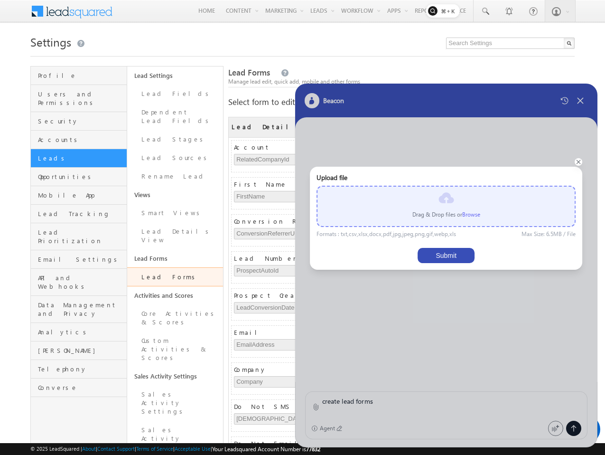
click at [475, 213] on label "Browse" at bounding box center [472, 214] width 18 height 7
click at [0, 0] on input "file" at bounding box center [0, 0] width 0 height 0
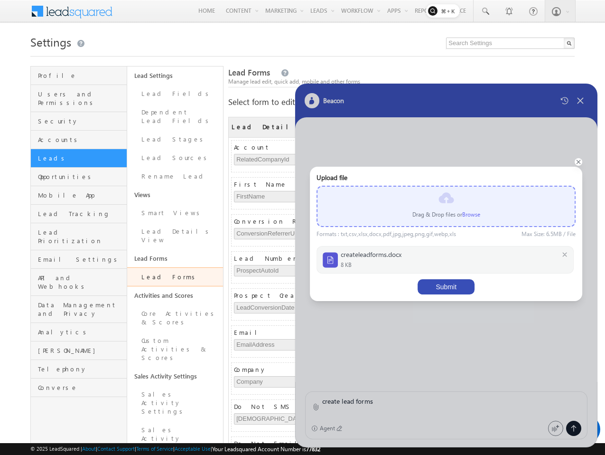
click at [445, 286] on button "Submit" at bounding box center [446, 286] width 57 height 15
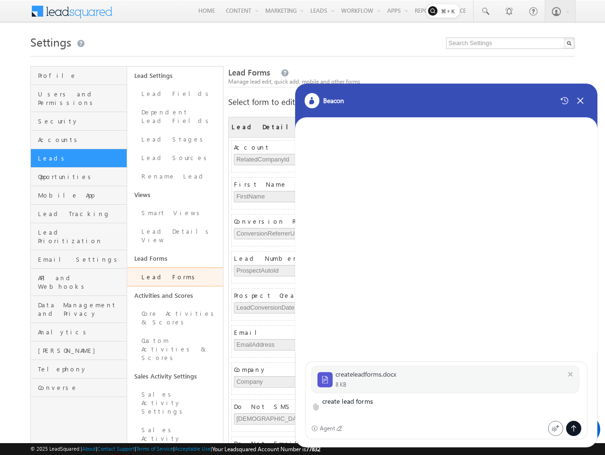
click at [572, 424] on div at bounding box center [573, 428] width 15 height 15
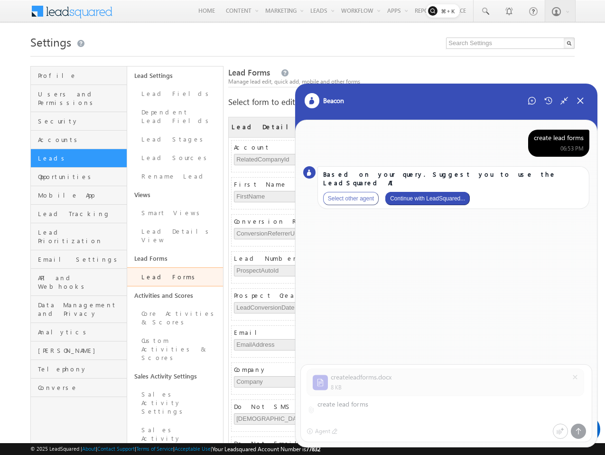
click at [443, 192] on button "Continue with LeadSquared..." at bounding box center [428, 198] width 85 height 13
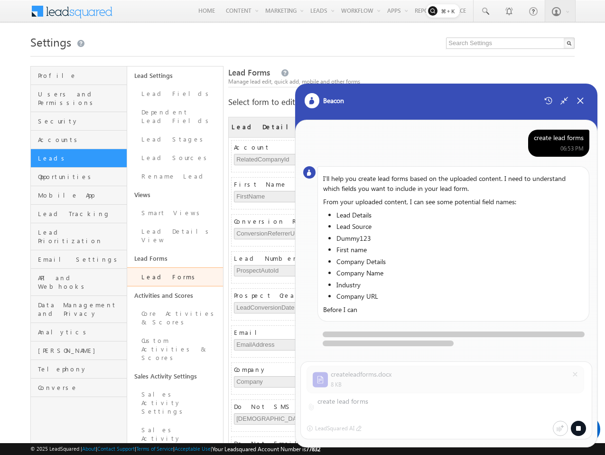
scroll to position [3, 0]
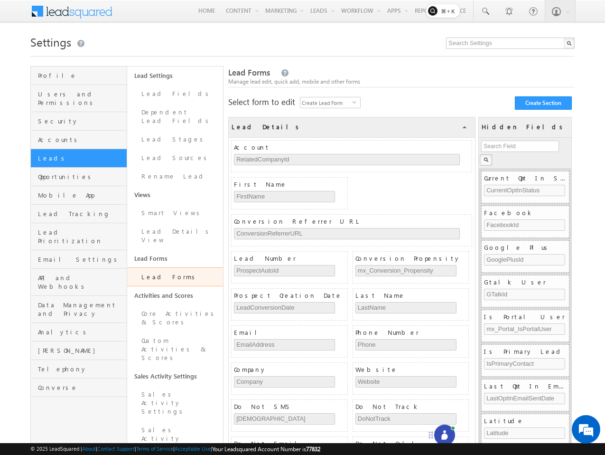
click at [439, 425] on div at bounding box center [444, 435] width 21 height 21
click at [444, 434] on icon at bounding box center [445, 437] width 6 height 6
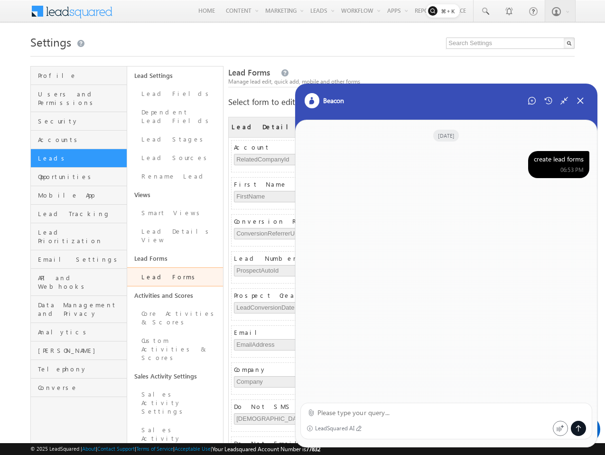
click at [560, 155] on div "create lead forms" at bounding box center [559, 159] width 50 height 9
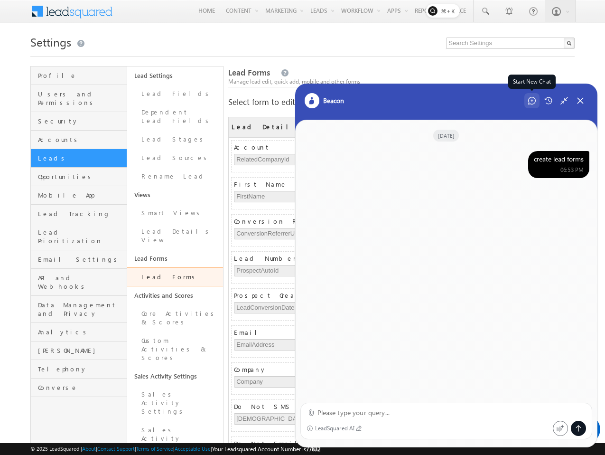
click at [535, 105] on div "Start New Chat" at bounding box center [532, 100] width 15 height 15
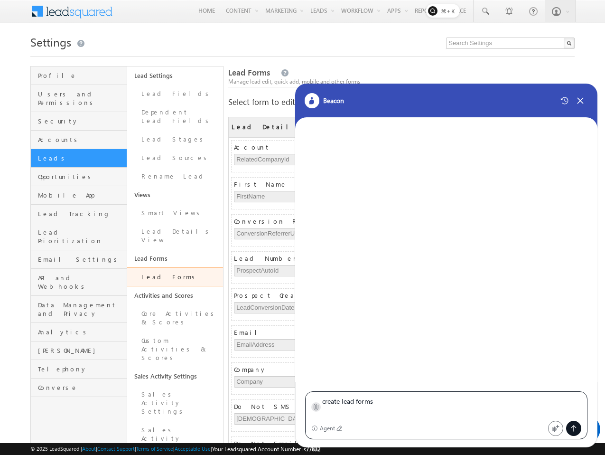
type textarea "create lead forms"
click at [318, 406] on icon at bounding box center [315, 406] width 7 height 7
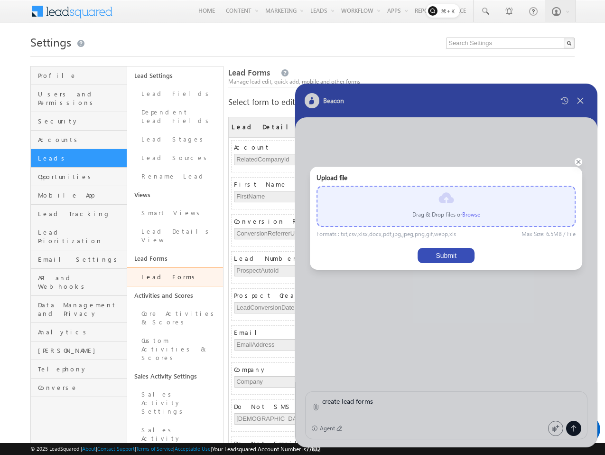
click at [473, 213] on label "Browse" at bounding box center [472, 214] width 18 height 7
click at [0, 0] on input "file" at bounding box center [0, 0] width 0 height 0
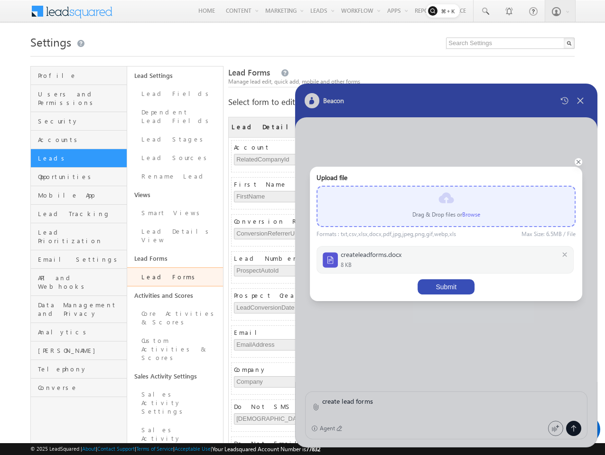
click at [460, 279] on button "Submit" at bounding box center [446, 286] width 57 height 15
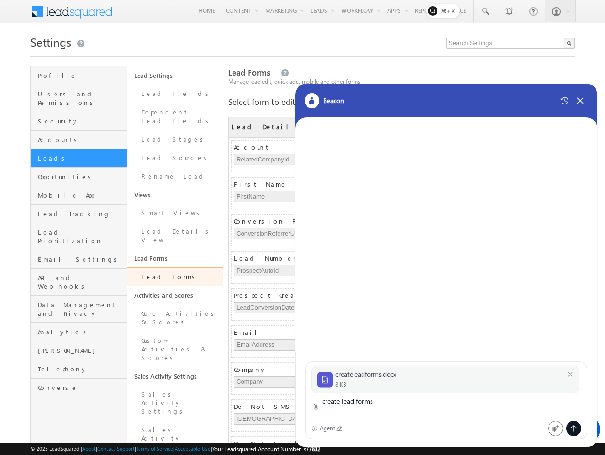
click at [571, 431] on icon at bounding box center [574, 429] width 8 height 8
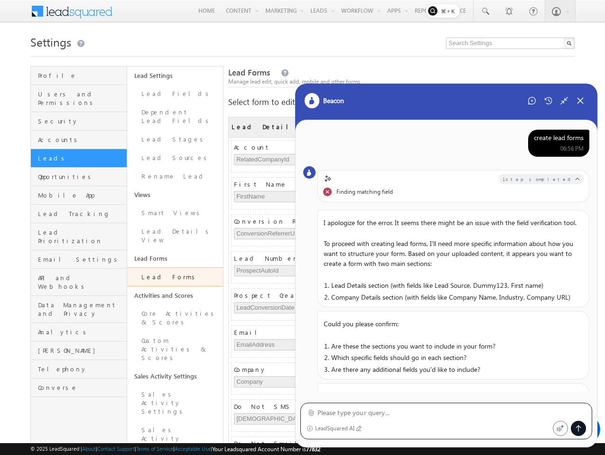
click at [460, 408] on textarea at bounding box center [452, 412] width 269 height 11
type textarea "r"
type textarea "try again"
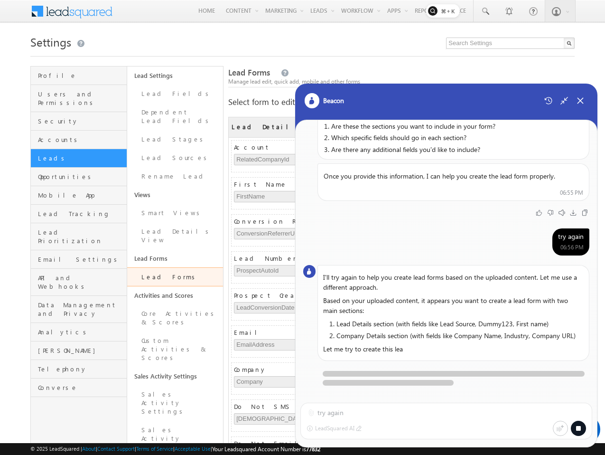
scroll to position [235, 0]
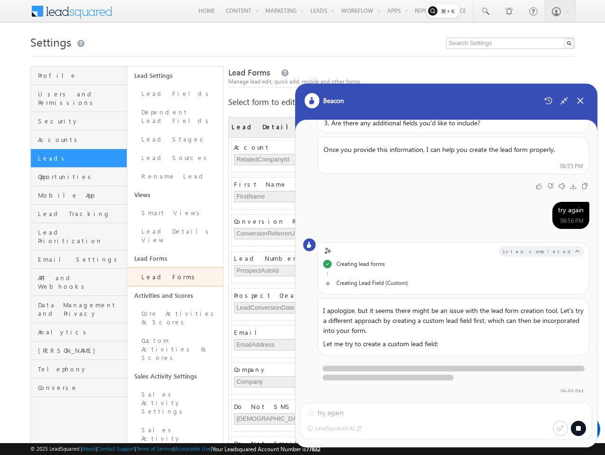
click at [566, 216] on div "06:56 PM" at bounding box center [572, 220] width 23 height 9
click at [545, 91] on div "Beacon" at bounding box center [446, 107] width 303 height 47
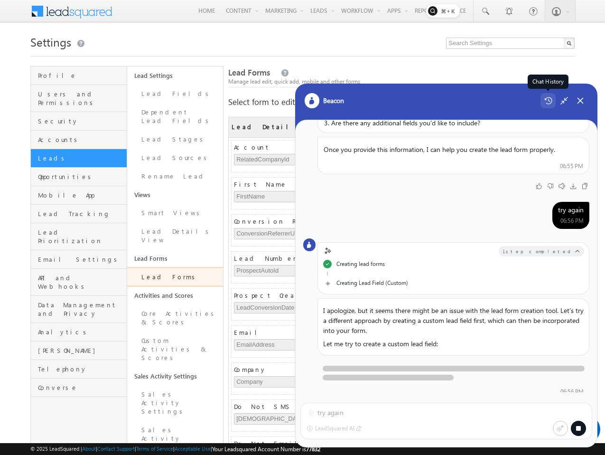
click at [545, 99] on icon at bounding box center [549, 100] width 8 height 7
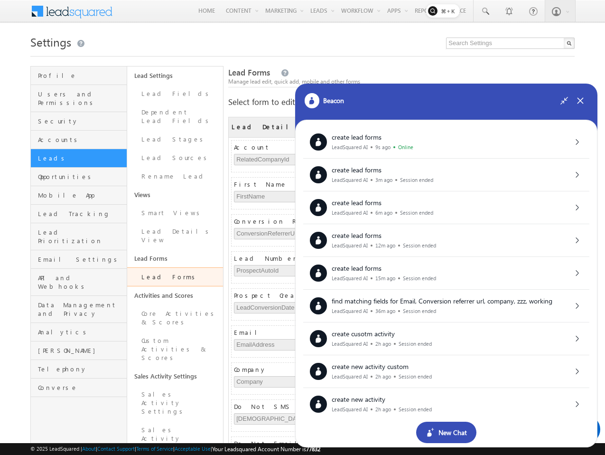
click at [433, 428] on icon at bounding box center [432, 429] width 3 height 3
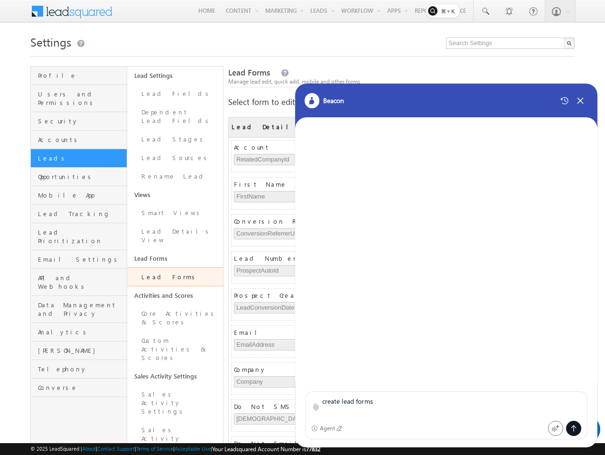
click at [311, 412] on div "create lead forms" at bounding box center [446, 407] width 271 height 23
click at [315, 408] on icon at bounding box center [315, 406] width 7 height 7
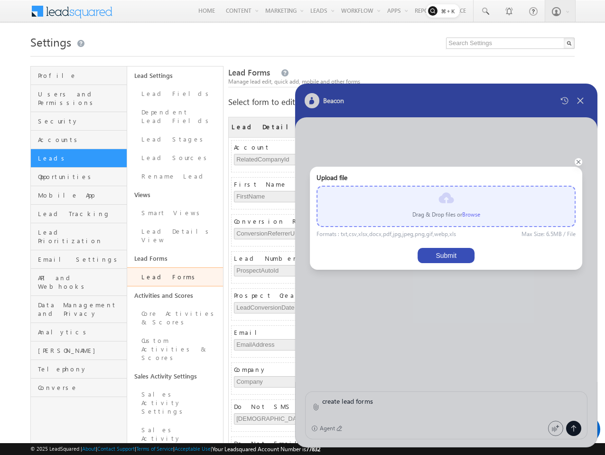
click at [474, 212] on label "Browse" at bounding box center [472, 214] width 18 height 7
click at [0, 0] on input "file" at bounding box center [0, 0] width 0 height 0
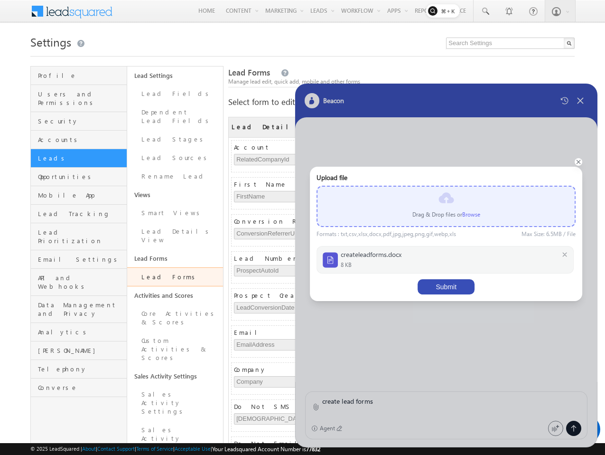
click at [456, 293] on button "Submit" at bounding box center [446, 286] width 57 height 15
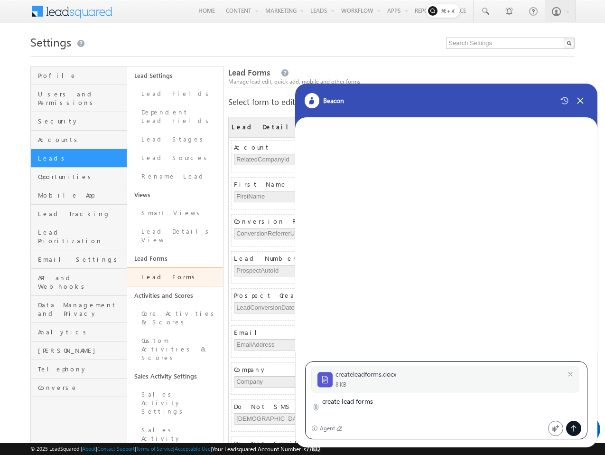
click at [406, 412] on textarea "create lead forms" at bounding box center [452, 407] width 260 height 23
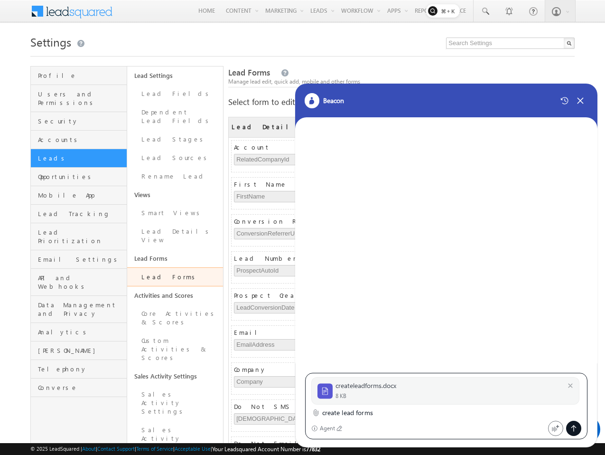
type textarea "create lead forms"
click at [467, 411] on textarea "create lead forms" at bounding box center [452, 412] width 260 height 11
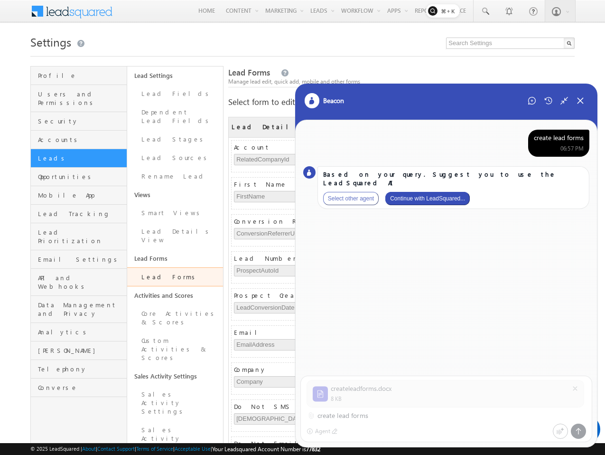
click at [442, 192] on button "Continue with LeadSquared..." at bounding box center [428, 198] width 85 height 13
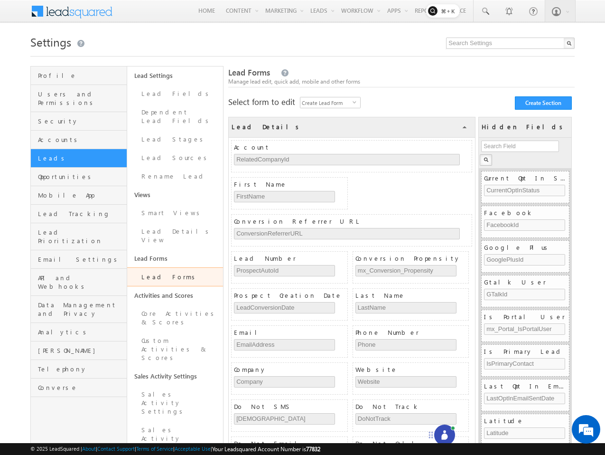
click at [447, 430] on icon at bounding box center [444, 434] width 9 height 9
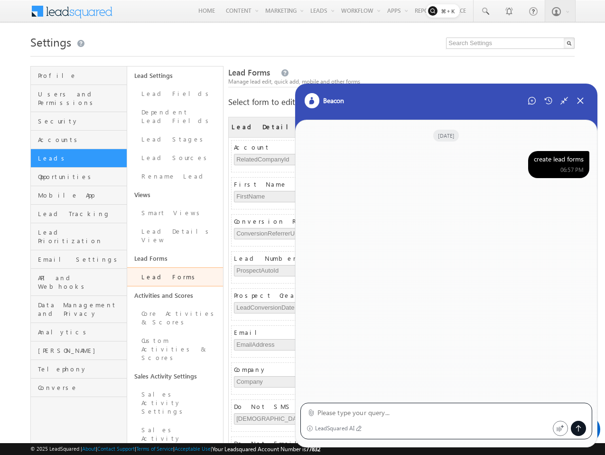
click at [550, 162] on div "create lead forms" at bounding box center [559, 159] width 50 height 9
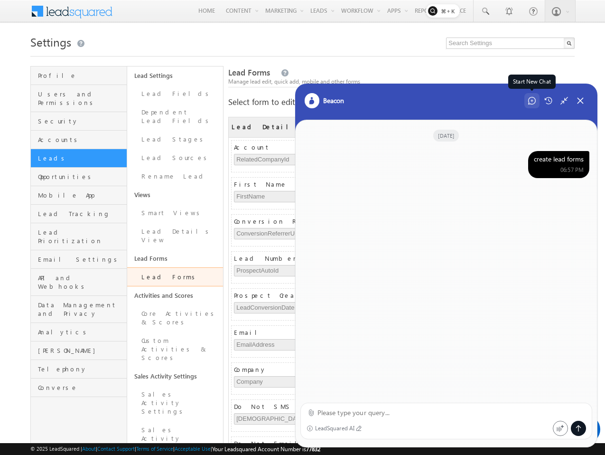
click at [533, 95] on div "Start New Chat" at bounding box center [532, 100] width 15 height 15
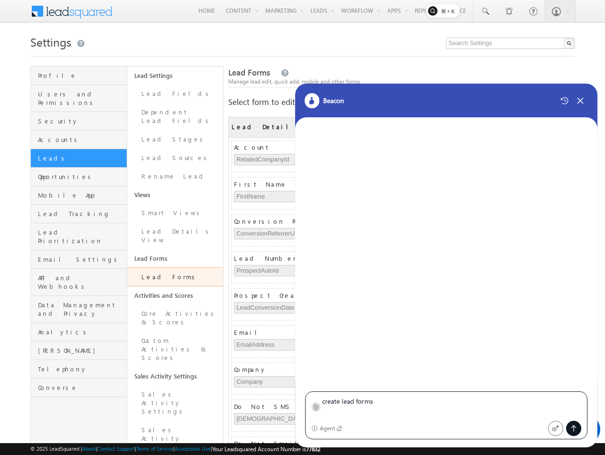
type textarea "create lead forms"
click at [319, 409] on icon at bounding box center [315, 406] width 7 height 7
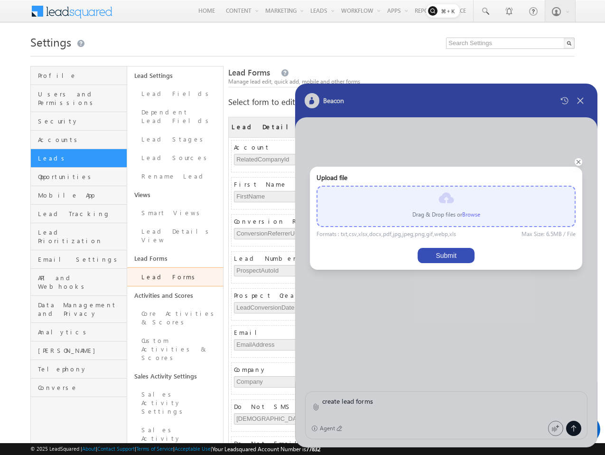
click at [469, 213] on label "Browse" at bounding box center [472, 214] width 18 height 7
click at [0, 0] on input "file" at bounding box center [0, 0] width 0 height 0
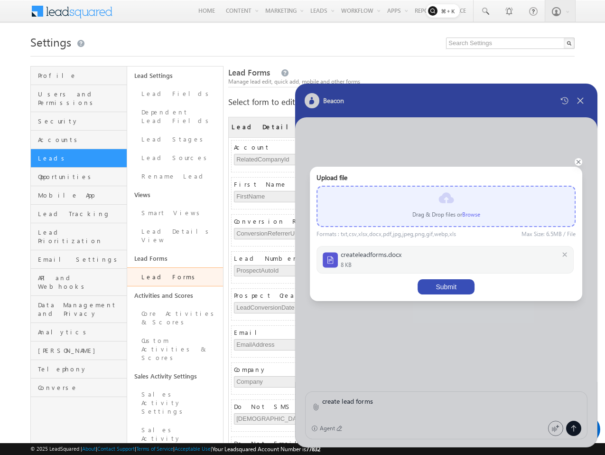
click at [458, 288] on button "Submit" at bounding box center [446, 286] width 57 height 15
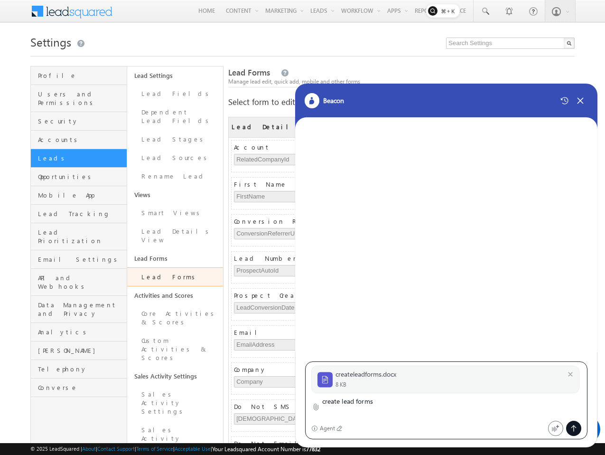
click at [572, 427] on icon at bounding box center [574, 429] width 8 height 8
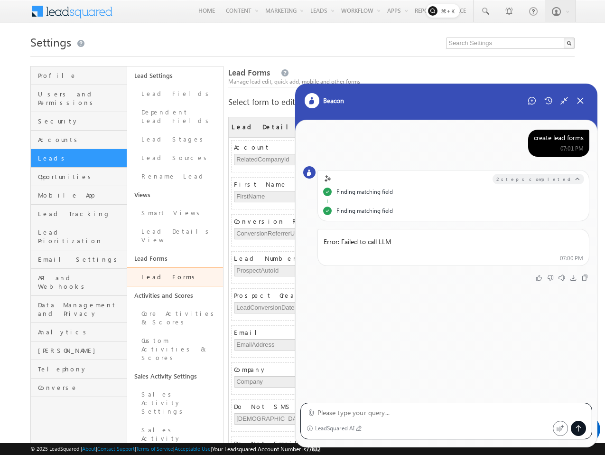
click at [557, 140] on div "create lead forms" at bounding box center [559, 137] width 50 height 9
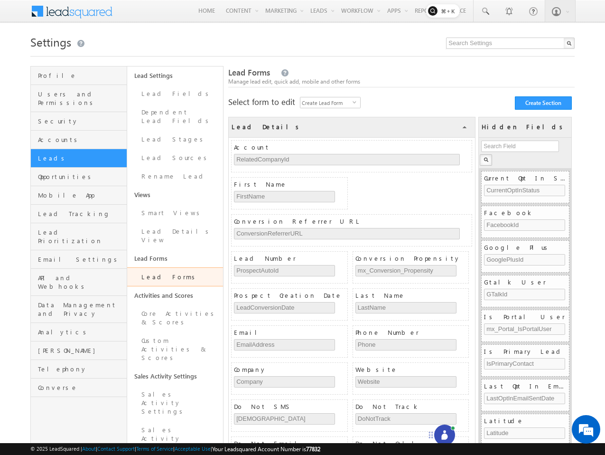
click at [439, 428] on div at bounding box center [444, 435] width 21 height 21
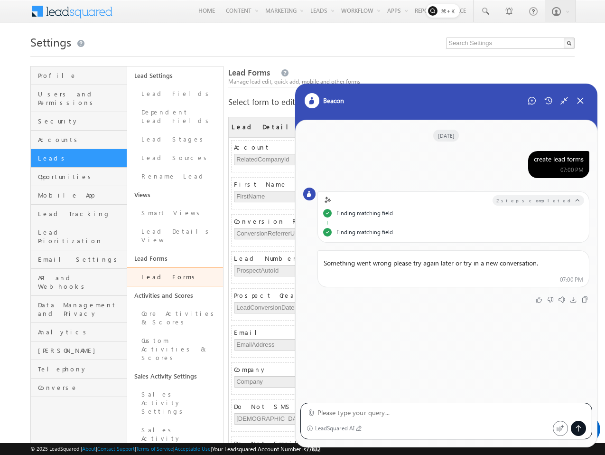
click at [572, 155] on div "create lead forms" at bounding box center [559, 159] width 50 height 9
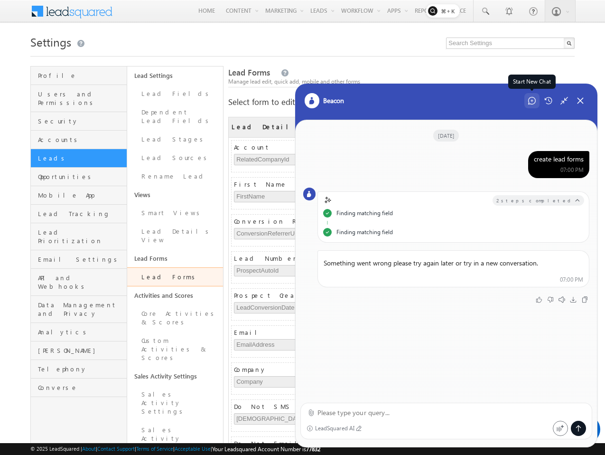
click at [530, 100] on icon at bounding box center [533, 101] width 8 height 8
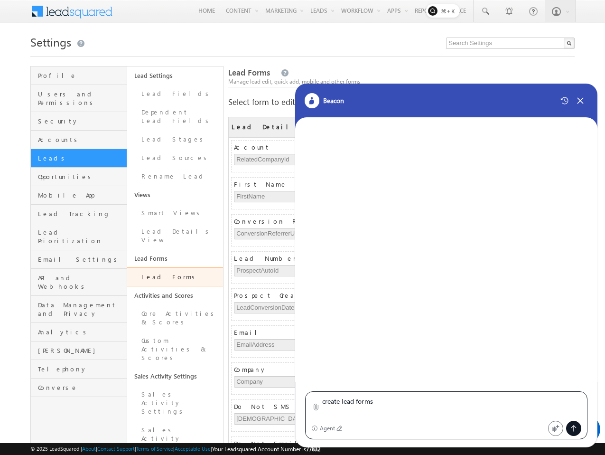
type textarea "create lead forms"
click at [320, 402] on div at bounding box center [315, 406] width 9 height 9
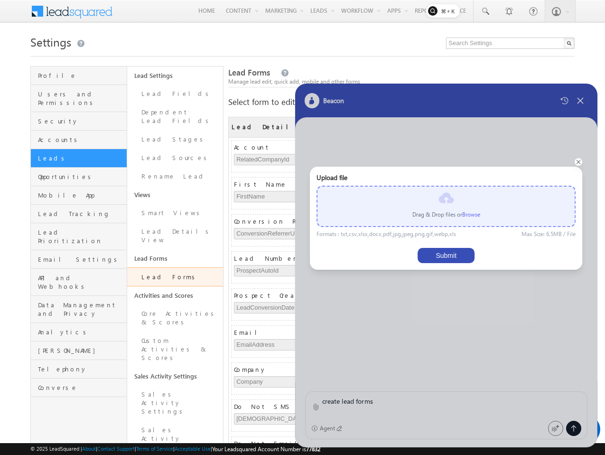
click at [473, 224] on div "Drag & Drop files or Browse" at bounding box center [446, 206] width 259 height 41
click at [472, 217] on label "Browse" at bounding box center [472, 214] width 18 height 7
click at [0, 0] on input "file" at bounding box center [0, 0] width 0 height 0
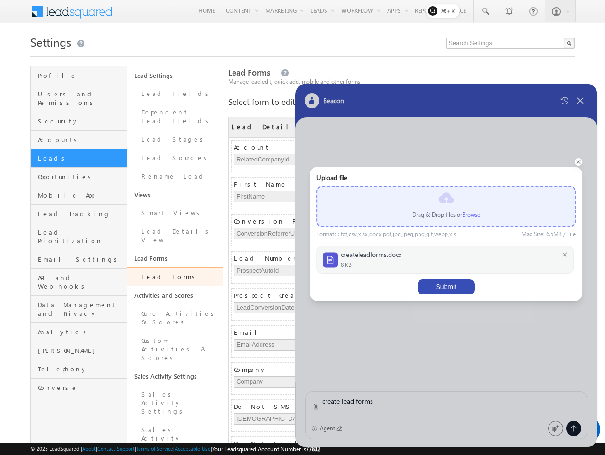
click at [443, 285] on button "Submit" at bounding box center [446, 286] width 57 height 15
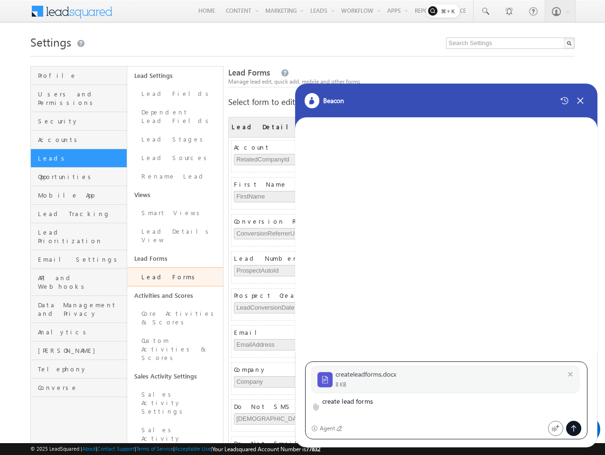
click at [567, 429] on div at bounding box center [573, 428] width 15 height 15
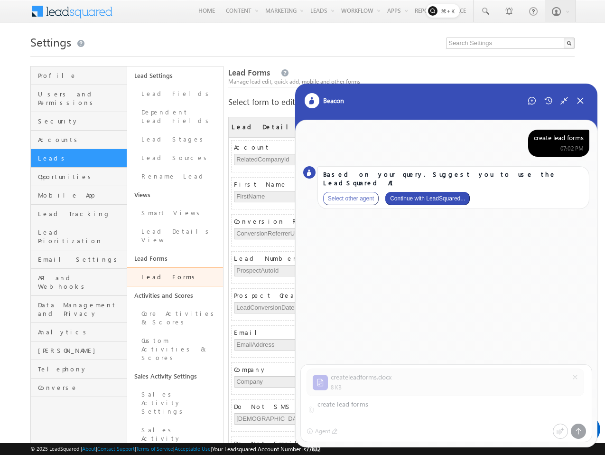
click at [441, 192] on button "Continue with LeadSquared..." at bounding box center [428, 198] width 85 height 13
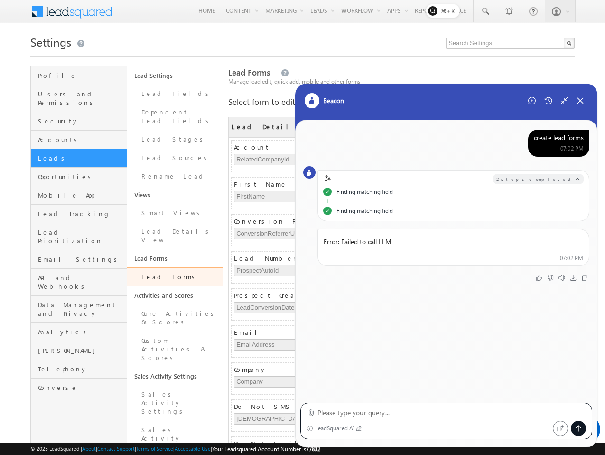
click at [398, 411] on textarea at bounding box center [452, 412] width 269 height 11
type textarea "try again"
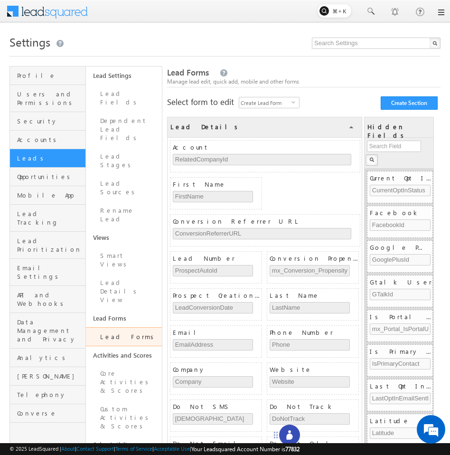
click at [300, 434] on div at bounding box center [289, 435] width 21 height 21
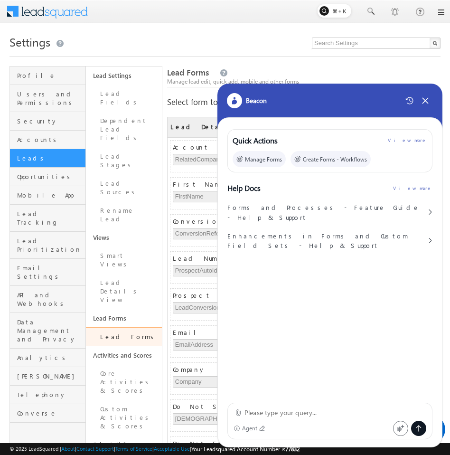
click at [284, 407] on textarea at bounding box center [336, 412] width 182 height 11
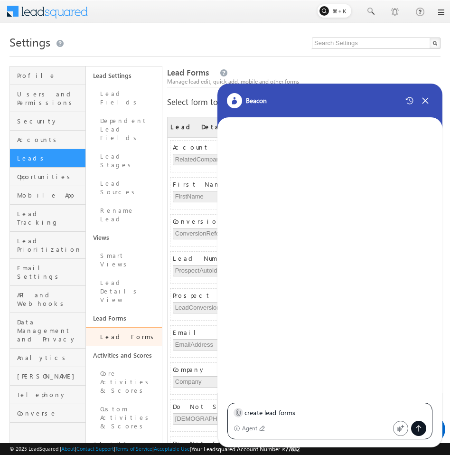
type textarea "create lead forms"
click at [239, 413] on icon at bounding box center [238, 413] width 4 height 6
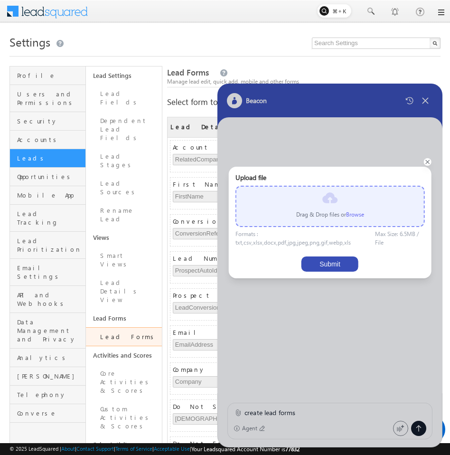
click at [359, 215] on label "Browse" at bounding box center [355, 214] width 18 height 7
click at [0, 0] on input "file" at bounding box center [0, 0] width 0 height 0
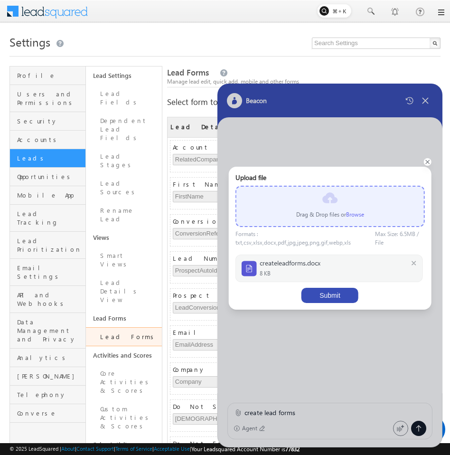
click at [345, 296] on button "Submit" at bounding box center [330, 295] width 57 height 15
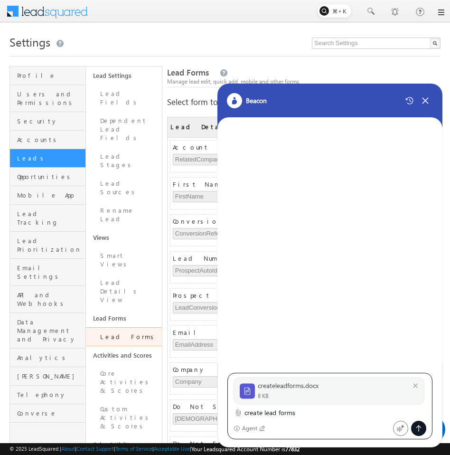
click at [420, 427] on icon at bounding box center [419, 429] width 8 height 8
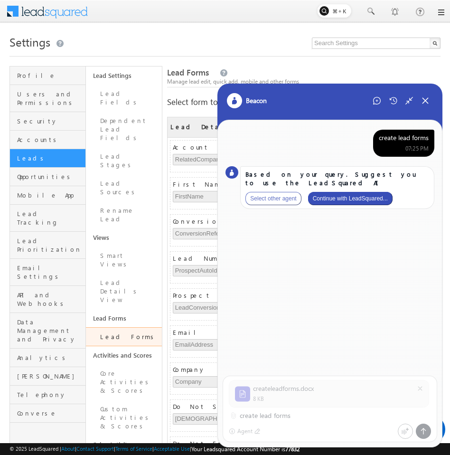
click at [374, 192] on button "Continue with LeadSquared..." at bounding box center [350, 198] width 85 height 13
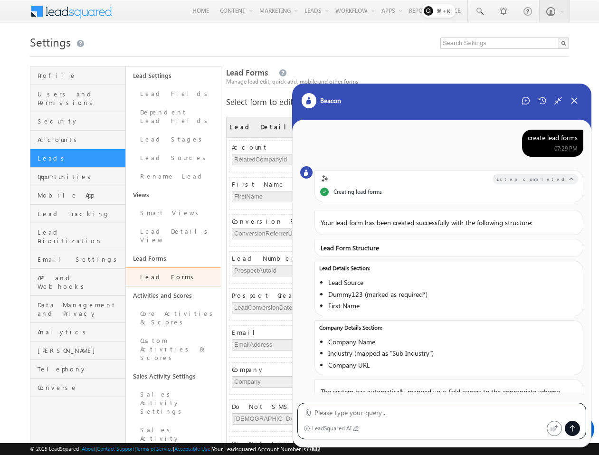
click at [450, 411] on textarea at bounding box center [447, 412] width 266 height 11
type textarea "agaun"
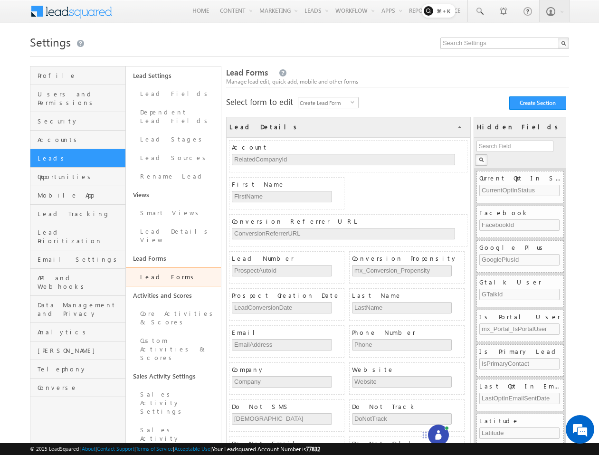
click at [438, 434] on icon at bounding box center [438, 437] width 6 height 6
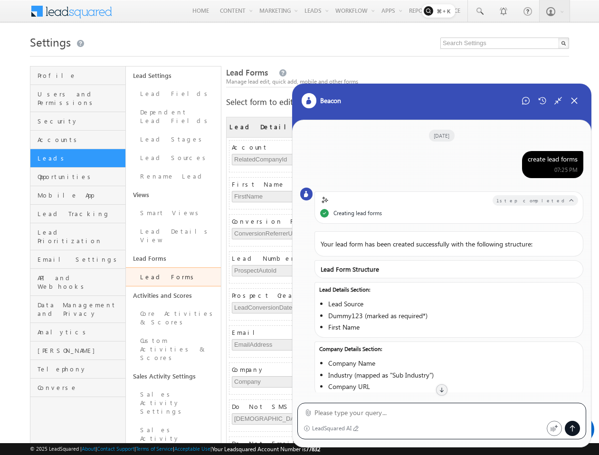
scroll to position [88, 0]
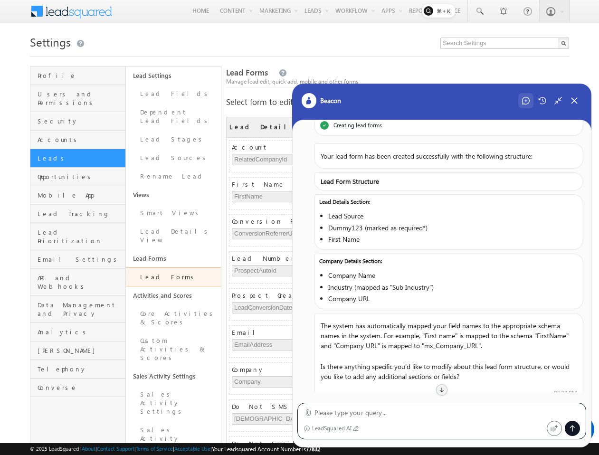
click at [525, 104] on div at bounding box center [525, 100] width 15 height 15
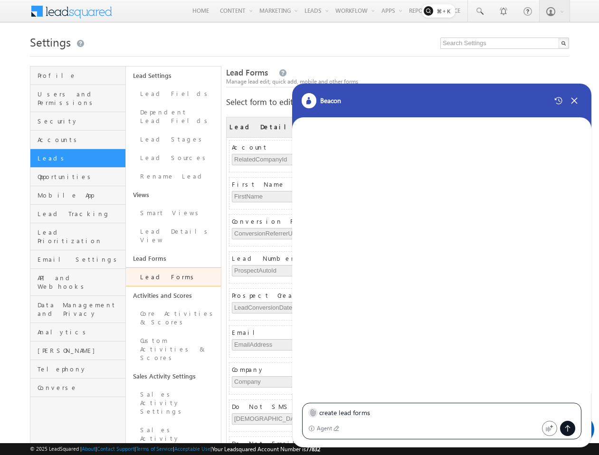
type textarea "create lead forms"
click at [311, 410] on icon at bounding box center [313, 413] width 4 height 6
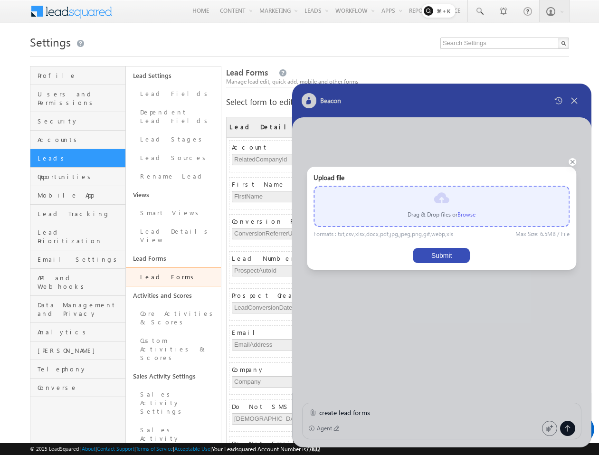
click at [471, 224] on div "Drag & Drop files or Browse" at bounding box center [441, 206] width 256 height 41
click at [471, 218] on label "Browse" at bounding box center [466, 214] width 18 height 7
click at [0, 0] on input "file" at bounding box center [0, 0] width 0 height 0
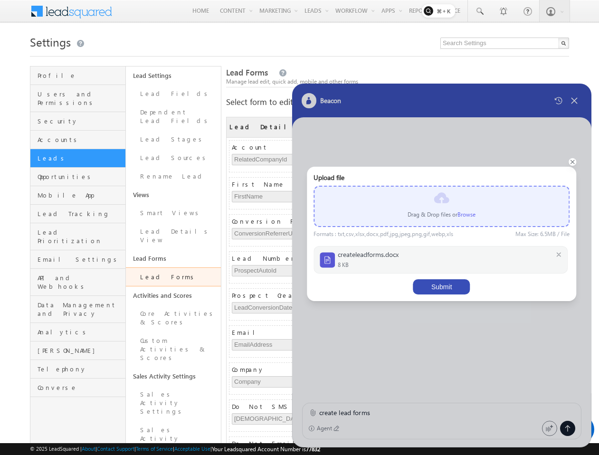
click at [442, 283] on button "Submit" at bounding box center [441, 286] width 57 height 15
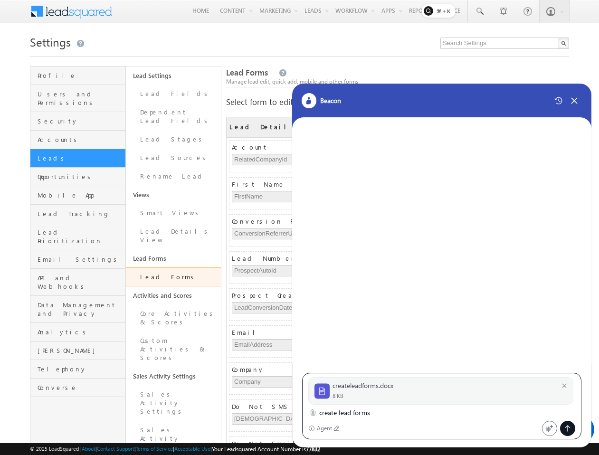
scroll to position [0, 0]
click at [566, 424] on div at bounding box center [567, 428] width 15 height 15
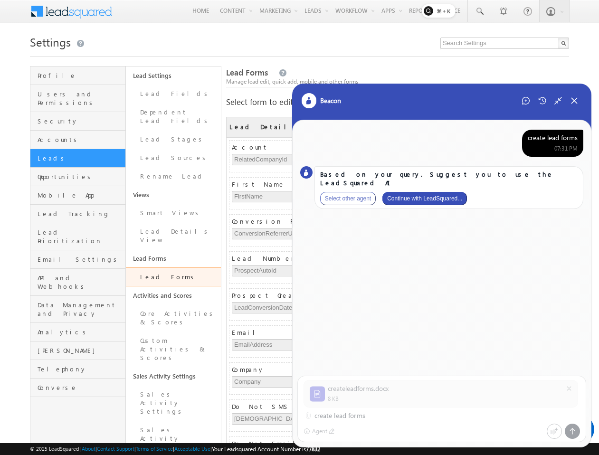
click at [444, 192] on button "Continue with LeadSquared..." at bounding box center [424, 198] width 85 height 13
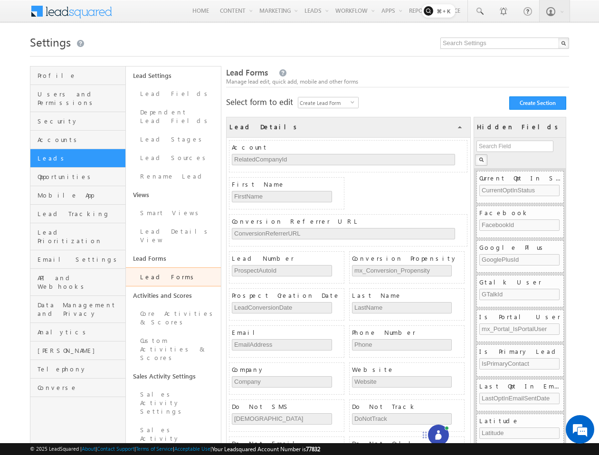
click at [436, 429] on div at bounding box center [438, 435] width 21 height 21
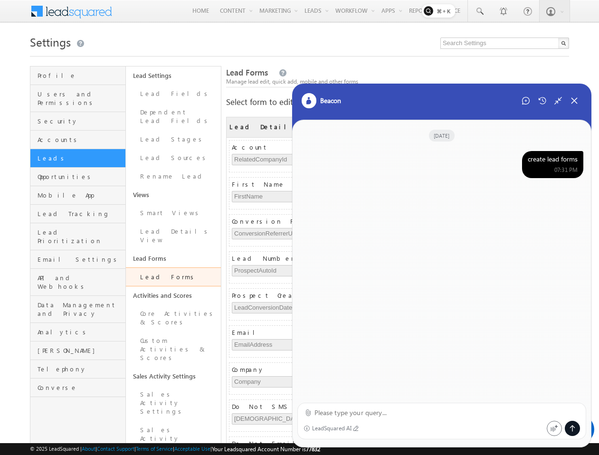
click at [544, 158] on div "create lead forms" at bounding box center [553, 159] width 50 height 9
click at [526, 104] on icon at bounding box center [526, 101] width 8 height 8
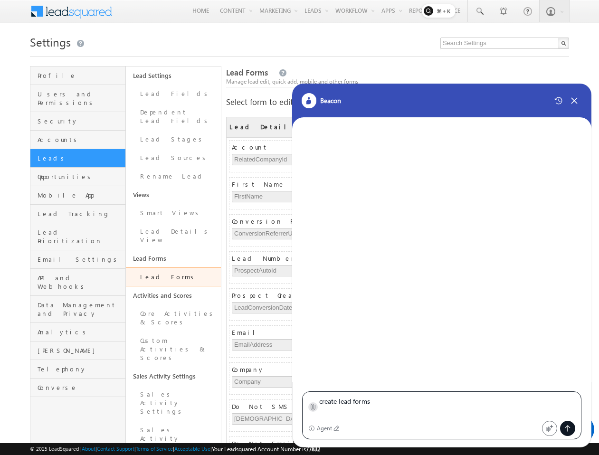
click at [314, 403] on icon at bounding box center [312, 406] width 7 height 7
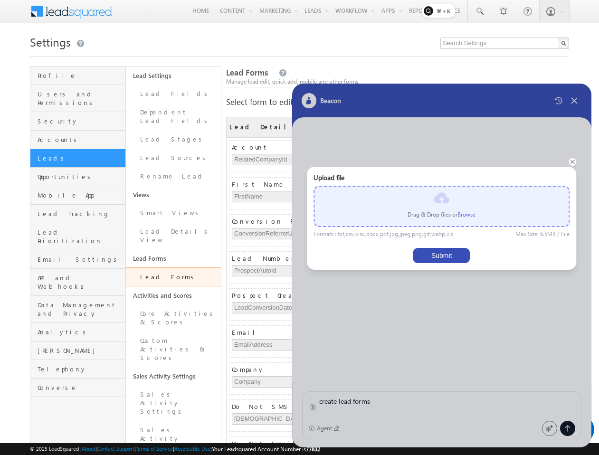
click at [472, 217] on label "Browse" at bounding box center [466, 214] width 18 height 7
click at [0, 0] on input "file" at bounding box center [0, 0] width 0 height 0
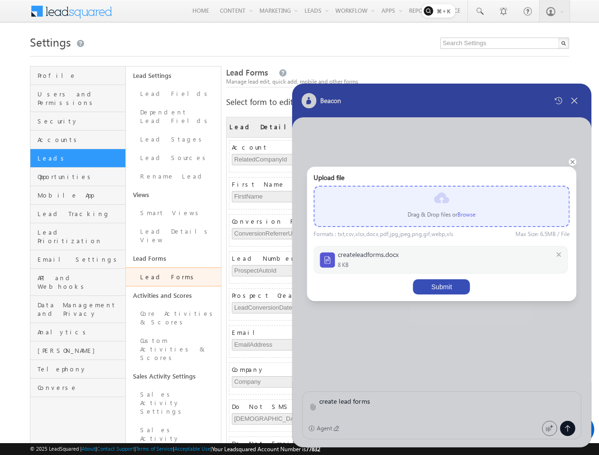
click at [437, 277] on div "Upload file Drag & Drop files or Browse Formats : txt,csv,xlsx,docx,pdf,jpg,jpe…" at bounding box center [441, 233] width 256 height 121
click at [437, 283] on button "Submit" at bounding box center [441, 286] width 57 height 15
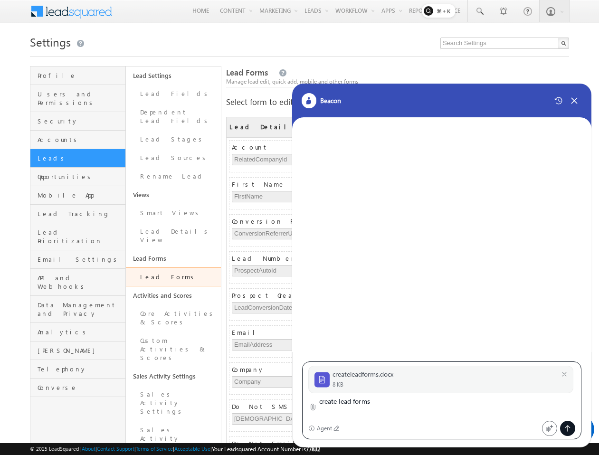
click at [403, 408] on textarea "create lead forms" at bounding box center [447, 407] width 256 height 23
type textarea "create lead forms"
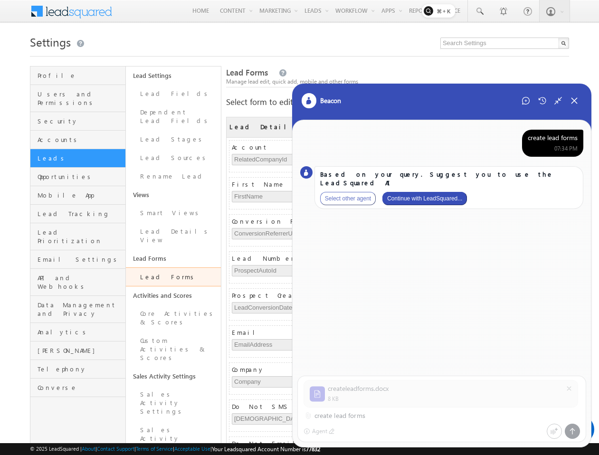
click at [443, 192] on button "Continue with LeadSquared..." at bounding box center [424, 198] width 85 height 13
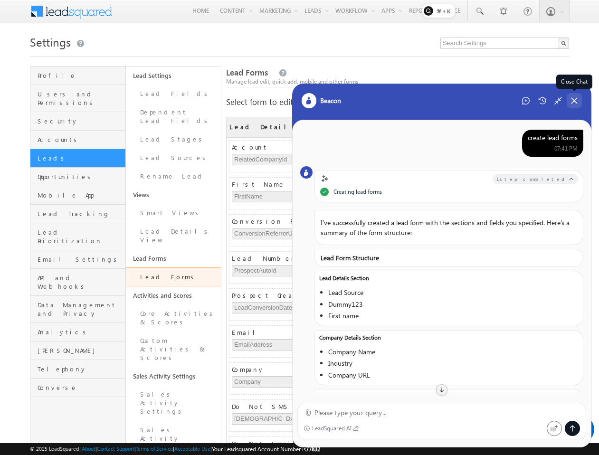
click at [573, 101] on icon at bounding box center [574, 100] width 9 height 9
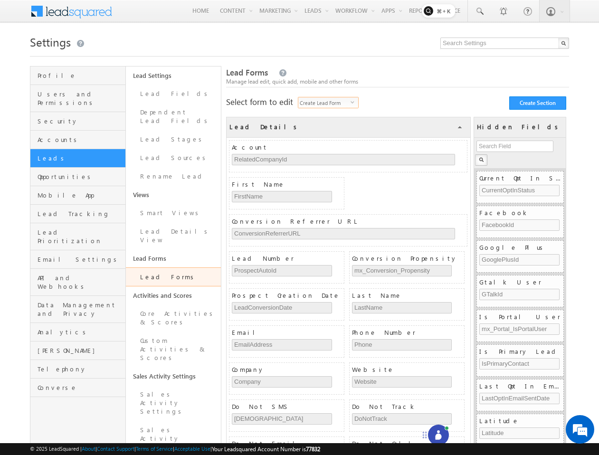
click at [332, 100] on span "Create Lead Form" at bounding box center [324, 102] width 52 height 10
click at [328, 136] on li "Create Quick Add Form" at bounding box center [329, 140] width 60 height 9
